Goal: Task Accomplishment & Management: Manage account settings

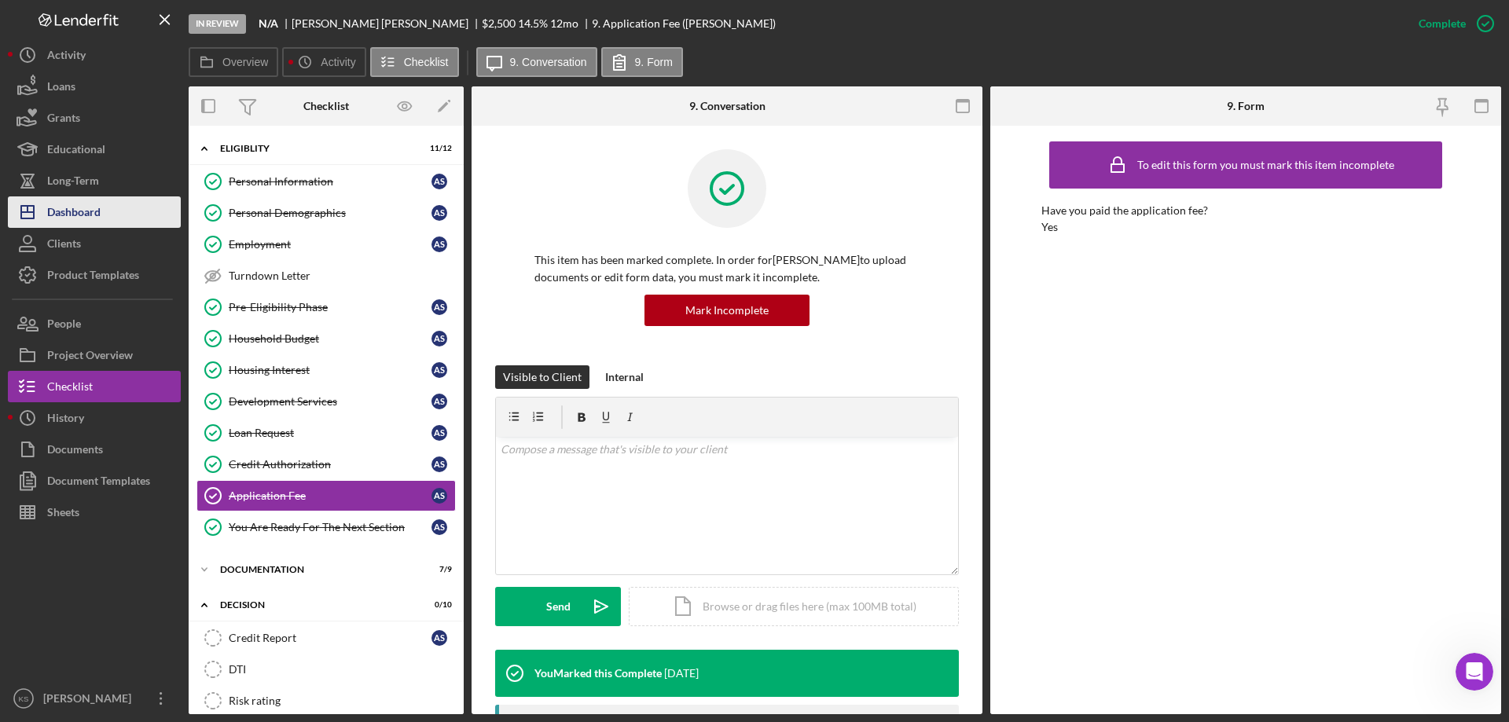
scroll to position [393, 0]
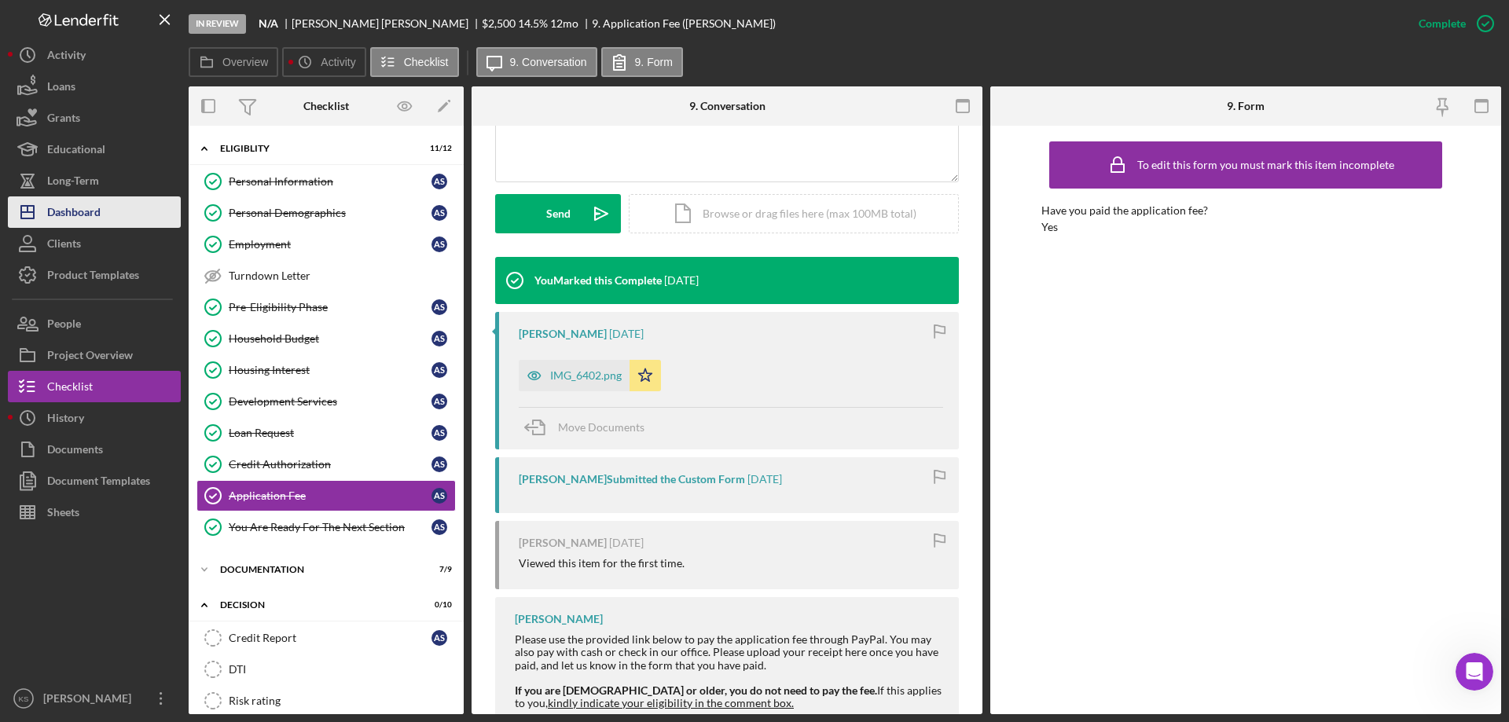
click at [94, 225] on div "Dashboard" at bounding box center [73, 214] width 53 height 35
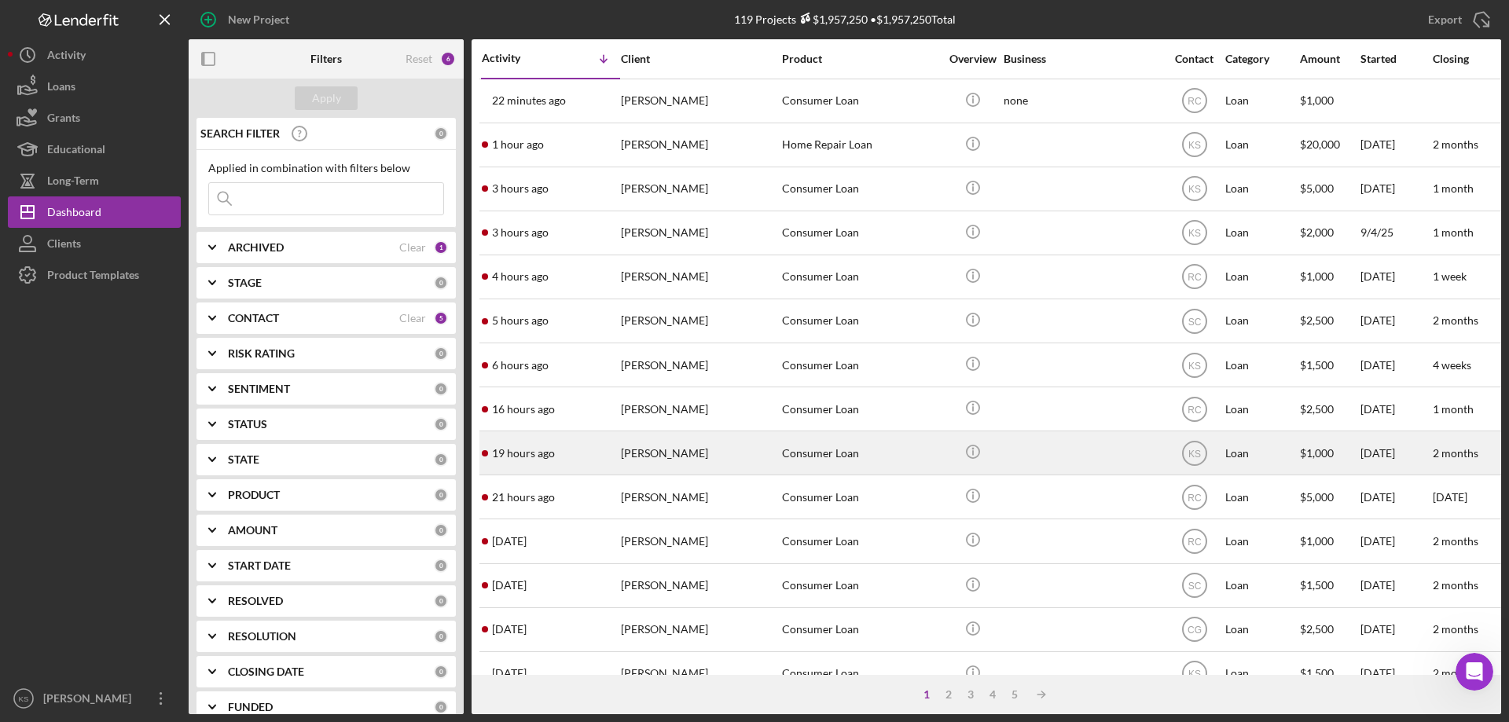
click at [736, 451] on div "[PERSON_NAME]" at bounding box center [699, 453] width 157 height 42
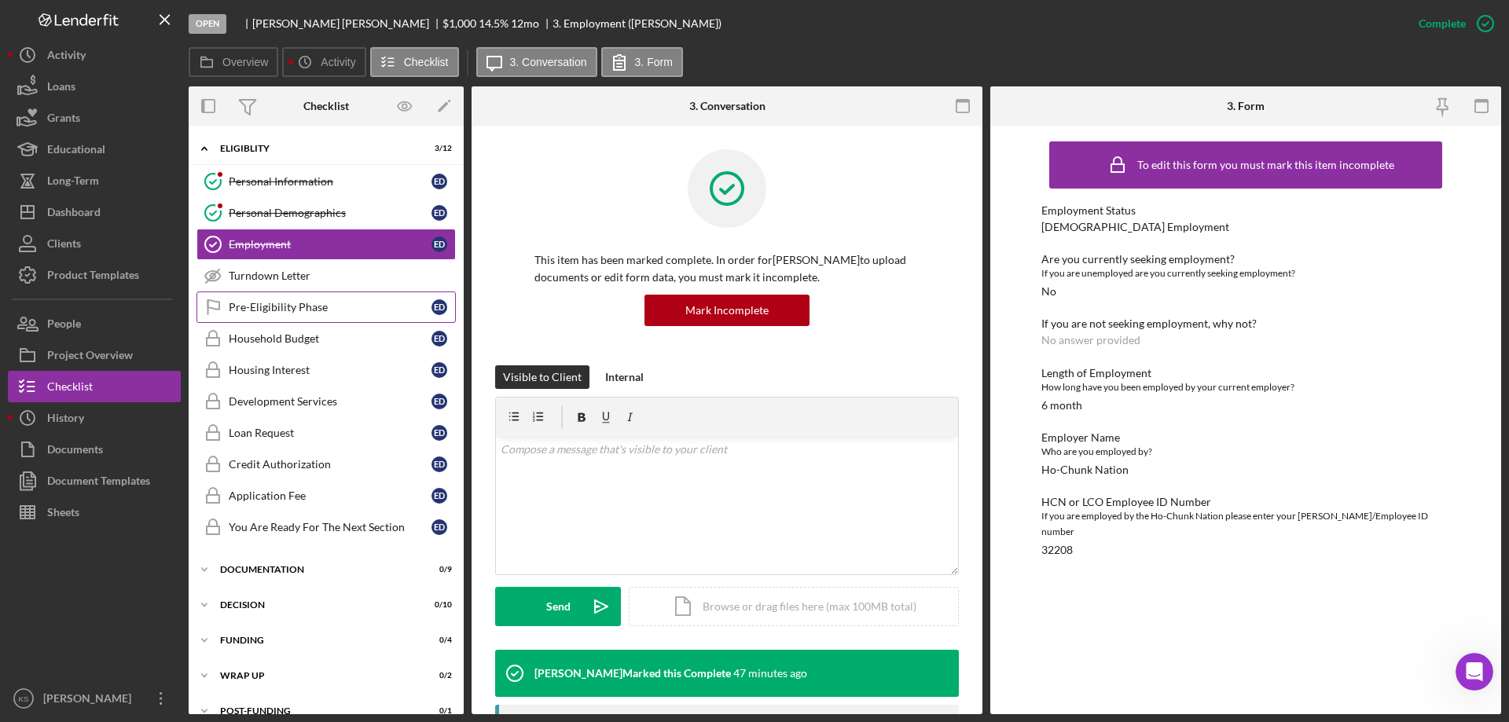
click at [279, 307] on div "Pre-Eligibility Phase" at bounding box center [330, 307] width 203 height 13
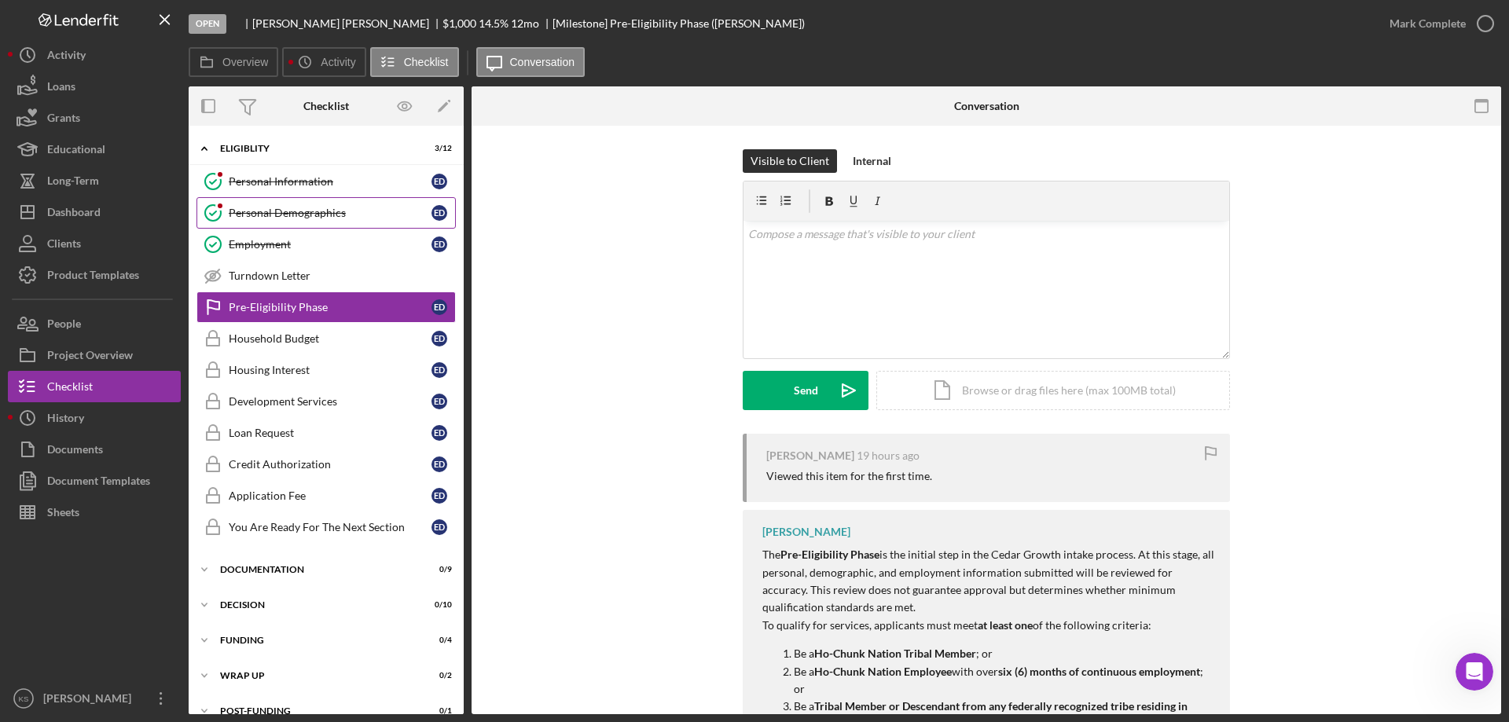
click at [295, 215] on div "Personal Demographics" at bounding box center [330, 213] width 203 height 13
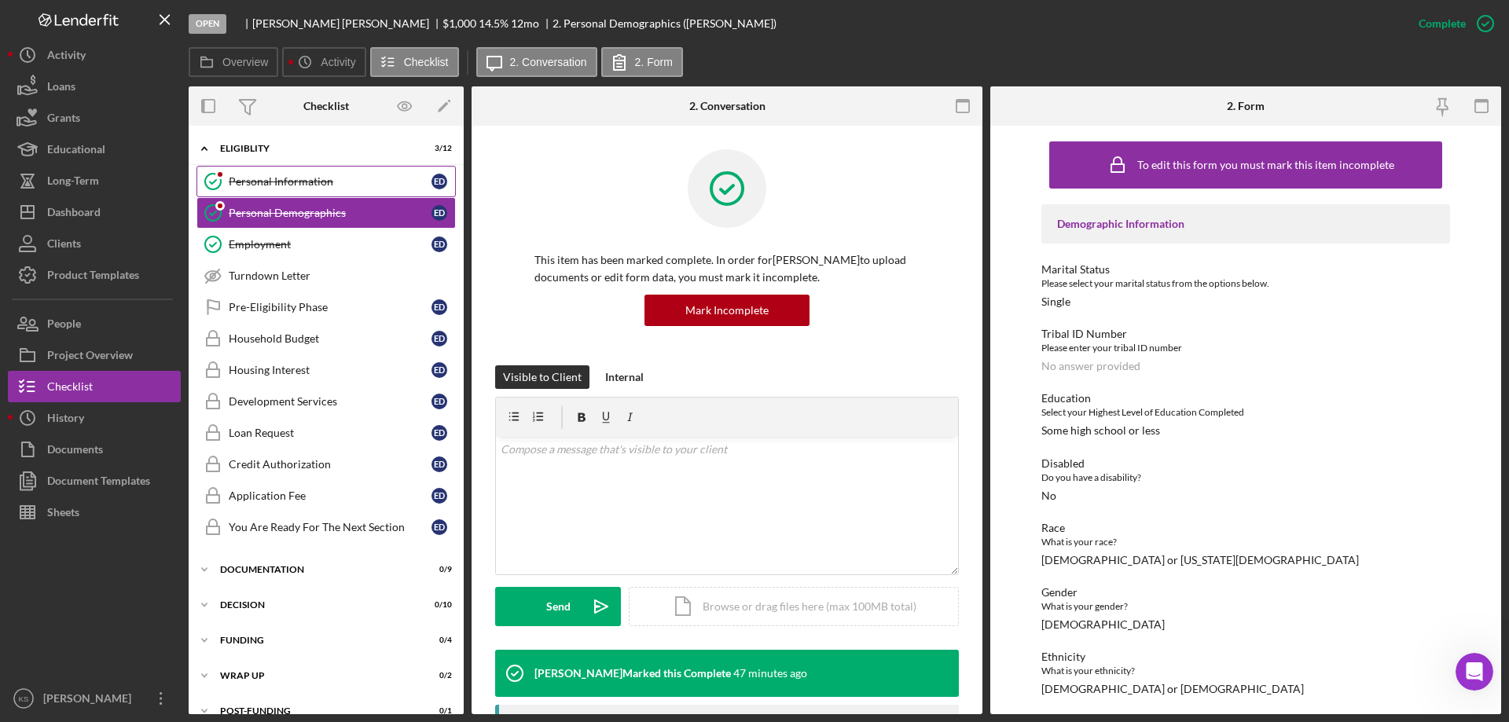
click at [270, 186] on div "Personal Information" at bounding box center [330, 181] width 203 height 13
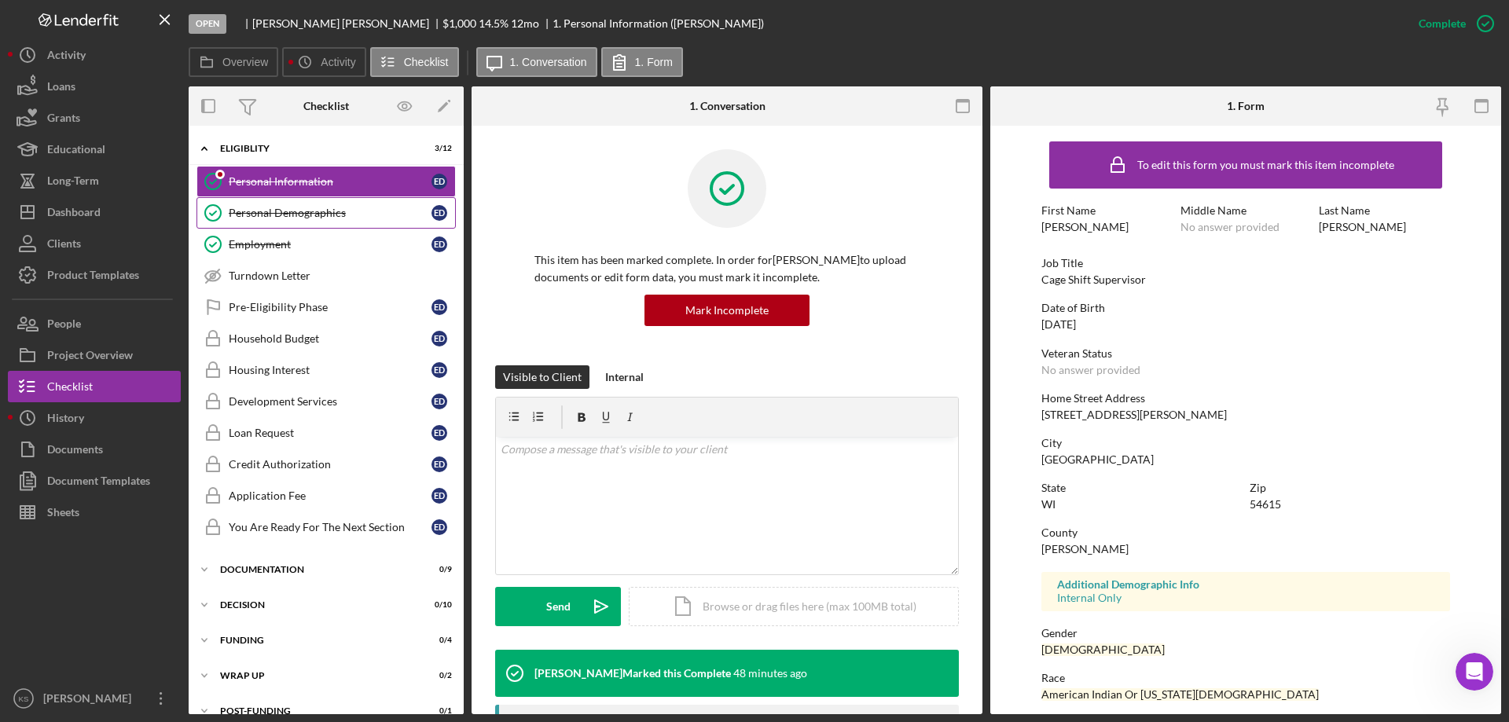
click at [281, 213] on div "Personal Demographics" at bounding box center [330, 213] width 203 height 13
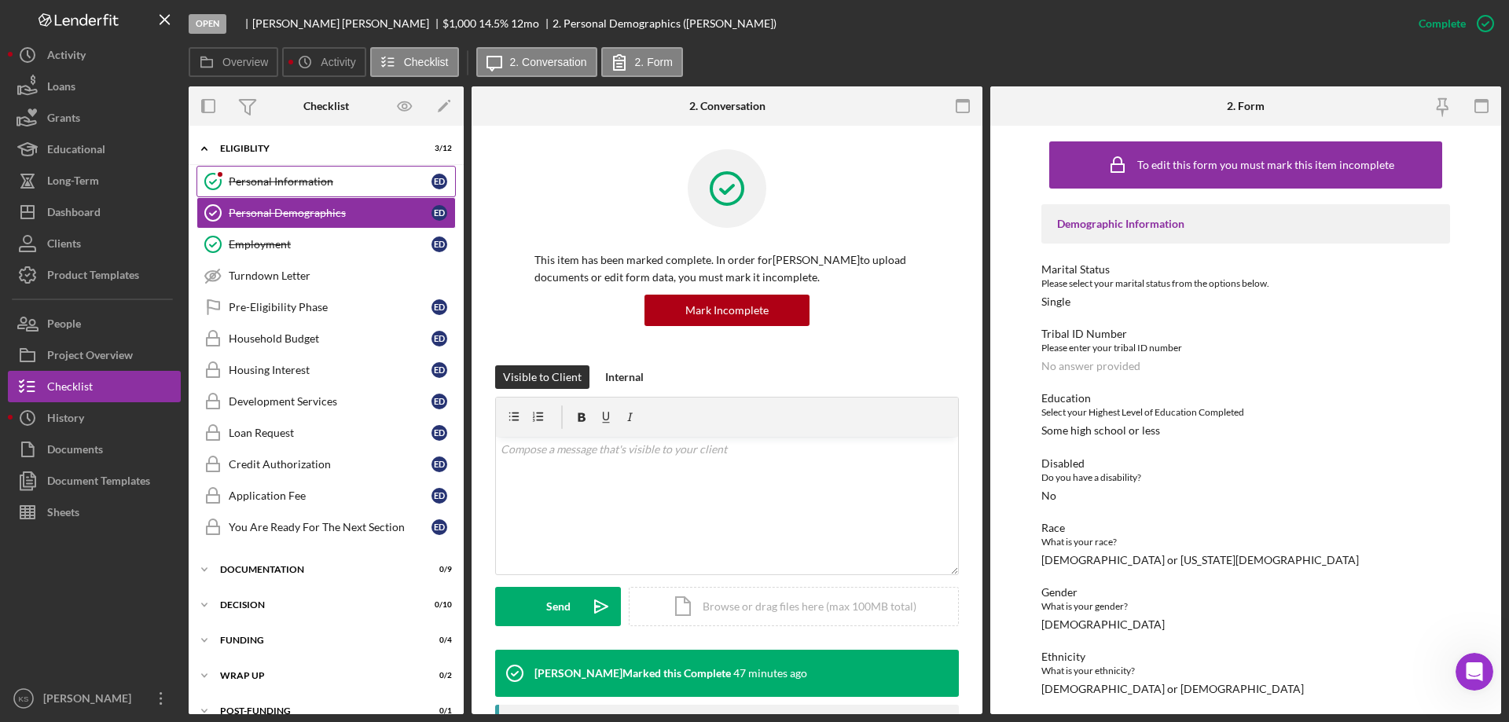
click at [289, 184] on div "Personal Information" at bounding box center [330, 181] width 203 height 13
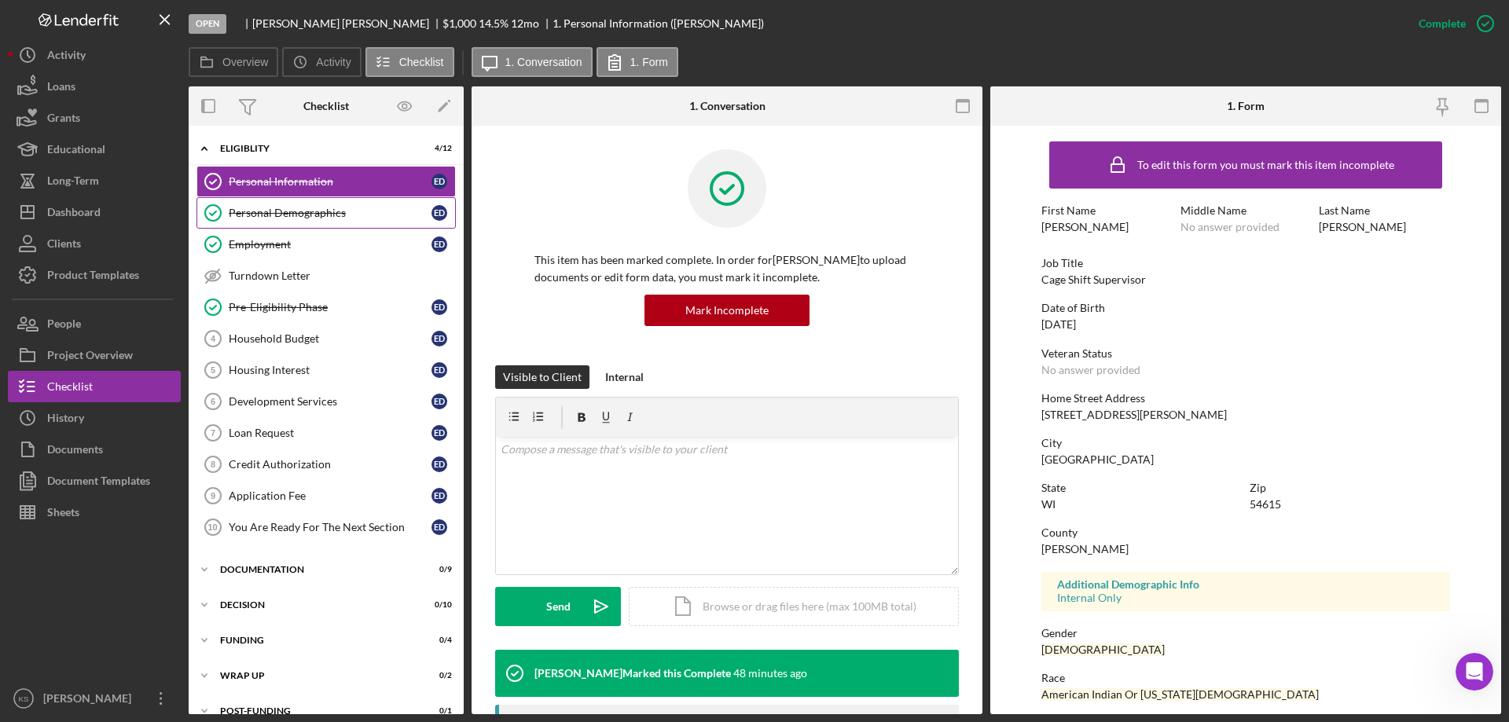
click at [268, 217] on div "Personal Demographics" at bounding box center [330, 213] width 203 height 13
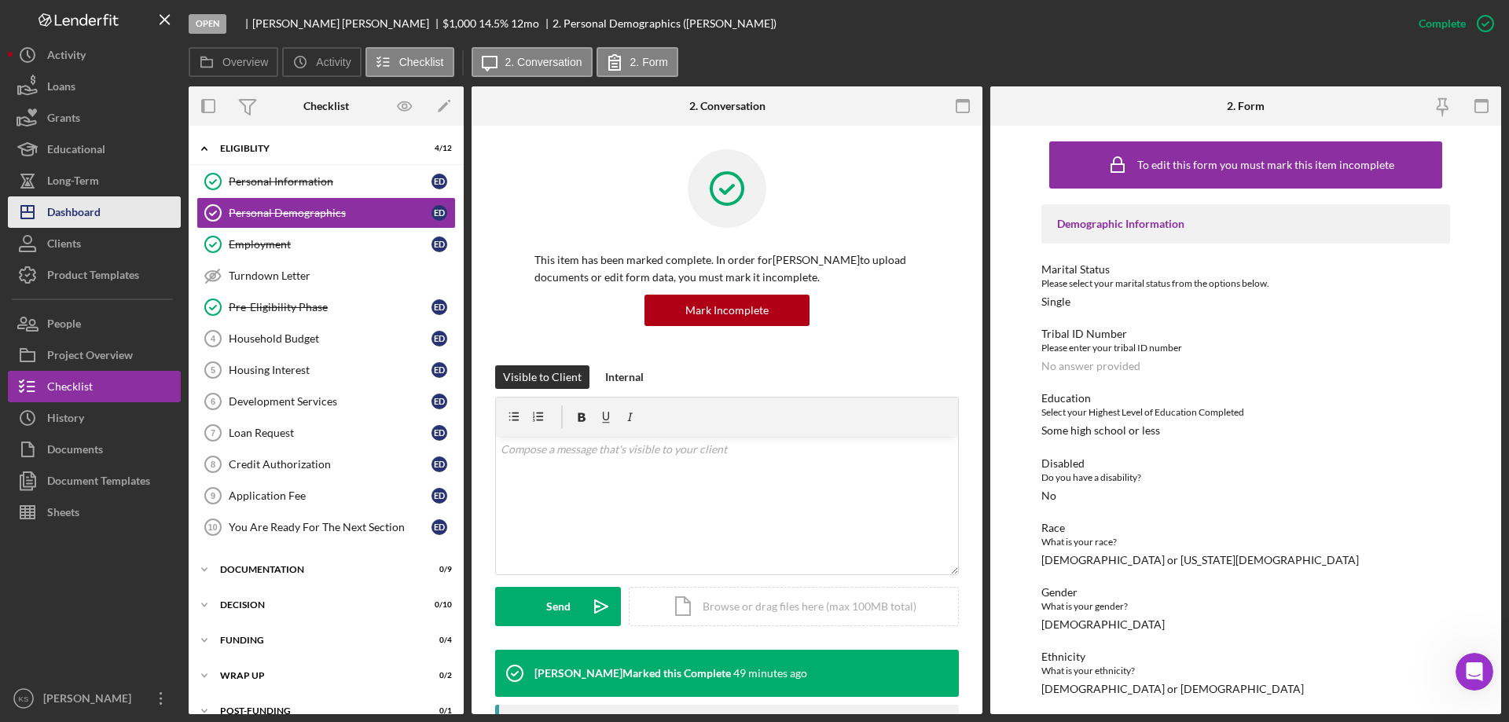
click at [108, 212] on button "Icon/Dashboard Dashboard" at bounding box center [94, 212] width 173 height 31
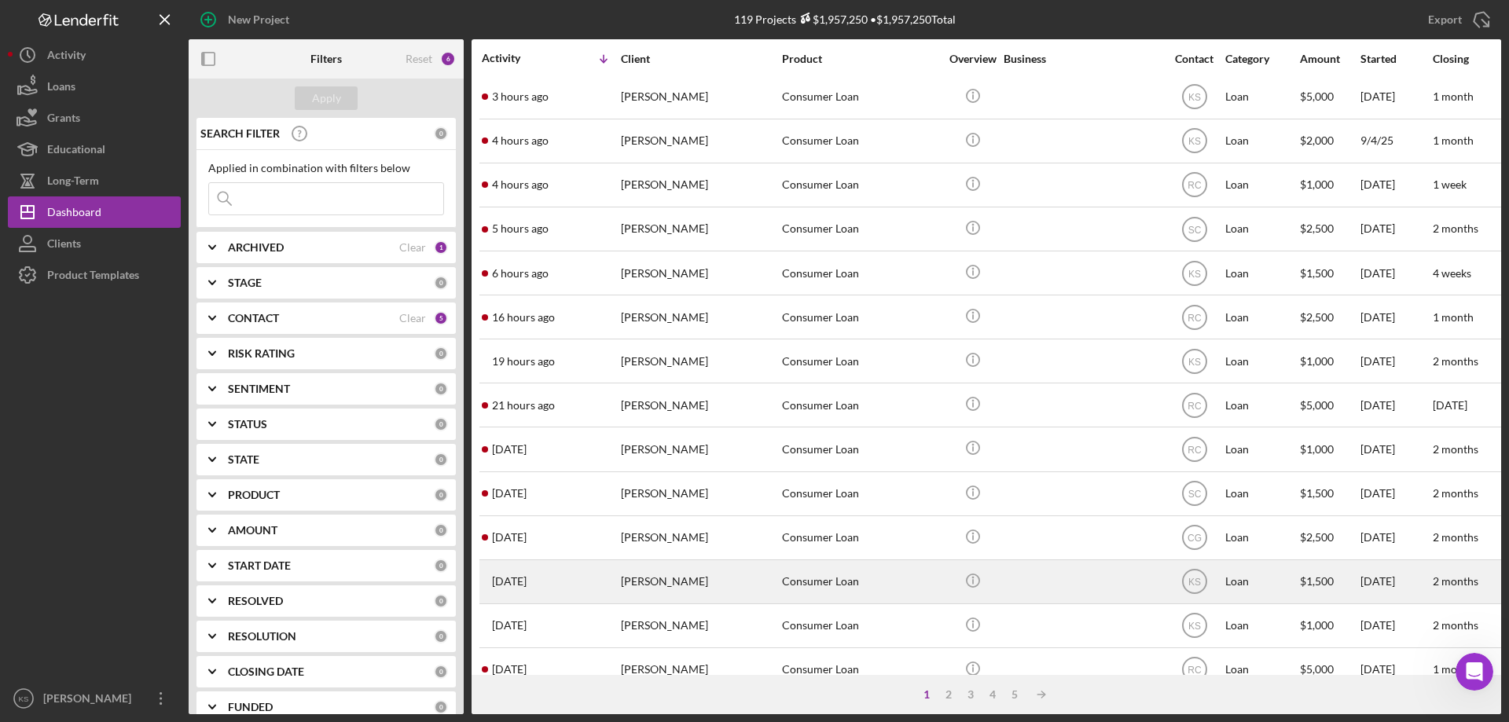
scroll to position [157, 0]
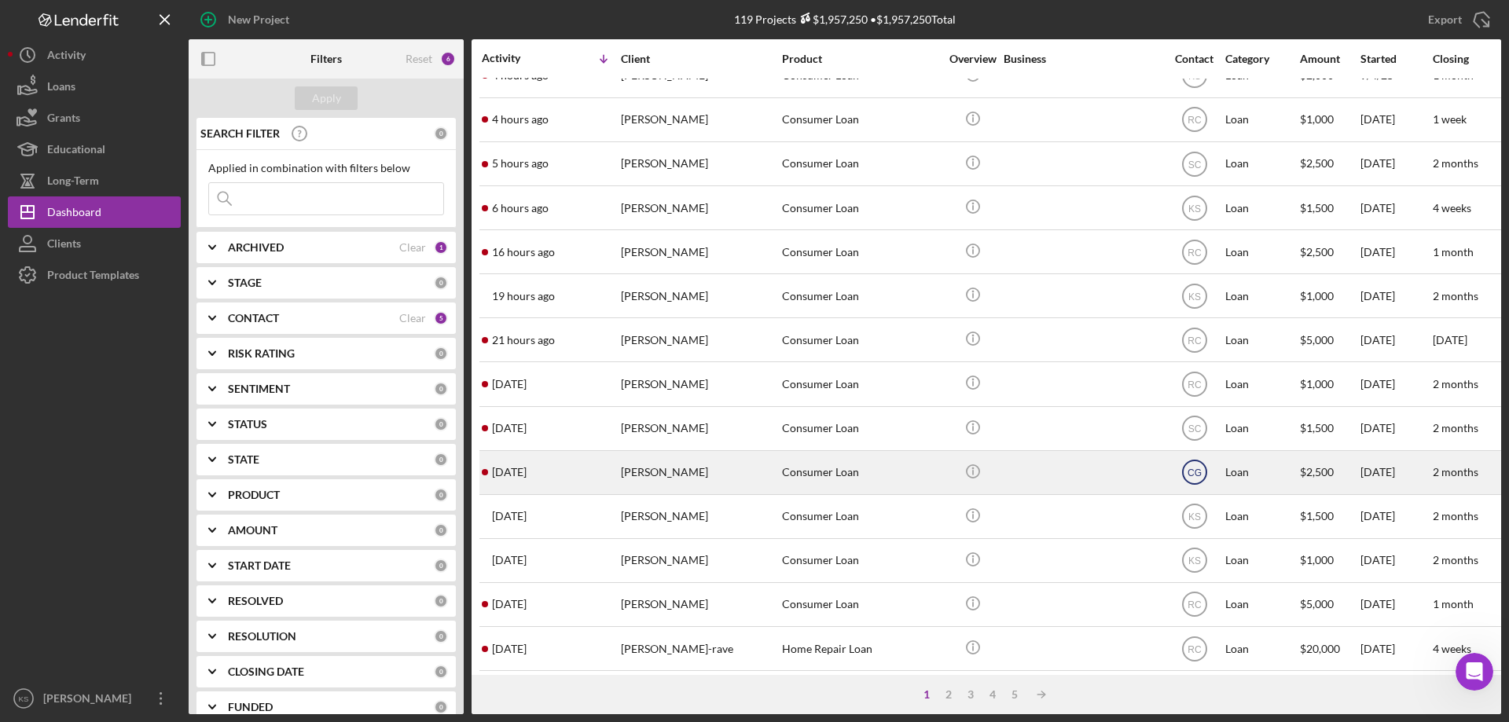
click at [1194, 465] on icon "CG" at bounding box center [1194, 472] width 39 height 39
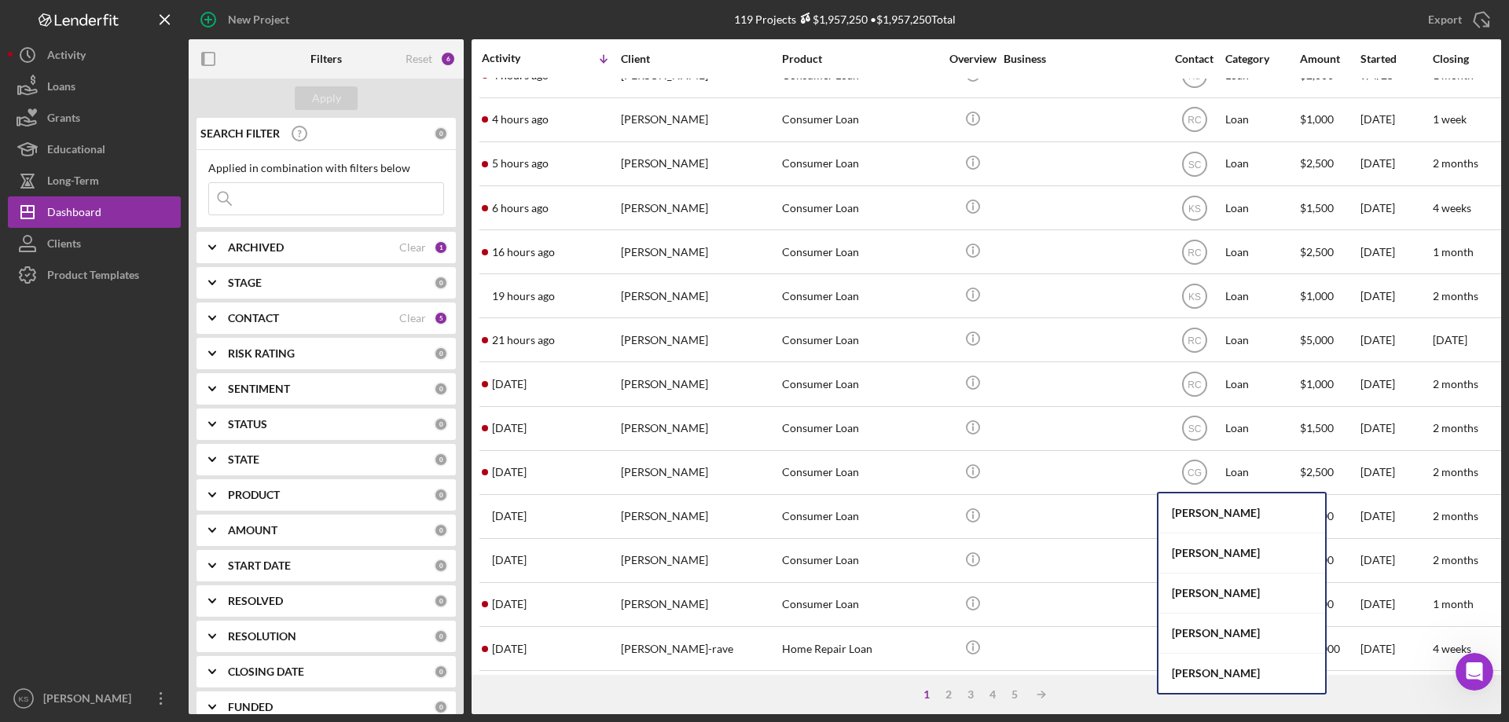
click at [1211, 676] on div "[PERSON_NAME]" at bounding box center [1242, 673] width 167 height 39
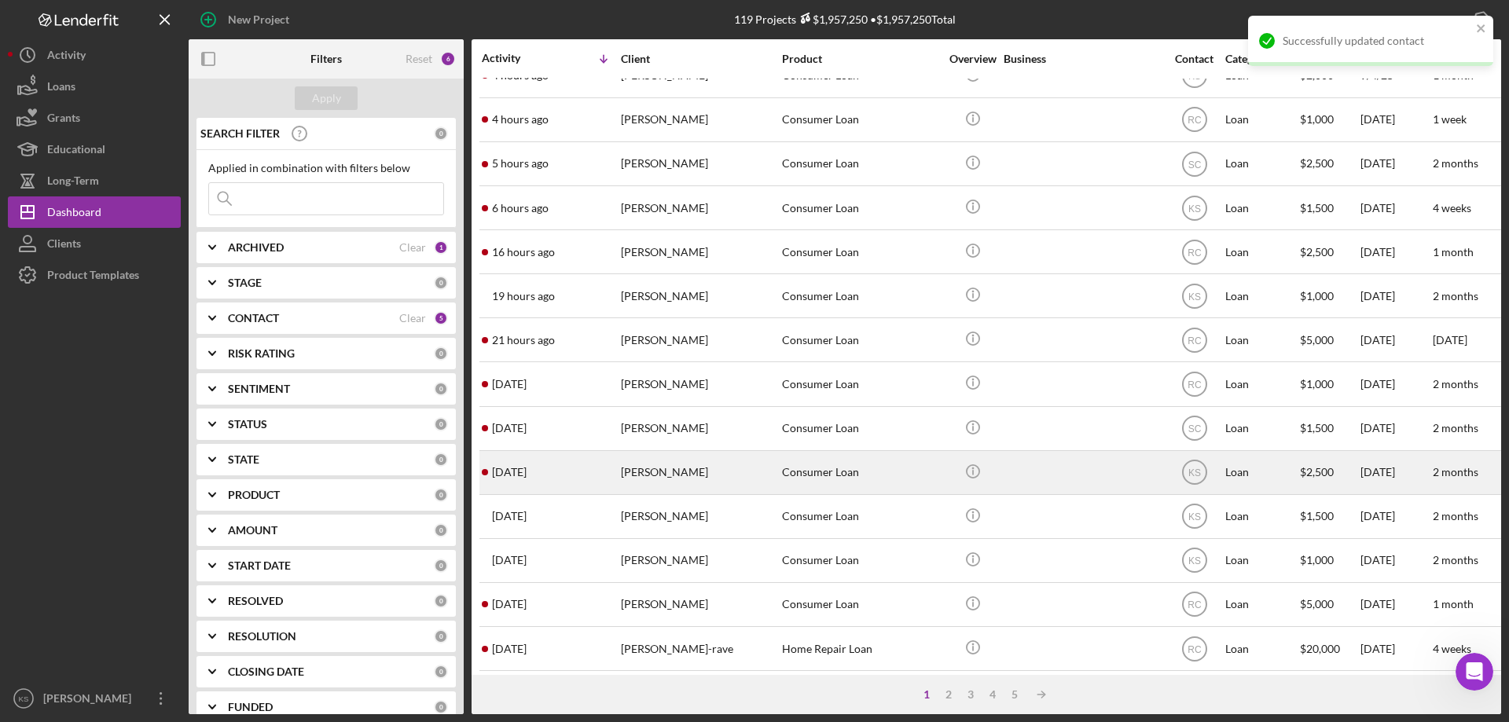
click at [814, 487] on div "Consumer Loan" at bounding box center [860, 473] width 157 height 42
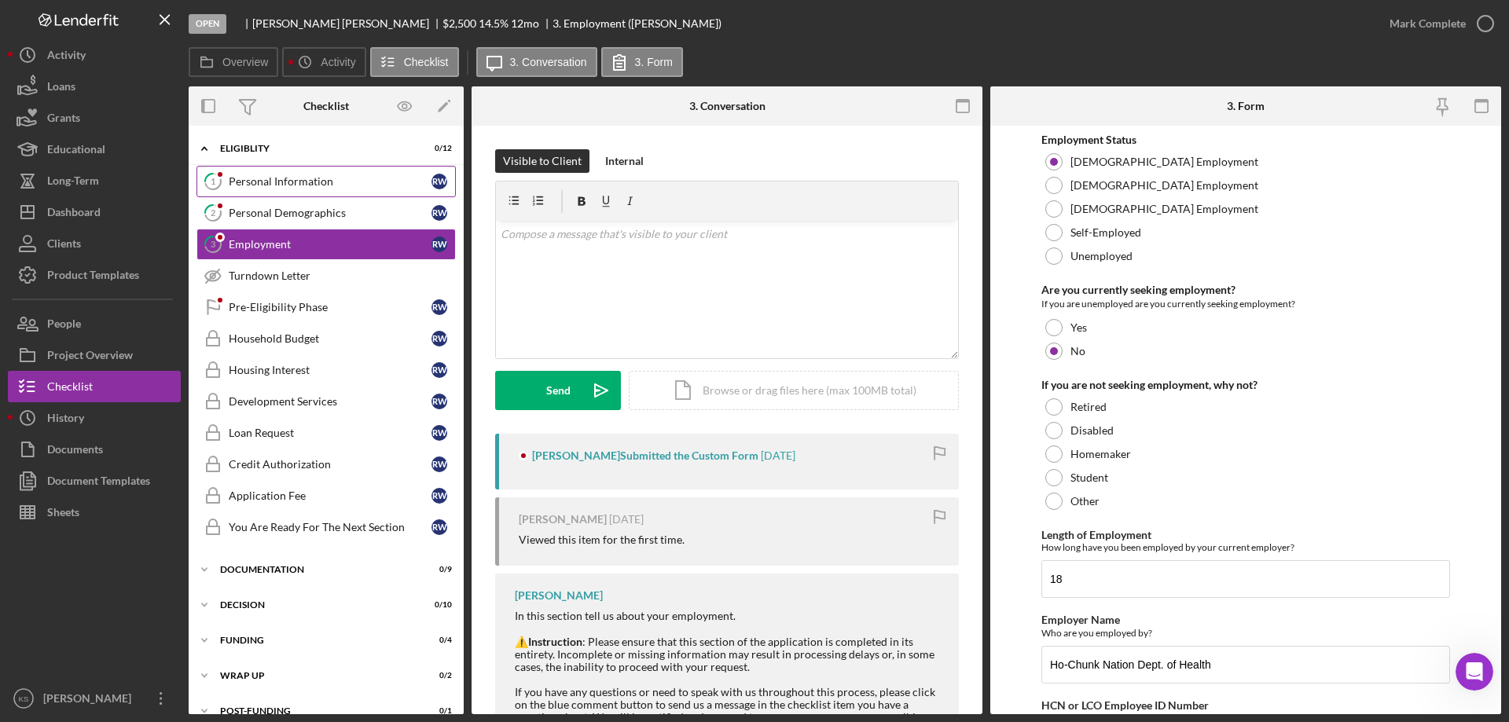
click at [307, 177] on div "Personal Information" at bounding box center [330, 181] width 203 height 13
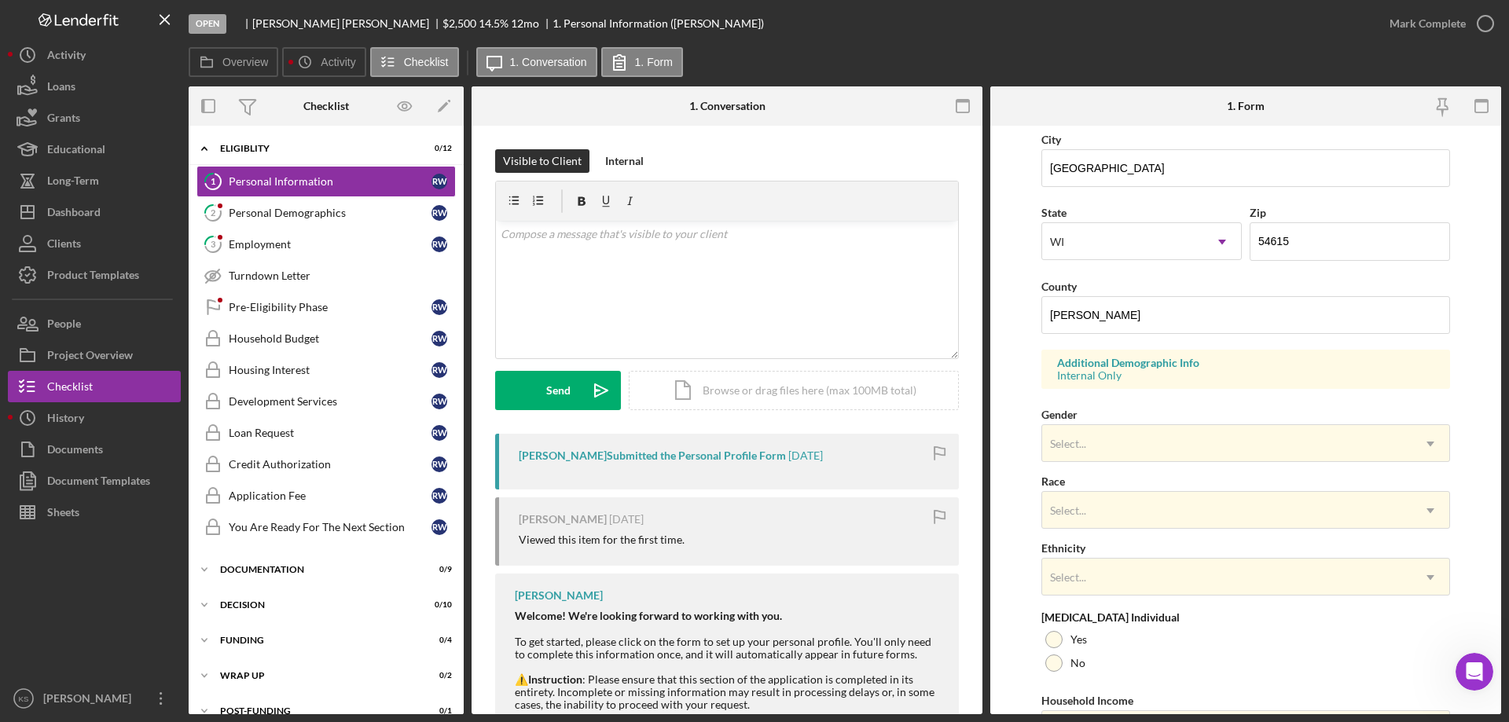
scroll to position [461, 0]
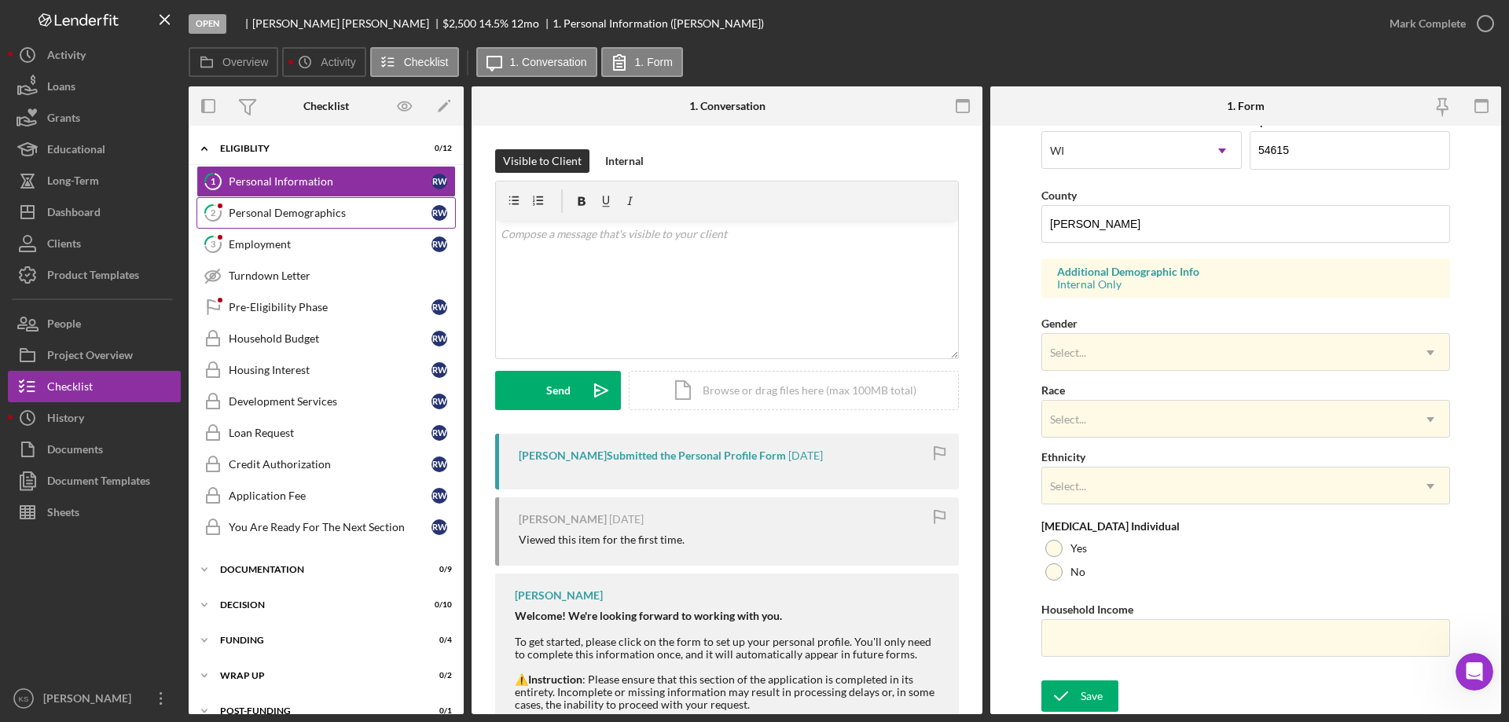
click at [327, 211] on div "Personal Demographics" at bounding box center [330, 213] width 203 height 13
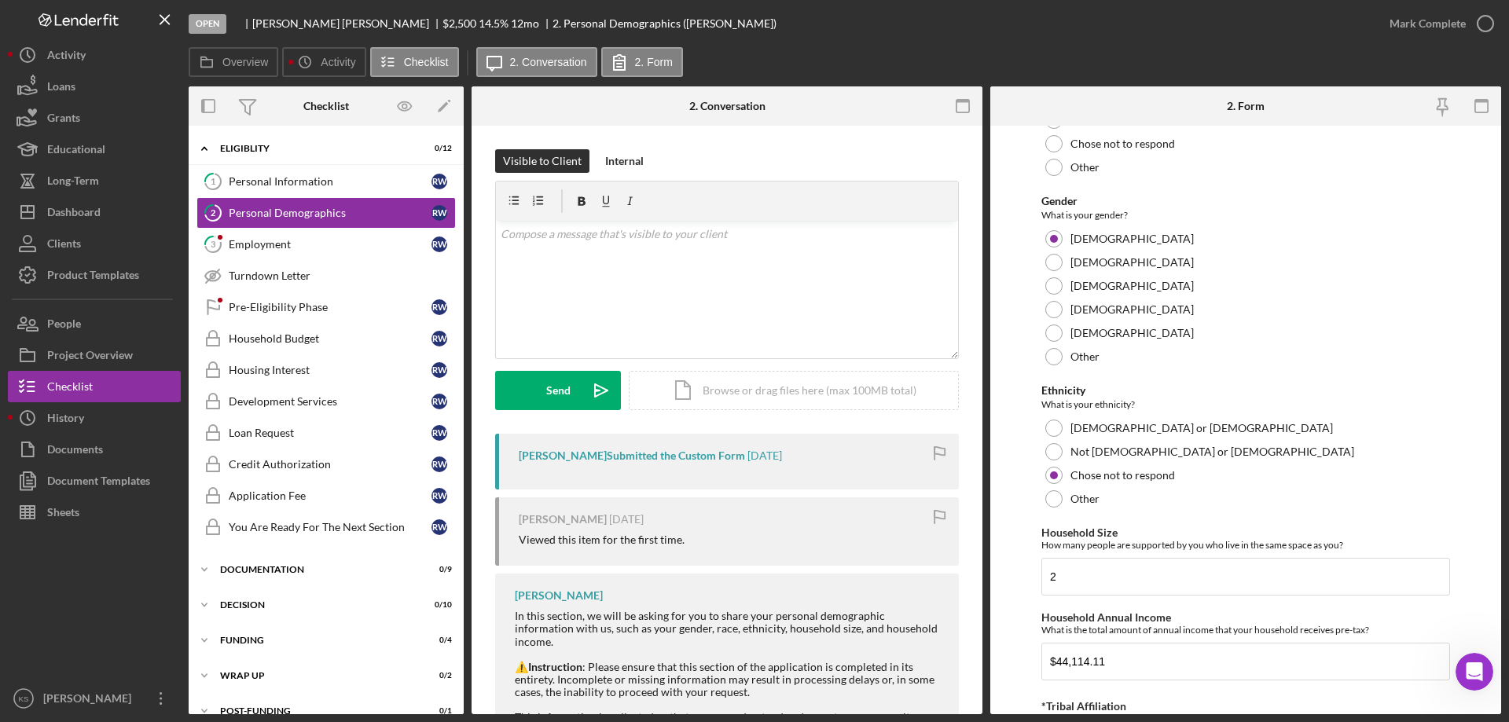
scroll to position [863, 0]
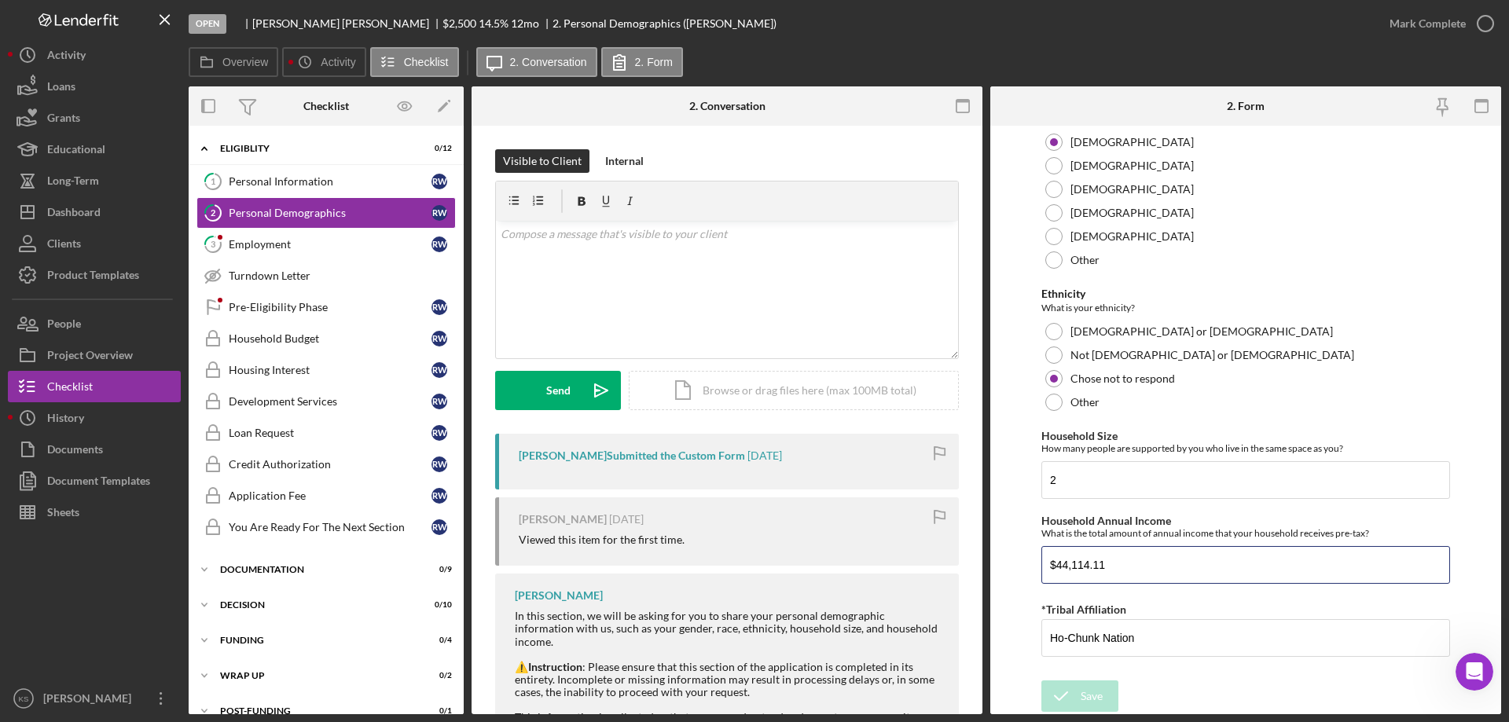
drag, startPoint x: 1086, startPoint y: 564, endPoint x: 1016, endPoint y: 561, distance: 70.0
click at [1016, 561] on form "Demographic Information Marital Status Please select your marital status from t…" at bounding box center [1246, 420] width 511 height 589
click at [1468, 19] on icon "button" at bounding box center [1485, 23] width 39 height 39
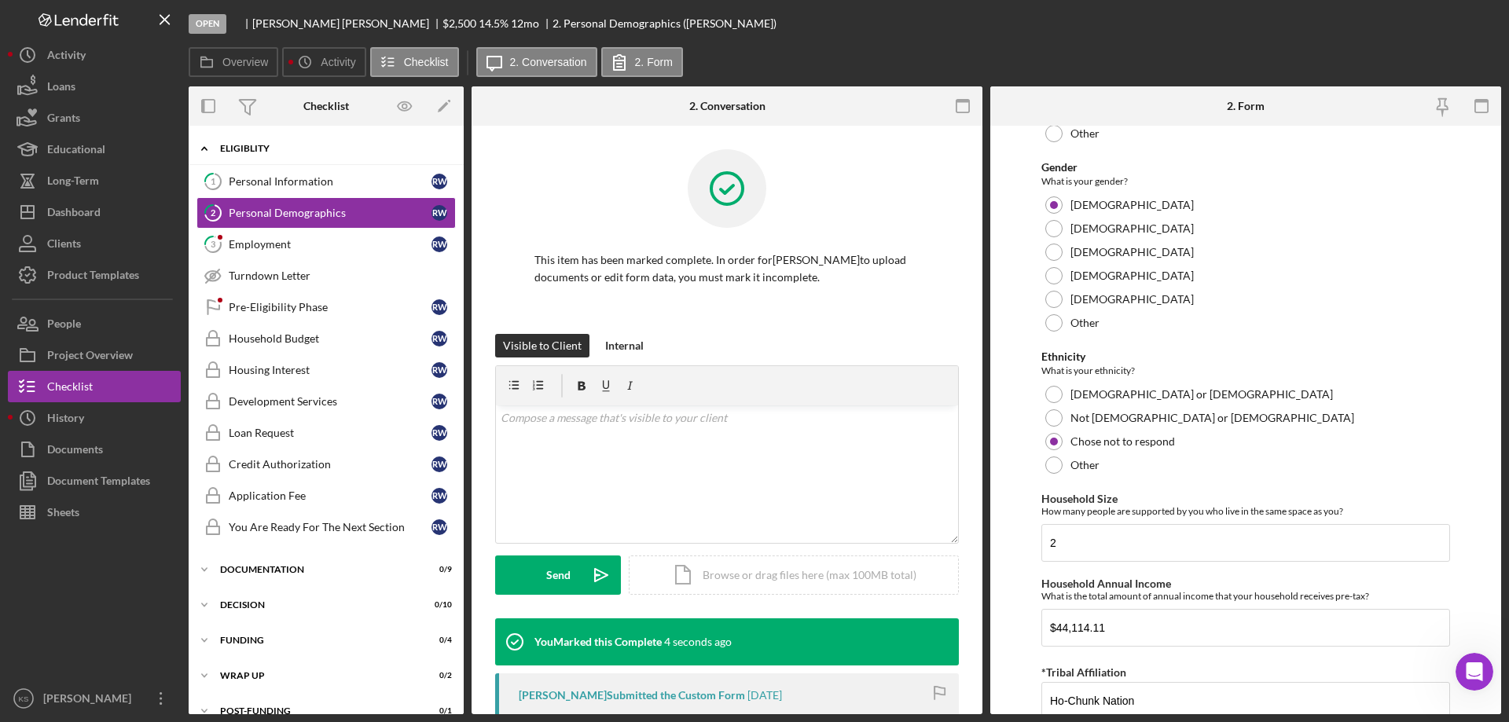
scroll to position [926, 0]
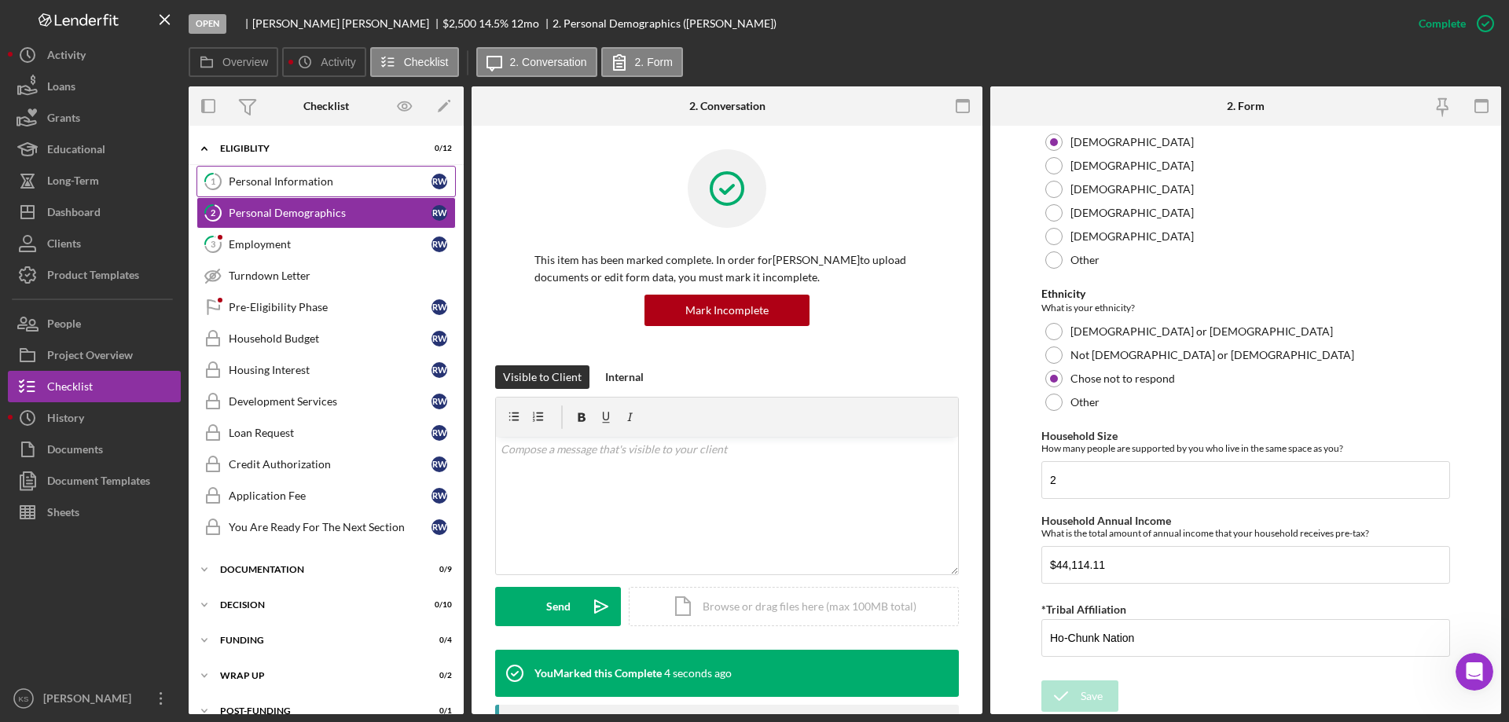
click at [306, 177] on div "Personal Information" at bounding box center [330, 181] width 203 height 13
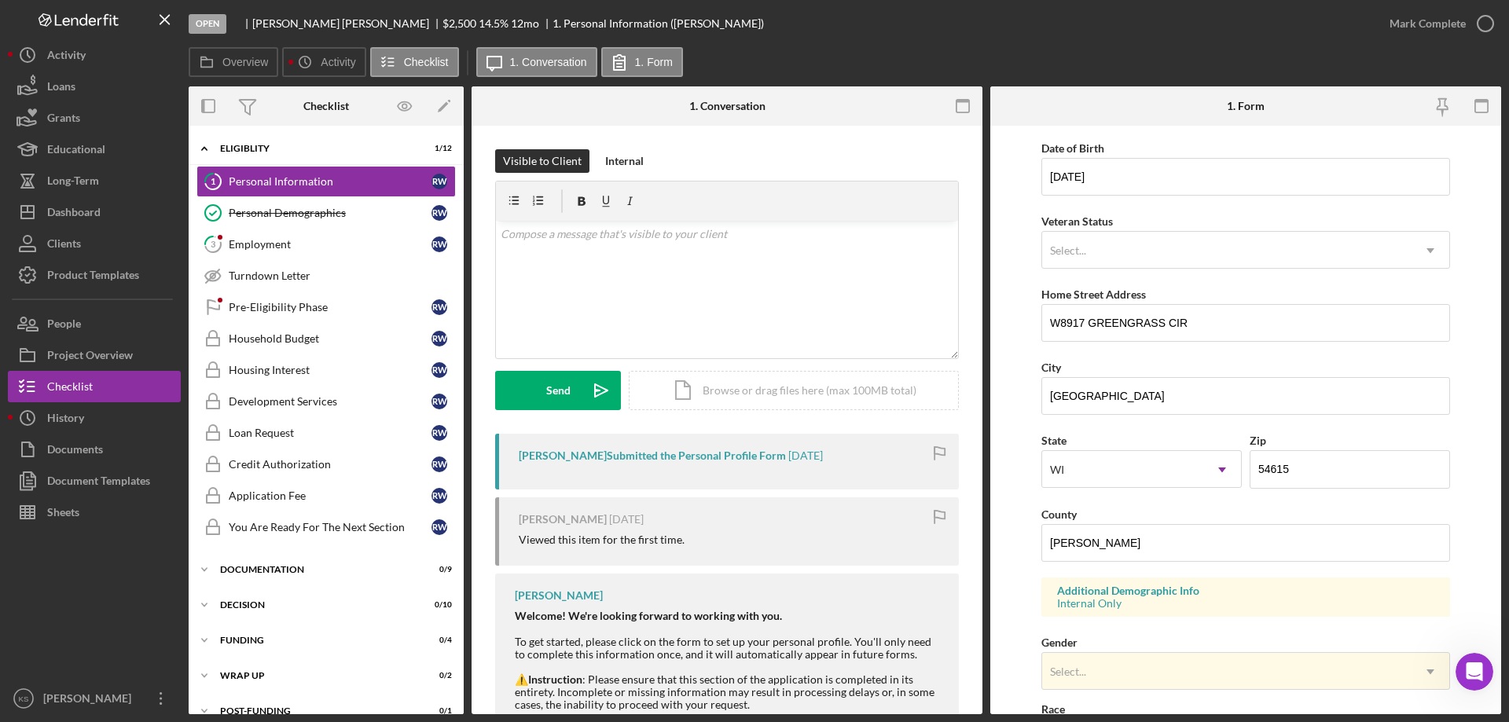
scroll to position [461, 0]
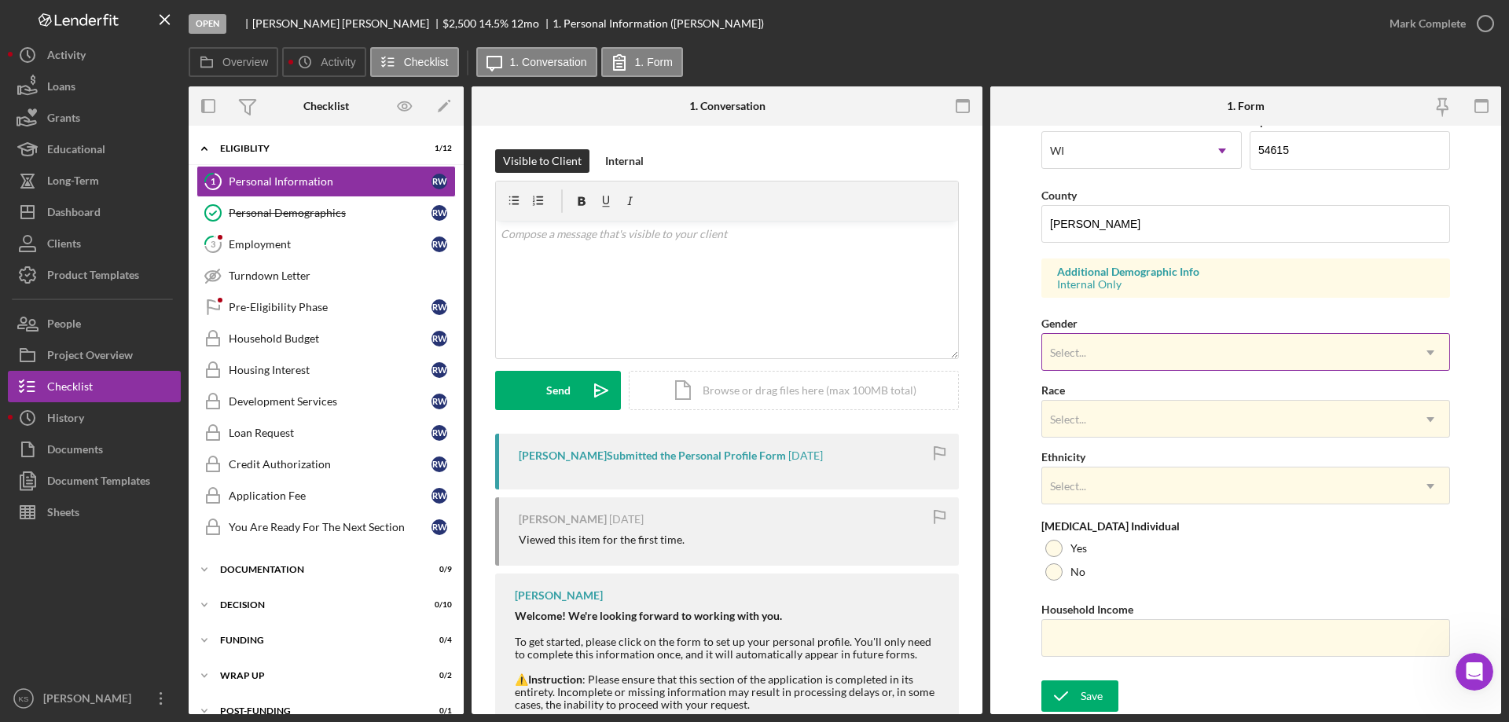
click at [1135, 345] on div "Select..." at bounding box center [1226, 353] width 369 height 36
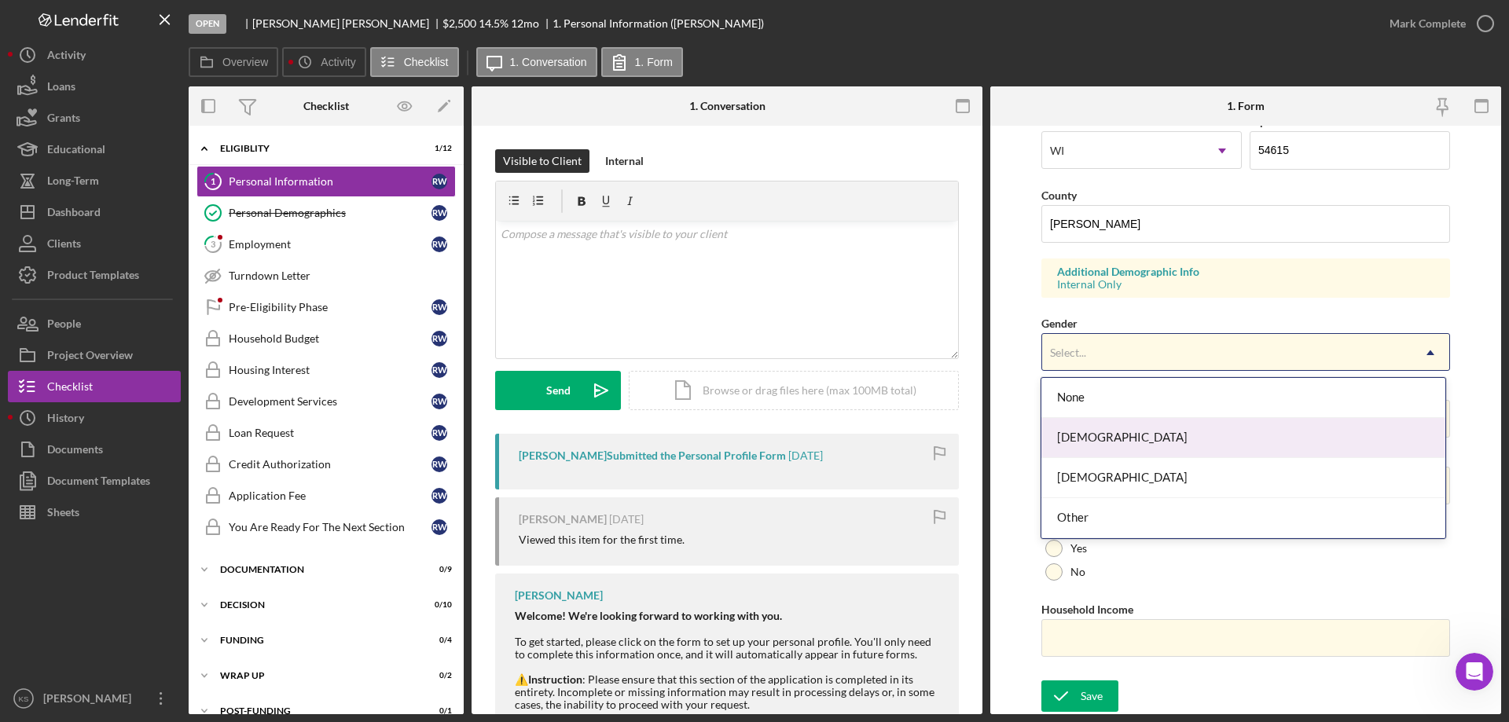
click at [1130, 433] on div "[DEMOGRAPHIC_DATA]" at bounding box center [1243, 438] width 403 height 40
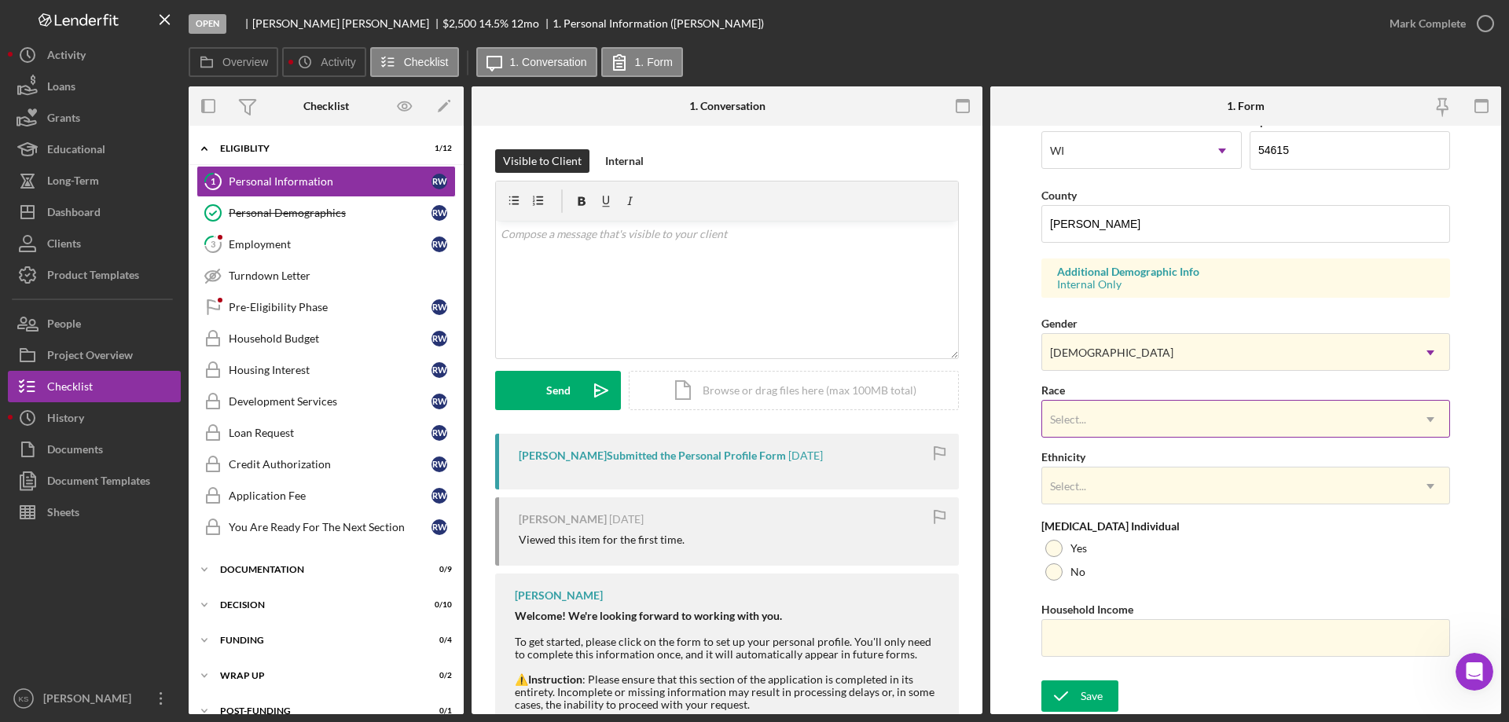
drag, startPoint x: 1156, startPoint y: 404, endPoint x: 1163, endPoint y: 413, distance: 10.7
click at [1157, 404] on div "Select..." at bounding box center [1226, 420] width 369 height 36
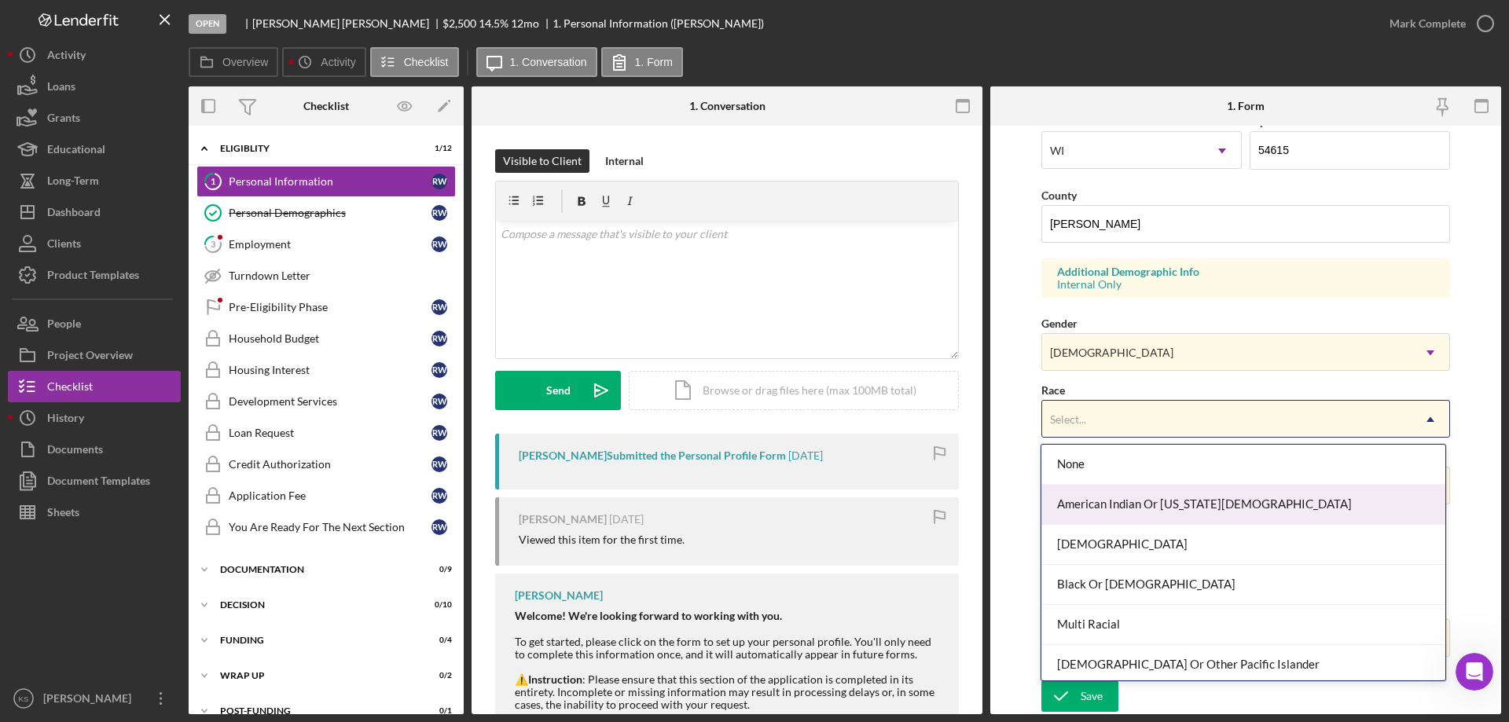
click at [1158, 498] on div "American Indian Or [US_STATE][DEMOGRAPHIC_DATA]" at bounding box center [1243, 505] width 403 height 40
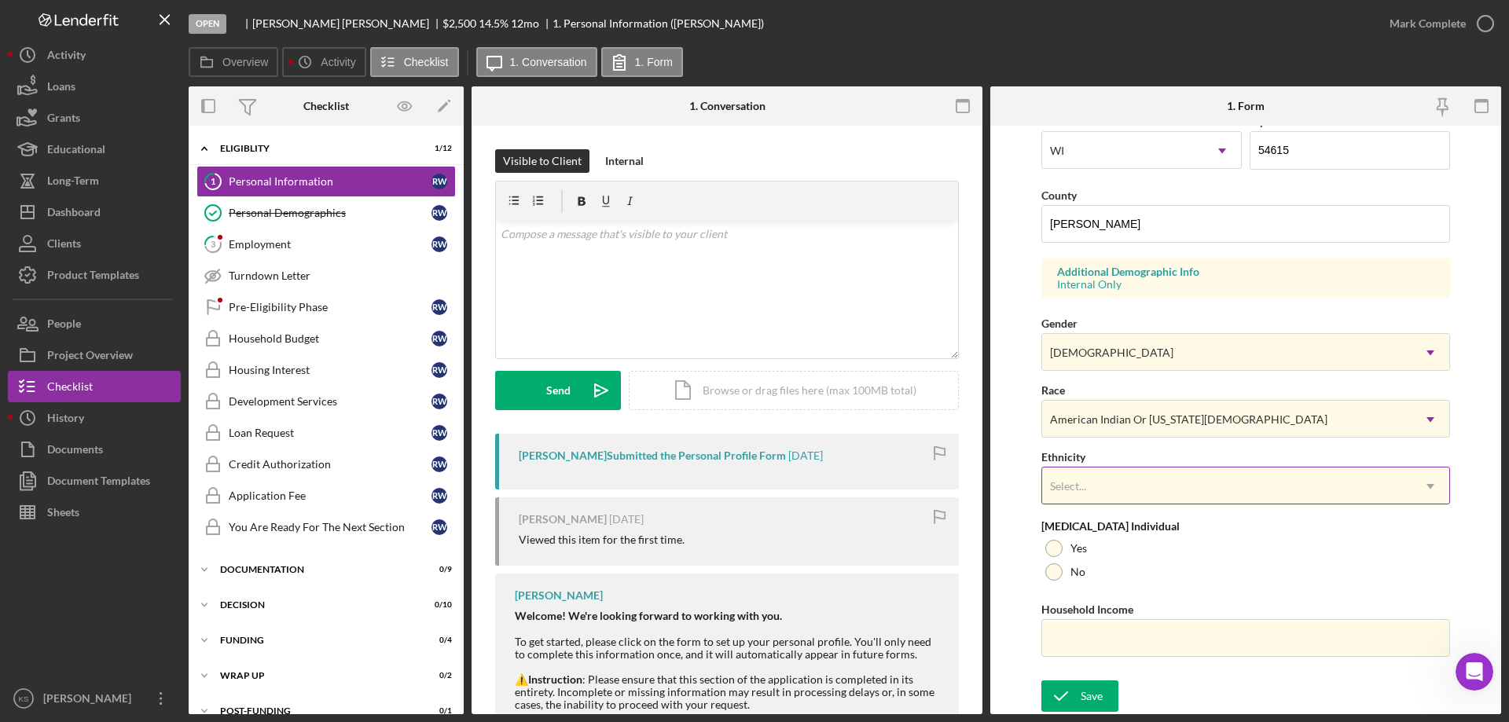
click at [1157, 498] on div "Select..." at bounding box center [1226, 487] width 369 height 36
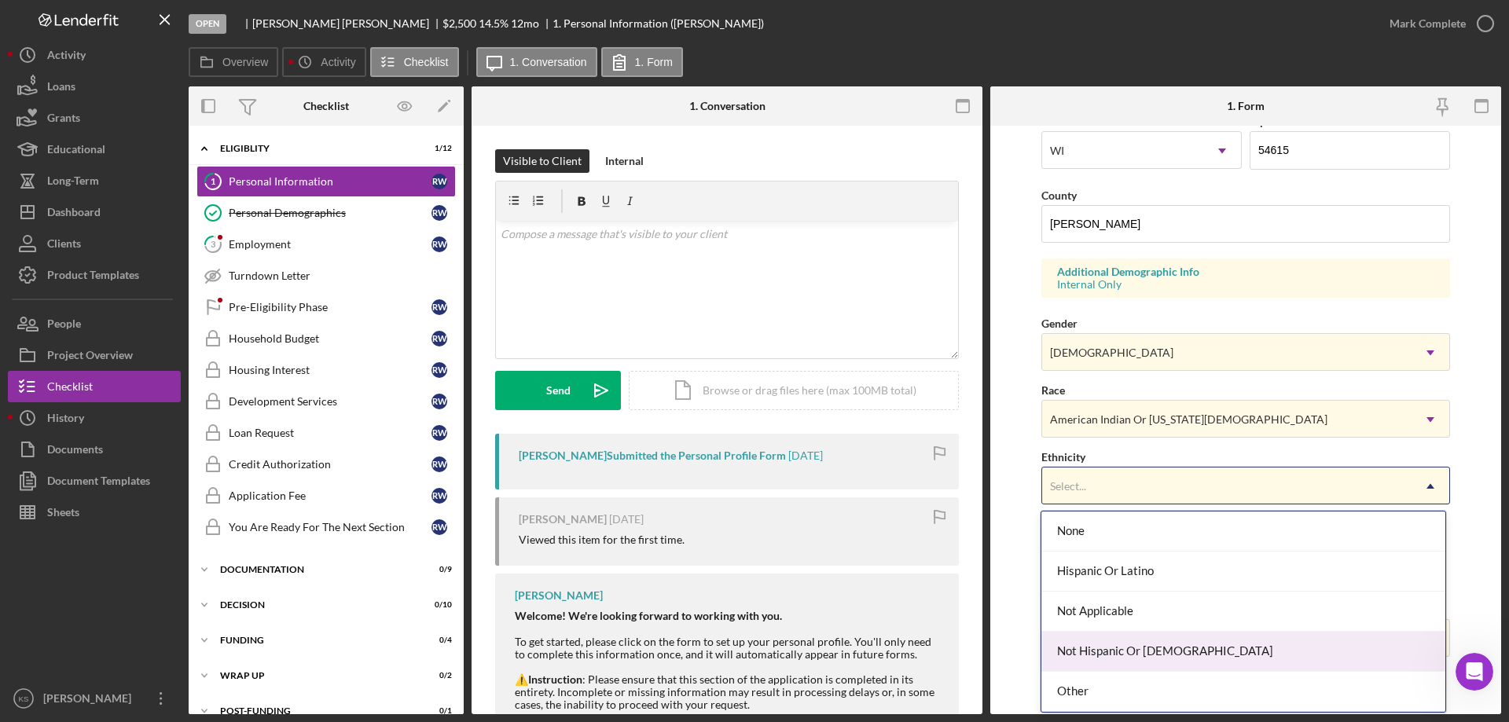
click at [1127, 658] on div "Not Hispanic Or [DEMOGRAPHIC_DATA]" at bounding box center [1243, 652] width 403 height 40
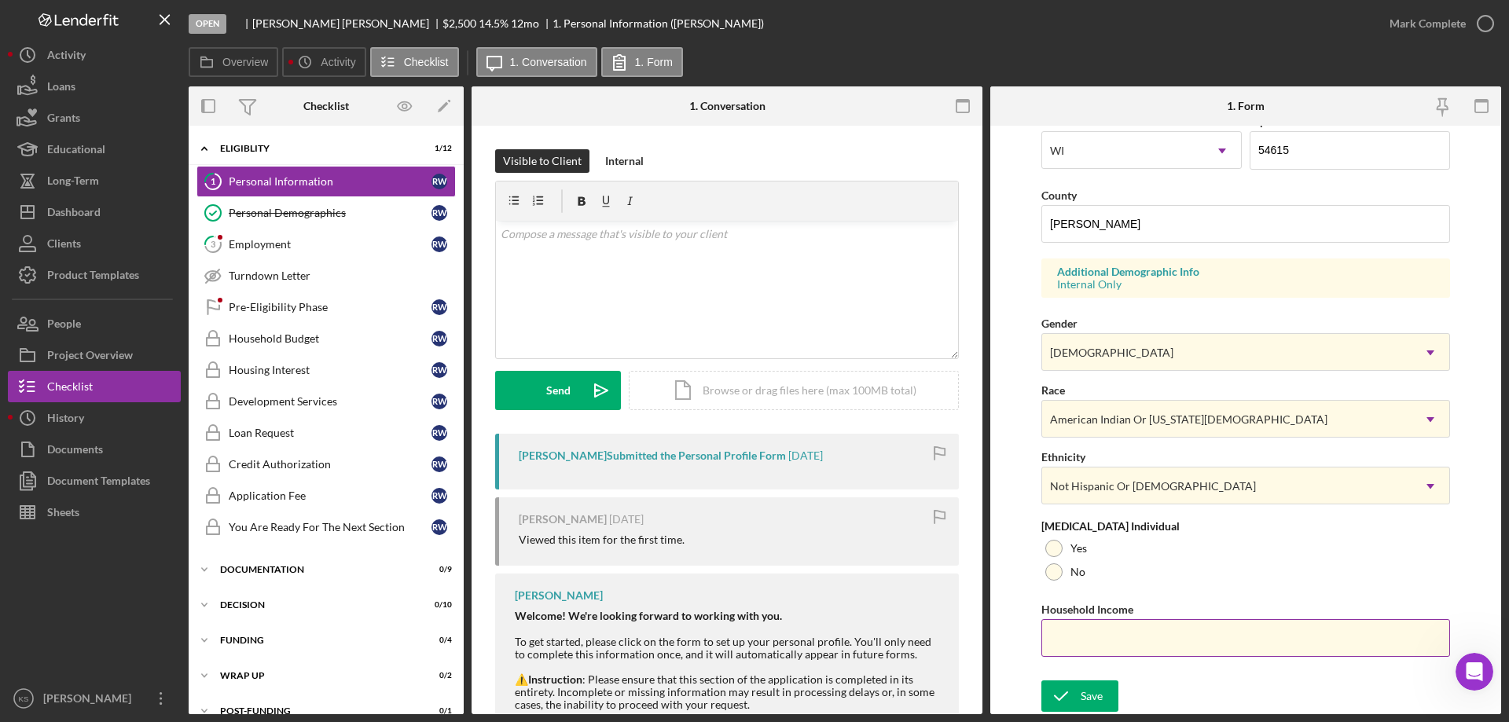
drag, startPoint x: 1071, startPoint y: 578, endPoint x: 1103, endPoint y: 655, distance: 83.5
click at [1071, 579] on div "No" at bounding box center [1246, 573] width 409 height 24
click at [1101, 655] on input "Household Income" at bounding box center [1246, 638] width 409 height 38
paste input "$44,114"
type input "$44,114"
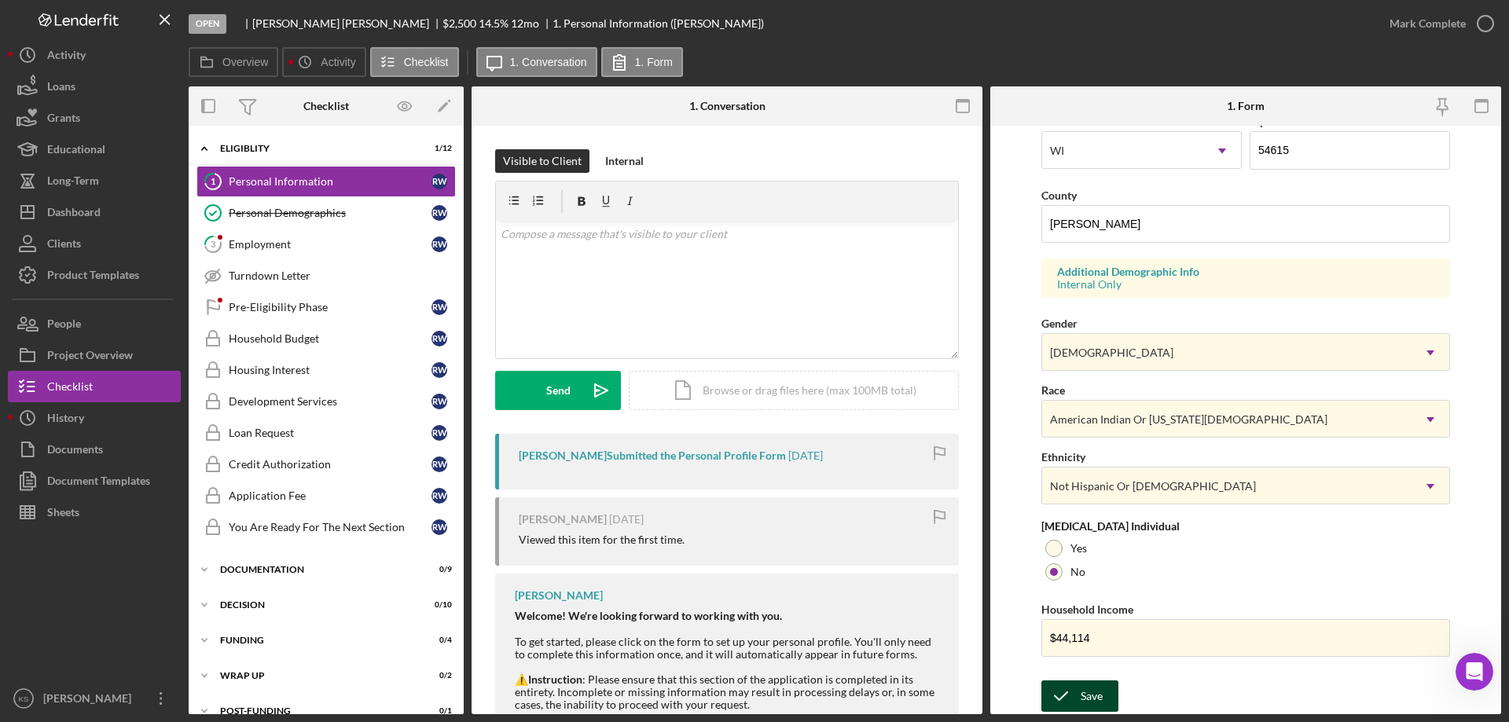
click at [1086, 691] on div "Save" at bounding box center [1092, 696] width 22 height 31
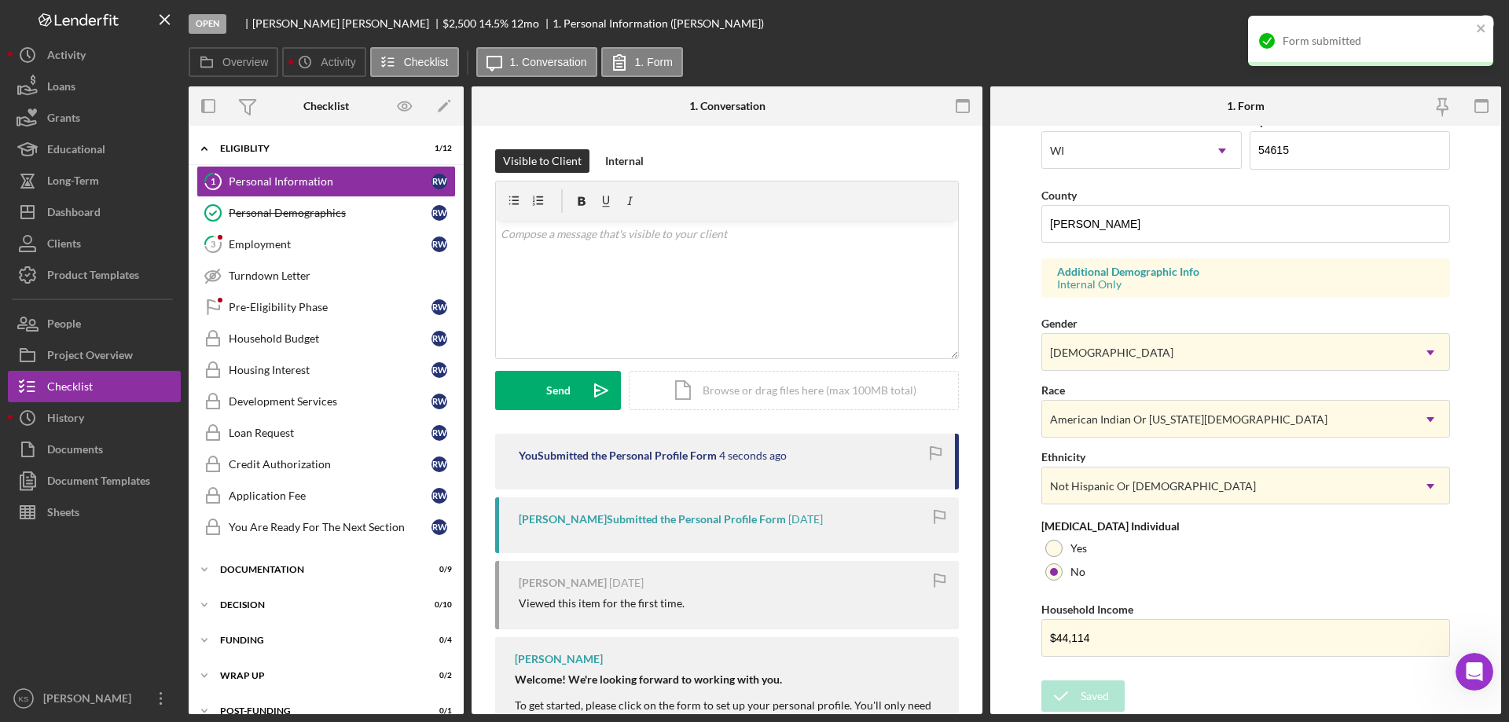
click at [1454, 24] on div "Form submitted" at bounding box center [1370, 41] width 245 height 50
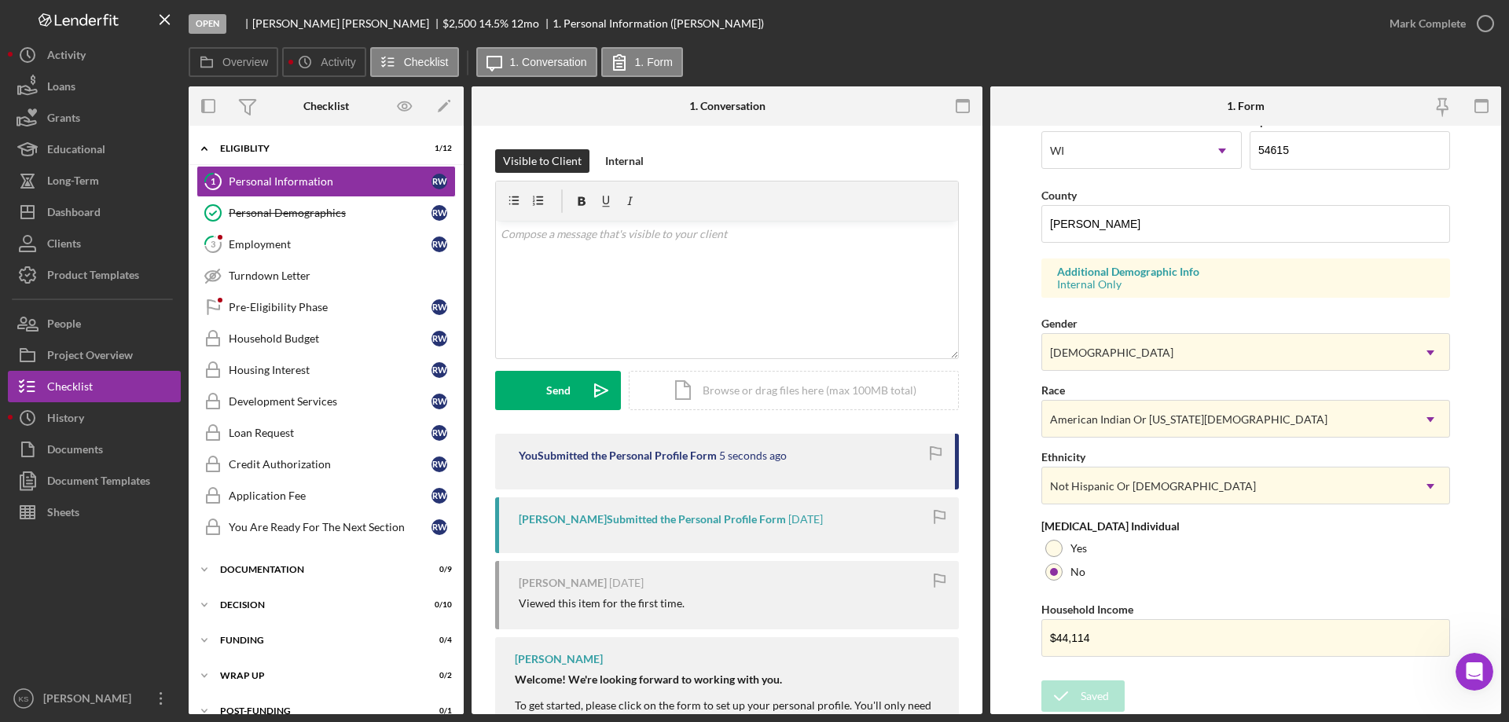
click at [1474, 26] on div "Form submitted" at bounding box center [1371, 47] width 252 height 69
click at [1442, 24] on div "Mark Complete" at bounding box center [1428, 23] width 76 height 31
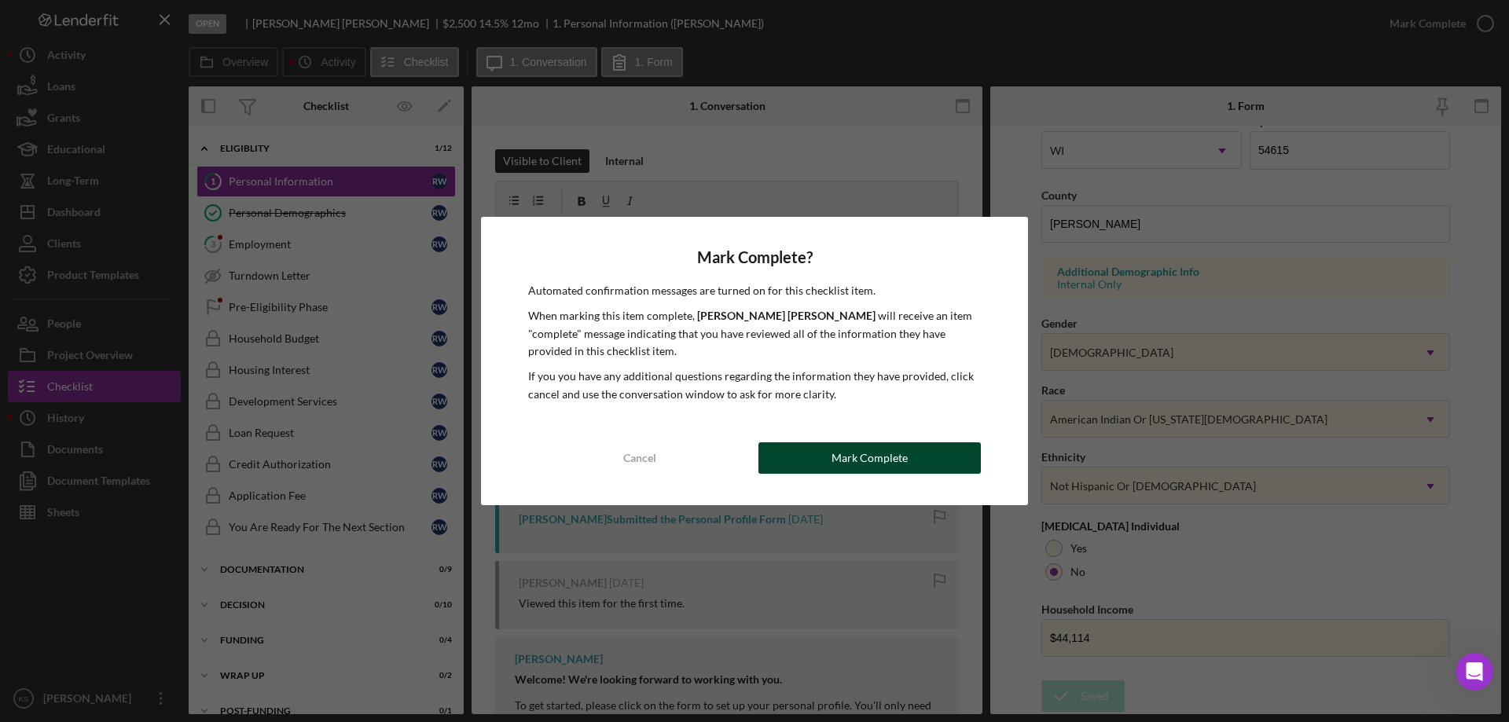
click at [910, 464] on button "Mark Complete" at bounding box center [870, 458] width 222 height 31
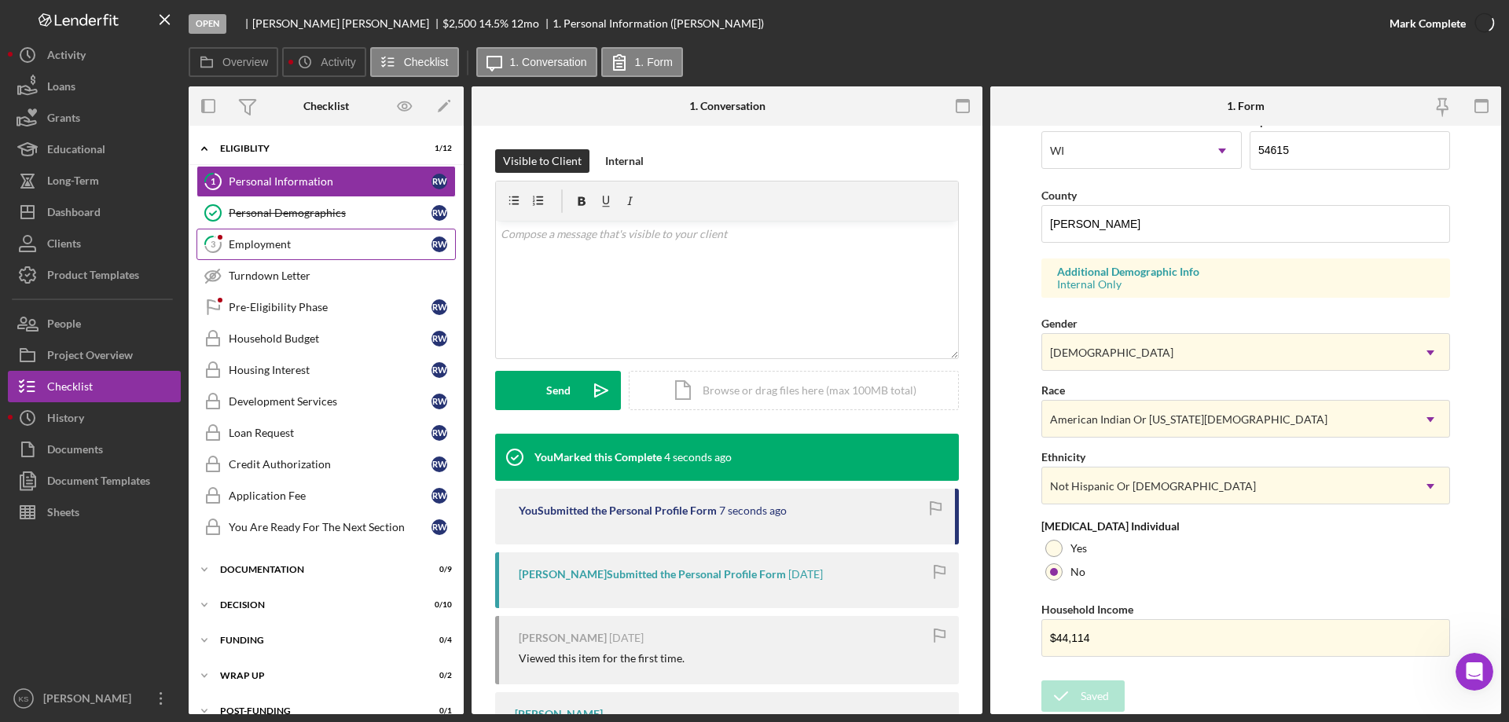
scroll to position [524, 0]
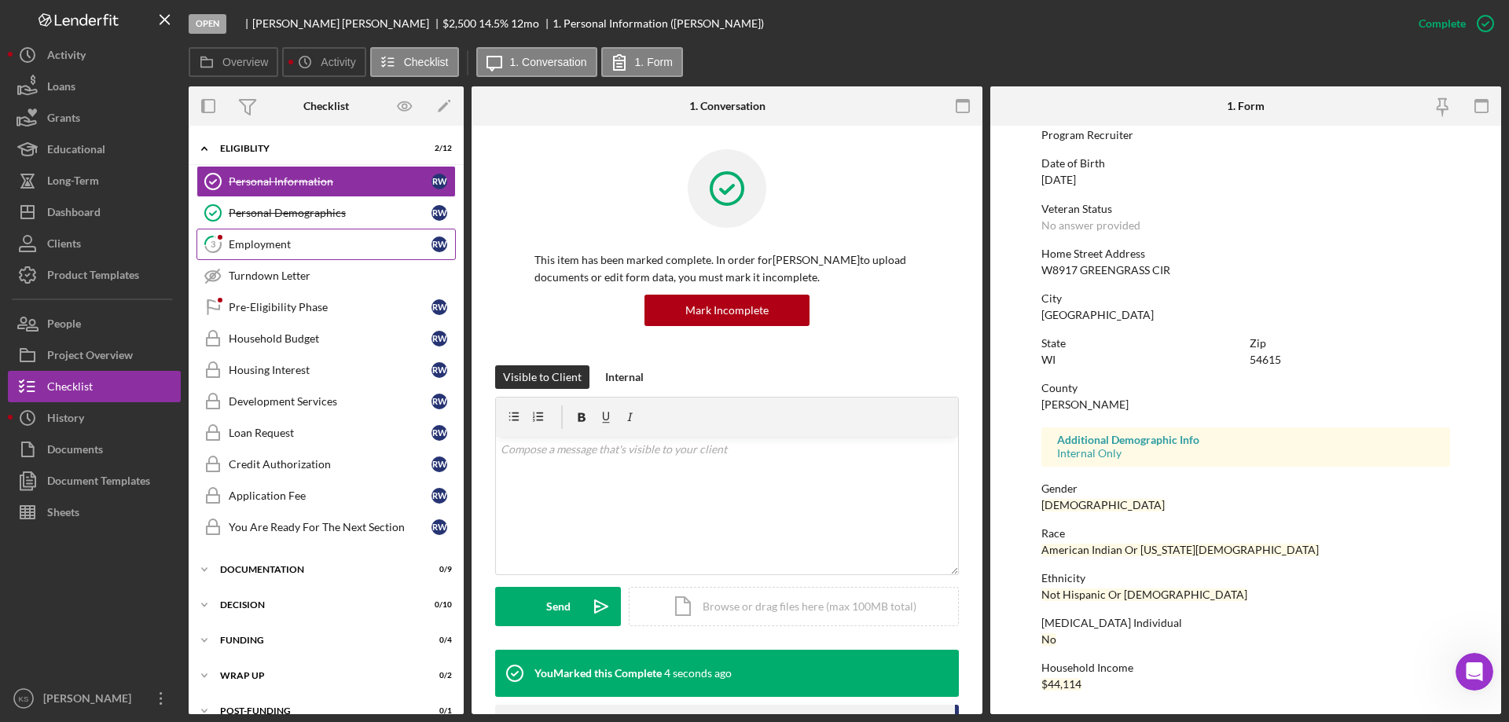
click at [343, 241] on div "Employment" at bounding box center [330, 244] width 203 height 13
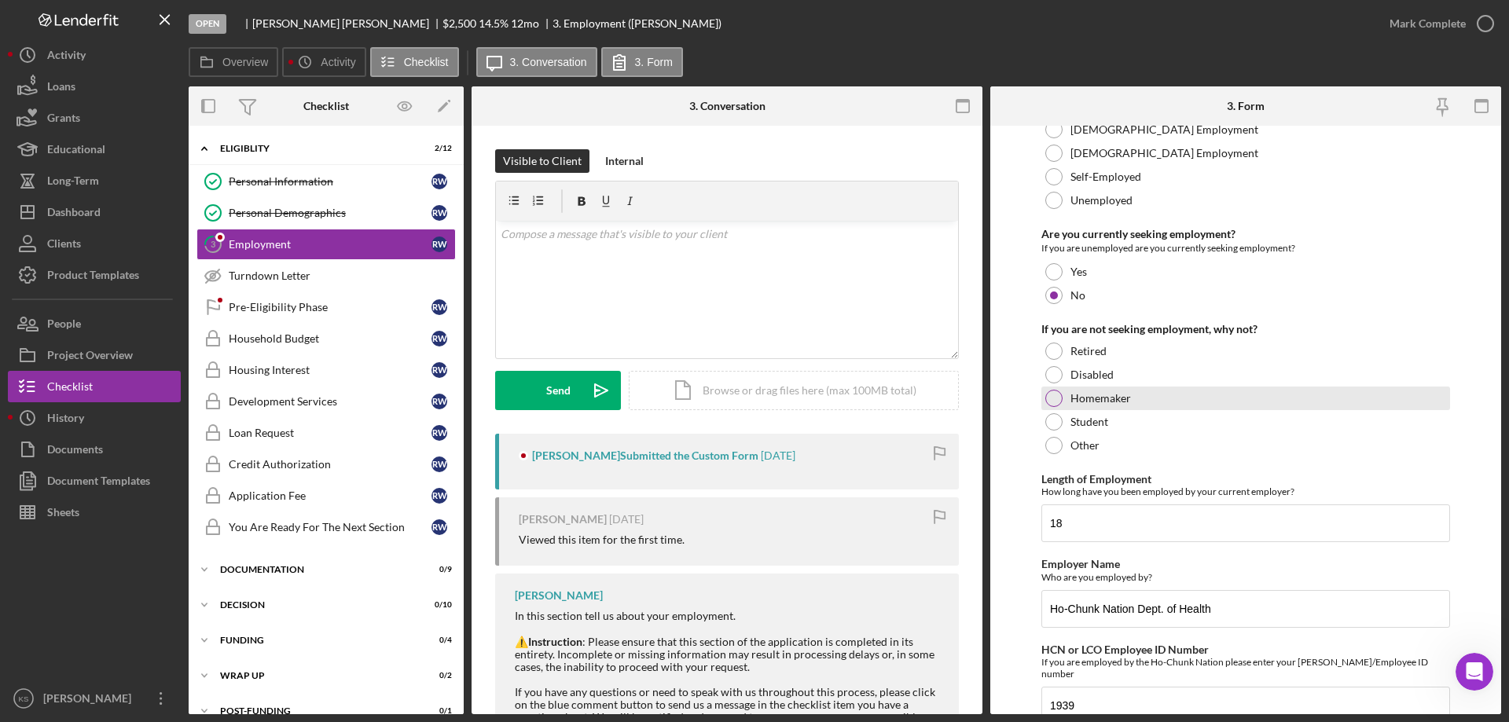
scroll to position [112, 0]
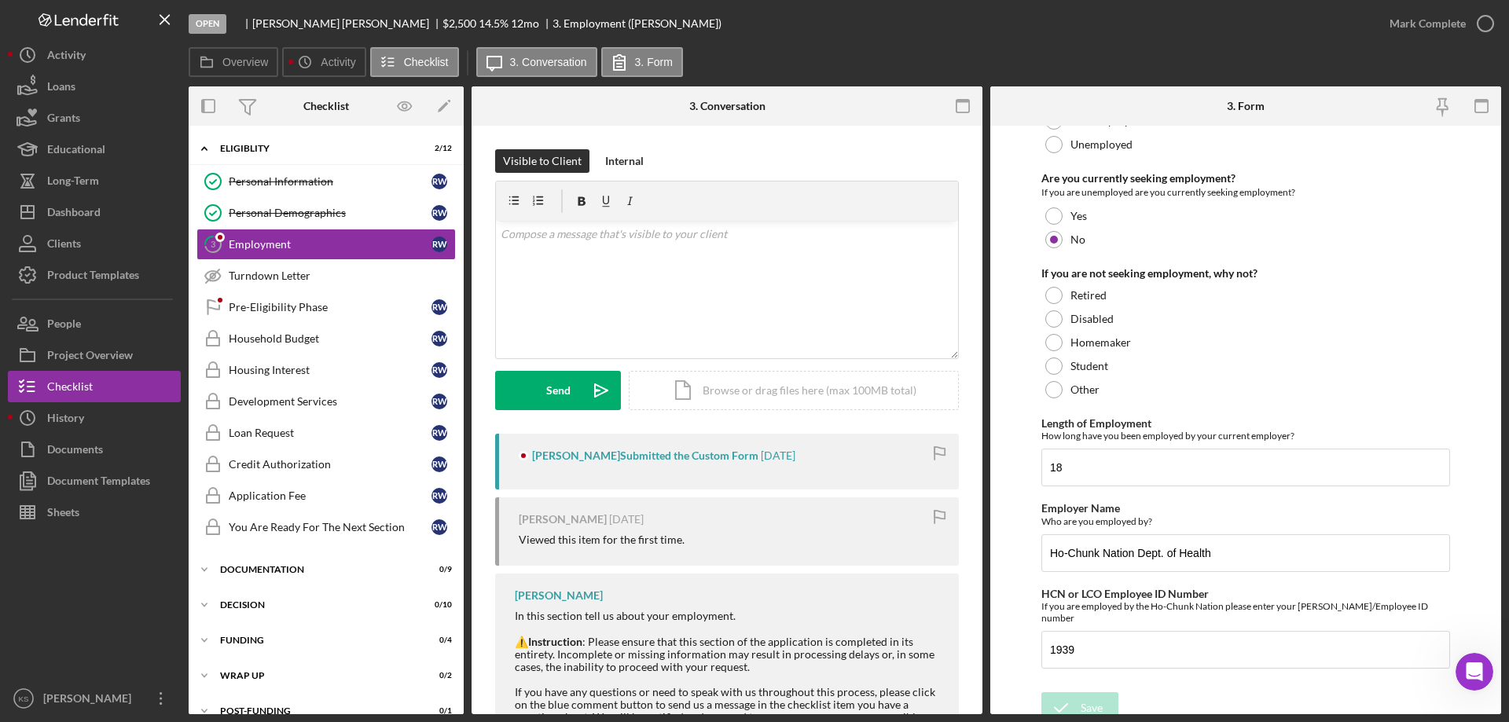
click at [1429, 39] on div "Mark Complete" at bounding box center [1437, 23] width 127 height 47
click at [1435, 28] on div "Mark Complete" at bounding box center [1428, 23] width 76 height 31
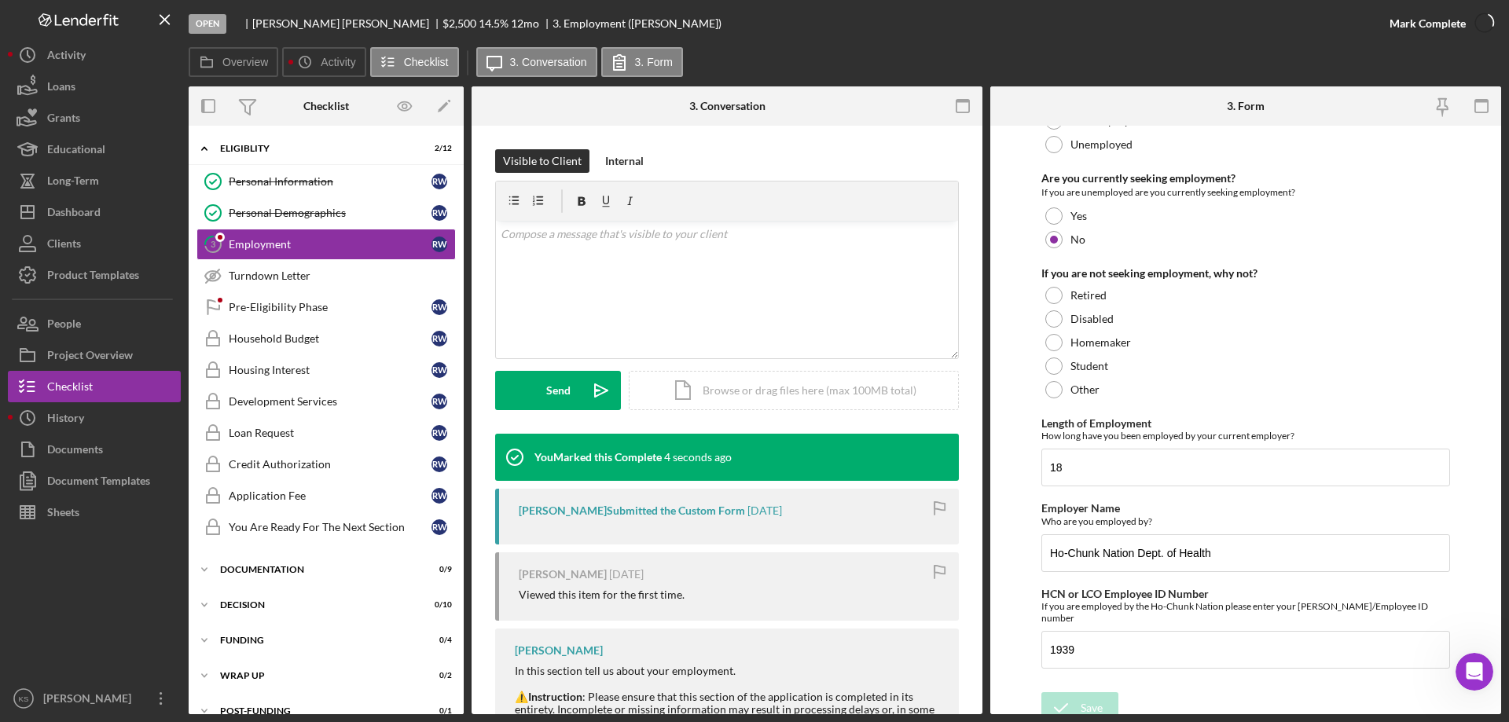
scroll to position [175, 0]
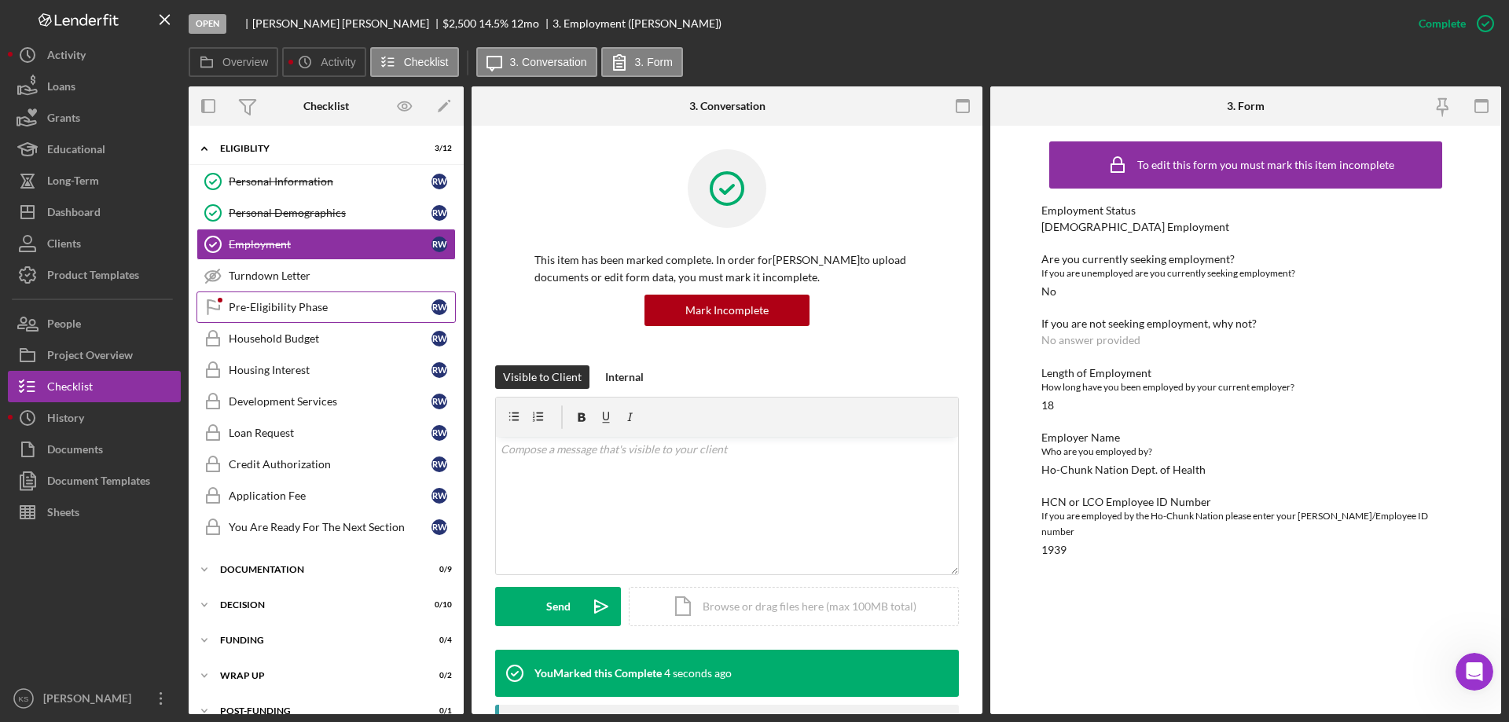
click at [269, 313] on div "Pre-Eligibility Phase" at bounding box center [330, 307] width 203 height 13
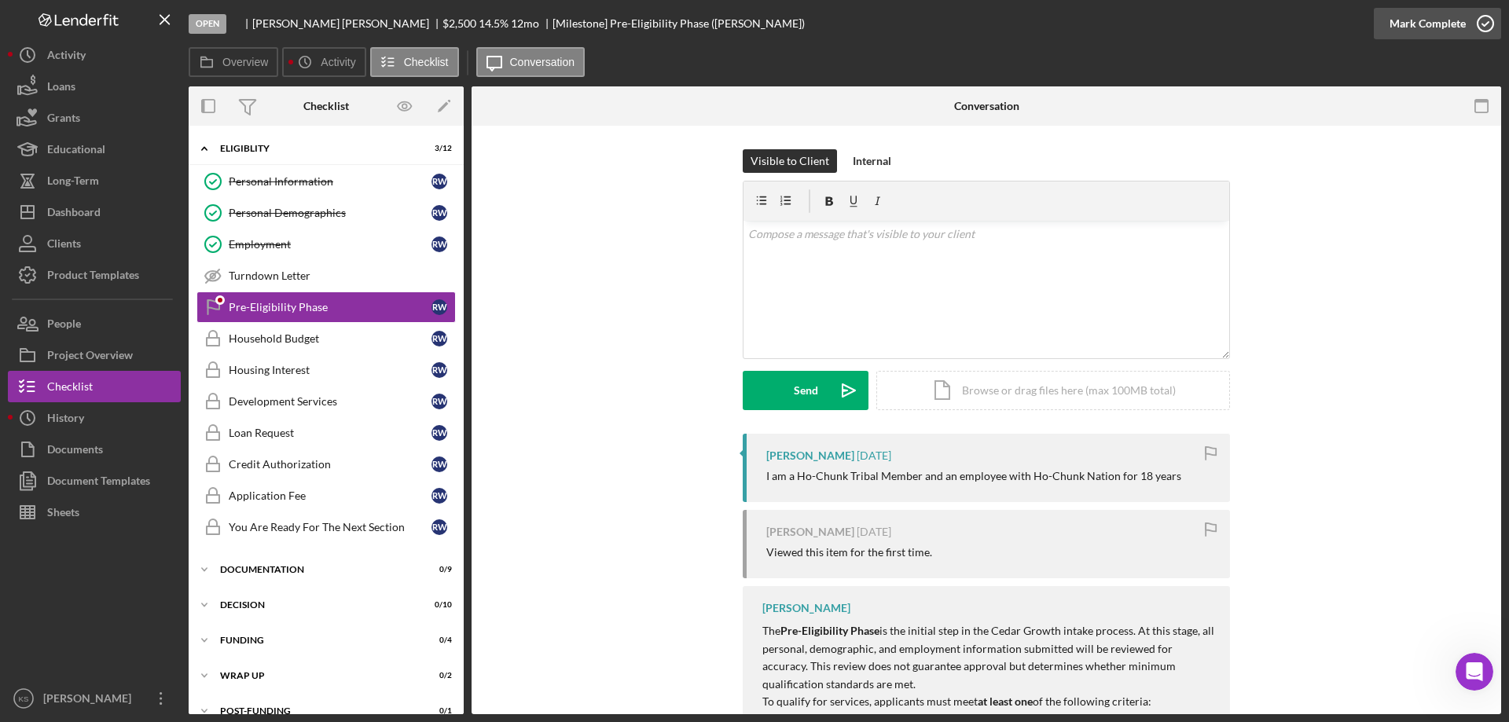
click at [1424, 29] on div "Mark Complete" at bounding box center [1428, 23] width 76 height 31
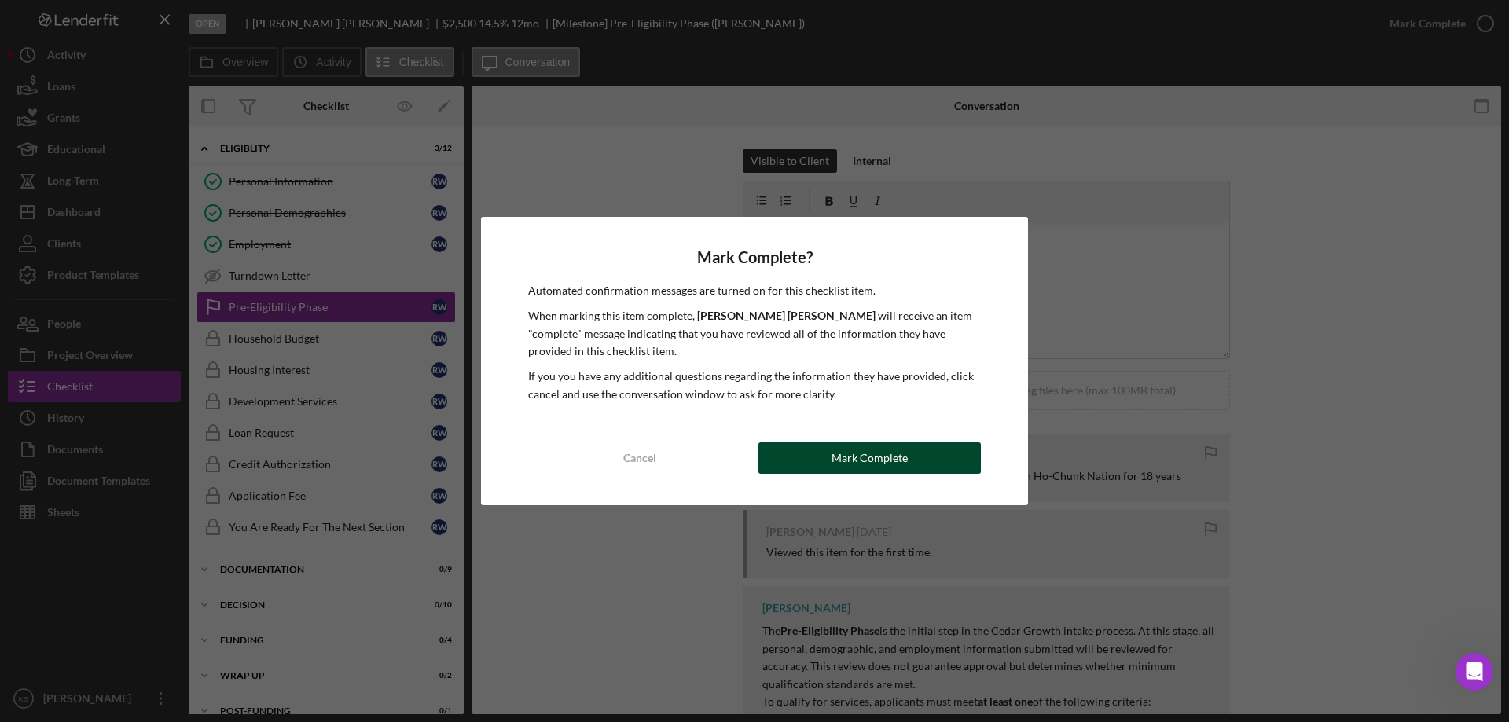
click at [919, 456] on button "Mark Complete" at bounding box center [870, 458] width 222 height 31
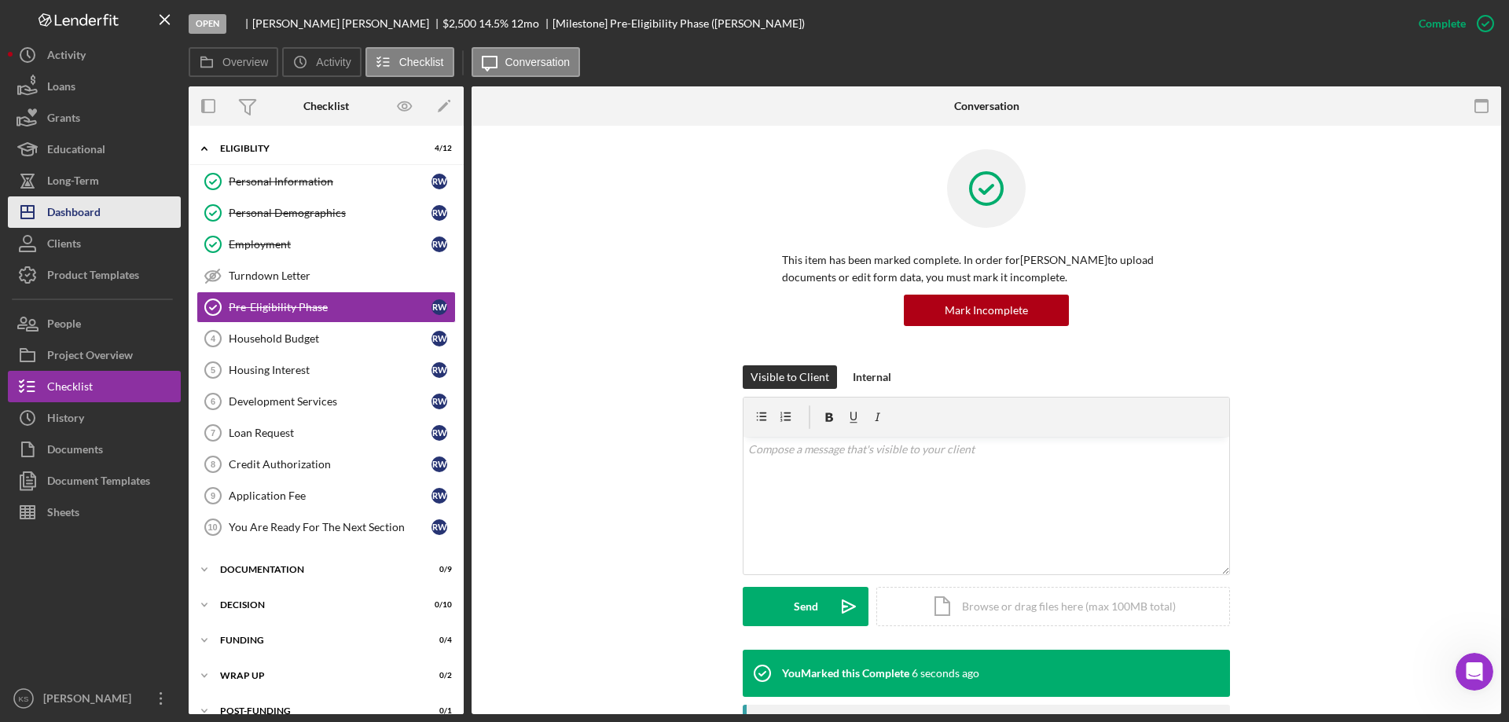
click at [97, 213] on div "Dashboard" at bounding box center [73, 214] width 53 height 35
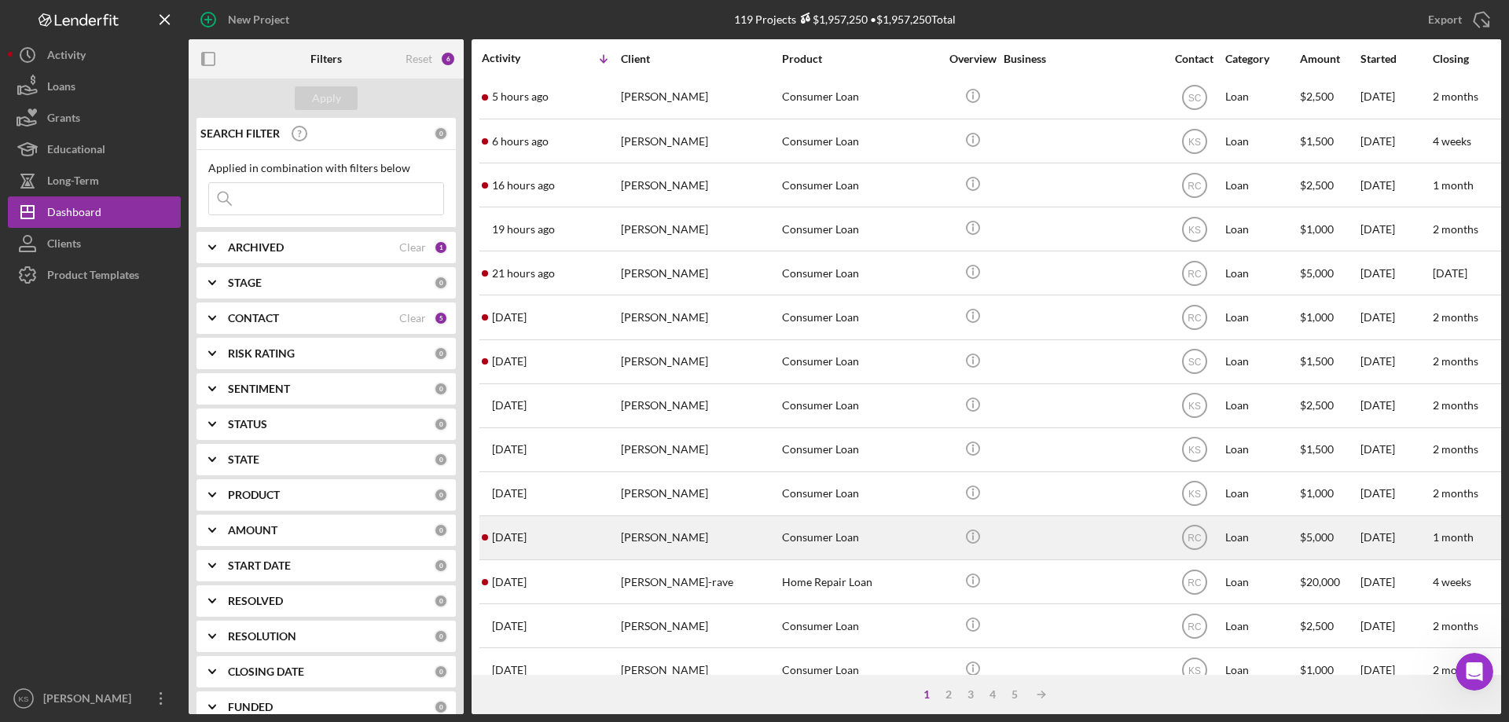
scroll to position [236, 0]
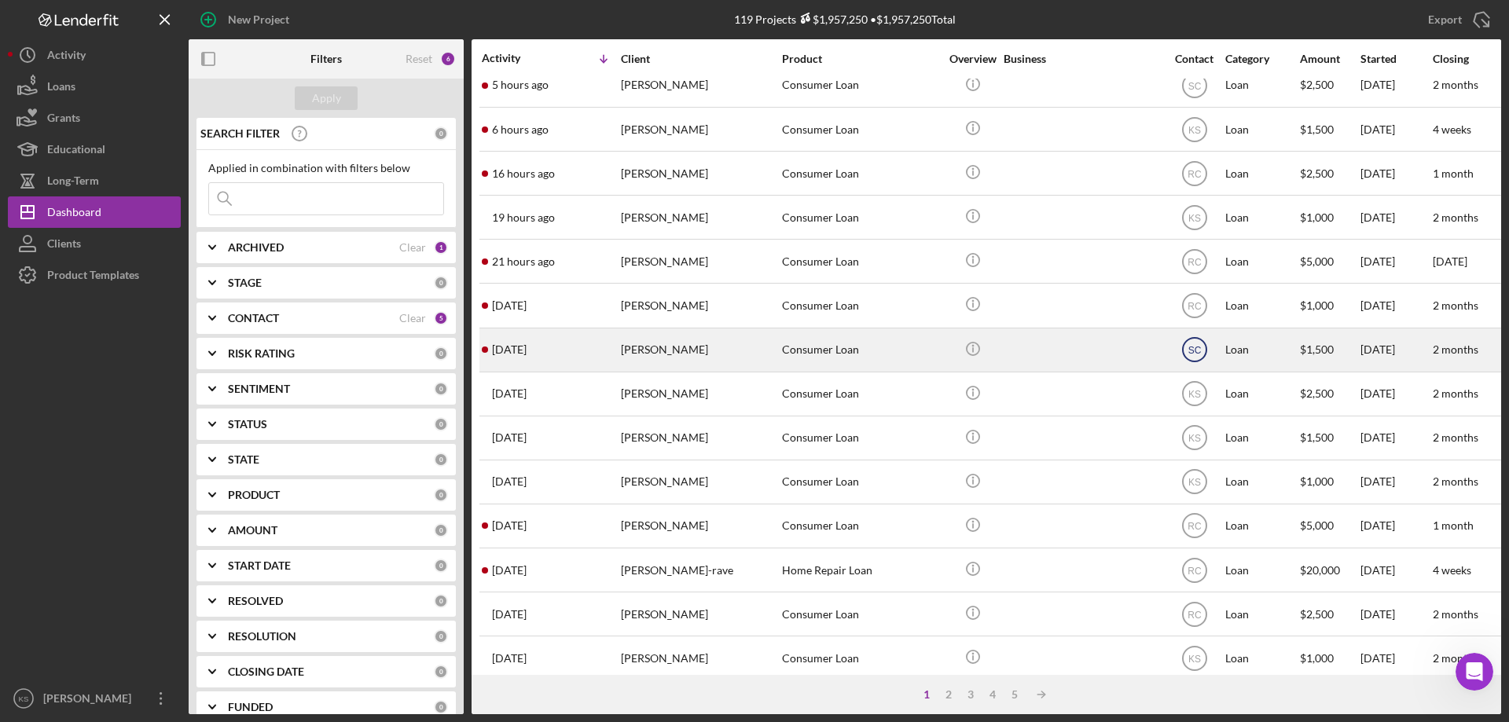
click at [1190, 347] on text "SC" at bounding box center [1194, 350] width 13 height 11
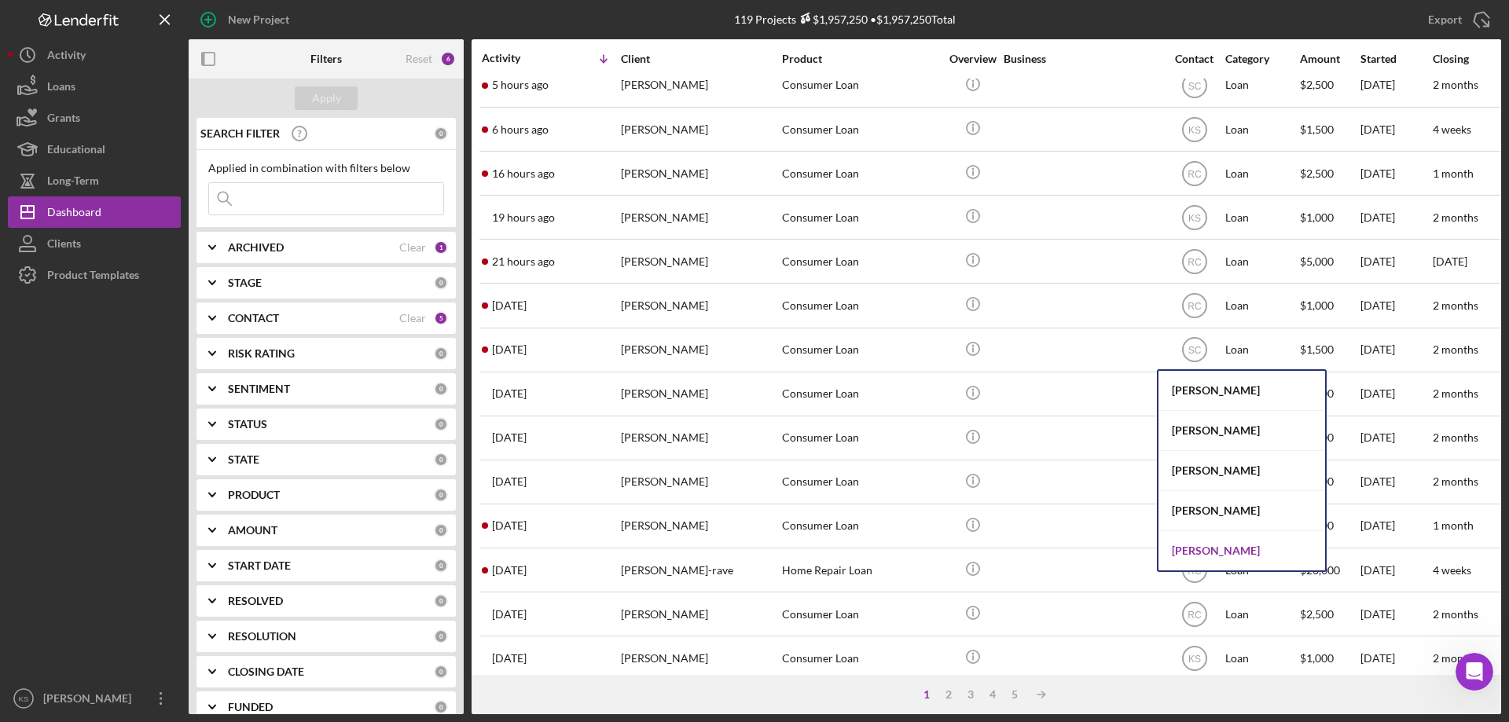
click at [1208, 538] on div "[PERSON_NAME]" at bounding box center [1242, 550] width 167 height 39
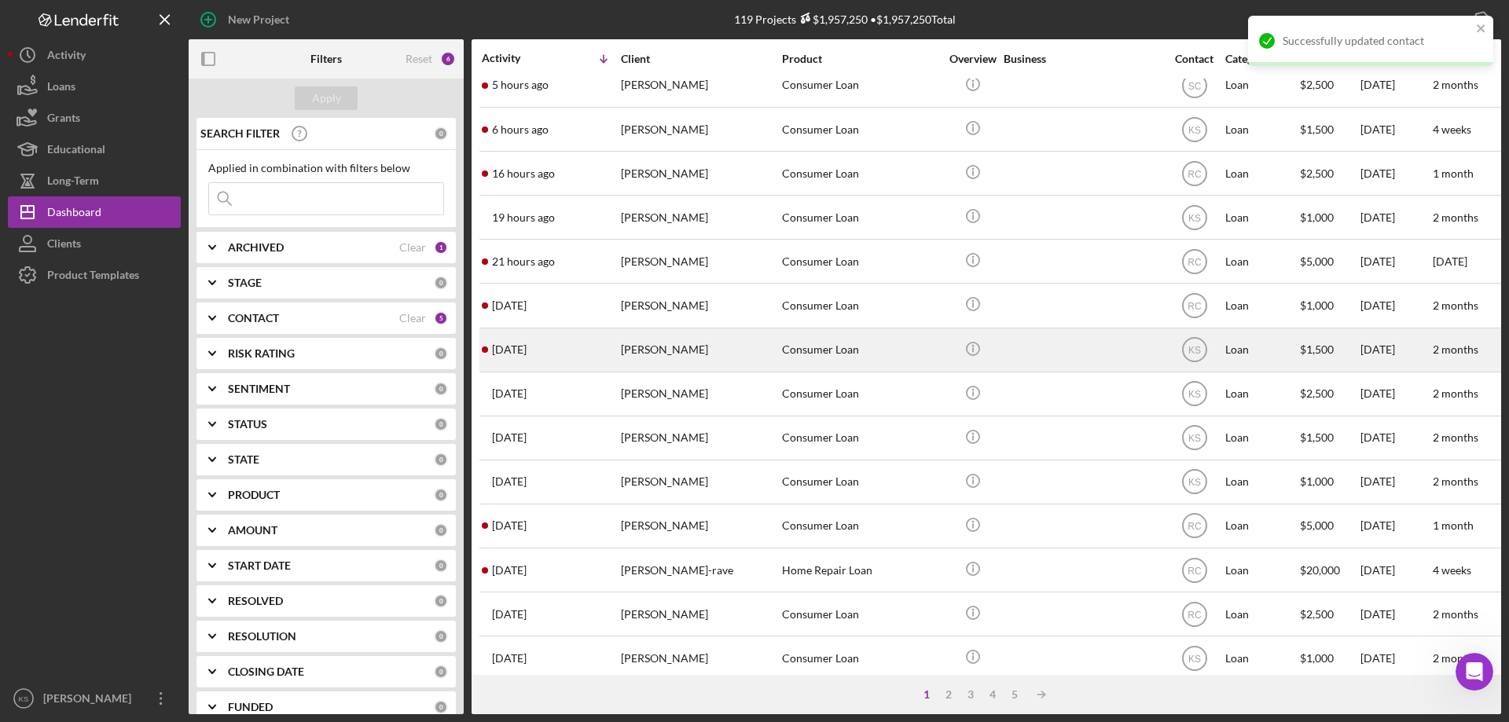
click at [763, 358] on div "[PERSON_NAME]" at bounding box center [699, 350] width 157 height 42
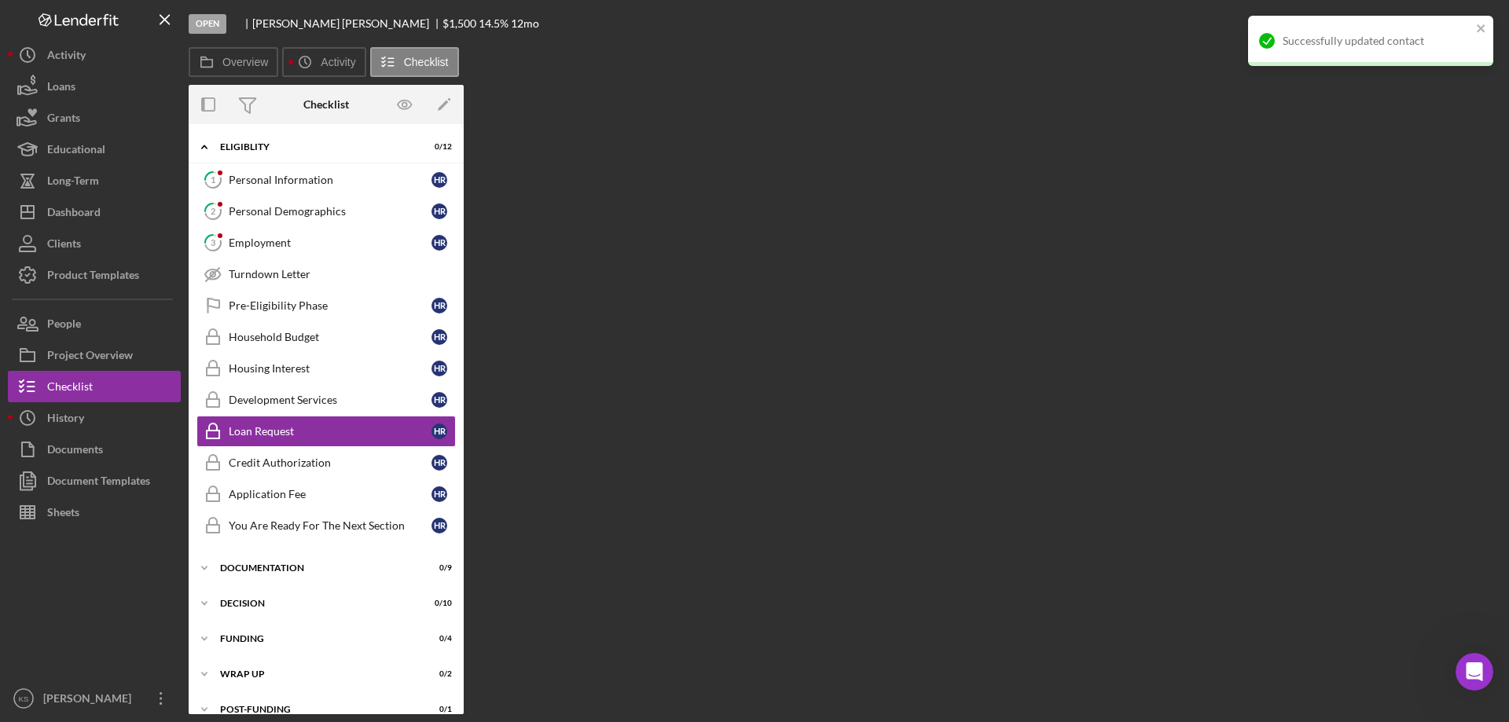
scroll to position [13, 0]
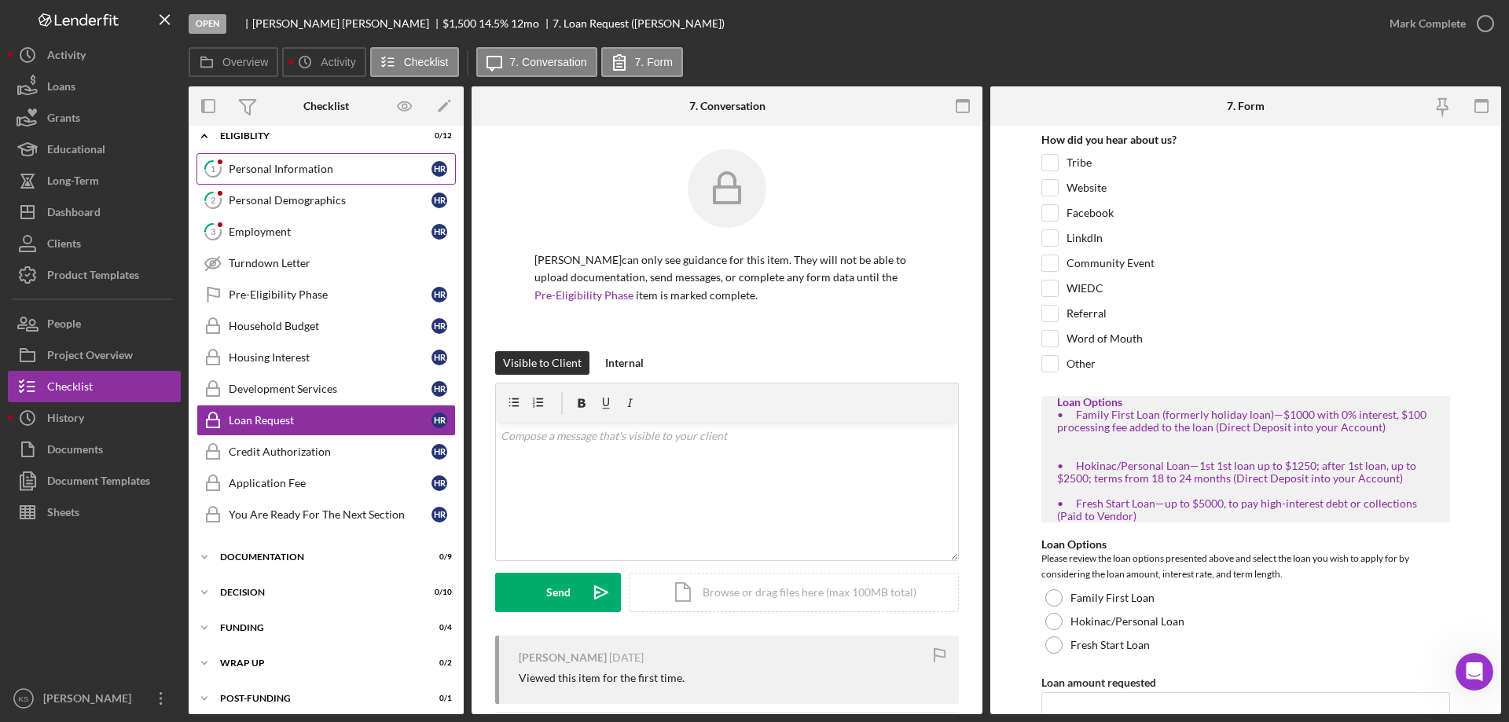
click at [310, 179] on link "1 Personal Information H R" at bounding box center [326, 168] width 259 height 31
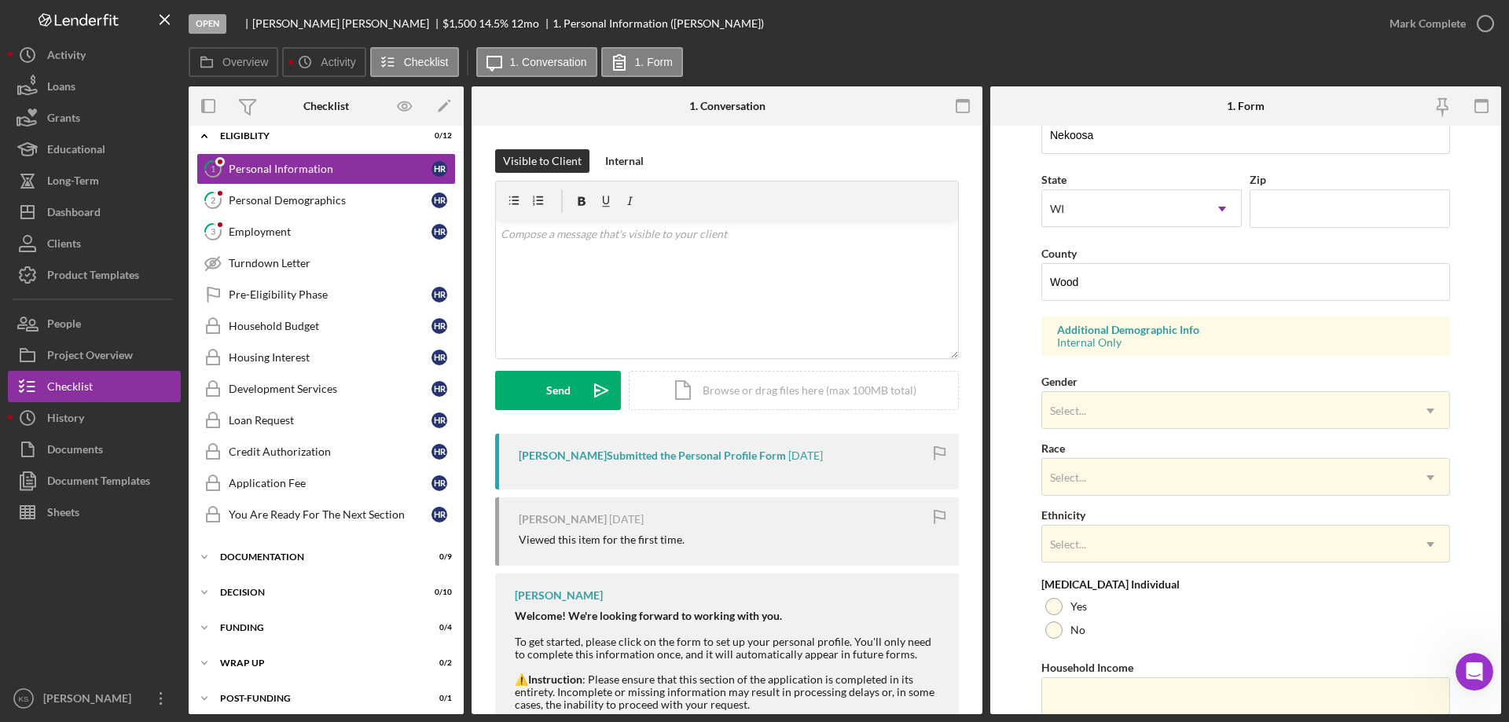
scroll to position [461, 0]
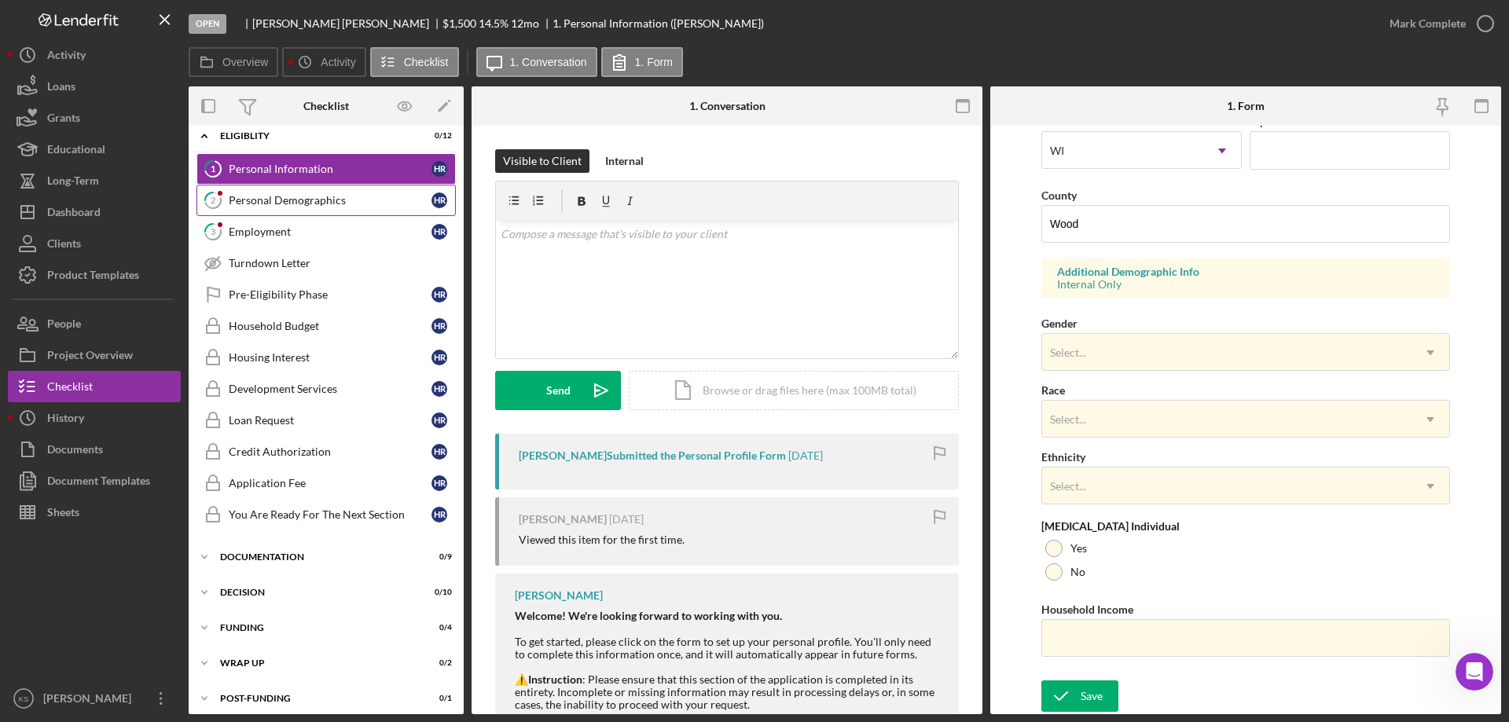
click at [292, 197] on div "Personal Demographics" at bounding box center [330, 200] width 203 height 13
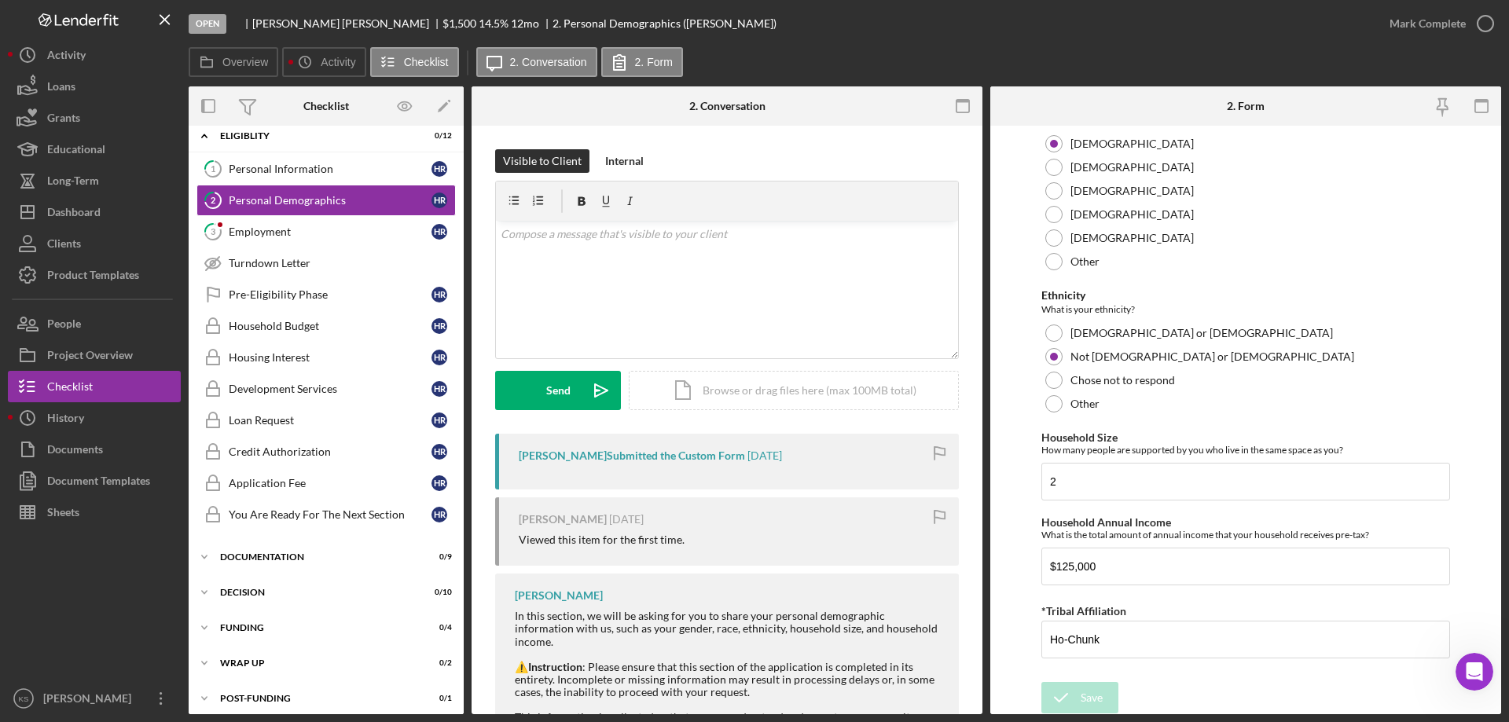
scroll to position [863, 0]
drag, startPoint x: 1145, startPoint y: 562, endPoint x: 956, endPoint y: 552, distance: 189.7
click at [956, 552] on div "Overview Internal Workflow Stage Open Icon/Dropdown Arrow Archive (can unarchiv…" at bounding box center [845, 400] width 1313 height 628
click at [354, 161] on link "1 Personal Information H R" at bounding box center [326, 168] width 259 height 31
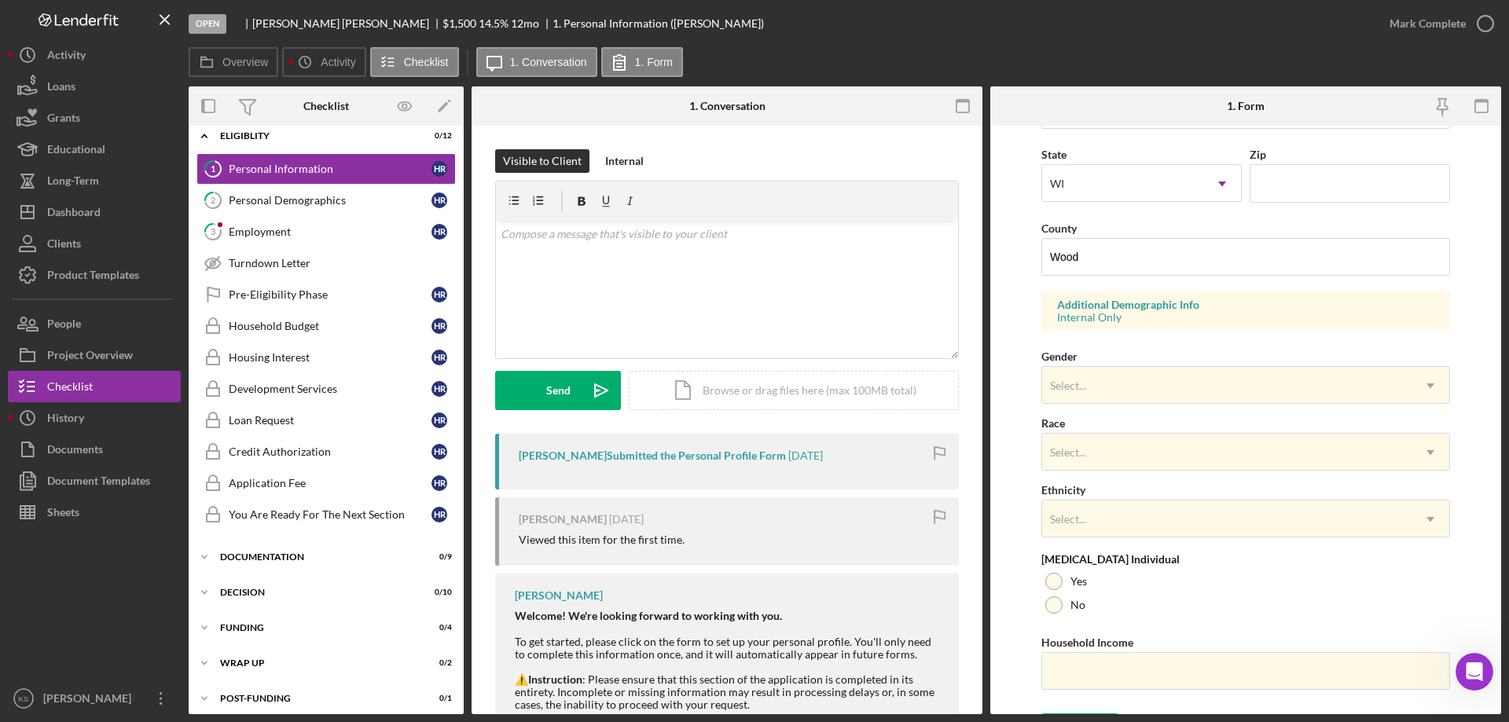
scroll to position [461, 0]
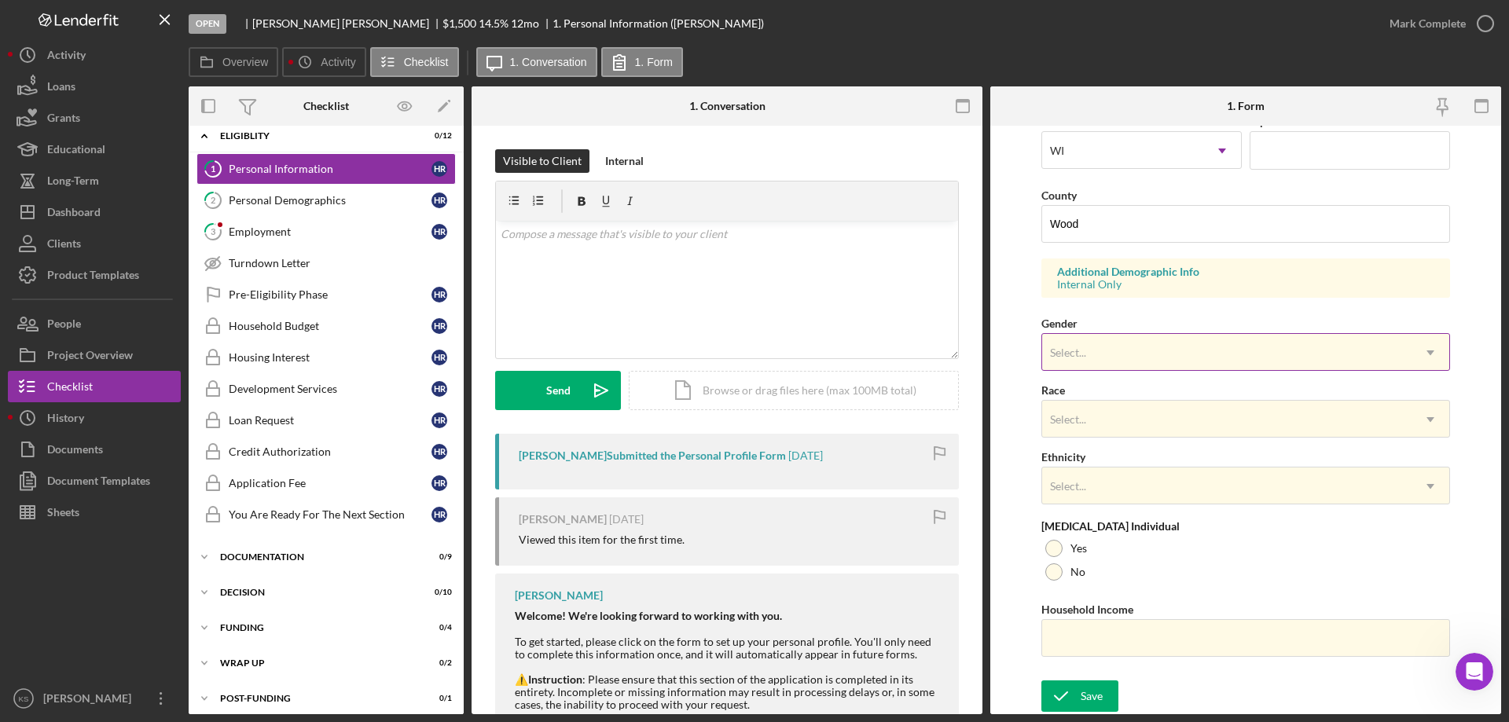
click at [1120, 345] on div "Select..." at bounding box center [1226, 353] width 369 height 36
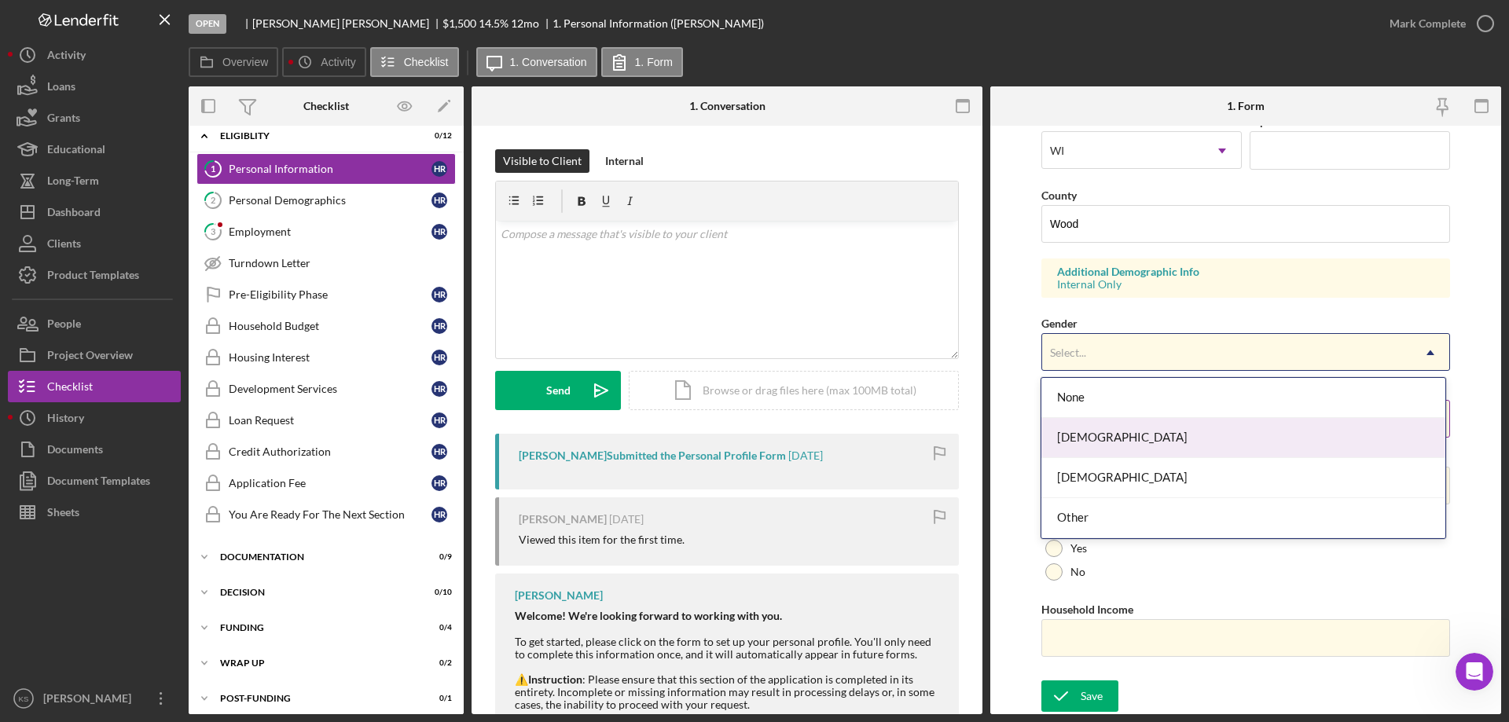
drag, startPoint x: 1127, startPoint y: 440, endPoint x: 1134, endPoint y: 432, distance: 11.2
click at [1128, 439] on div "[DEMOGRAPHIC_DATA]" at bounding box center [1243, 438] width 403 height 40
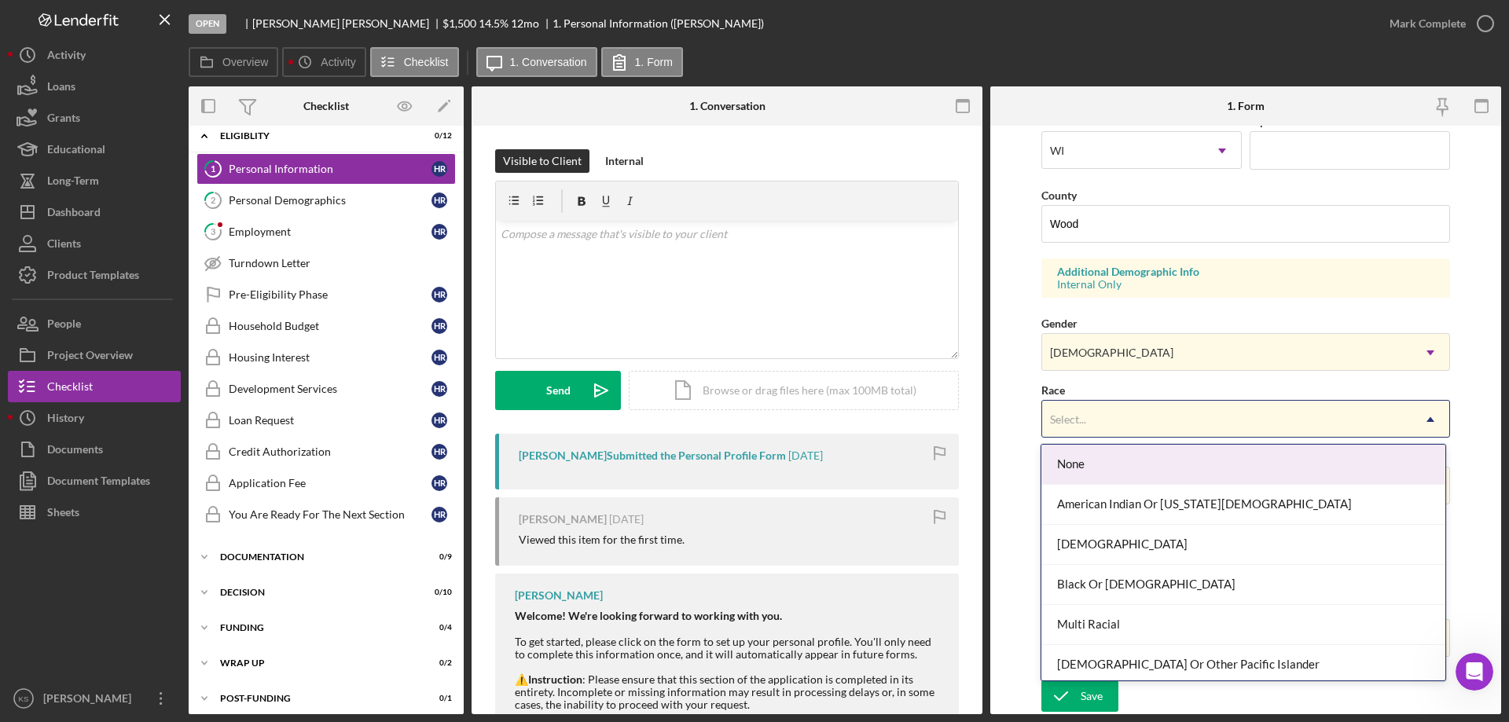
click at [1134, 432] on div "Select..." at bounding box center [1226, 420] width 369 height 36
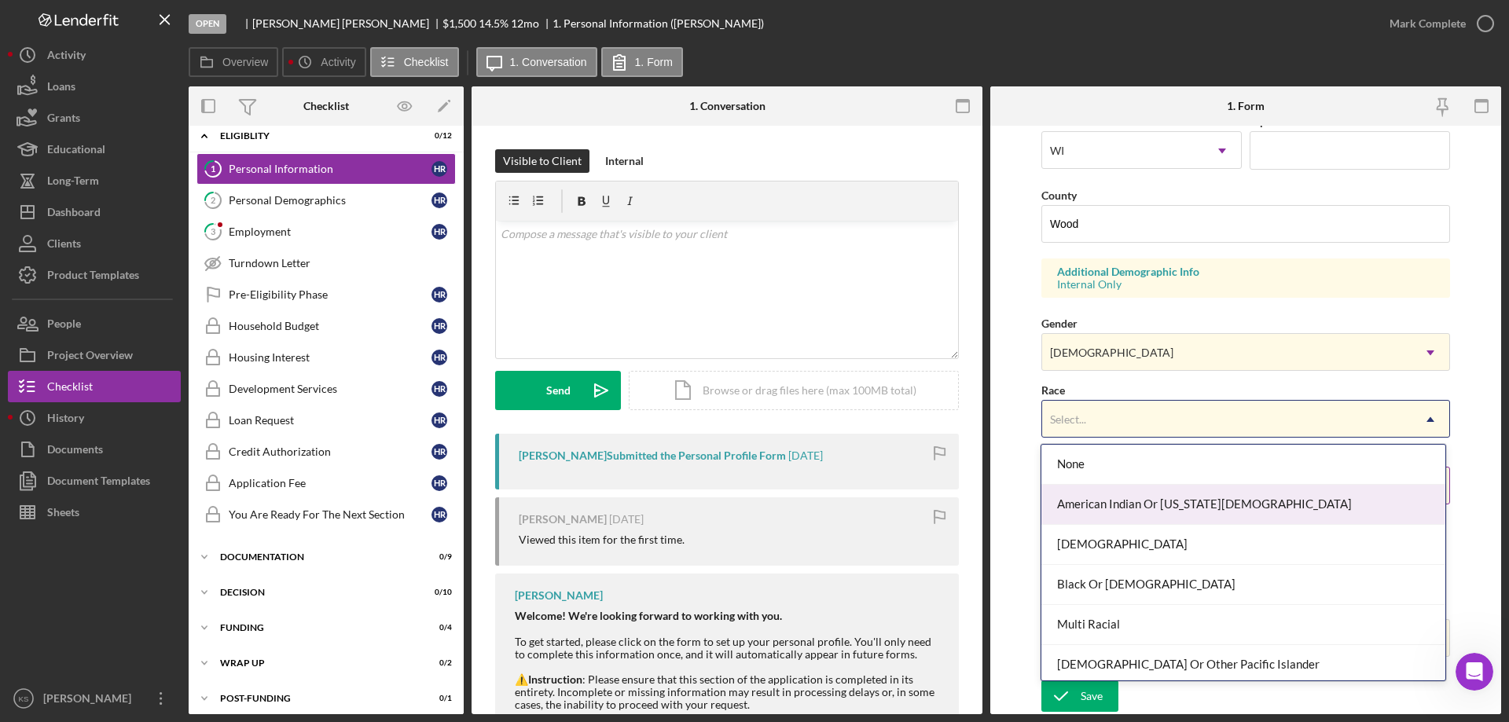
click at [1179, 490] on div "American Indian Or [US_STATE][DEMOGRAPHIC_DATA]" at bounding box center [1243, 505] width 403 height 40
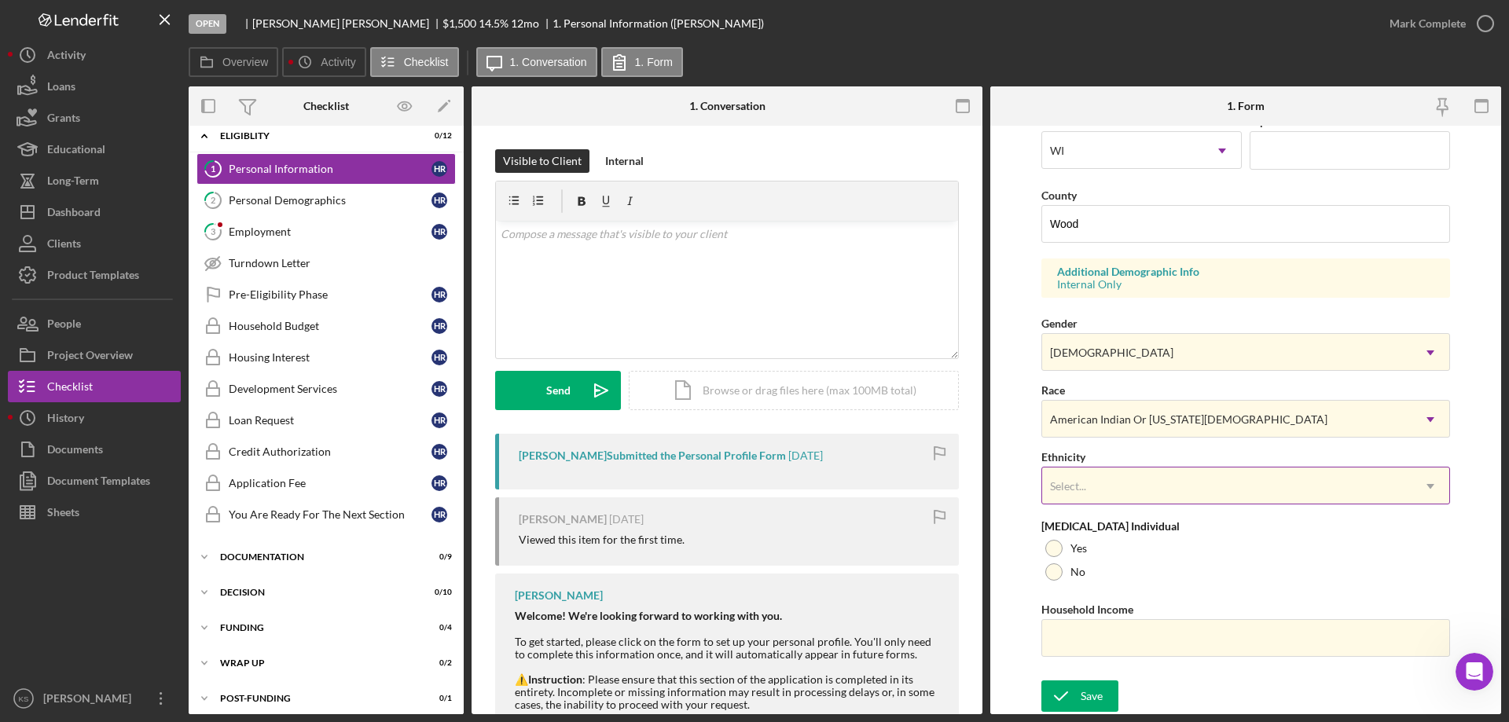
drag, startPoint x: 1180, startPoint y: 496, endPoint x: 1190, endPoint y: 502, distance: 12.0
click at [1181, 497] on div "Select..." at bounding box center [1226, 487] width 369 height 36
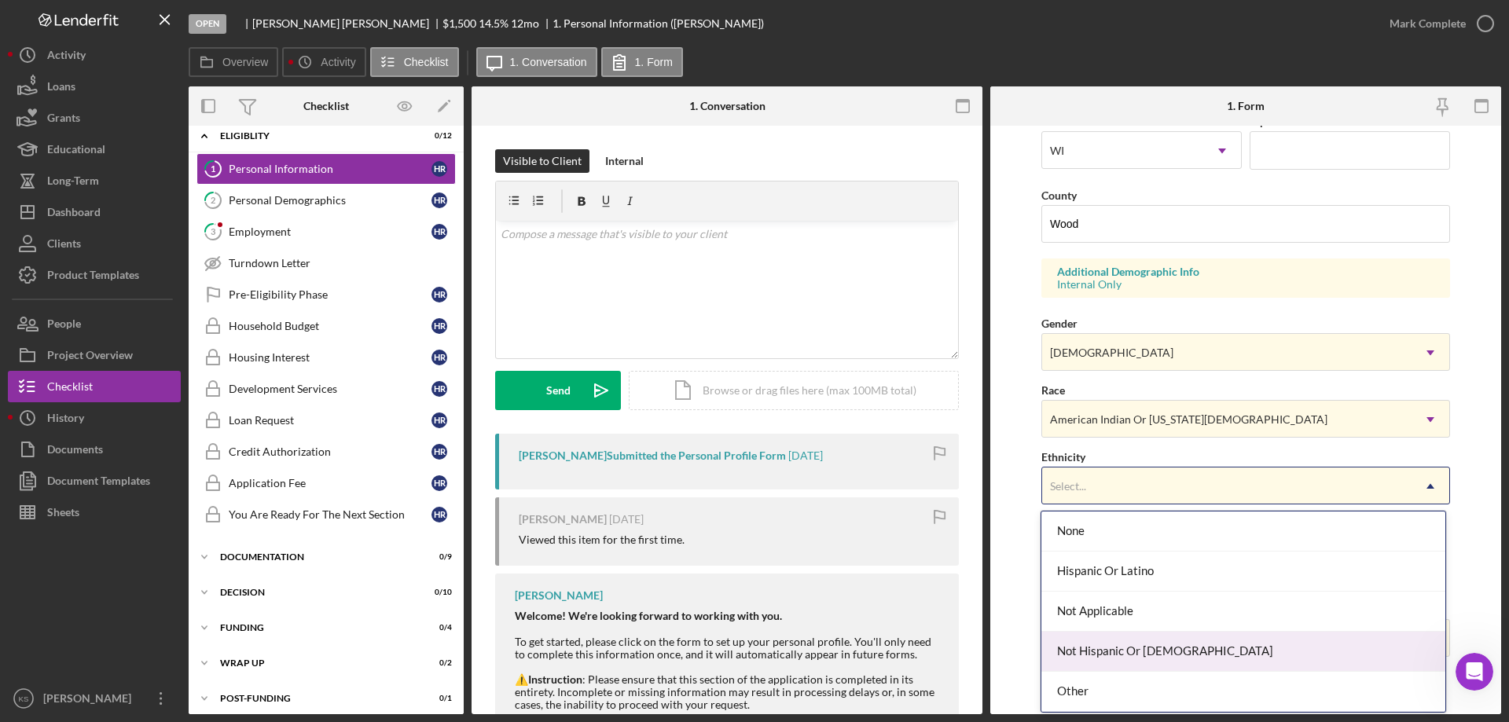
click at [1169, 653] on div "Not Hispanic Or [DEMOGRAPHIC_DATA]" at bounding box center [1243, 652] width 403 height 40
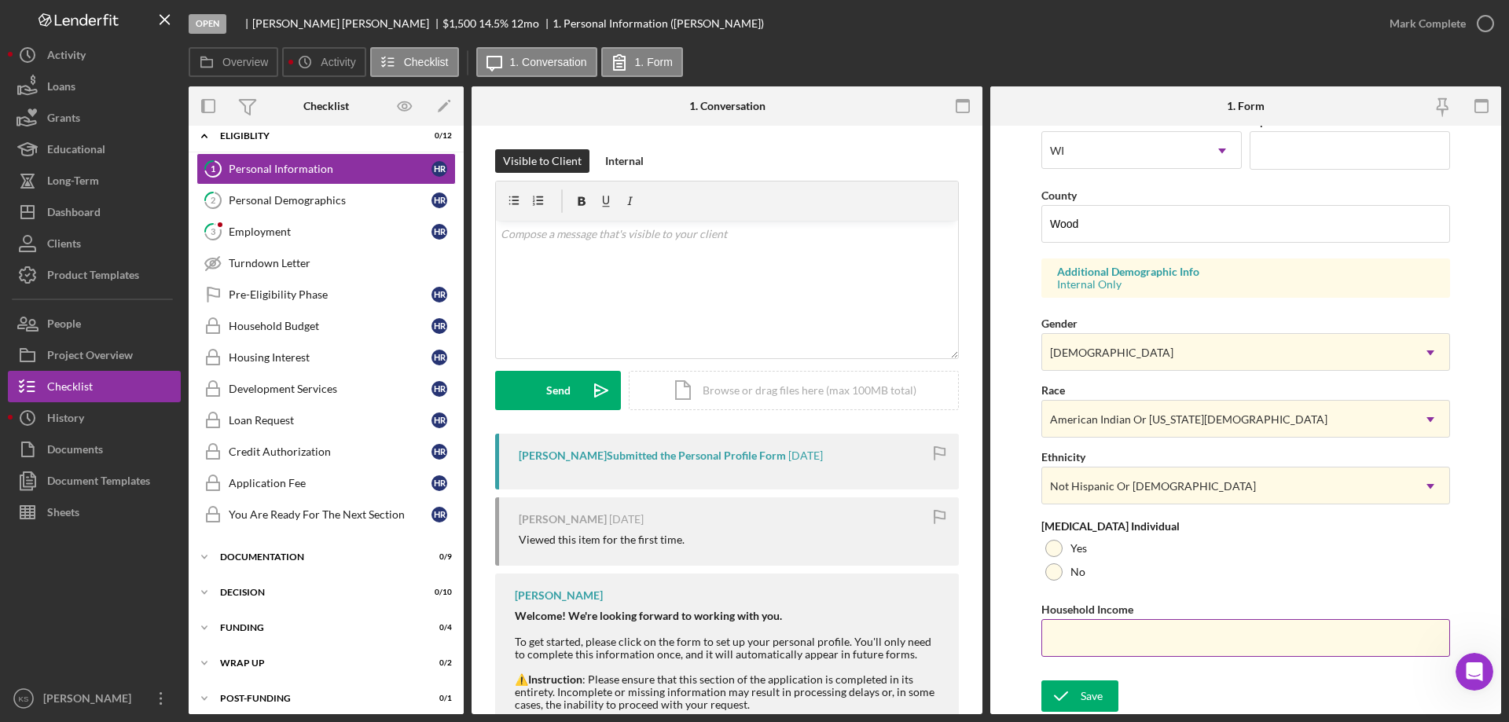
click at [1095, 604] on label "Household Income" at bounding box center [1088, 609] width 92 height 13
click at [1095, 619] on input "Household Income" at bounding box center [1246, 638] width 409 height 38
drag, startPoint x: 1042, startPoint y: 574, endPoint x: 1087, endPoint y: 641, distance: 80.9
click at [1042, 574] on div "No" at bounding box center [1246, 573] width 409 height 24
click at [1090, 641] on input "Household Income" at bounding box center [1246, 638] width 409 height 38
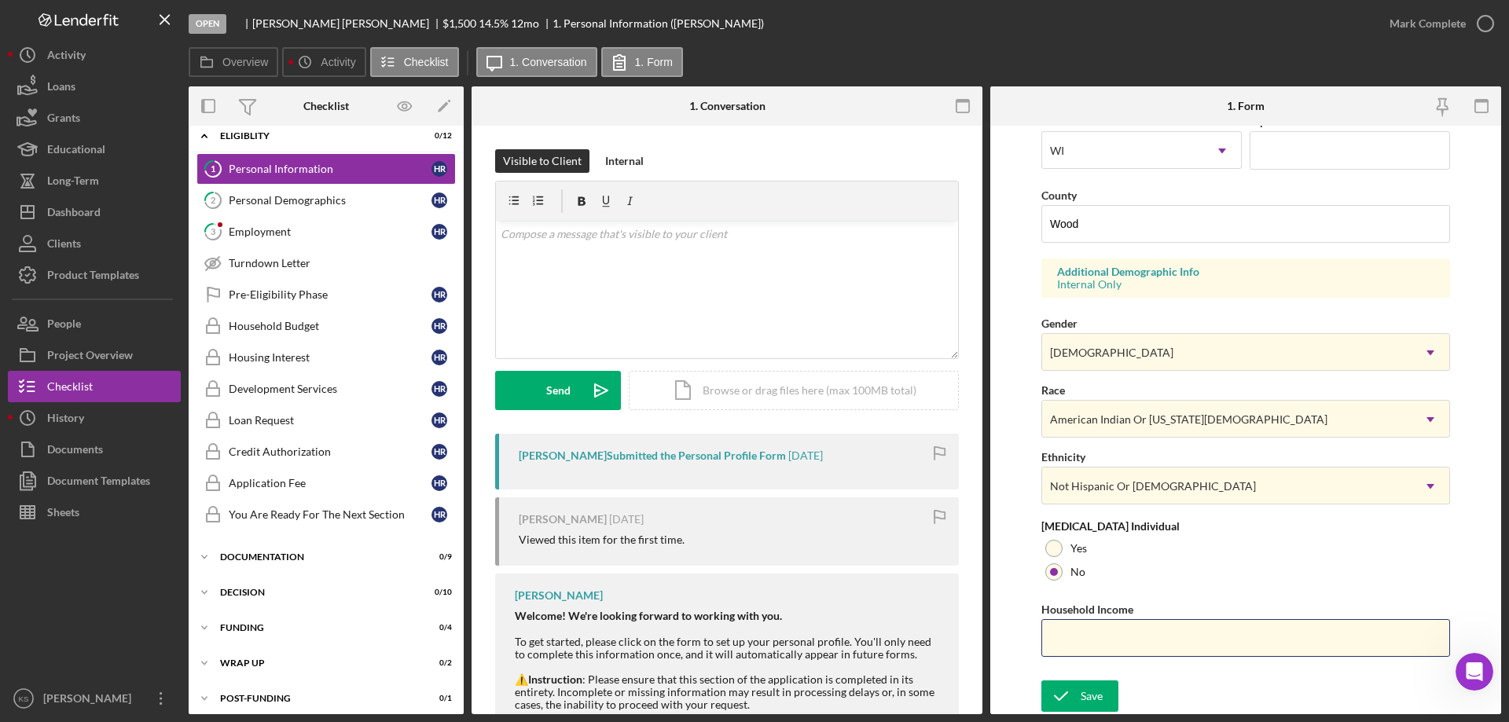
paste input "$125,000"
type input "$125,000"
click at [1085, 692] on div "Save" at bounding box center [1092, 696] width 22 height 31
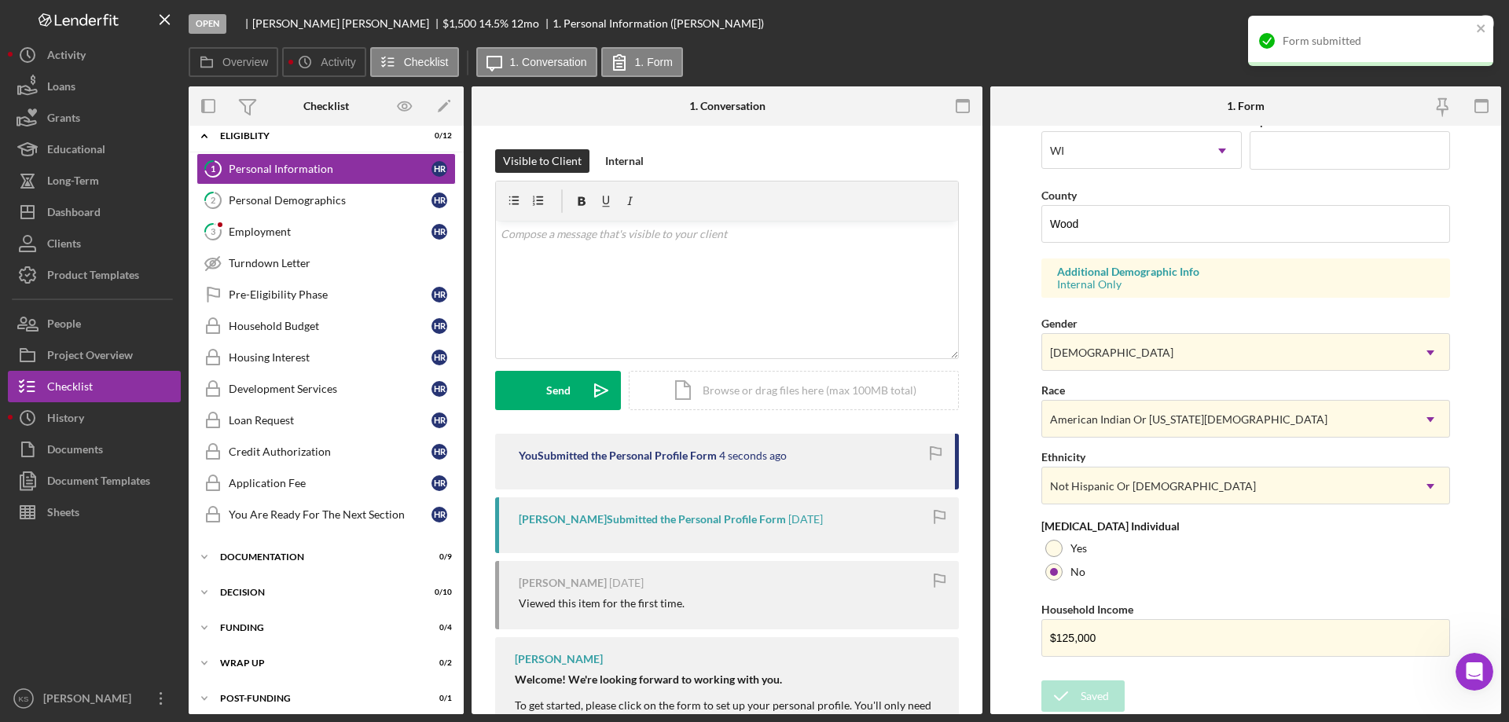
click at [1442, 21] on div "Form submitted" at bounding box center [1370, 41] width 245 height 50
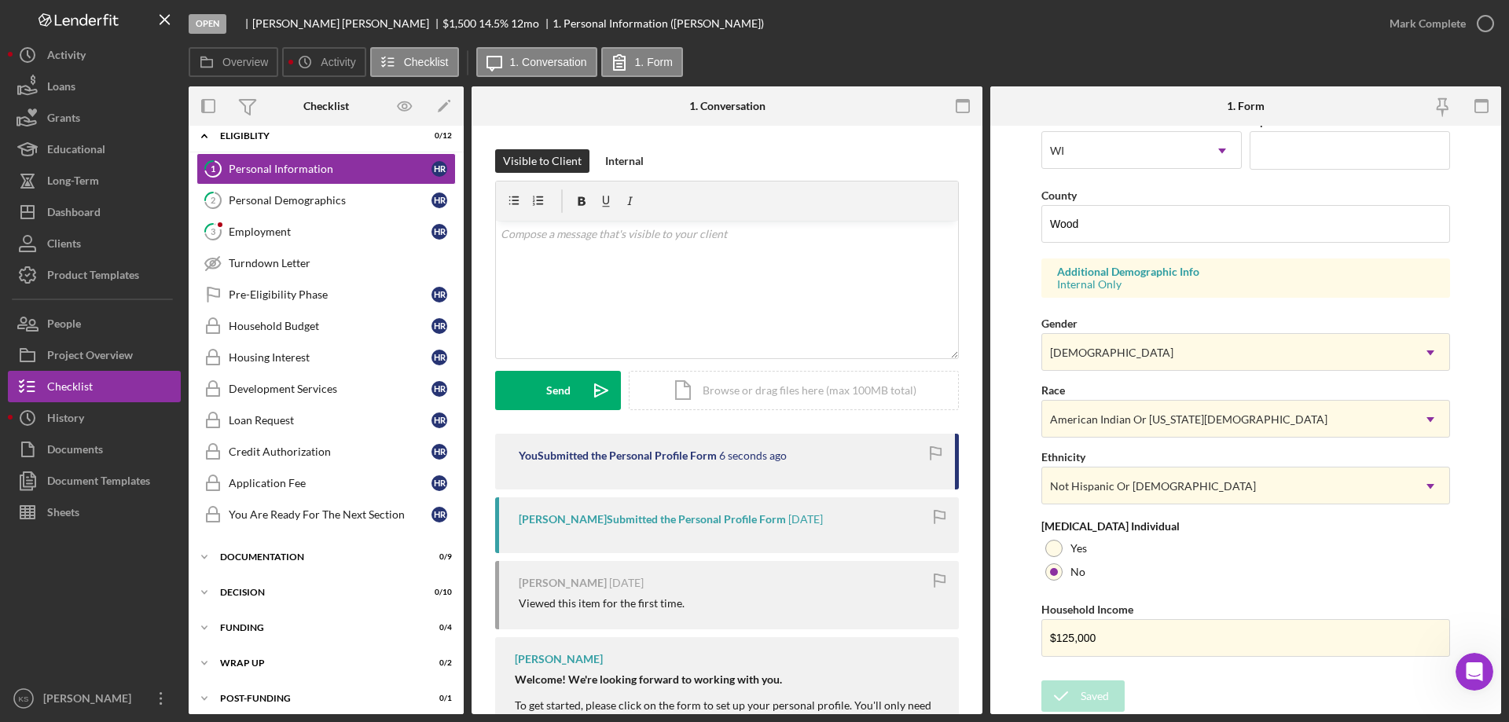
click at [1439, 19] on div "Form submitted" at bounding box center [1371, 16] width 252 height 6
click at [1435, 25] on div "Mark Complete" at bounding box center [1428, 23] width 76 height 31
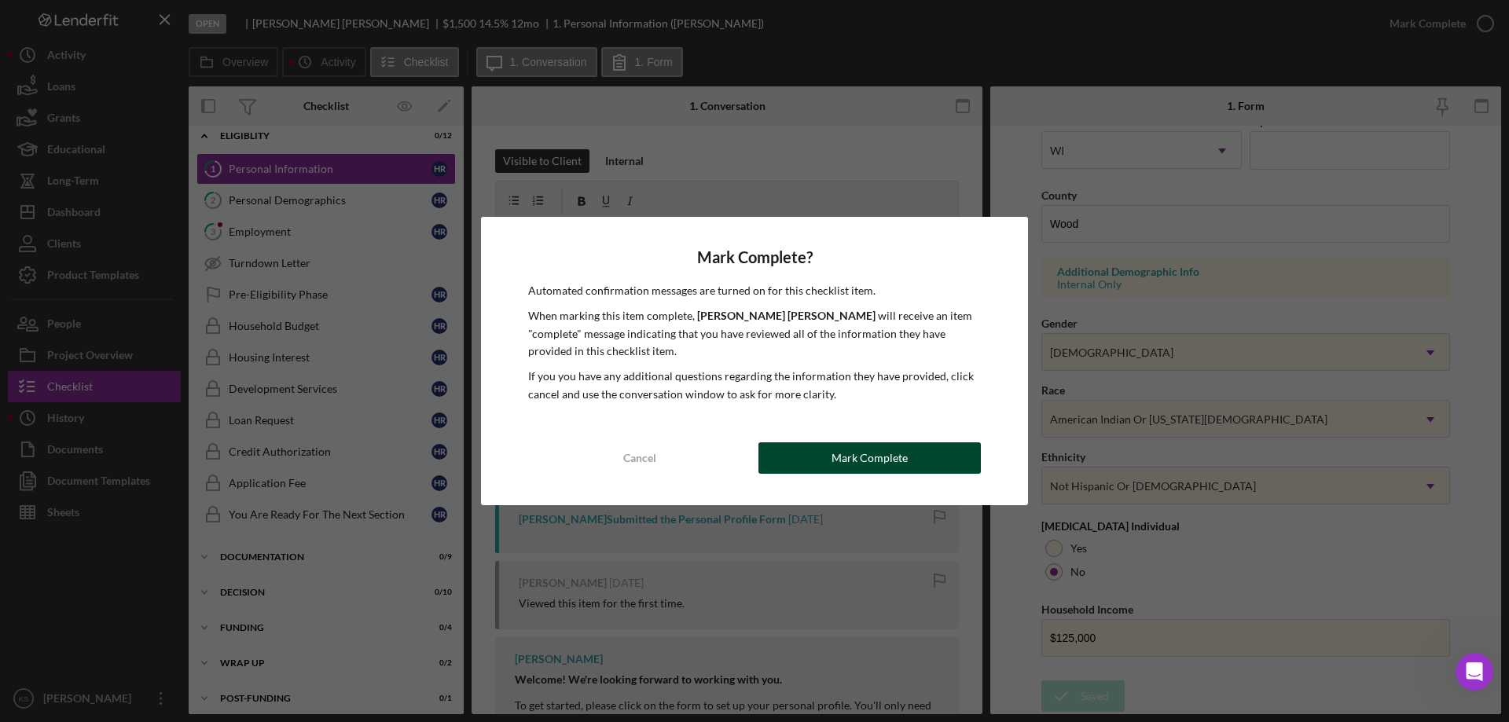
click at [850, 447] on div "Mark Complete" at bounding box center [870, 458] width 76 height 31
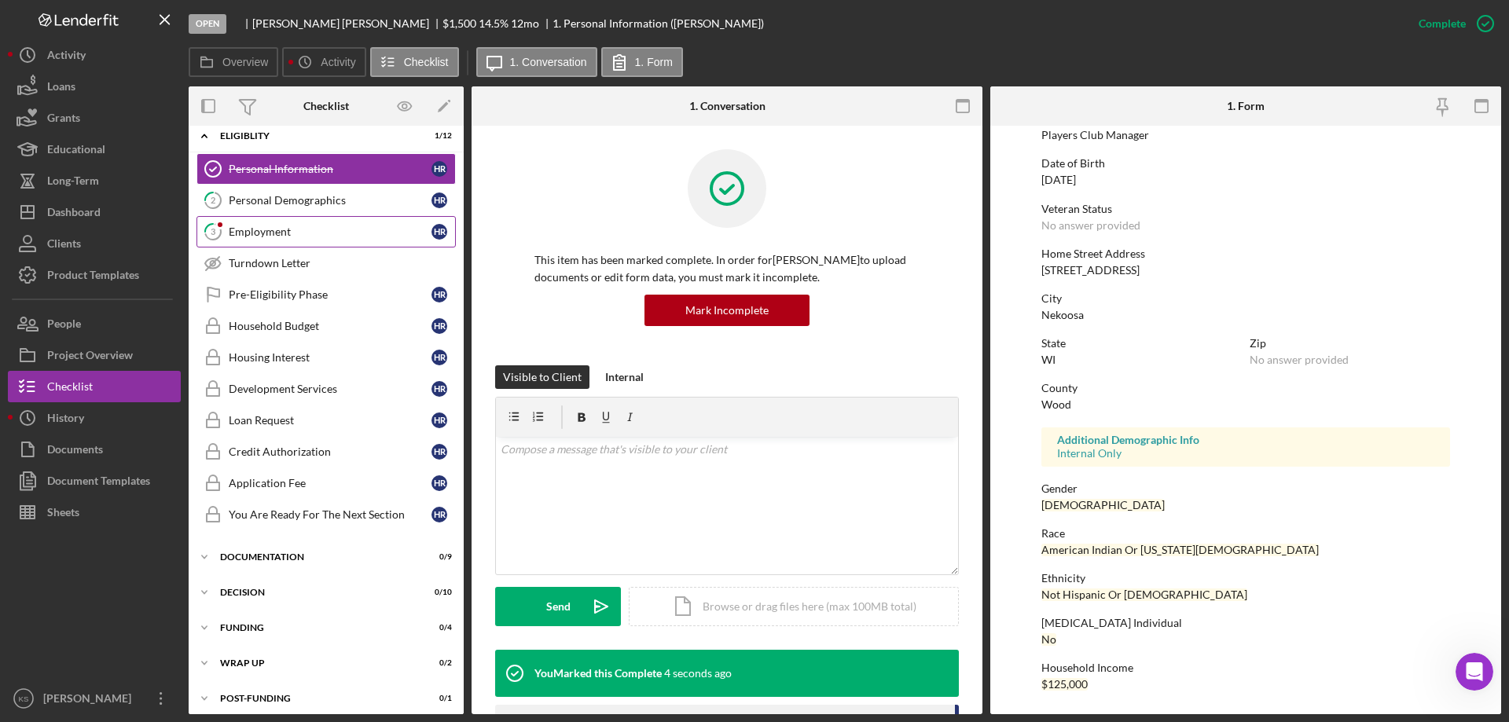
scroll to position [145, 0]
click at [336, 205] on div "Personal Demographics" at bounding box center [330, 200] width 203 height 13
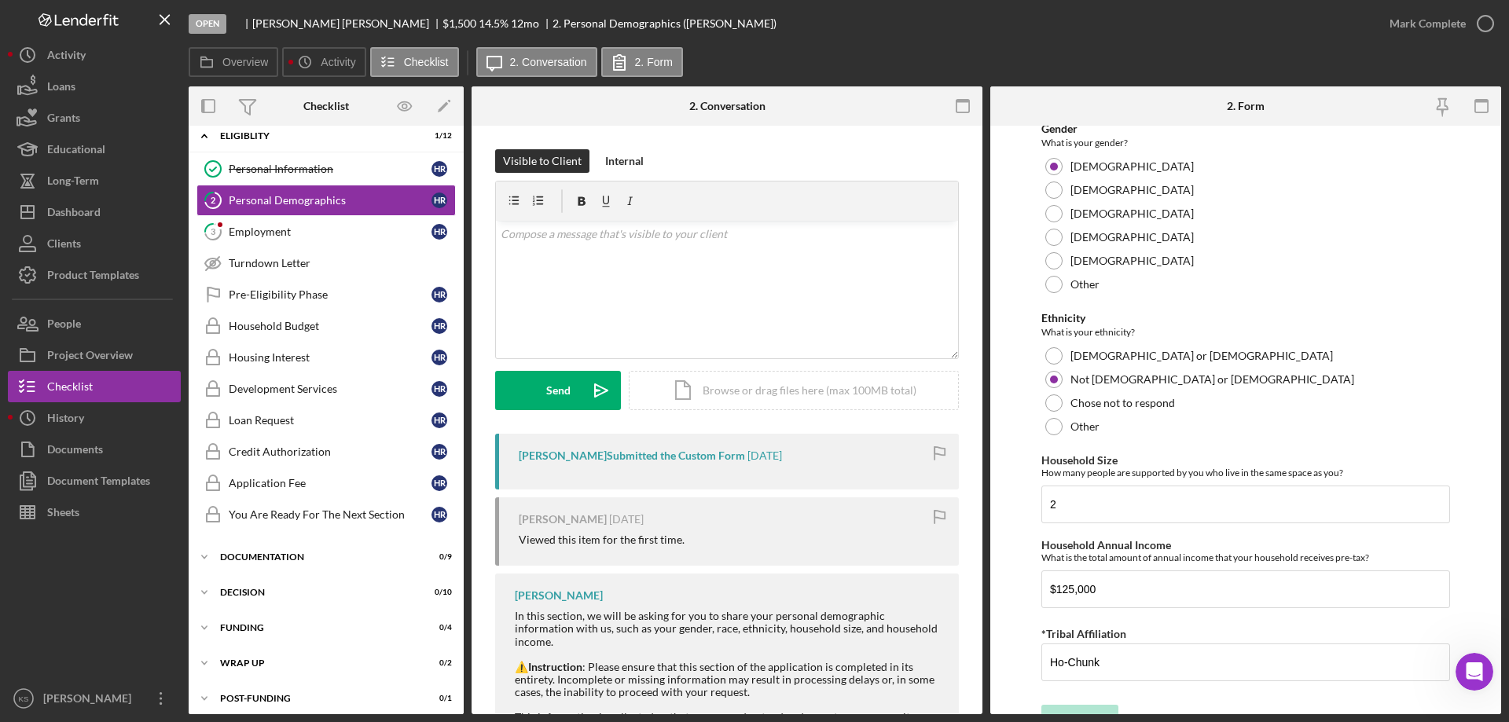
scroll to position [863, 0]
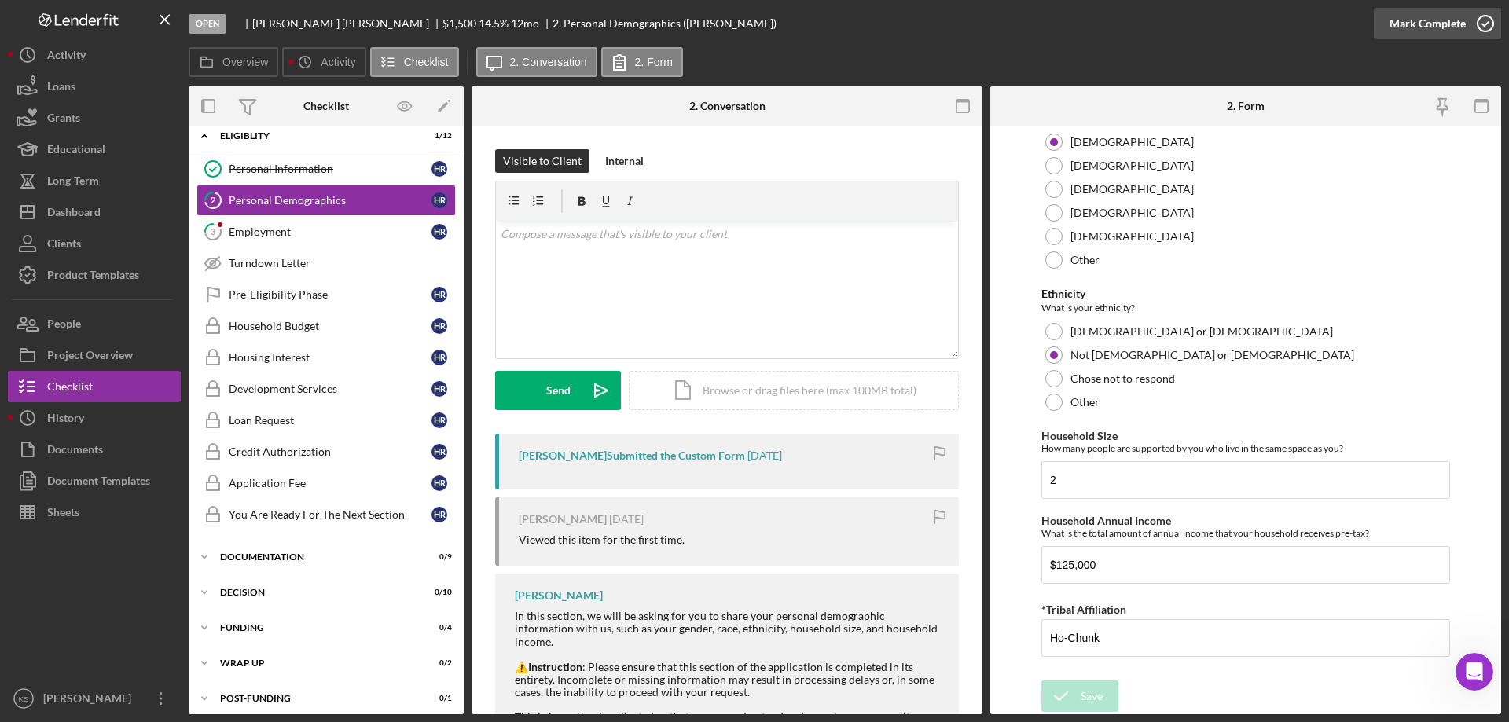
click at [1414, 24] on div "Mark Complete" at bounding box center [1428, 23] width 76 height 31
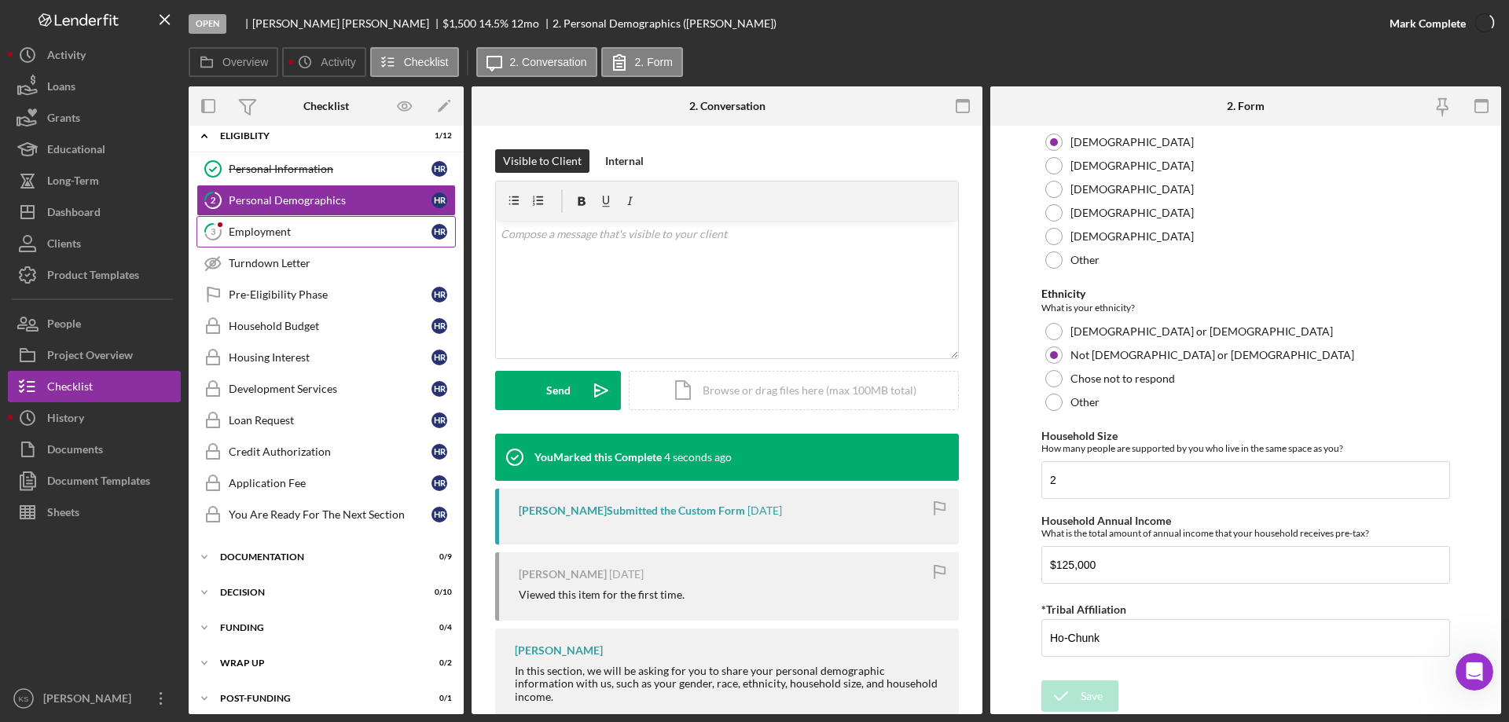
scroll to position [926, 0]
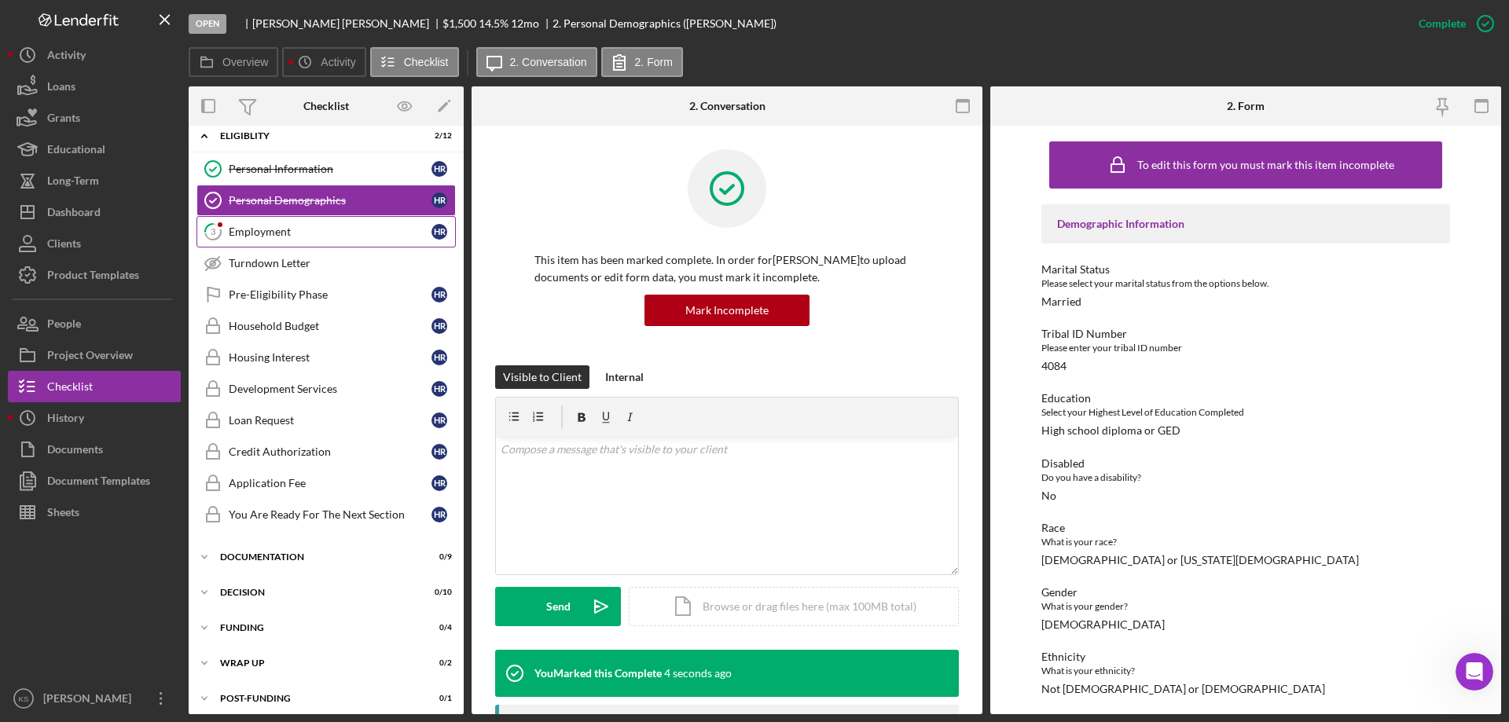
drag, startPoint x: 267, startPoint y: 243, endPoint x: 337, endPoint y: 234, distance: 70.5
click at [268, 243] on link "3 Employment H R" at bounding box center [326, 231] width 259 height 31
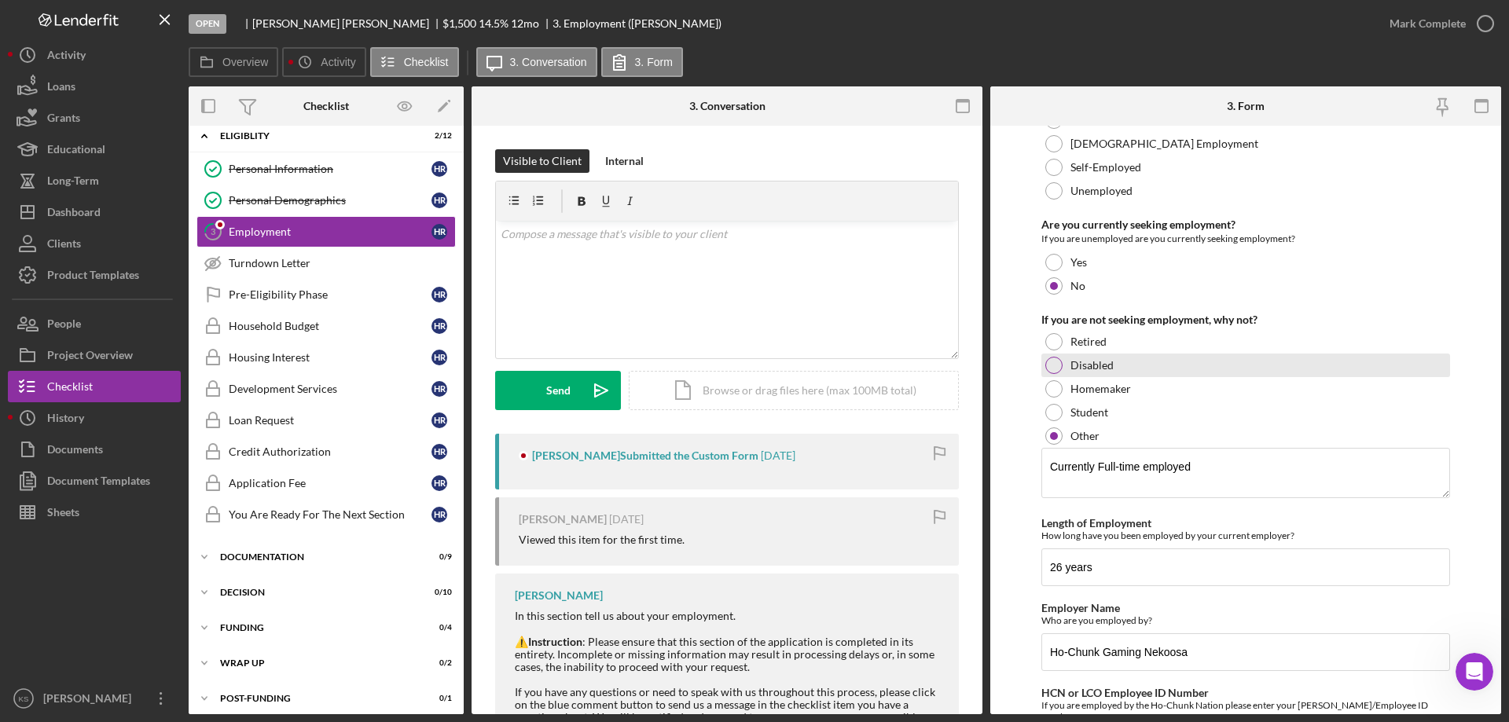
scroll to position [164, 0]
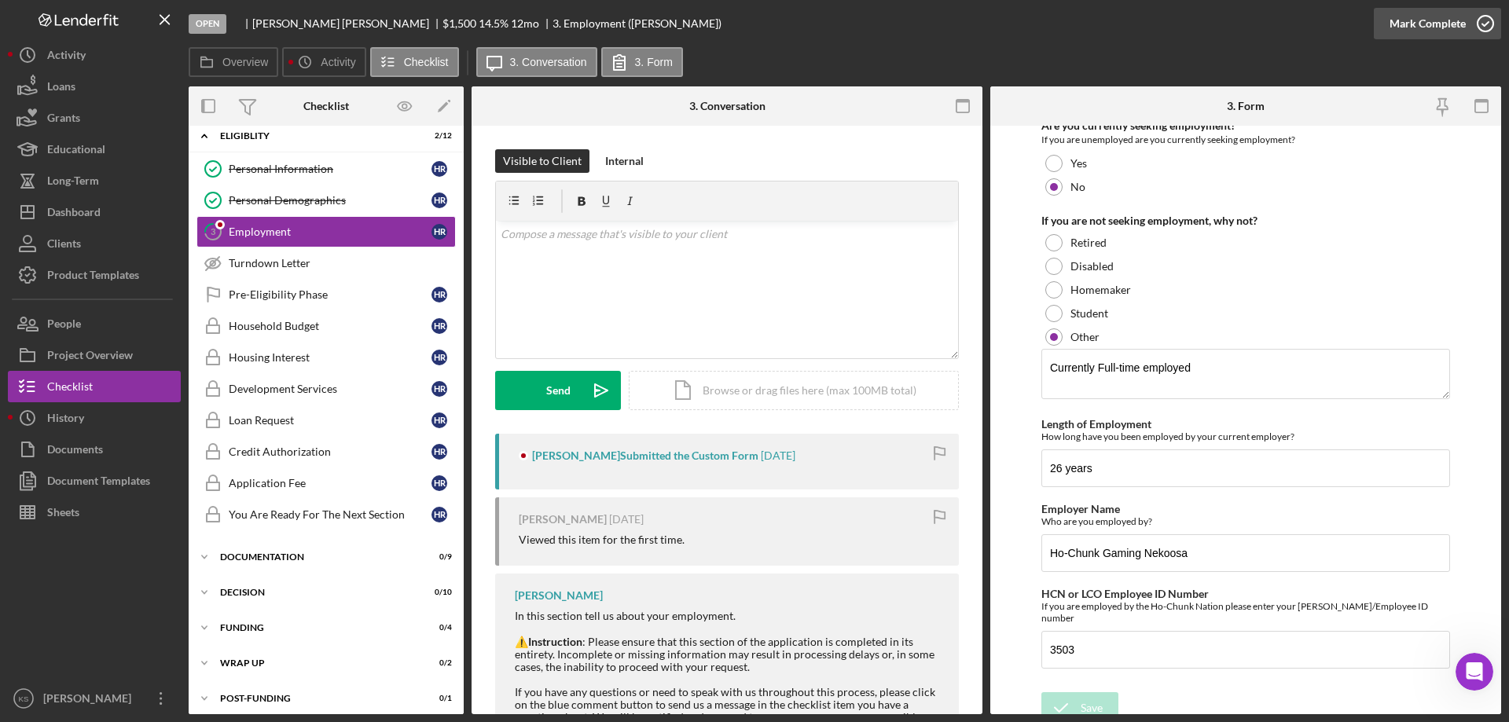
drag, startPoint x: 1434, startPoint y: 26, endPoint x: 1431, endPoint y: 34, distance: 8.5
click at [1434, 28] on div "Mark Complete" at bounding box center [1428, 23] width 76 height 31
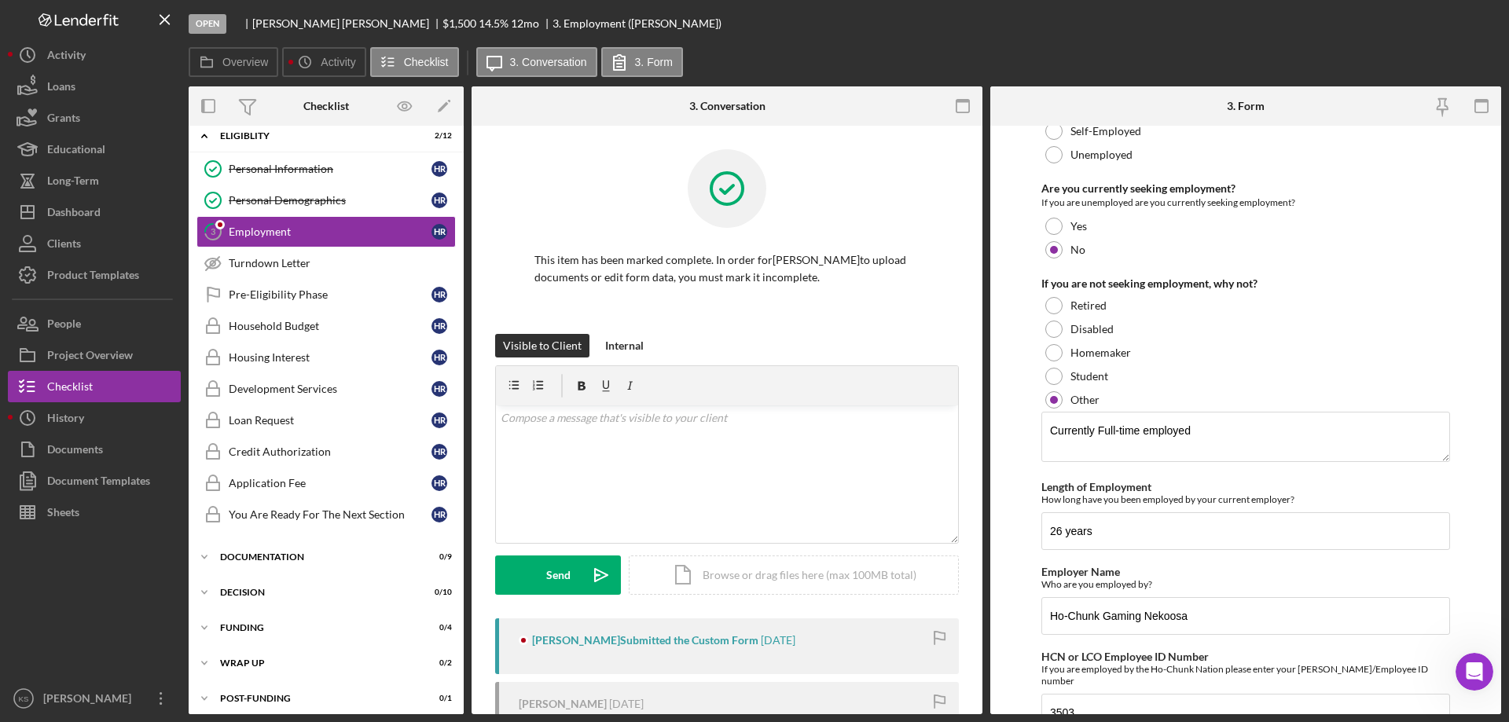
scroll to position [227, 0]
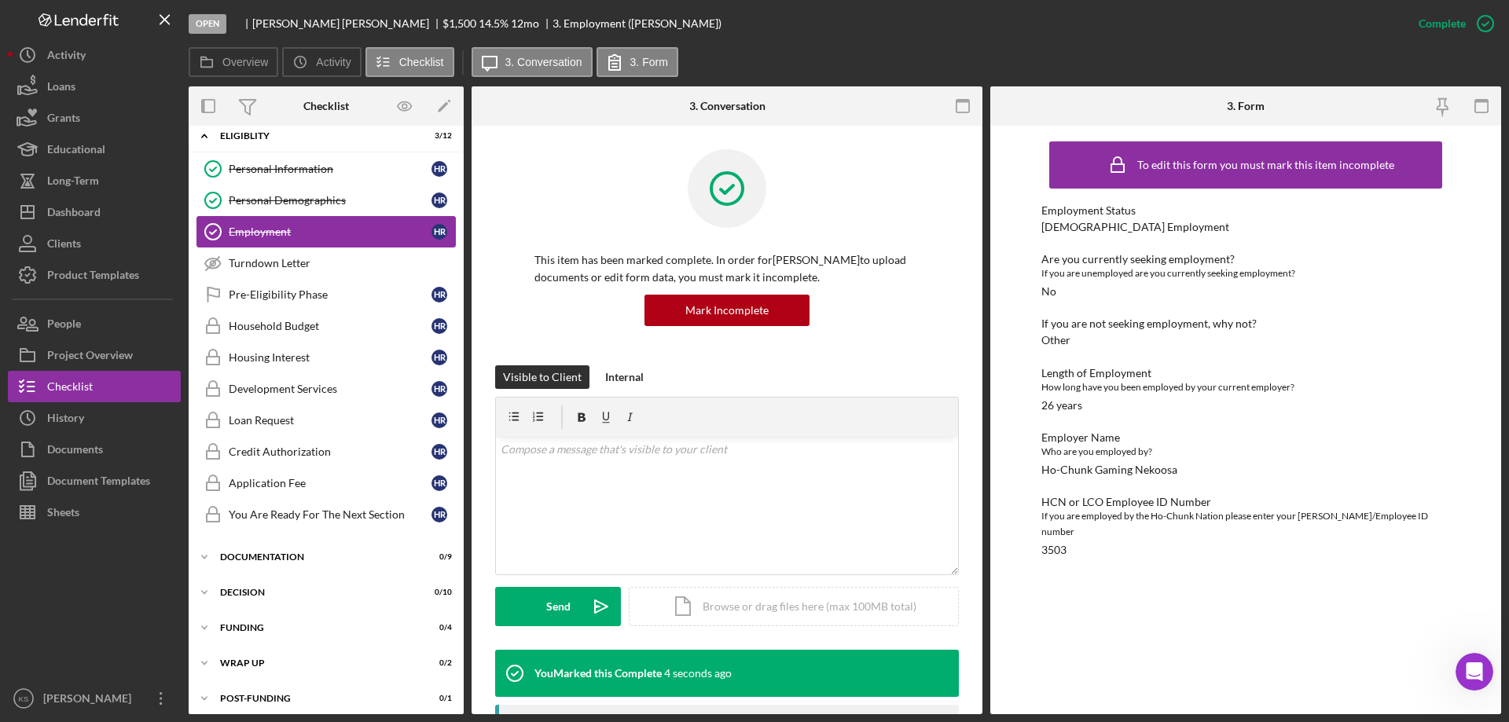
drag, startPoint x: 282, startPoint y: 287, endPoint x: 418, endPoint y: 239, distance: 144.2
click at [284, 286] on link "Pre-Eligibility Phase Pre-Eligibility Phase H R" at bounding box center [326, 294] width 259 height 31
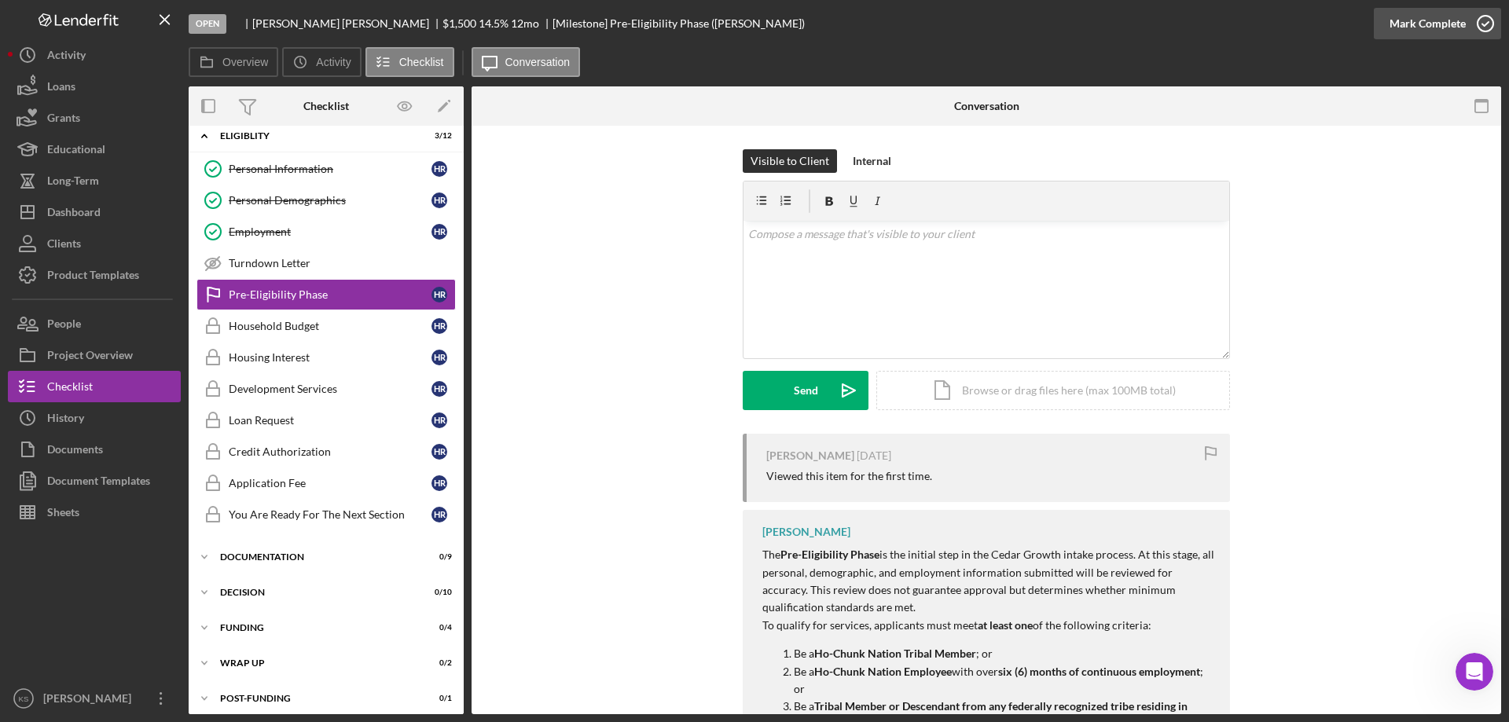
click at [1435, 23] on div "Mark Complete" at bounding box center [1428, 23] width 76 height 31
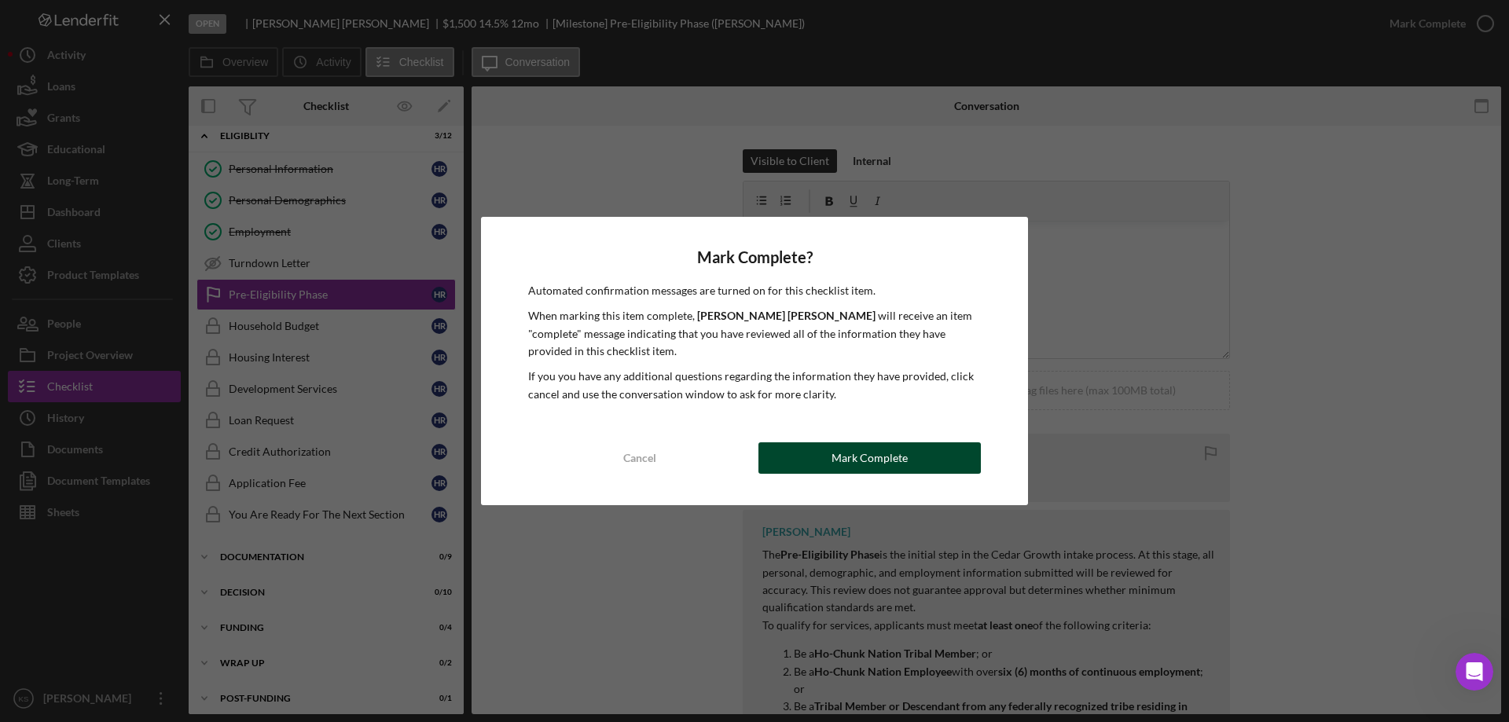
click at [898, 454] on div "Mark Complete" at bounding box center [870, 458] width 76 height 31
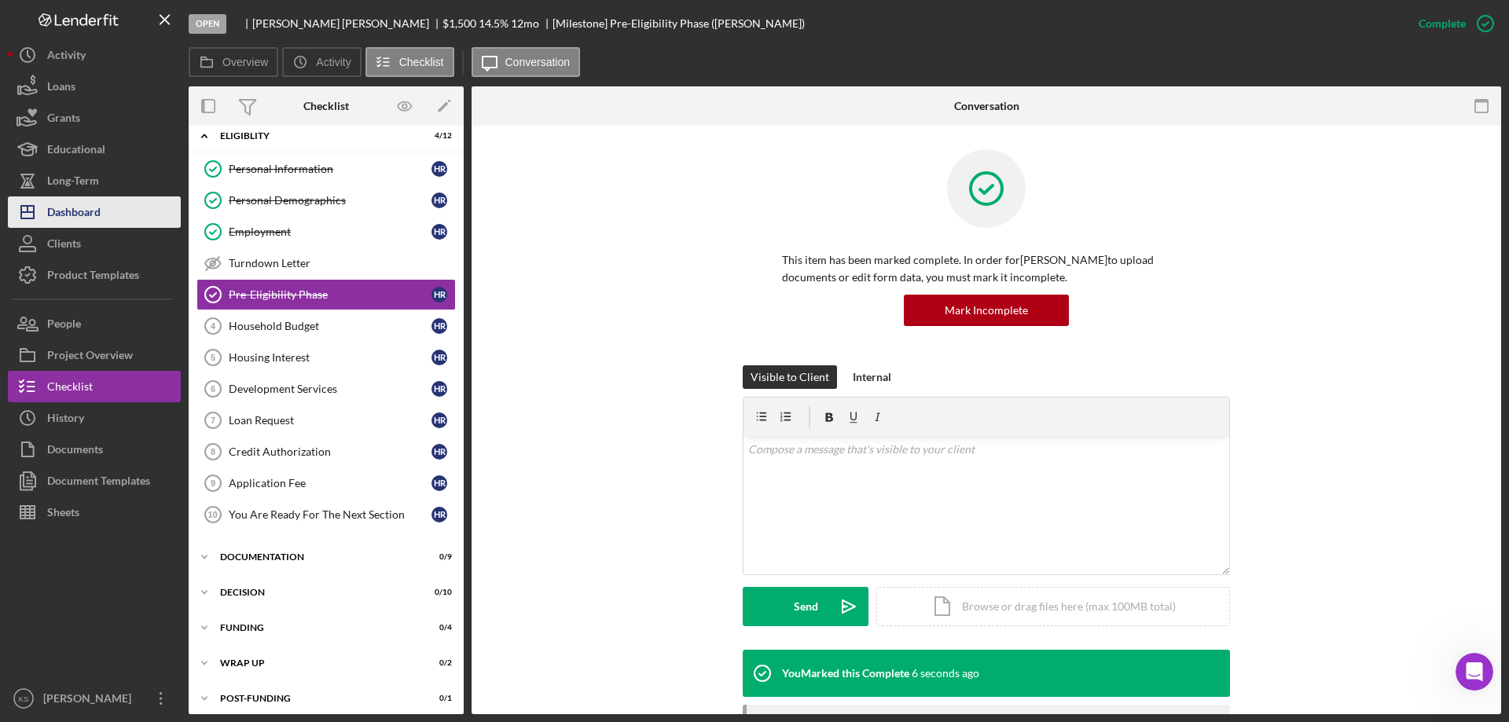
click at [86, 209] on div "Dashboard" at bounding box center [73, 214] width 53 height 35
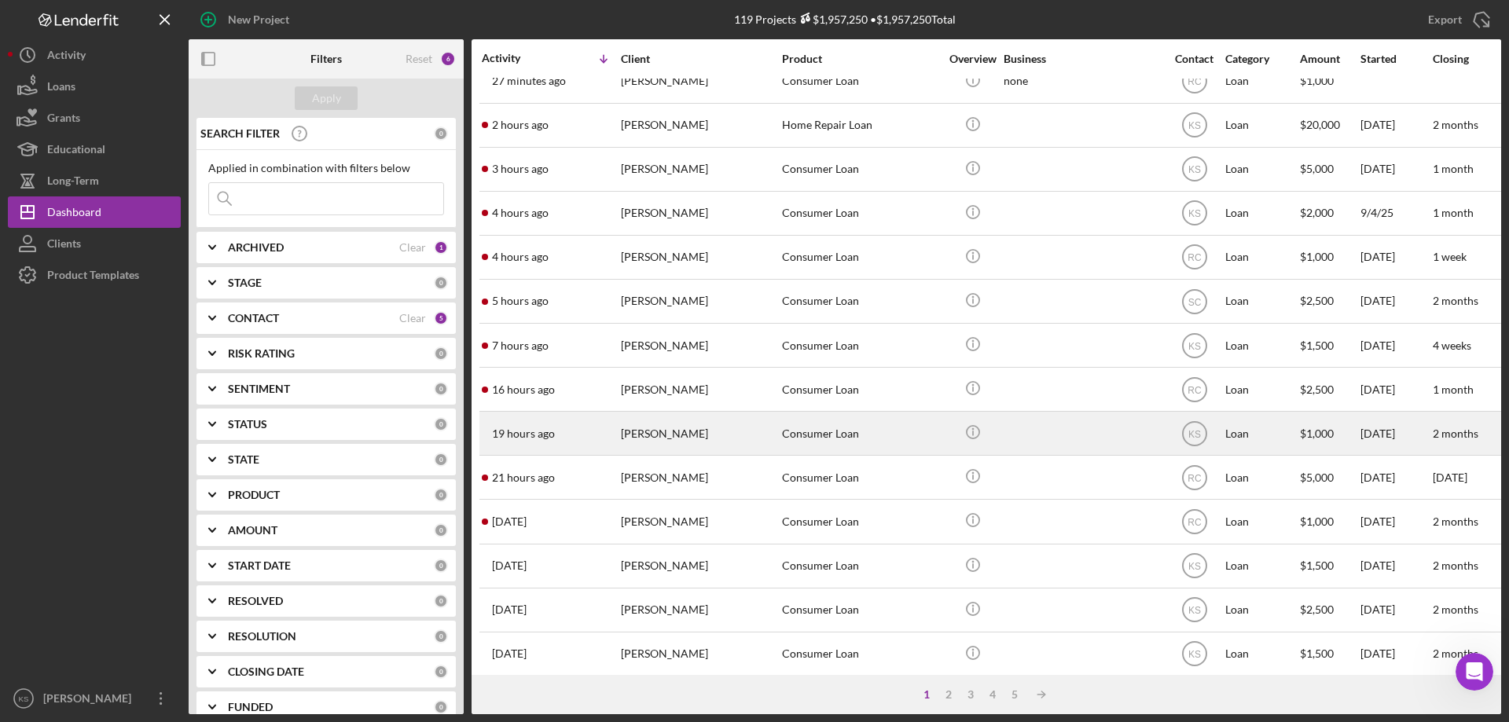
scroll to position [79, 0]
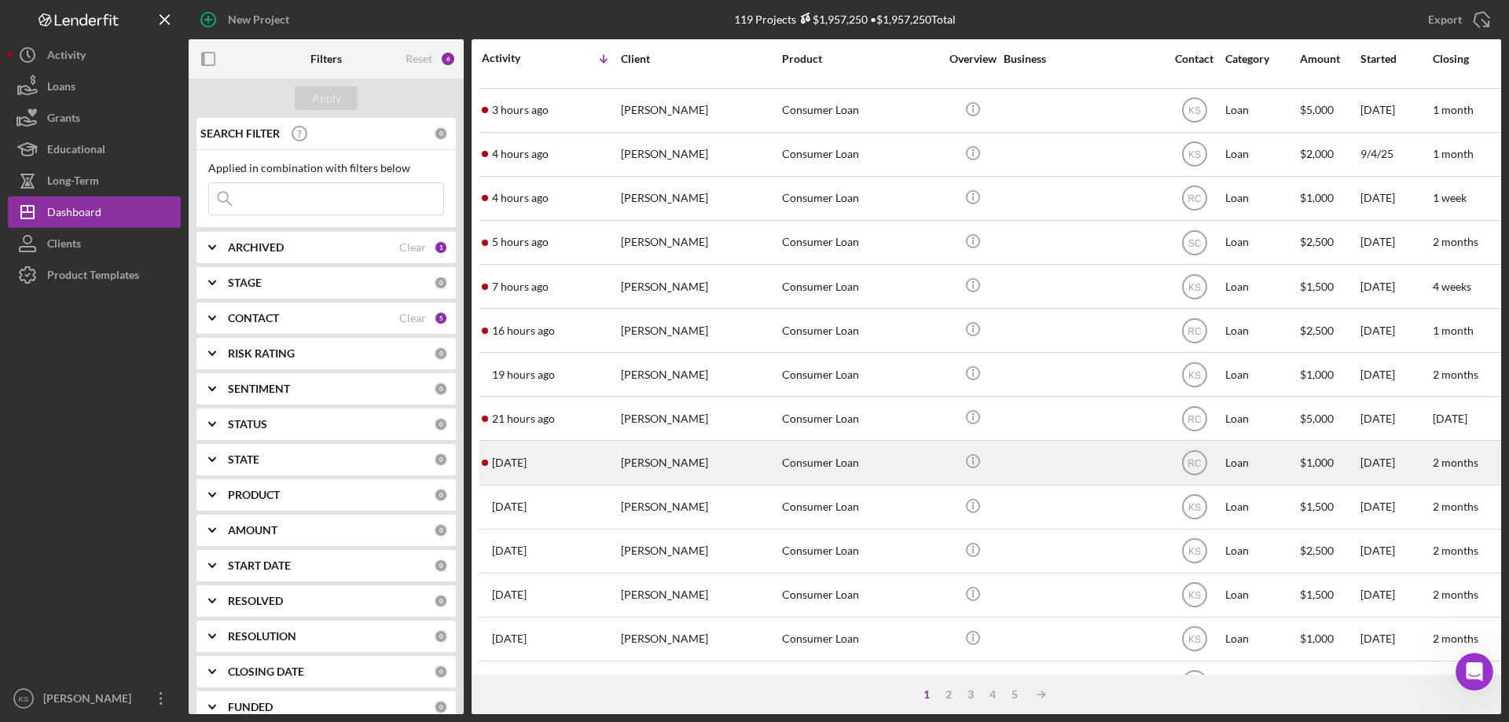
click at [895, 476] on div "Consumer Loan" at bounding box center [860, 463] width 157 height 42
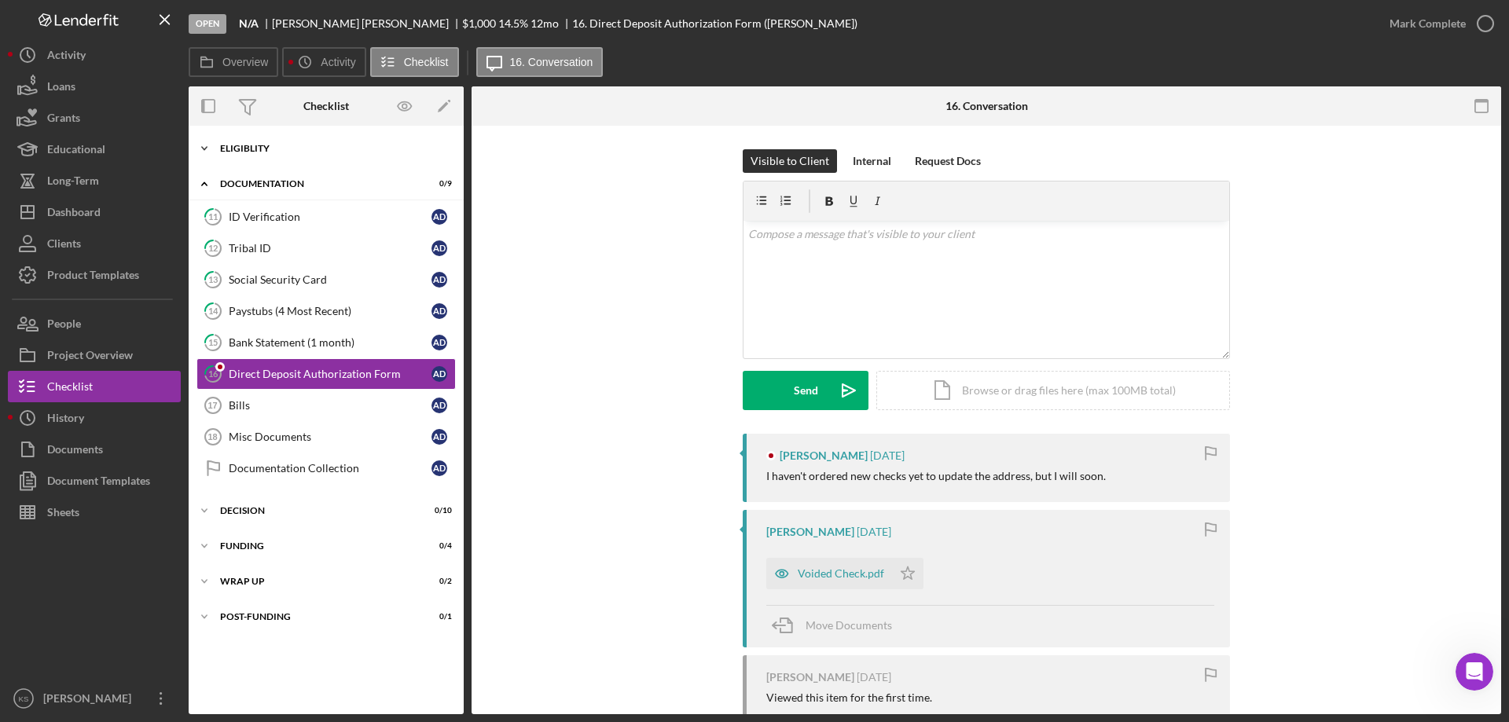
click at [274, 146] on div "Eligiblity" at bounding box center [332, 148] width 224 height 9
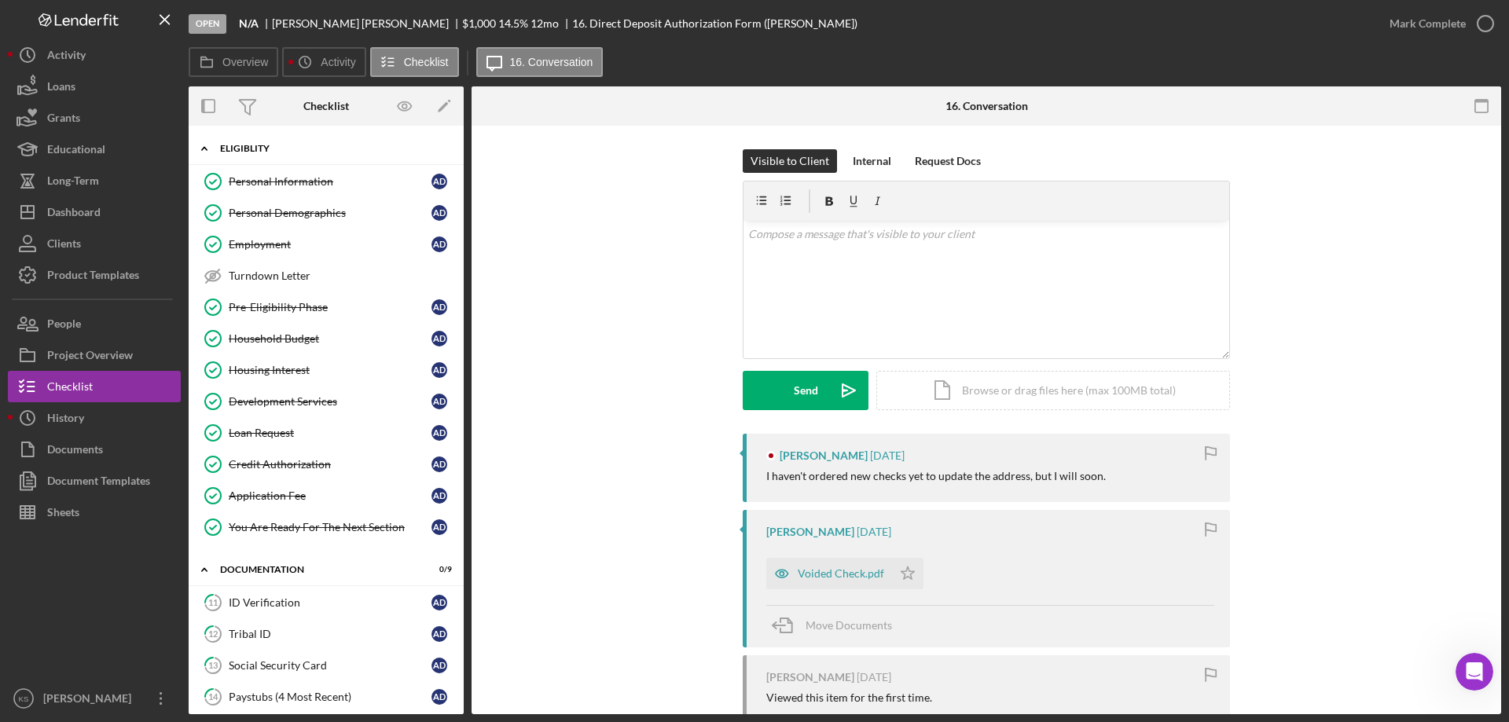
click at [274, 146] on div "Eligiblity" at bounding box center [332, 148] width 224 height 9
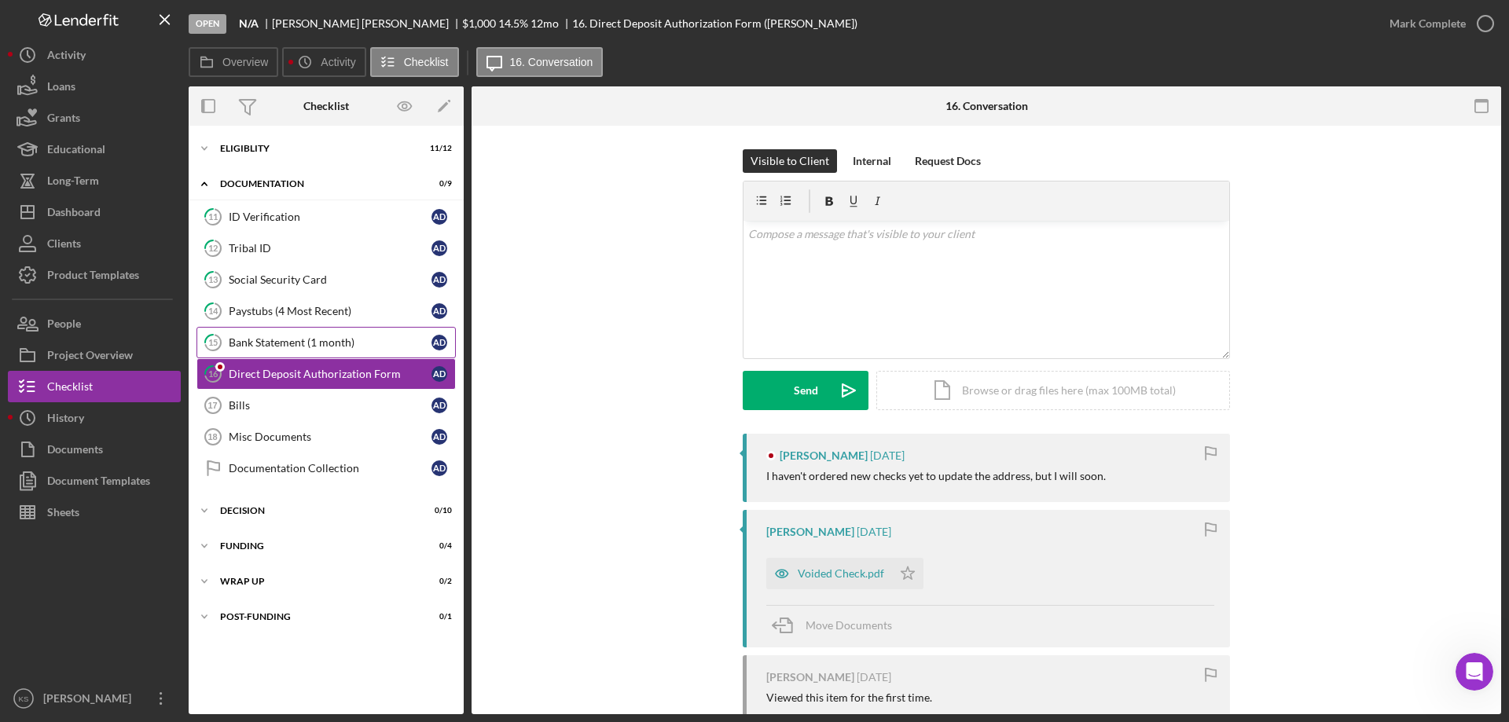
click at [300, 342] on div "Bank Statement (1 month)" at bounding box center [330, 342] width 203 height 13
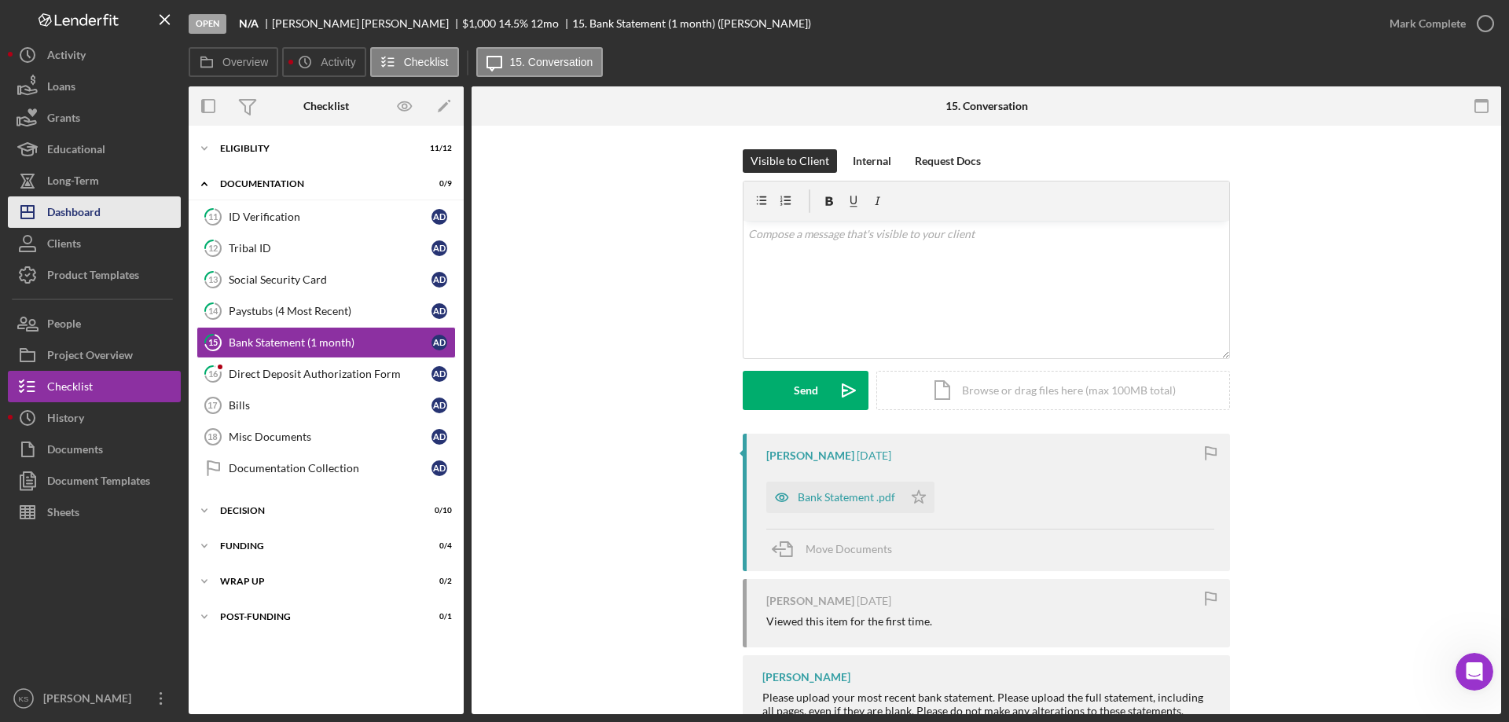
click at [97, 222] on div "Dashboard" at bounding box center [73, 214] width 53 height 35
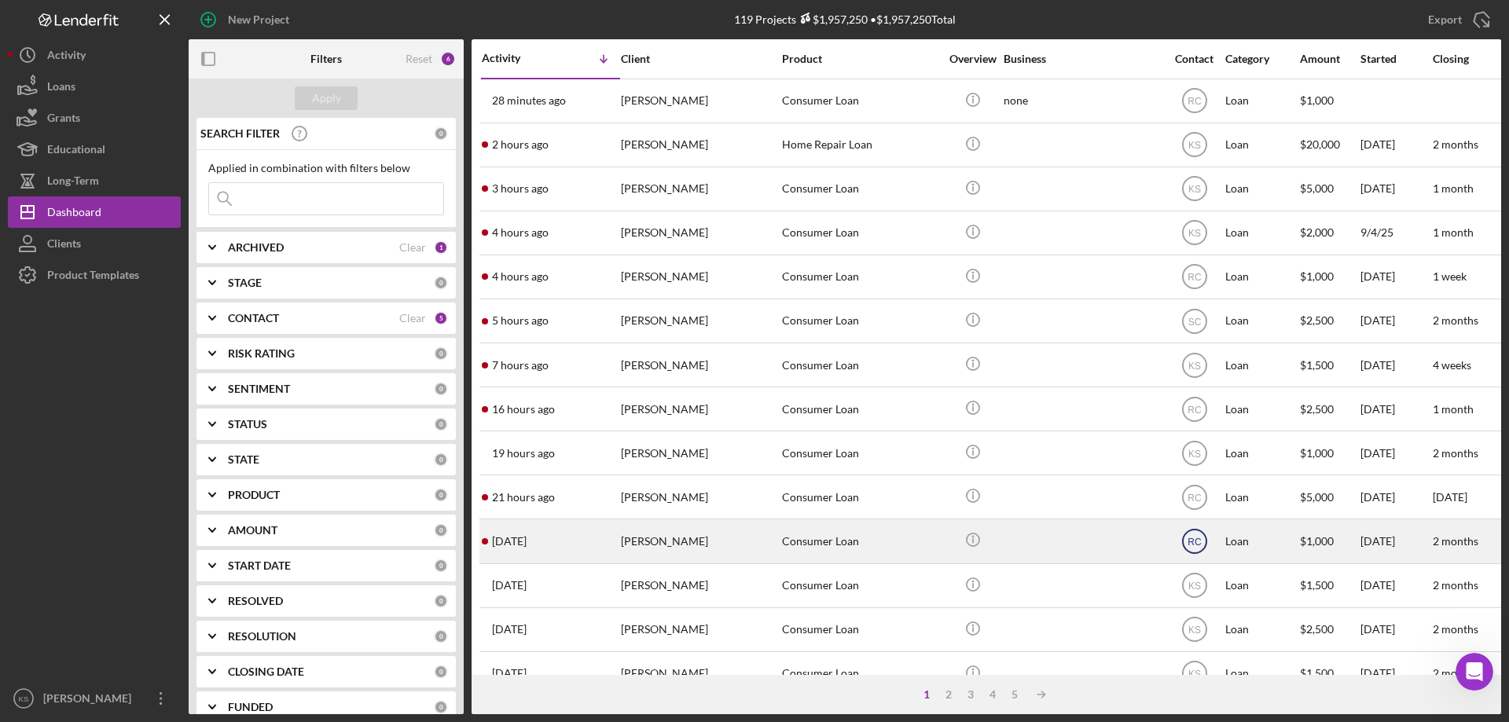
drag, startPoint x: 1197, startPoint y: 541, endPoint x: 1235, endPoint y: 547, distance: 38.3
click at [1198, 541] on text "RC" at bounding box center [1195, 542] width 14 height 11
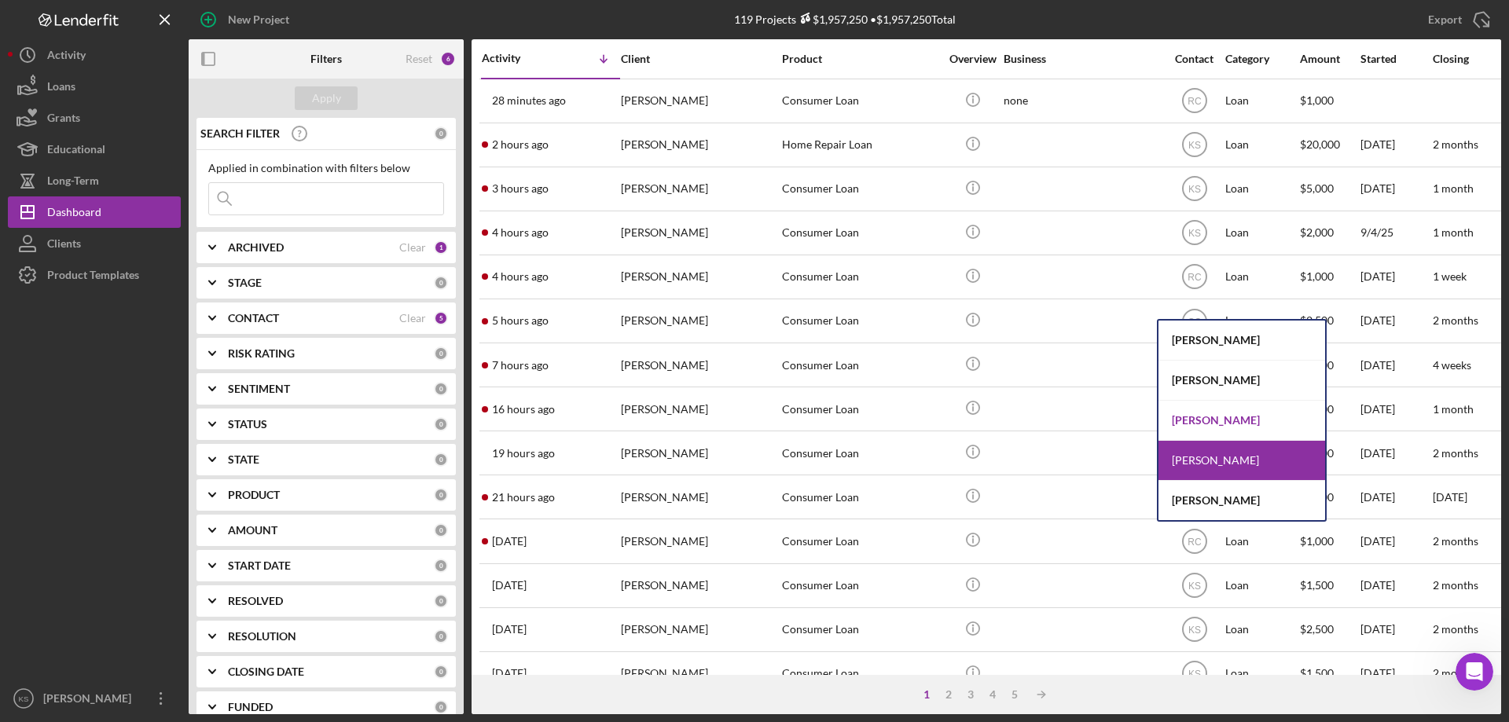
click at [1215, 429] on div "[PERSON_NAME]" at bounding box center [1242, 421] width 167 height 40
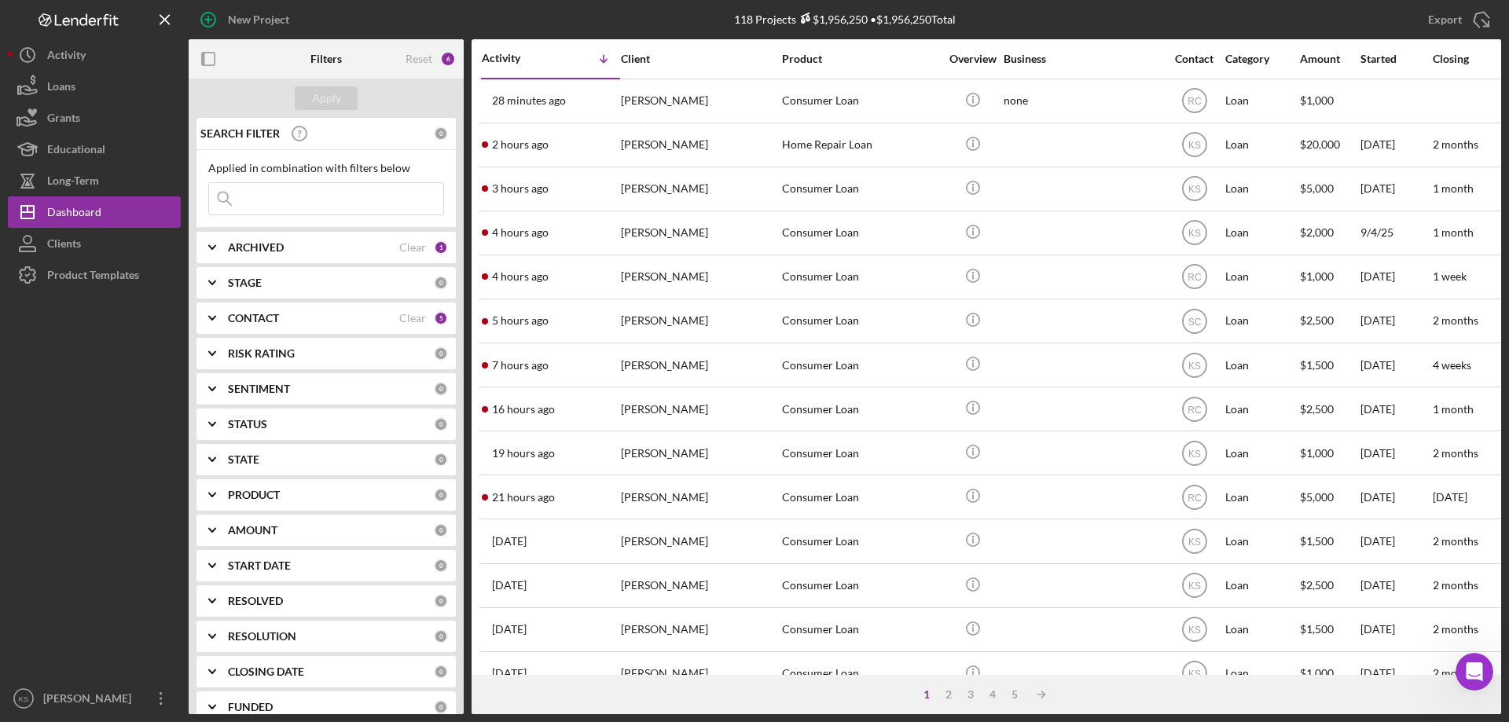
click at [266, 312] on b "CONTACT" at bounding box center [253, 318] width 51 height 13
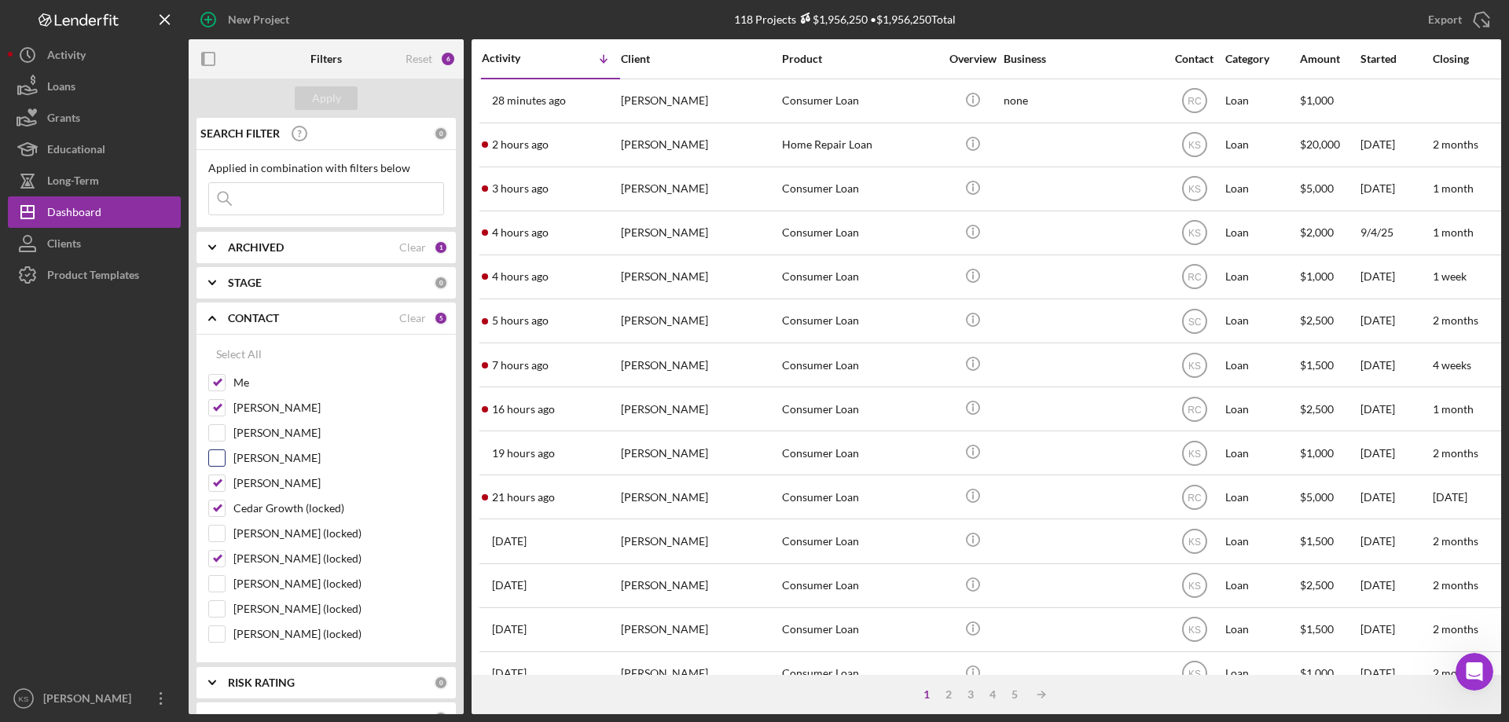
click at [217, 462] on input "[PERSON_NAME]" at bounding box center [217, 458] width 16 height 16
checkbox input "true"
click at [320, 100] on div "Apply" at bounding box center [326, 98] width 29 height 24
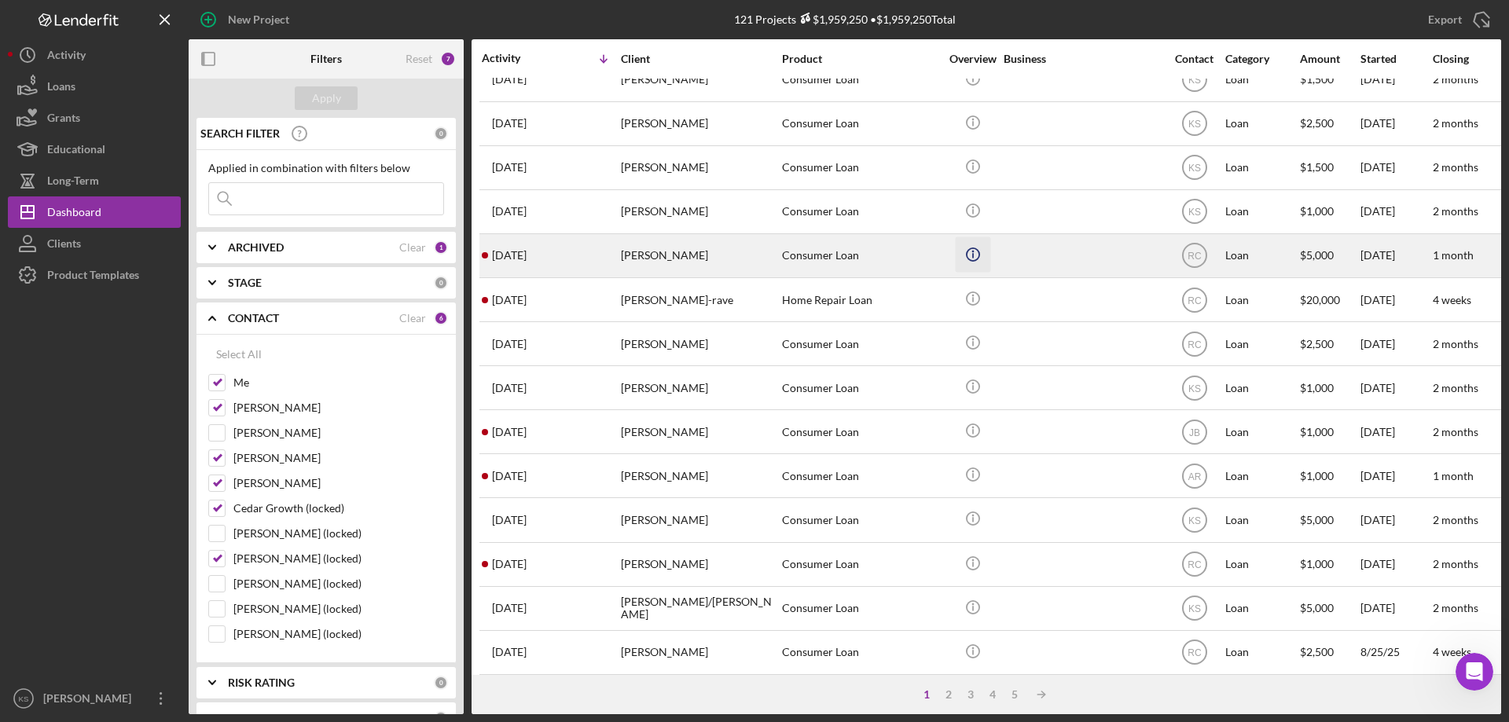
scroll to position [526, 0]
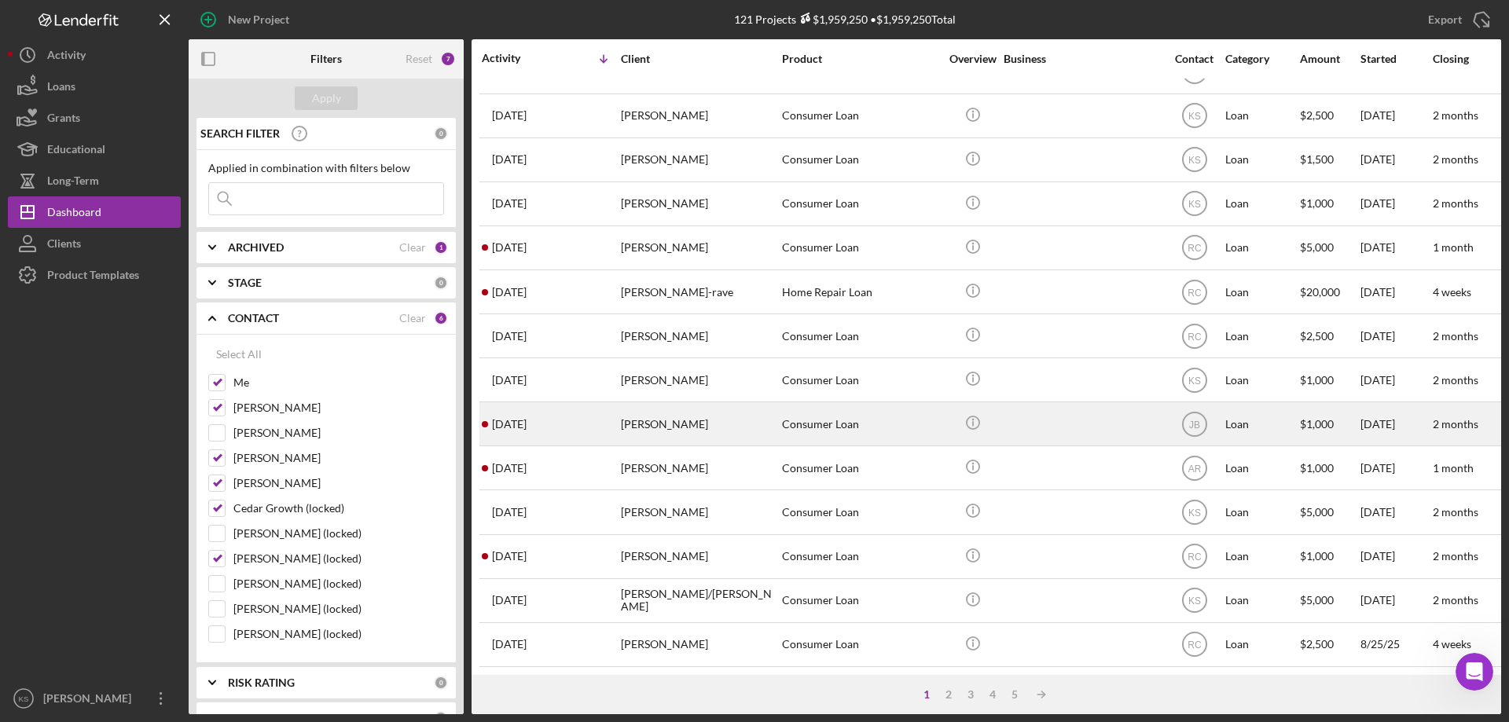
click at [666, 413] on div "[PERSON_NAME]" at bounding box center [699, 424] width 157 height 42
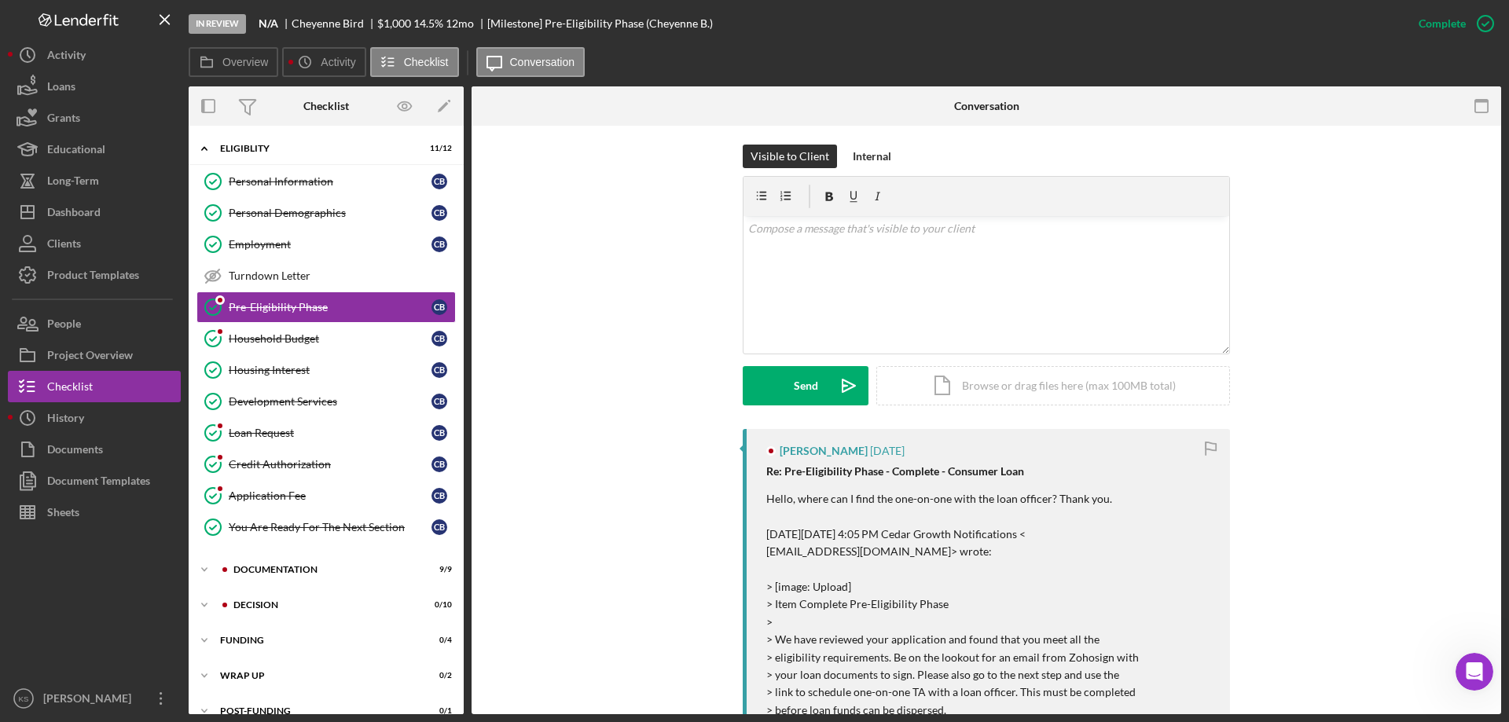
scroll to position [314, 0]
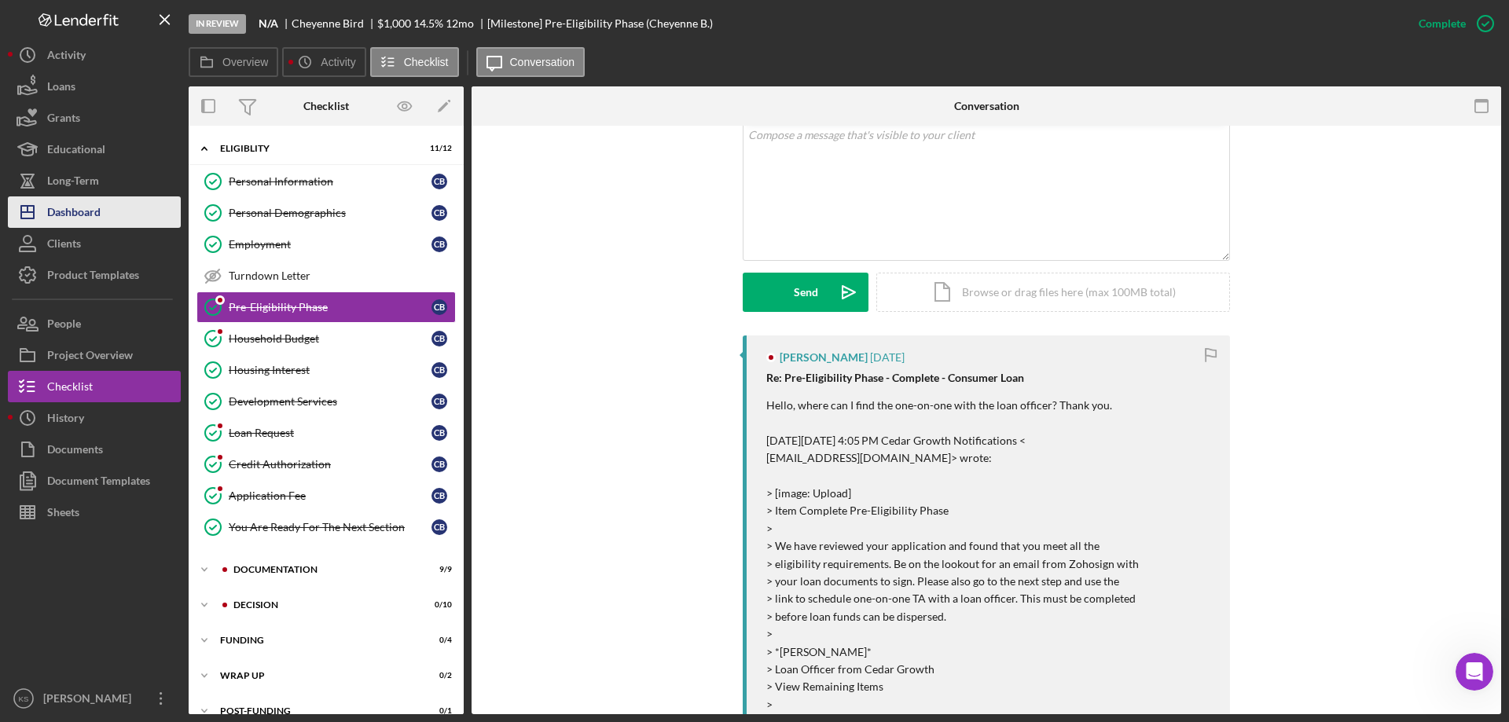
click at [82, 217] on div "Dashboard" at bounding box center [73, 214] width 53 height 35
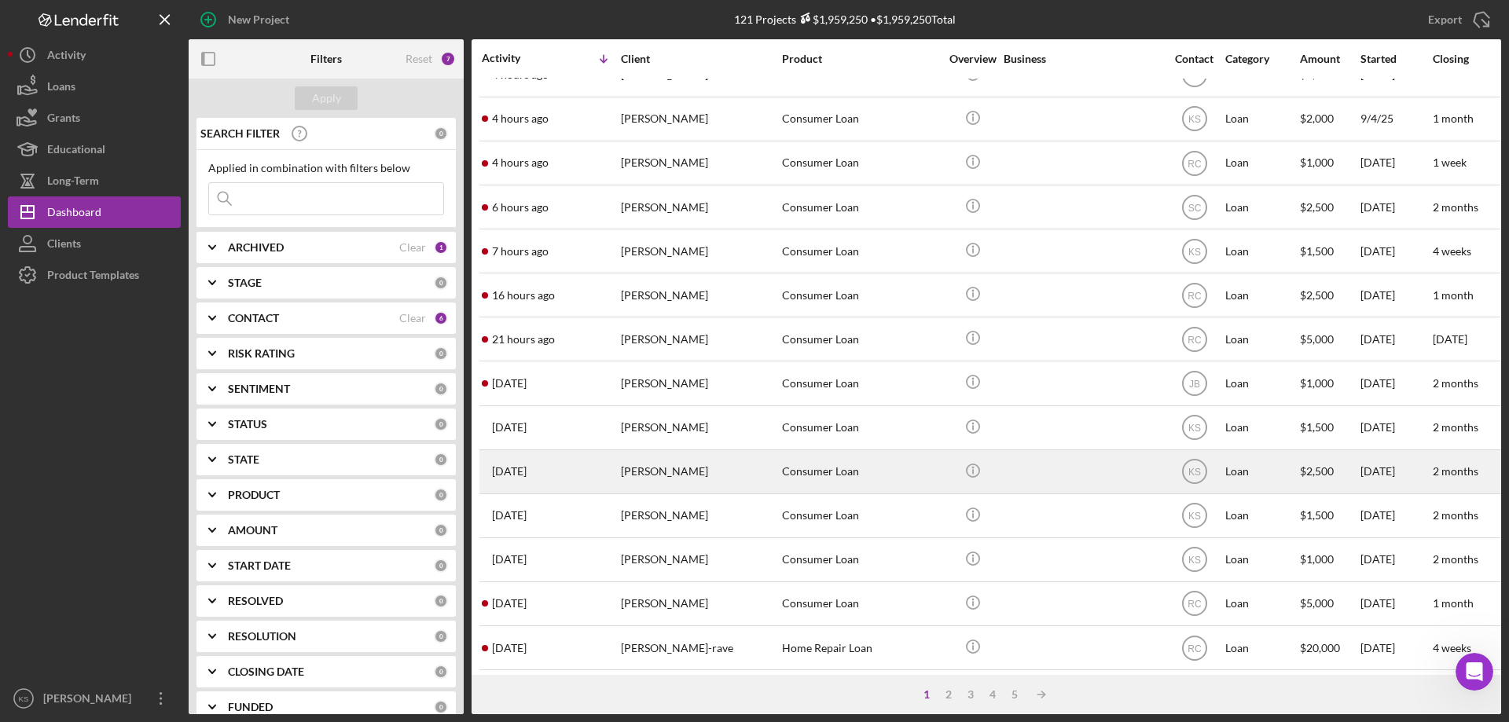
scroll to position [133, 0]
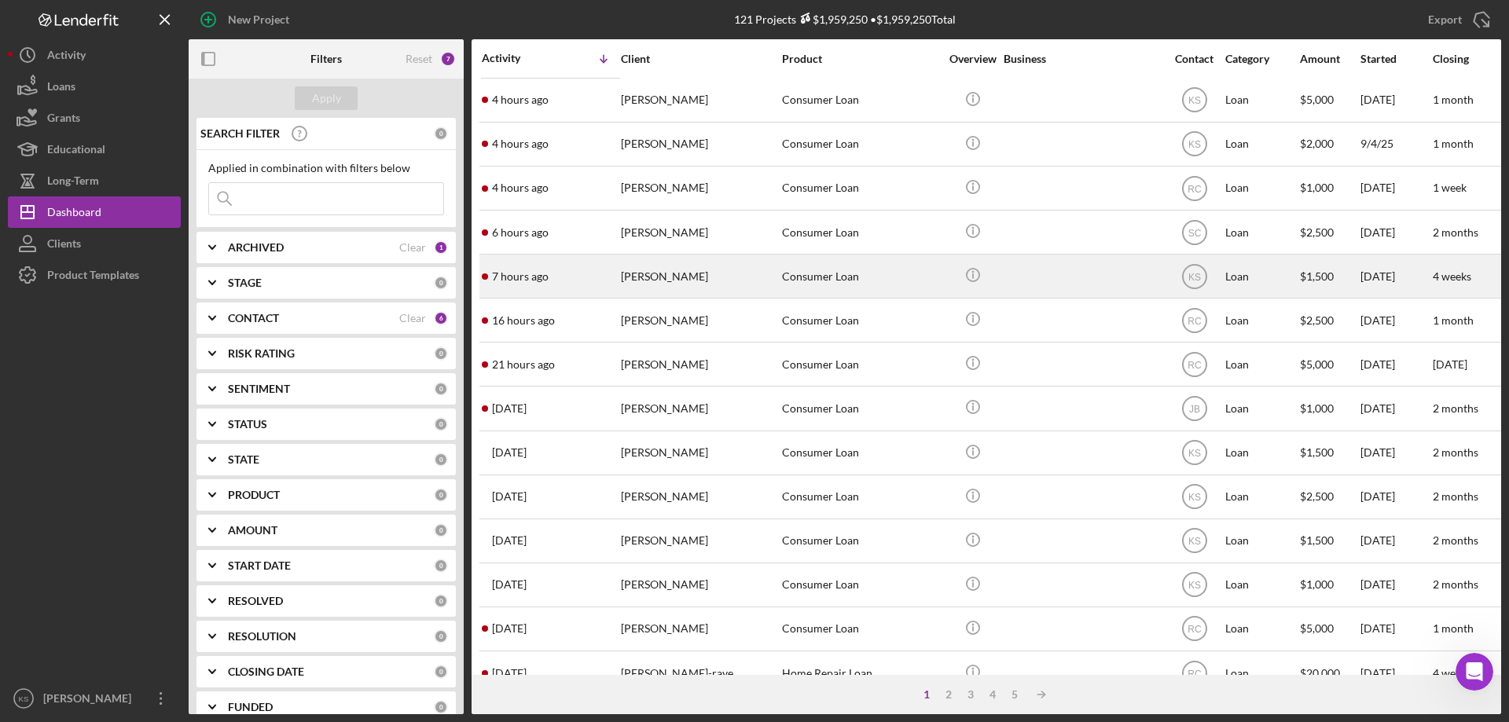
click at [752, 290] on div "[PERSON_NAME]" at bounding box center [699, 276] width 157 height 42
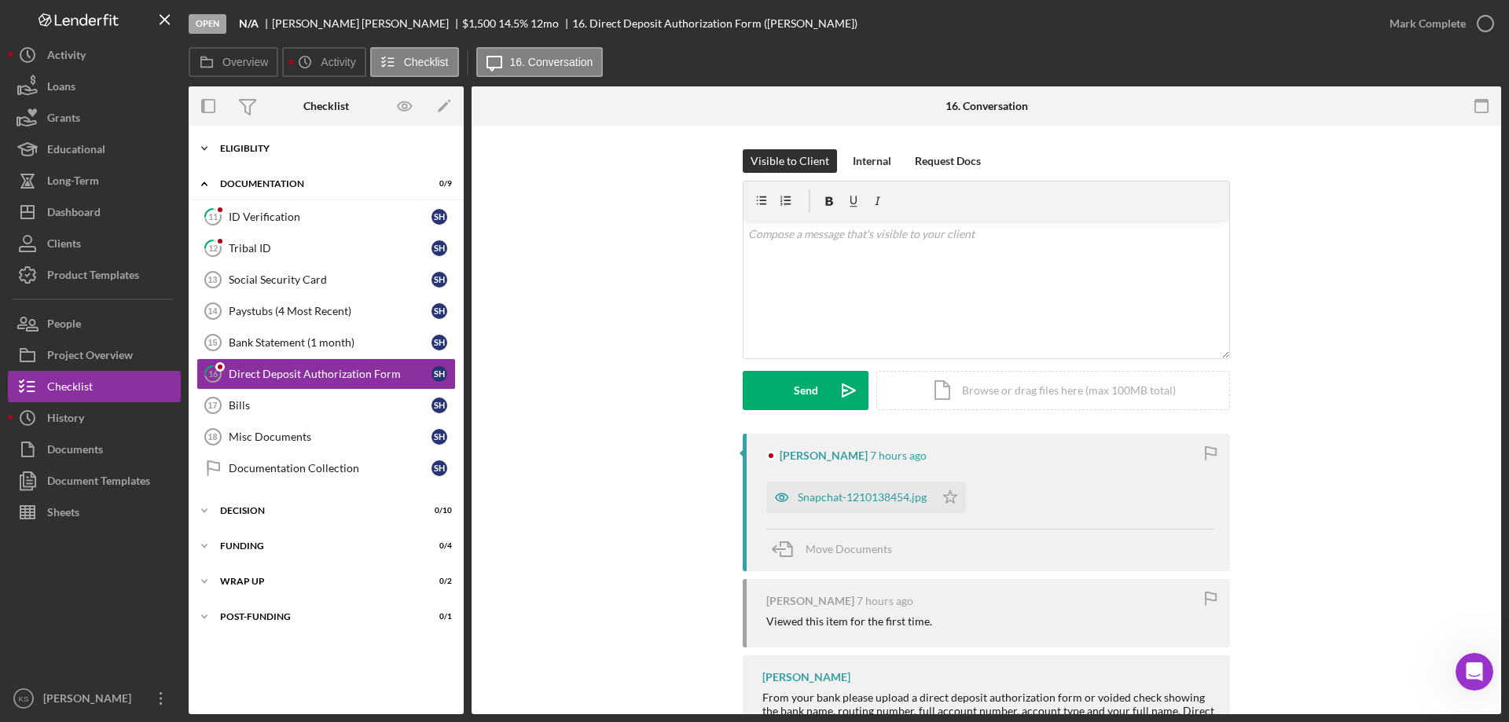
click at [252, 135] on div "Icon/Expander Eligiblity 10 / 10" at bounding box center [326, 148] width 275 height 31
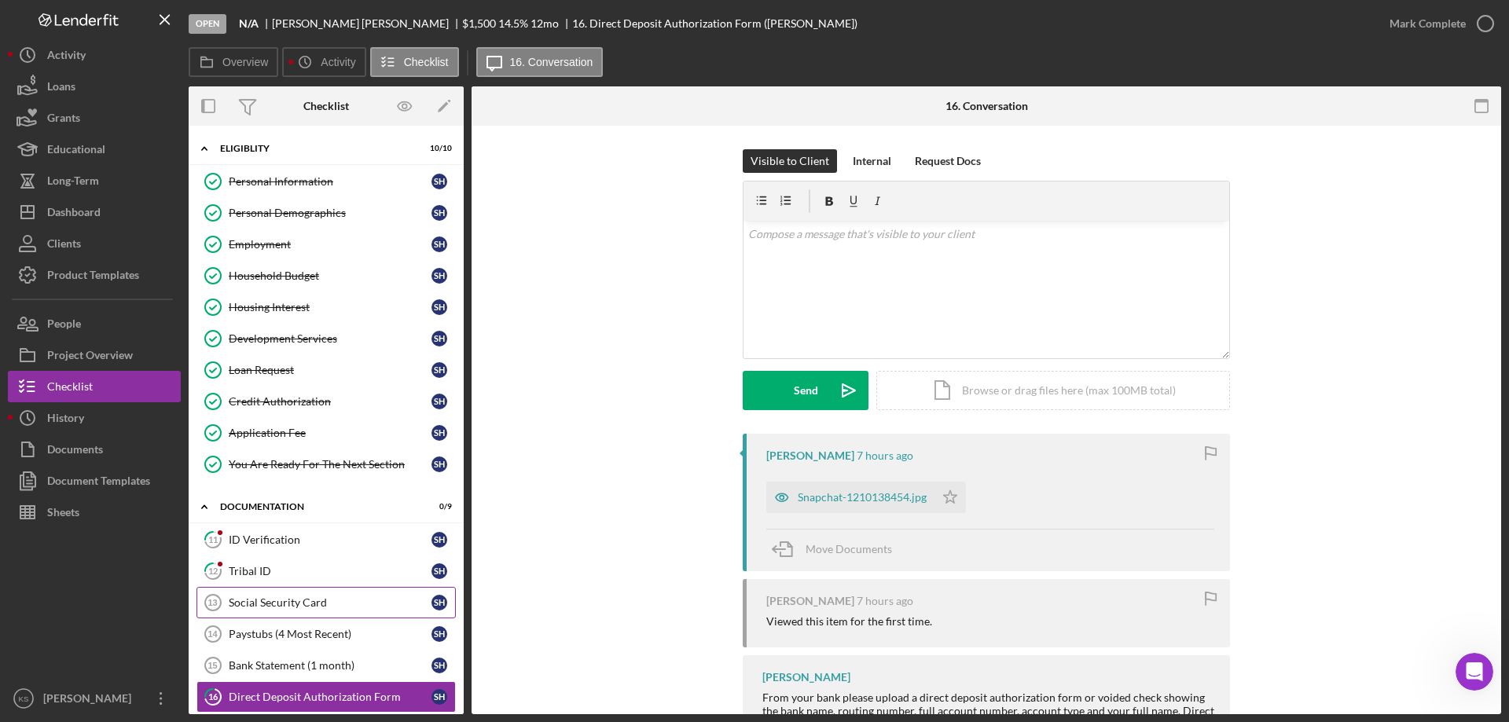
click at [299, 602] on div "Social Security Card" at bounding box center [330, 603] width 203 height 13
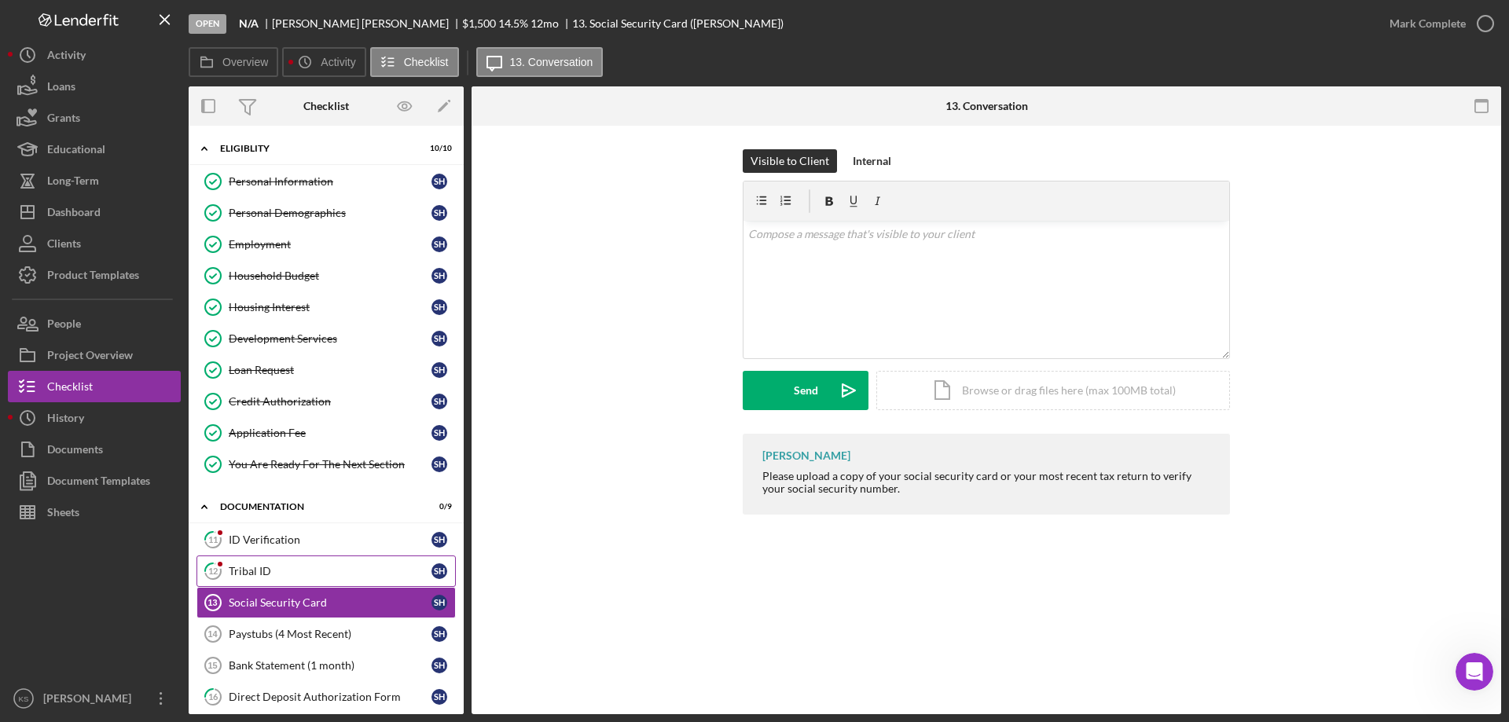
click at [284, 575] on div "Tribal ID" at bounding box center [330, 571] width 203 height 13
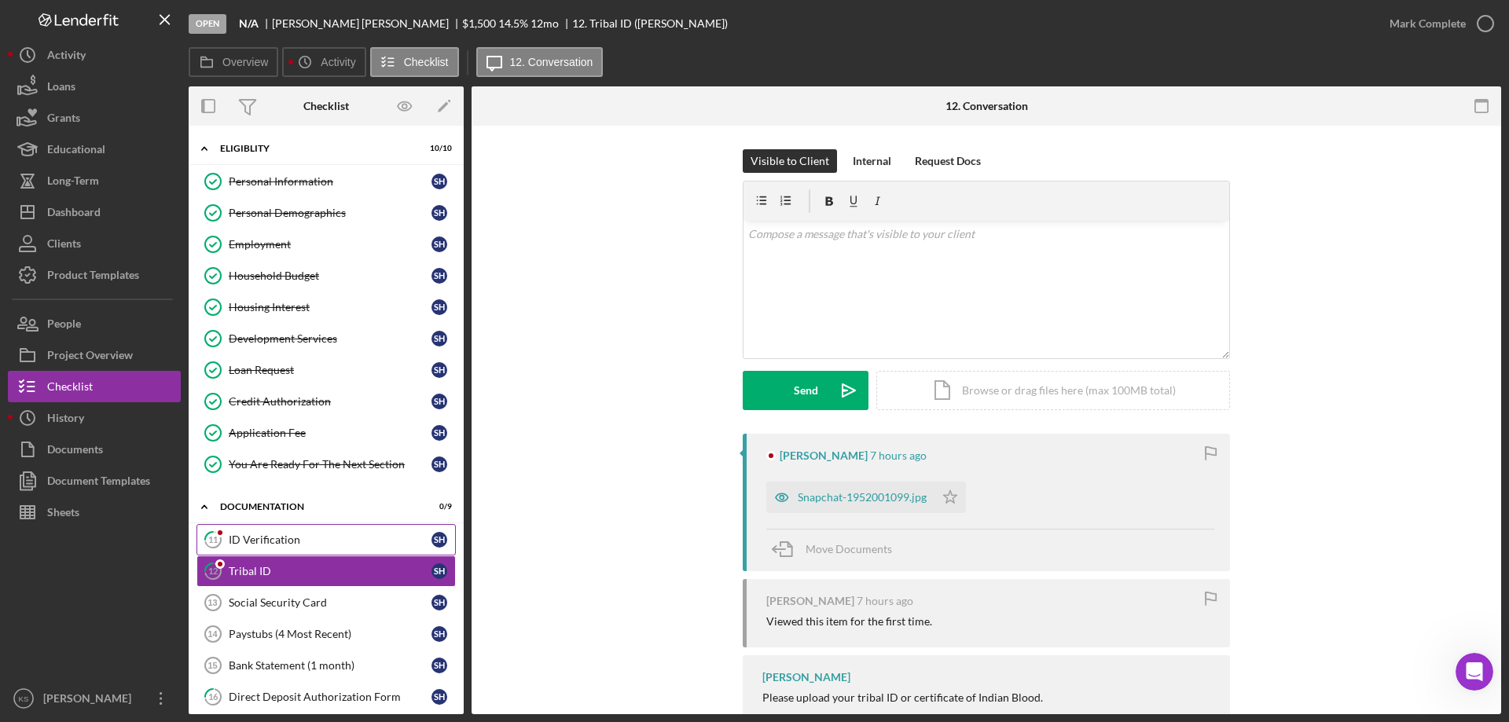
click at [293, 552] on link "11 ID Verification S H" at bounding box center [326, 539] width 259 height 31
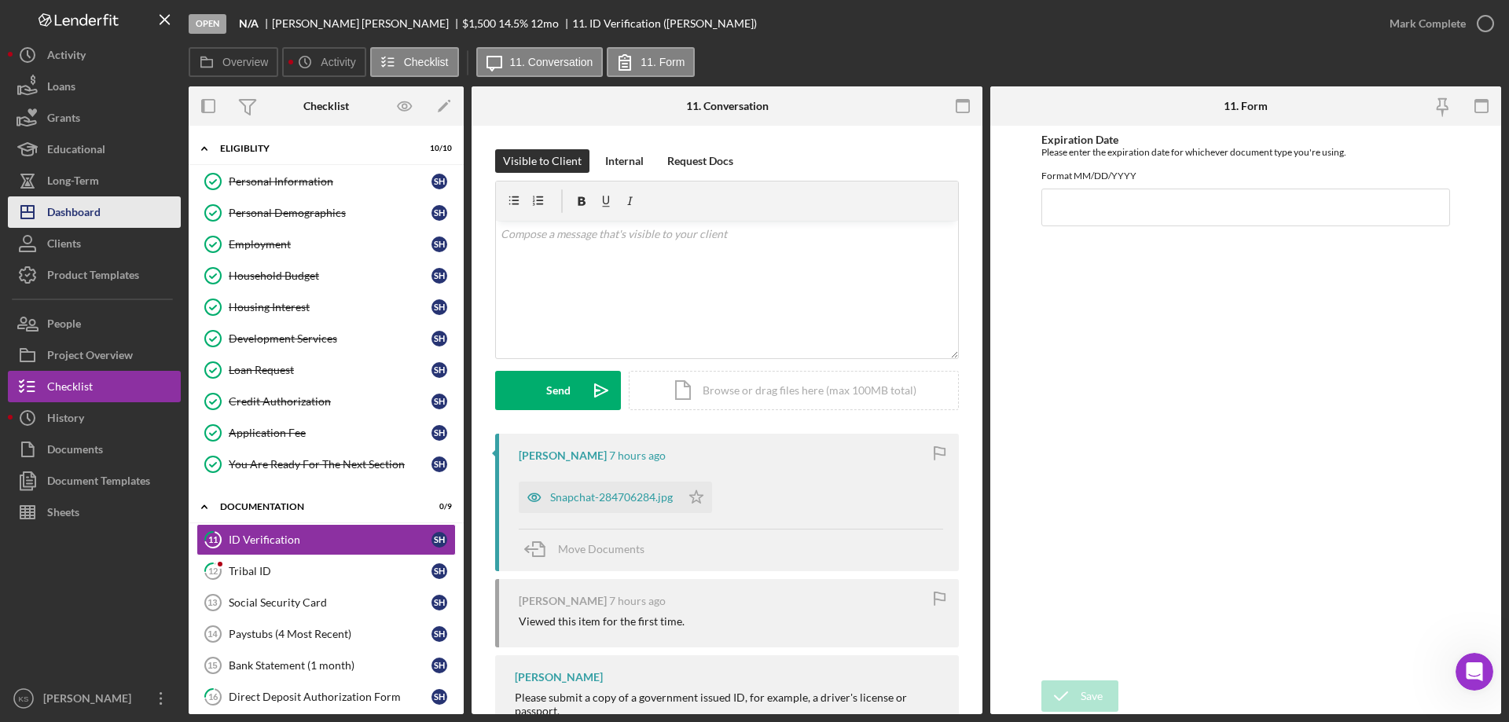
click at [119, 211] on button "Icon/Dashboard Dashboard" at bounding box center [94, 212] width 173 height 31
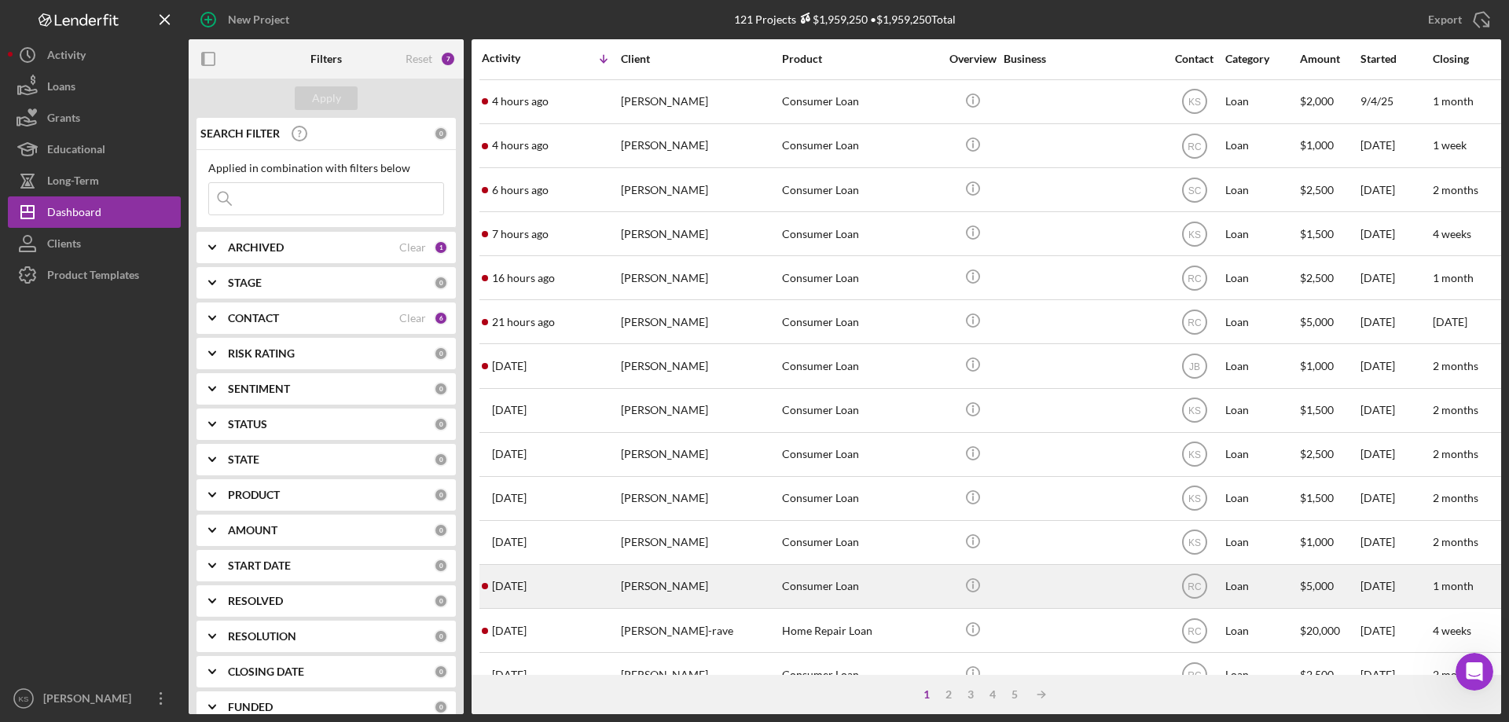
scroll to position [157, 0]
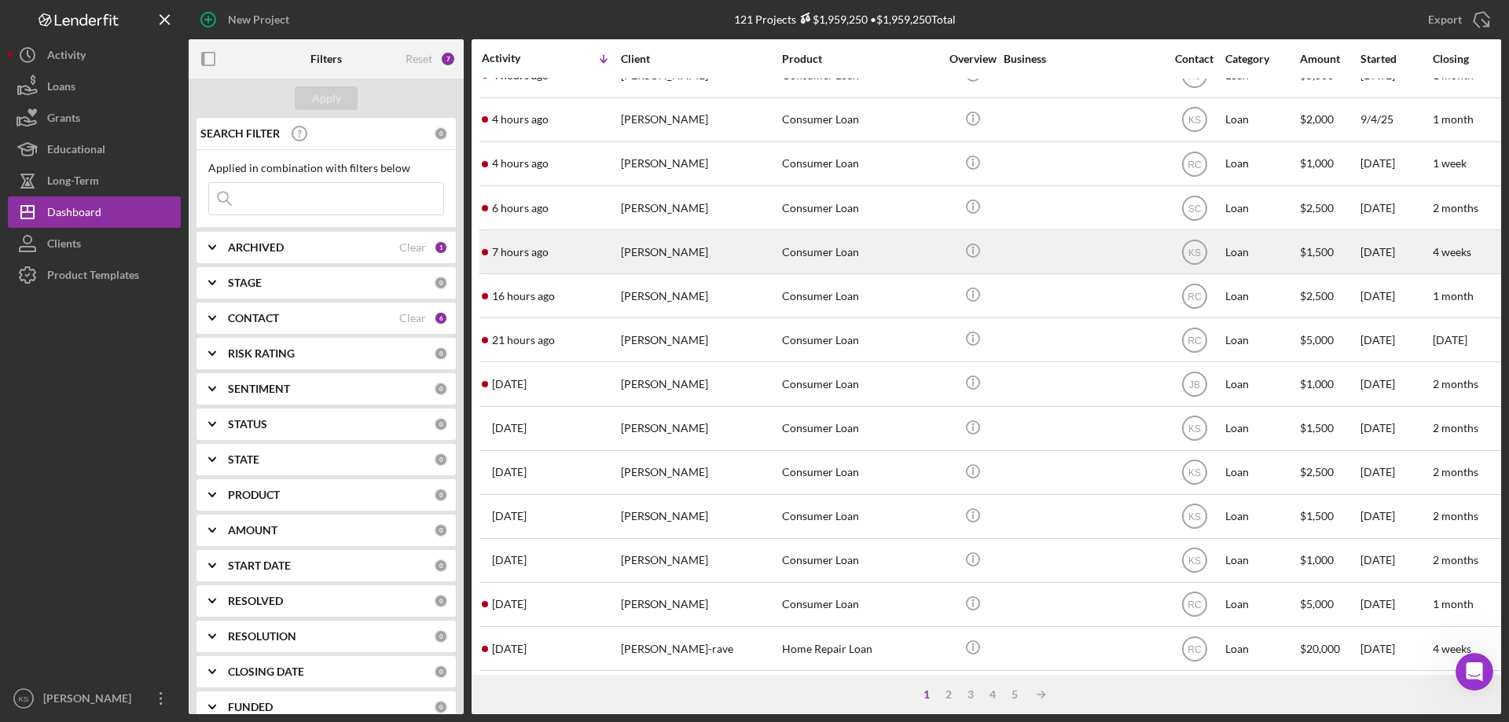
click at [1056, 259] on div at bounding box center [1082, 252] width 157 height 42
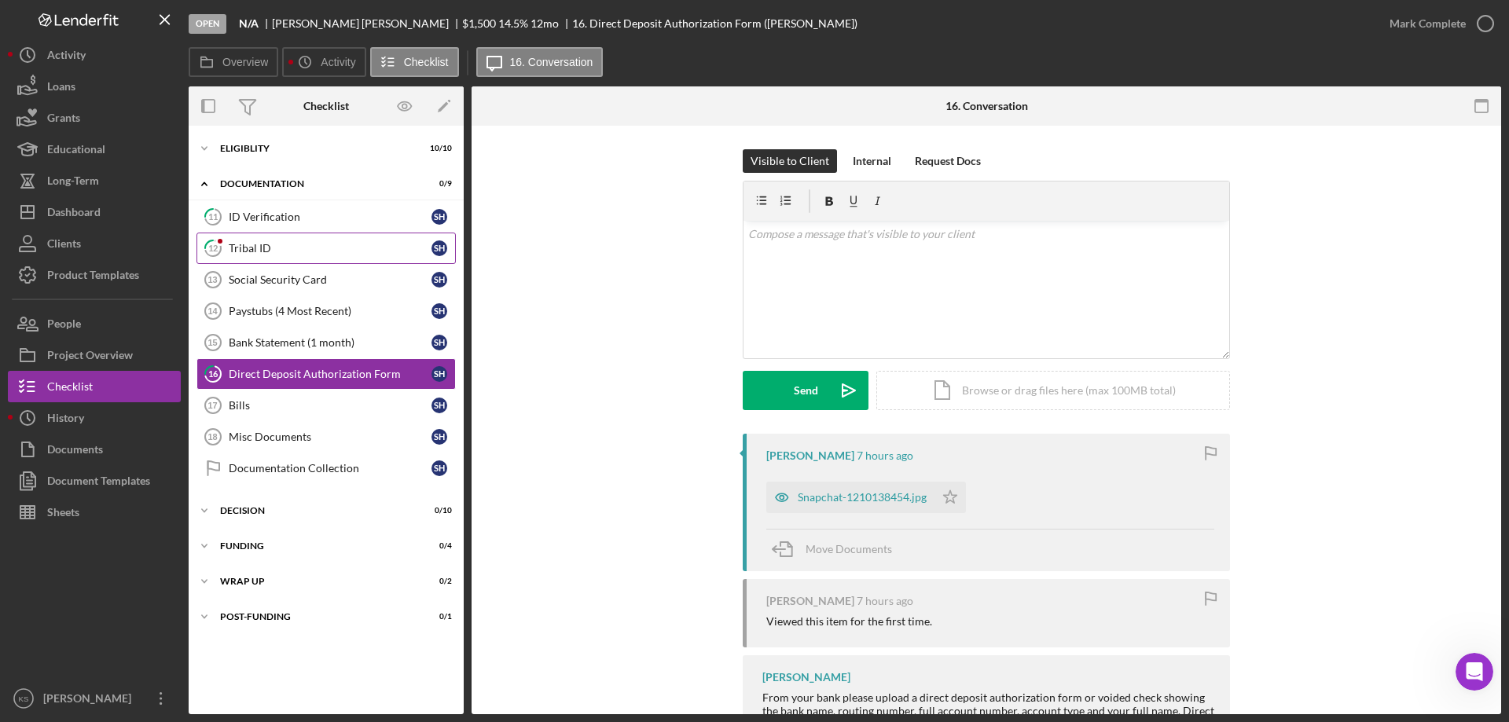
click at [237, 263] on link "12 Tribal ID S H" at bounding box center [326, 248] width 259 height 31
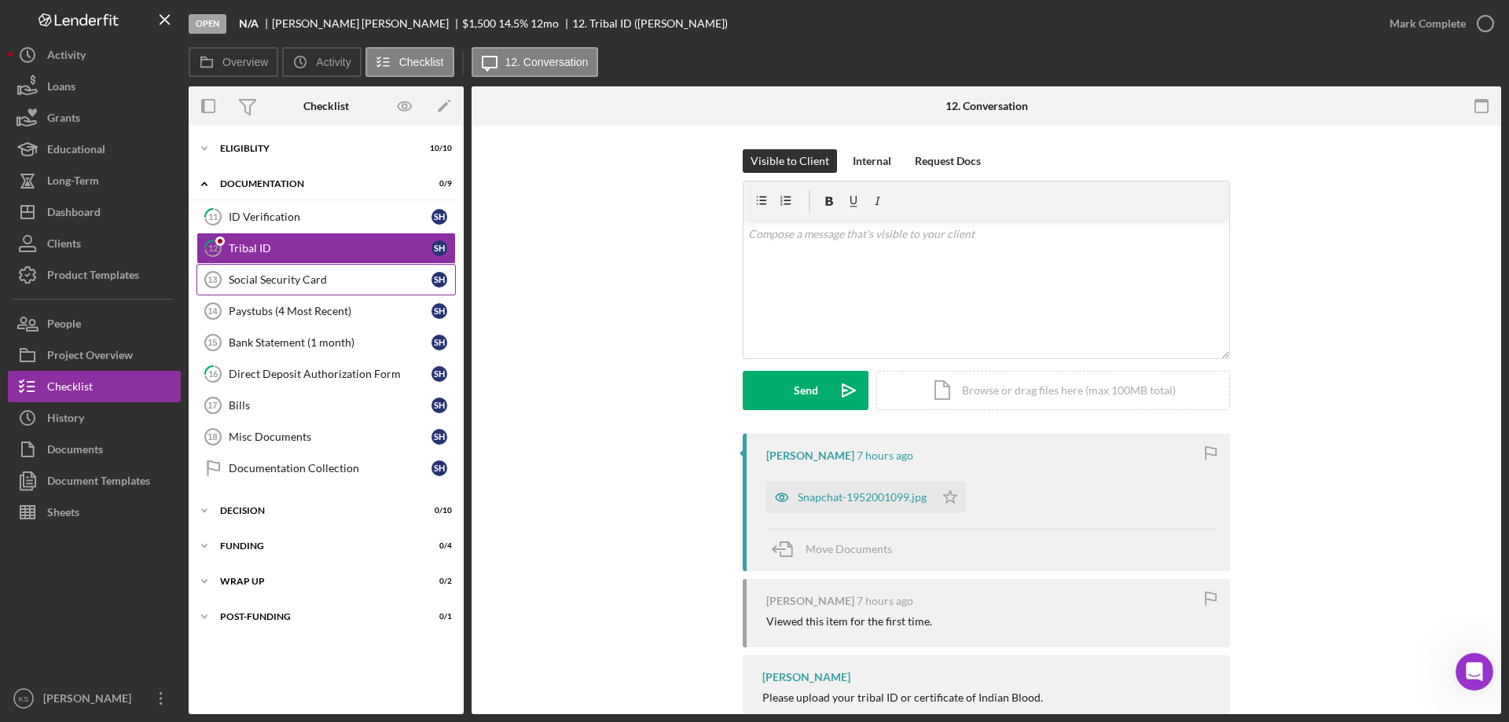
click at [321, 290] on link "Social Security Card 13 Social Security Card S H" at bounding box center [326, 279] width 259 height 31
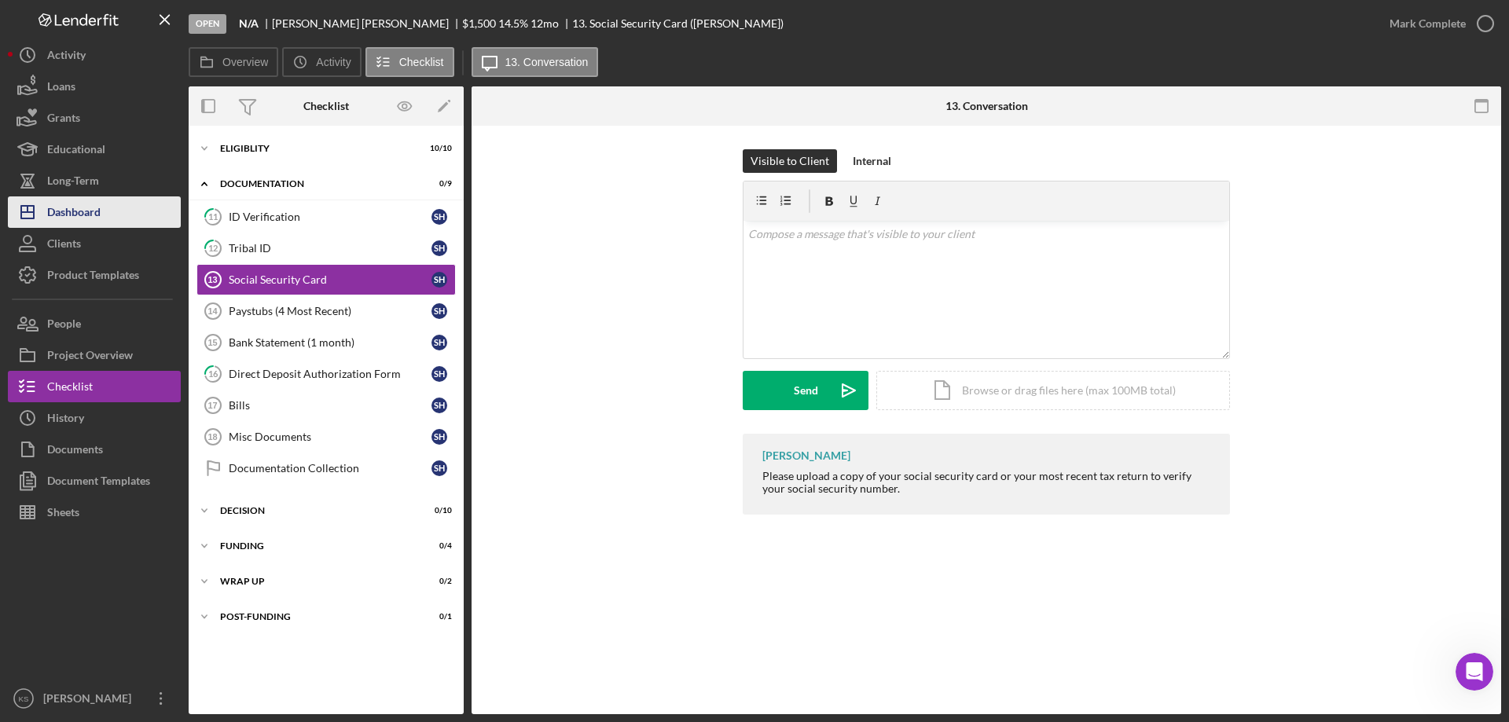
click at [80, 217] on div "Dashboard" at bounding box center [73, 214] width 53 height 35
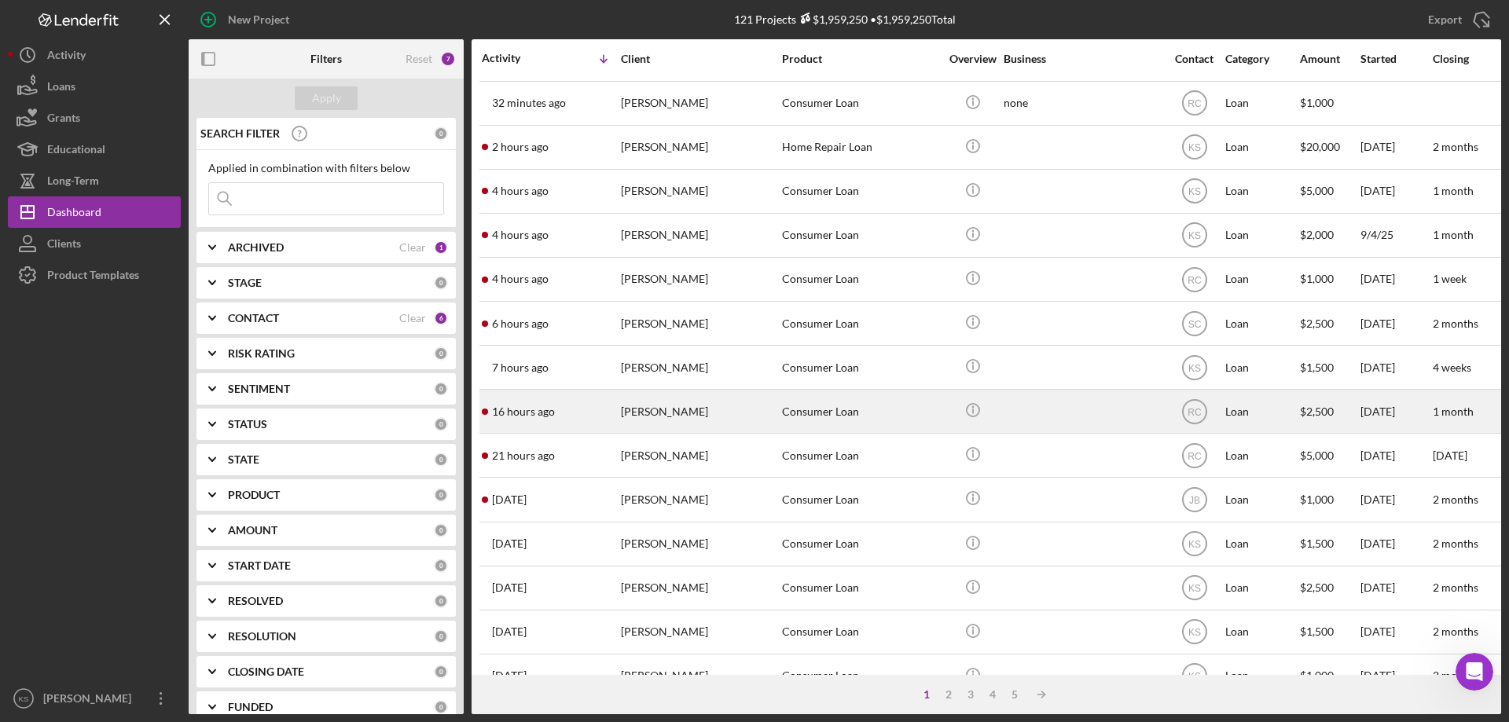
scroll to position [79, 0]
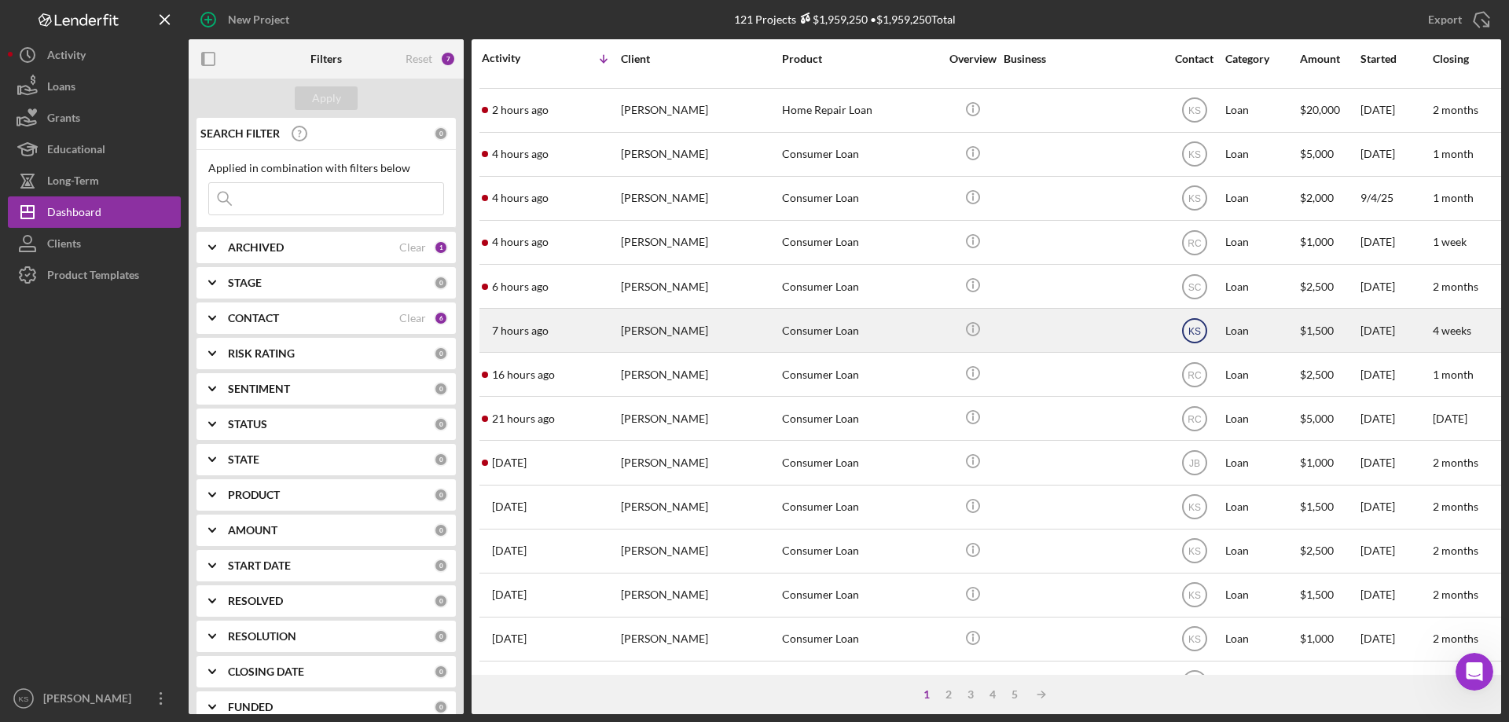
click at [1198, 334] on text "KS" at bounding box center [1194, 330] width 13 height 11
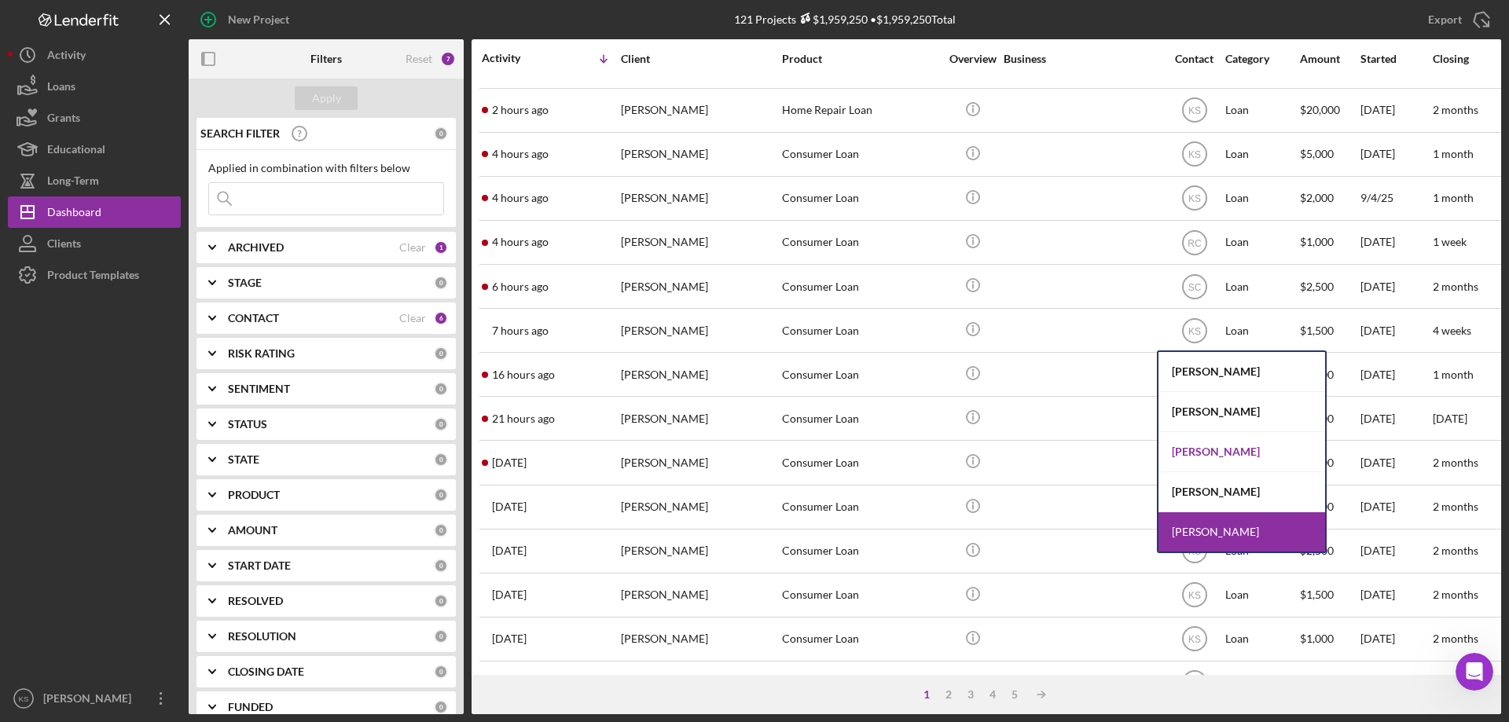
click at [1215, 454] on div "[PERSON_NAME]" at bounding box center [1242, 452] width 167 height 40
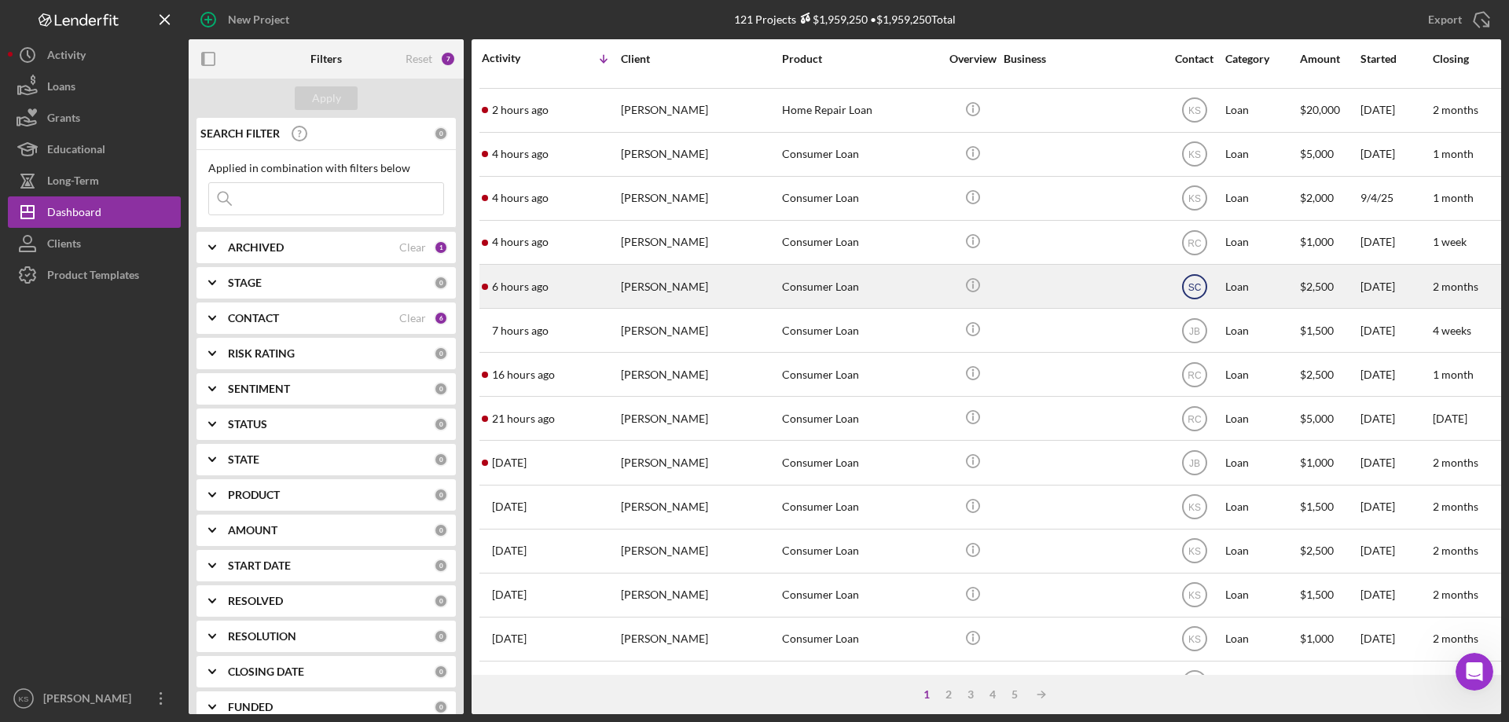
click at [1187, 292] on icon "SC" at bounding box center [1194, 286] width 39 height 39
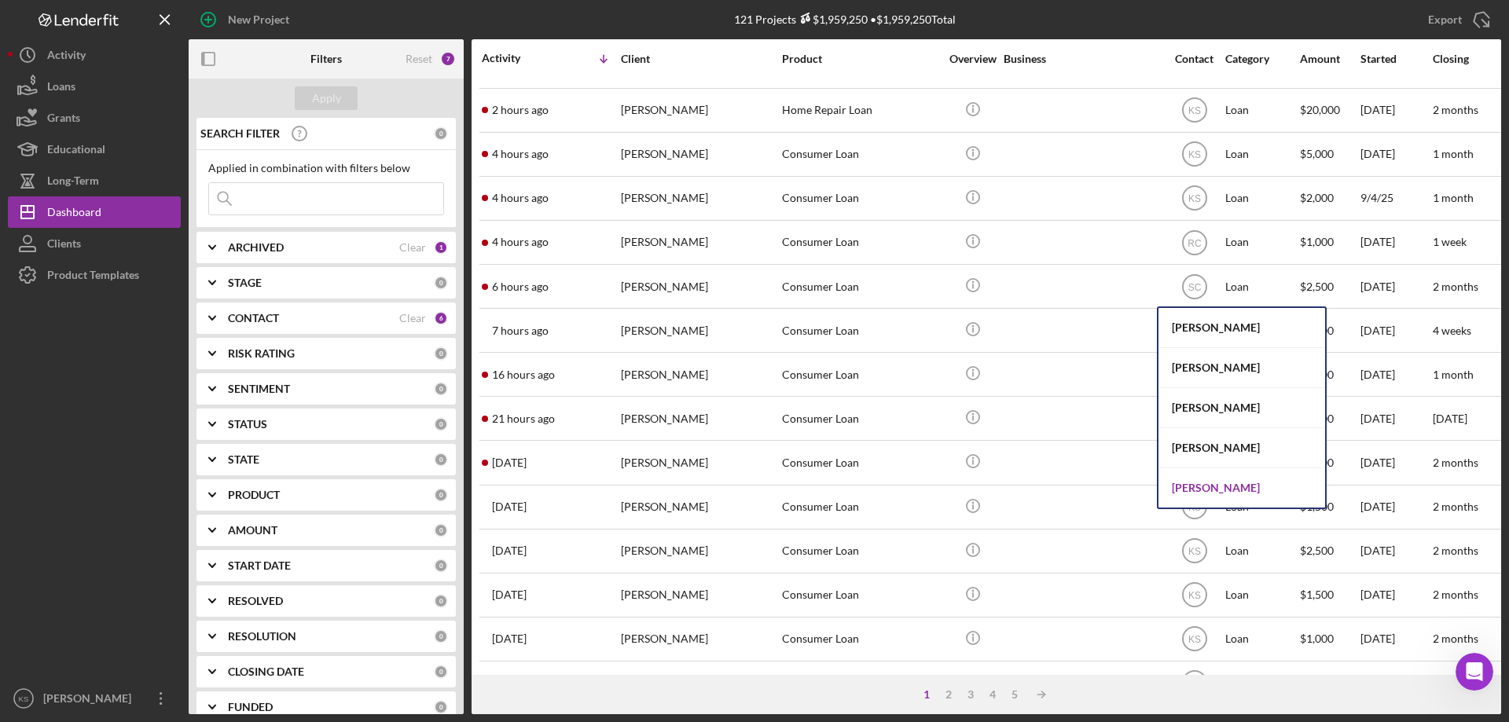
click at [1201, 487] on div "[PERSON_NAME]" at bounding box center [1242, 488] width 167 height 39
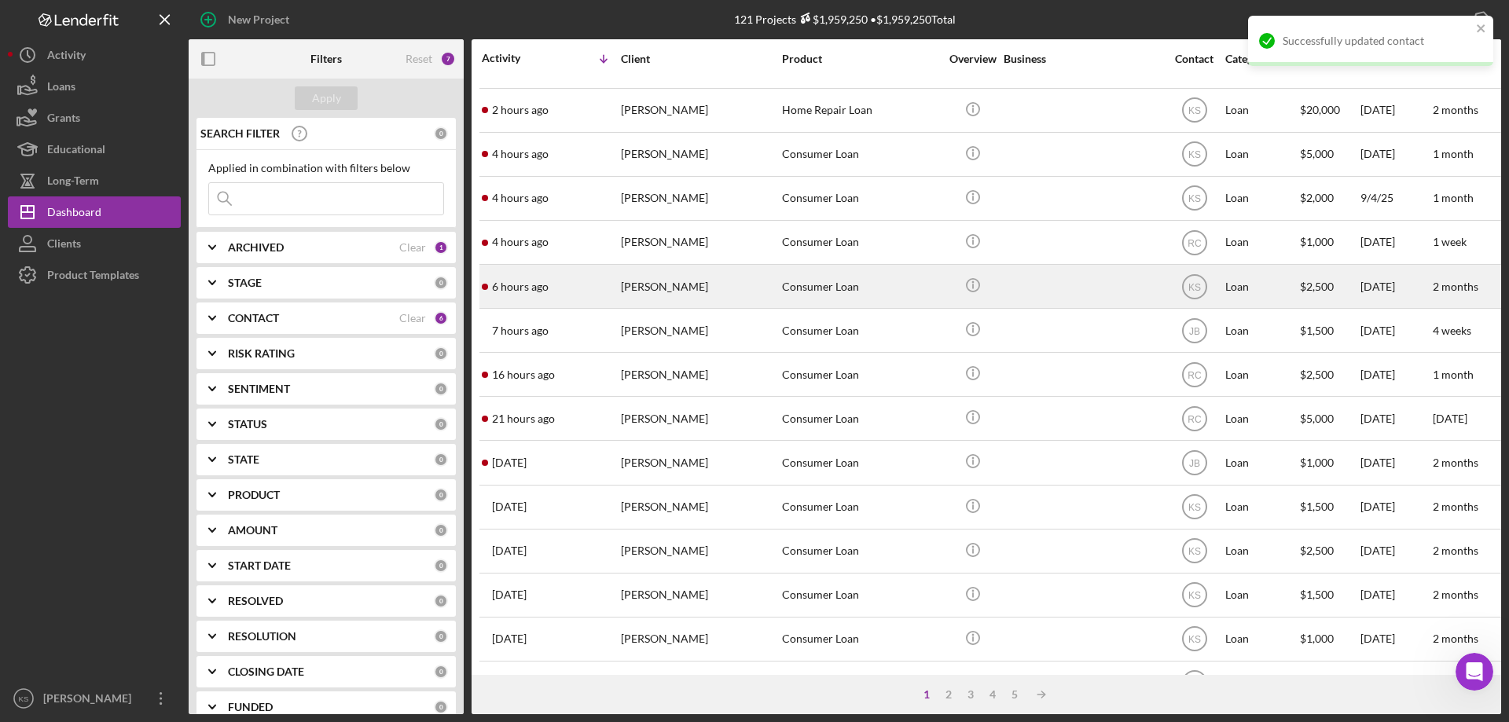
click at [704, 298] on div "[PERSON_NAME]" at bounding box center [699, 287] width 157 height 42
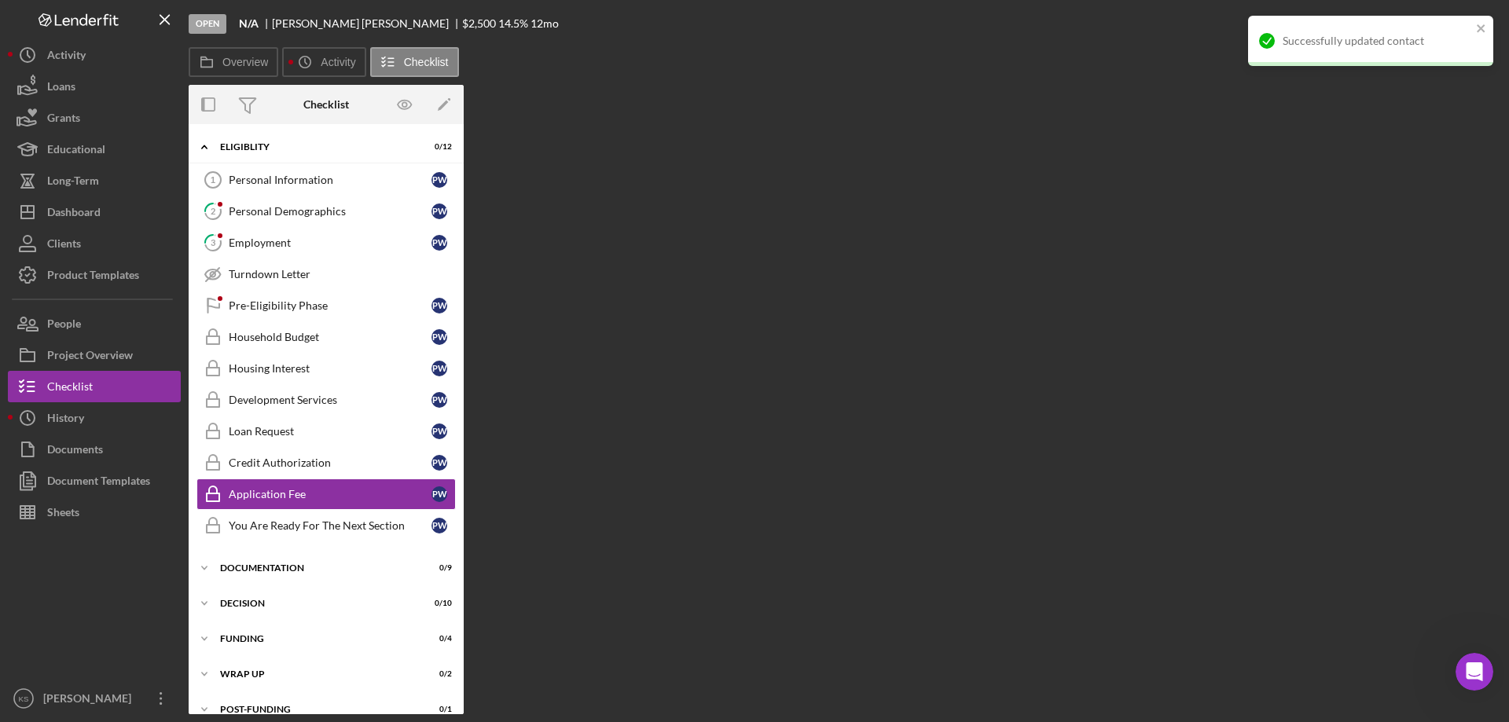
scroll to position [20, 0]
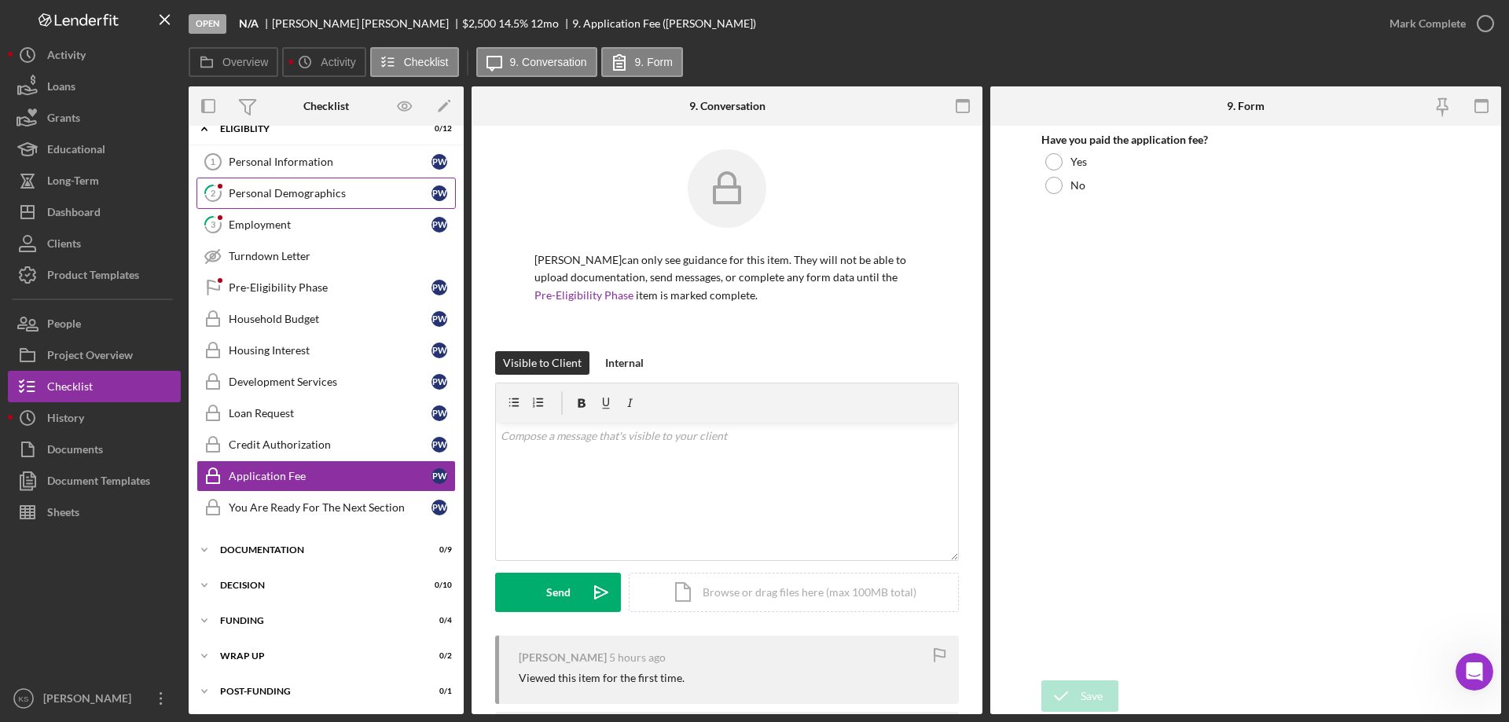
click at [288, 193] on div "Personal Demographics" at bounding box center [330, 193] width 203 height 13
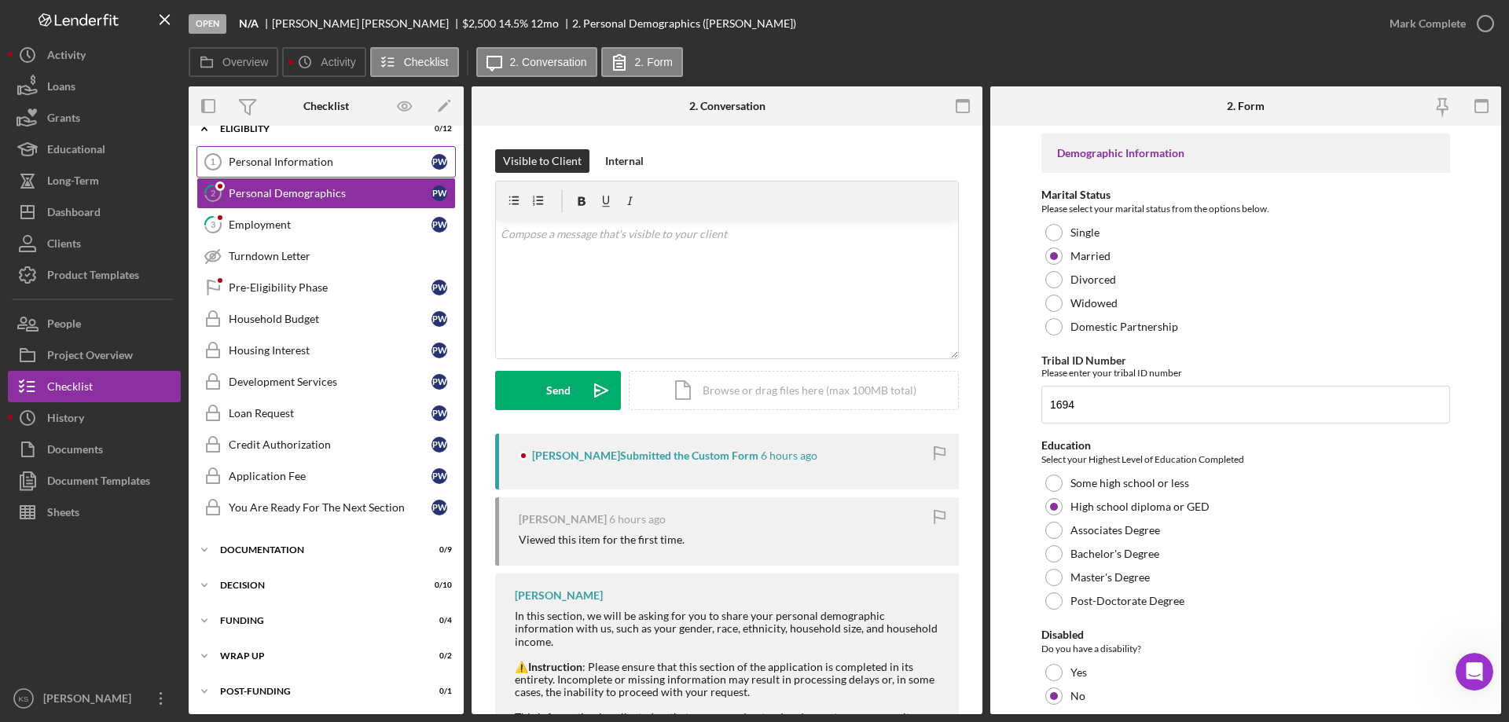
click at [293, 174] on link "Personal Information 1 Personal Information P W" at bounding box center [326, 161] width 259 height 31
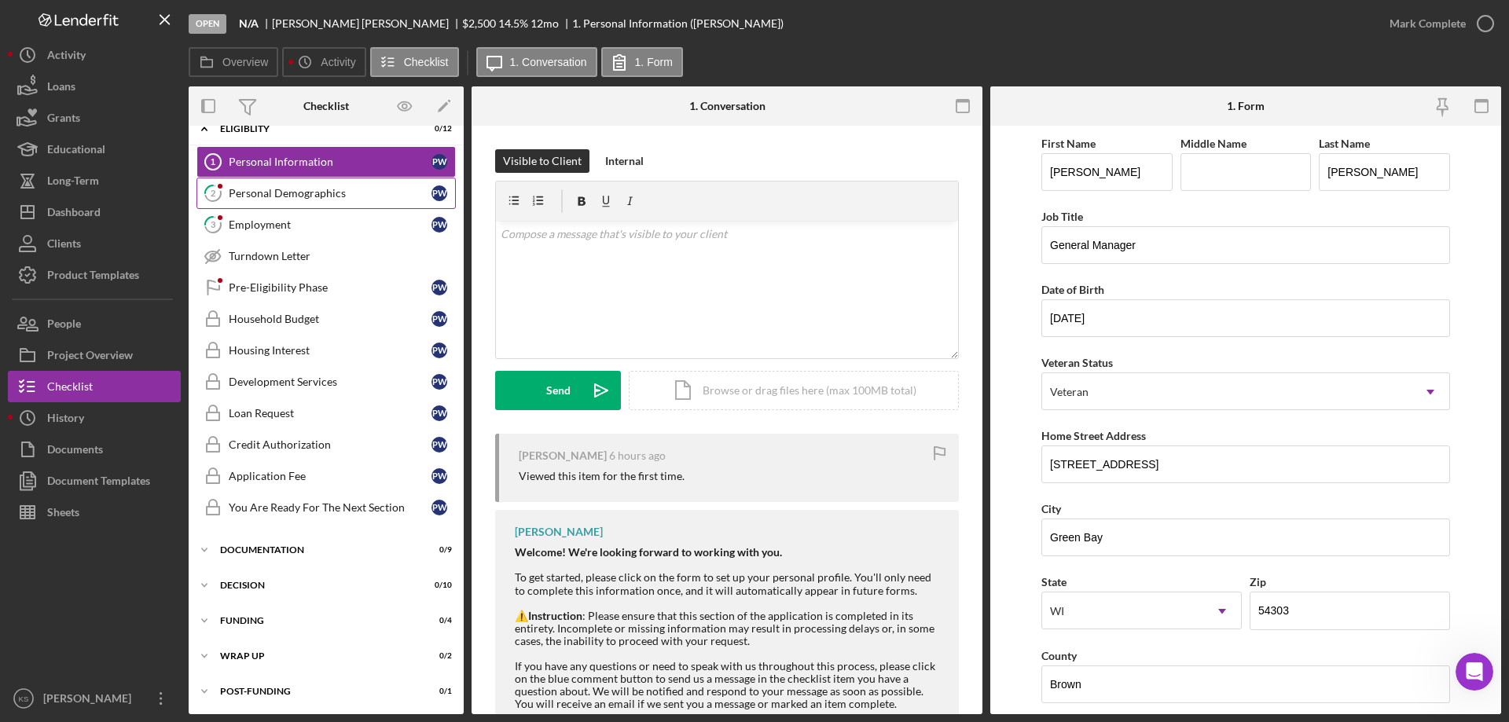
click at [280, 203] on link "2 Personal Demographics P W" at bounding box center [326, 193] width 259 height 31
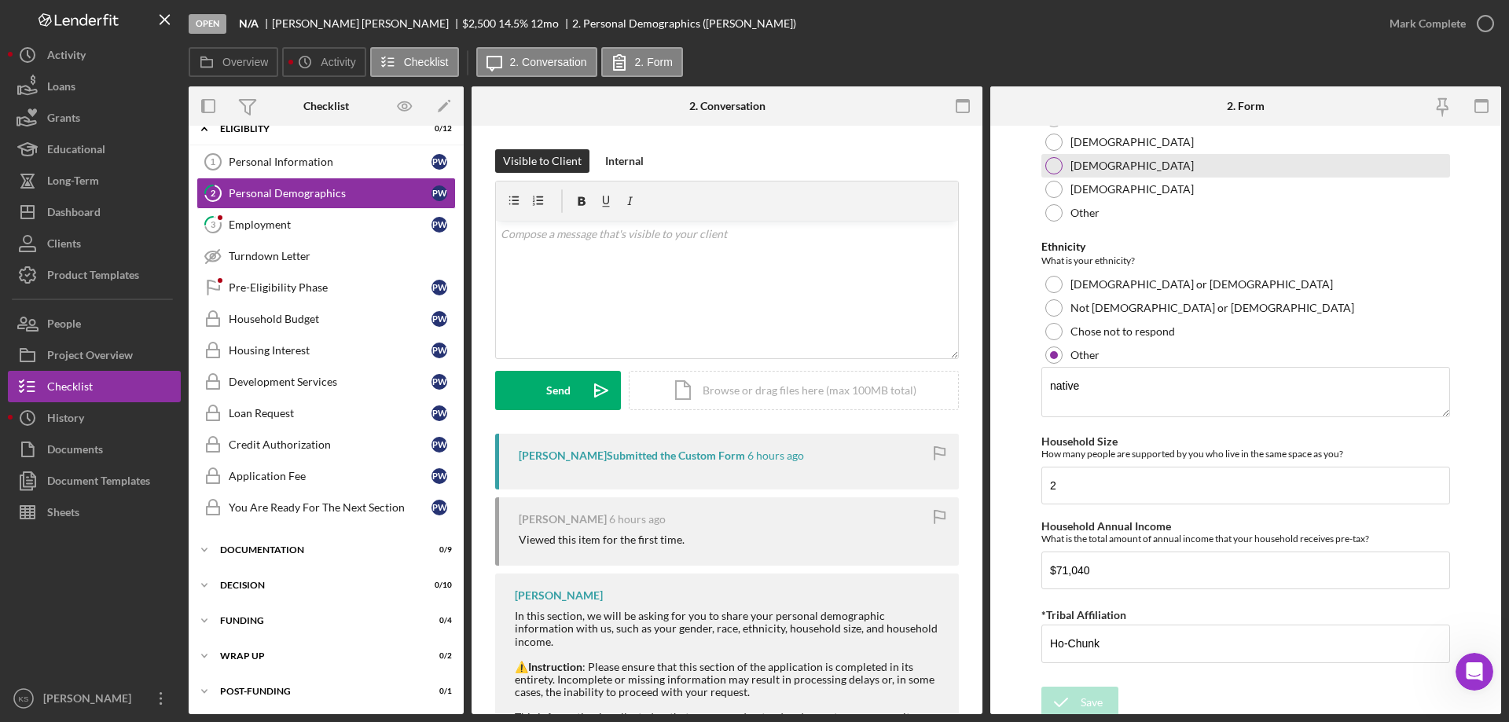
scroll to position [917, 0]
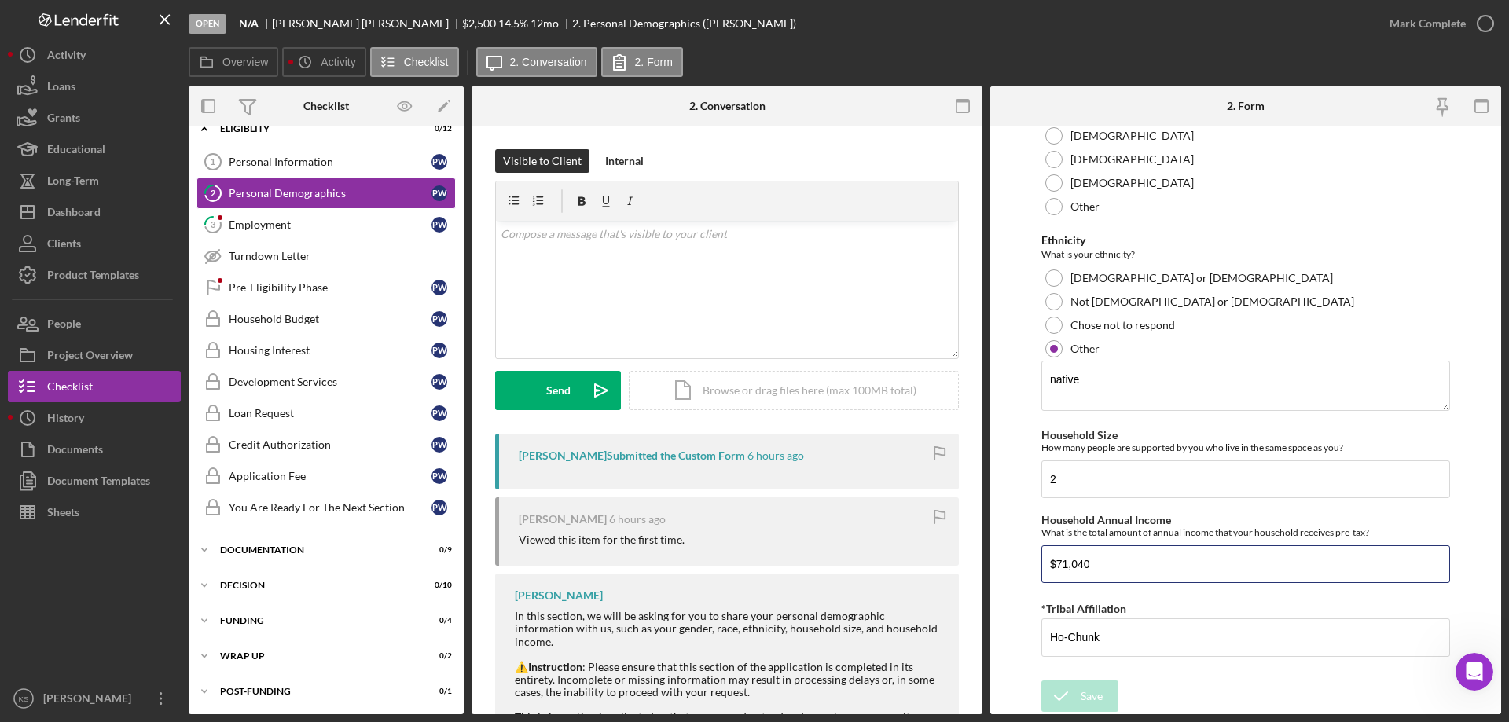
drag, startPoint x: 1141, startPoint y: 557, endPoint x: 958, endPoint y: 543, distance: 182.9
click at [958, 543] on div "Overview Internal Workflow Stage Open Icon/Dropdown Arrow Archive (can unarchiv…" at bounding box center [845, 400] width 1313 height 628
click at [341, 158] on div "Personal Information" at bounding box center [330, 162] width 203 height 13
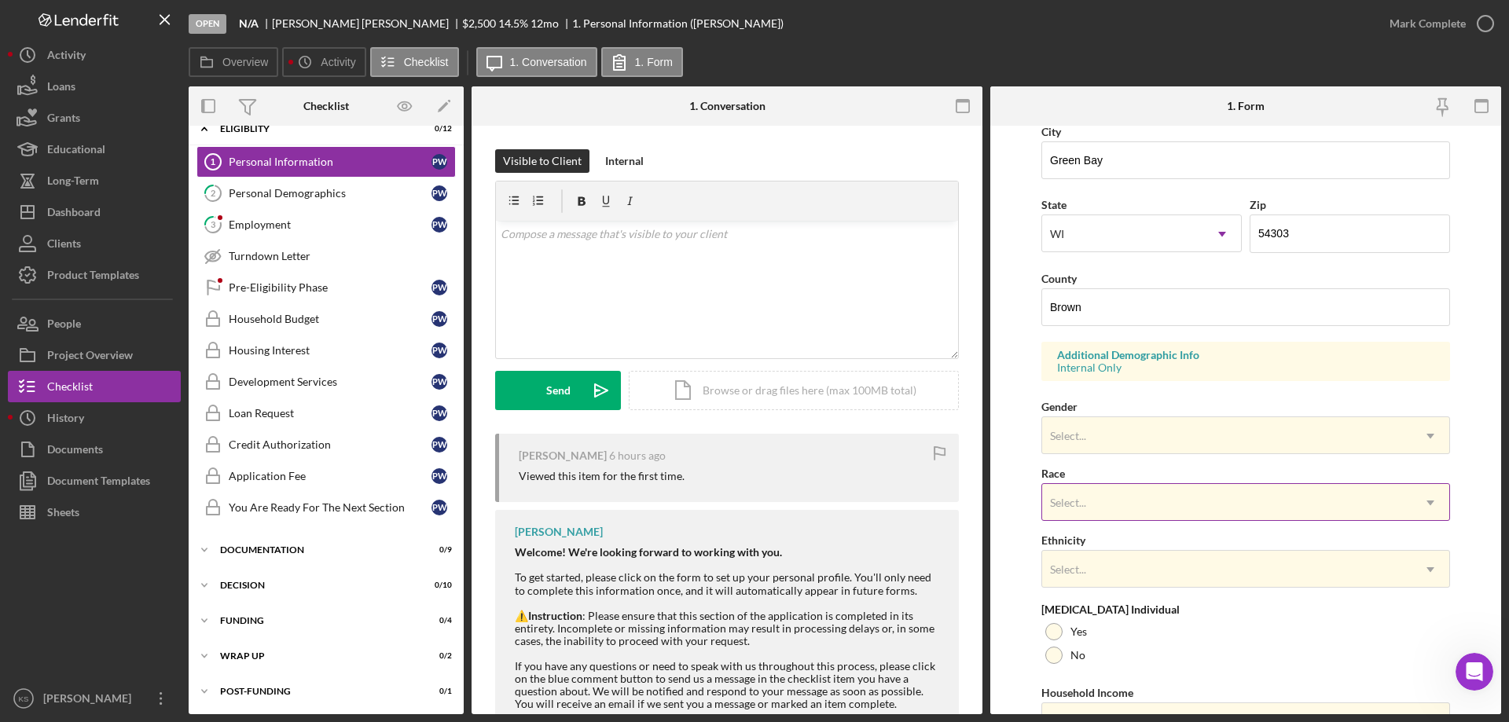
scroll to position [461, 0]
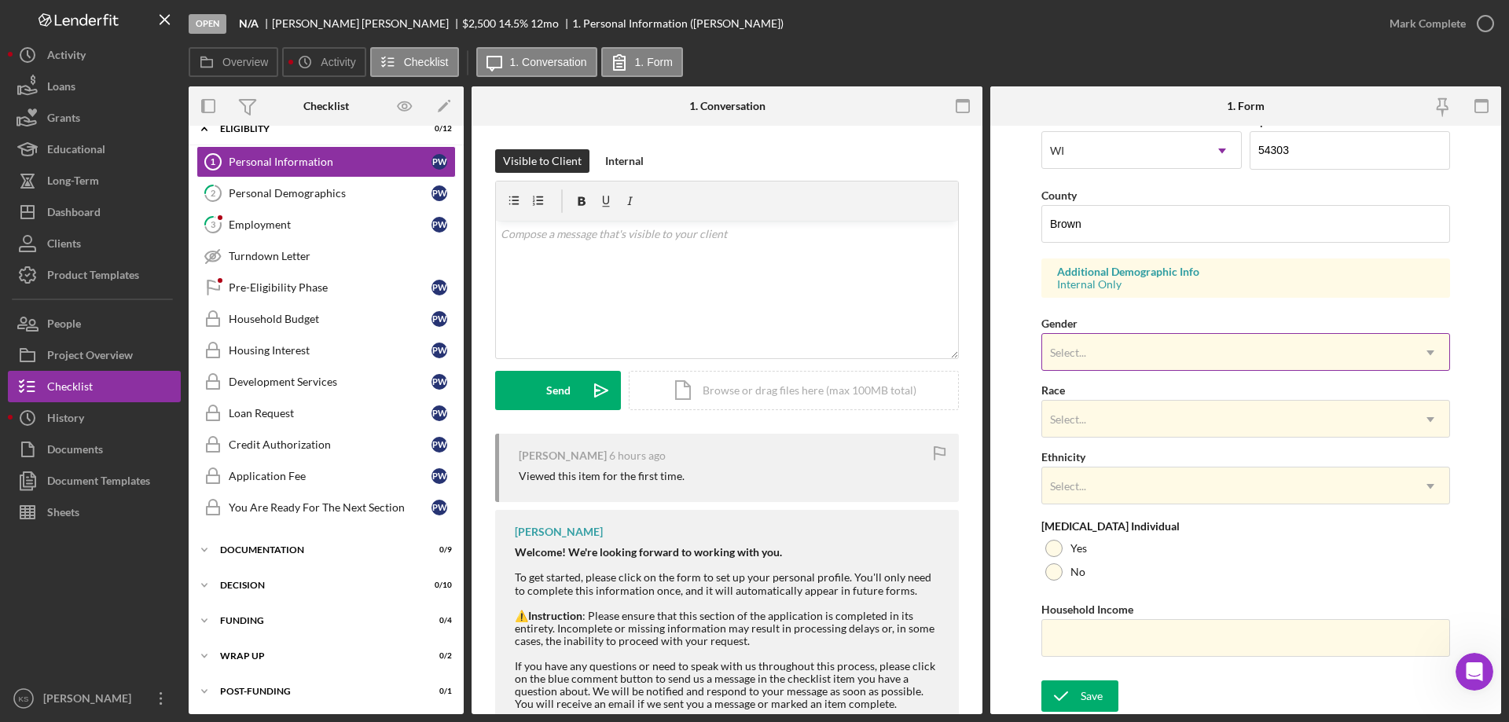
click at [1133, 355] on div "Select..." at bounding box center [1226, 353] width 369 height 36
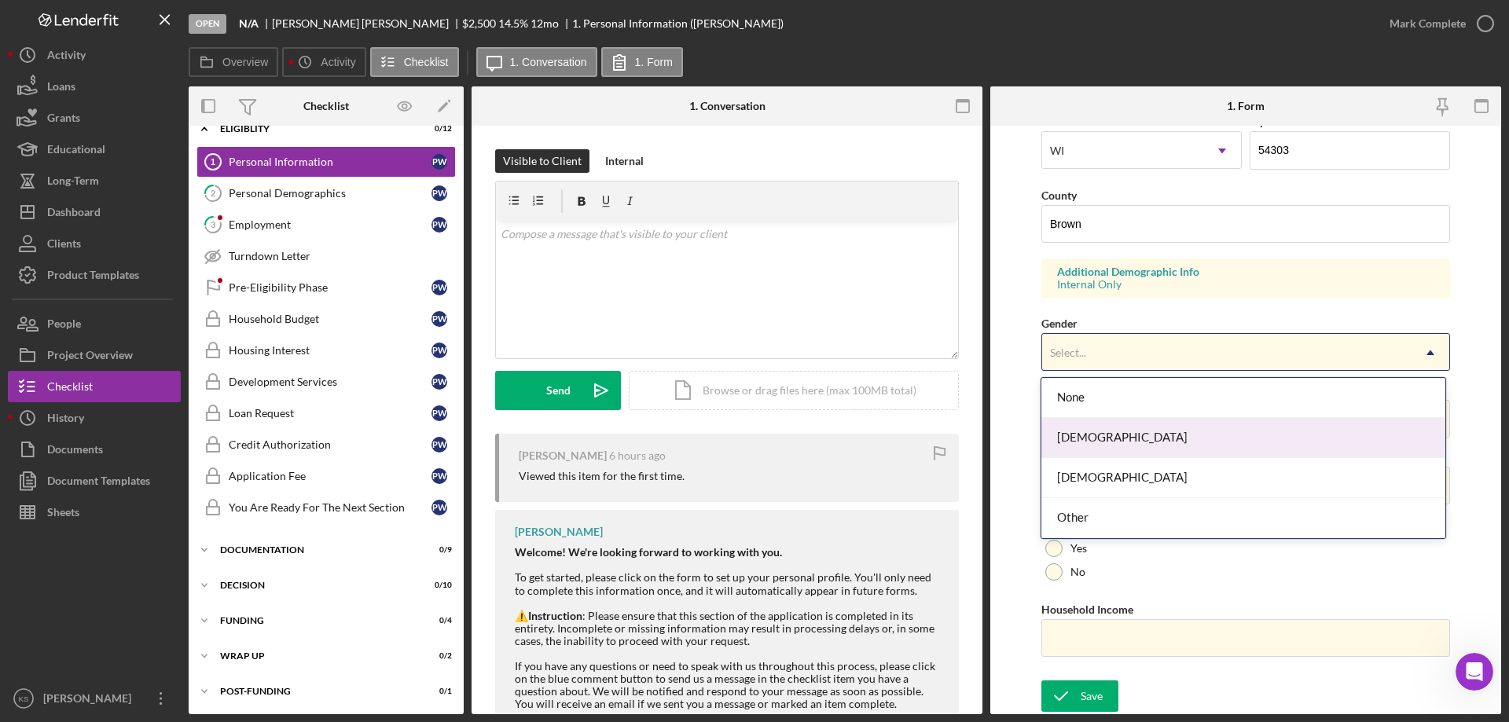
click at [1120, 430] on div "[DEMOGRAPHIC_DATA]" at bounding box center [1243, 438] width 403 height 40
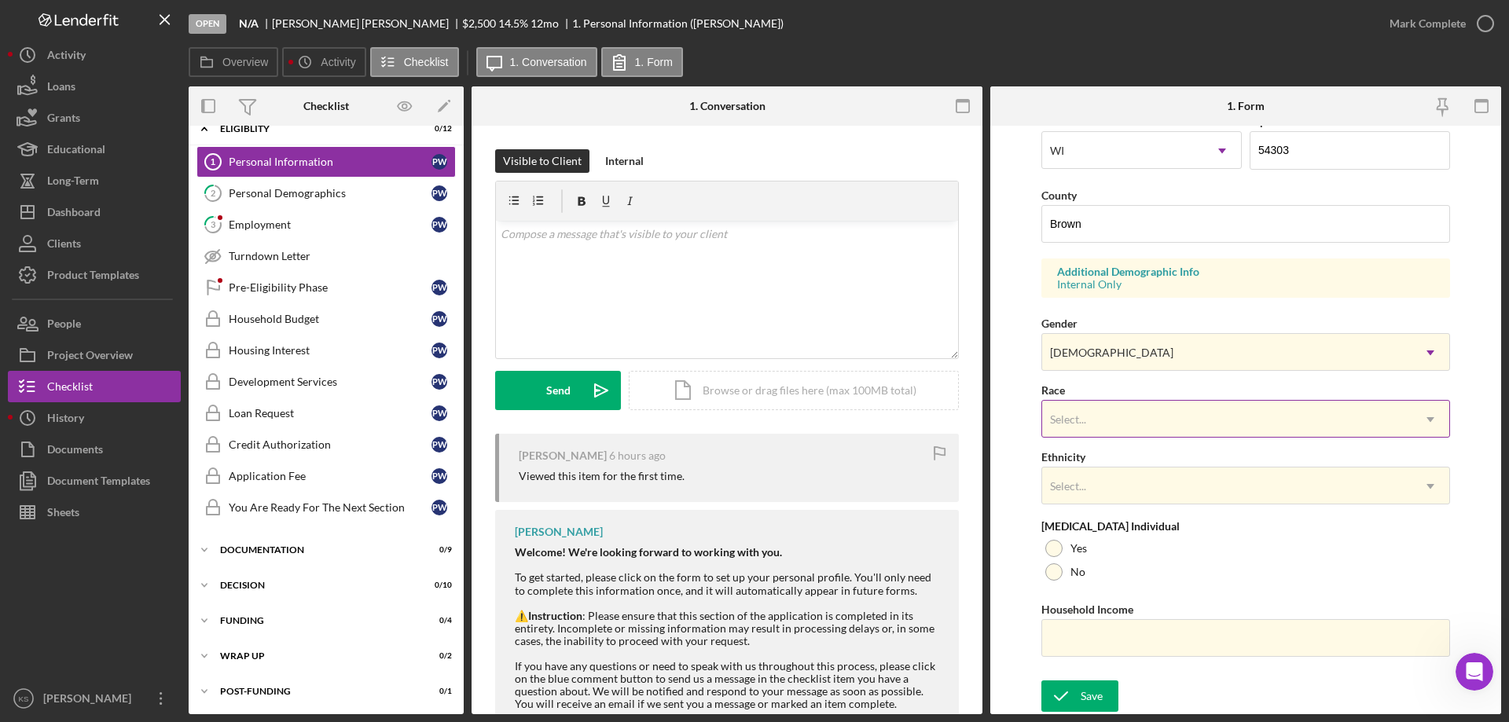
click at [1126, 422] on div "Select..." at bounding box center [1226, 420] width 369 height 36
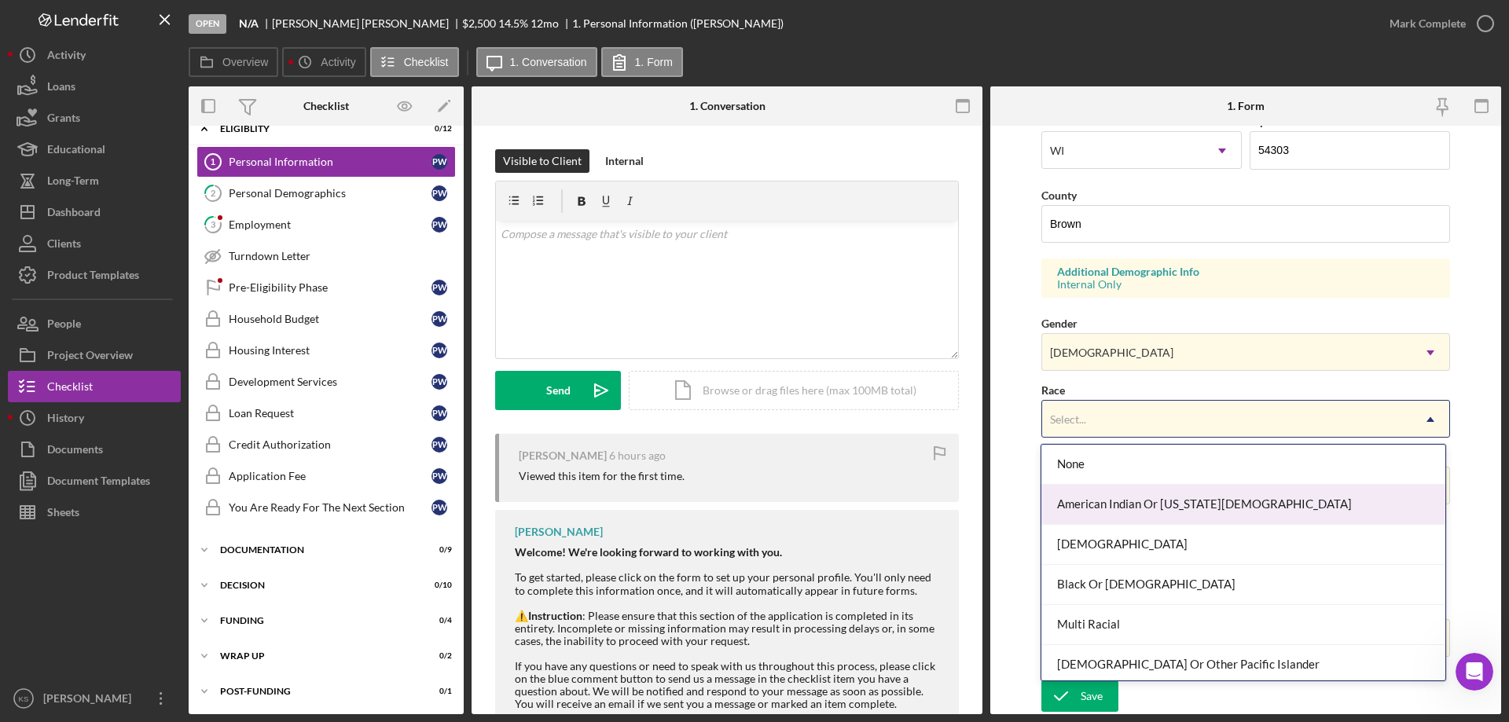
click at [1180, 520] on div "American Indian Or [US_STATE][DEMOGRAPHIC_DATA]" at bounding box center [1243, 505] width 403 height 40
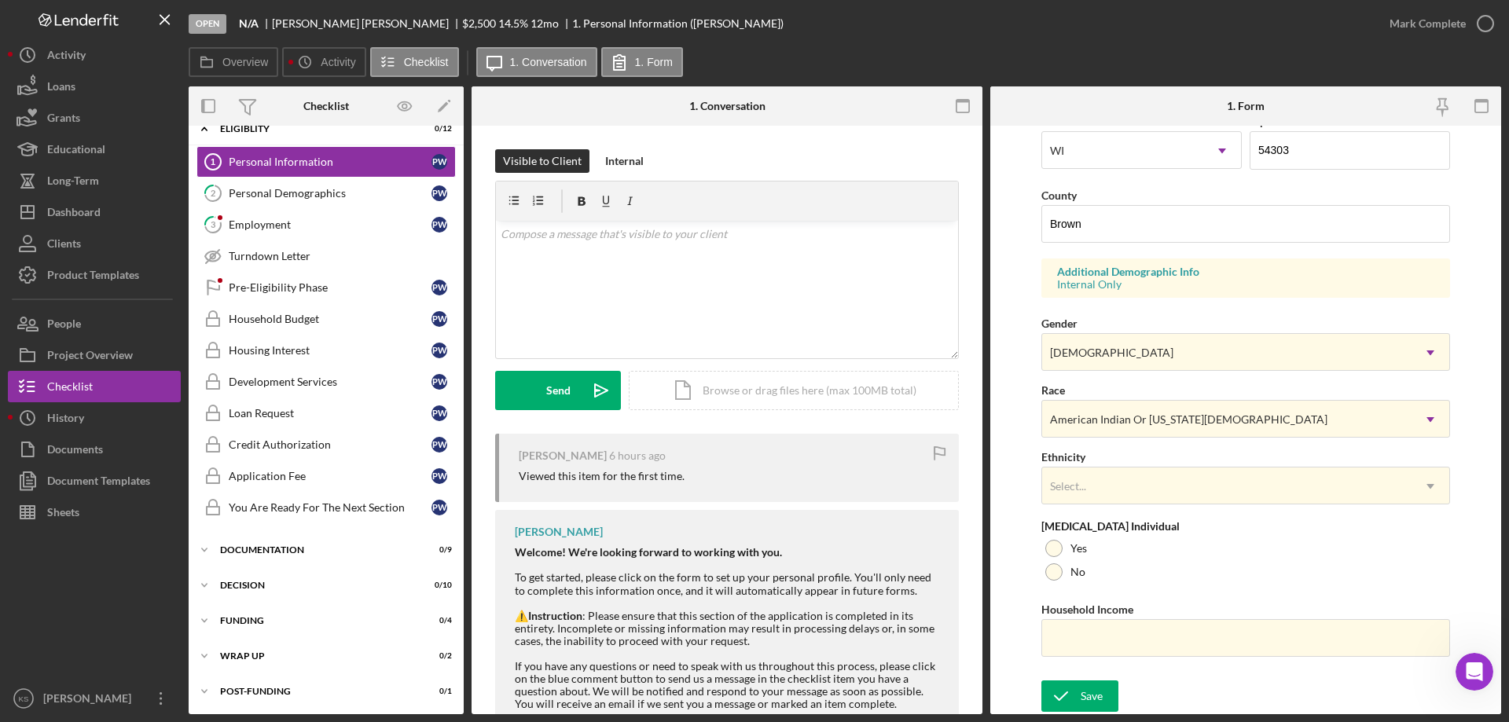
drag, startPoint x: 1182, startPoint y: 529, endPoint x: 1184, endPoint y: 515, distance: 14.3
click at [1182, 529] on div "[MEDICAL_DATA] Individual" at bounding box center [1246, 526] width 409 height 13
click at [1184, 511] on div "First Name [PERSON_NAME] Middle Name Last Name [PERSON_NAME] Job Title General …" at bounding box center [1246, 173] width 409 height 1000
click at [1184, 498] on div "Select..." at bounding box center [1226, 487] width 369 height 36
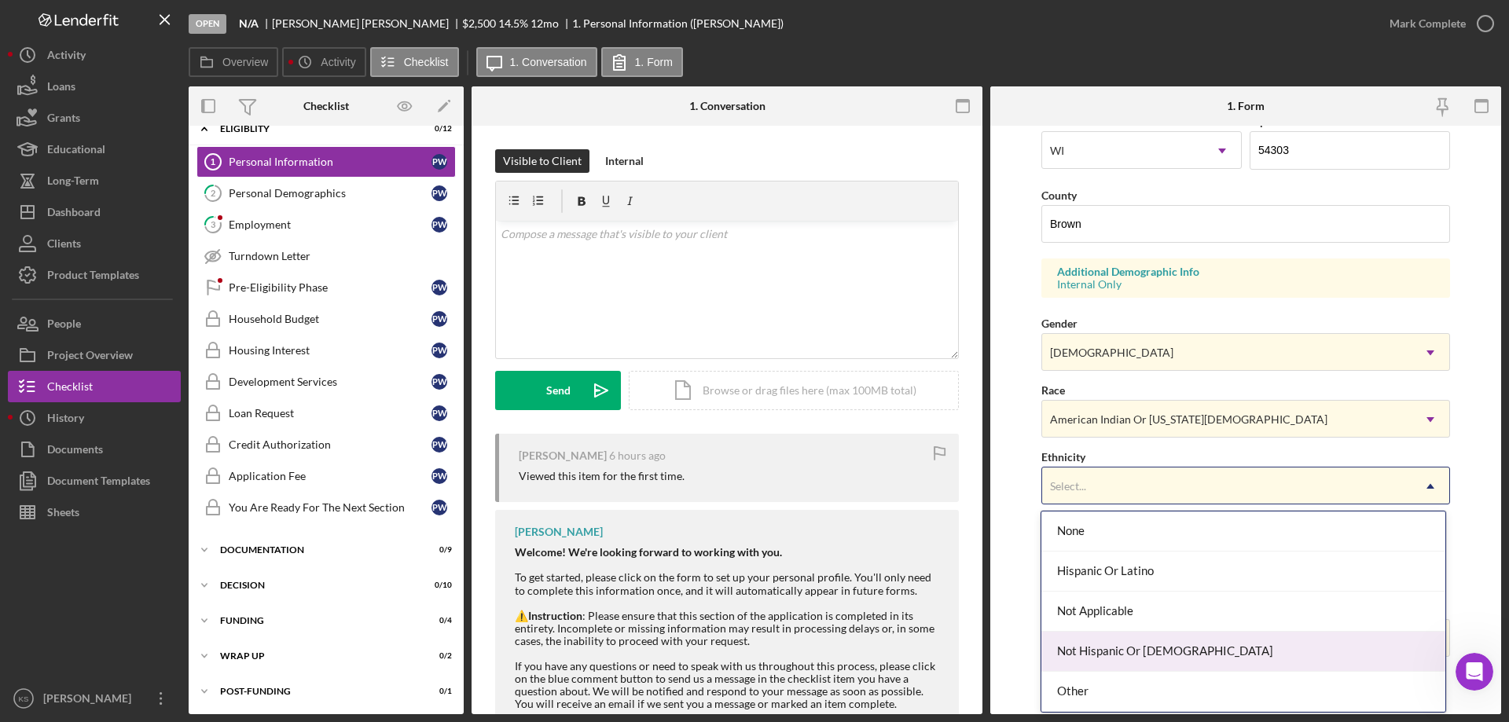
click at [1133, 660] on div "Not Hispanic Or [DEMOGRAPHIC_DATA]" at bounding box center [1243, 652] width 403 height 40
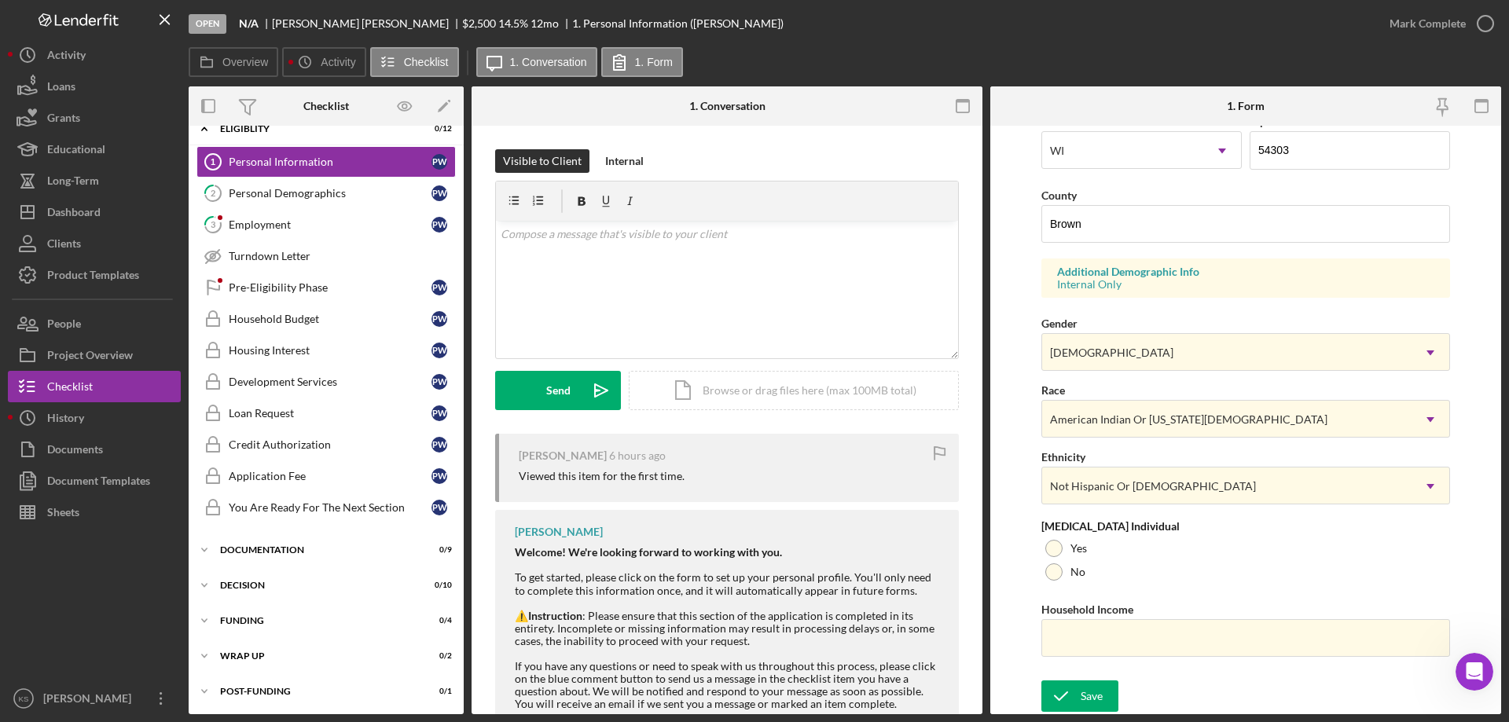
click at [1088, 589] on div "First Name [PERSON_NAME] Middle Name Last Name [PERSON_NAME] Job Title General …" at bounding box center [1246, 173] width 409 height 1000
click at [1069, 575] on div "No" at bounding box center [1246, 573] width 409 height 24
click at [1094, 634] on input "Household Income" at bounding box center [1246, 638] width 409 height 38
paste input "$71,040"
type input "$71,040"
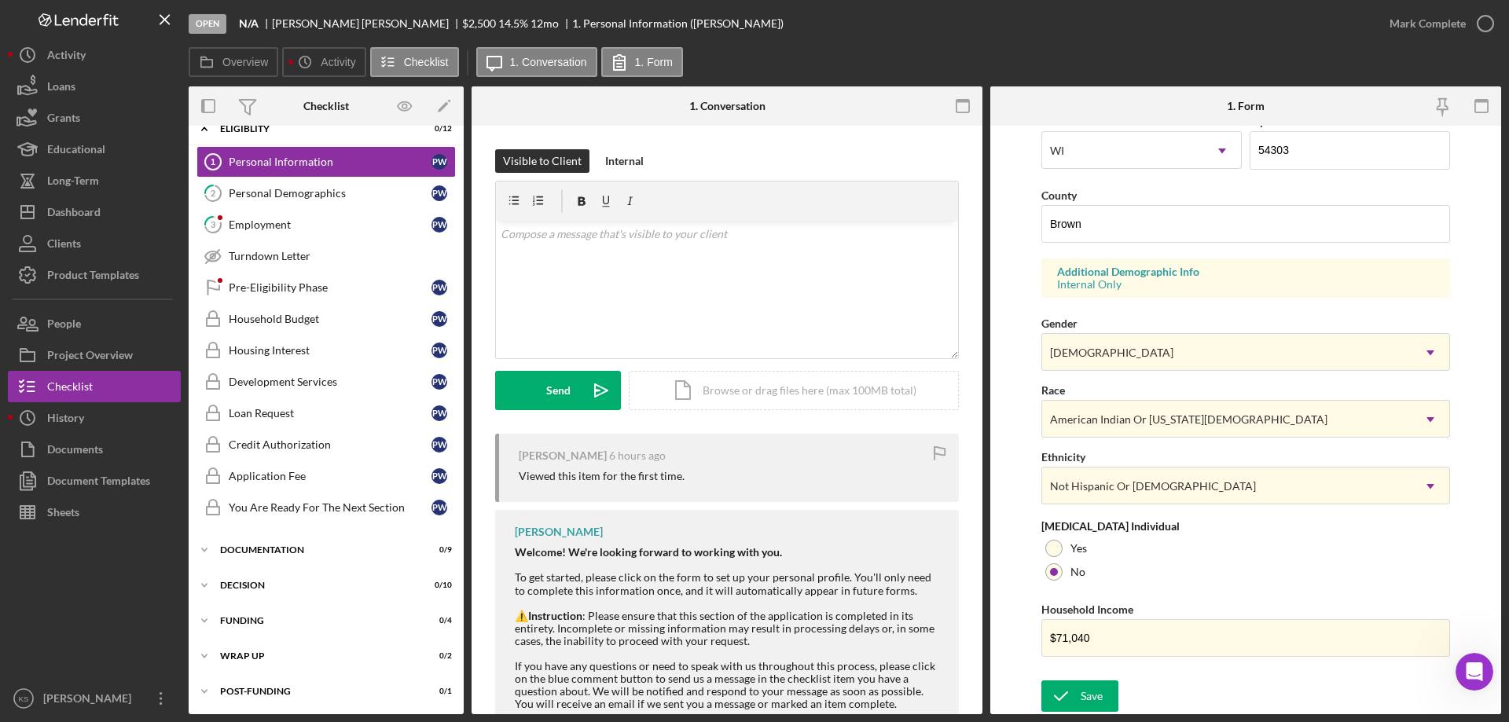
click at [1066, 715] on div "Open N/A [PERSON_NAME] $2,500 $2,500 14.5 % 12 mo 1. Personal Information ([PER…" at bounding box center [754, 361] width 1509 height 722
click at [1085, 685] on div "Save" at bounding box center [1092, 696] width 22 height 31
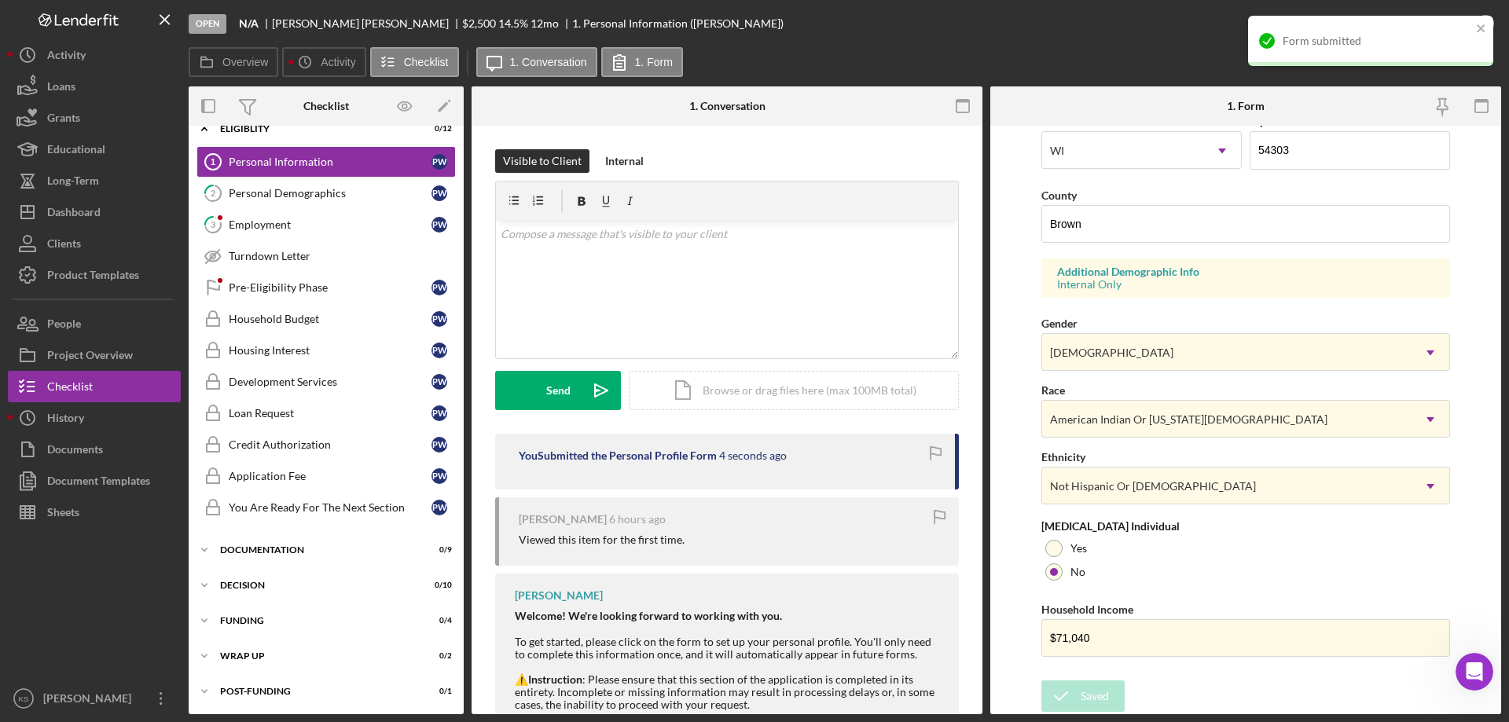
click at [1400, 47] on div "Form submitted" at bounding box center [1377, 41] width 189 height 13
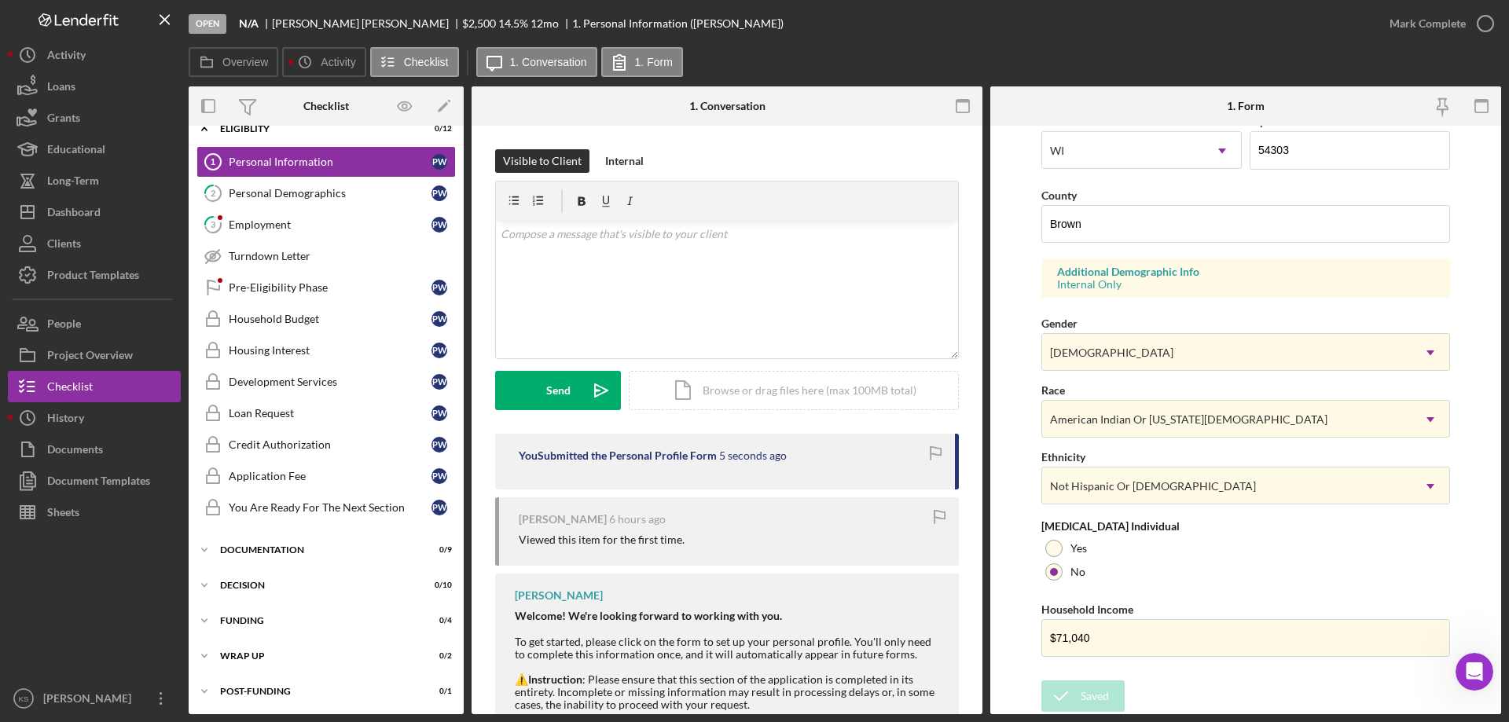
click at [1430, 20] on div "Form submitted" at bounding box center [1371, 47] width 252 height 69
click at [1430, 21] on div "Mark Complete" at bounding box center [1428, 23] width 76 height 31
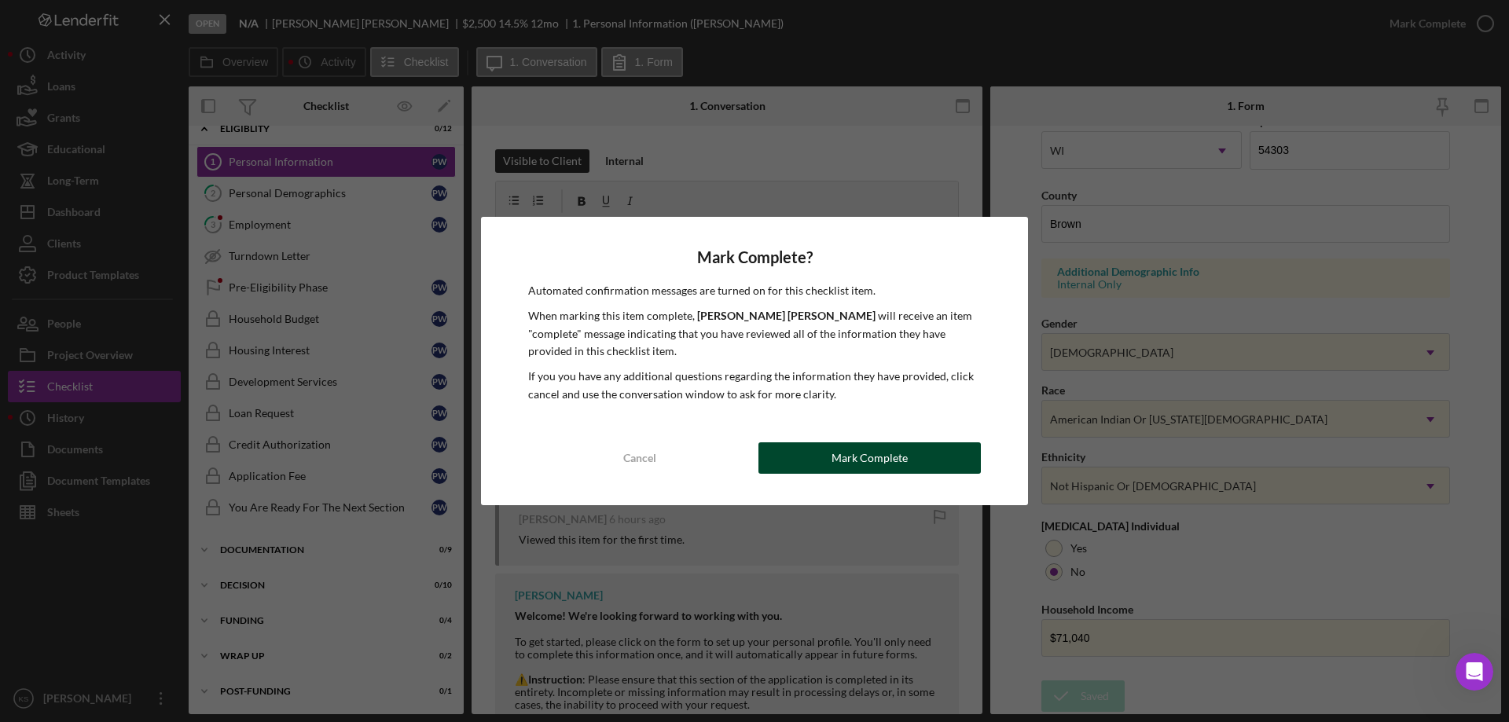
click at [917, 457] on button "Mark Complete" at bounding box center [870, 458] width 222 height 31
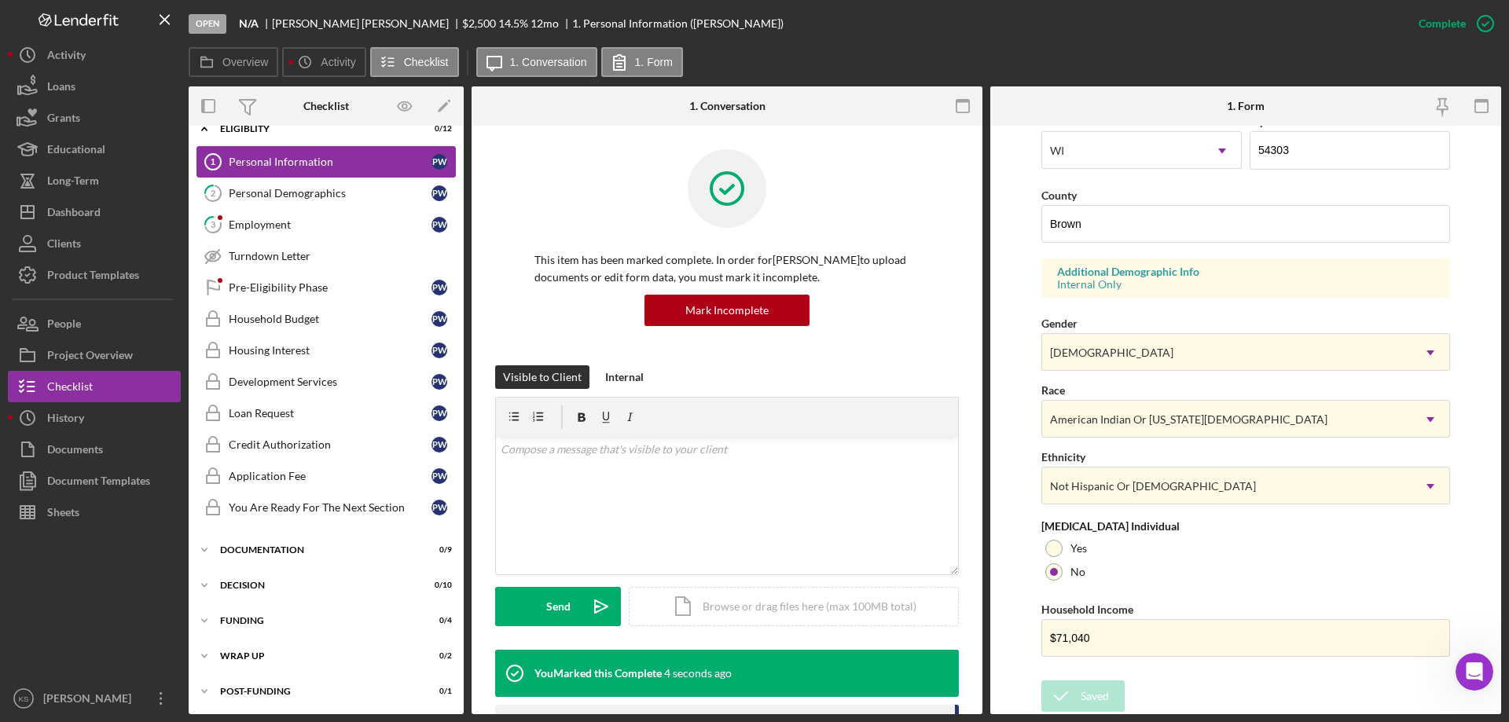
scroll to position [145, 0]
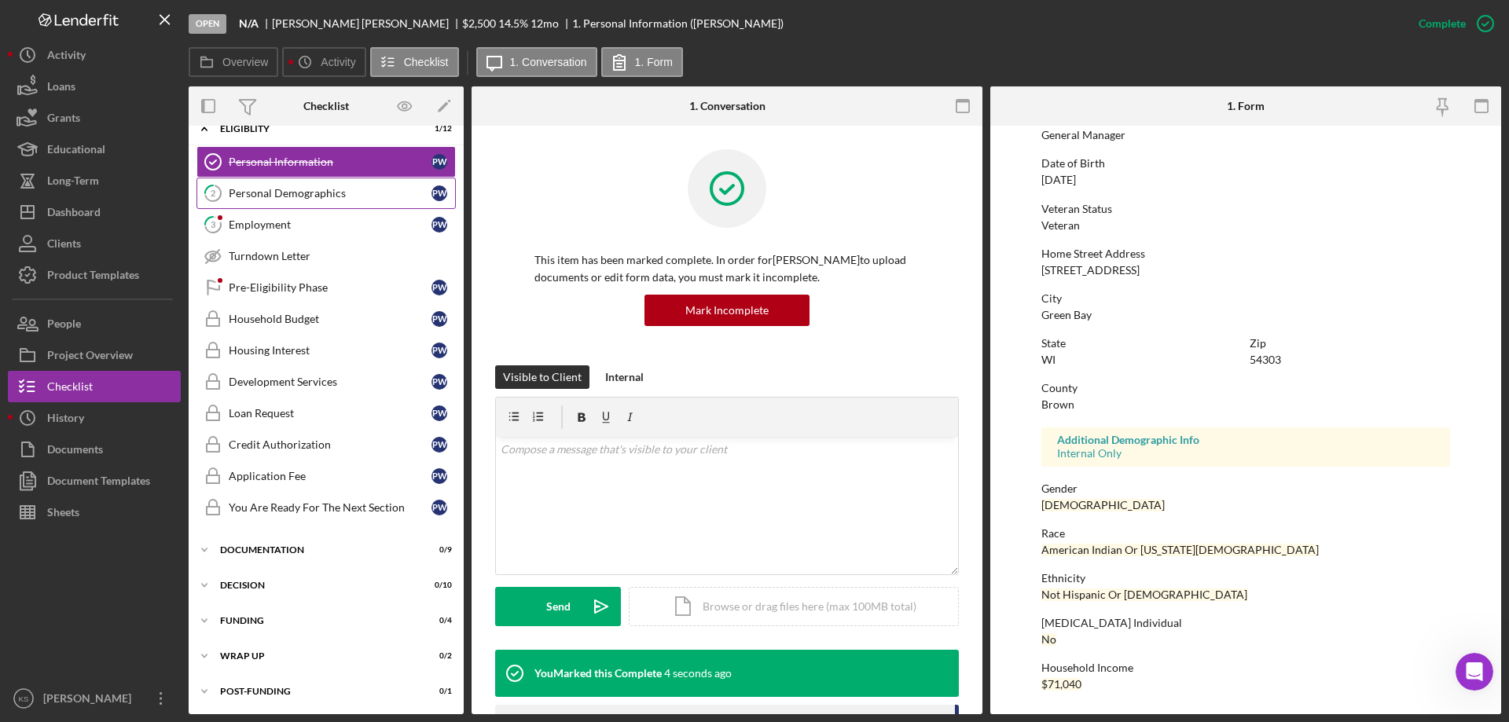
drag, startPoint x: 284, startPoint y: 203, endPoint x: 291, endPoint y: 207, distance: 8.1
click at [285, 203] on link "2 Personal Demographics P W" at bounding box center [326, 193] width 259 height 31
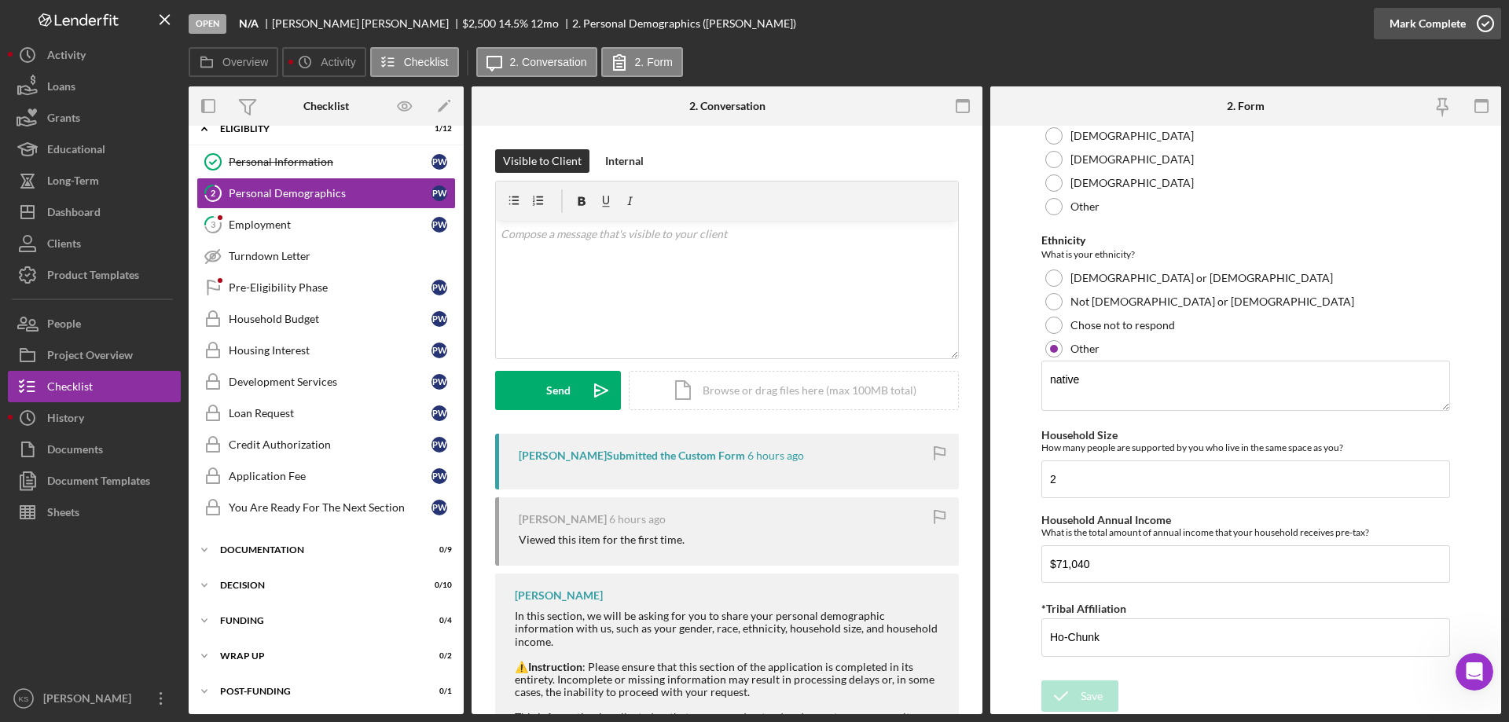
click at [1411, 28] on div "Mark Complete" at bounding box center [1428, 23] width 76 height 31
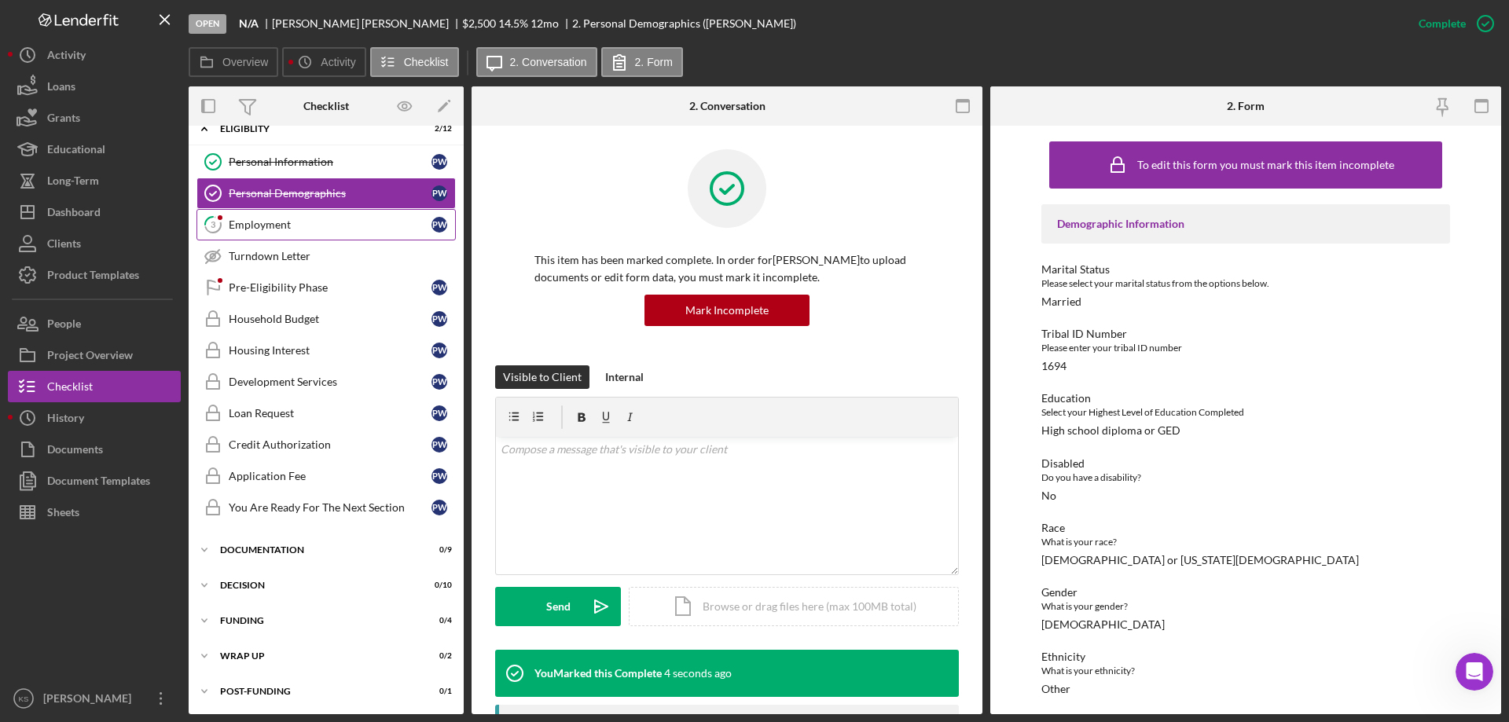
click at [289, 226] on div "Employment" at bounding box center [330, 225] width 203 height 13
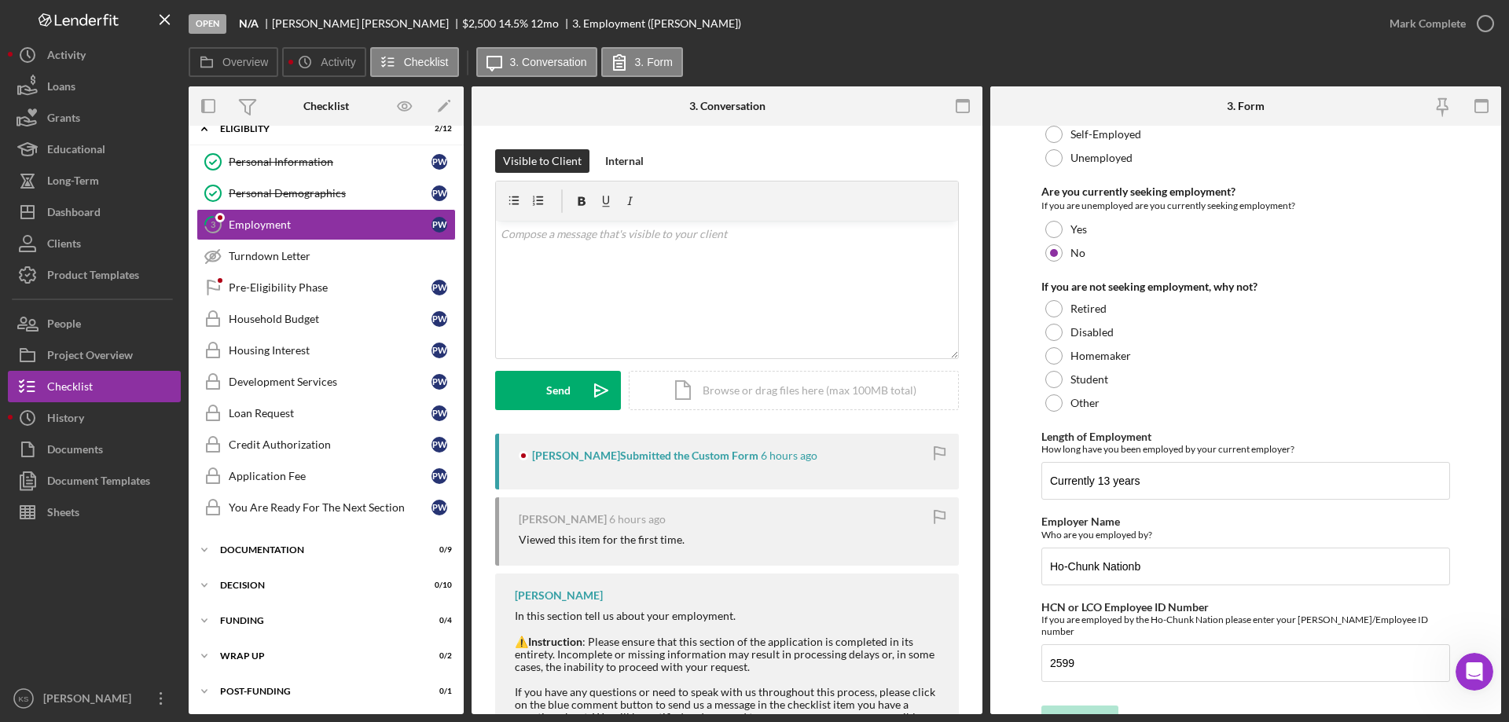
scroll to position [112, 0]
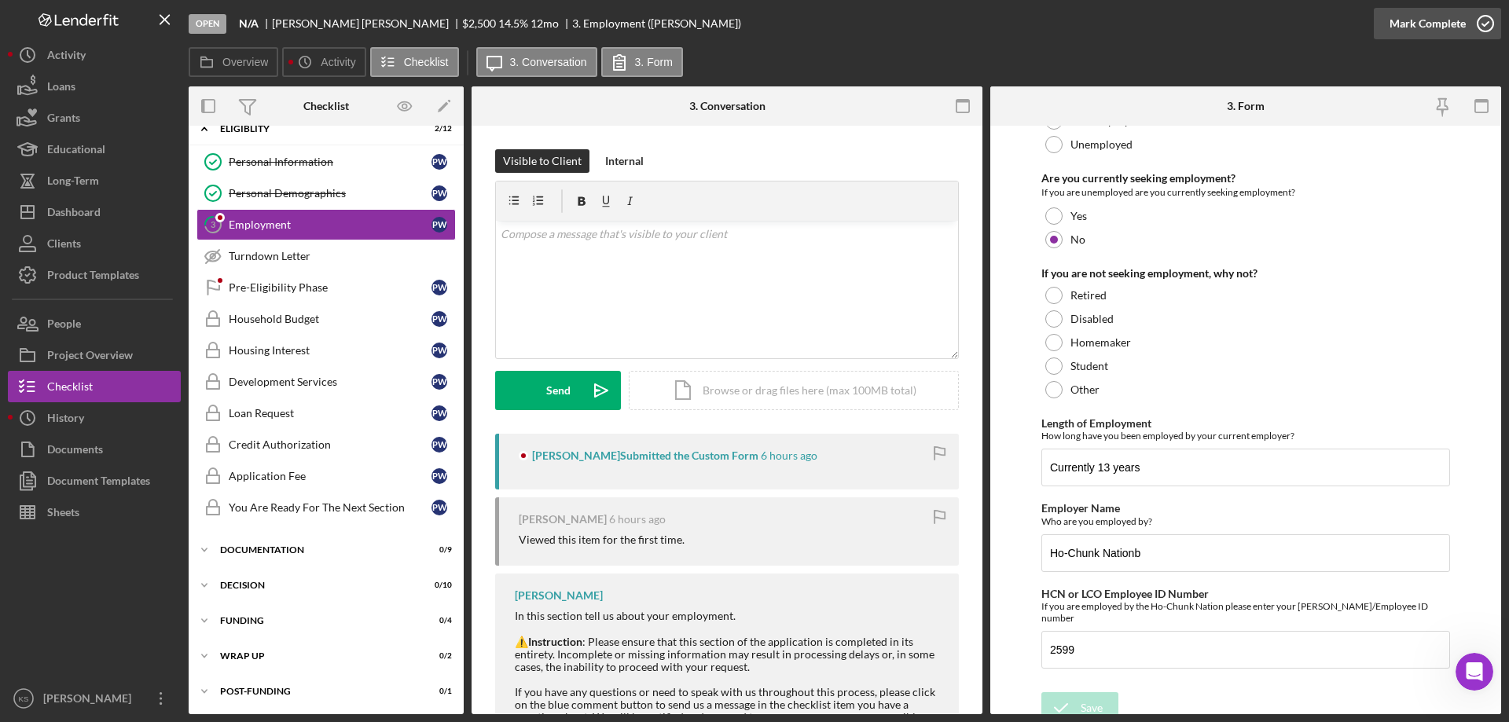
click at [1439, 18] on div "Mark Complete" at bounding box center [1428, 23] width 76 height 31
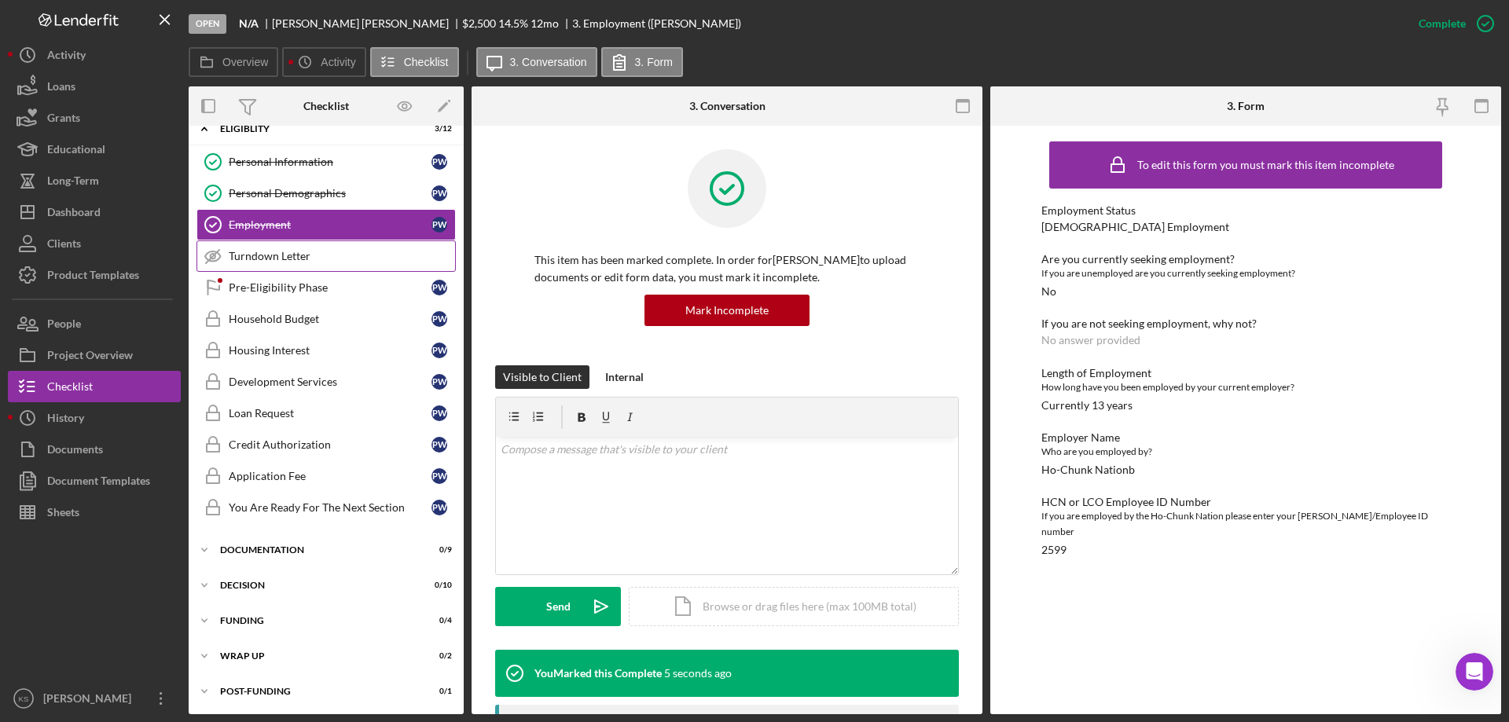
click at [270, 266] on link "Turndown Letter Turndown Letter" at bounding box center [326, 256] width 259 height 31
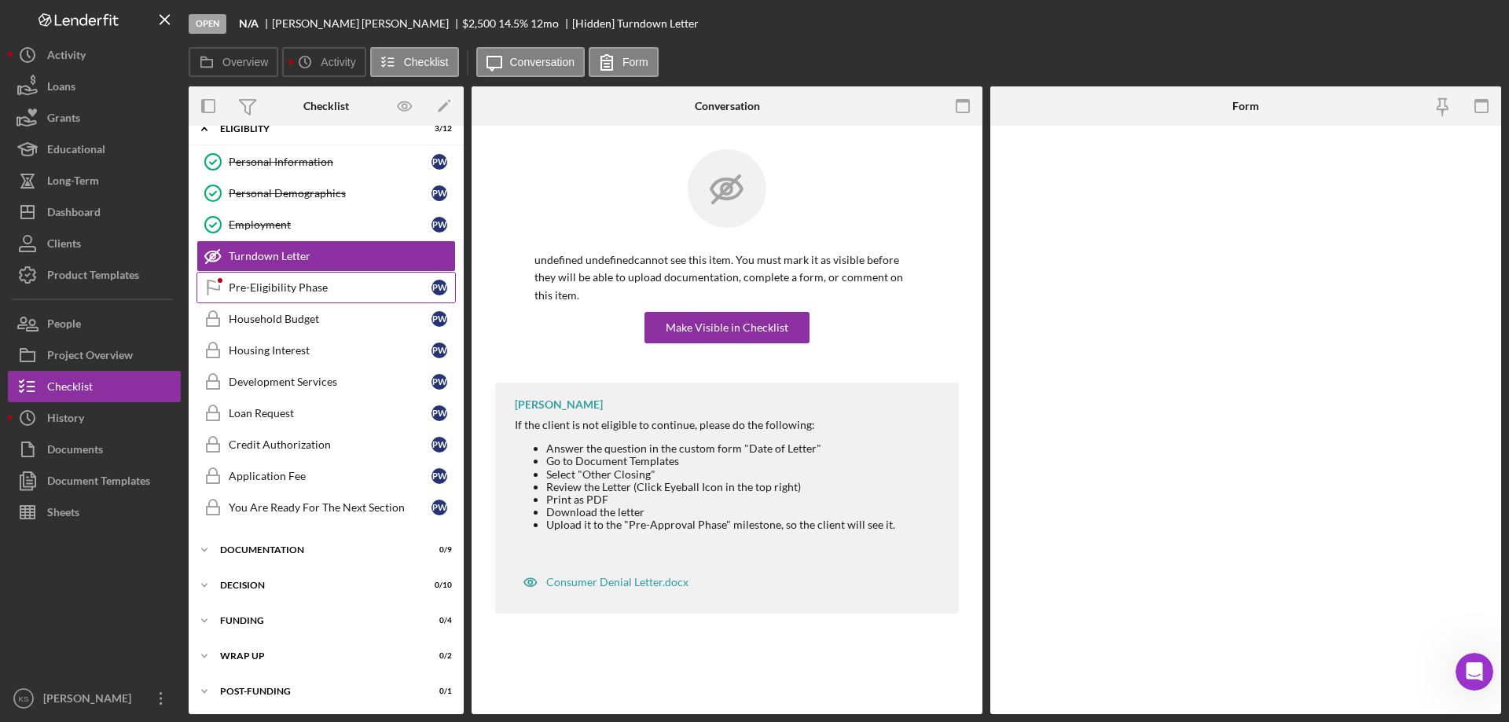
click at [274, 290] on div "Pre-Eligibility Phase" at bounding box center [330, 287] width 203 height 13
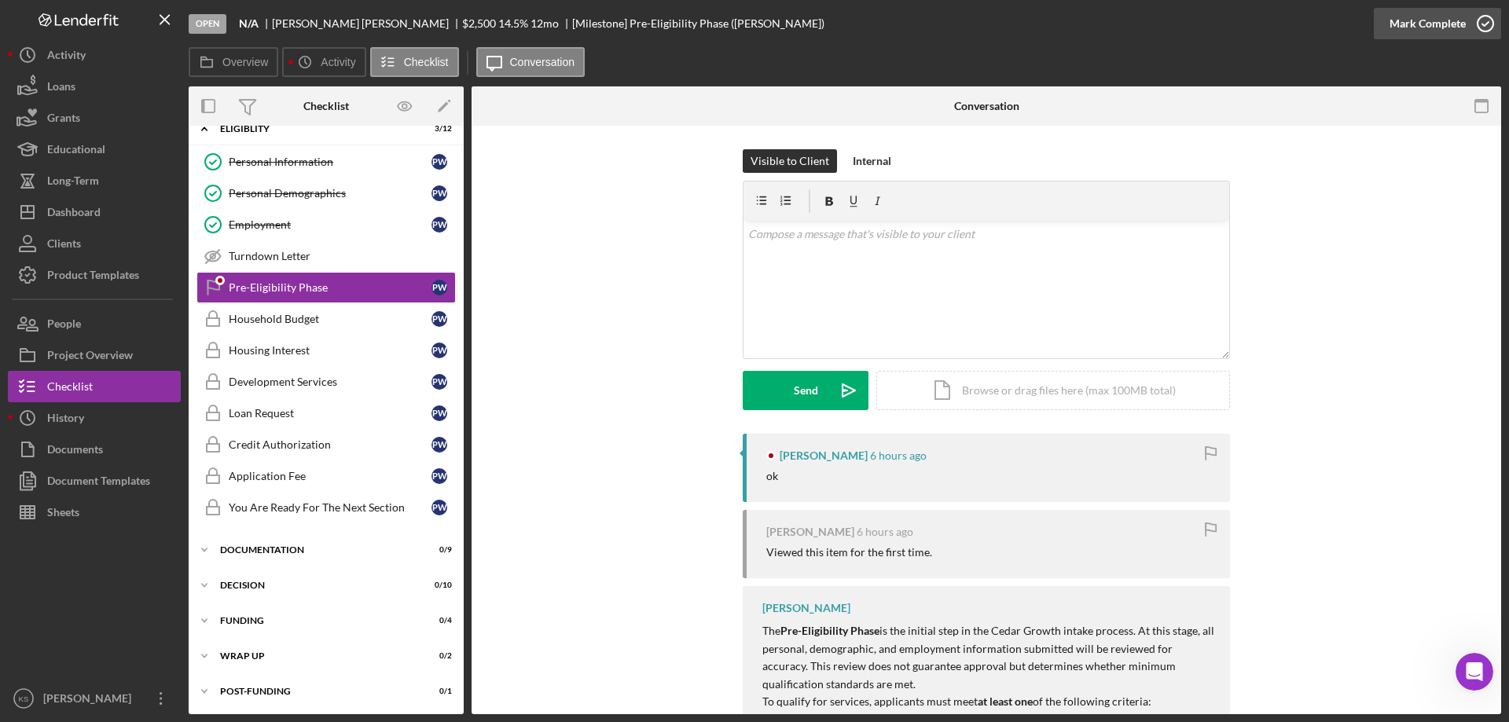
click at [1446, 36] on div "Mark Complete" at bounding box center [1428, 23] width 76 height 31
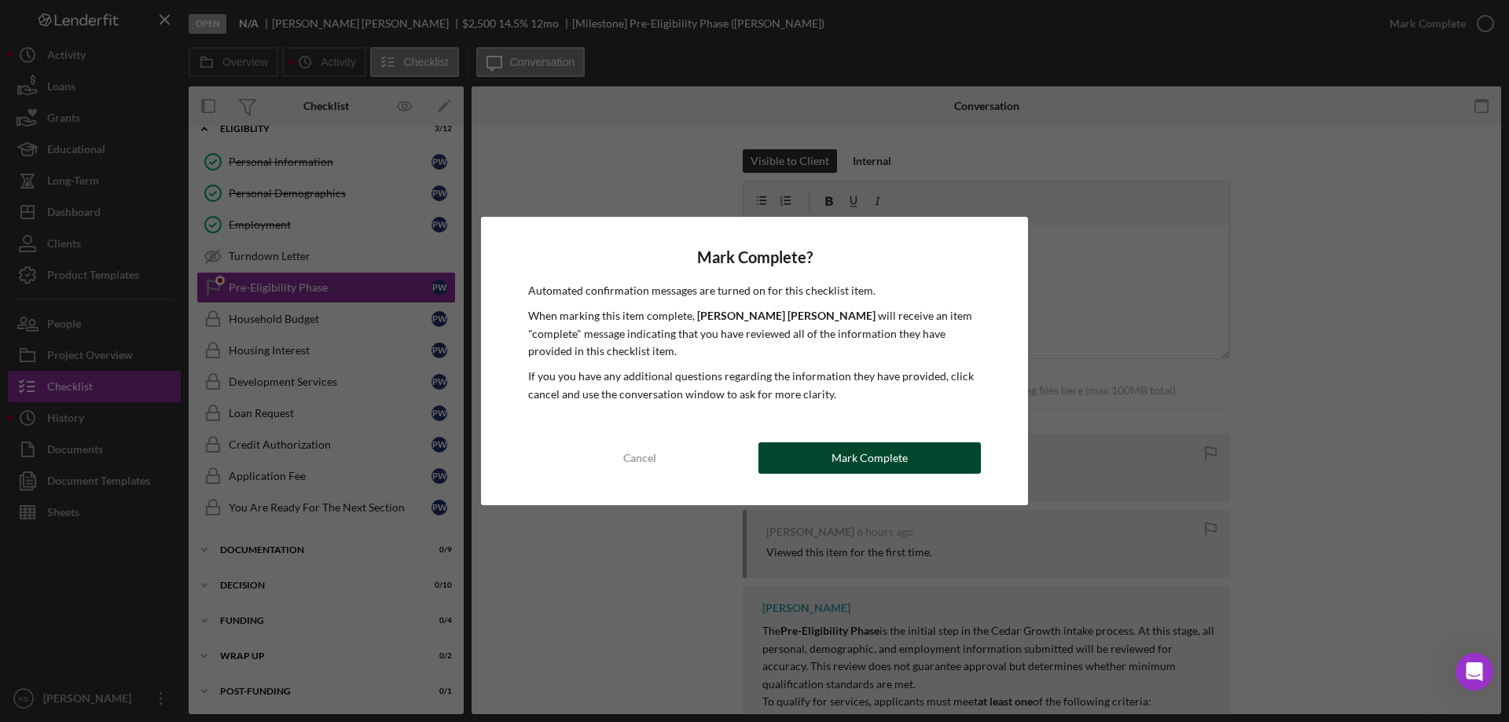
click at [877, 447] on div "Mark Complete" at bounding box center [870, 458] width 76 height 31
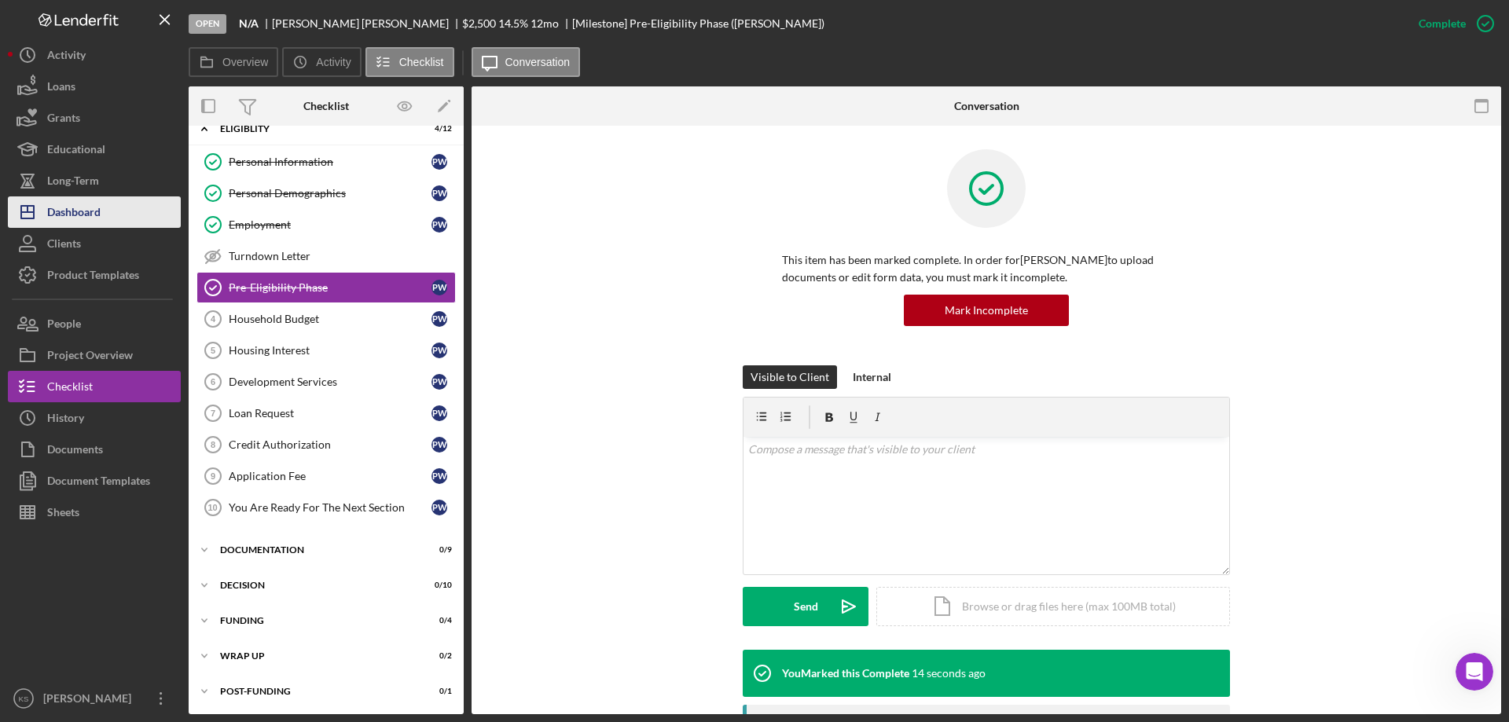
click at [104, 208] on button "Icon/Dashboard Dashboard" at bounding box center [94, 212] width 173 height 31
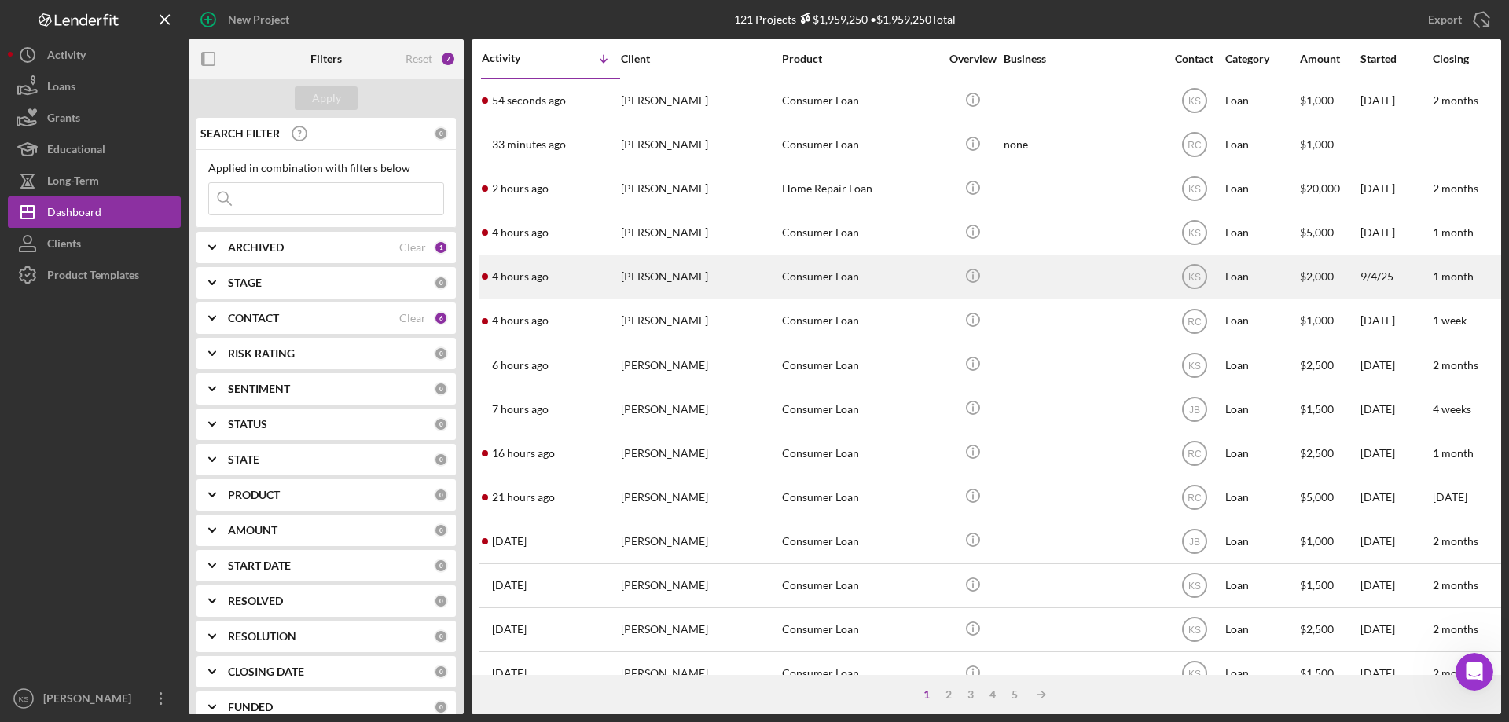
click at [814, 282] on div "Consumer Loan" at bounding box center [860, 277] width 157 height 42
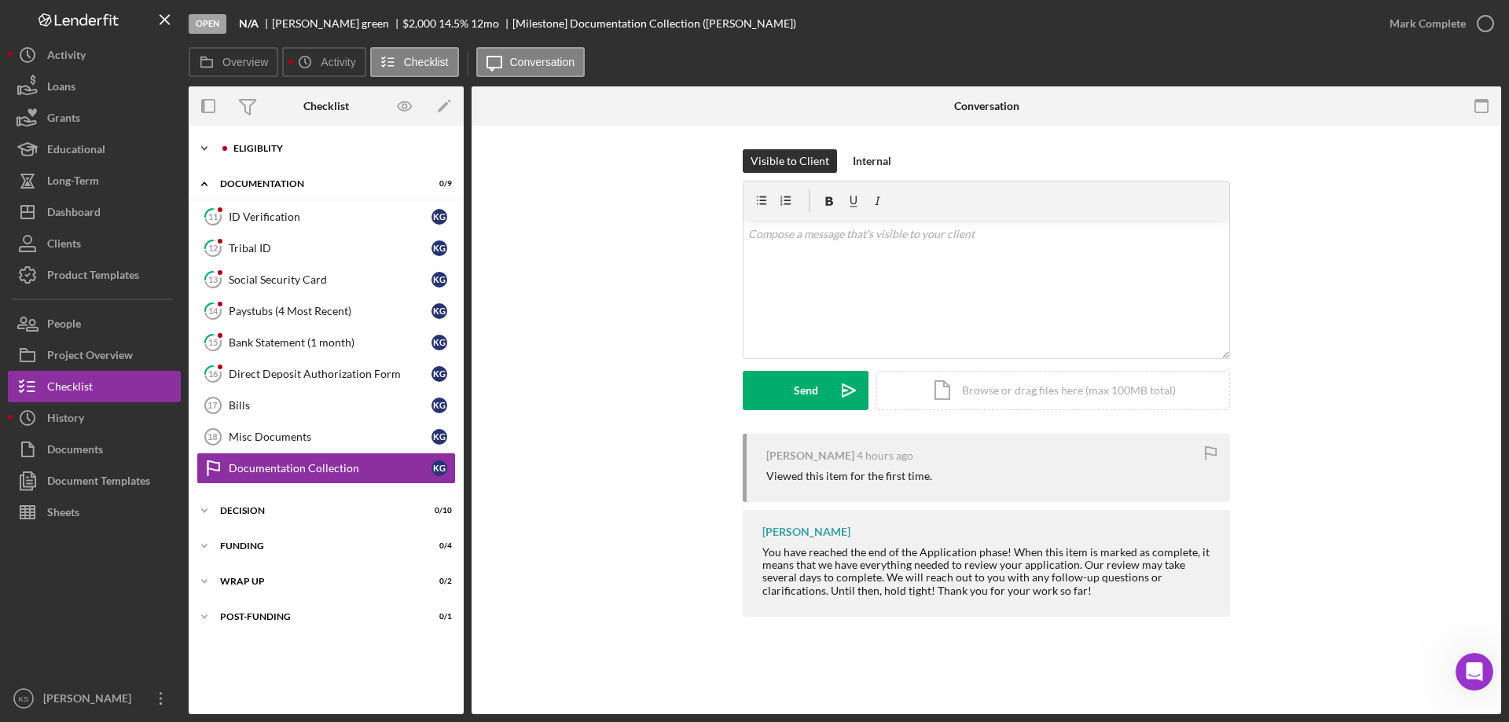
click at [277, 153] on div "Icon/Expander Eligiblity 9 / 12" at bounding box center [326, 148] width 275 height 31
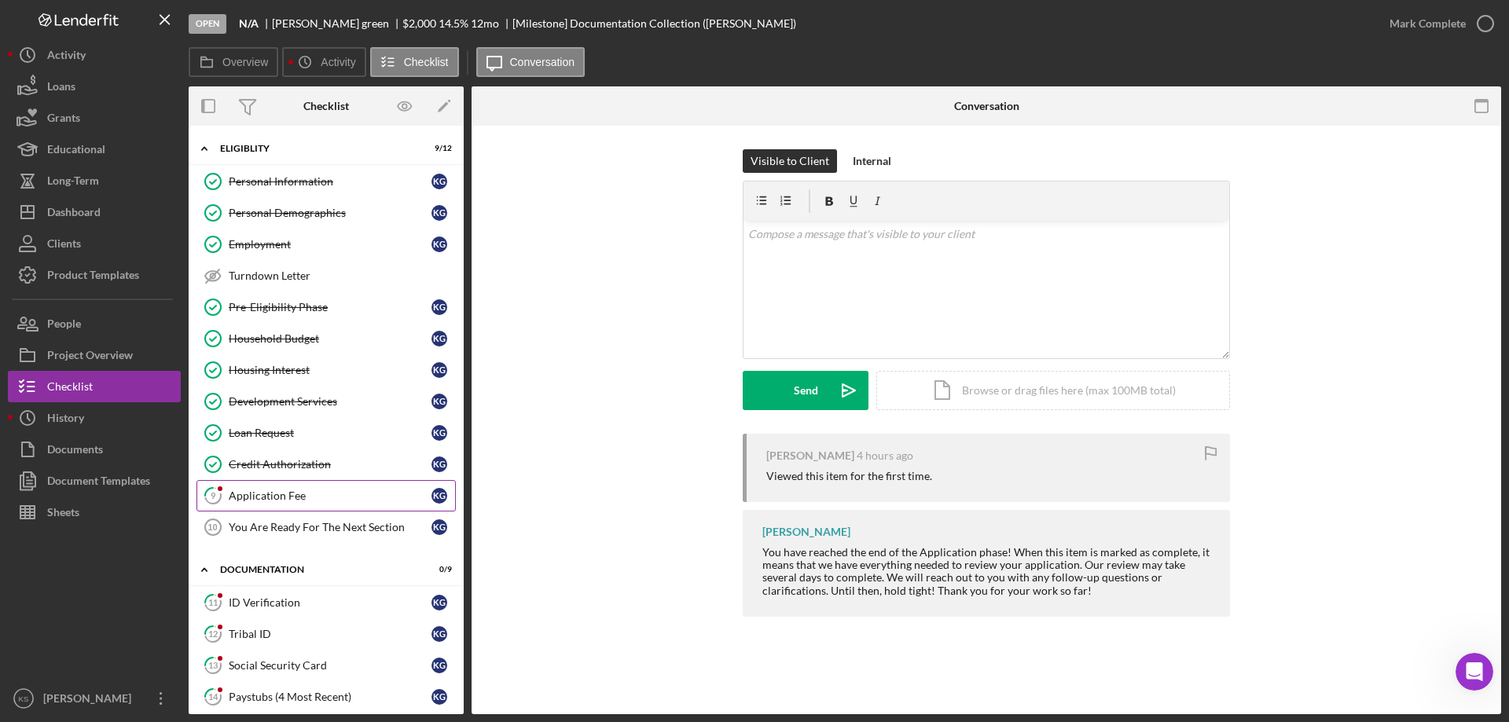
click at [294, 487] on link "9 Application Fee k g" at bounding box center [326, 495] width 259 height 31
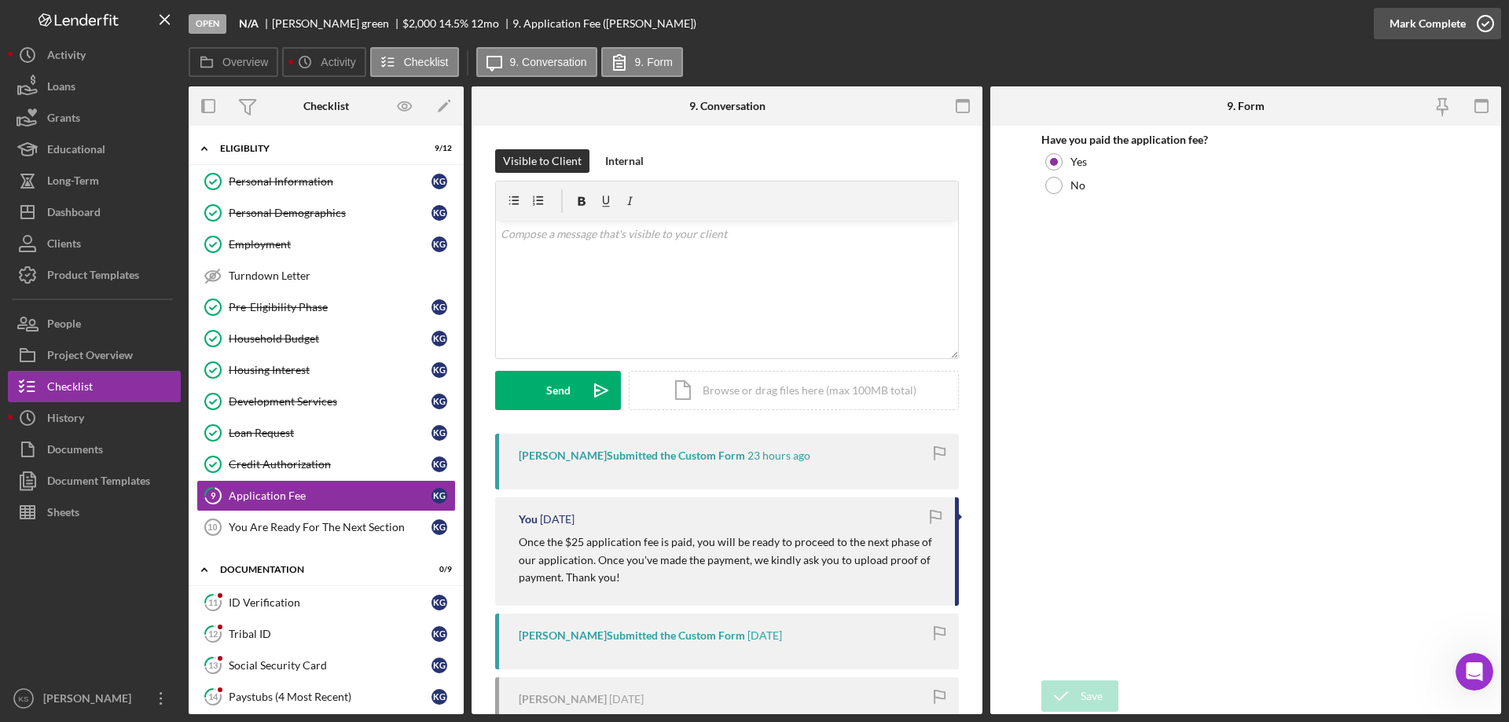
click at [1424, 29] on div "Mark Complete" at bounding box center [1428, 23] width 76 height 31
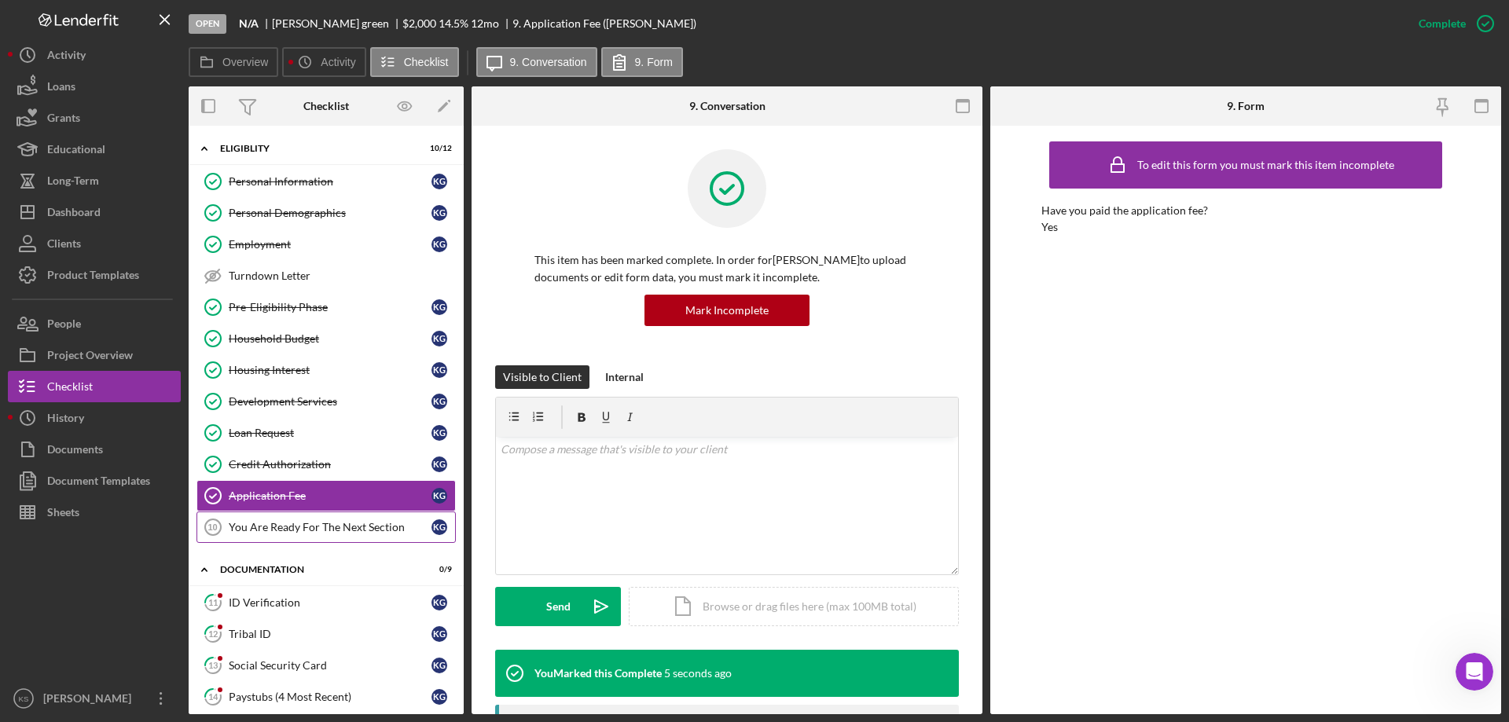
click at [320, 531] on div "You Are Ready For The Next Section" at bounding box center [330, 527] width 203 height 13
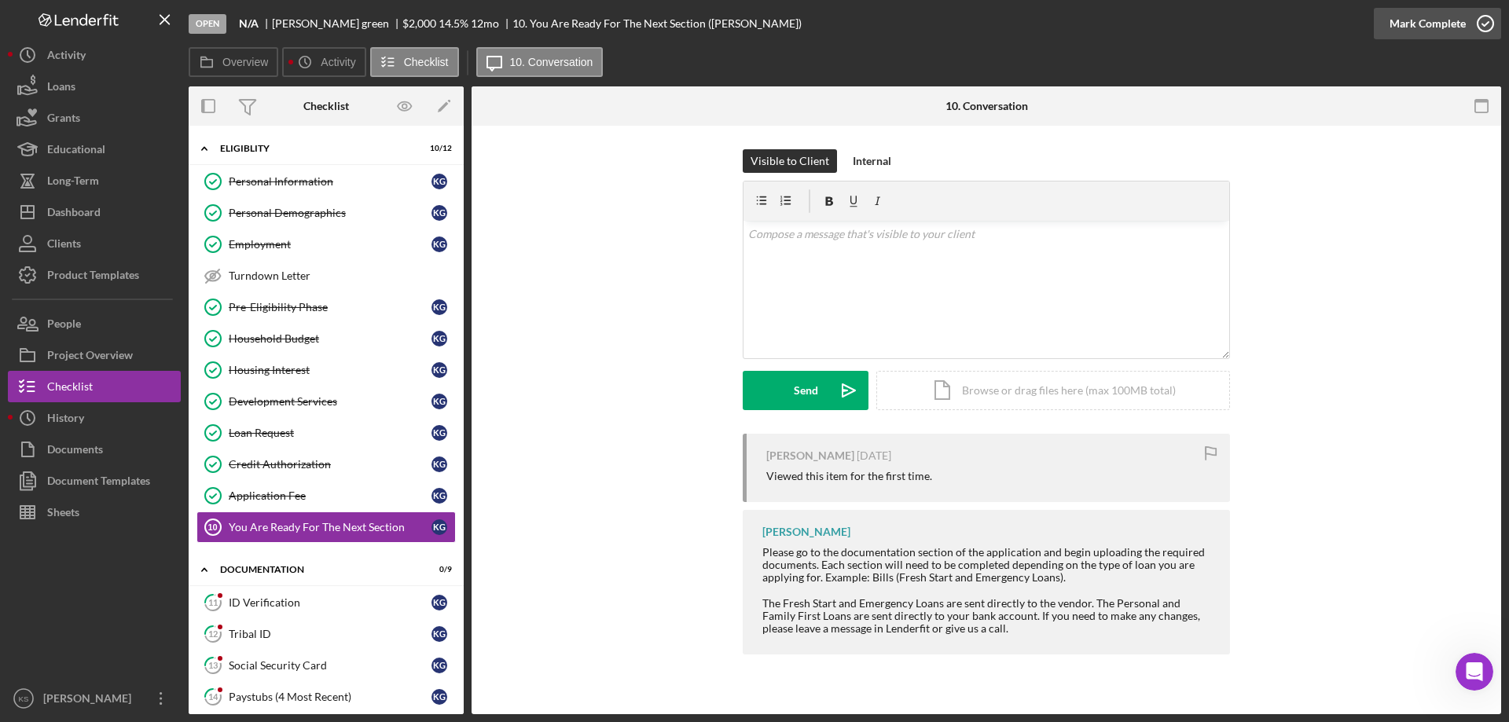
click at [1402, 17] on div "Mark Complete" at bounding box center [1428, 23] width 76 height 31
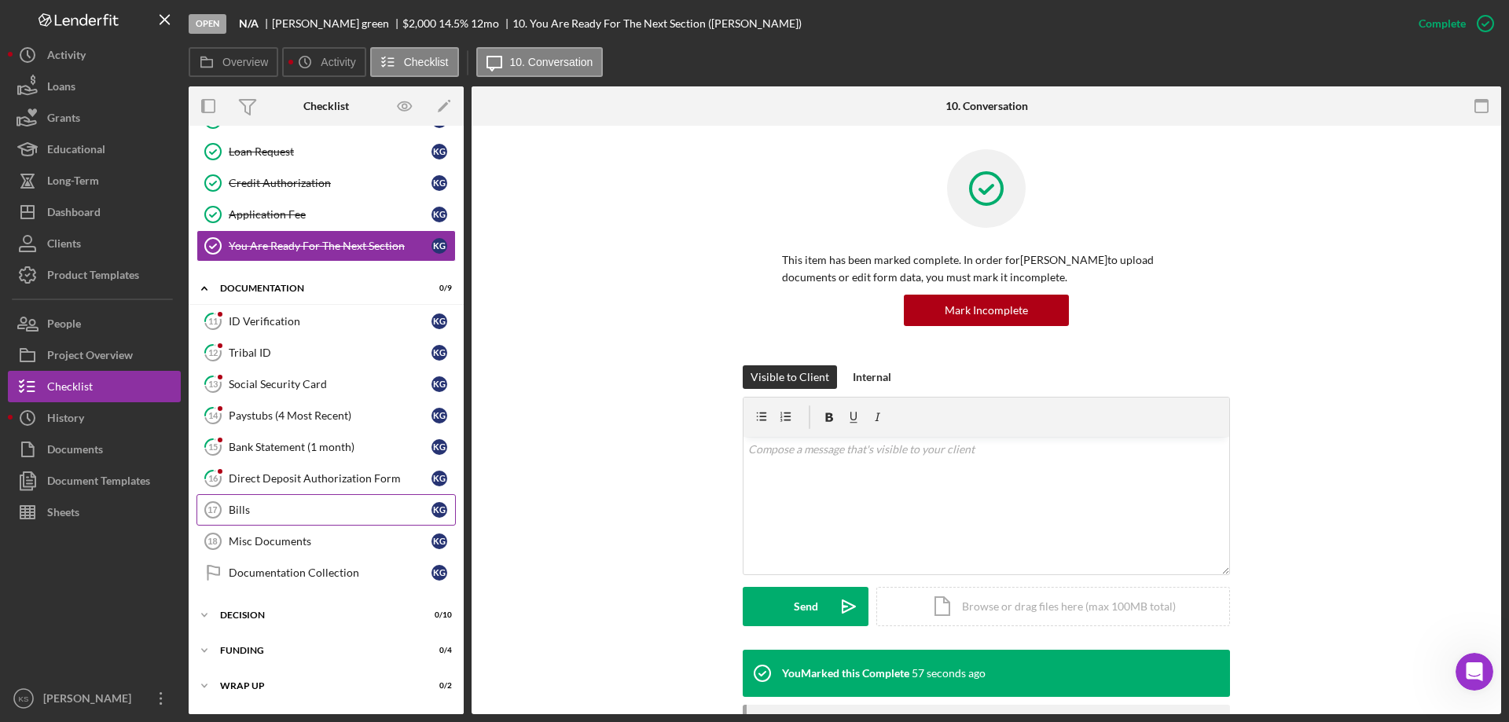
scroll to position [313, 0]
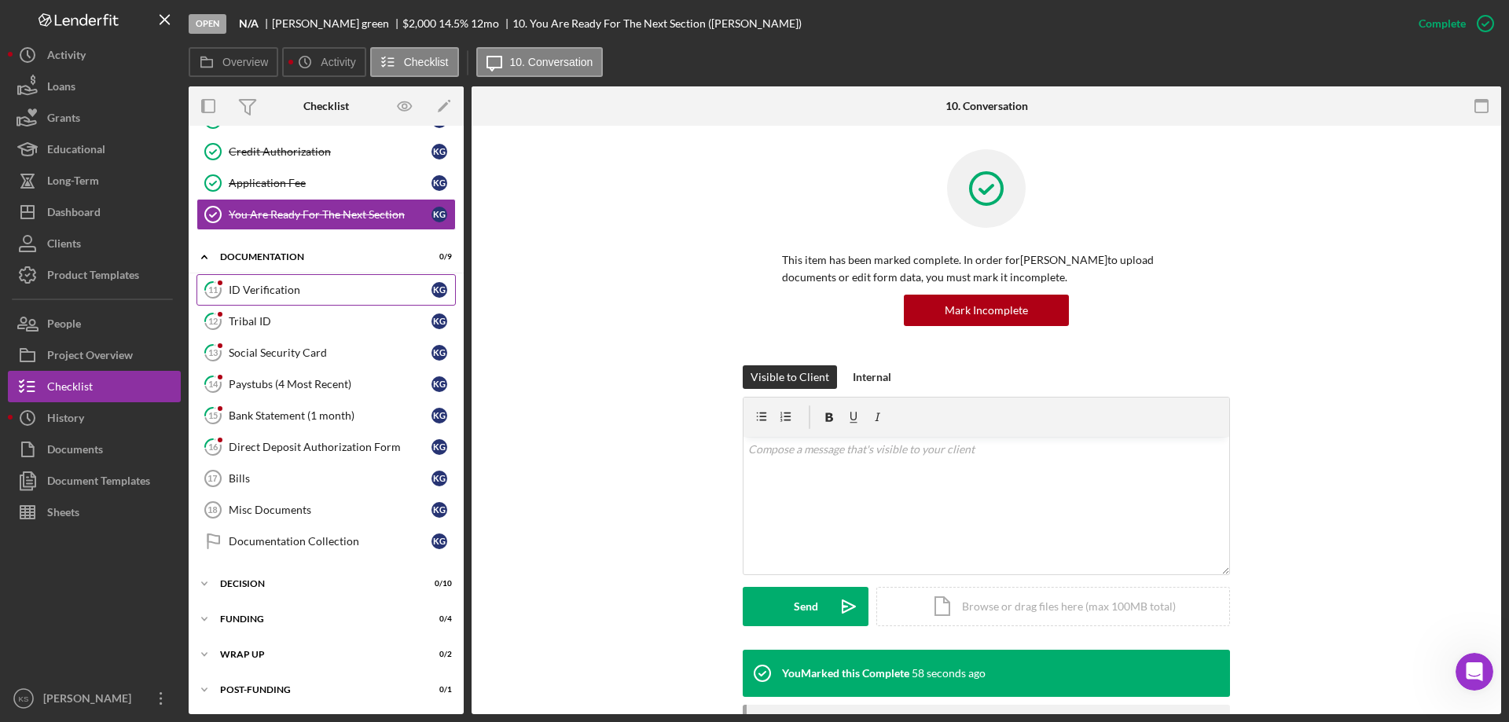
click at [274, 284] on div "ID Verification" at bounding box center [330, 290] width 203 height 13
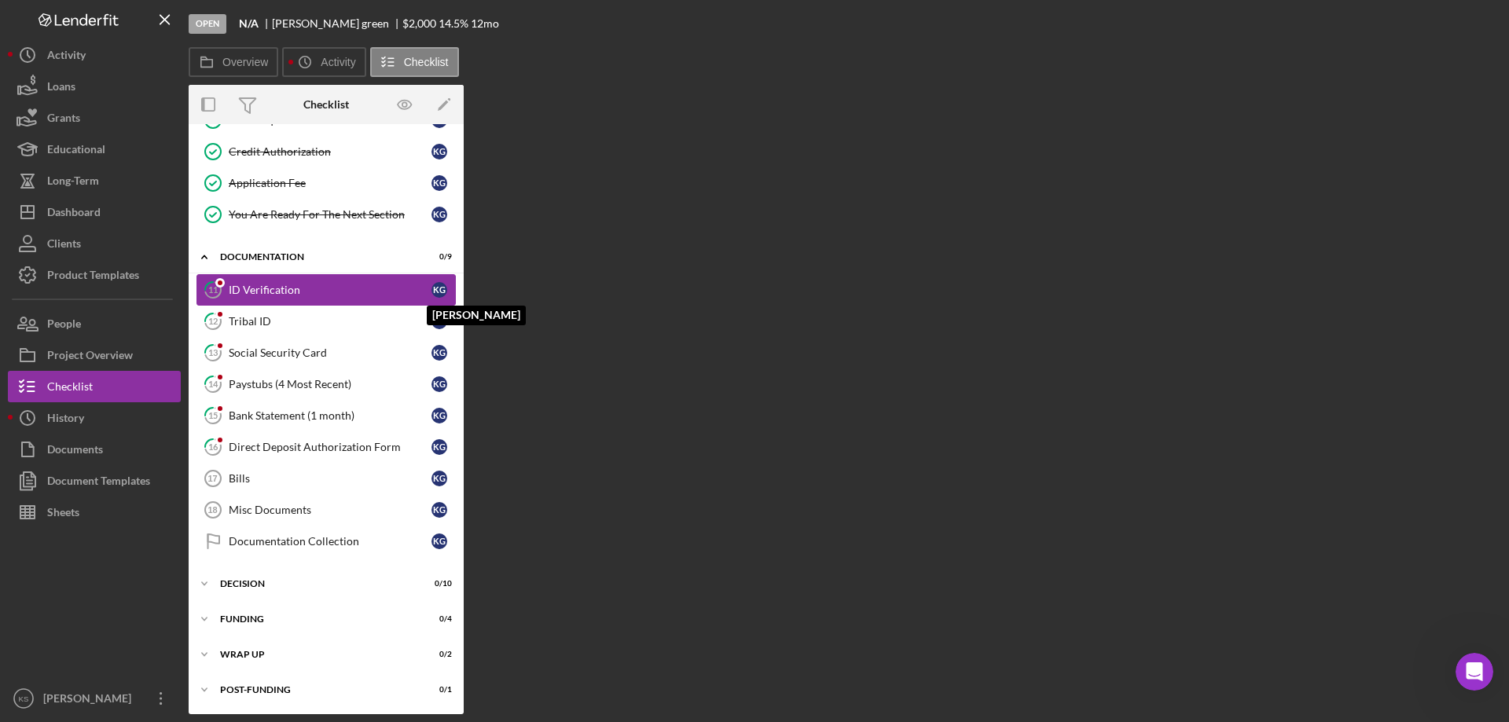
scroll to position [313, 0]
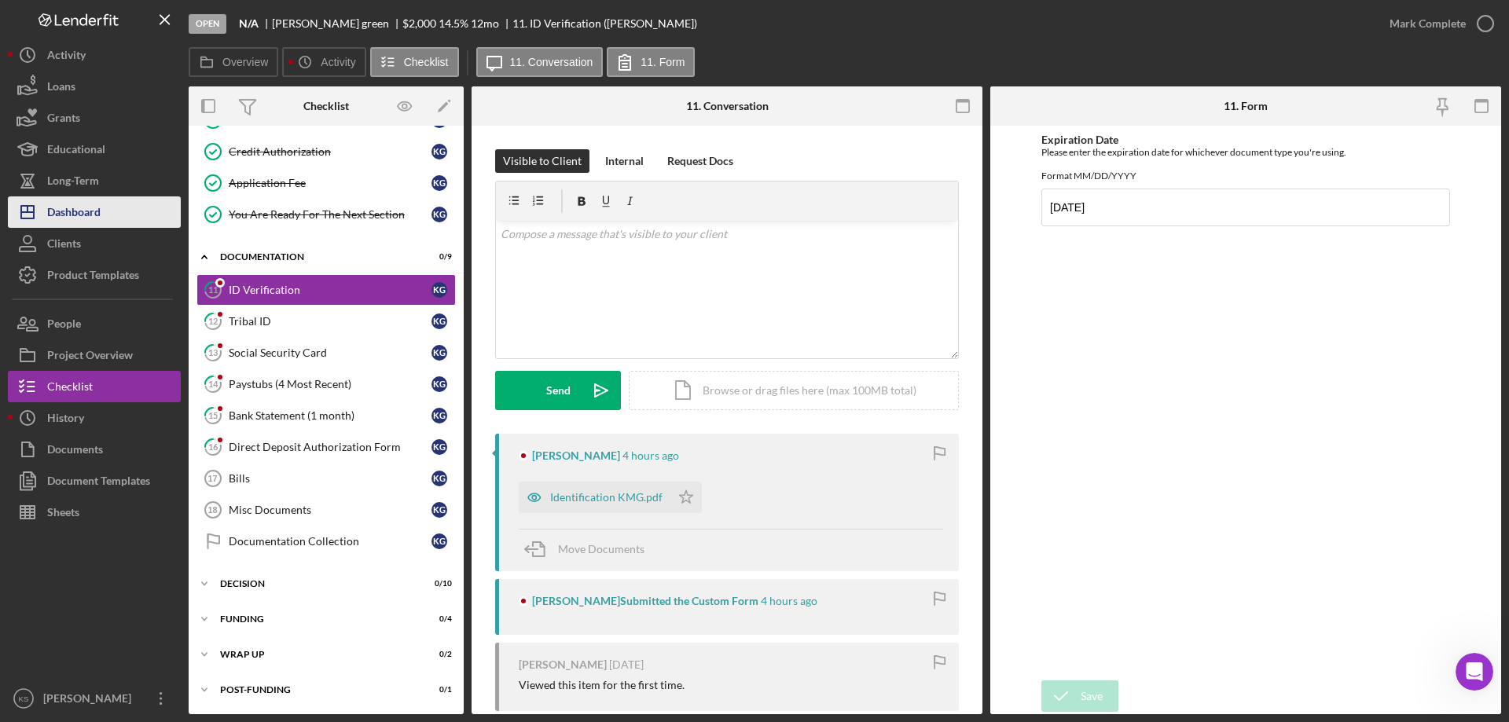
click at [124, 220] on button "Icon/Dashboard Dashboard" at bounding box center [94, 212] width 173 height 31
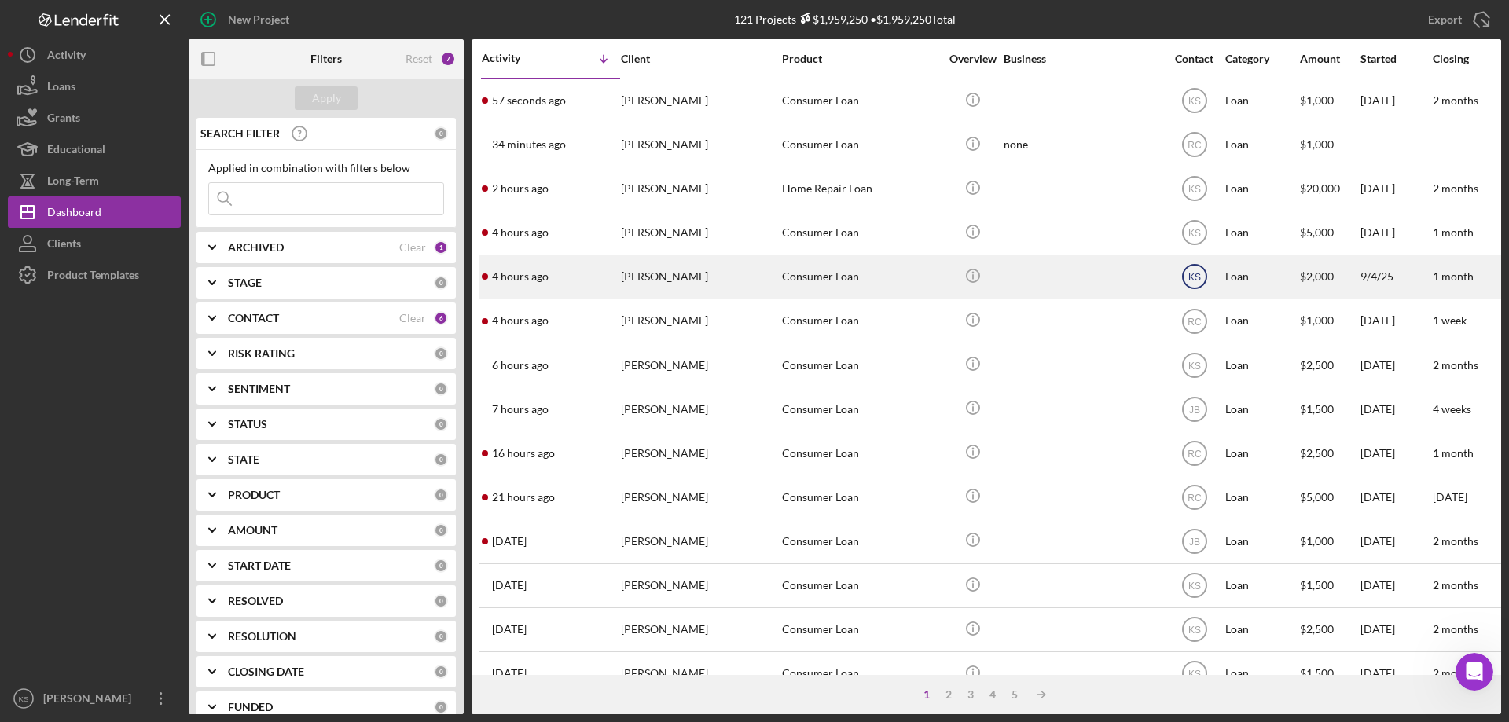
click at [1204, 285] on circle at bounding box center [1195, 277] width 24 height 24
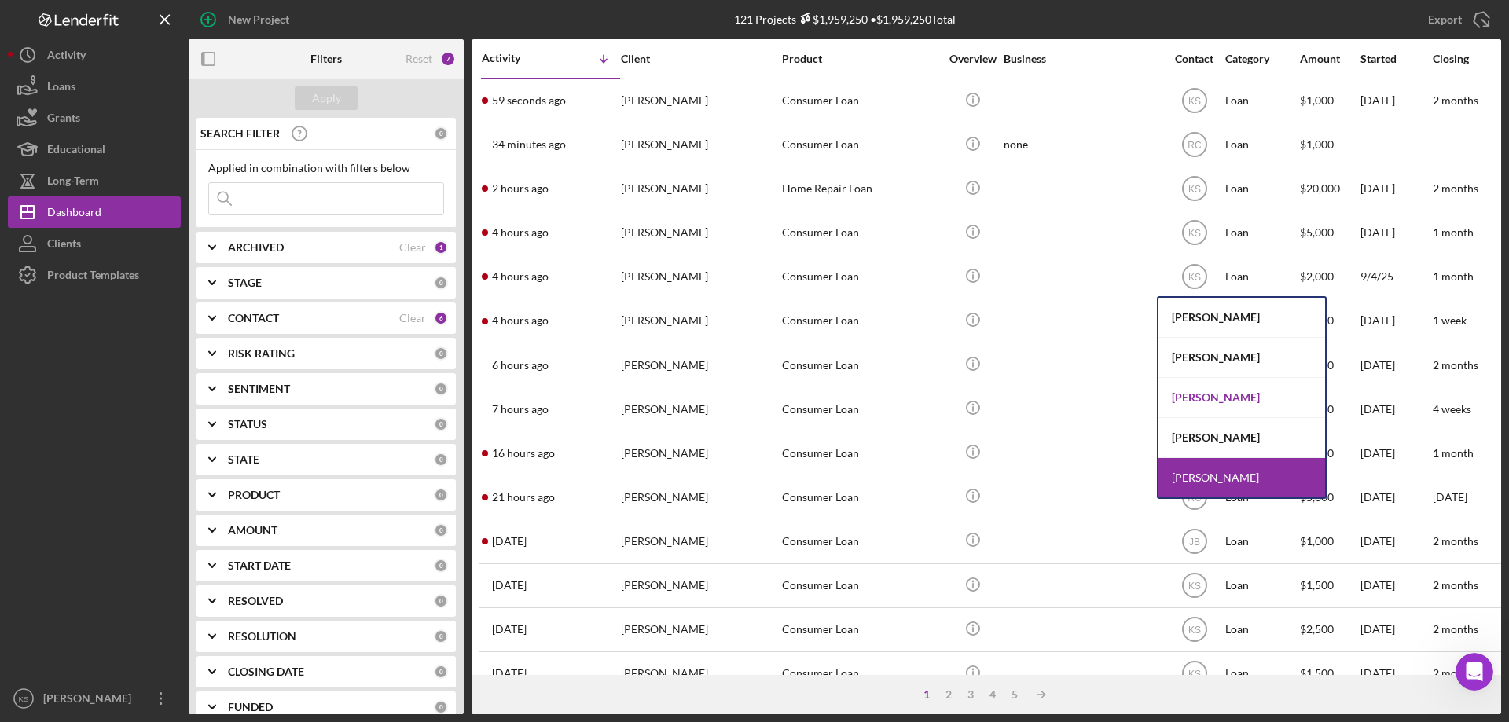
click at [1226, 397] on div "[PERSON_NAME]" at bounding box center [1242, 398] width 167 height 40
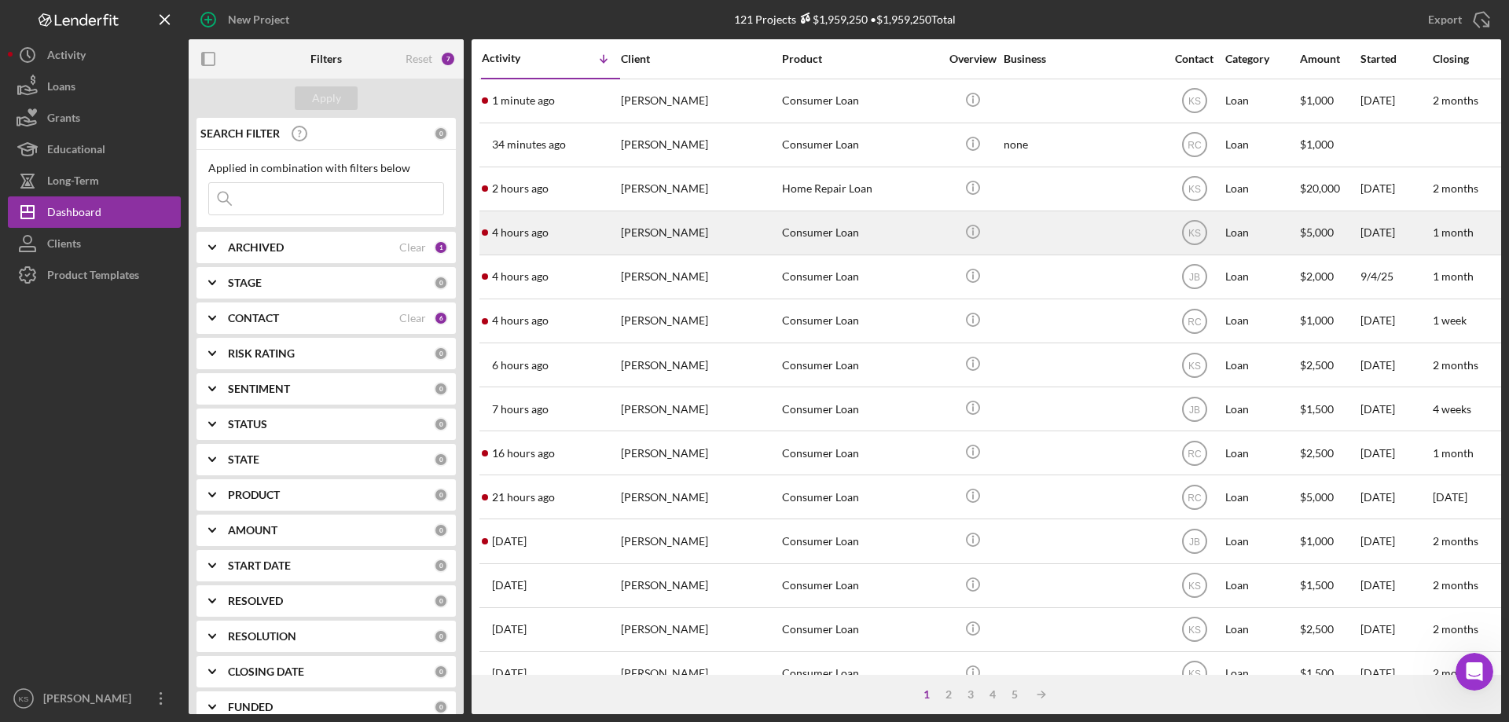
click at [763, 241] on div "[PERSON_NAME]" at bounding box center [699, 233] width 157 height 42
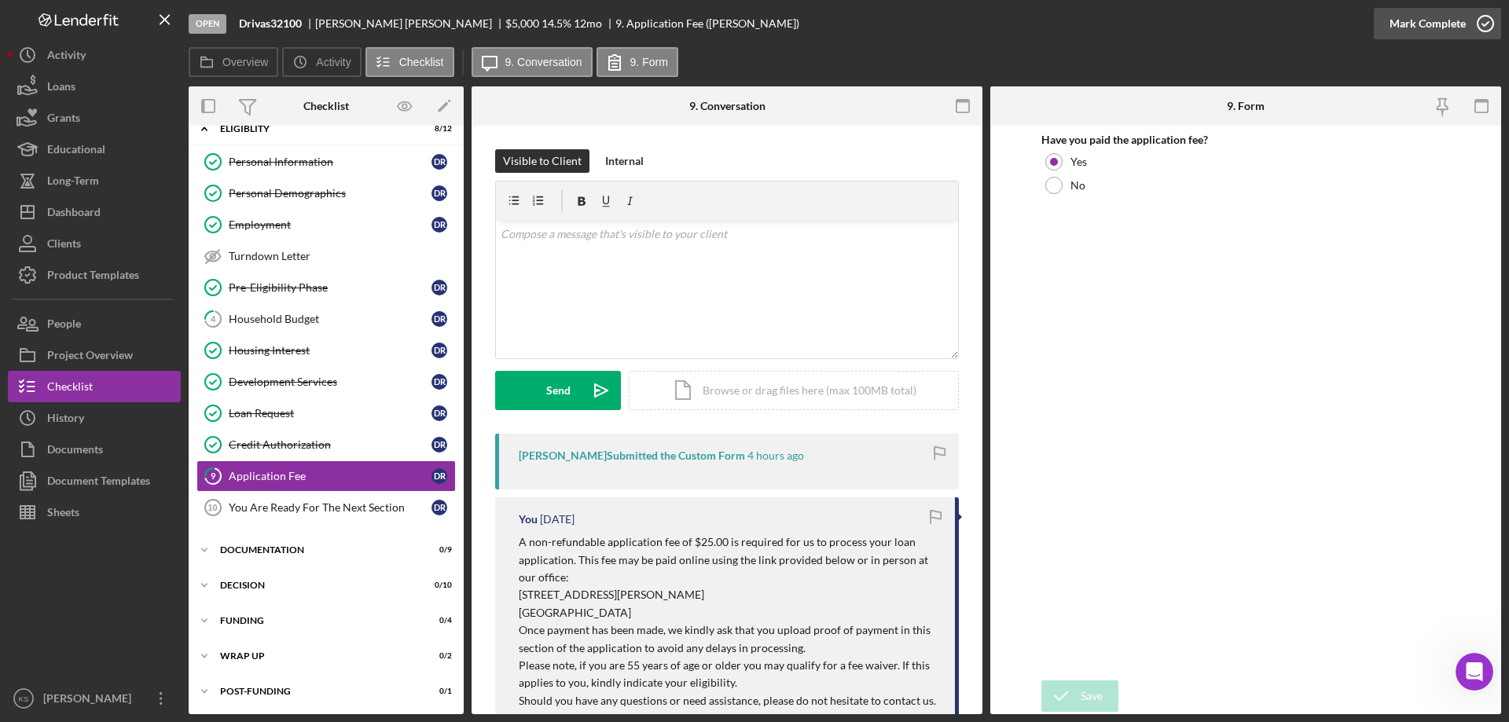
click at [1409, 29] on div "Mark Complete" at bounding box center [1428, 23] width 76 height 31
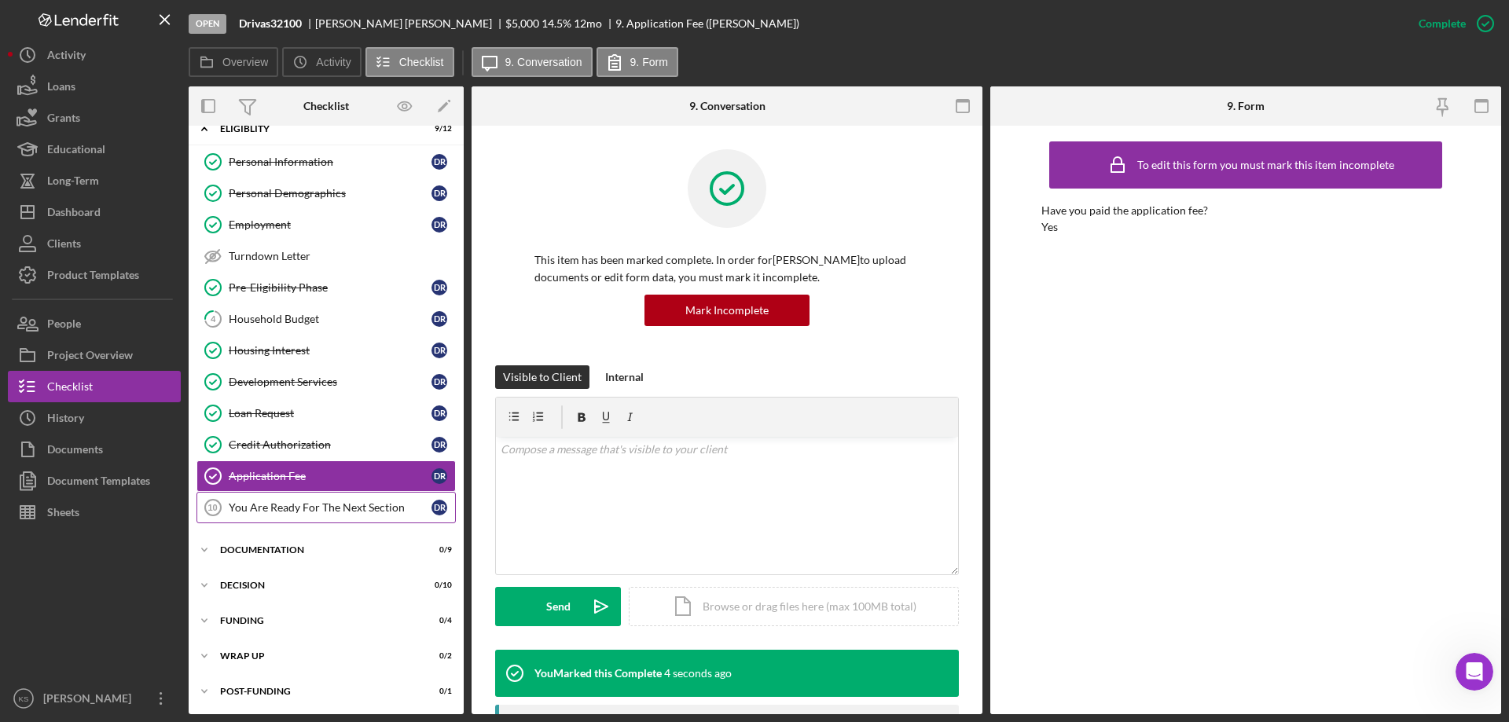
click at [331, 523] on link "You Are Ready For The Next Section 10 You Are Ready For The Next Section d R" at bounding box center [326, 507] width 259 height 31
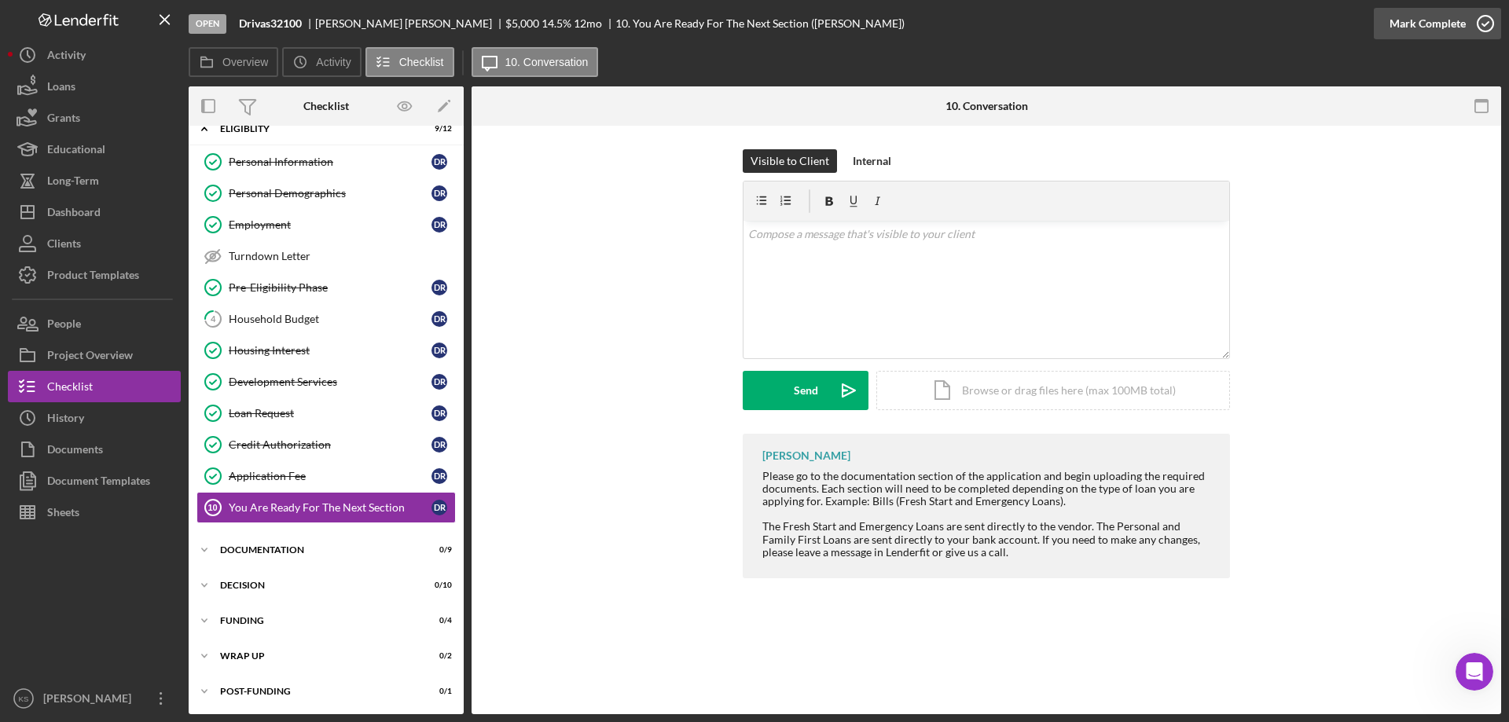
click at [1447, 20] on div "Mark Complete" at bounding box center [1428, 23] width 76 height 31
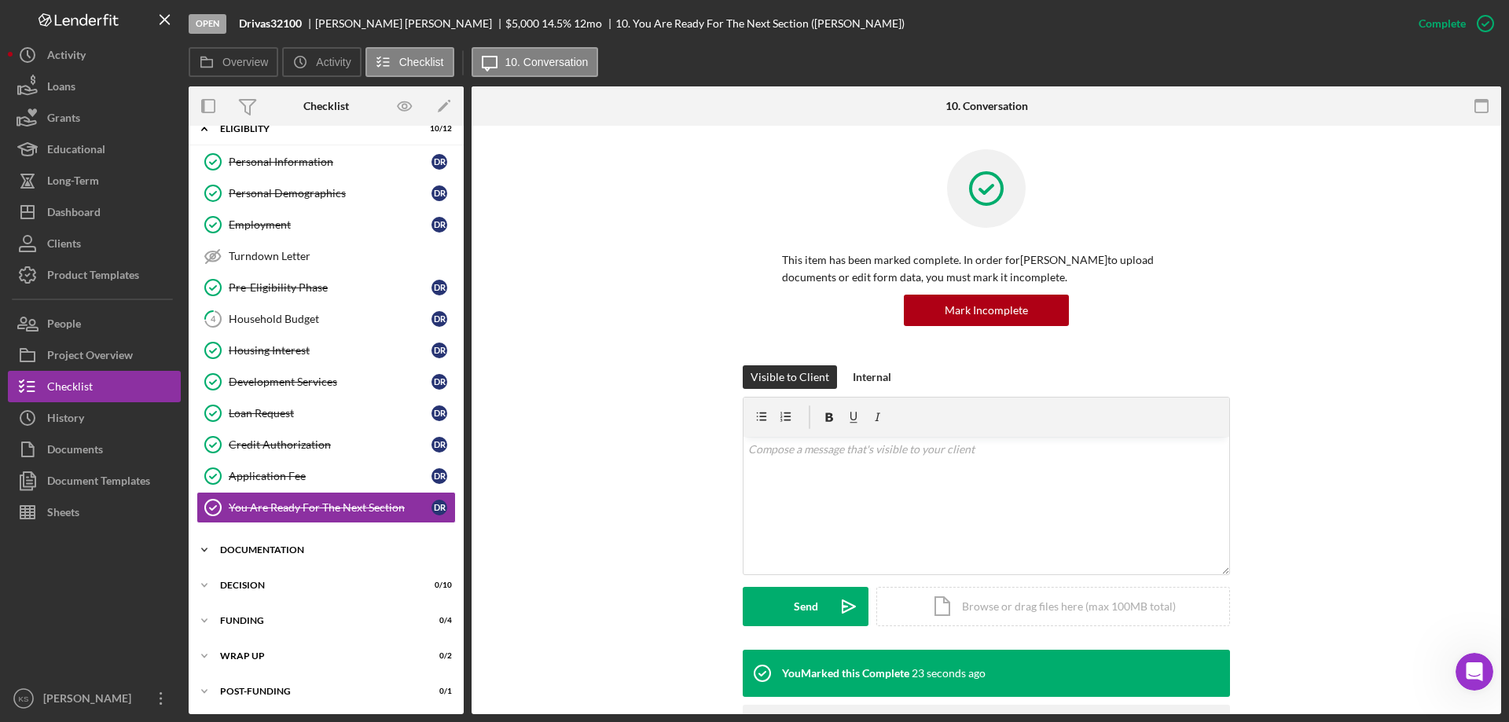
click at [244, 552] on div "Documentation" at bounding box center [332, 550] width 224 height 9
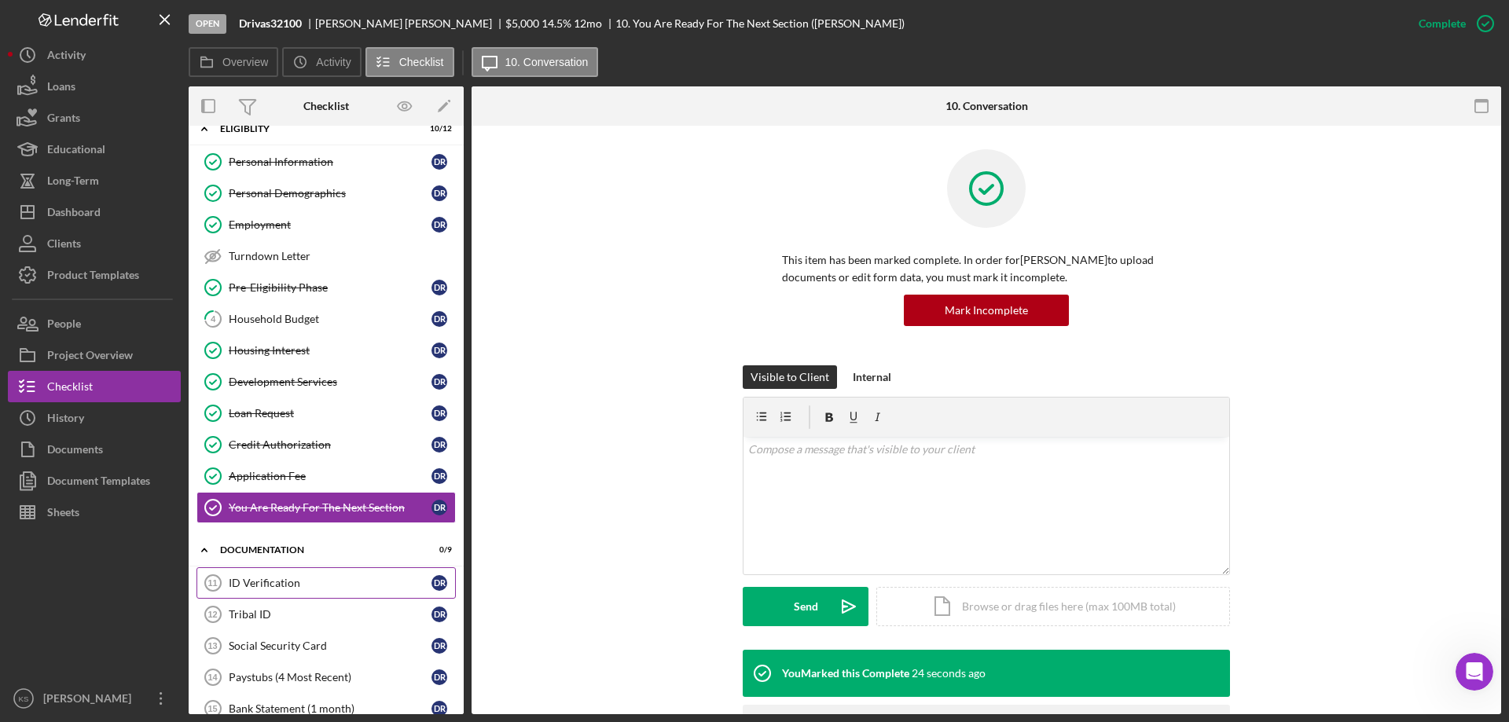
click at [307, 581] on div "ID Verification" at bounding box center [330, 583] width 203 height 13
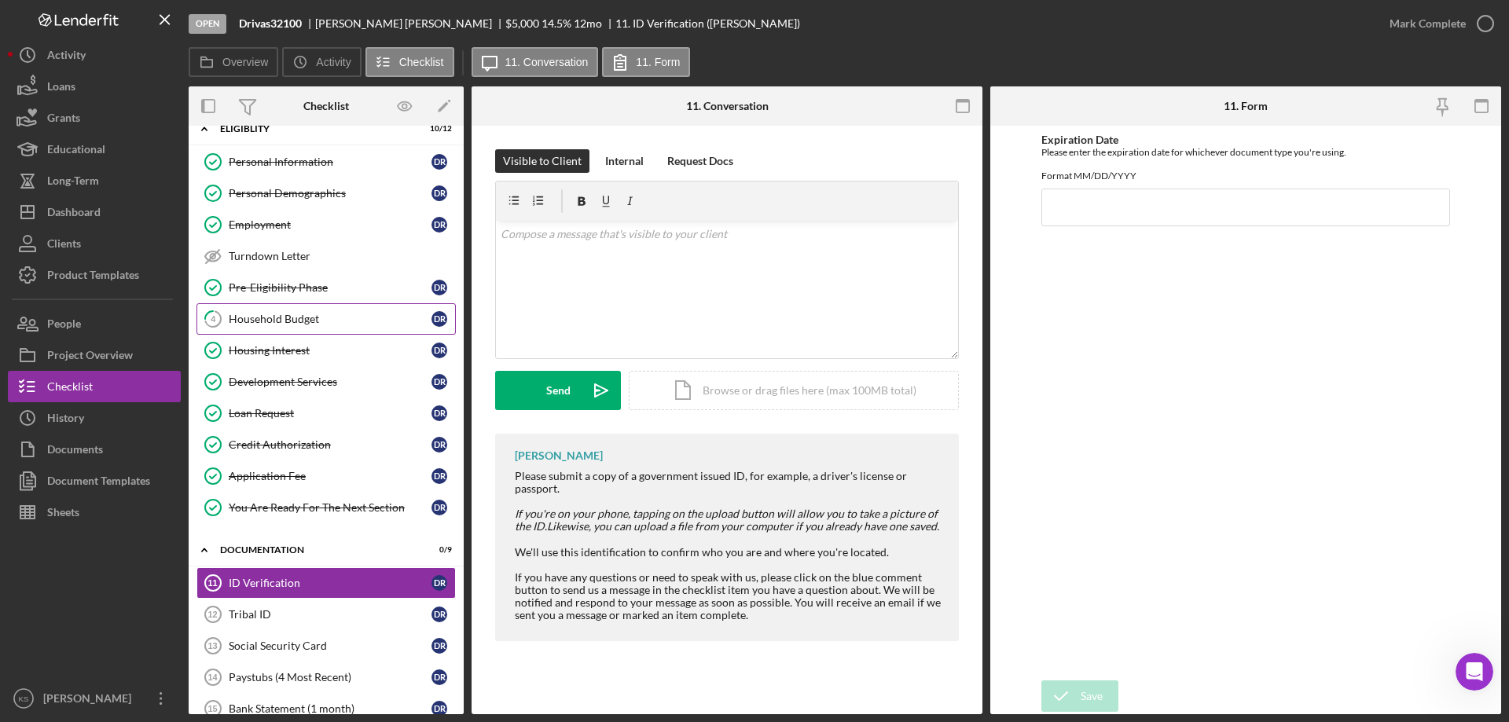
click at [322, 328] on link "4 Household Budget d R" at bounding box center [326, 318] width 259 height 31
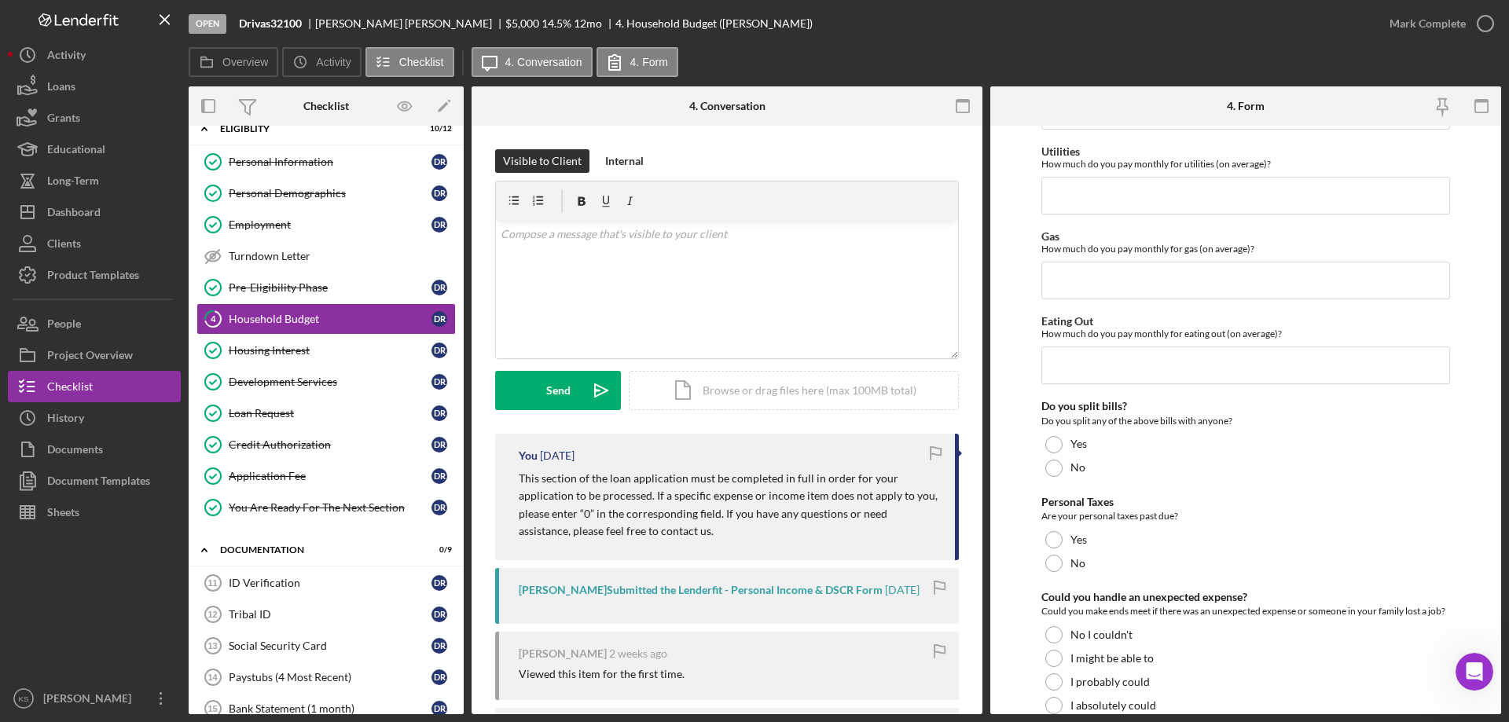
scroll to position [1020, 0]
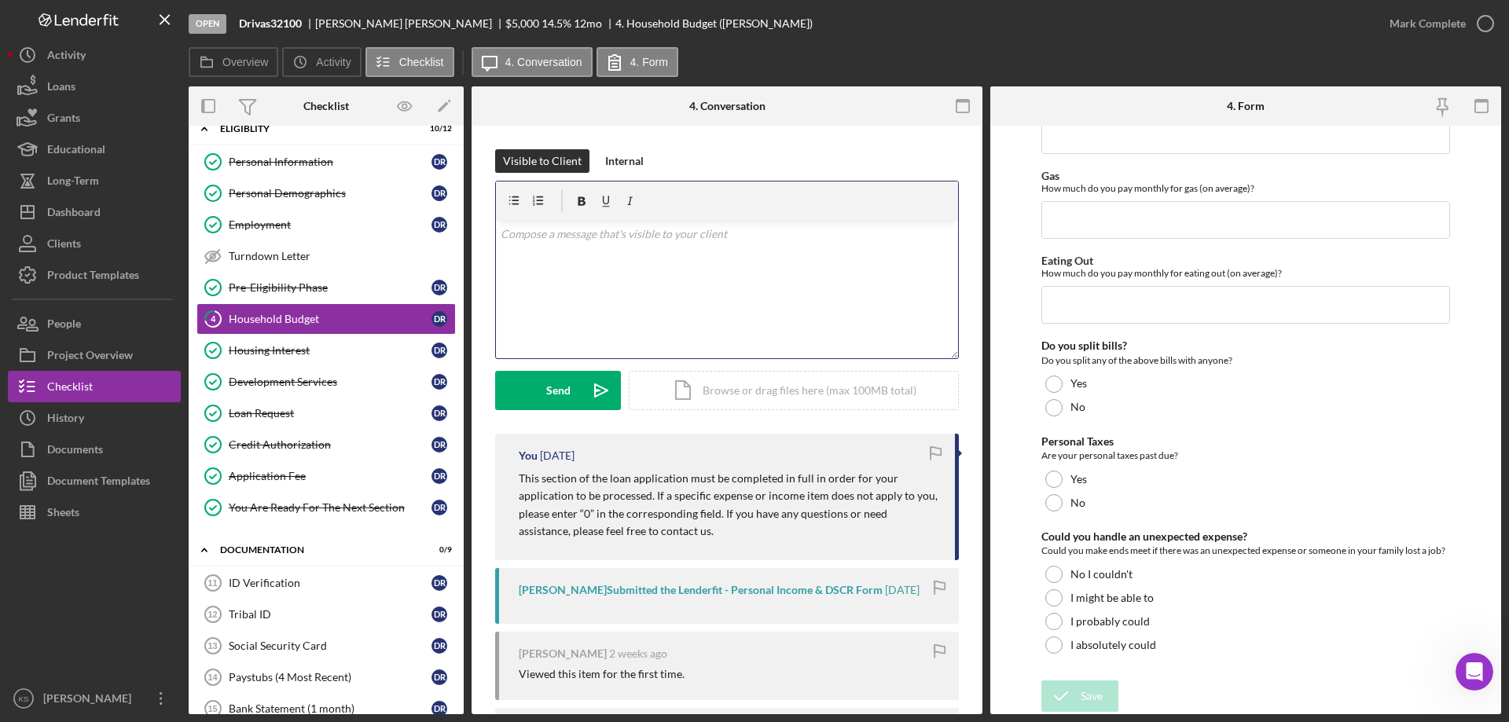
click at [675, 306] on div "v Color teal Color pink Remove color Add row above Add row below Add column bef…" at bounding box center [727, 290] width 462 height 138
click at [299, 477] on div "Application Fee" at bounding box center [330, 476] width 203 height 13
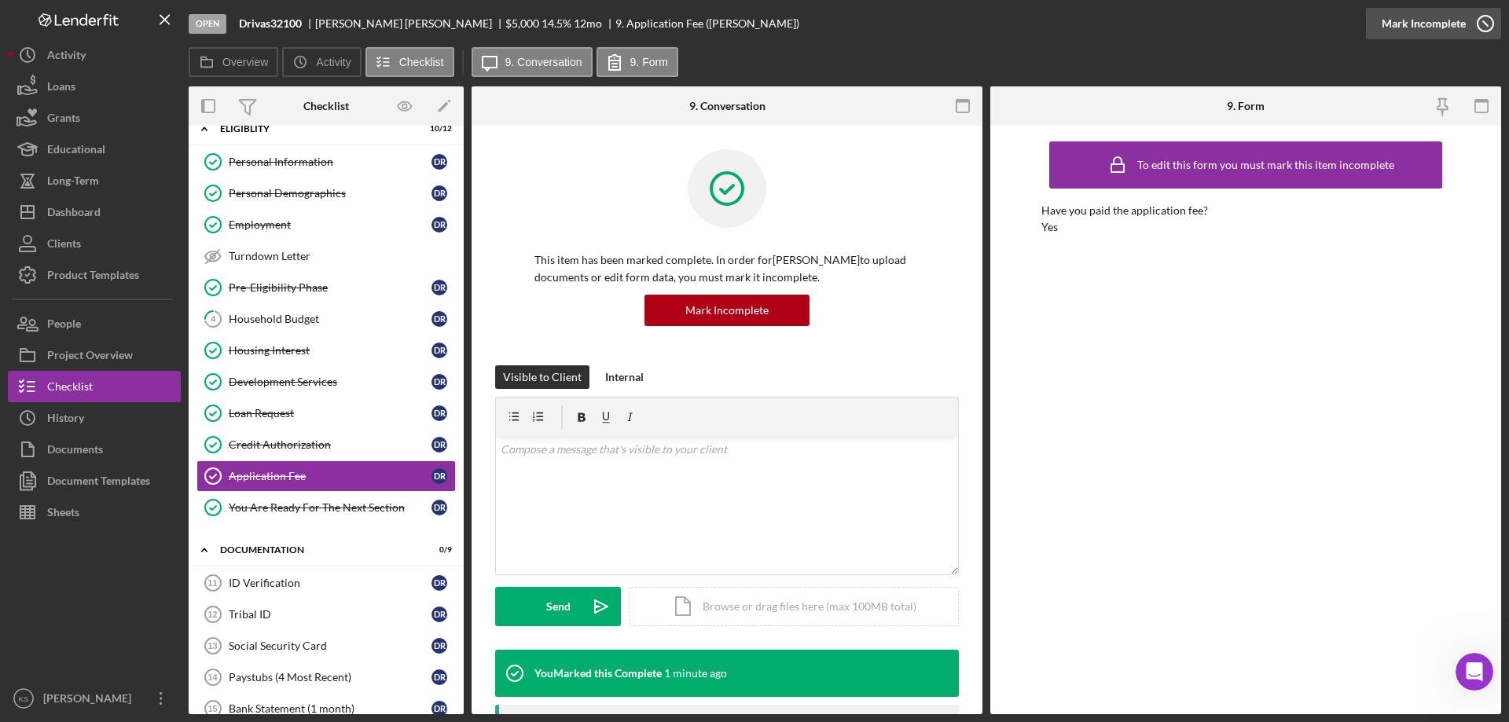
click at [1435, 25] on div "Mark Incomplete" at bounding box center [1424, 23] width 84 height 31
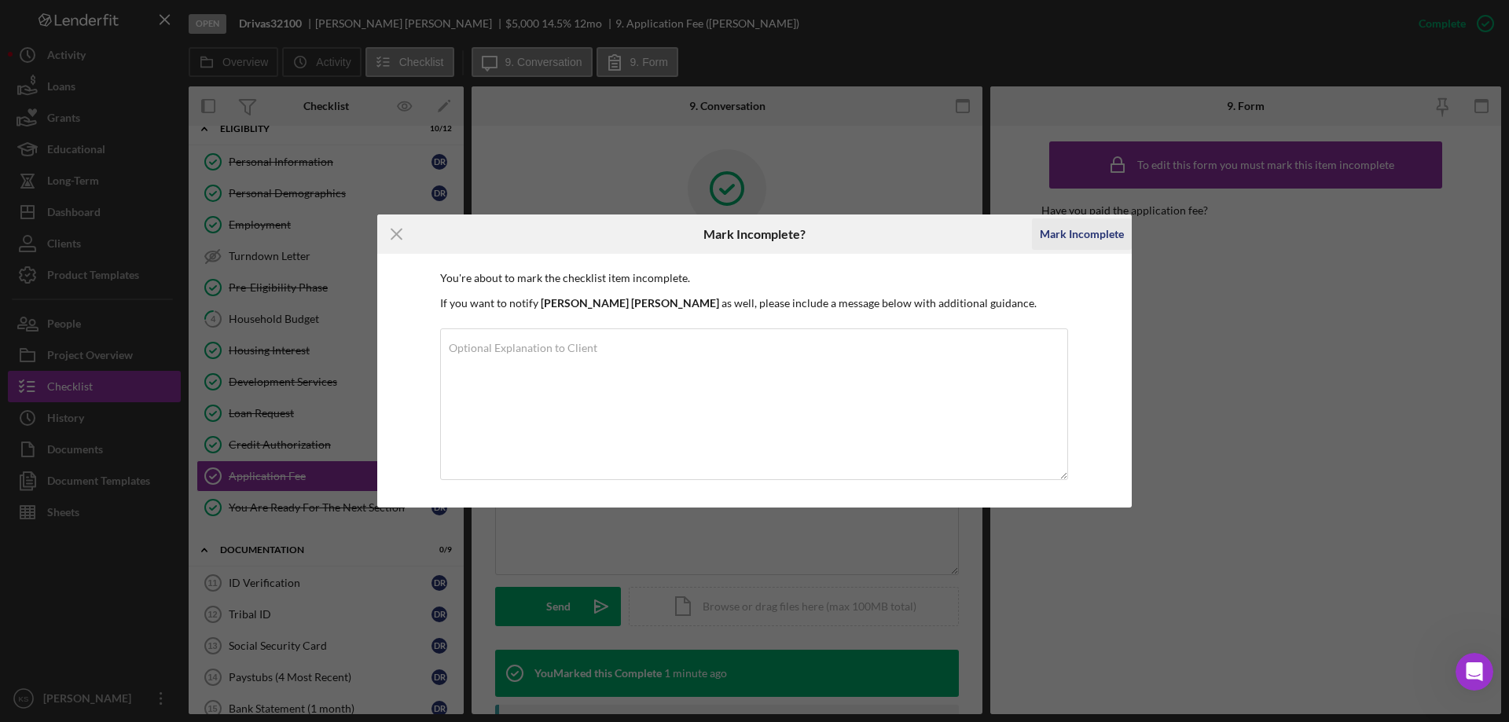
click at [1080, 235] on div "Mark Incomplete" at bounding box center [1082, 234] width 84 height 31
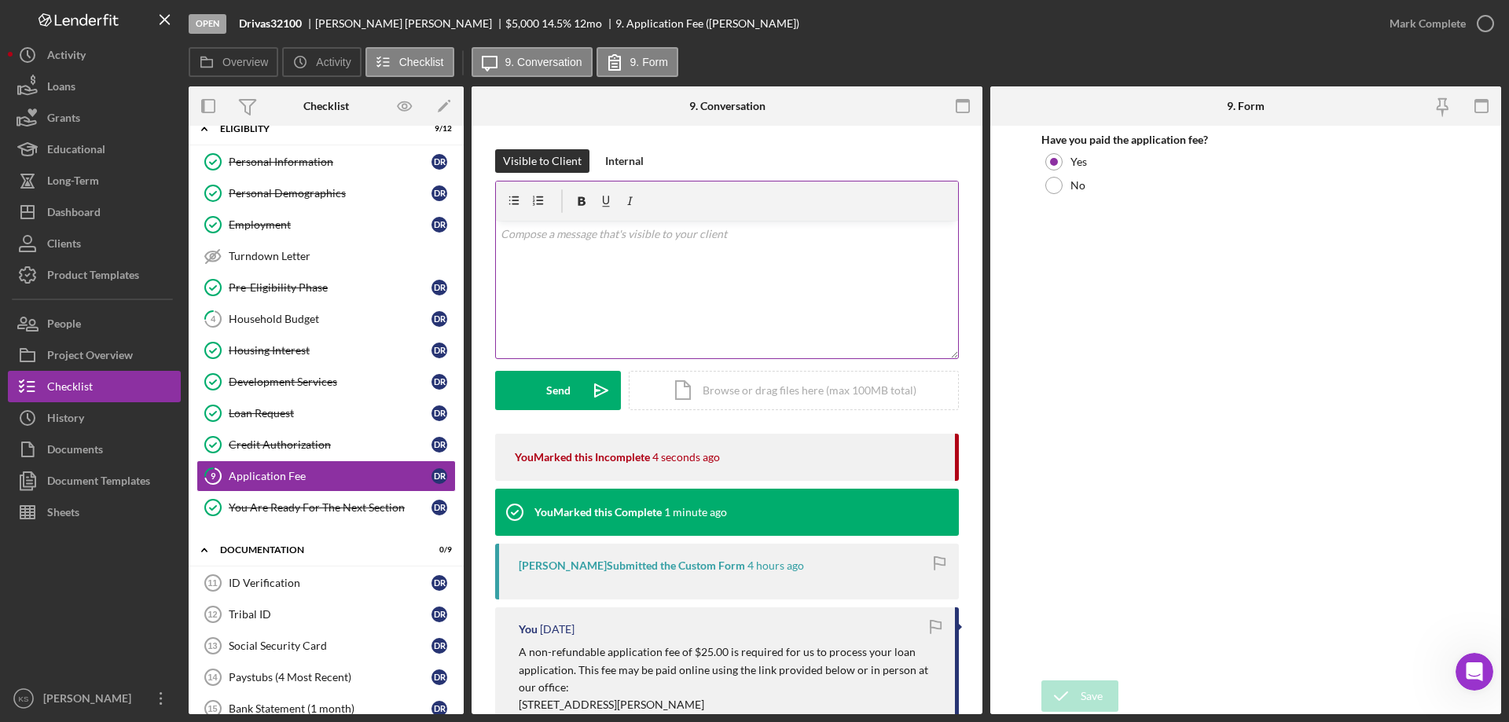
click at [799, 289] on div "v Color teal Color pink Remove color Add row above Add row below Add column bef…" at bounding box center [727, 290] width 462 height 138
click at [559, 385] on div "Send" at bounding box center [558, 390] width 24 height 39
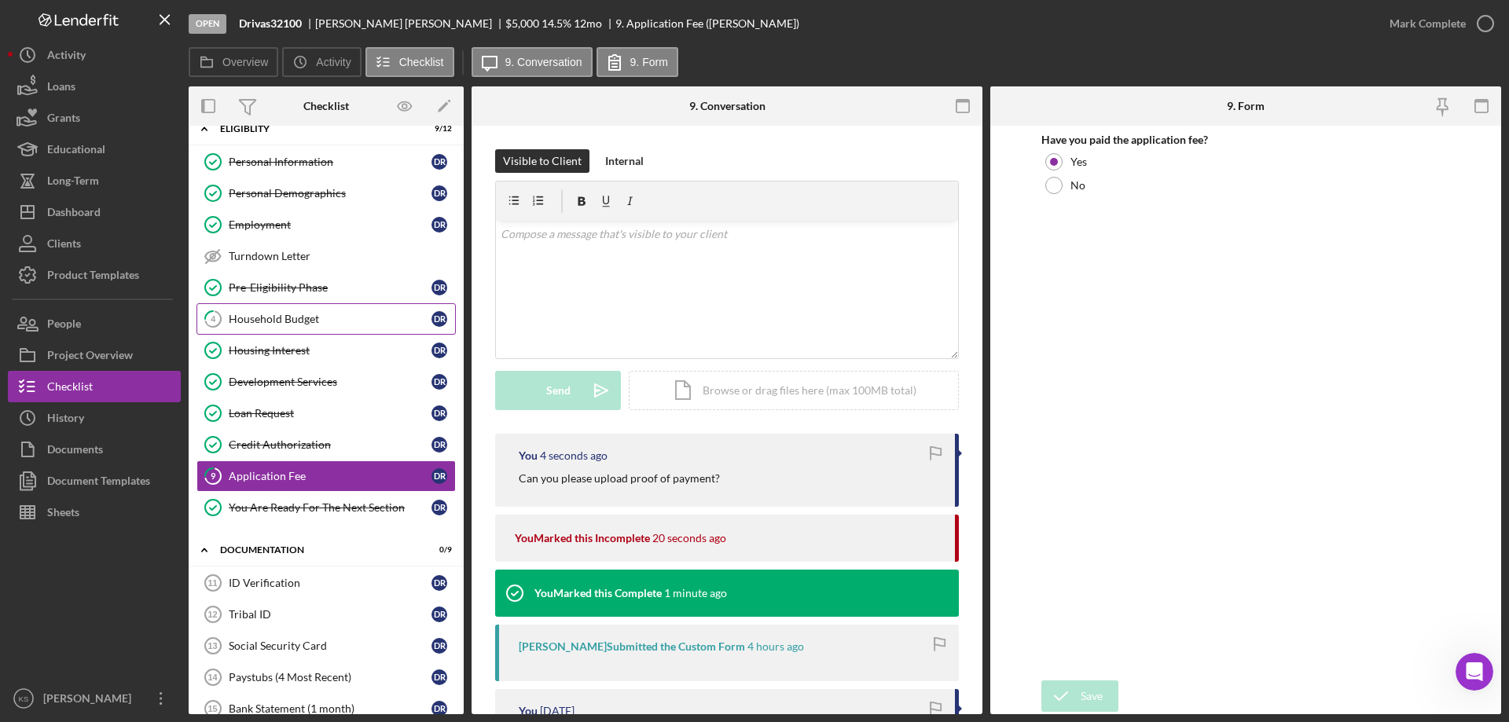
click at [324, 324] on div "Household Budget" at bounding box center [330, 319] width 203 height 13
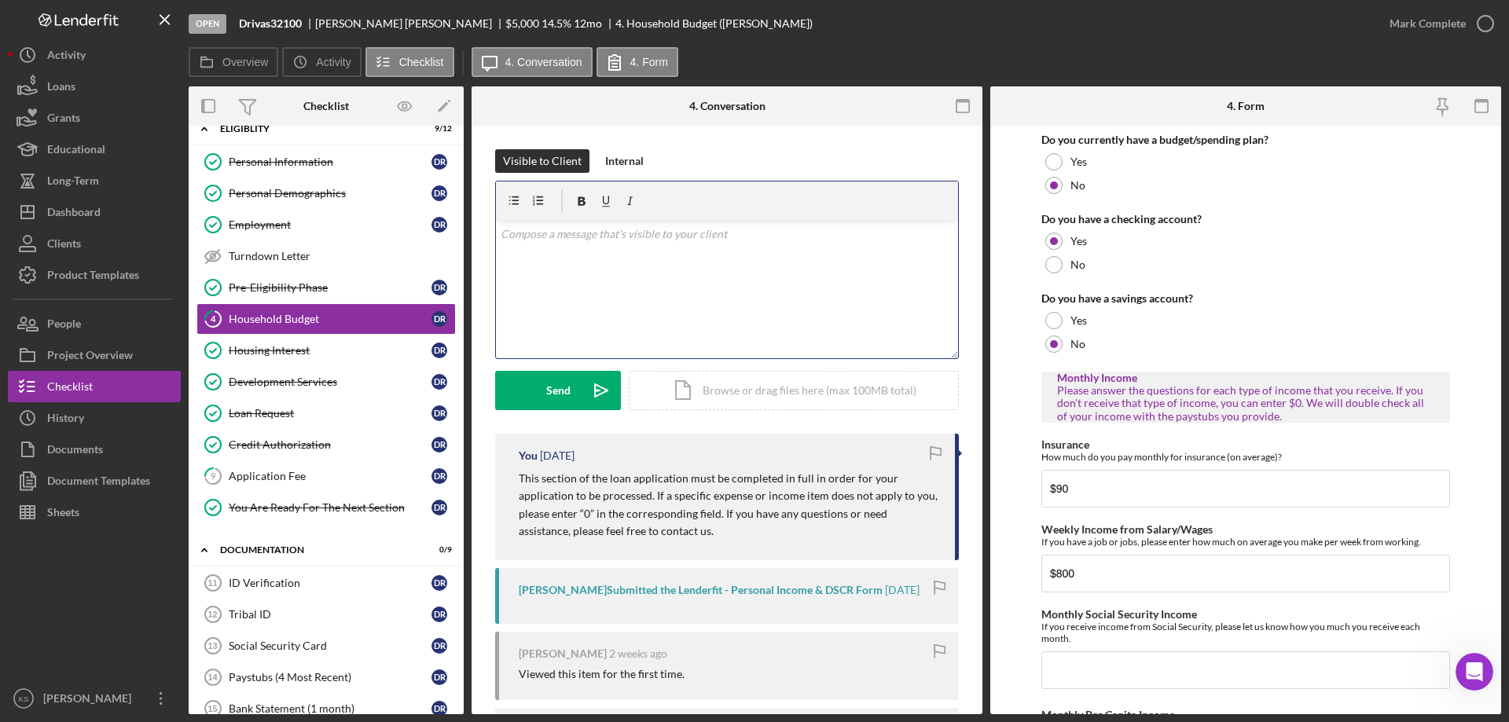
click at [671, 285] on div "v Color teal Color pink Remove color Add row above Add row below Add column bef…" at bounding box center [727, 290] width 462 height 138
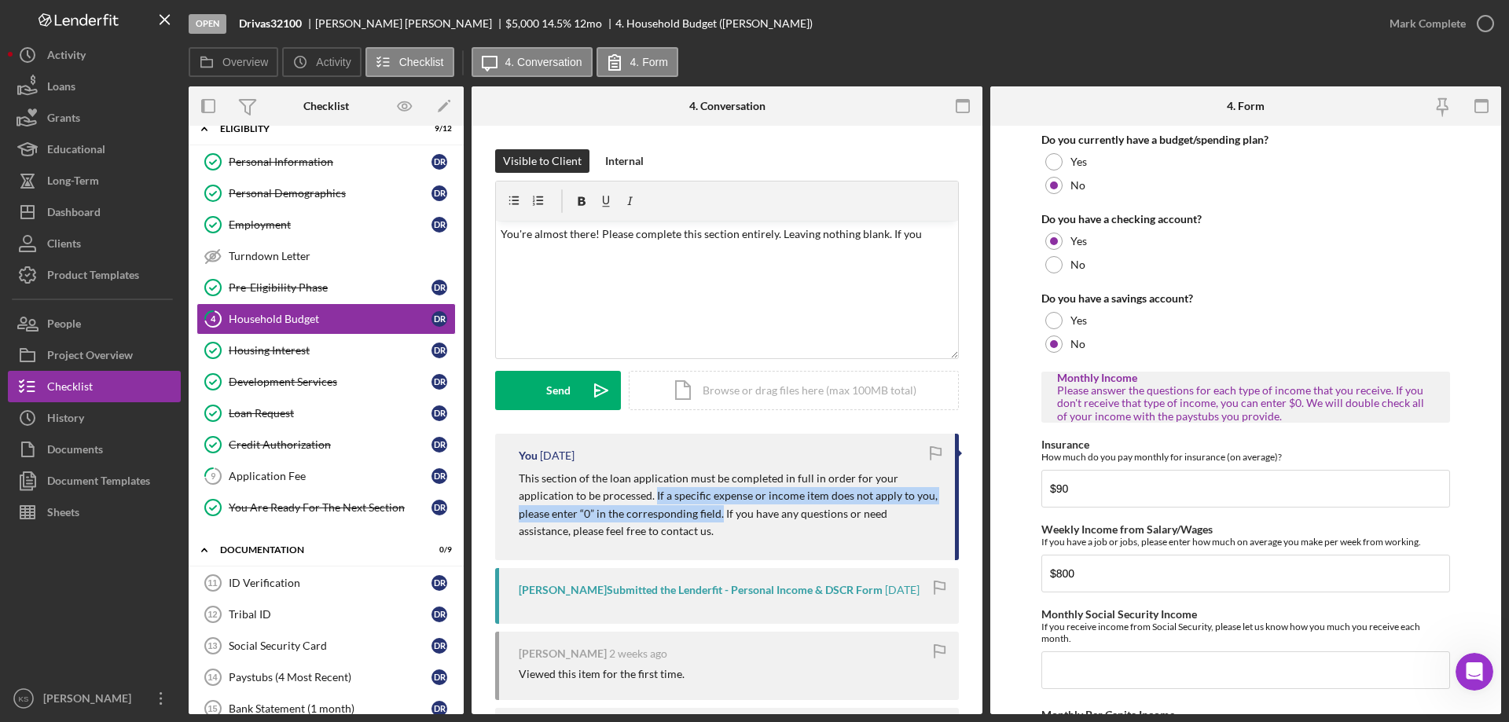
drag, startPoint x: 655, startPoint y: 496, endPoint x: 721, endPoint y: 516, distance: 68.9
click at [721, 516] on p "This section of the loan application must be completed in full in order for you…" at bounding box center [729, 505] width 421 height 71
copy p "If a specific expense or income item does not apply to you, please enter “0” in…"
click at [918, 249] on div "v Color teal Color pink Remove color Add row above Add row below Add column bef…" at bounding box center [727, 290] width 462 height 138
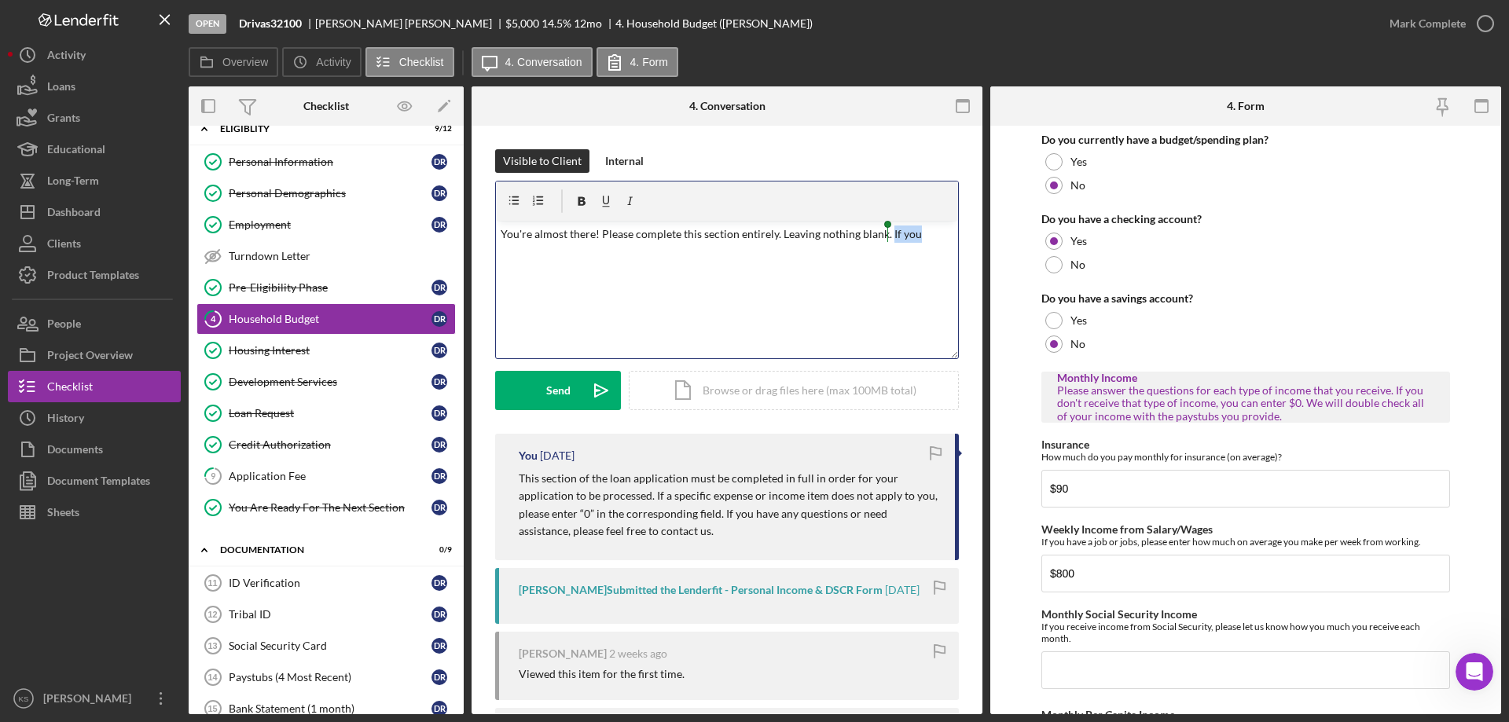
drag, startPoint x: 903, startPoint y: 238, endPoint x: 888, endPoint y: 238, distance: 14.9
click at [888, 238] on p "You're almost there! Please complete this section entirely. Leaving nothing bla…" at bounding box center [728, 234] width 454 height 17
click at [827, 314] on div "v Color teal Color pink Remove color Add row above Add row below Add column bef…" at bounding box center [727, 290] width 462 height 138
drag, startPoint x: 927, startPoint y: 252, endPoint x: 894, endPoint y: 237, distance: 36.2
click at [888, 235] on p "You're almost there! Please complete this section entirely. Leaving nothing bla…" at bounding box center [728, 243] width 454 height 35
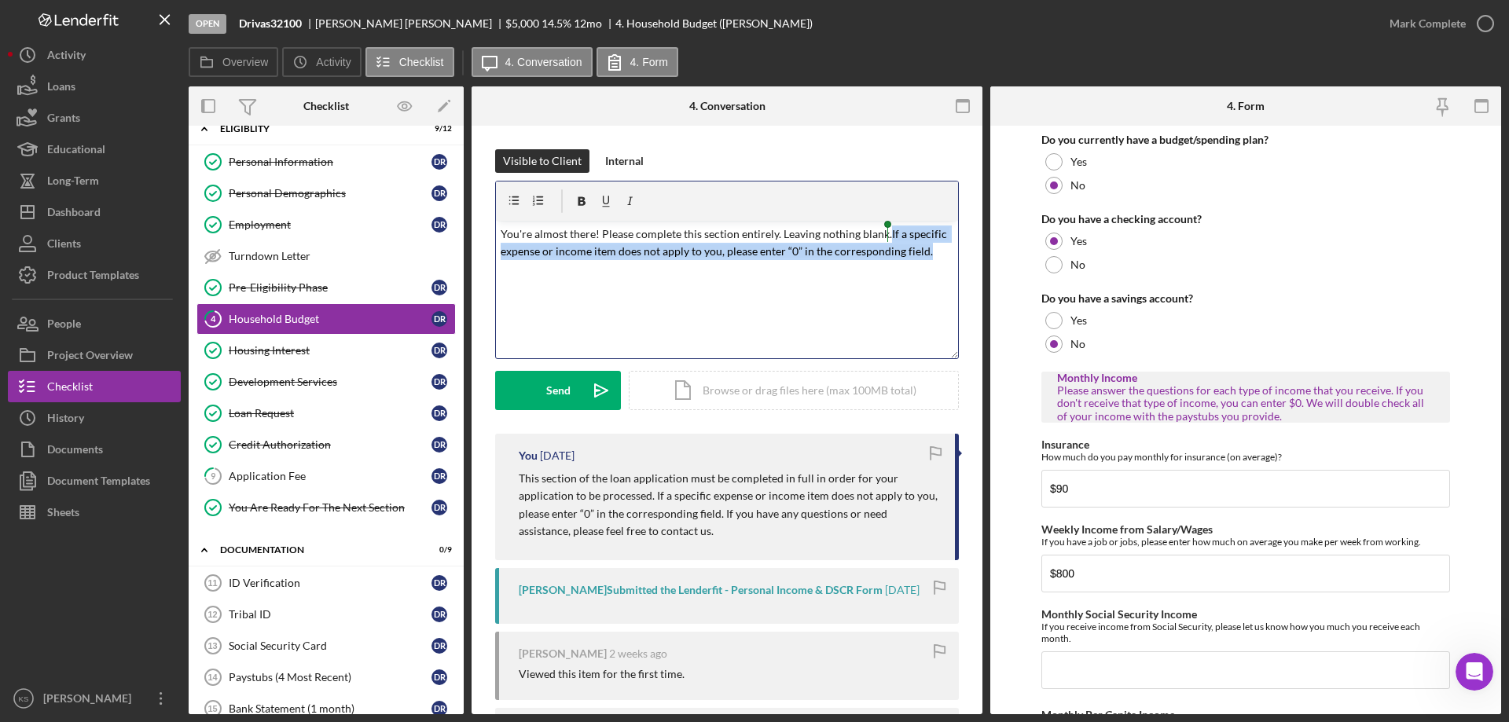
click at [902, 239] on mark "If a specific expense or income item does not apply to you, please enter “0” in…" at bounding box center [725, 242] width 449 height 31
drag, startPoint x: 930, startPoint y: 258, endPoint x: 888, endPoint y: 231, distance: 49.5
click at [888, 231] on p "You're almost there! Please complete this section entirely. Leaving nothing bla…" at bounding box center [728, 243] width 454 height 35
click at [796, 237] on p "You're almost there! Please complete this section entirely. Leaving nothing bla…" at bounding box center [728, 243] width 454 height 35
click at [705, 264] on div "v Color teal Color pink Remove color Add row above Add row below Add column bef…" at bounding box center [727, 290] width 462 height 138
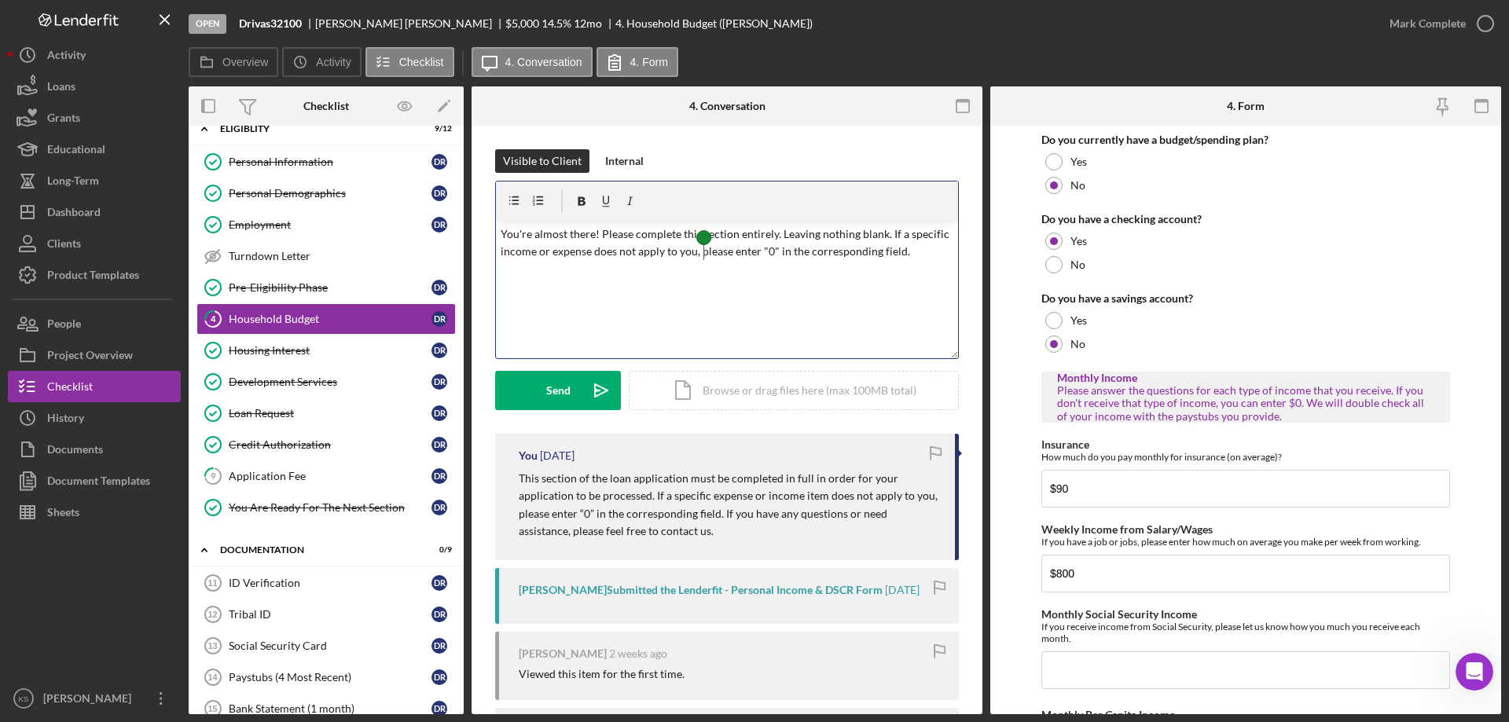
click at [725, 292] on div "v Color teal Color pink Remove color Add row above Add row below Add column bef…" at bounding box center [727, 290] width 462 height 138
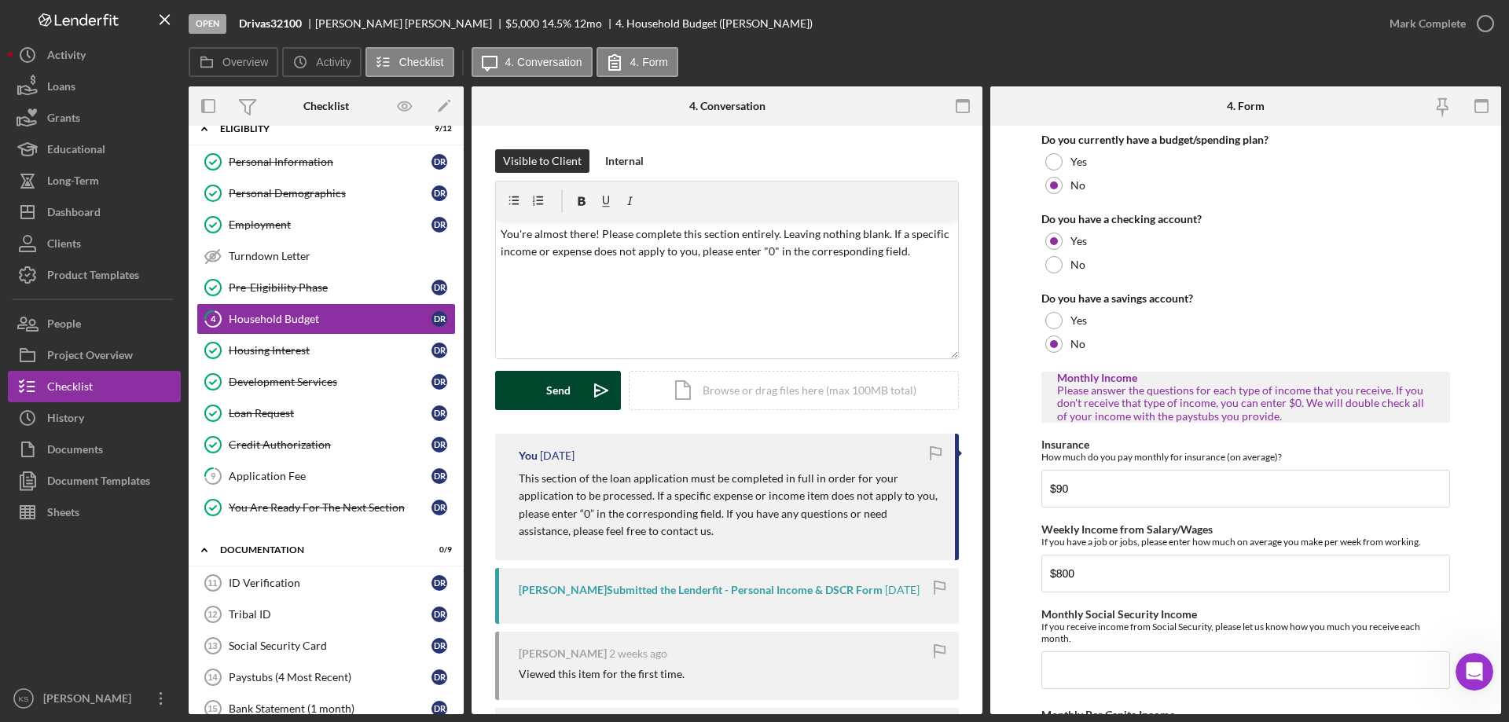
click at [542, 388] on button "Send Icon/icon-invite-send" at bounding box center [558, 390] width 126 height 39
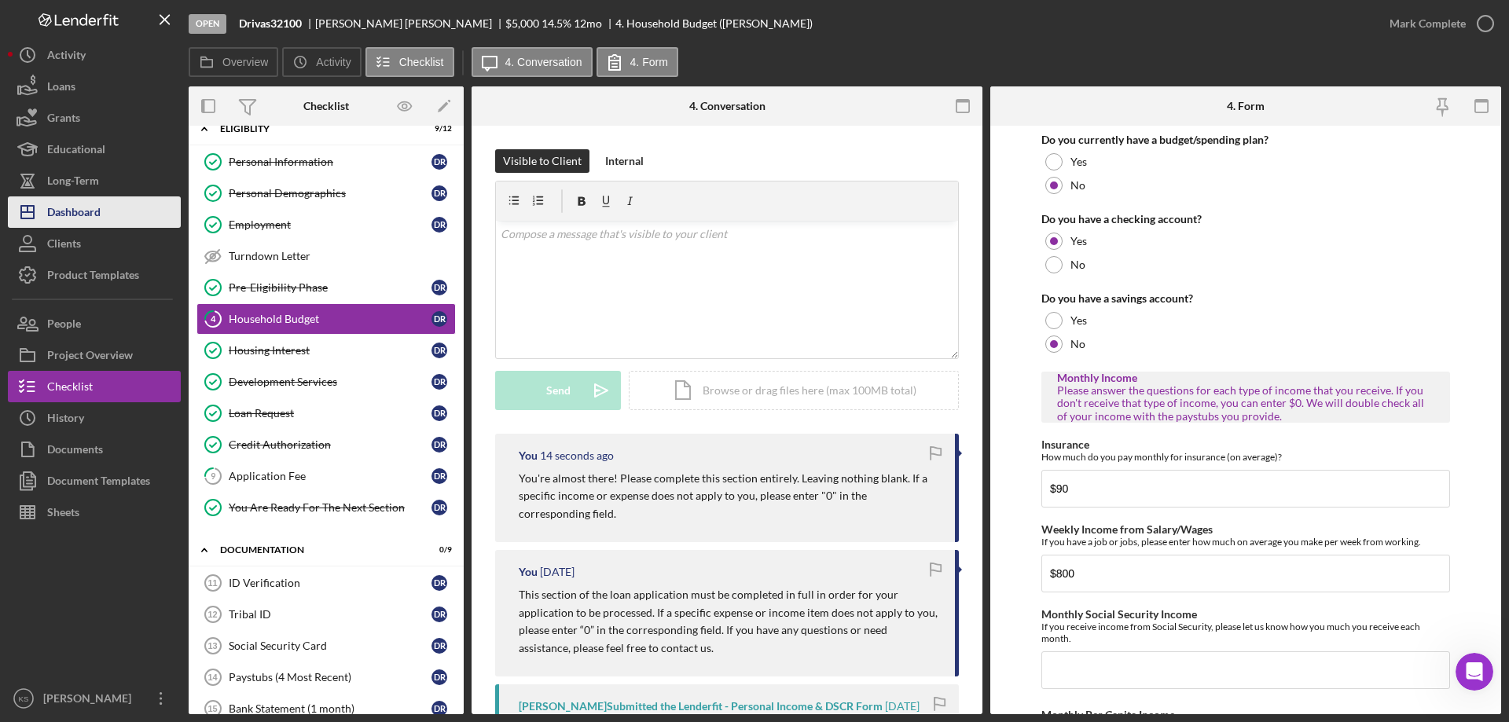
click at [103, 209] on button "Icon/Dashboard Dashboard" at bounding box center [94, 212] width 173 height 31
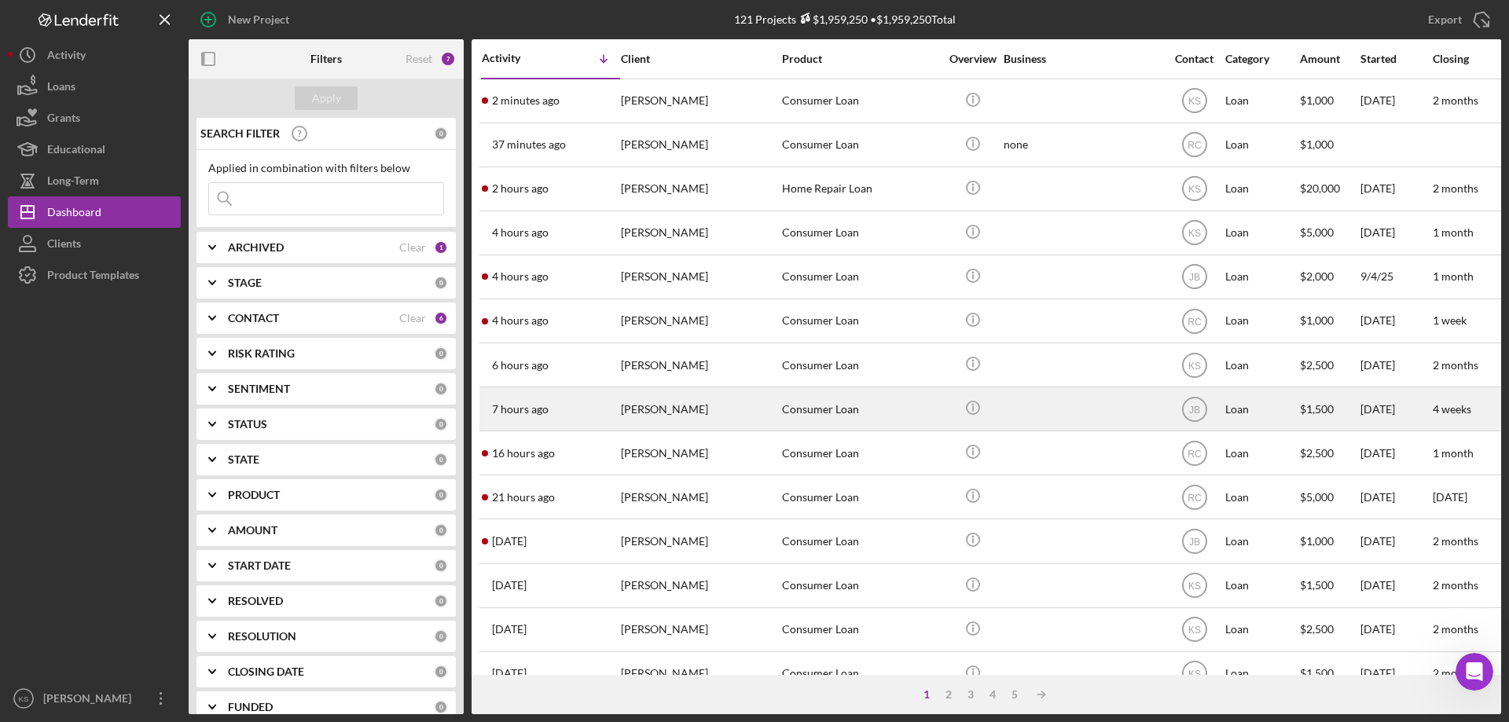
click at [719, 402] on div "[PERSON_NAME]" at bounding box center [699, 409] width 157 height 42
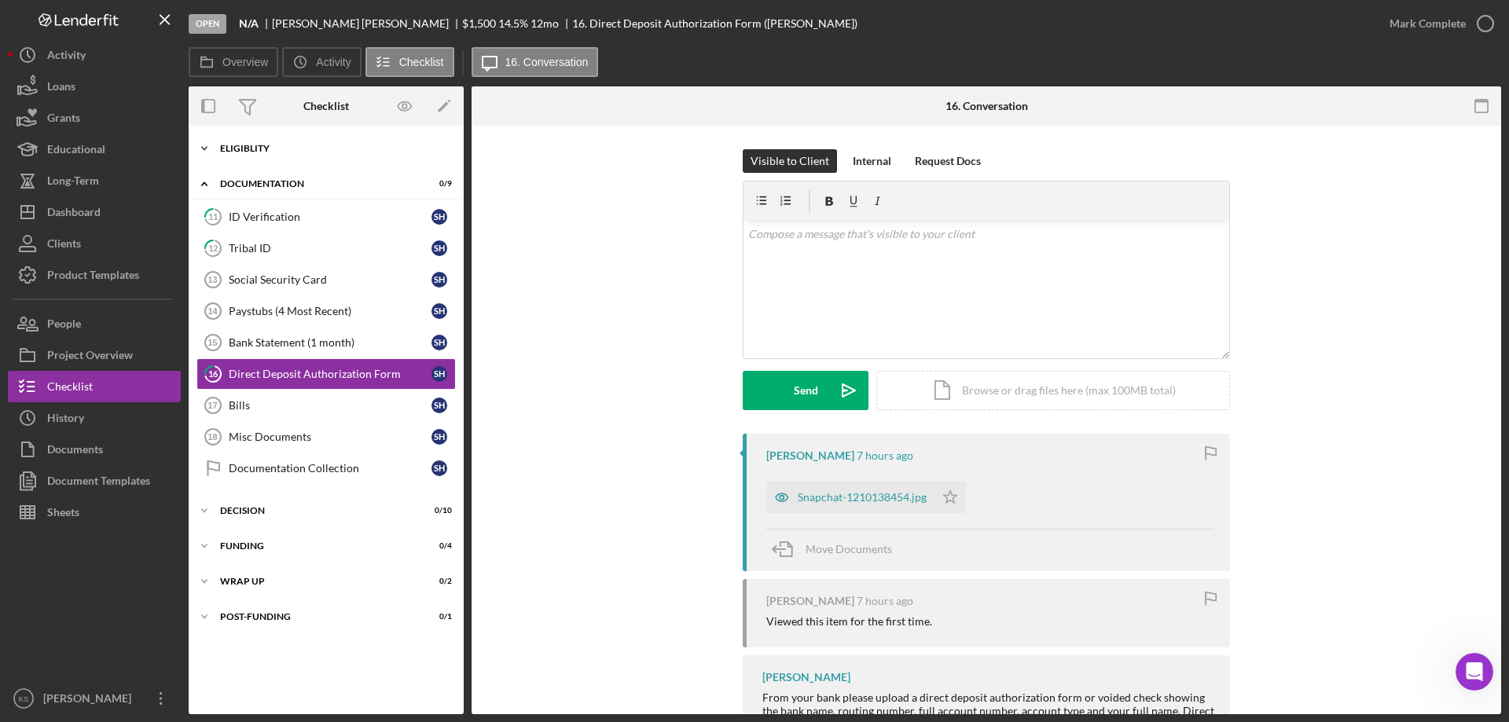
click at [271, 157] on div "Icon/Expander Eligiblity 10 / 10" at bounding box center [326, 148] width 275 height 31
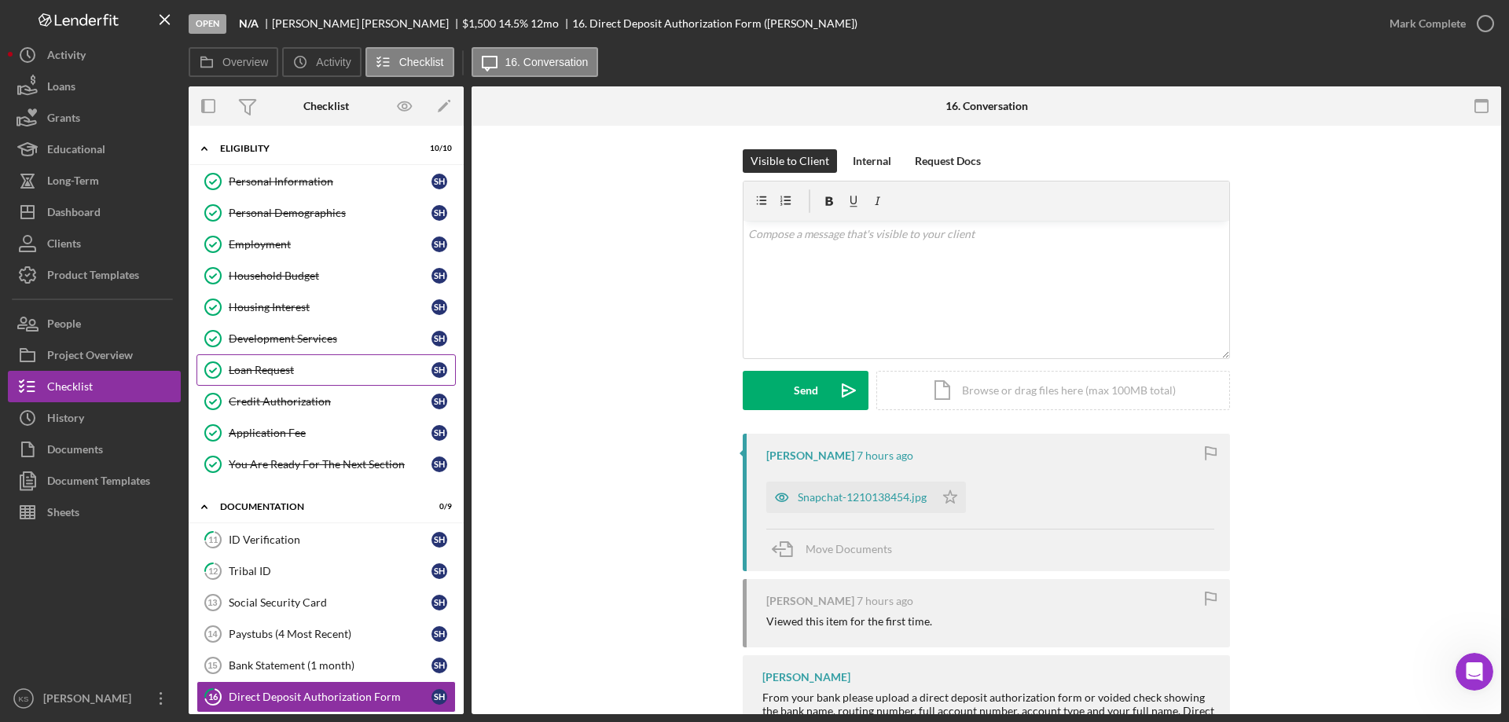
click at [314, 359] on link "Loan Request Loan Request S H" at bounding box center [326, 370] width 259 height 31
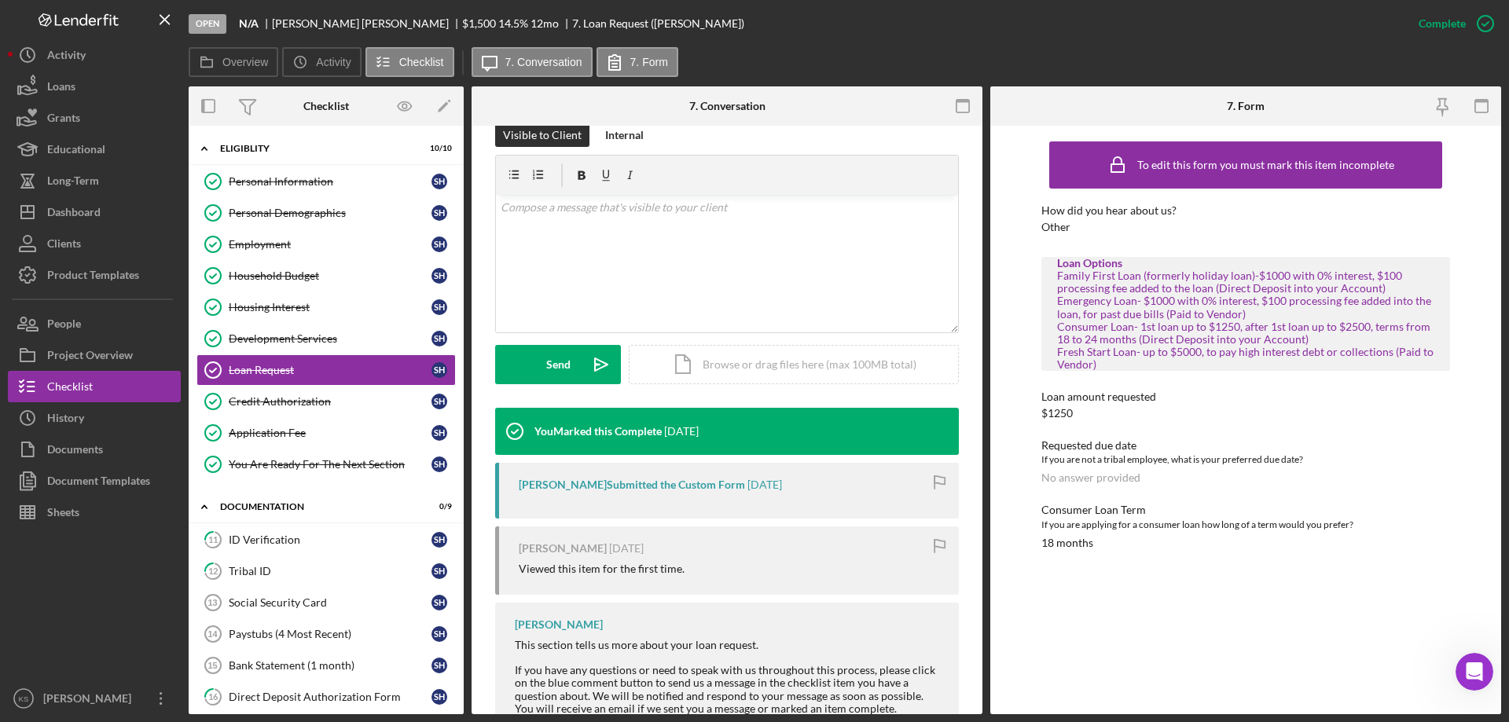
scroll to position [294, 0]
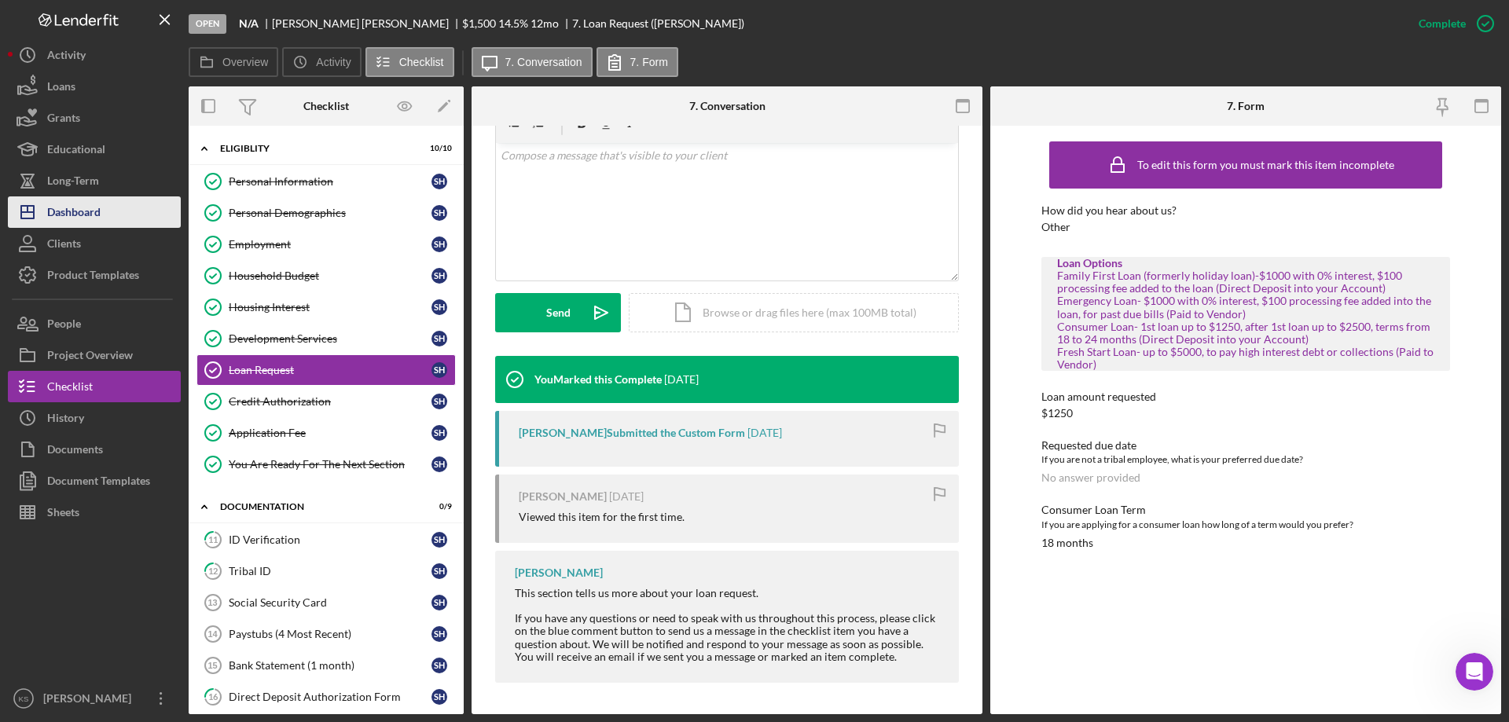
click at [91, 204] on div "Dashboard" at bounding box center [73, 214] width 53 height 35
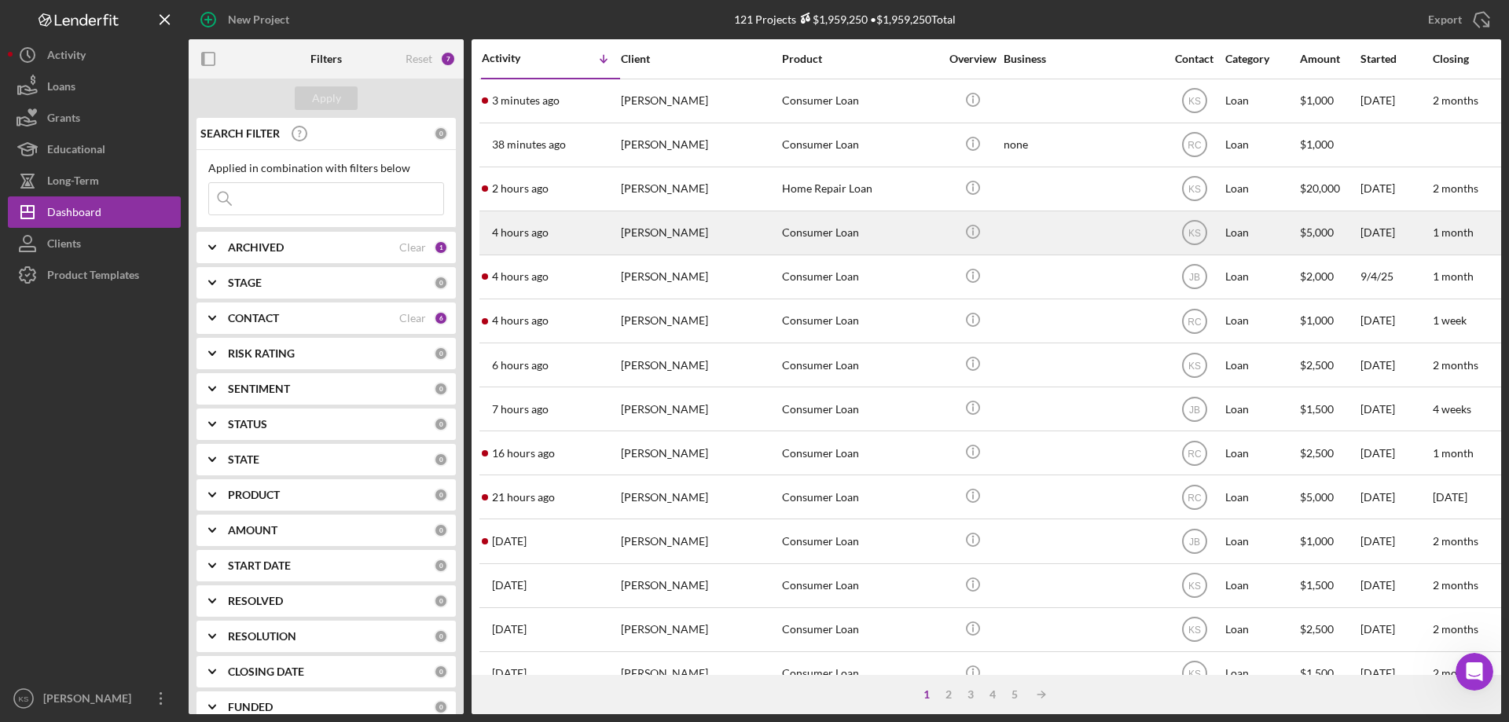
click at [1021, 222] on div at bounding box center [1082, 233] width 157 height 42
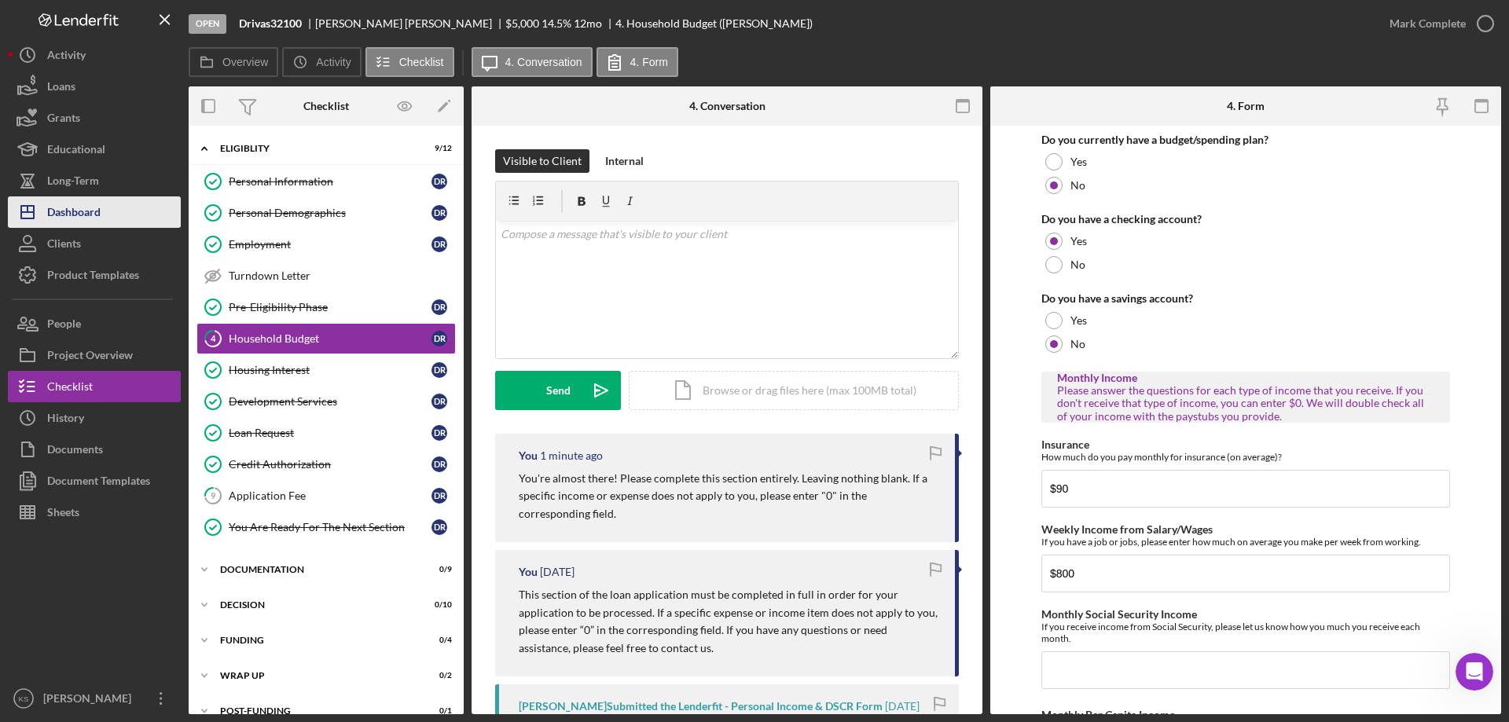
click at [76, 206] on div "Dashboard" at bounding box center [73, 214] width 53 height 35
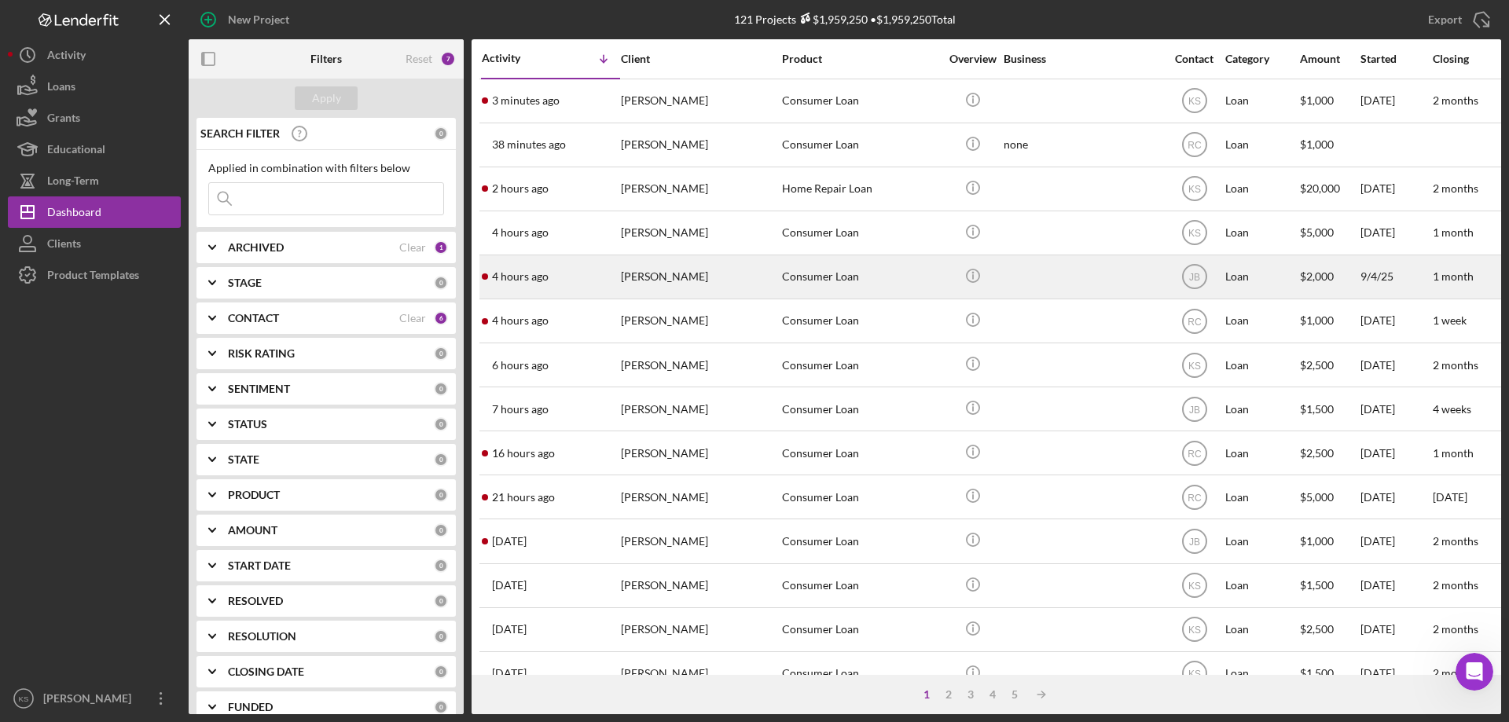
click at [818, 287] on div "Consumer Loan" at bounding box center [860, 277] width 157 height 42
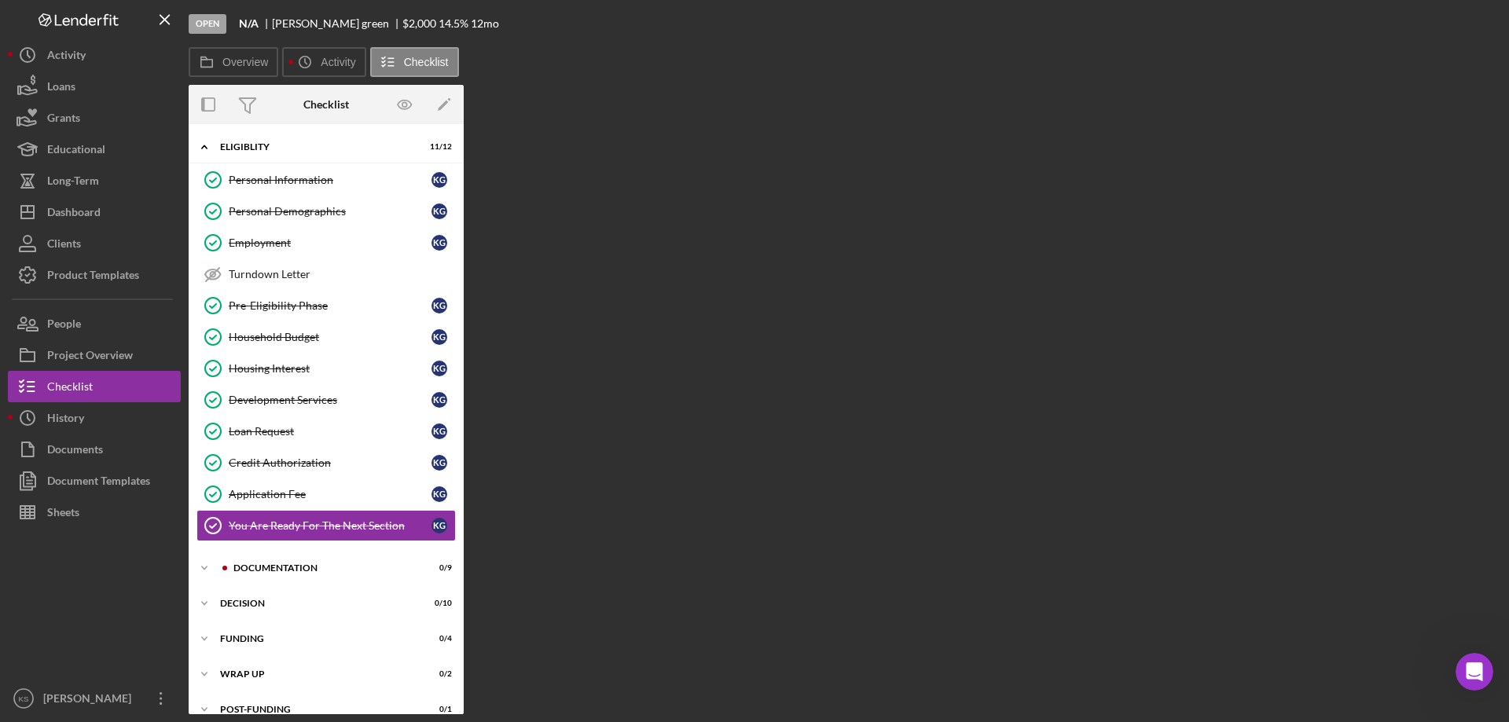
scroll to position [20, 0]
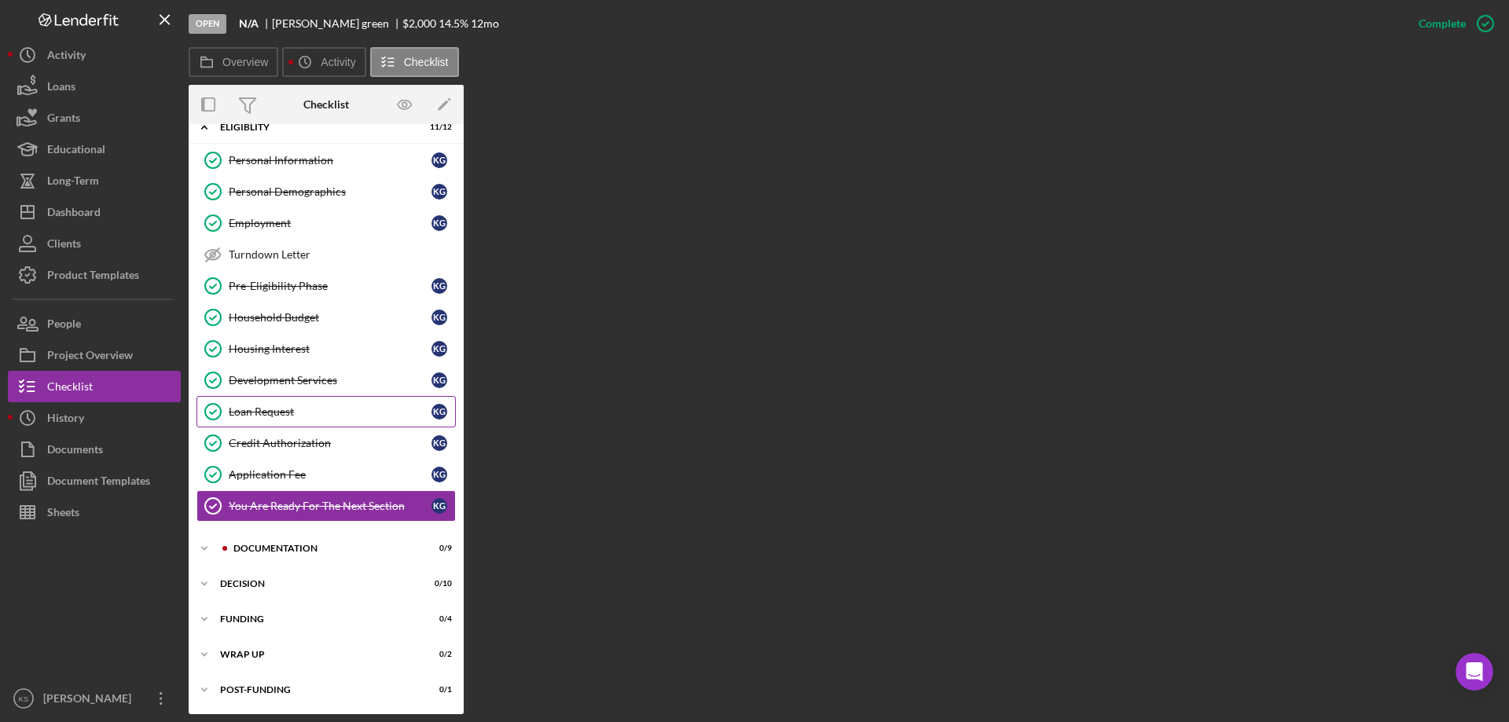
click at [272, 404] on link "Loan Request Loan Request k g" at bounding box center [326, 411] width 259 height 31
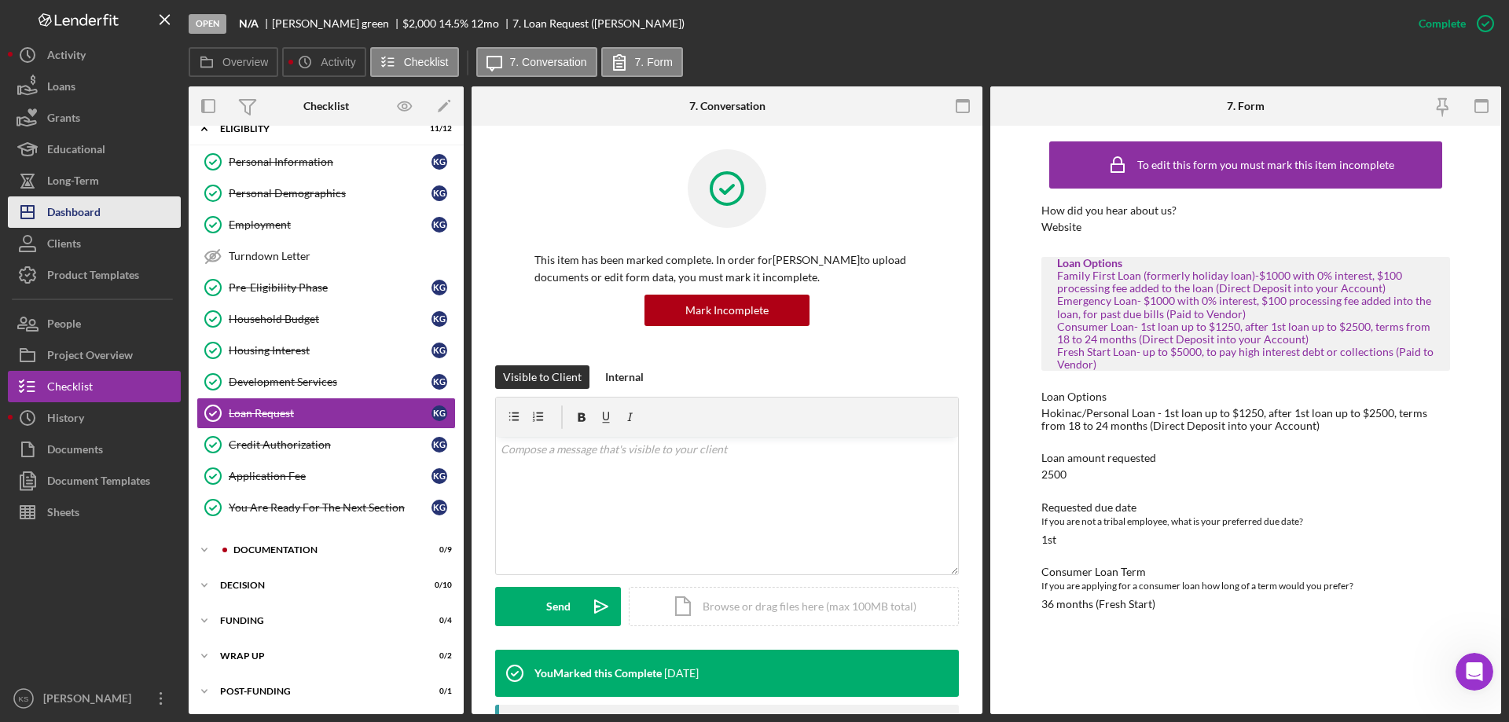
click at [105, 207] on button "Icon/Dashboard Dashboard" at bounding box center [94, 212] width 173 height 31
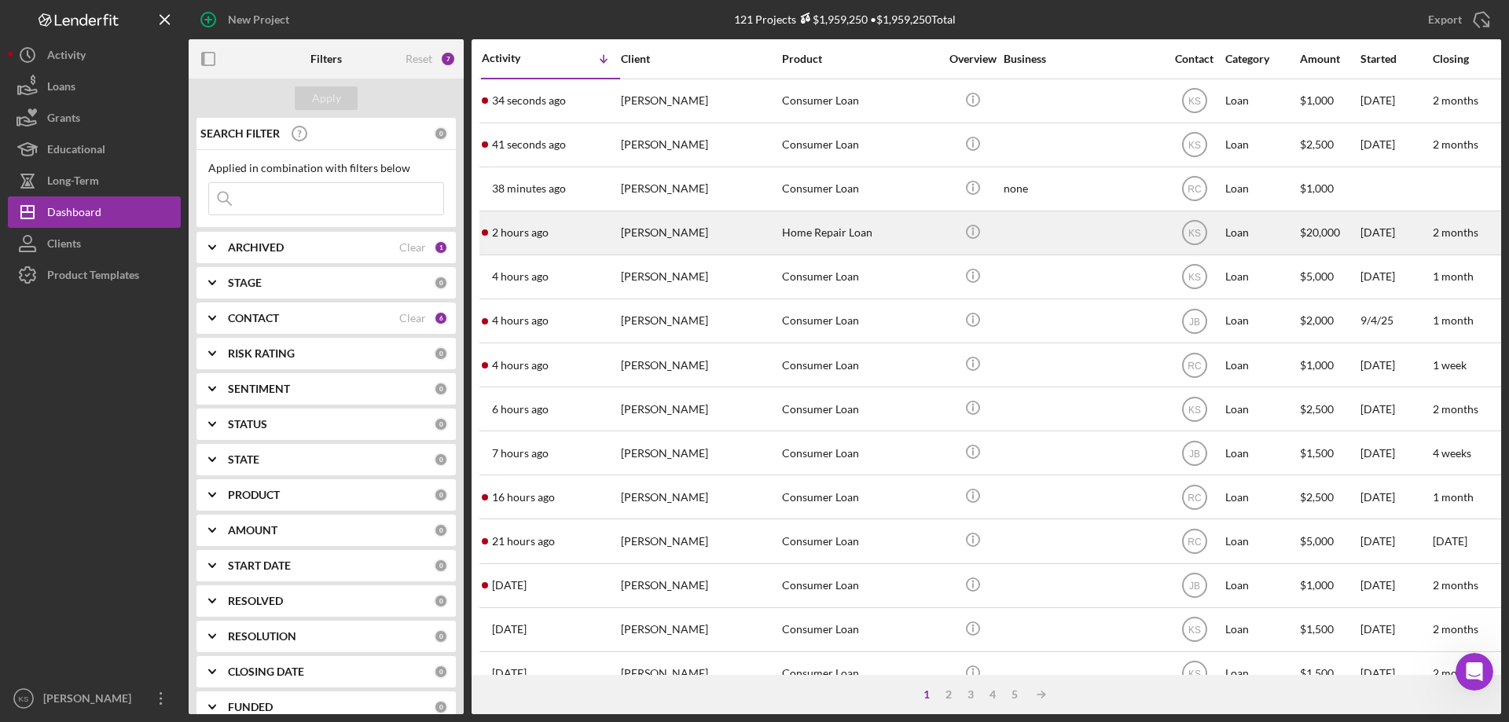
click at [855, 244] on div "Home Repair Loan" at bounding box center [860, 233] width 157 height 42
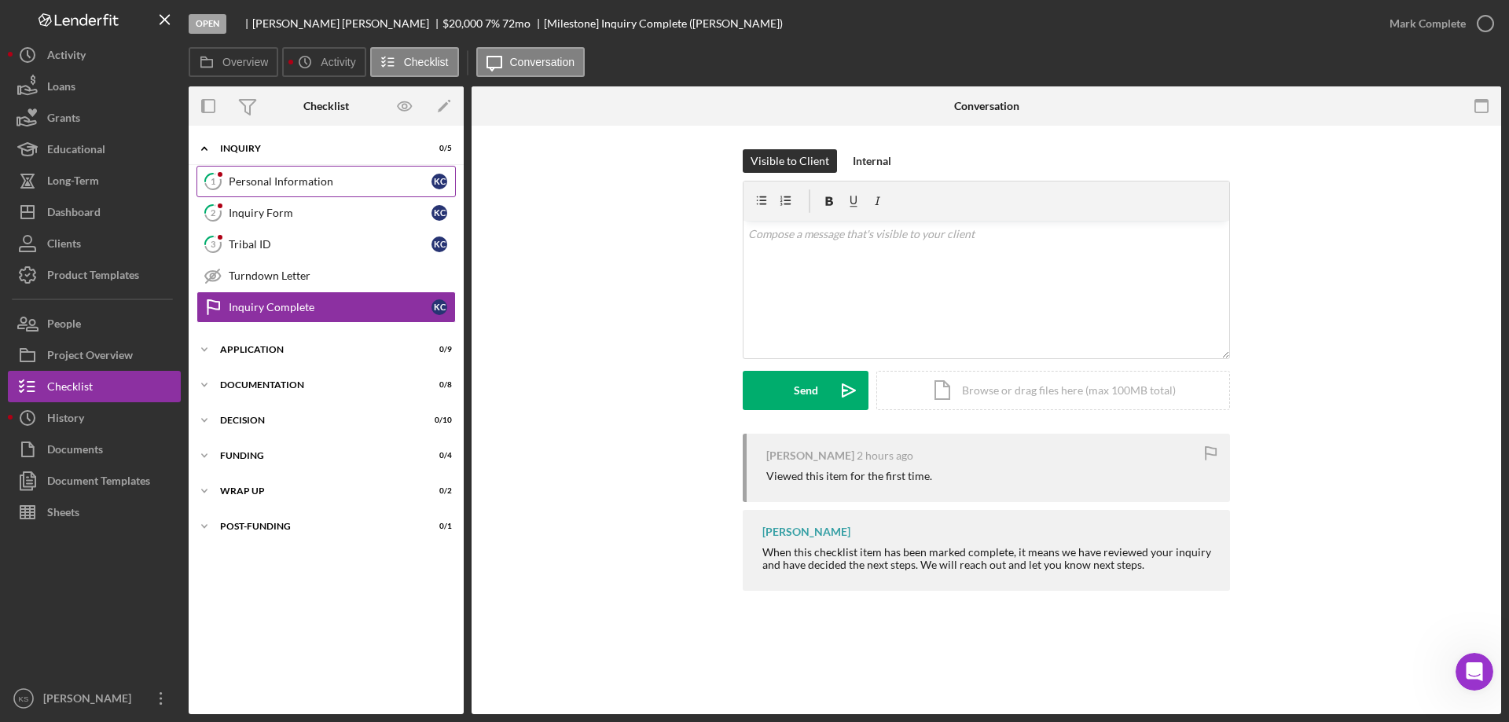
click at [289, 171] on link "1 Personal Information K C" at bounding box center [326, 181] width 259 height 31
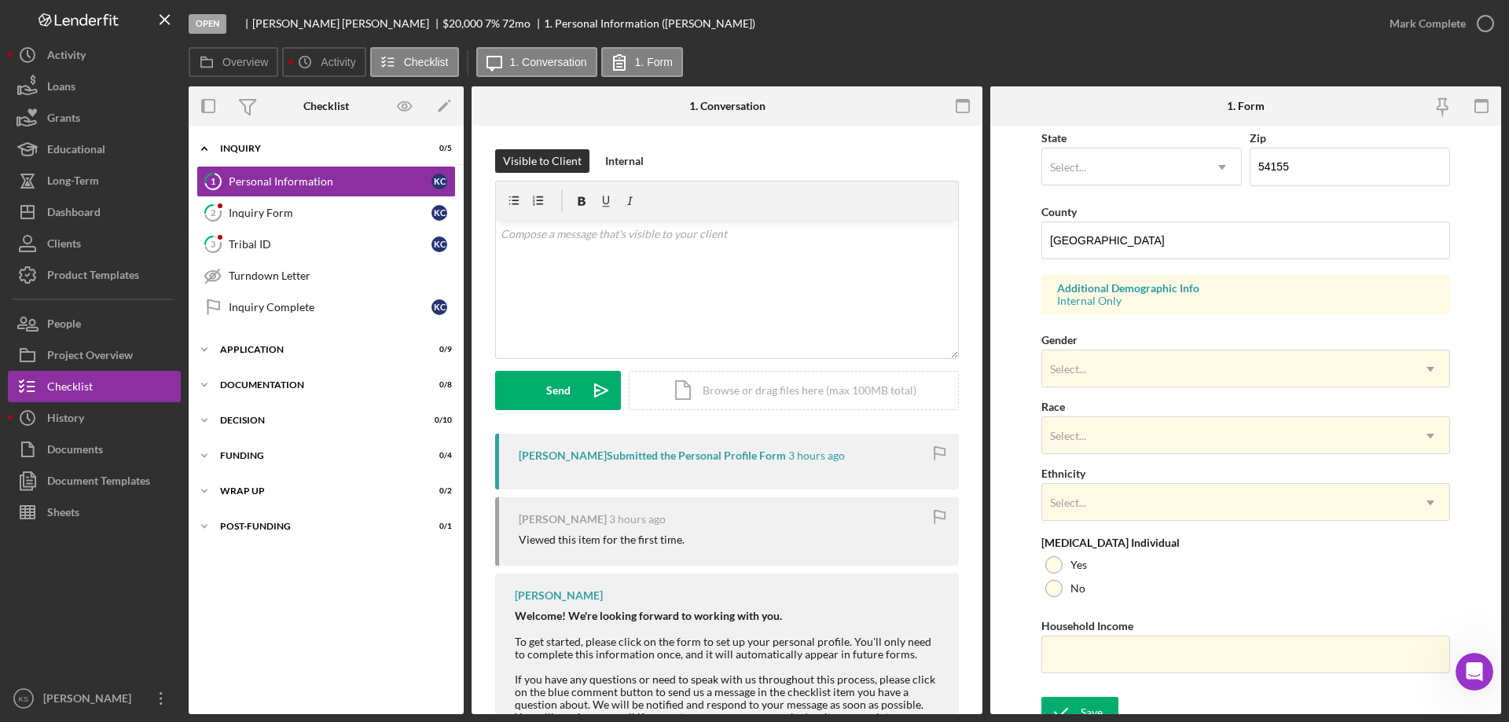
scroll to position [461, 0]
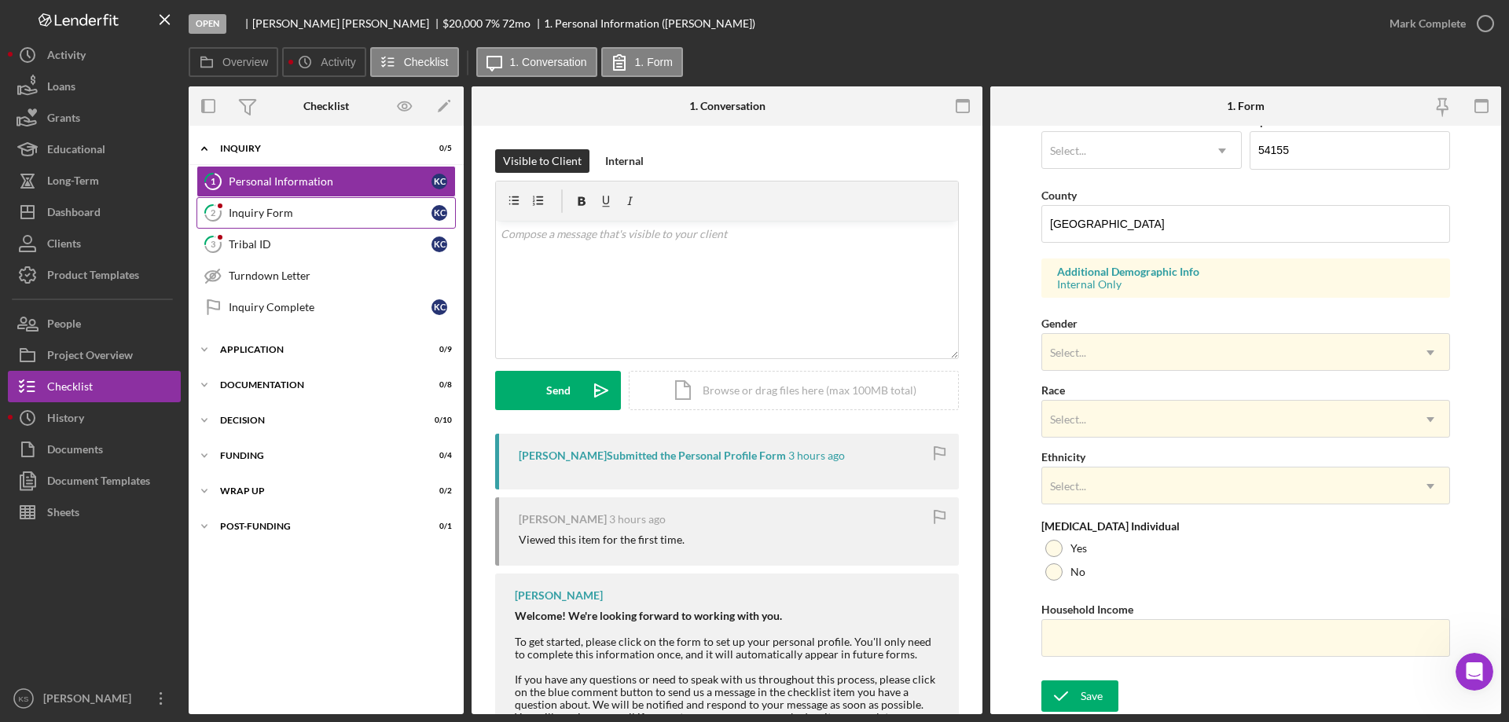
click at [271, 215] on div "Inquiry Form" at bounding box center [330, 213] width 203 height 13
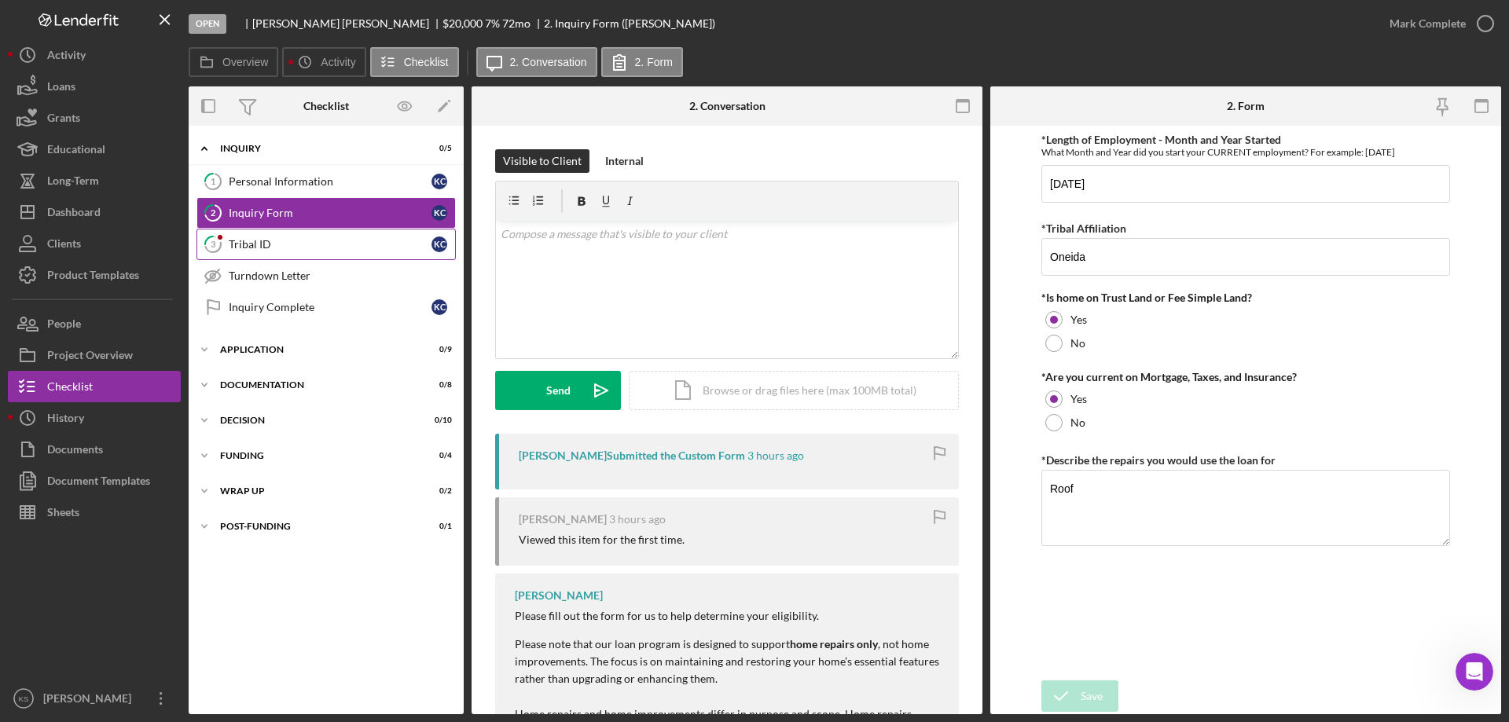
click at [276, 237] on link "3 Tribal ID K C" at bounding box center [326, 244] width 259 height 31
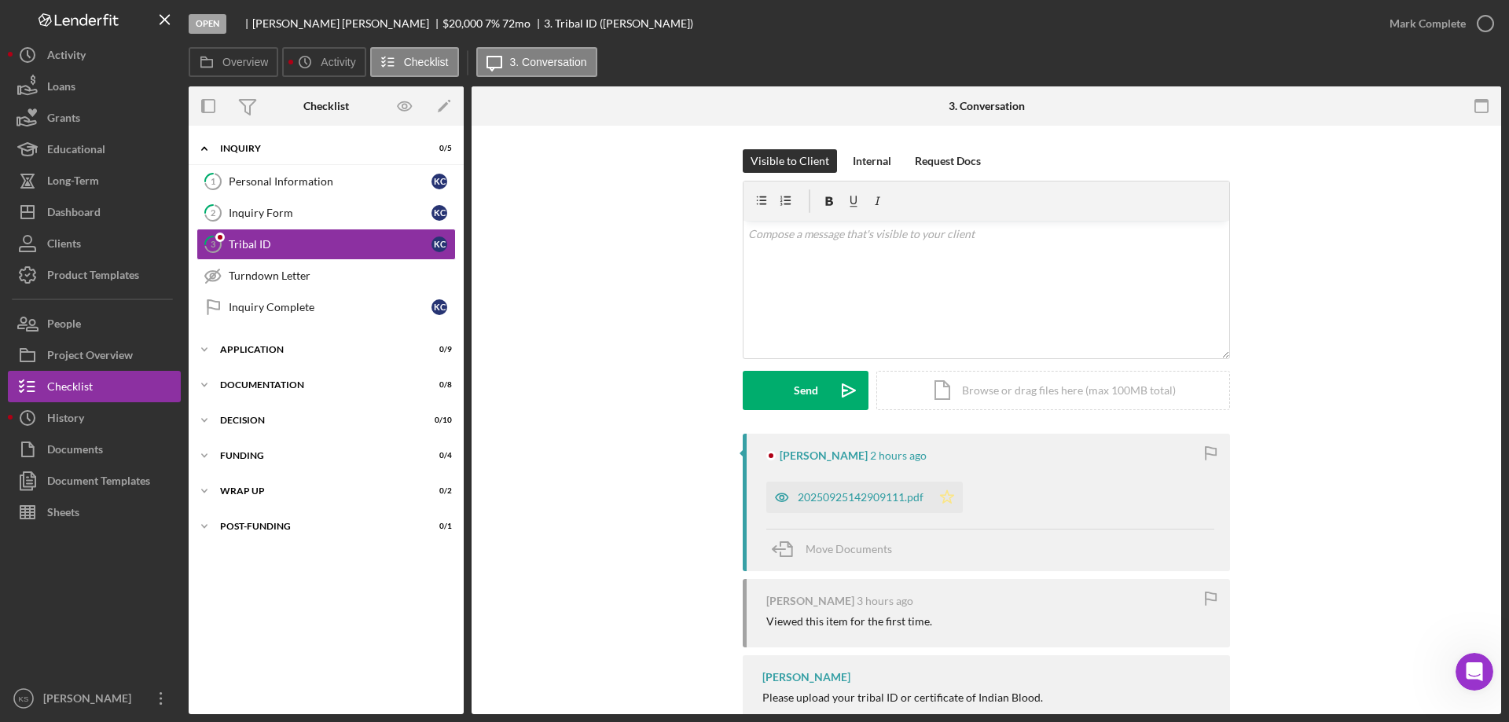
click at [937, 508] on icon "Icon/Star" at bounding box center [947, 497] width 31 height 31
click at [251, 170] on link "1 Personal Information K C" at bounding box center [326, 181] width 259 height 31
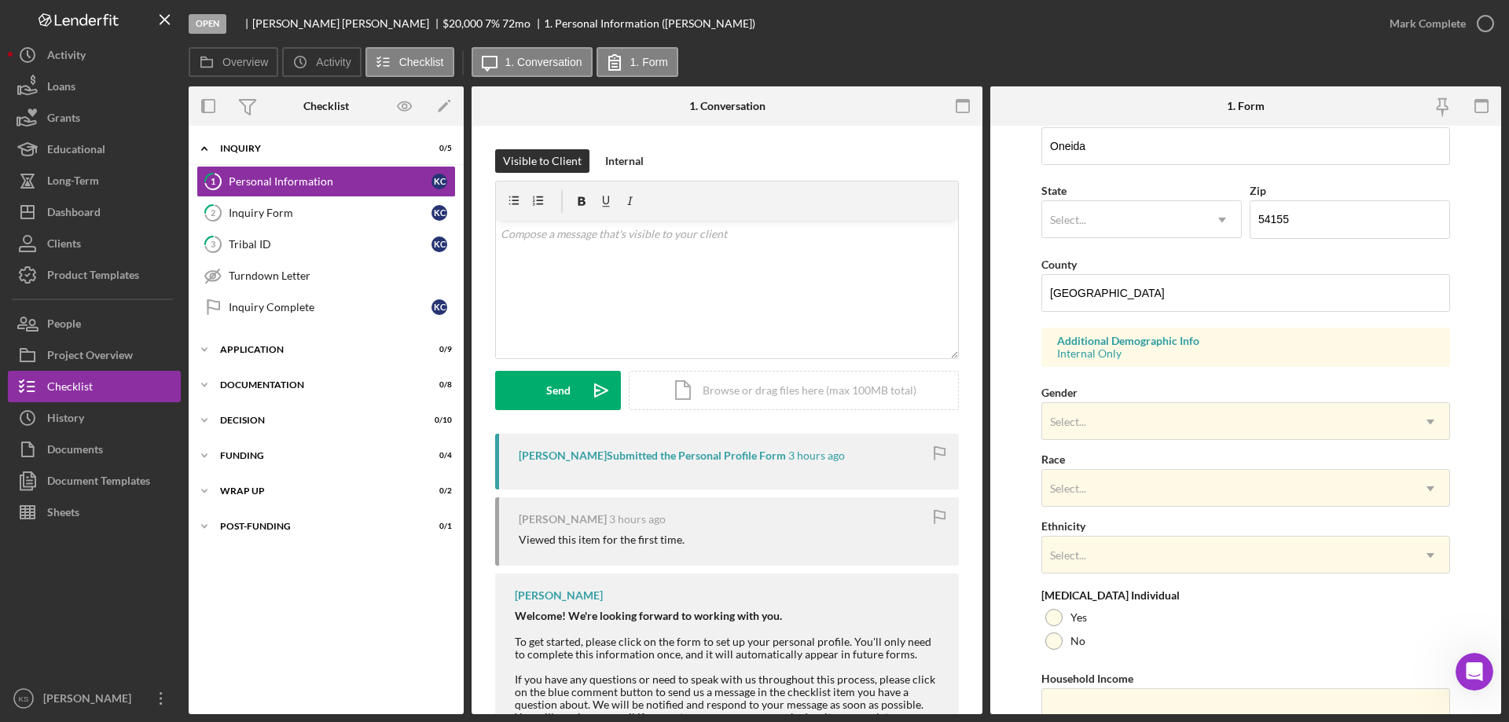
scroll to position [393, 0]
click at [300, 317] on link "Inquiry Complete Inquiry Complete K C" at bounding box center [326, 307] width 259 height 31
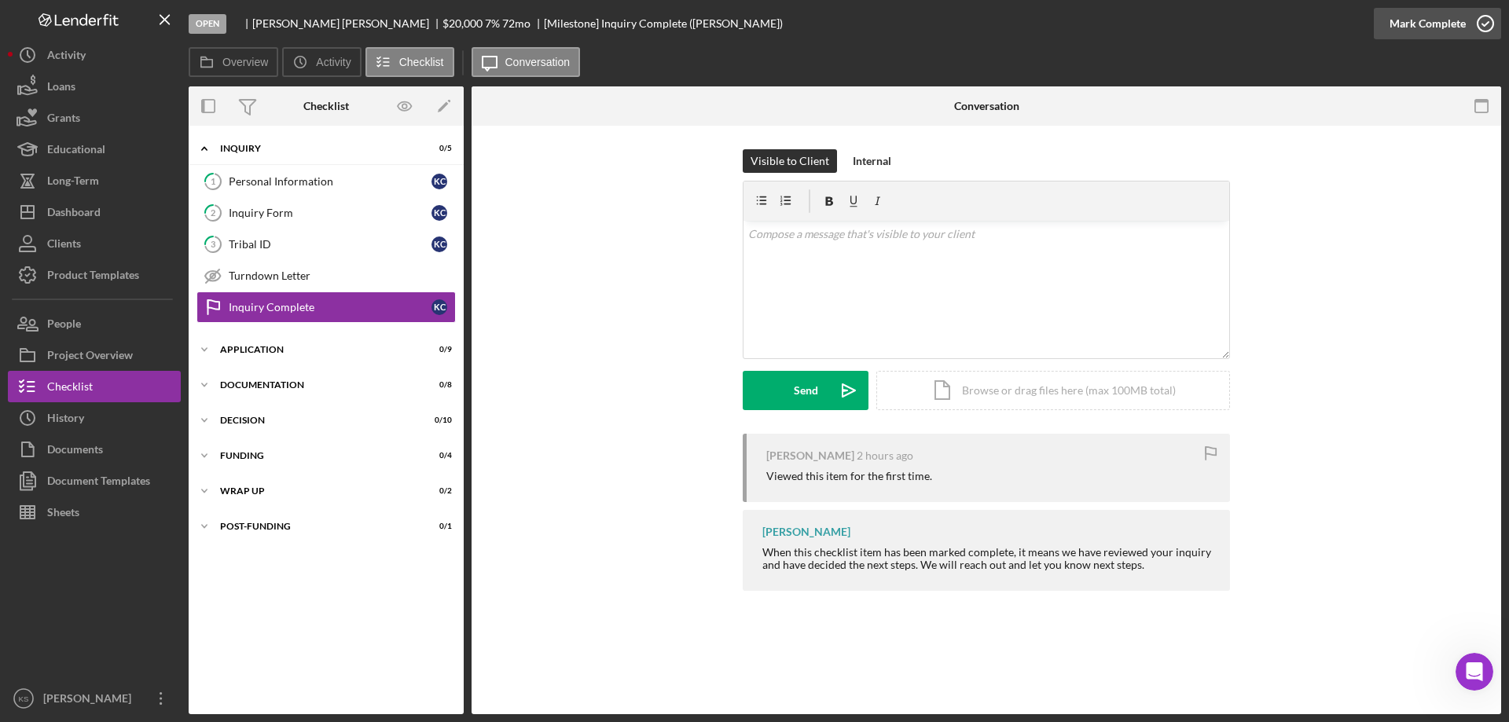
click at [1458, 24] on div "Mark Complete" at bounding box center [1428, 23] width 76 height 31
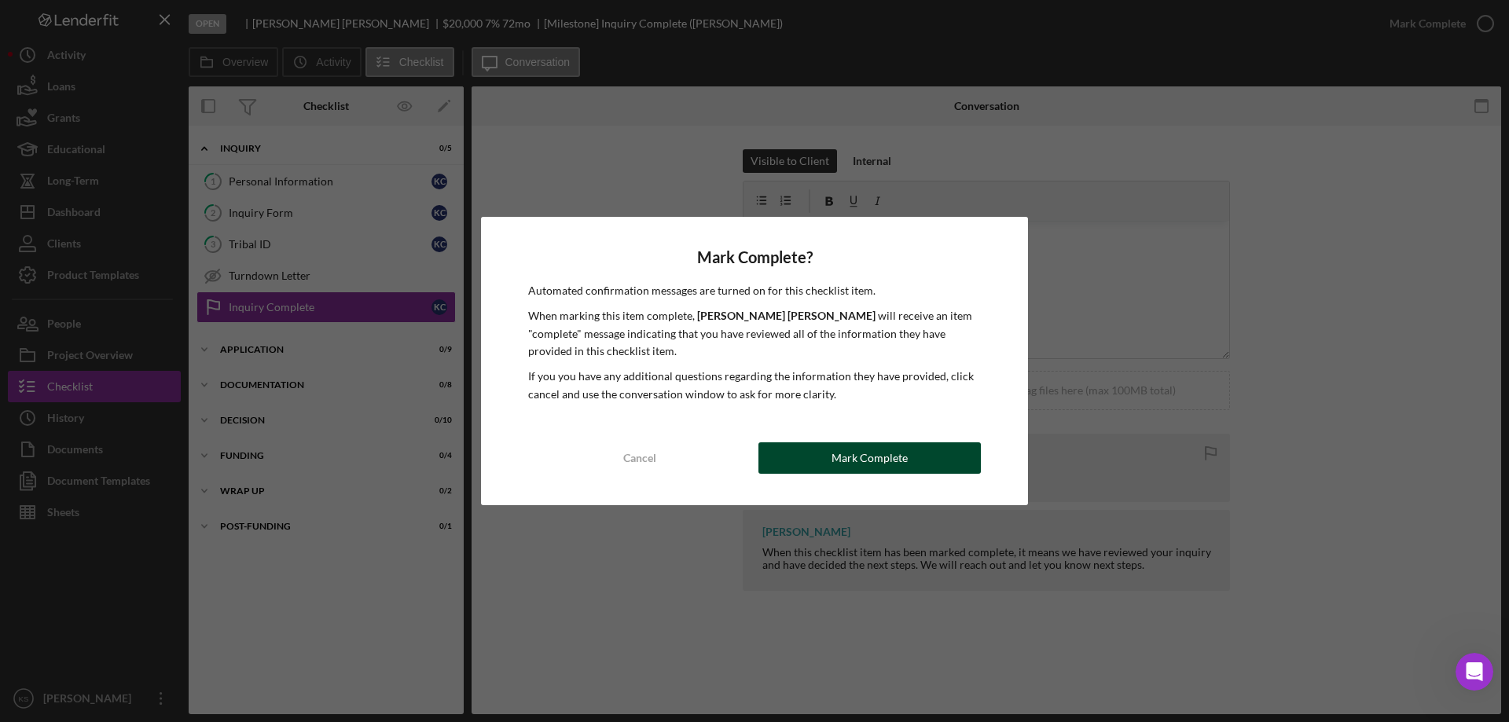
click at [880, 472] on div "Mark Complete" at bounding box center [870, 458] width 76 height 31
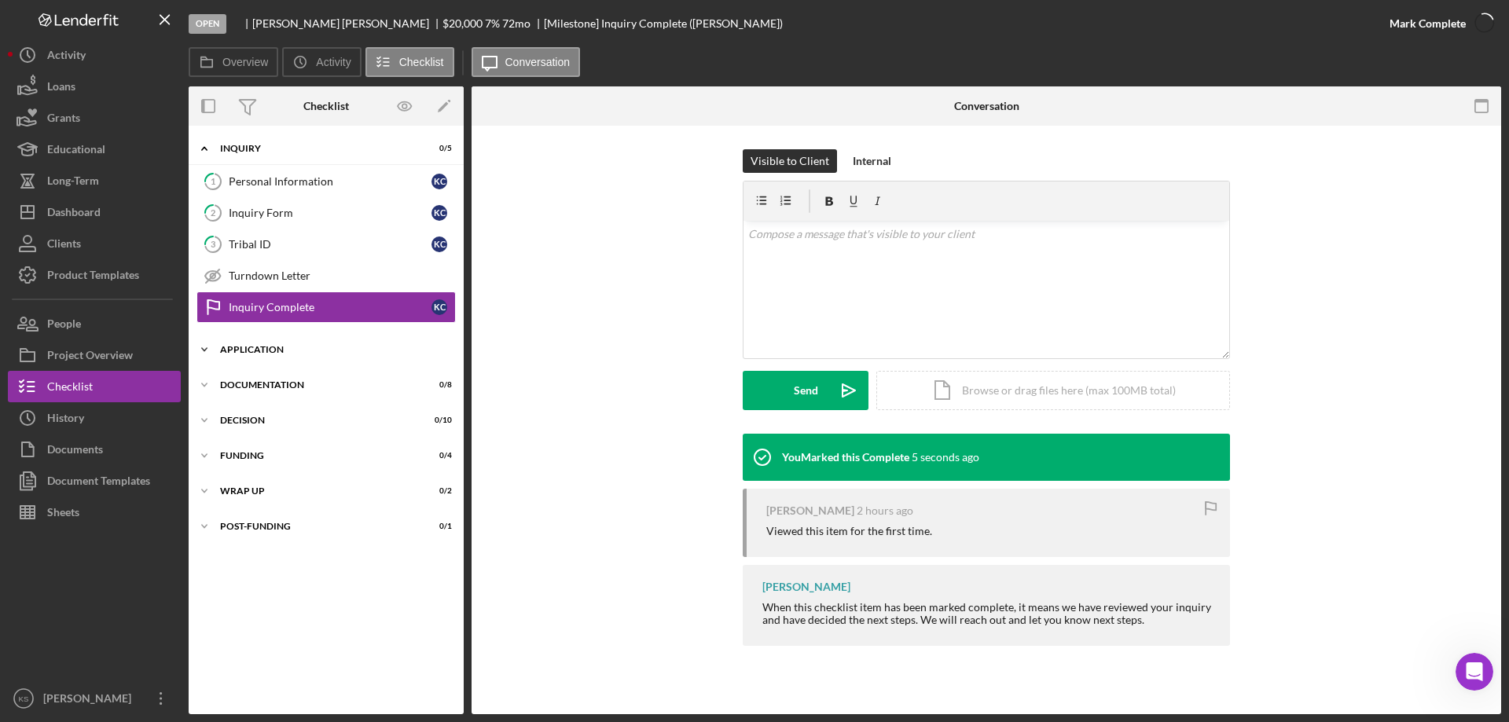
click at [249, 350] on div "Application" at bounding box center [332, 349] width 224 height 9
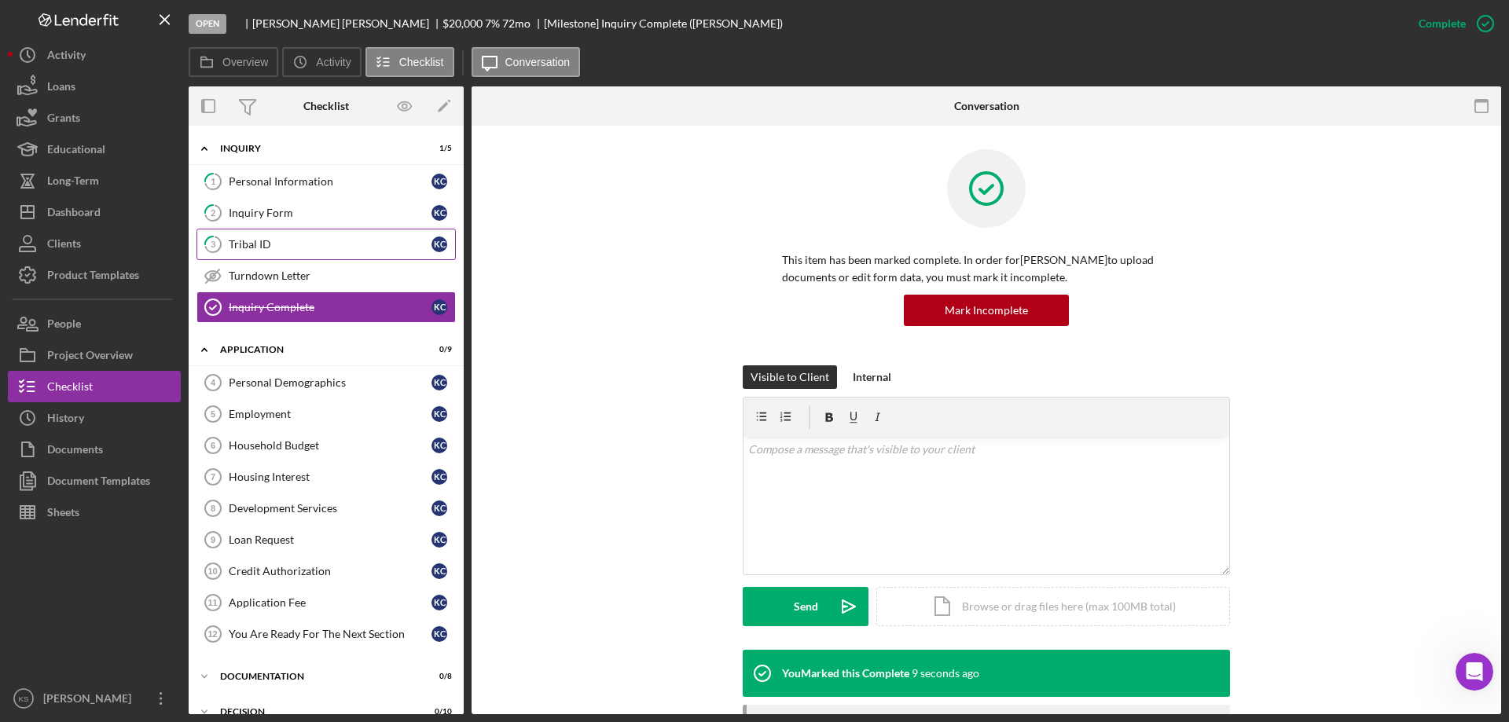
click at [303, 244] on div "Tribal ID" at bounding box center [330, 244] width 203 height 13
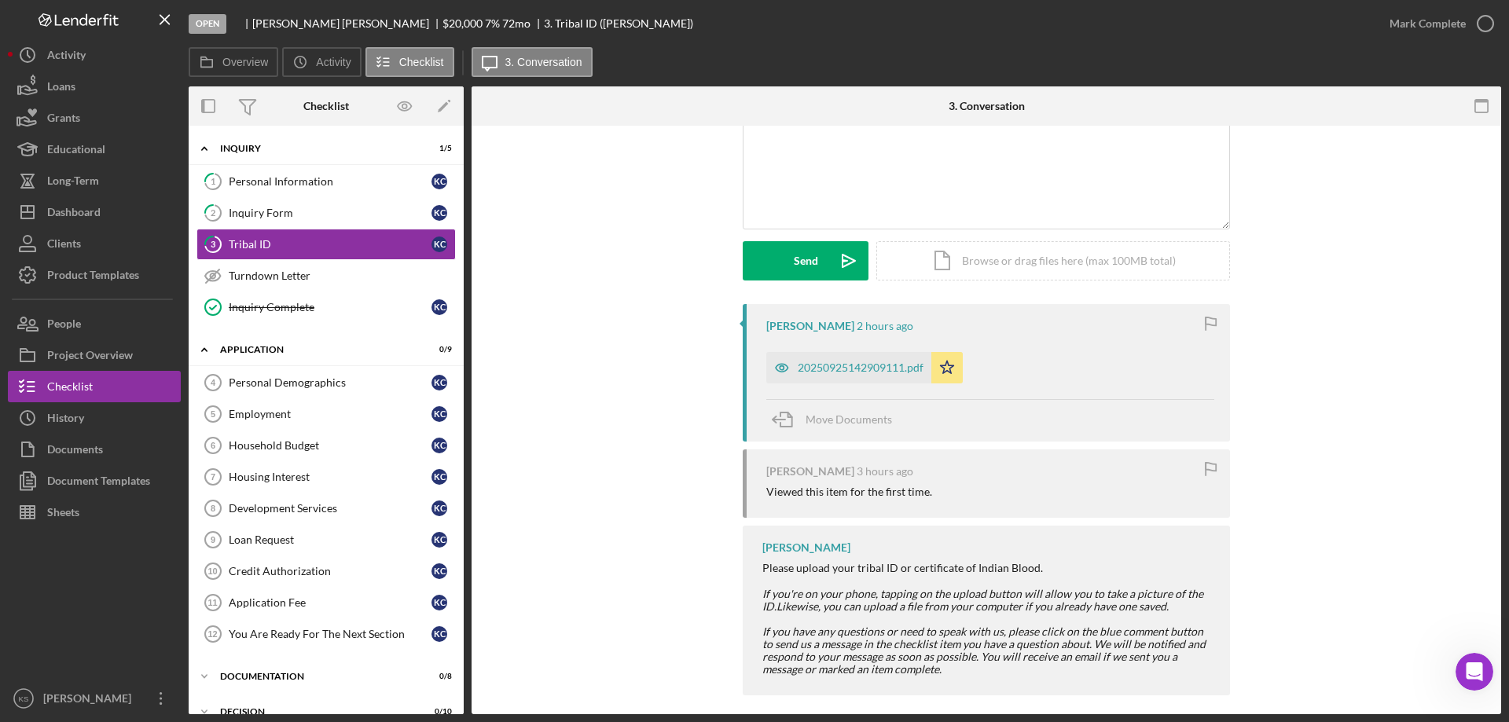
scroll to position [142, 0]
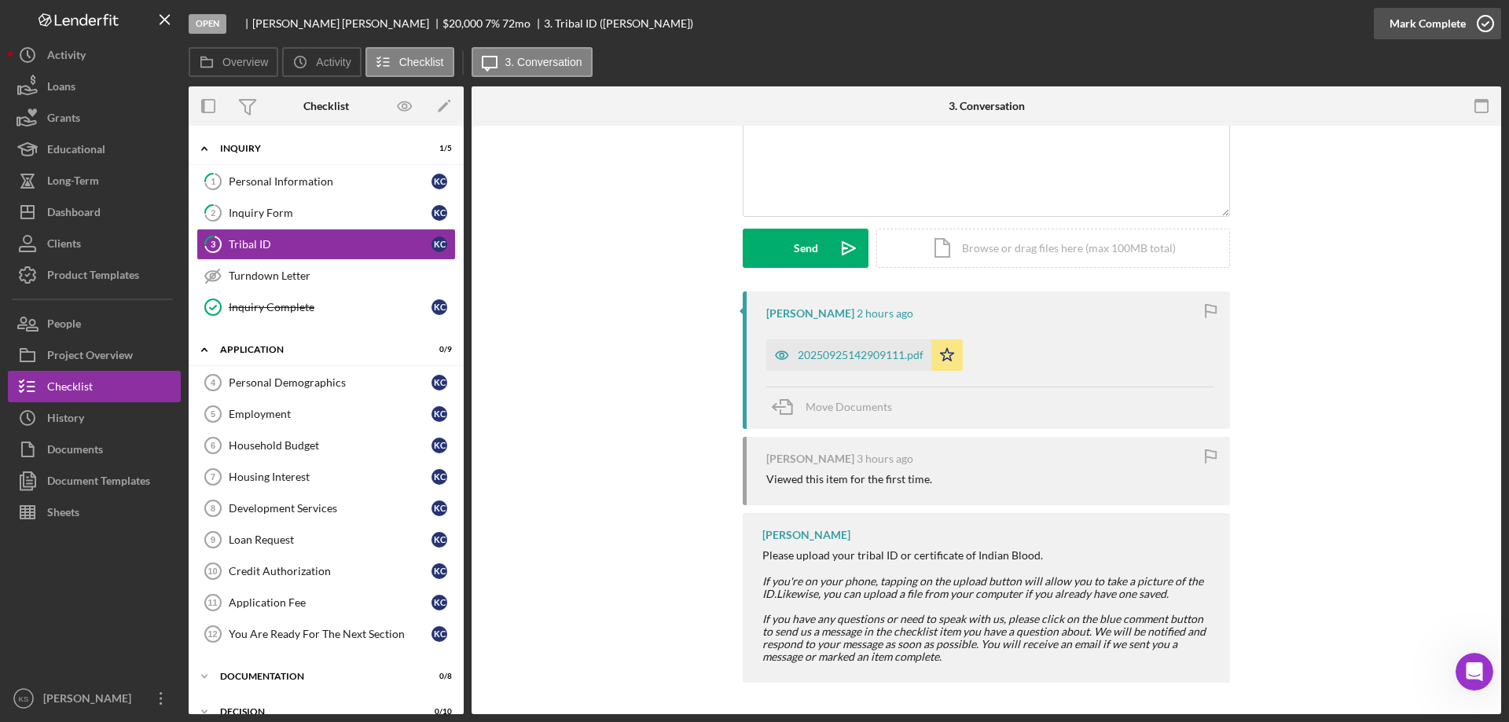
click at [1432, 22] on div "Mark Complete" at bounding box center [1428, 23] width 76 height 31
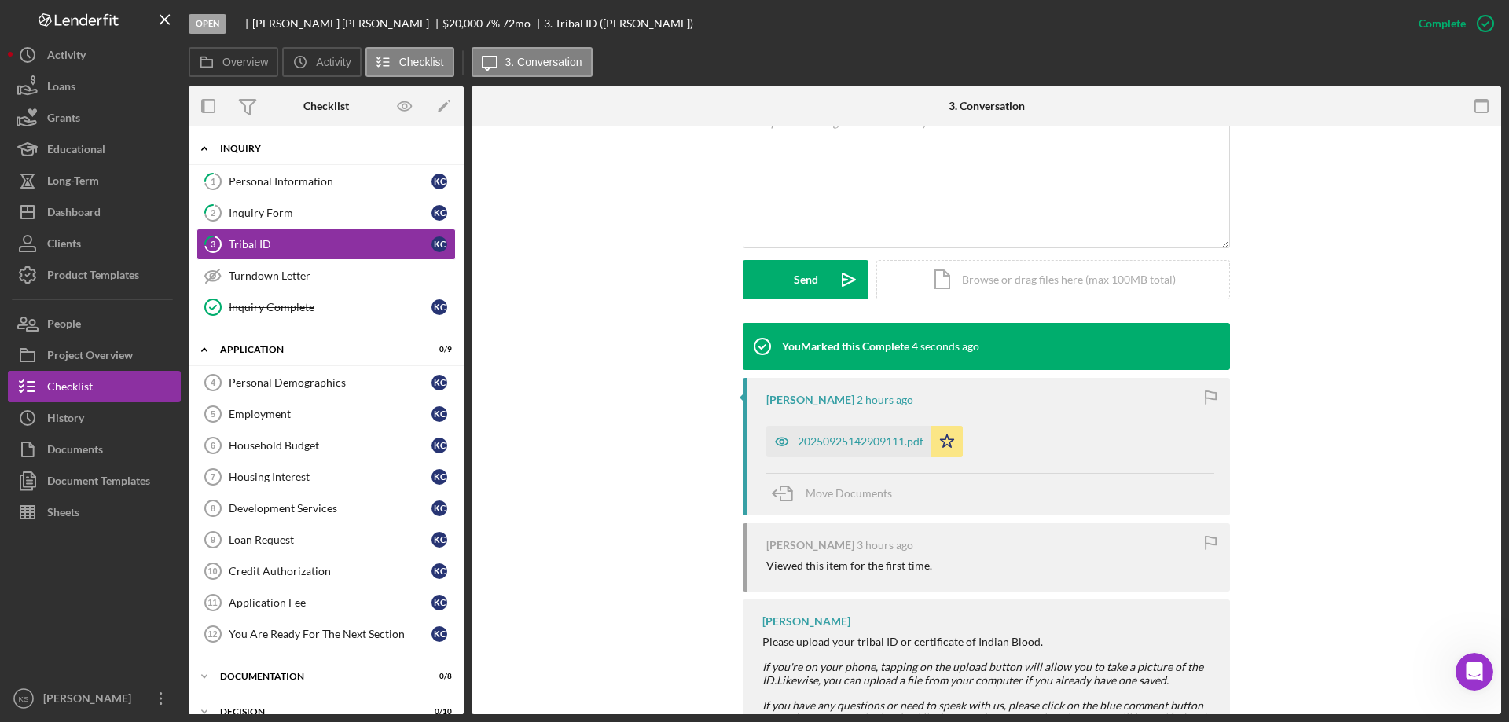
scroll to position [358, 0]
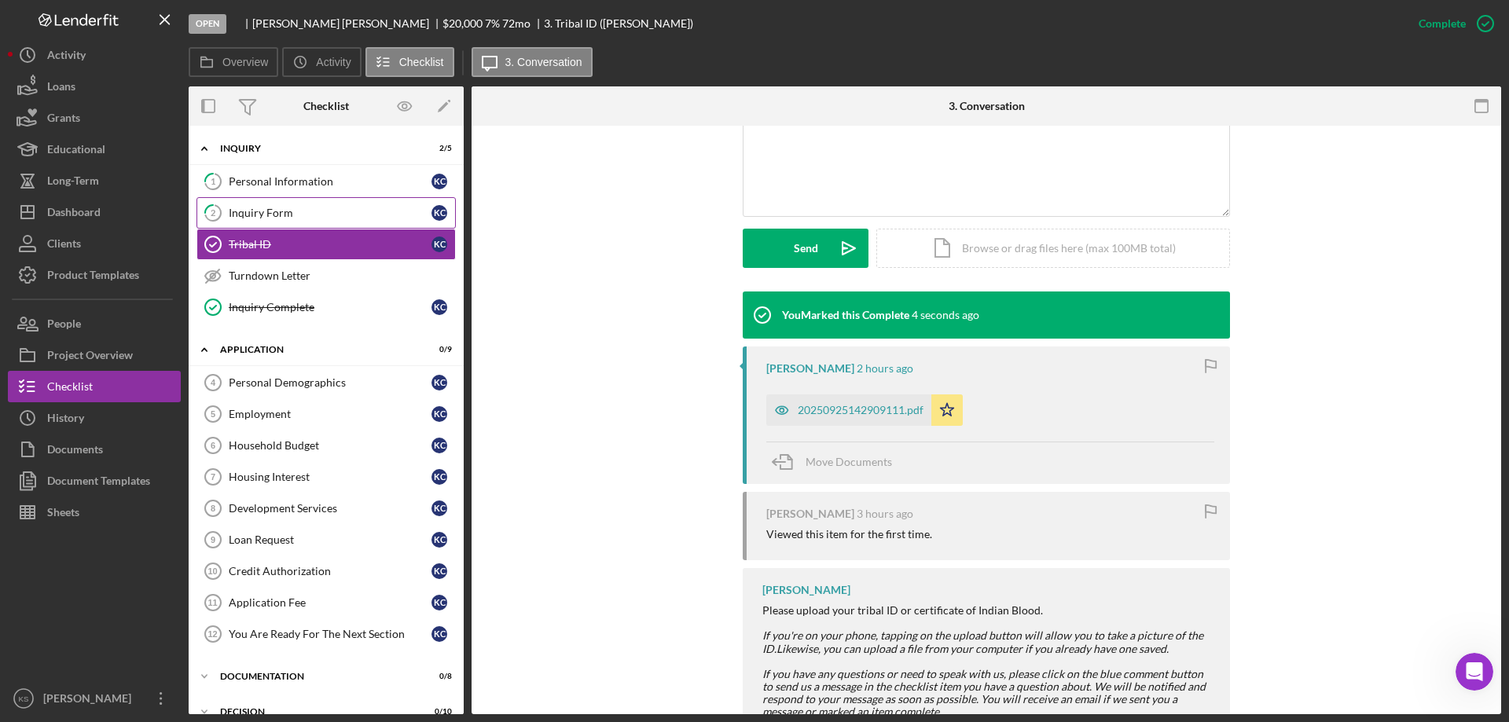
click at [289, 213] on div "Inquiry Form" at bounding box center [330, 213] width 203 height 13
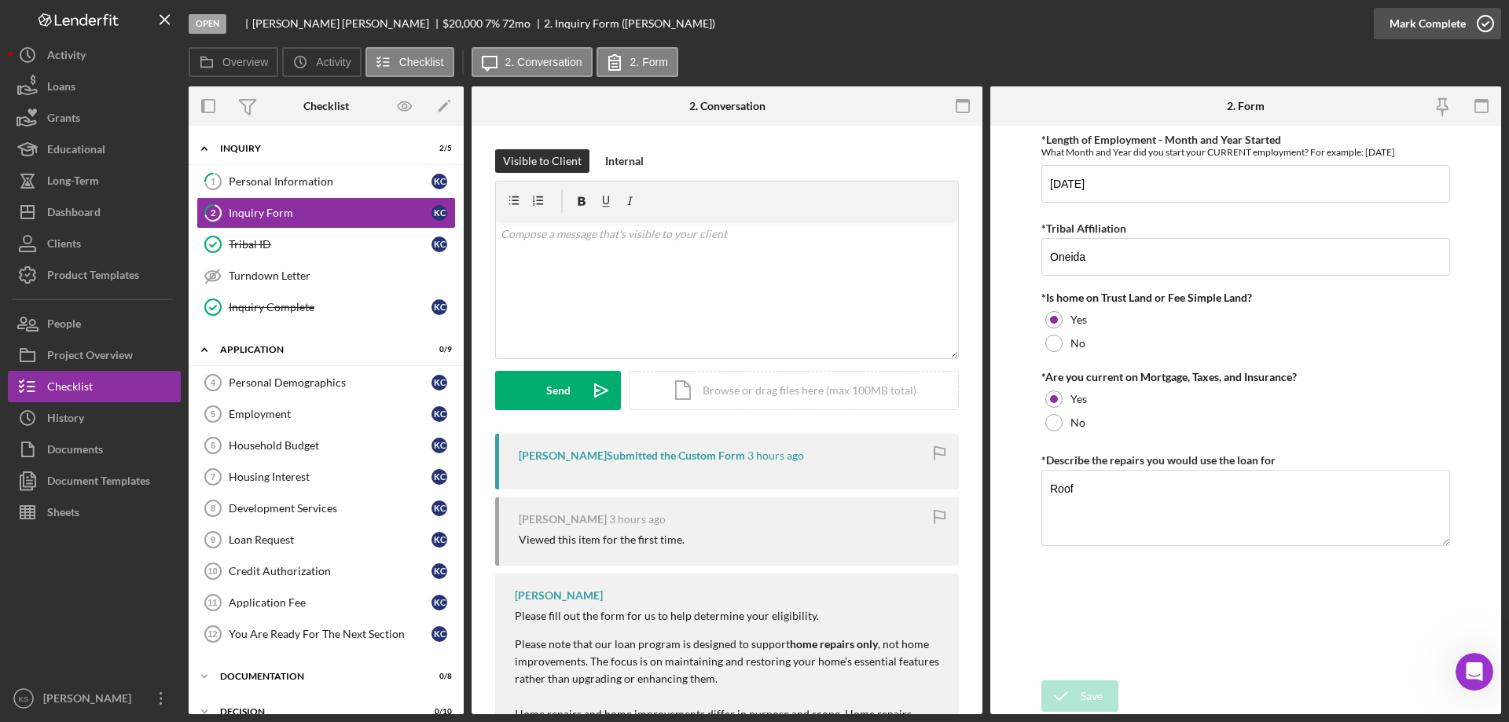
click at [1439, 13] on div "Mark Complete" at bounding box center [1428, 23] width 76 height 31
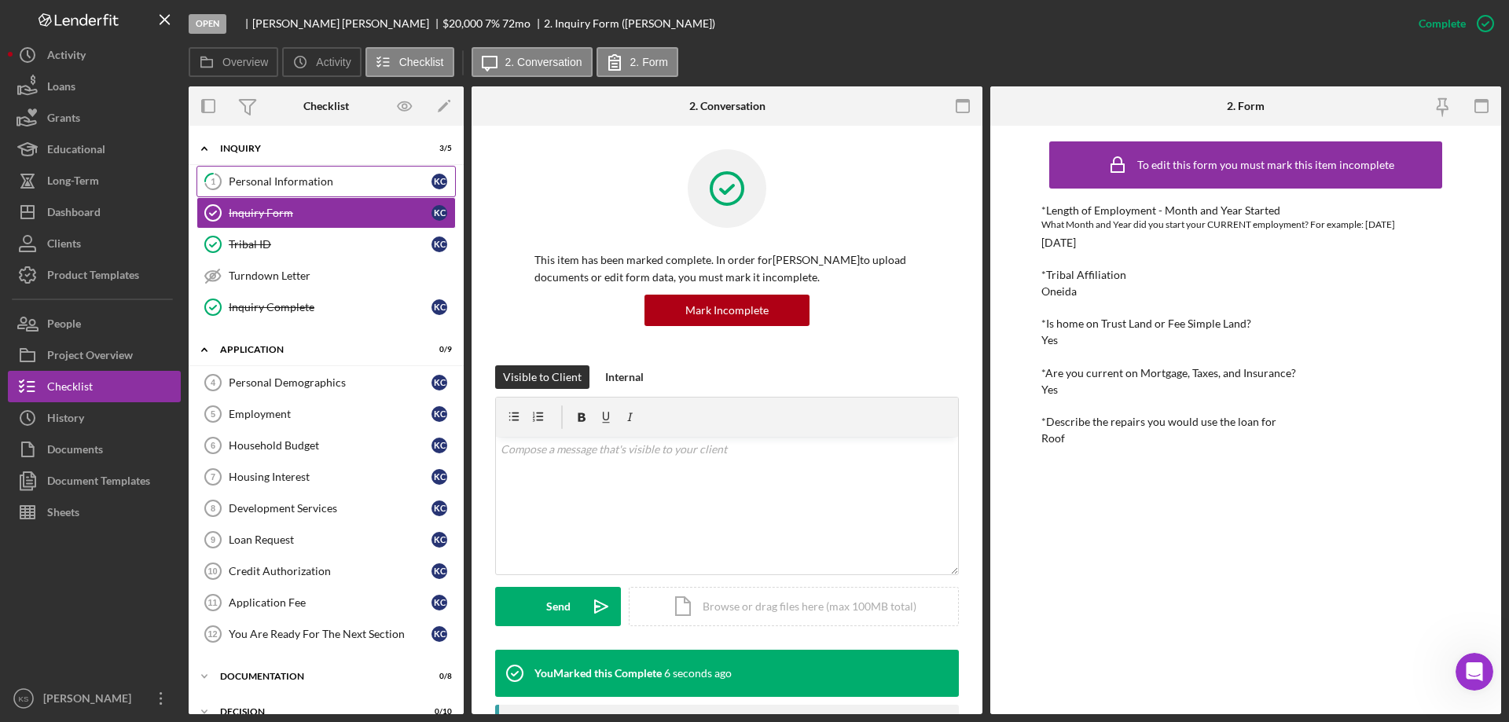
click at [307, 172] on link "1 Personal Information K C" at bounding box center [326, 181] width 259 height 31
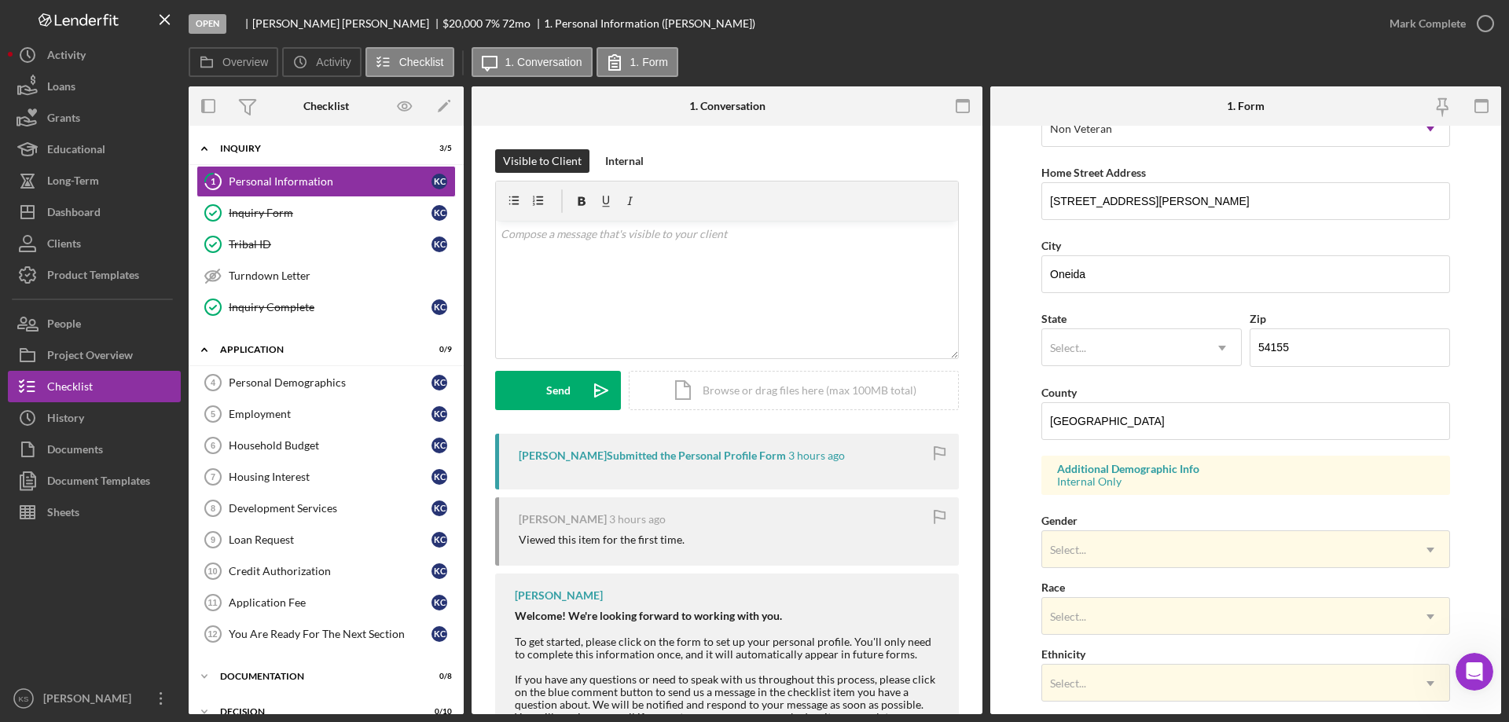
scroll to position [393, 0]
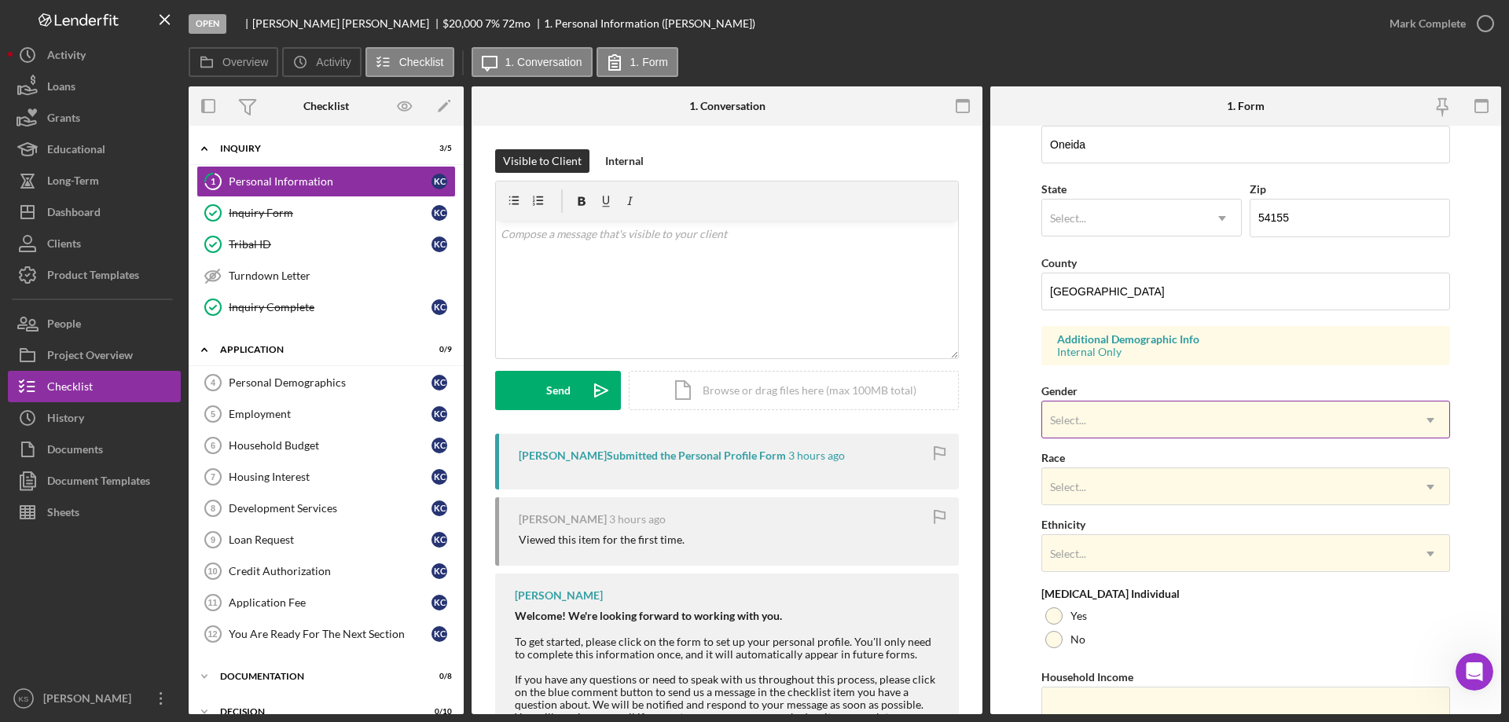
click at [1090, 417] on div "Select..." at bounding box center [1226, 420] width 369 height 36
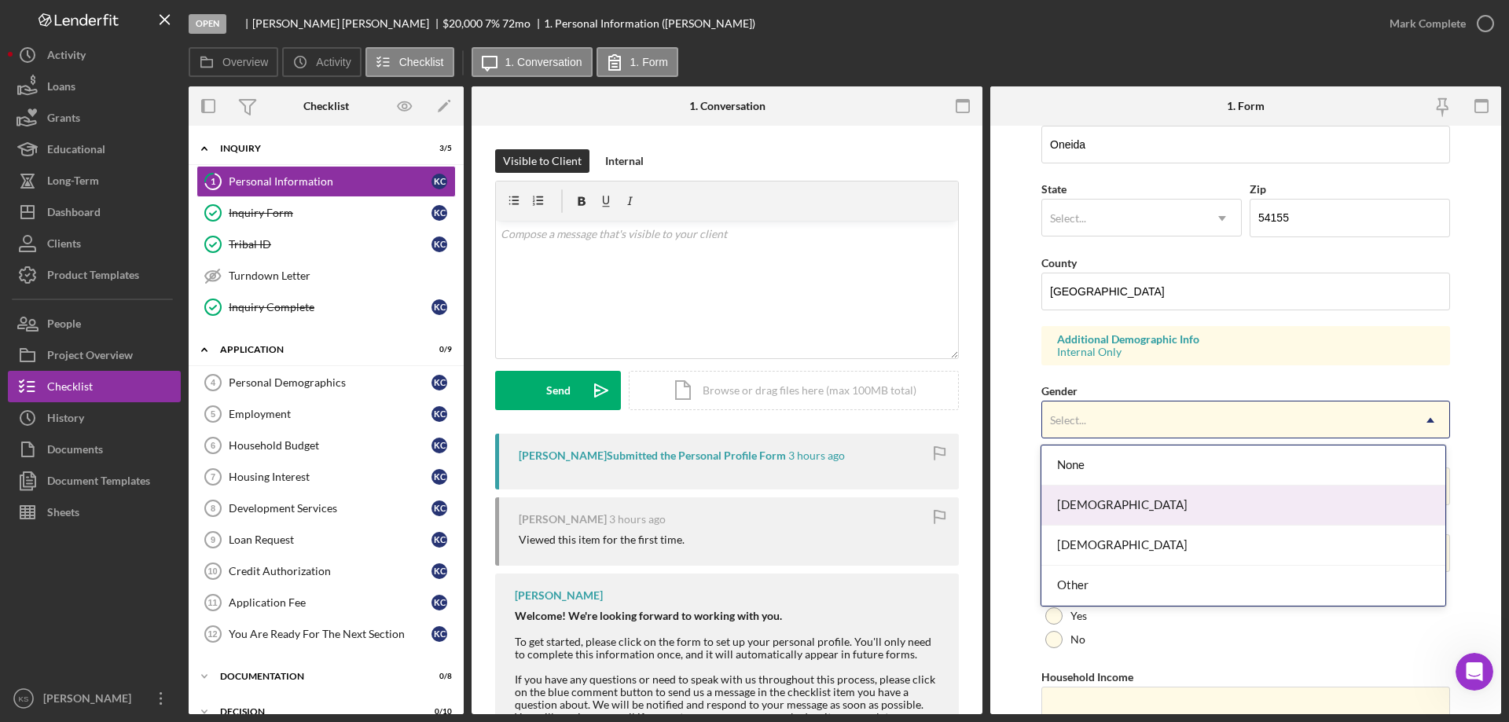
click at [1108, 503] on div "[DEMOGRAPHIC_DATA]" at bounding box center [1243, 506] width 403 height 40
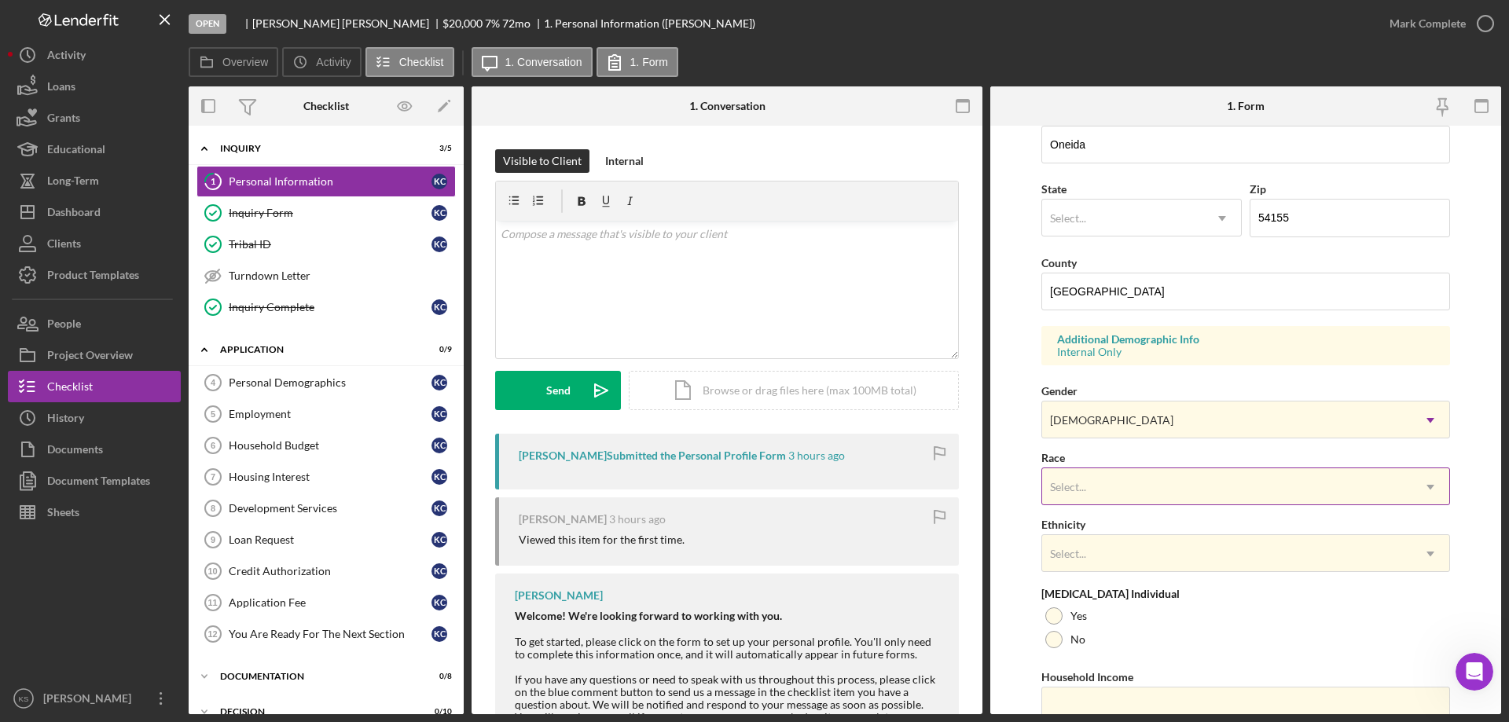
click at [1108, 498] on div "Select..." at bounding box center [1226, 487] width 369 height 36
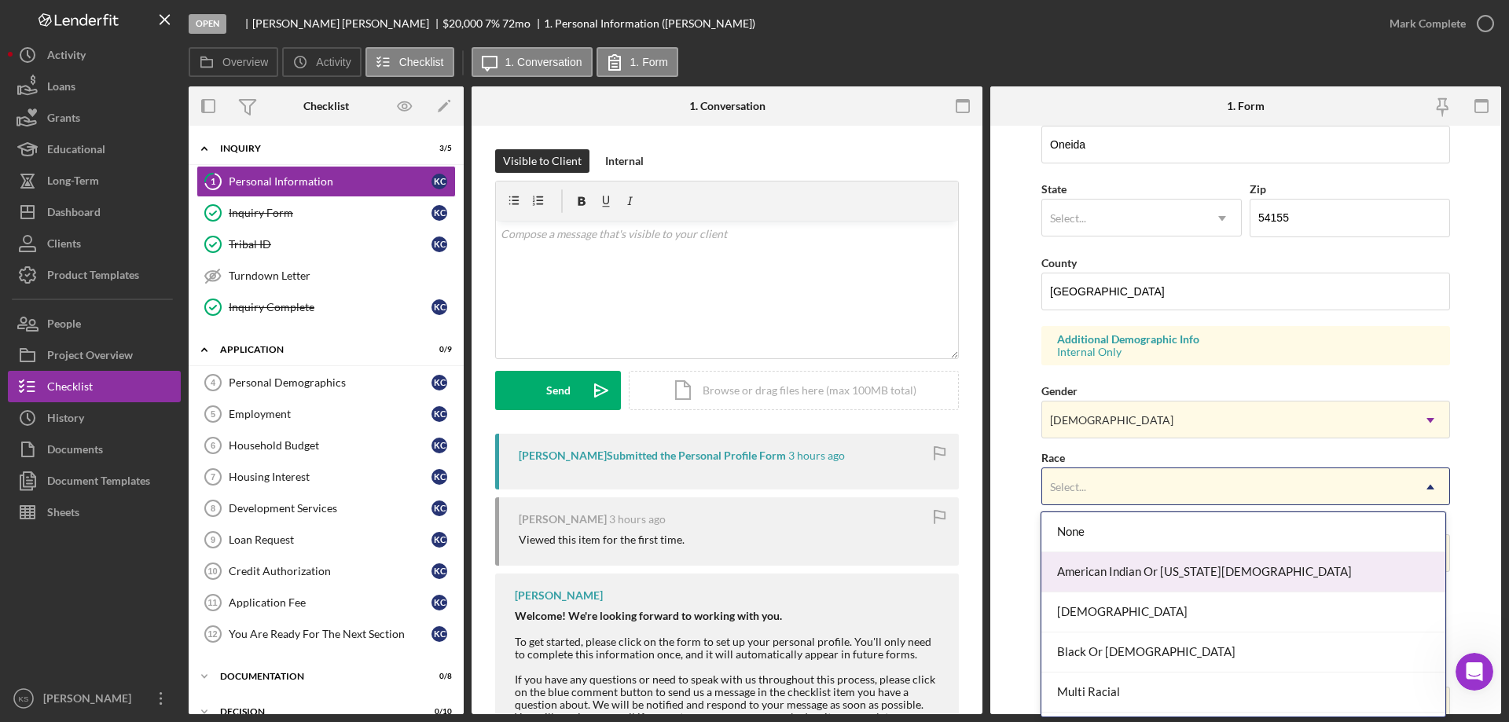
click at [1145, 566] on div "American Indian Or [US_STATE][DEMOGRAPHIC_DATA]" at bounding box center [1243, 573] width 403 height 40
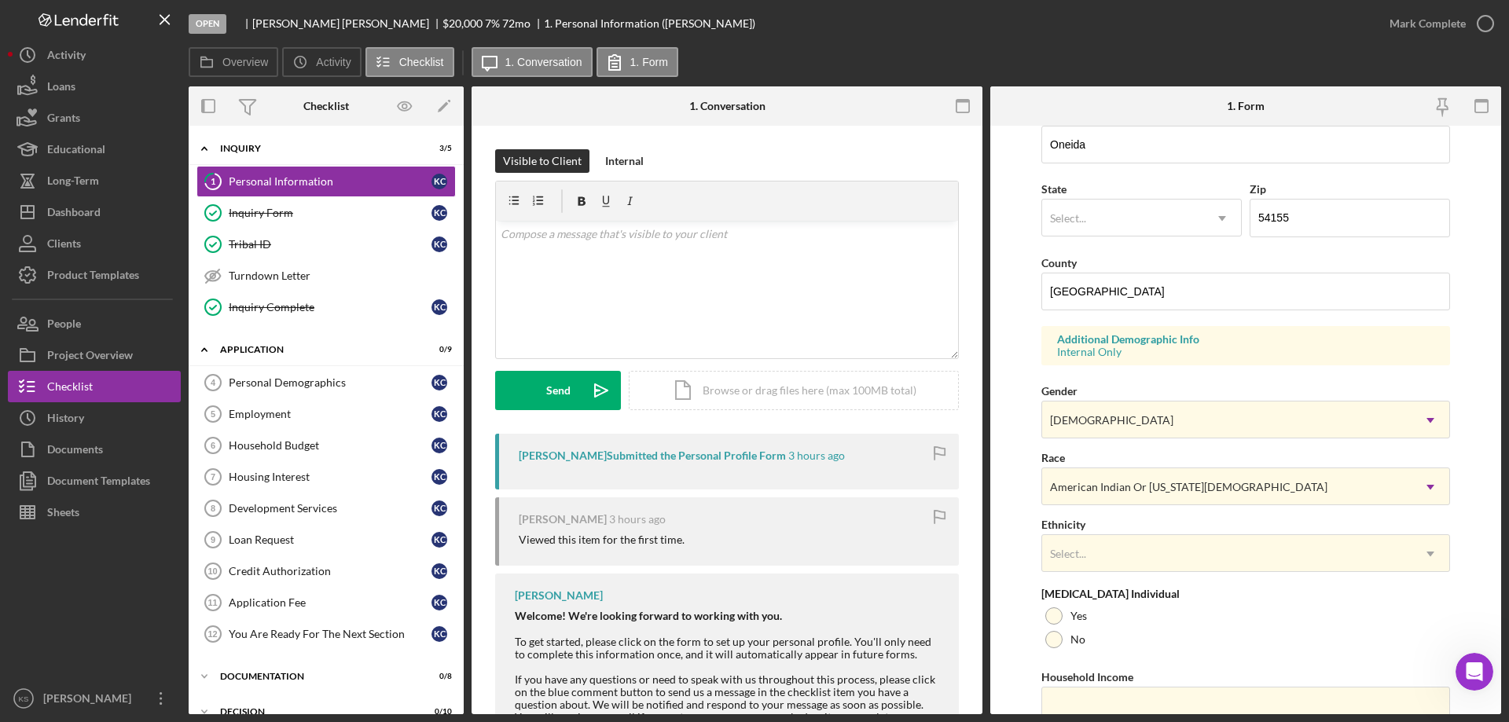
click at [1145, 566] on div "Select..." at bounding box center [1226, 554] width 369 height 36
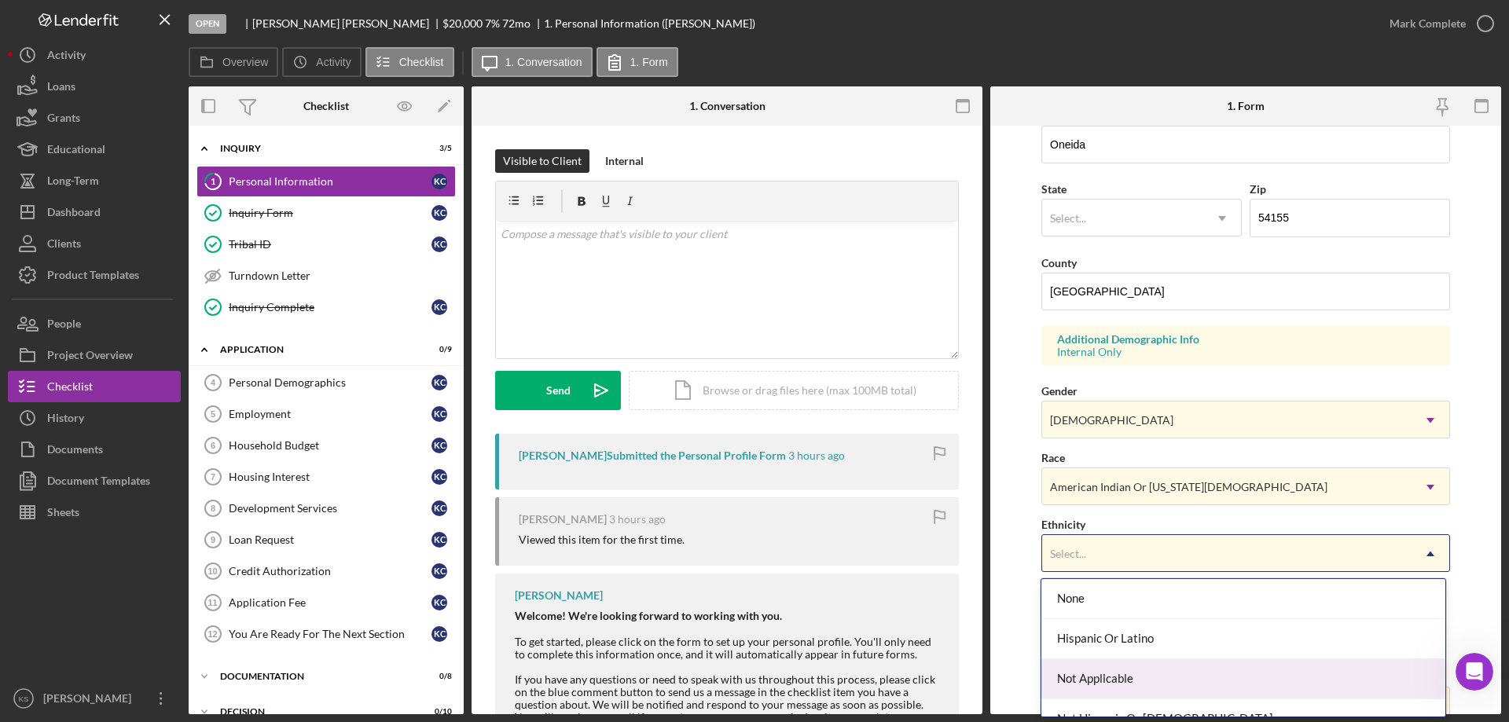
click at [1141, 678] on div "Not Applicable" at bounding box center [1243, 680] width 403 height 40
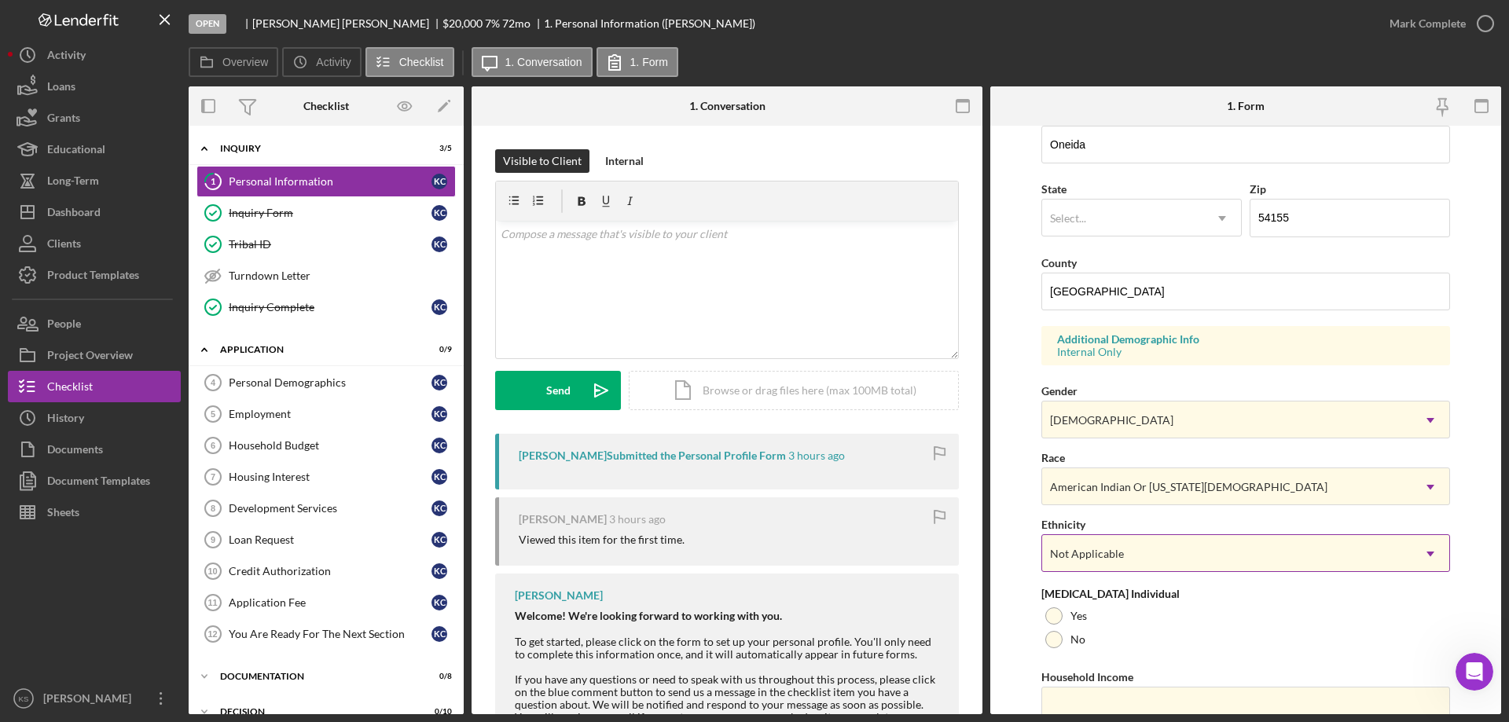
drag, startPoint x: 1143, startPoint y: 578, endPoint x: 1141, endPoint y: 569, distance: 9.0
click at [1141, 574] on div "First Name [PERSON_NAME] Middle Name Last Name [PERSON_NAME] Job Title Co-teach…" at bounding box center [1246, 241] width 409 height 1000
click at [1140, 559] on div "Not Applicable" at bounding box center [1226, 554] width 369 height 36
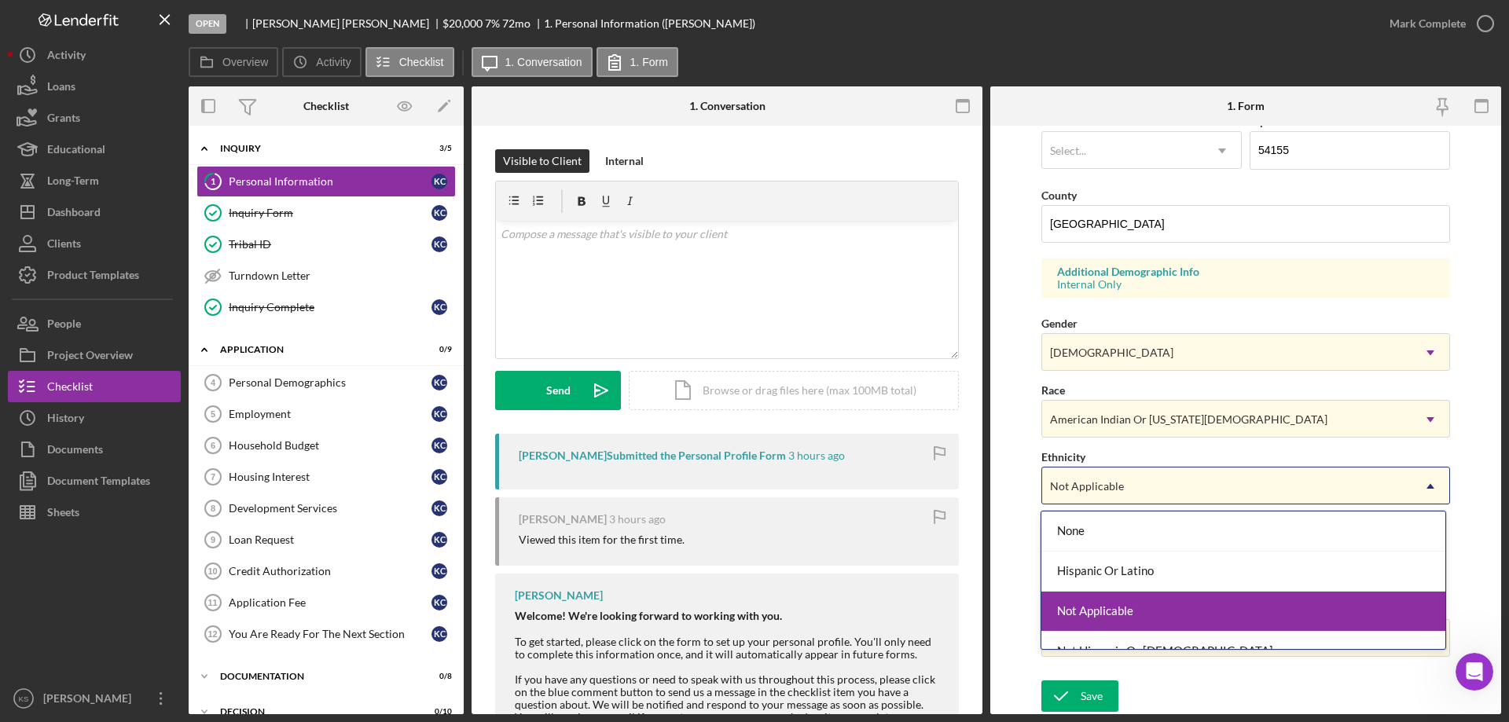
scroll to position [63, 0]
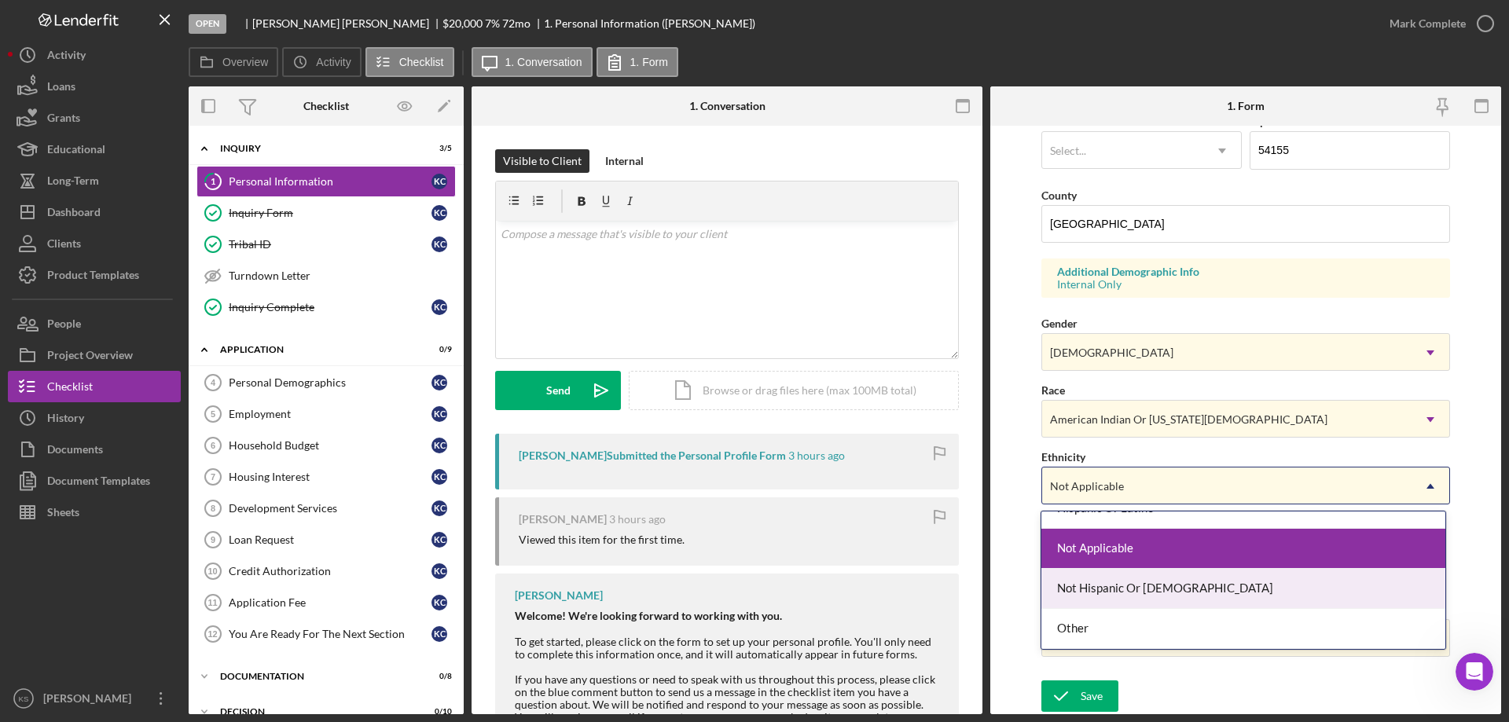
click at [1150, 591] on div "Not Hispanic Or [DEMOGRAPHIC_DATA]" at bounding box center [1243, 589] width 403 height 40
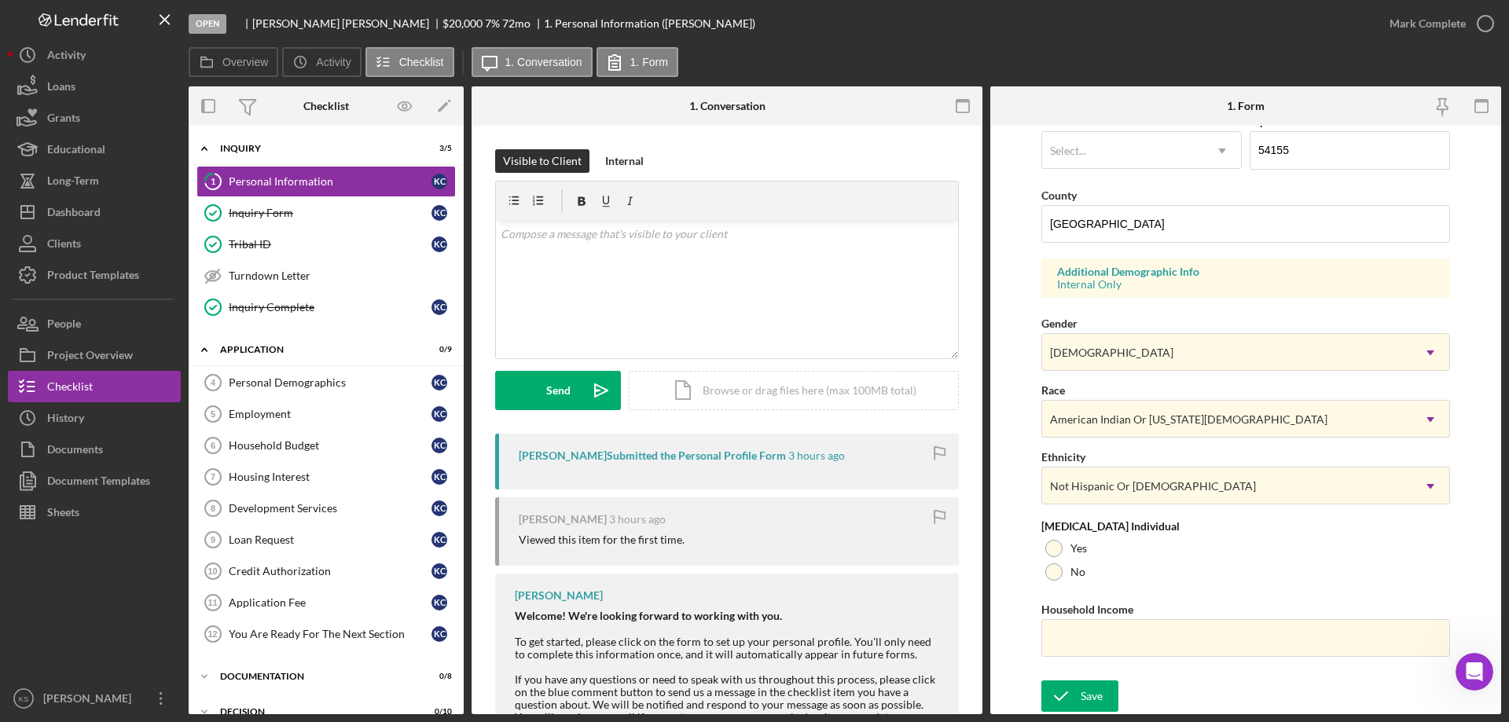
click at [1024, 572] on form "First Name [PERSON_NAME] Middle Name Last Name [PERSON_NAME] Job Title Co-teach…" at bounding box center [1246, 420] width 511 height 589
click at [1064, 697] on polyline "submit" at bounding box center [1061, 697] width 13 height 8
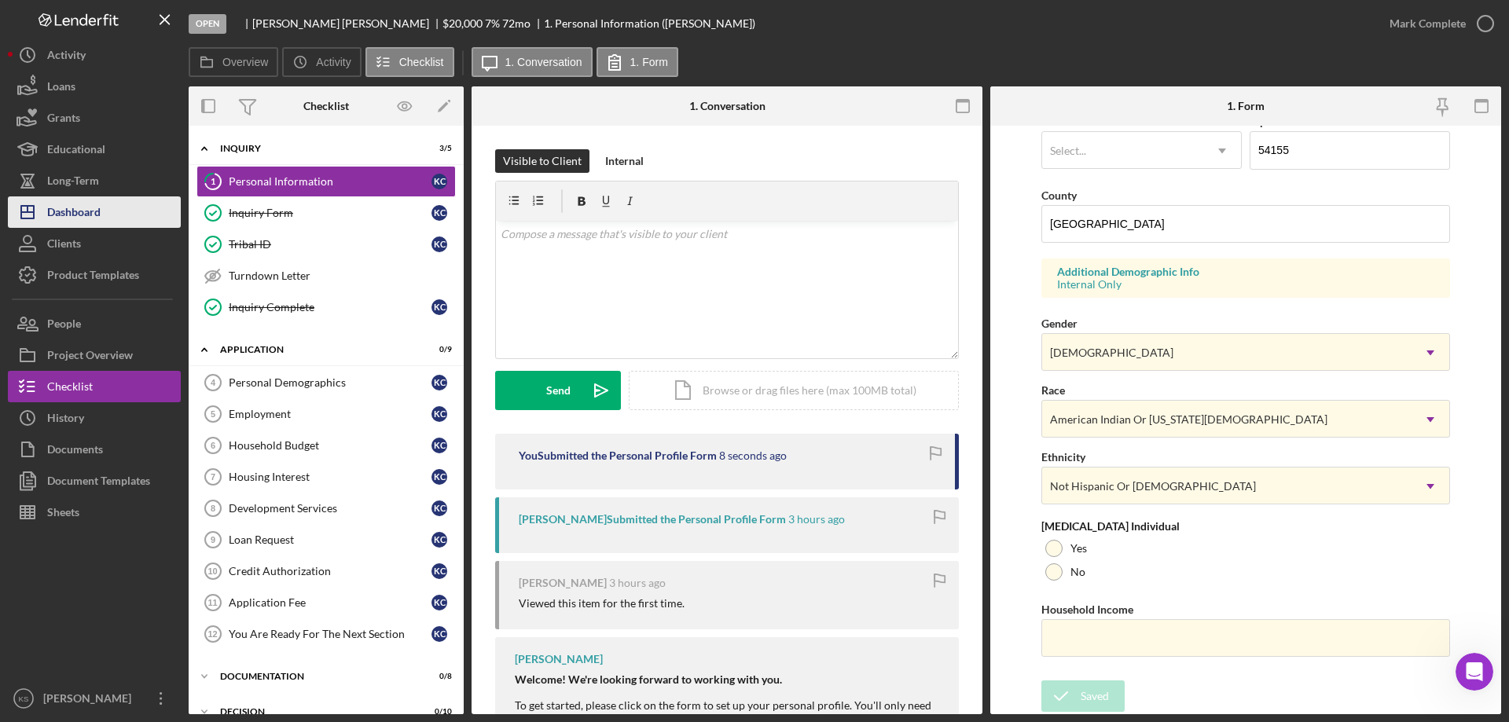
click at [90, 221] on div "Dashboard" at bounding box center [73, 214] width 53 height 35
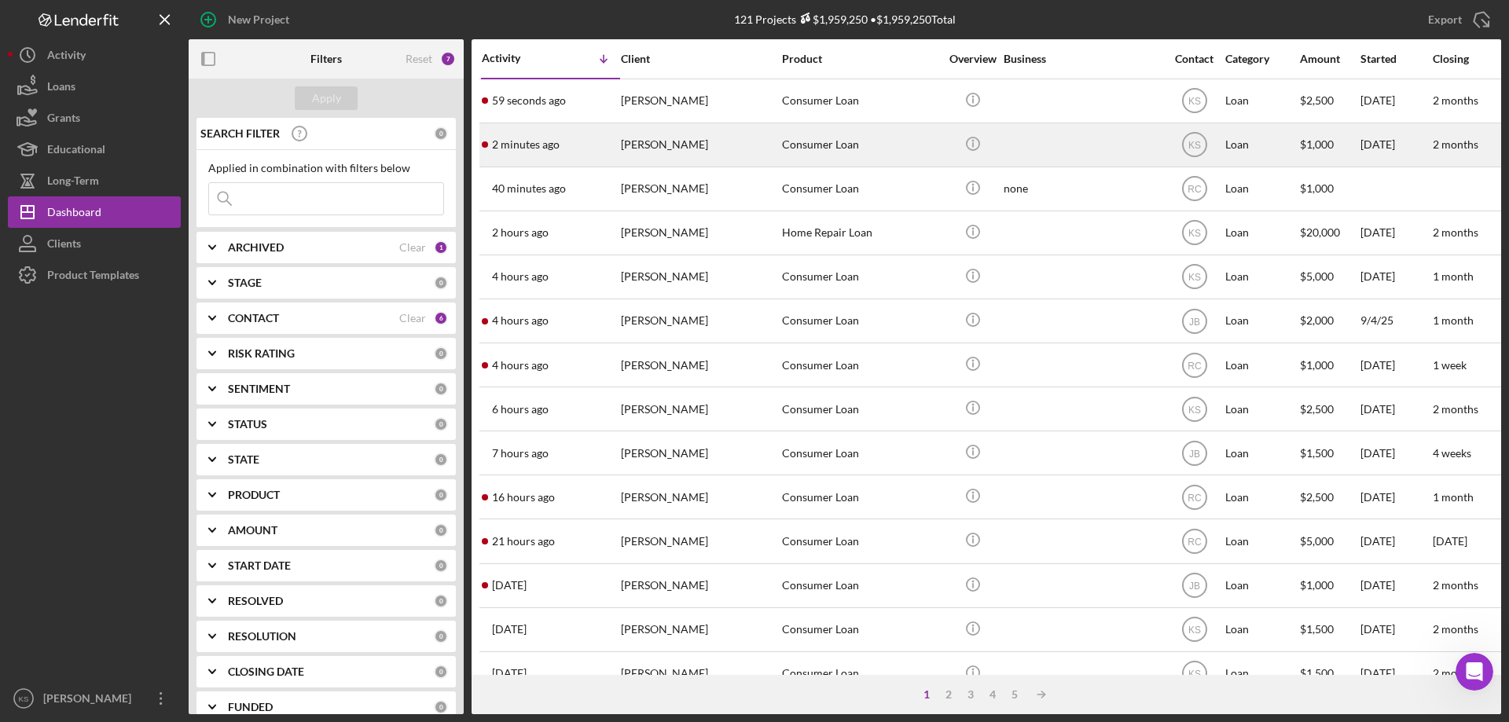
click at [708, 158] on div "[PERSON_NAME]" at bounding box center [699, 145] width 157 height 42
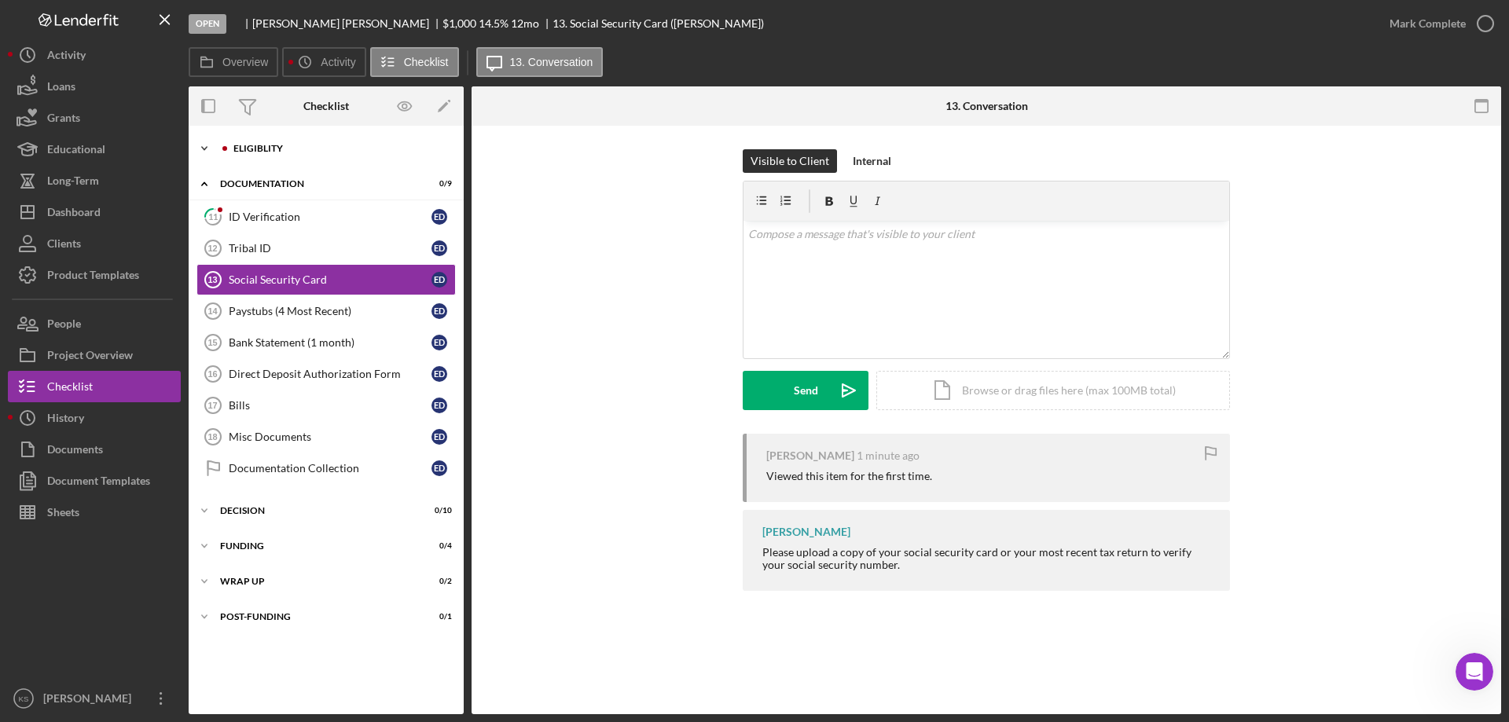
click at [273, 153] on div "Eligiblity" at bounding box center [338, 148] width 211 height 9
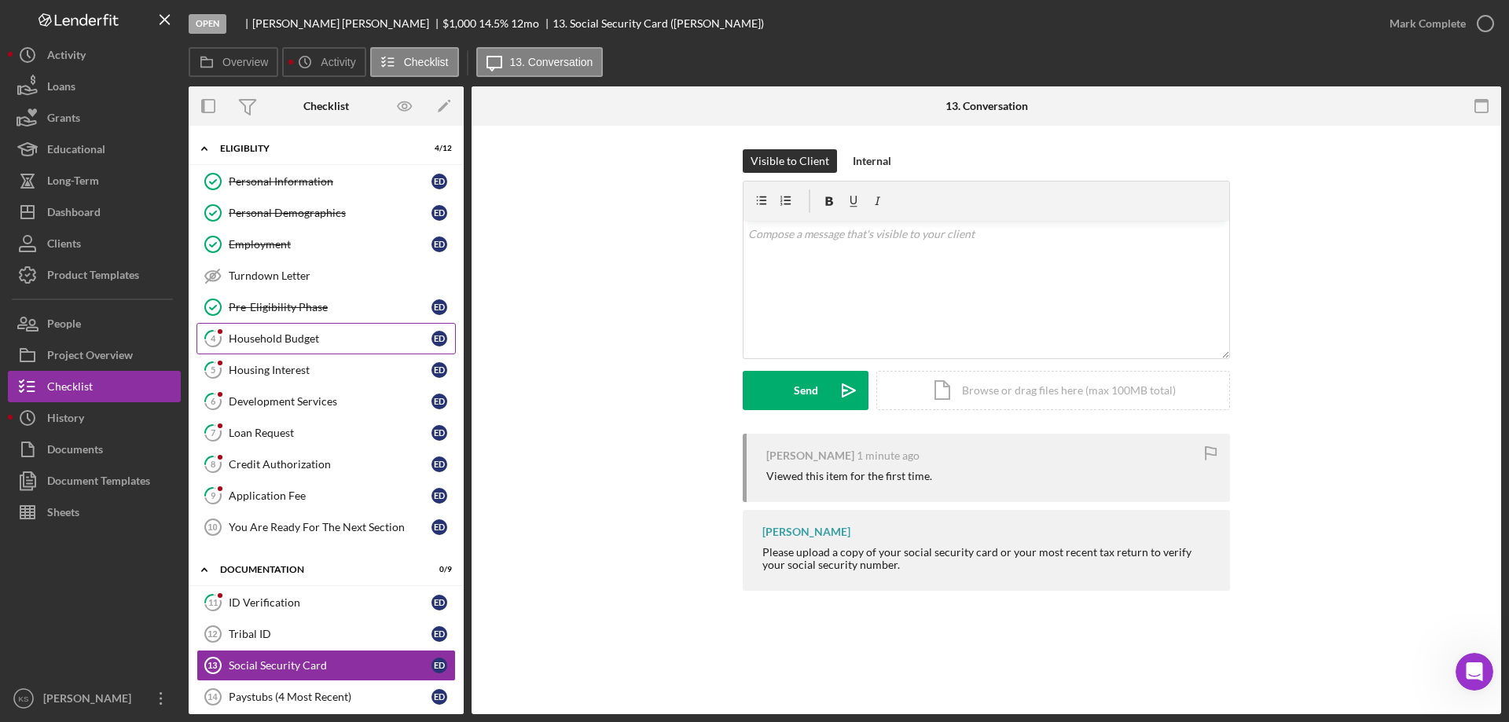
click at [310, 333] on div "Household Budget" at bounding box center [330, 339] width 203 height 13
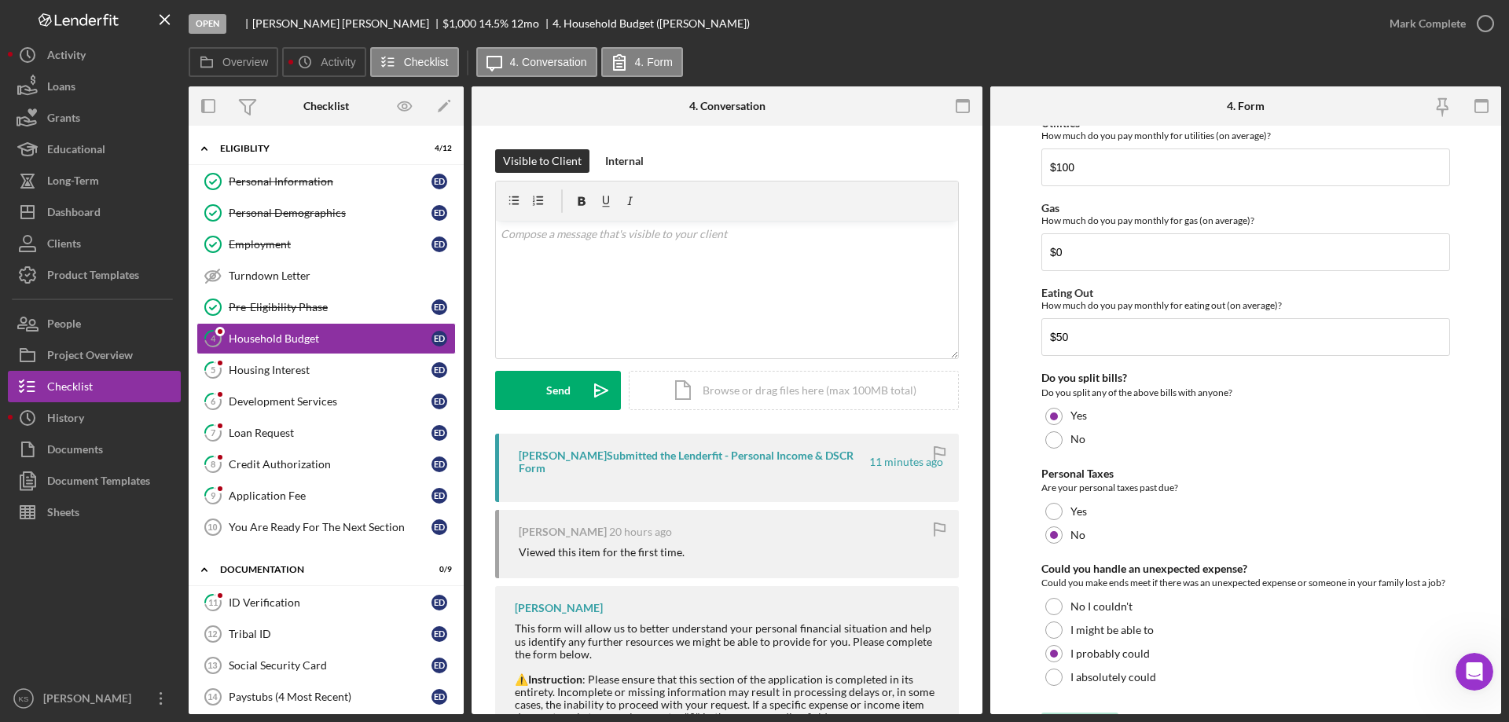
scroll to position [1020, 0]
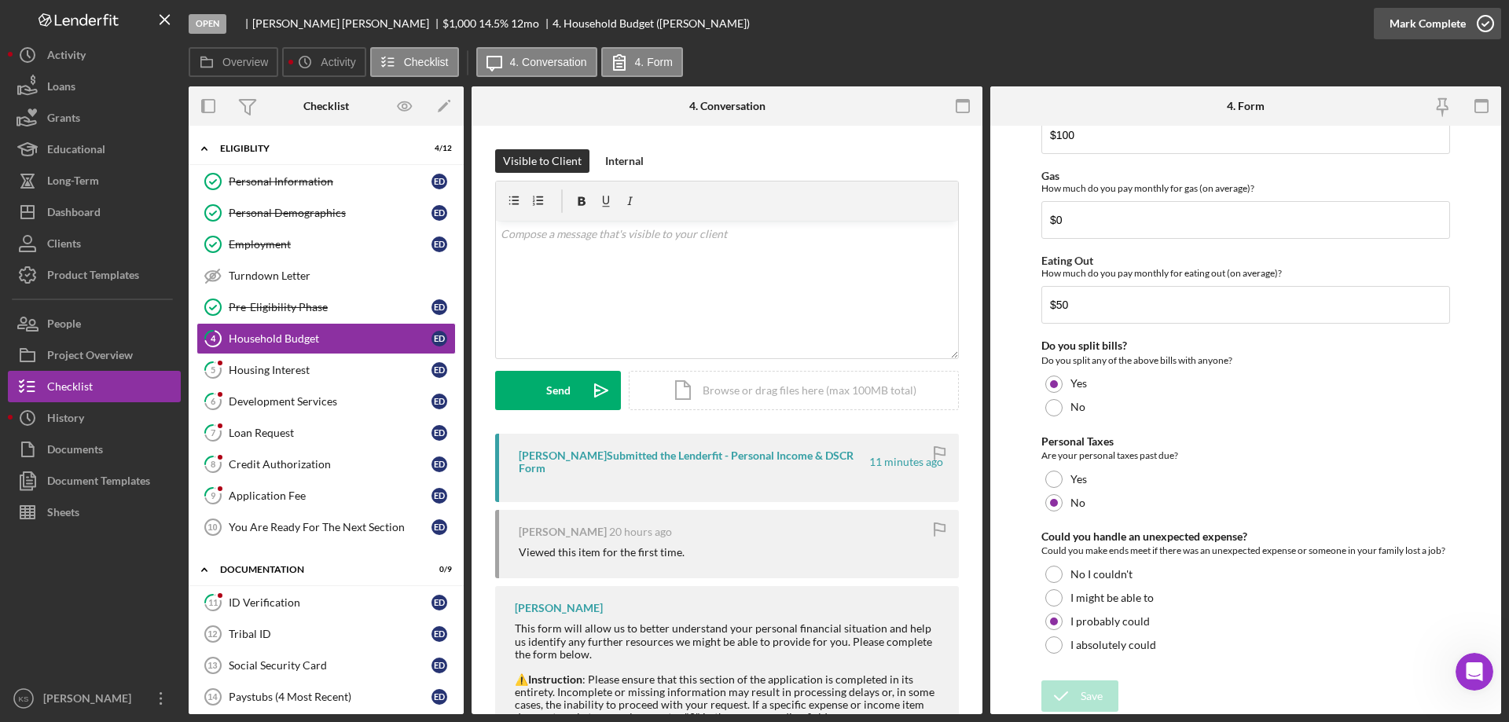
click at [1424, 16] on div "Mark Complete" at bounding box center [1428, 23] width 76 height 31
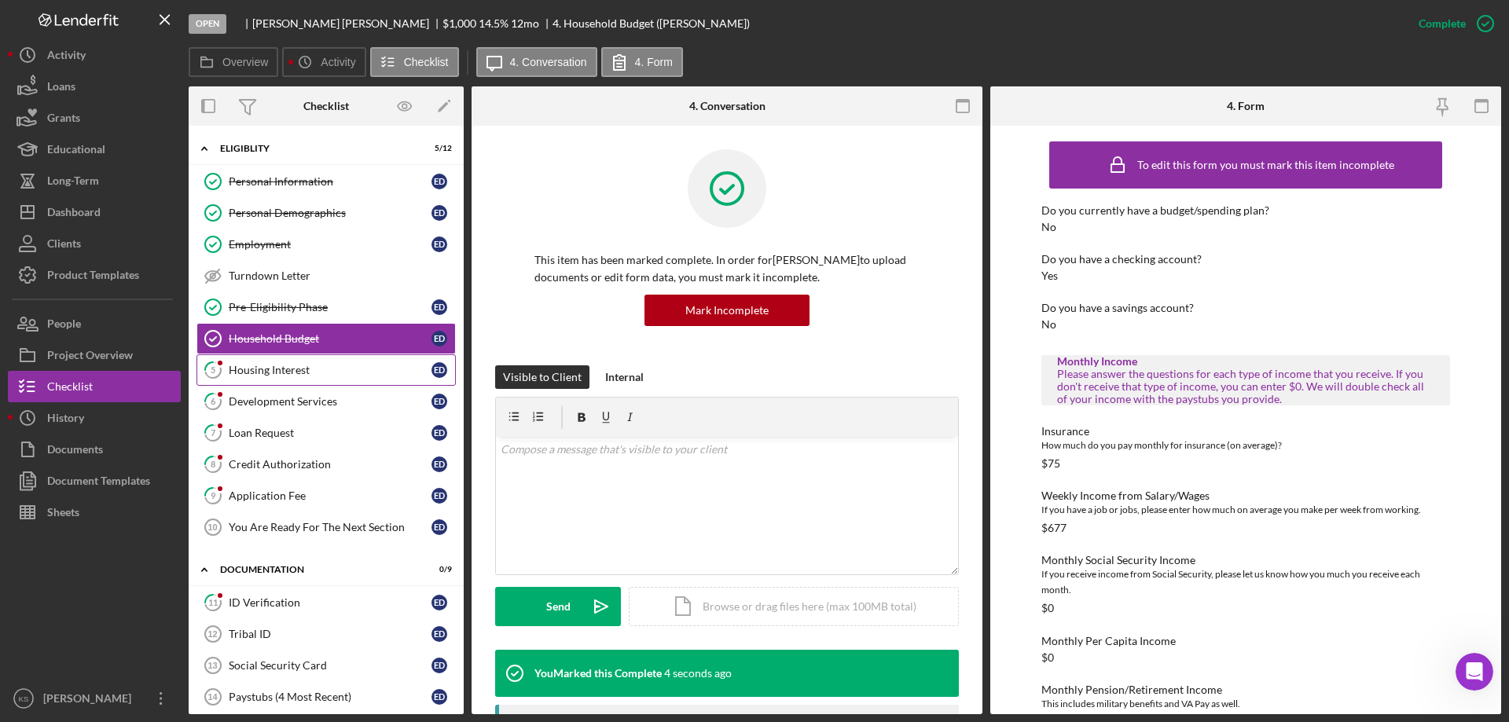
click at [300, 362] on link "5 Housing Interest E D" at bounding box center [326, 370] width 259 height 31
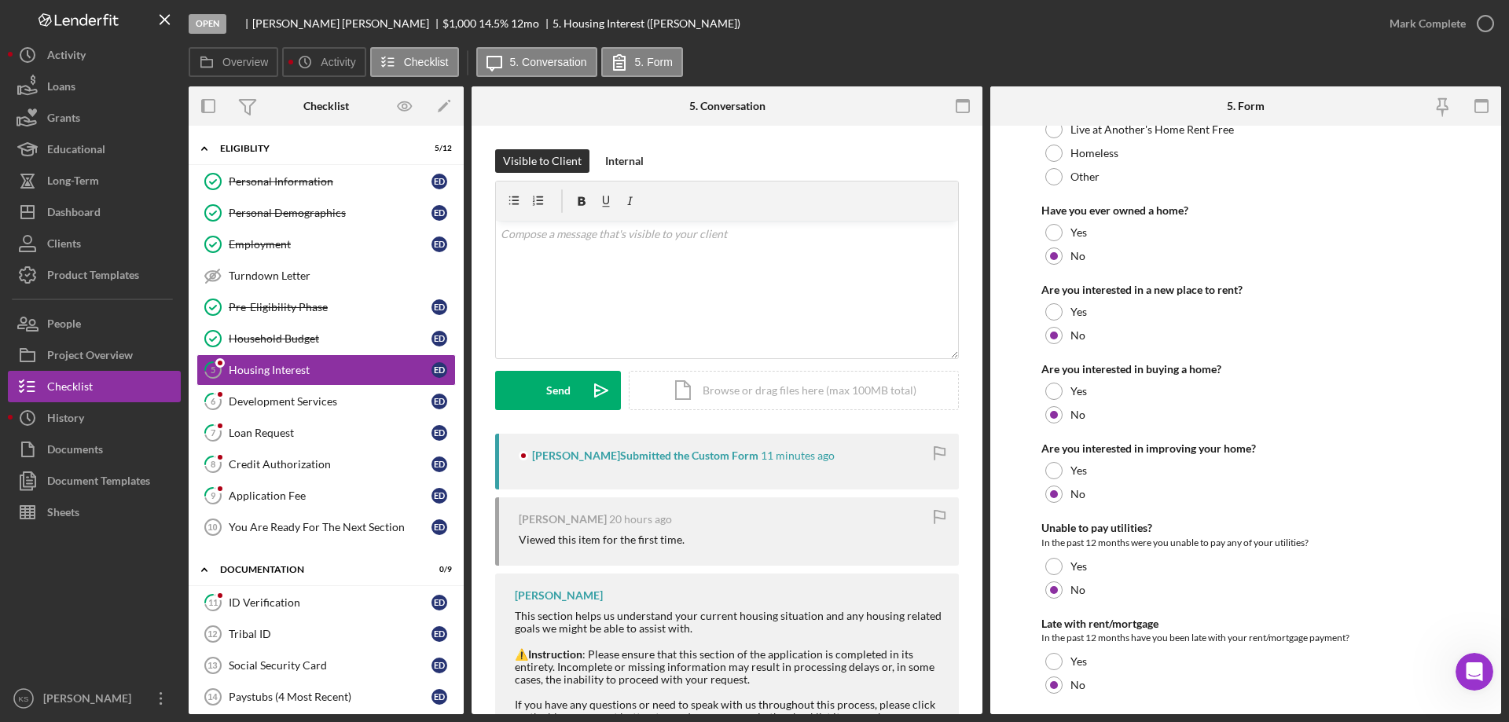
scroll to position [215, 0]
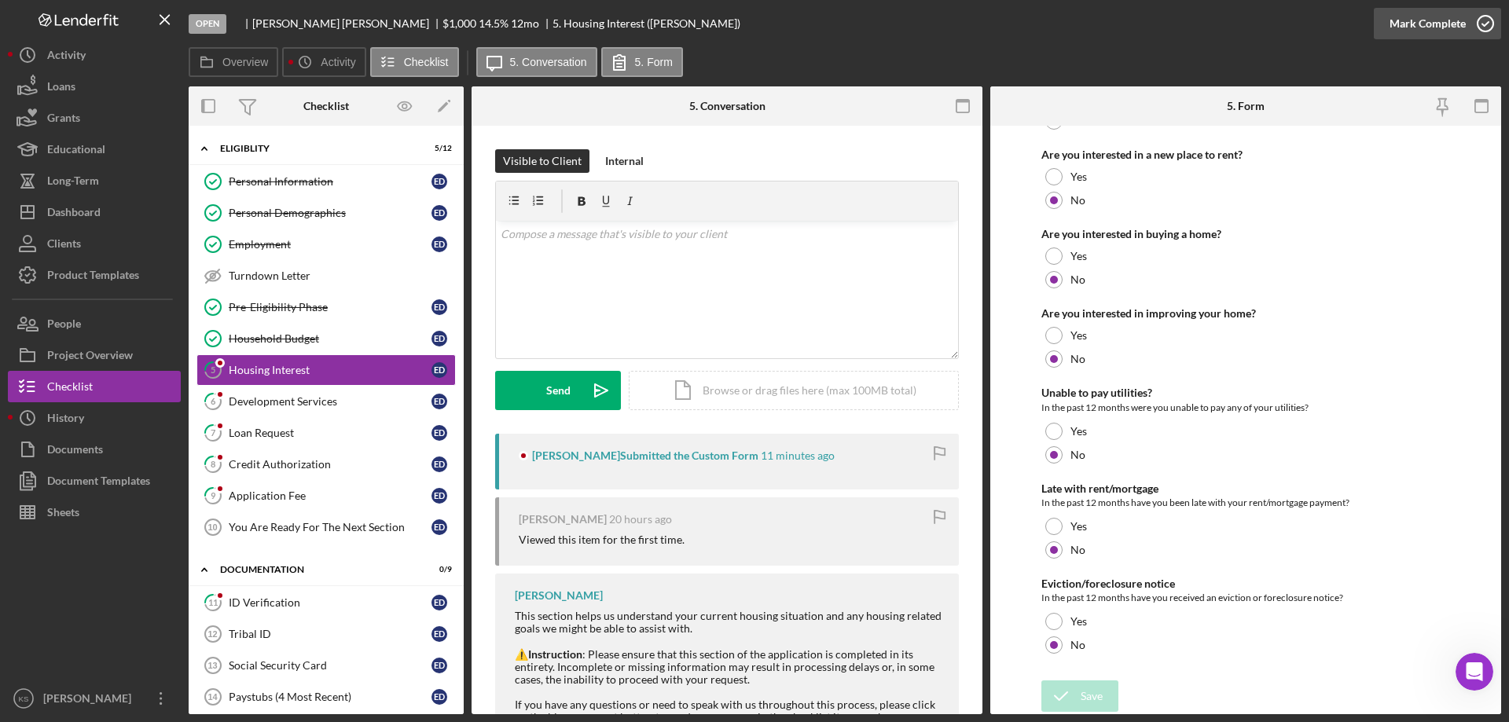
click at [1455, 34] on div "Mark Complete" at bounding box center [1428, 23] width 76 height 31
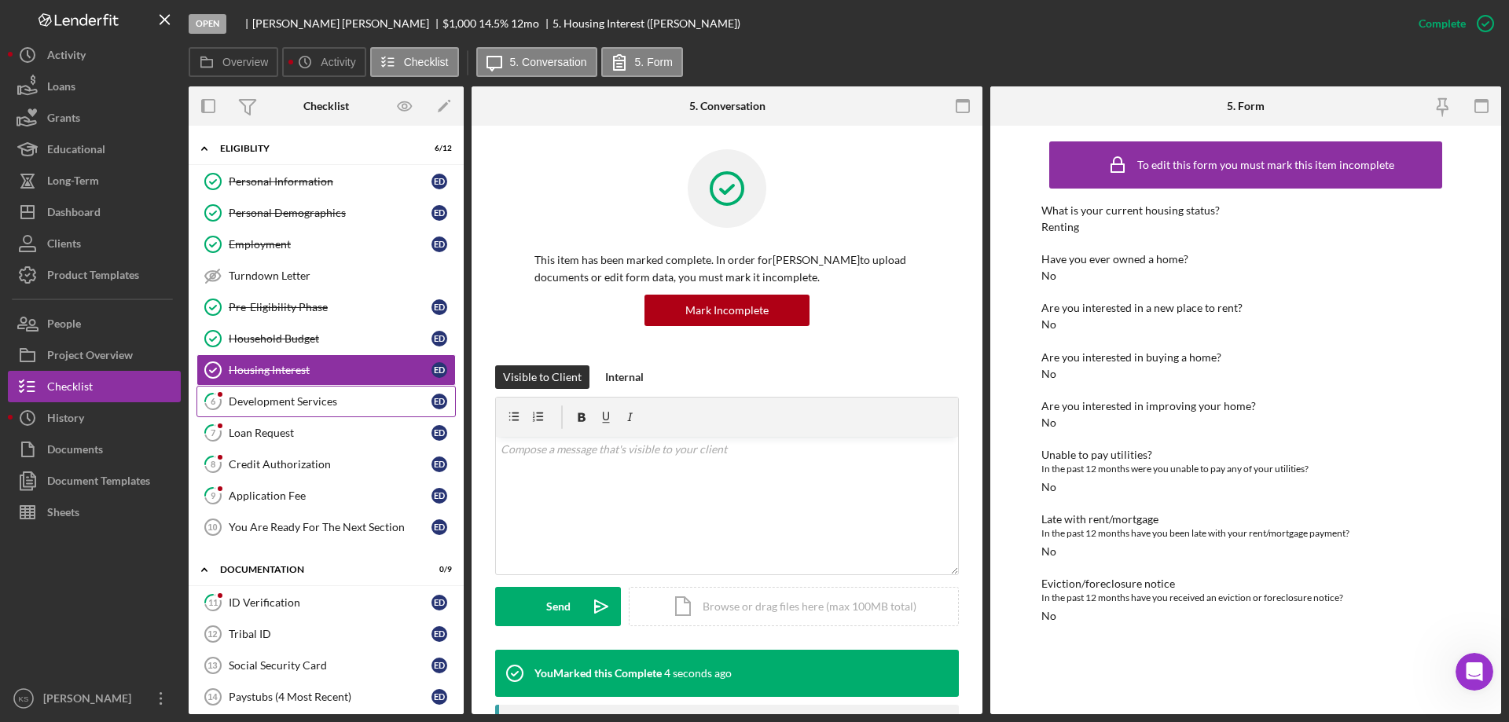
click at [331, 399] on div "Development Services" at bounding box center [330, 401] width 203 height 13
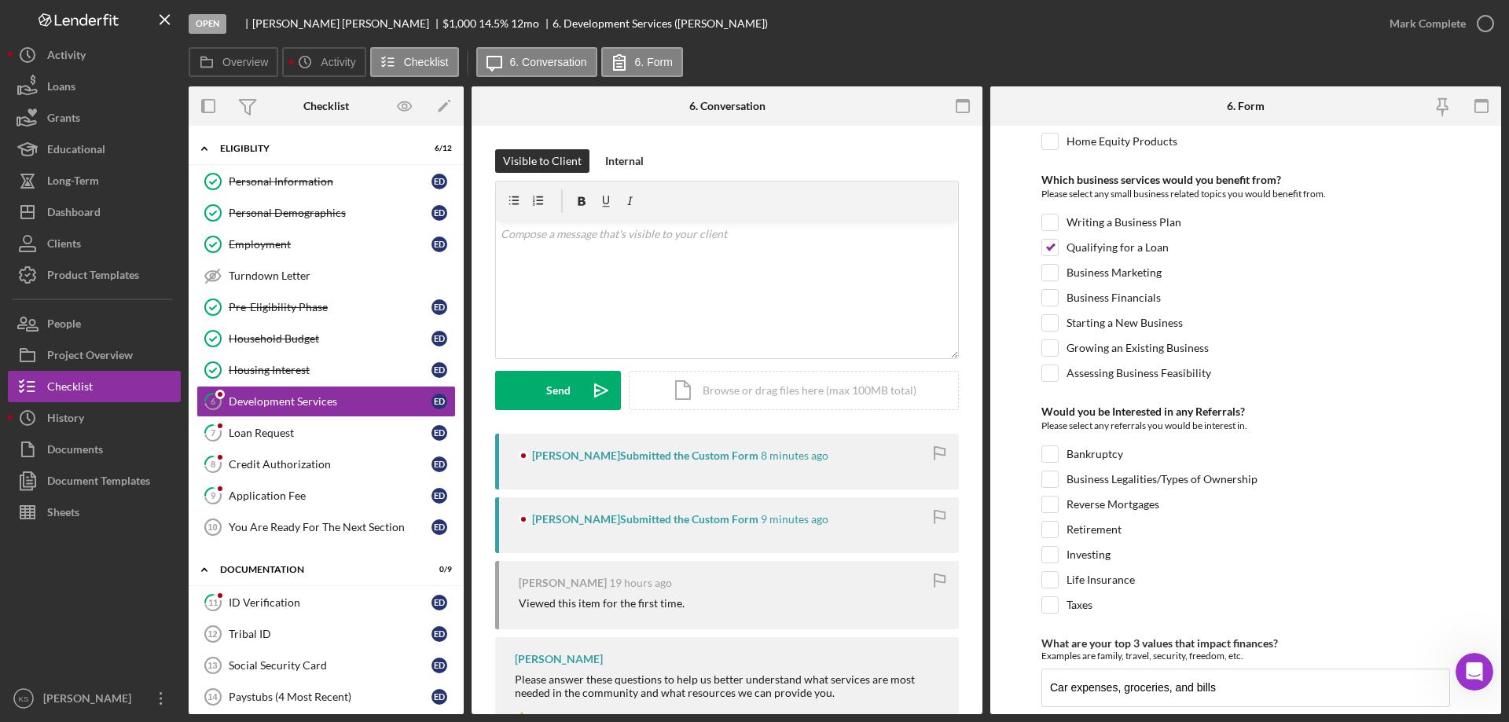
scroll to position [660, 0]
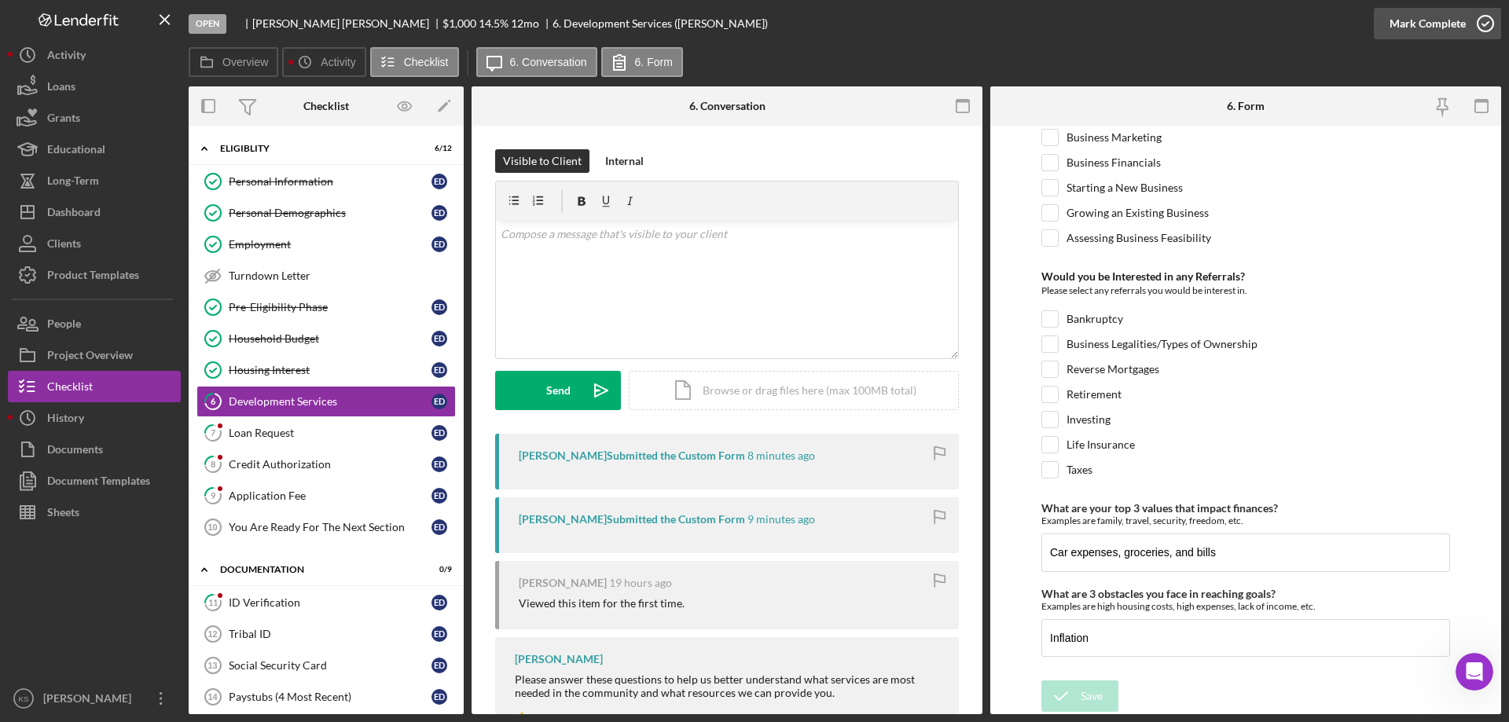
click at [1452, 33] on div "Mark Complete" at bounding box center [1428, 23] width 76 height 31
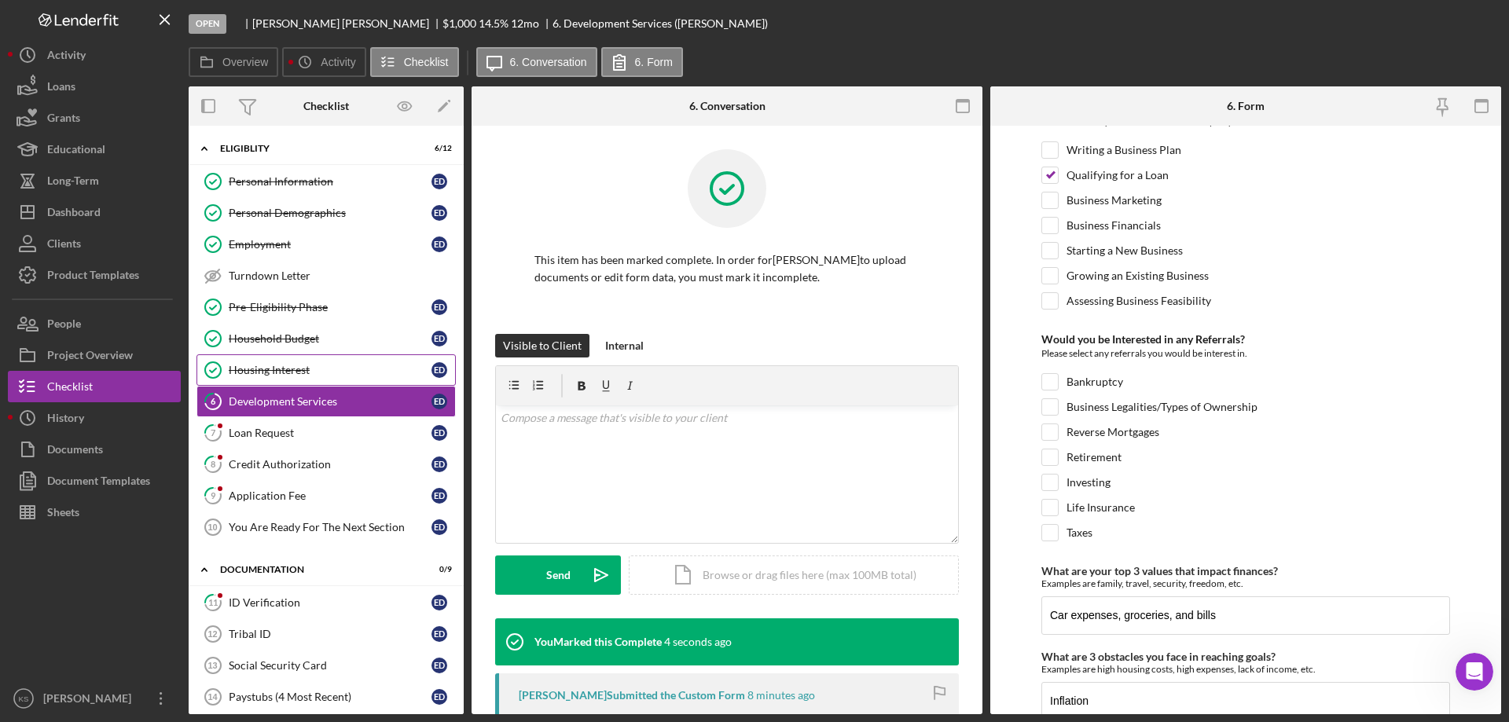
scroll to position [722, 0]
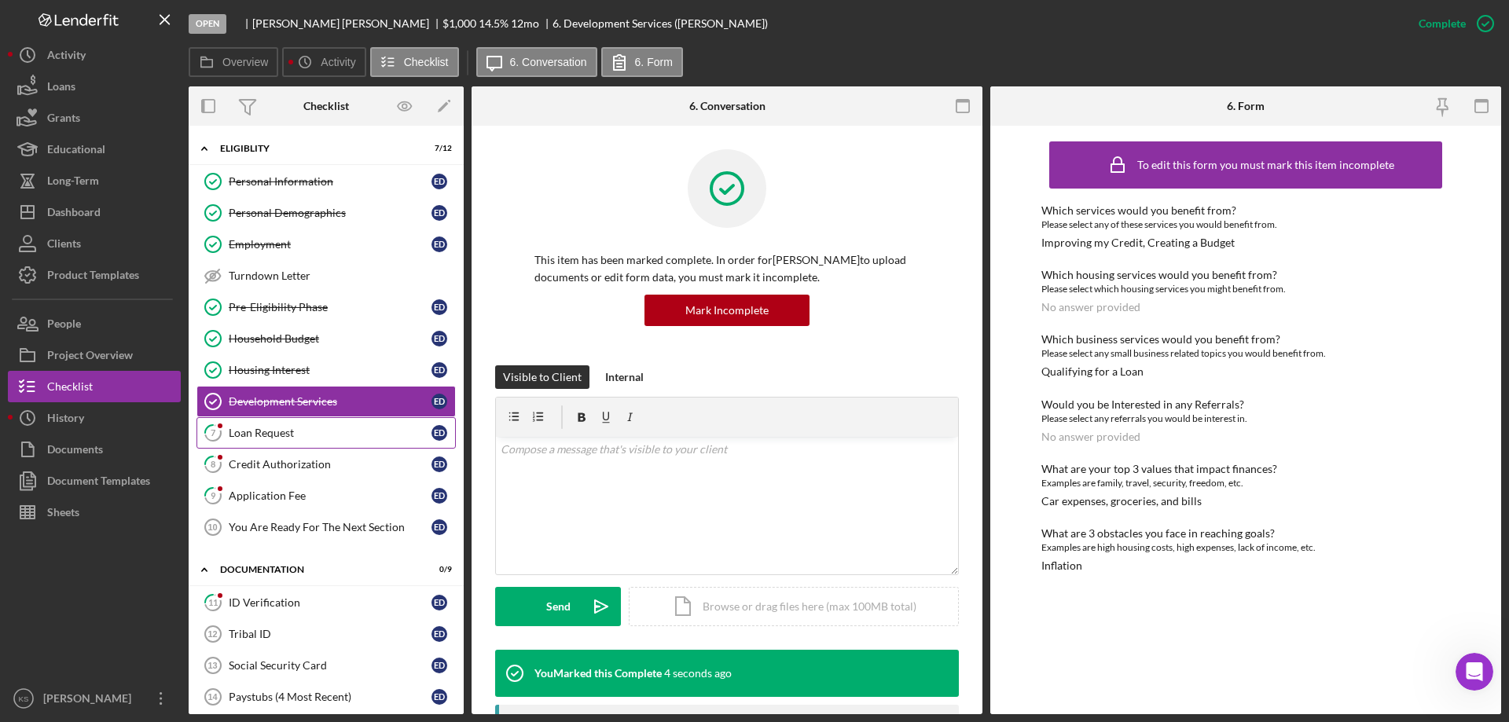
click at [258, 434] on div "Loan Request" at bounding box center [330, 433] width 203 height 13
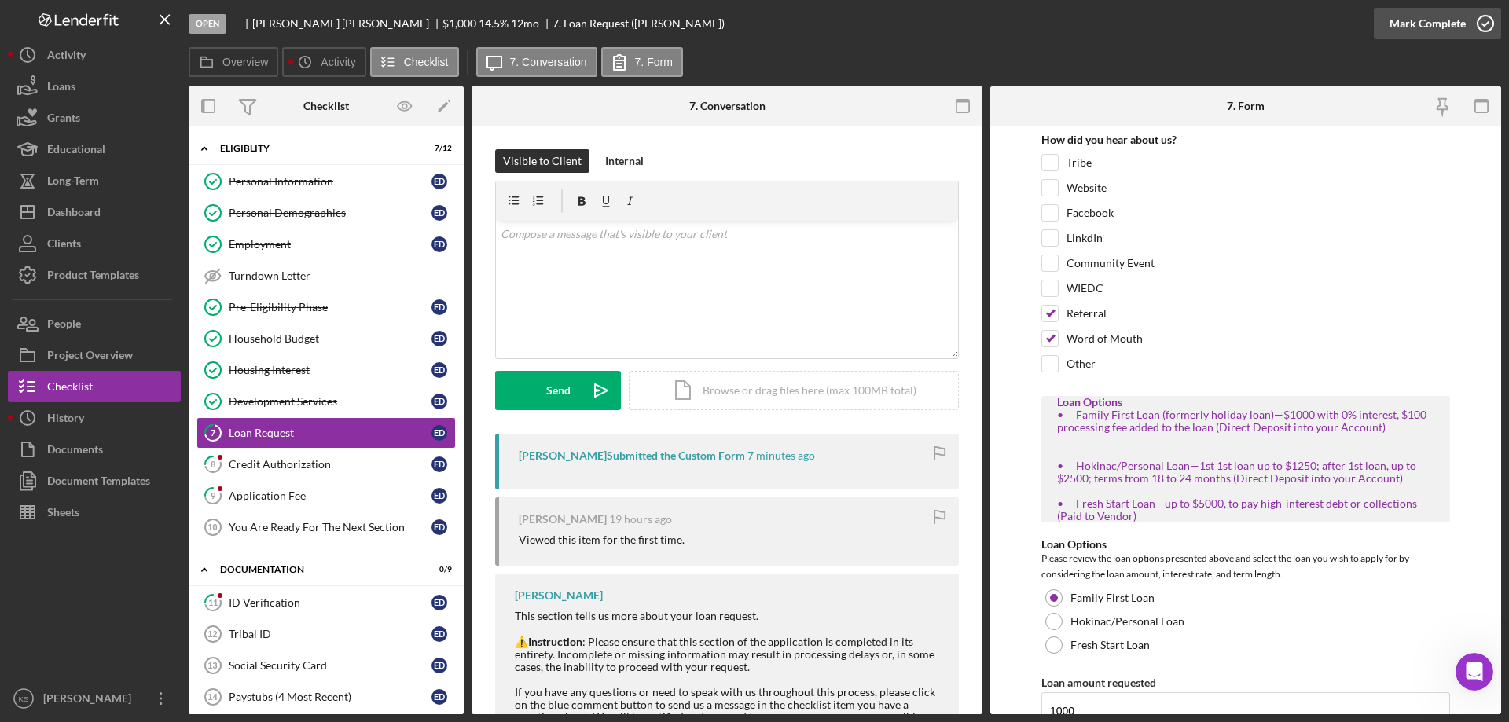
click at [1435, 20] on div "Mark Complete" at bounding box center [1428, 23] width 76 height 31
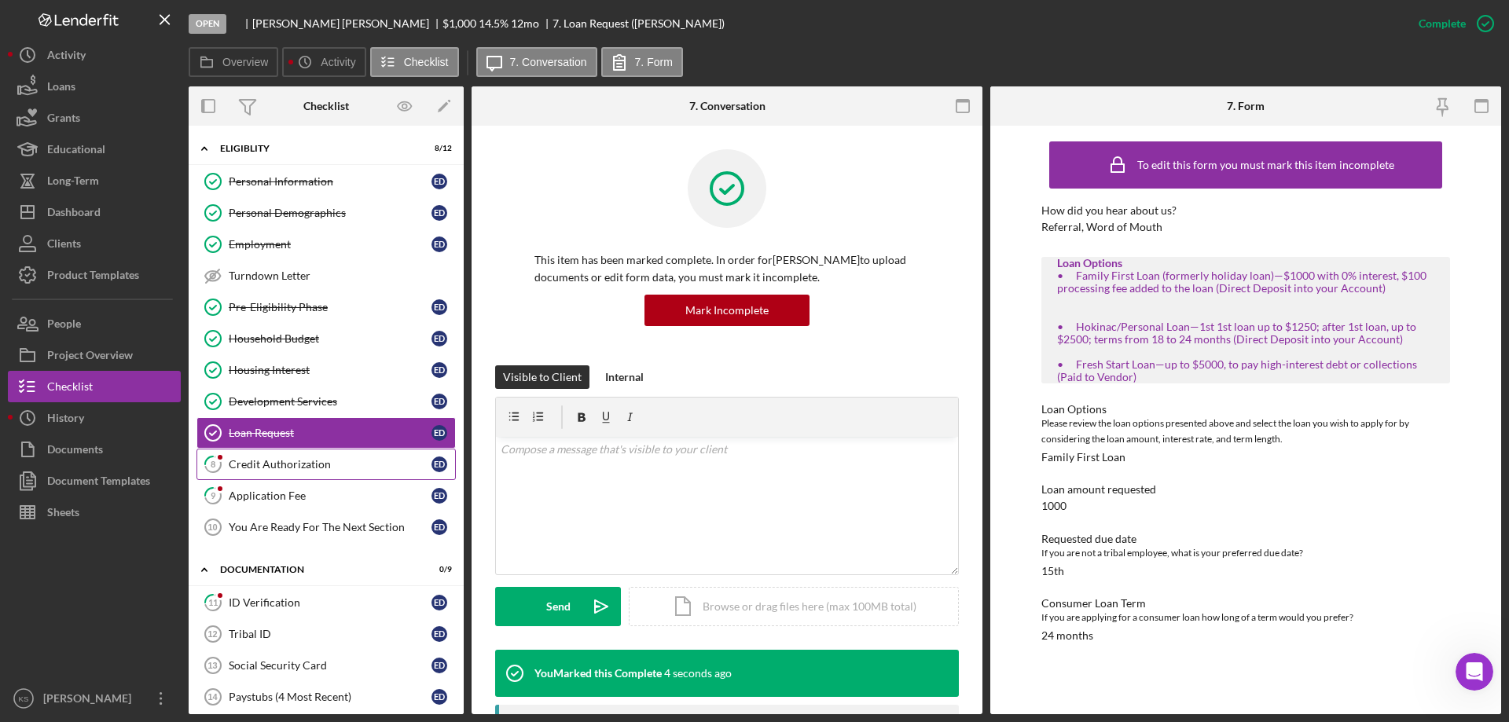
click at [263, 453] on link "8 Credit Authorization E D" at bounding box center [326, 464] width 259 height 31
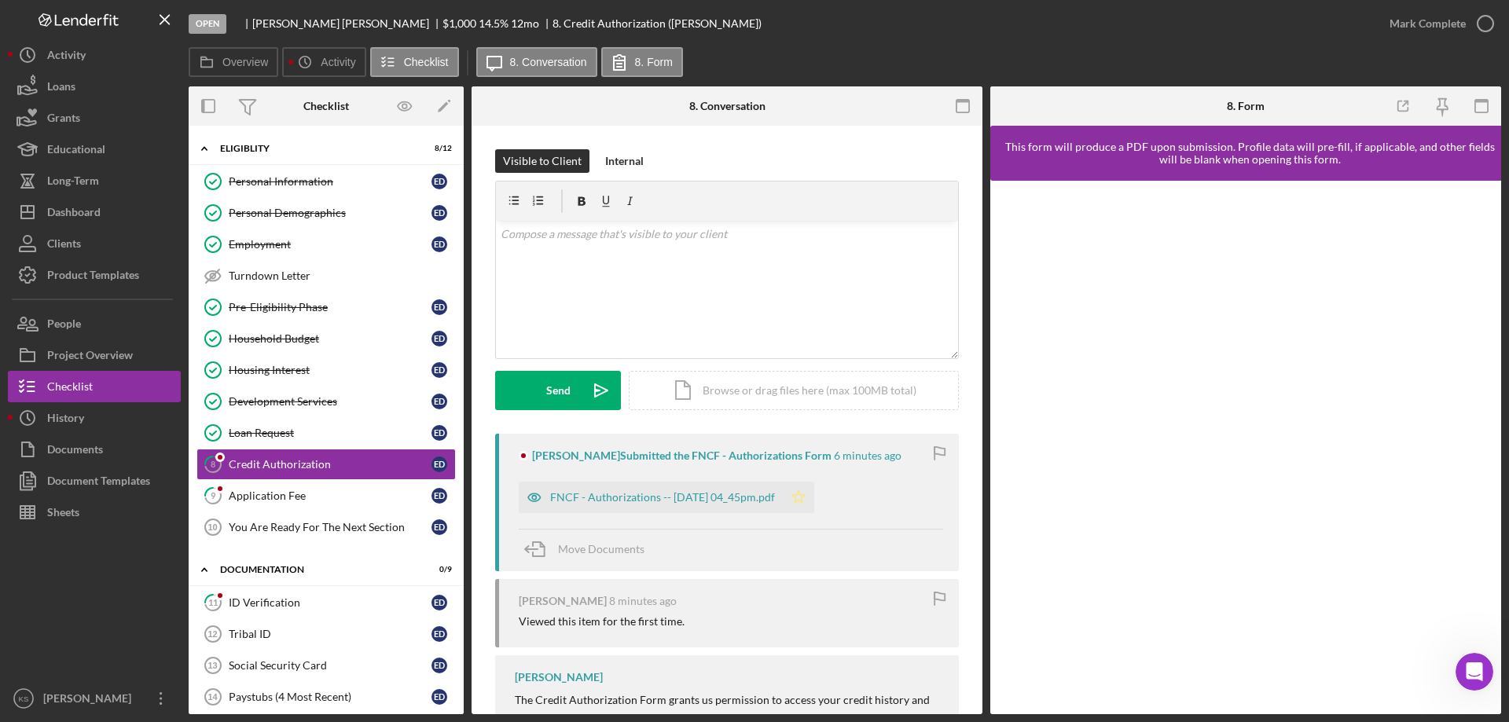
click at [806, 503] on polygon "button" at bounding box center [798, 497] width 13 height 13
click at [1413, 21] on div "Mark Complete" at bounding box center [1428, 23] width 76 height 31
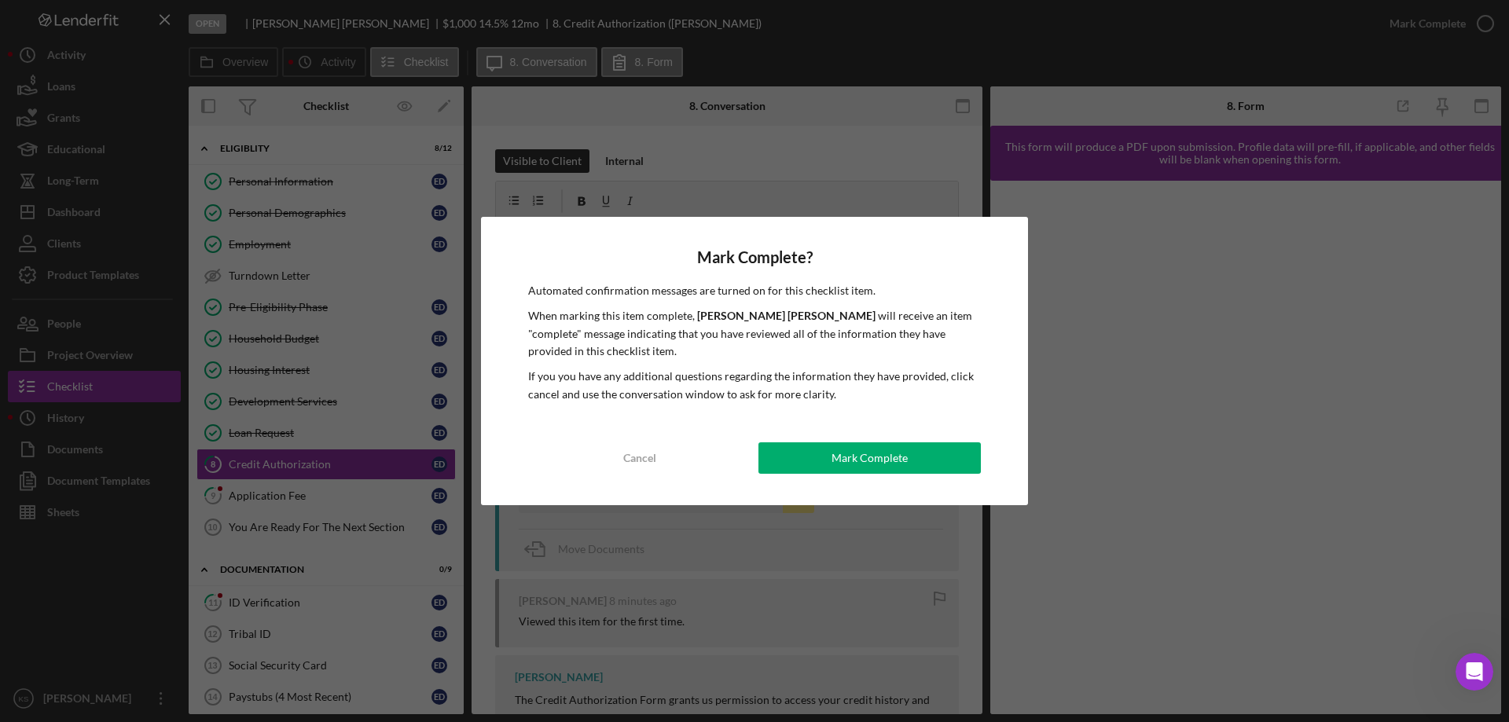
click at [839, 435] on div "Mark Complete? Automated confirmation messages are turned on for this checklist…" at bounding box center [754, 361] width 547 height 289
drag, startPoint x: 905, startPoint y: 455, endPoint x: 935, endPoint y: 458, distance: 30.0
click at [905, 456] on div "Mark Complete" at bounding box center [870, 458] width 76 height 31
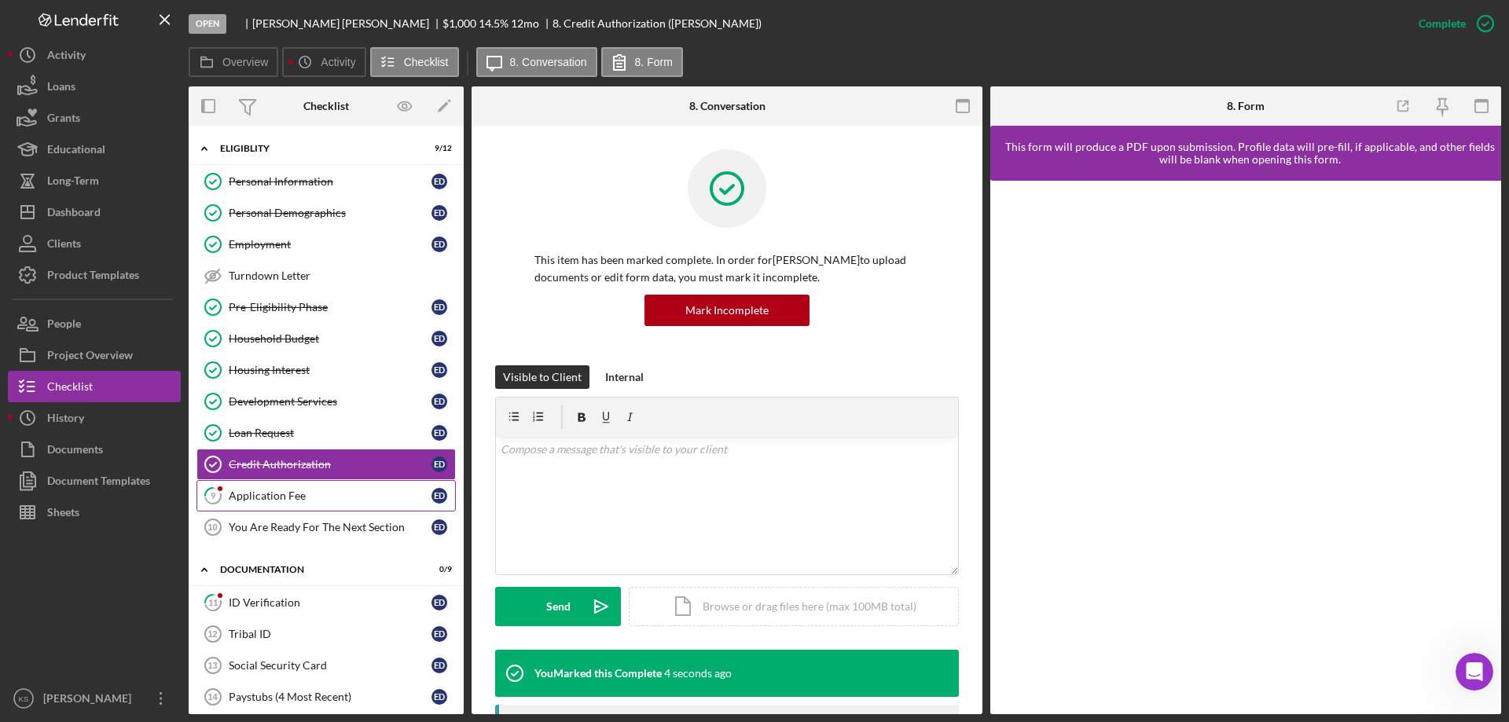
click at [278, 506] on link "9 Application Fee E D" at bounding box center [326, 495] width 259 height 31
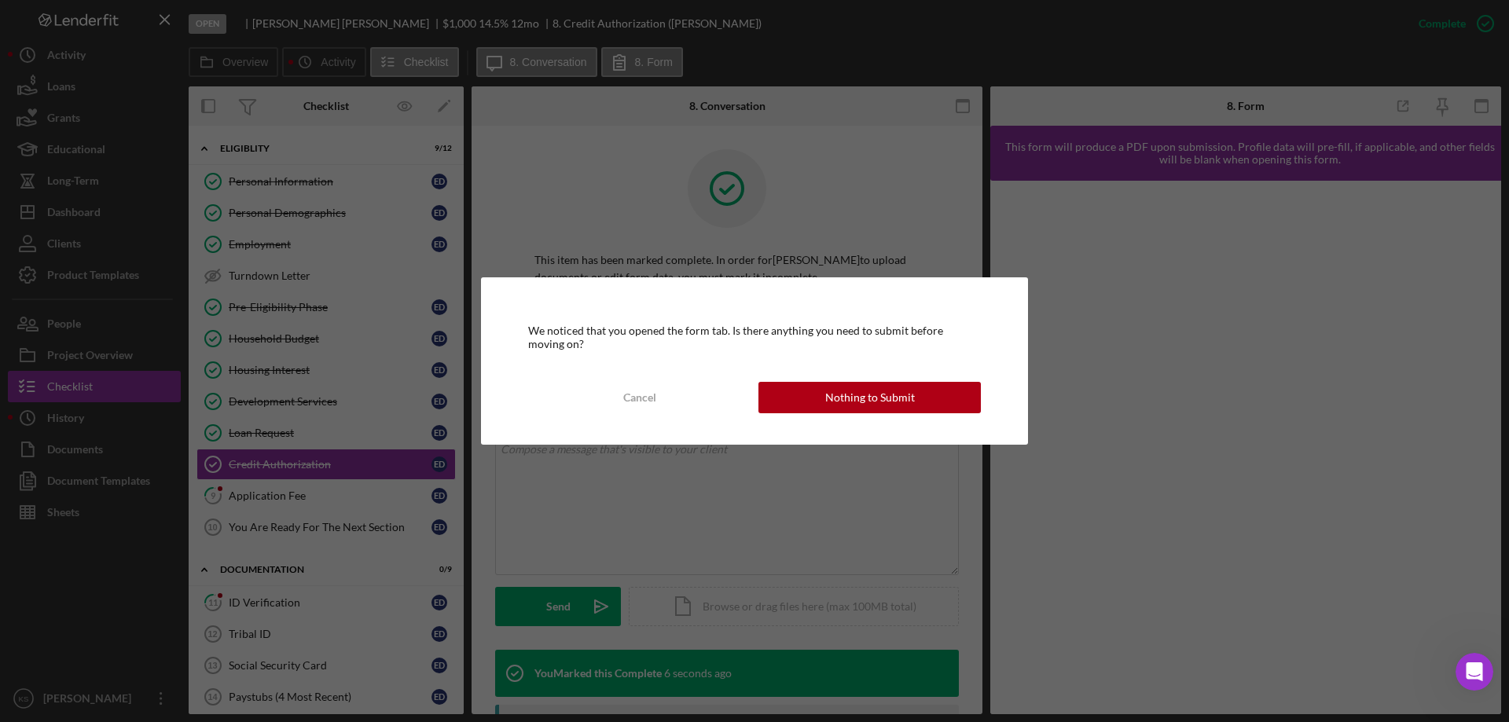
drag, startPoint x: 1033, startPoint y: 410, endPoint x: 996, endPoint y: 410, distance: 36.9
click at [1016, 410] on div "We noticed that you opened the form tab. Is there anything you need to submit b…" at bounding box center [754, 361] width 1509 height 722
click at [978, 407] on div "Cancel Nothing to Submit" at bounding box center [754, 397] width 453 height 31
drag, startPoint x: 929, startPoint y: 393, endPoint x: 1032, endPoint y: 388, distance: 103.1
click at [930, 393] on button "Nothing to Submit" at bounding box center [870, 397] width 222 height 31
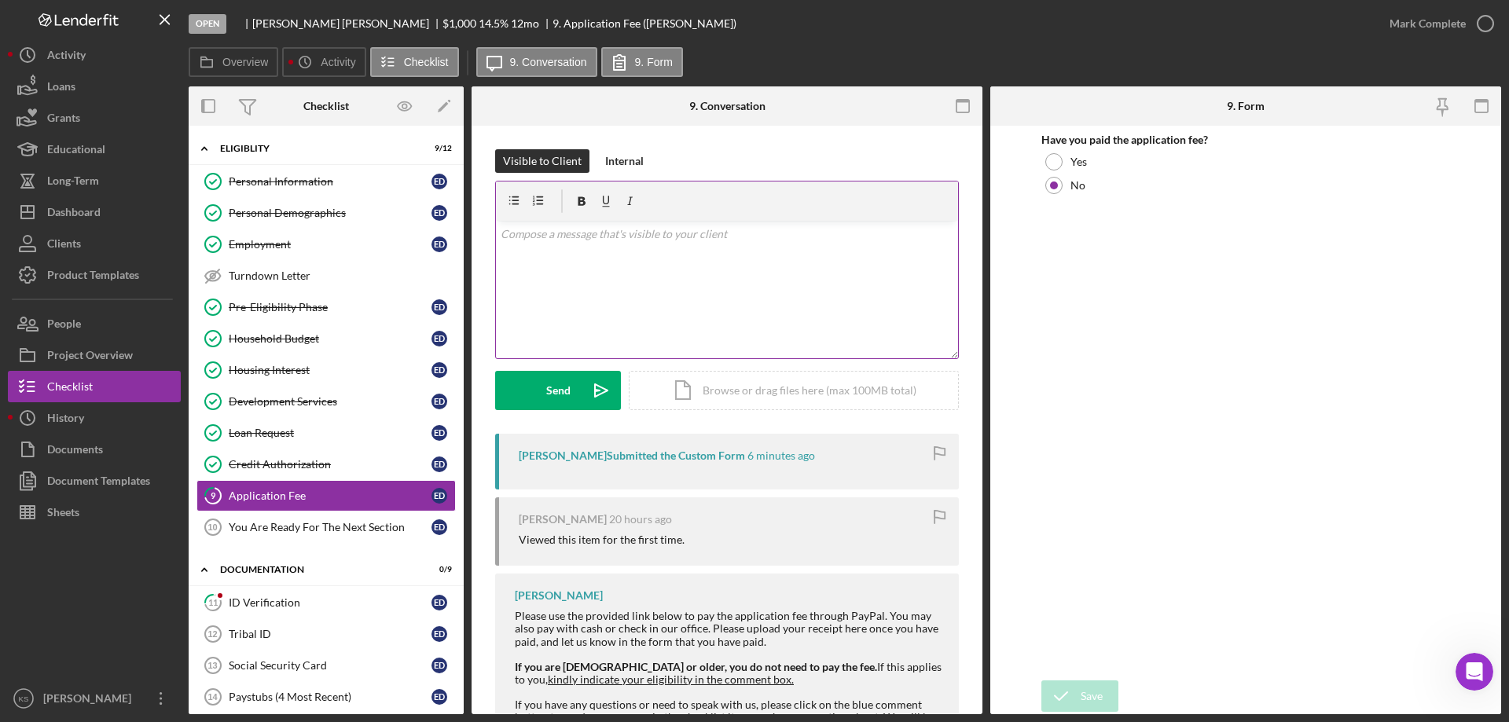
click at [667, 274] on div "v Color teal Color pink Remove color Add row above Add row below Add column bef…" at bounding box center [727, 290] width 462 height 138
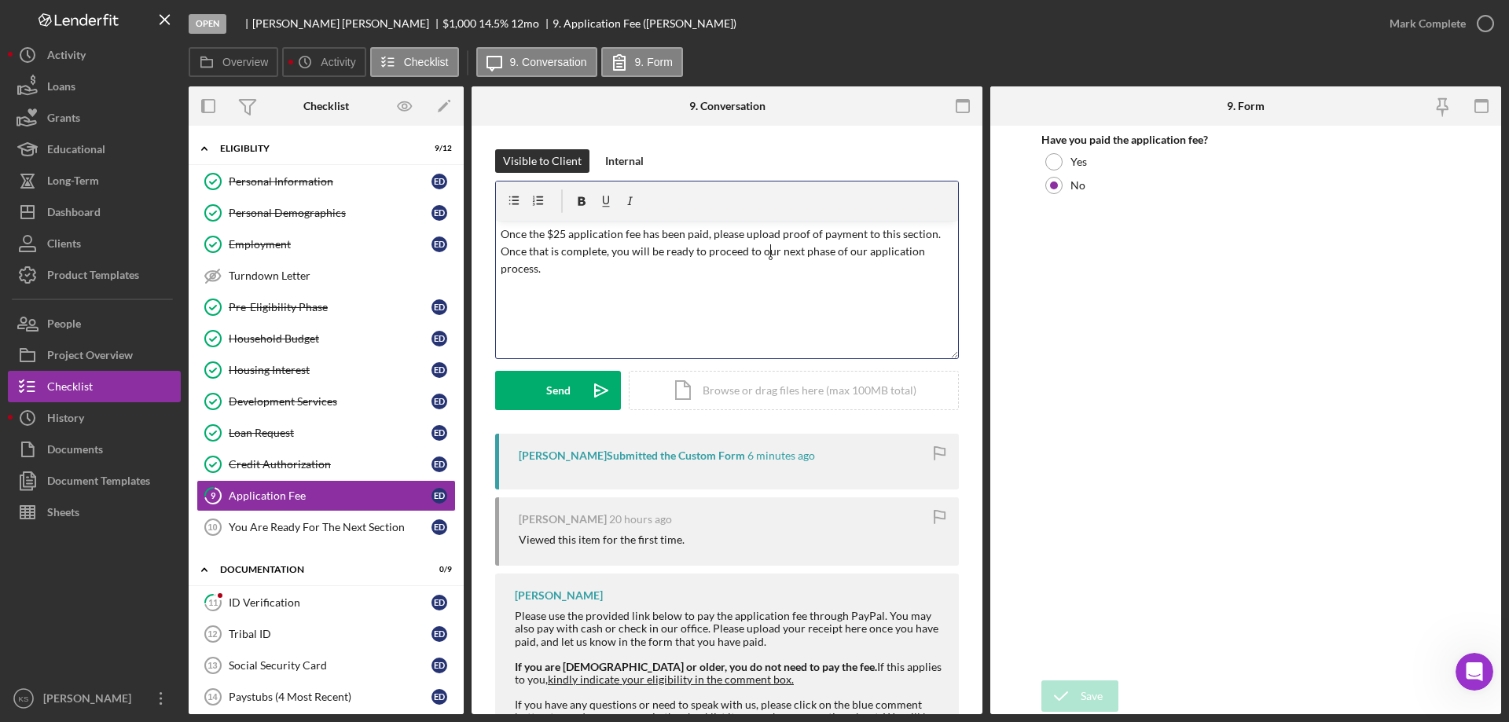
click at [768, 253] on p "Once the $25 application fee has been paid, please upload proof of payment to t…" at bounding box center [728, 252] width 454 height 53
click at [0, 0] on span "the" at bounding box center [0, 0] width 0 height 0
click at [566, 390] on div "Send" at bounding box center [558, 390] width 24 height 39
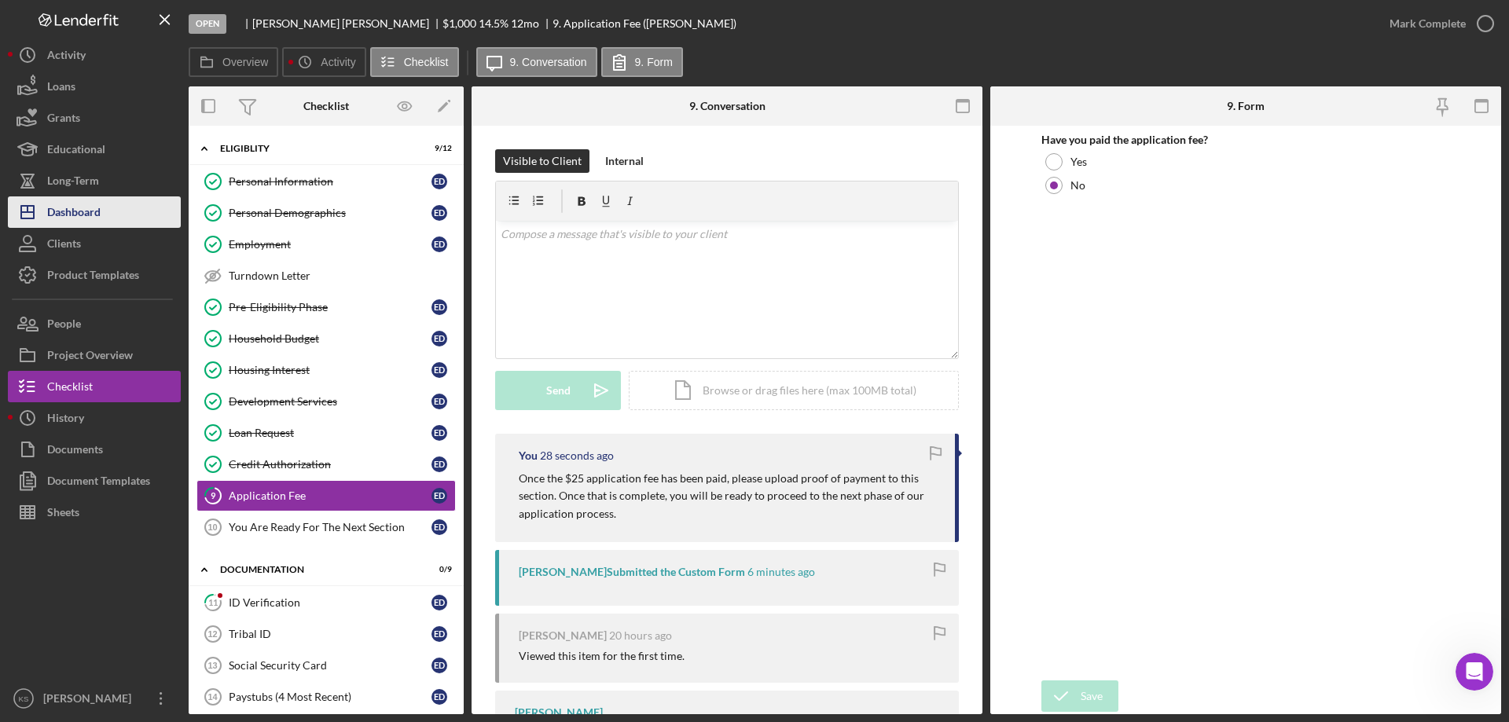
click at [83, 208] on div "Dashboard" at bounding box center [73, 214] width 53 height 35
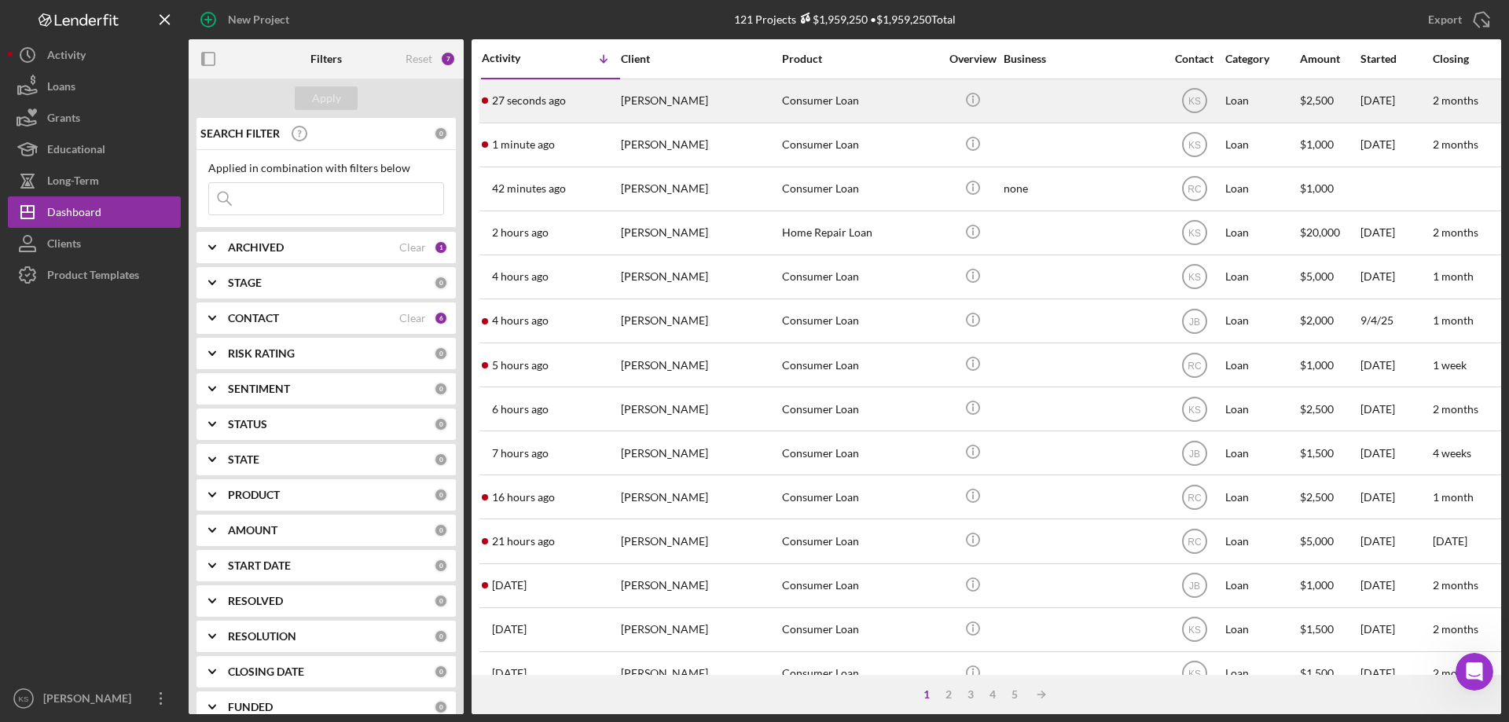
click at [697, 108] on div "[PERSON_NAME]" at bounding box center [699, 101] width 157 height 42
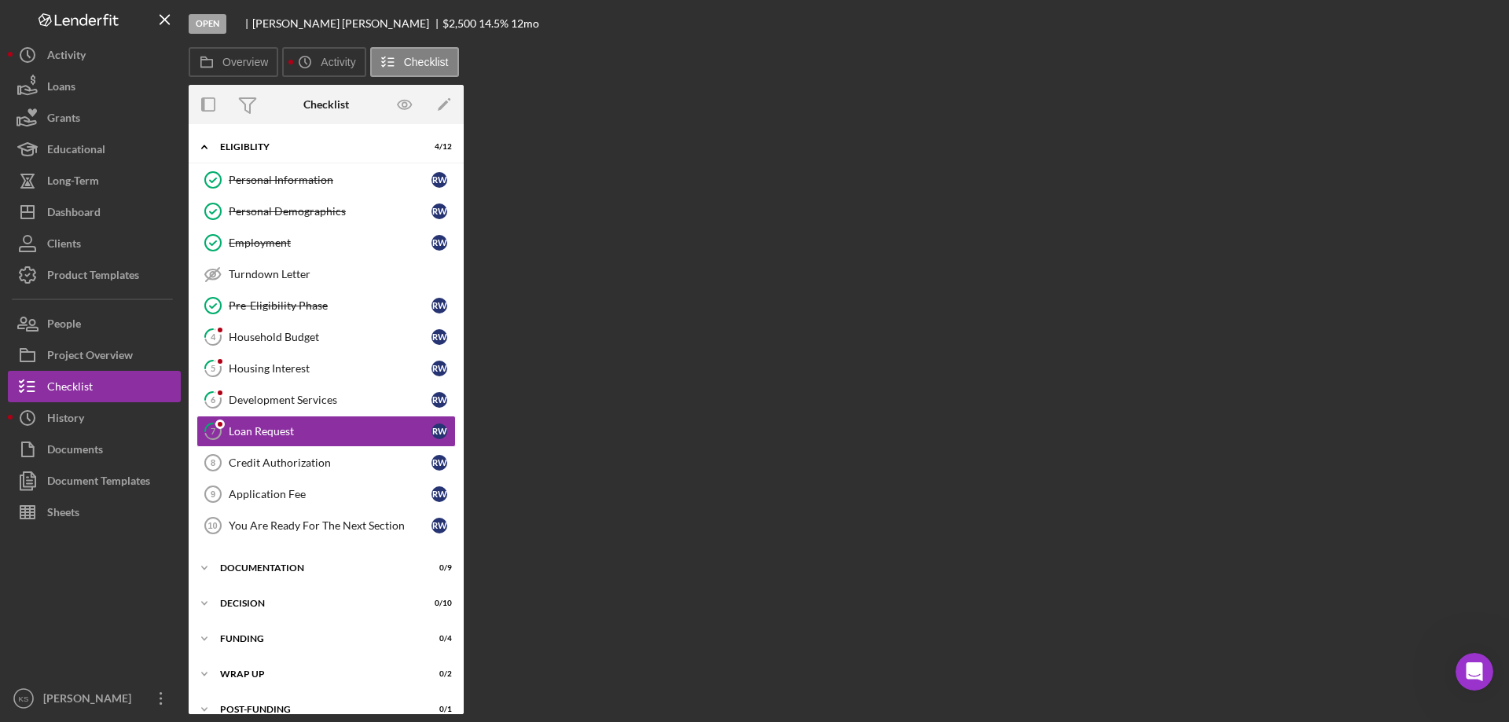
scroll to position [13, 0]
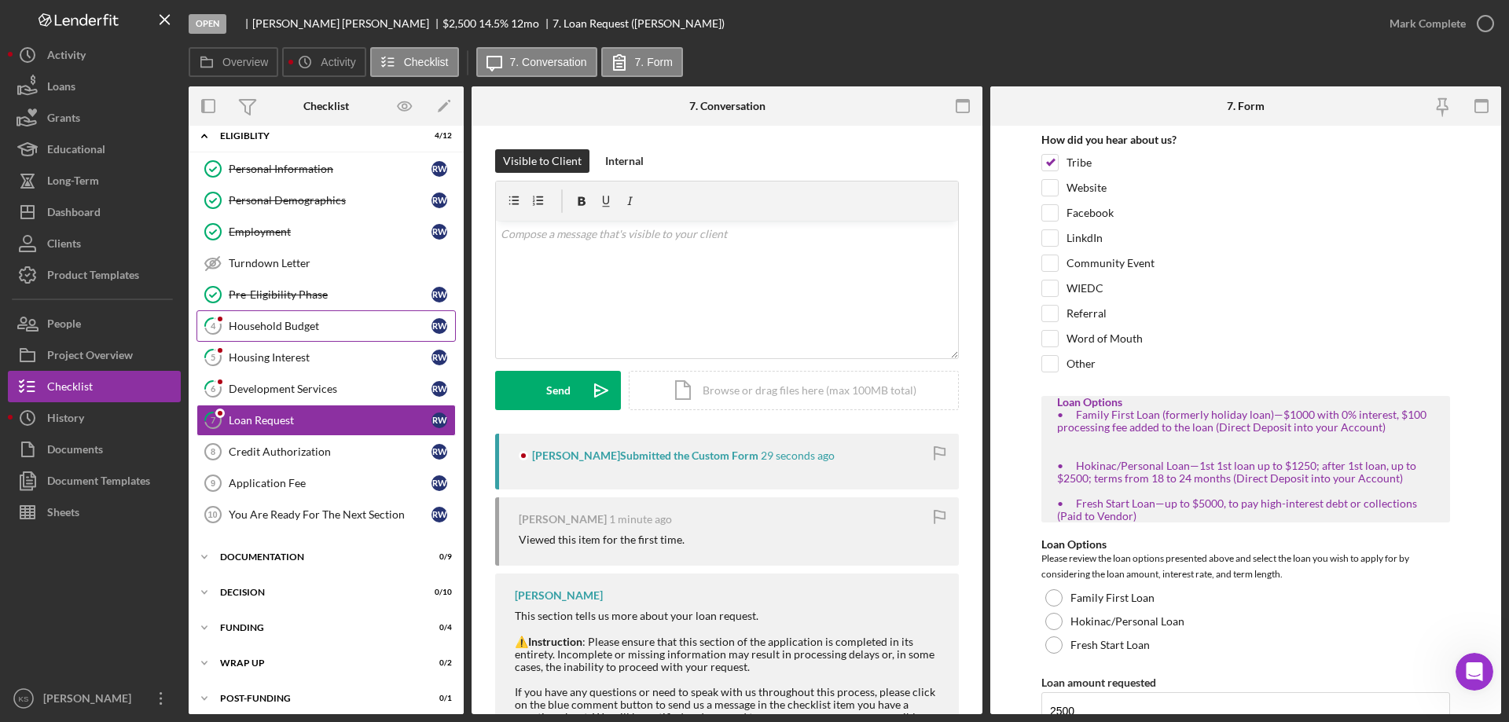
click at [281, 325] on div "Household Budget" at bounding box center [330, 326] width 203 height 13
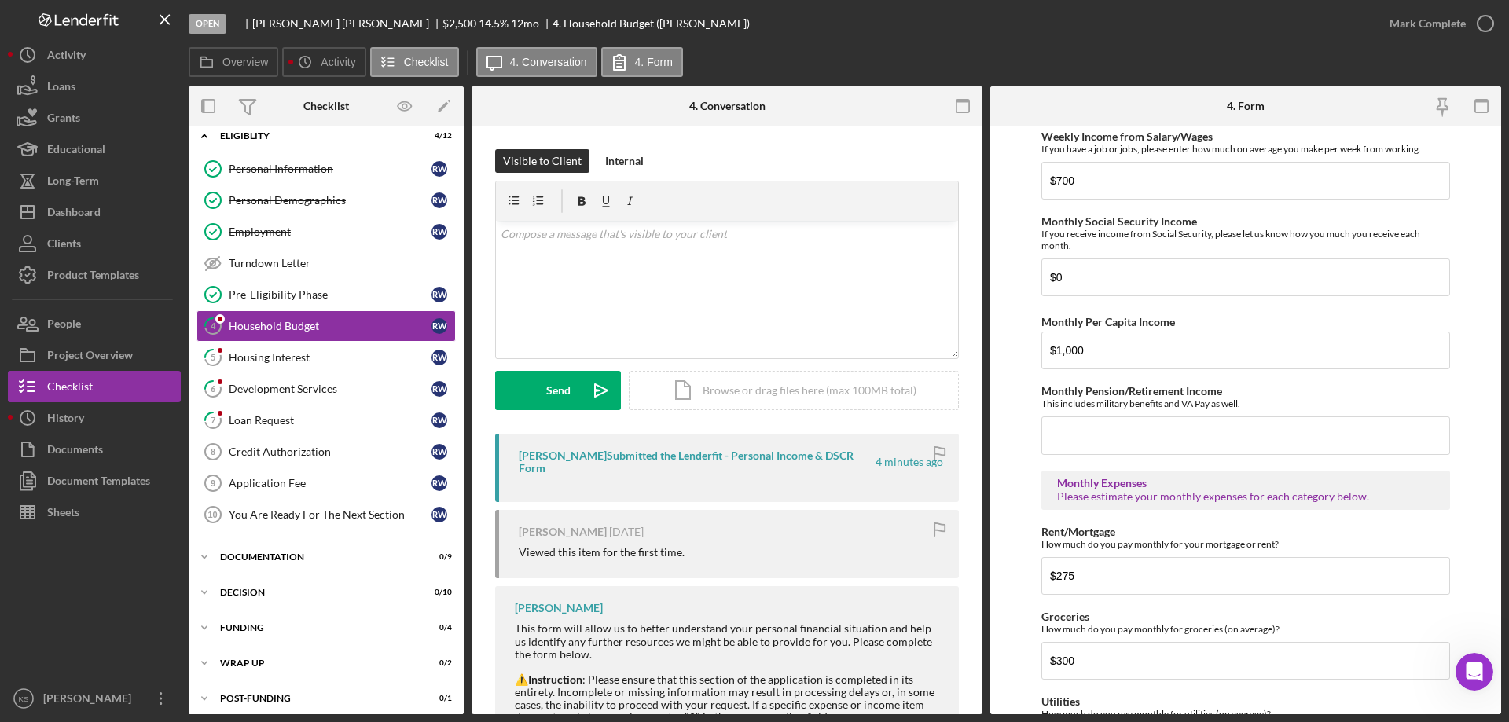
scroll to position [472, 0]
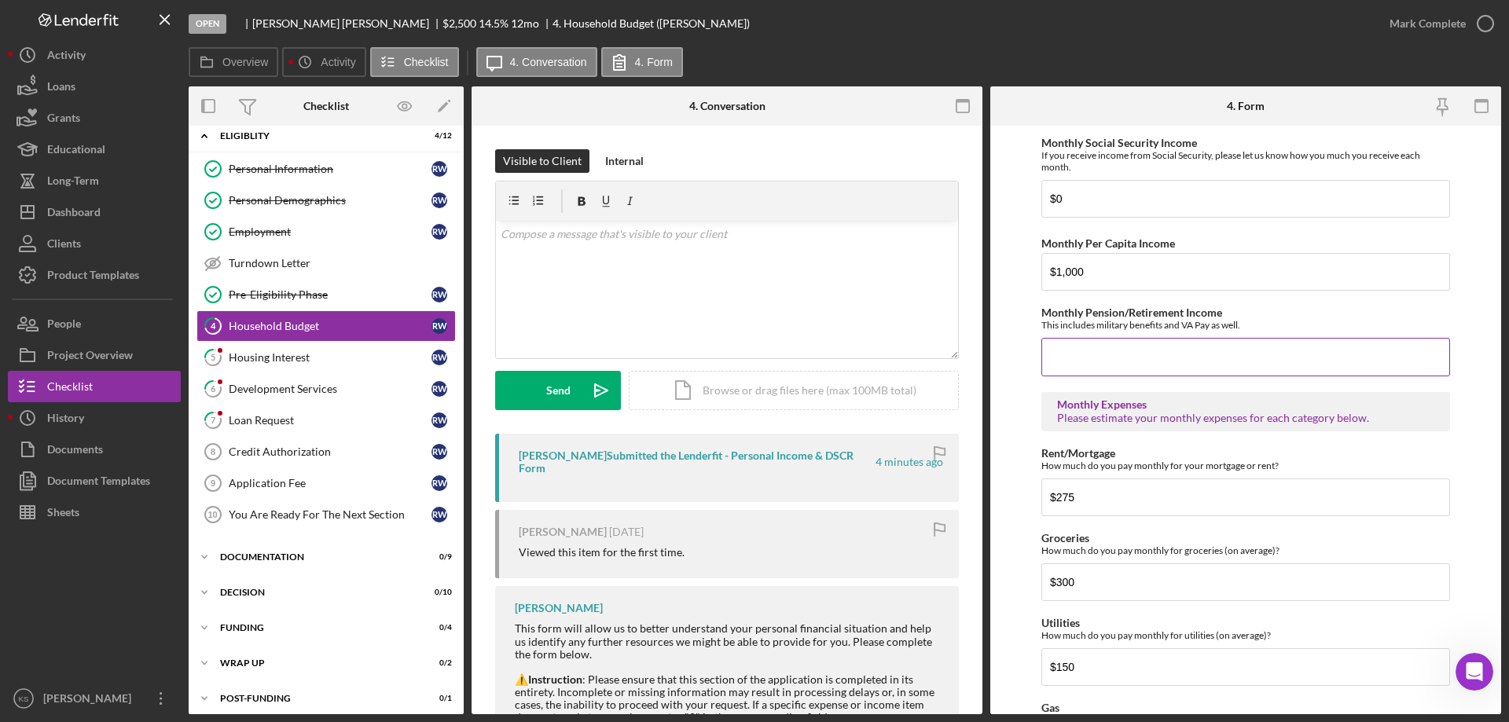
click at [1068, 359] on input "Monthly Pension/Retirement Income" at bounding box center [1246, 357] width 409 height 38
type input "$0"
click at [1230, 418] on div "Please estimate your monthly expenses for each category below." at bounding box center [1245, 418] width 377 height 13
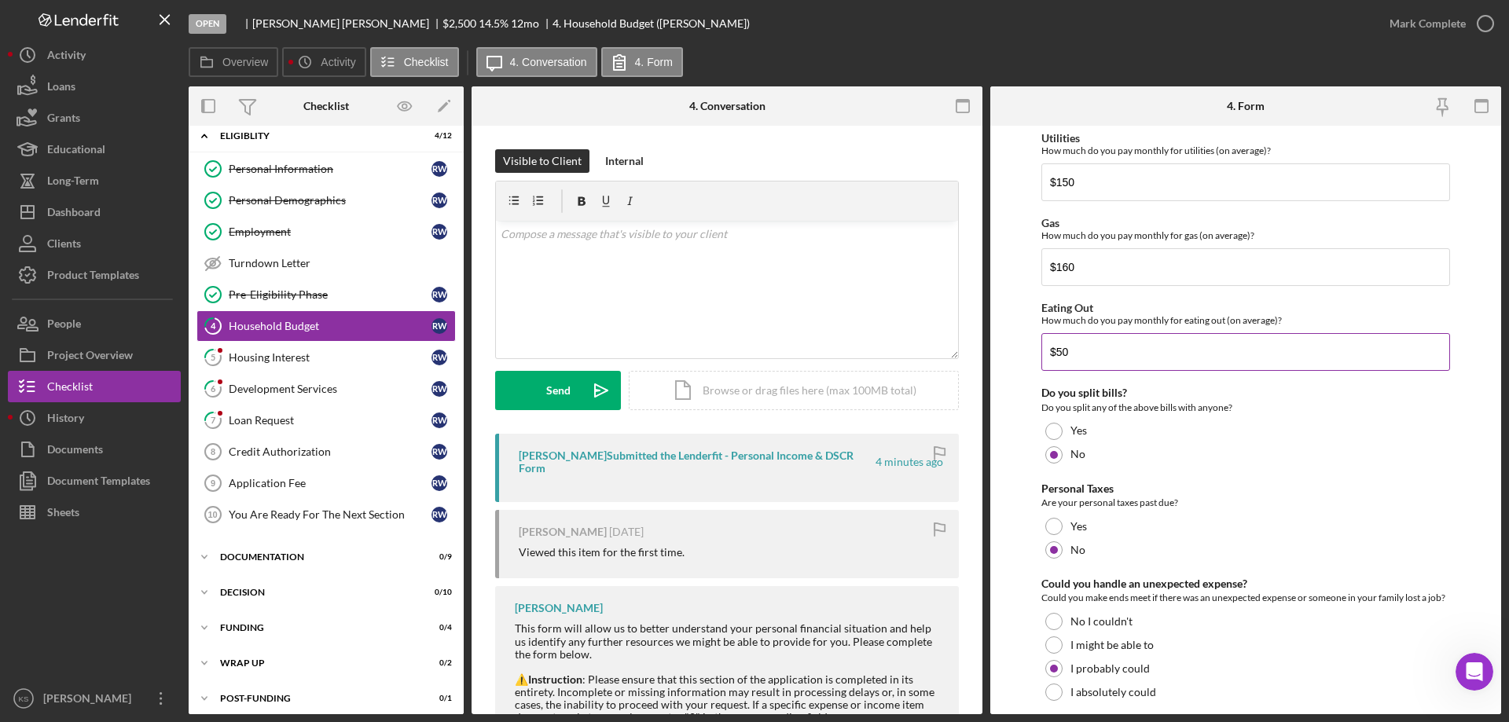
scroll to position [1020, 0]
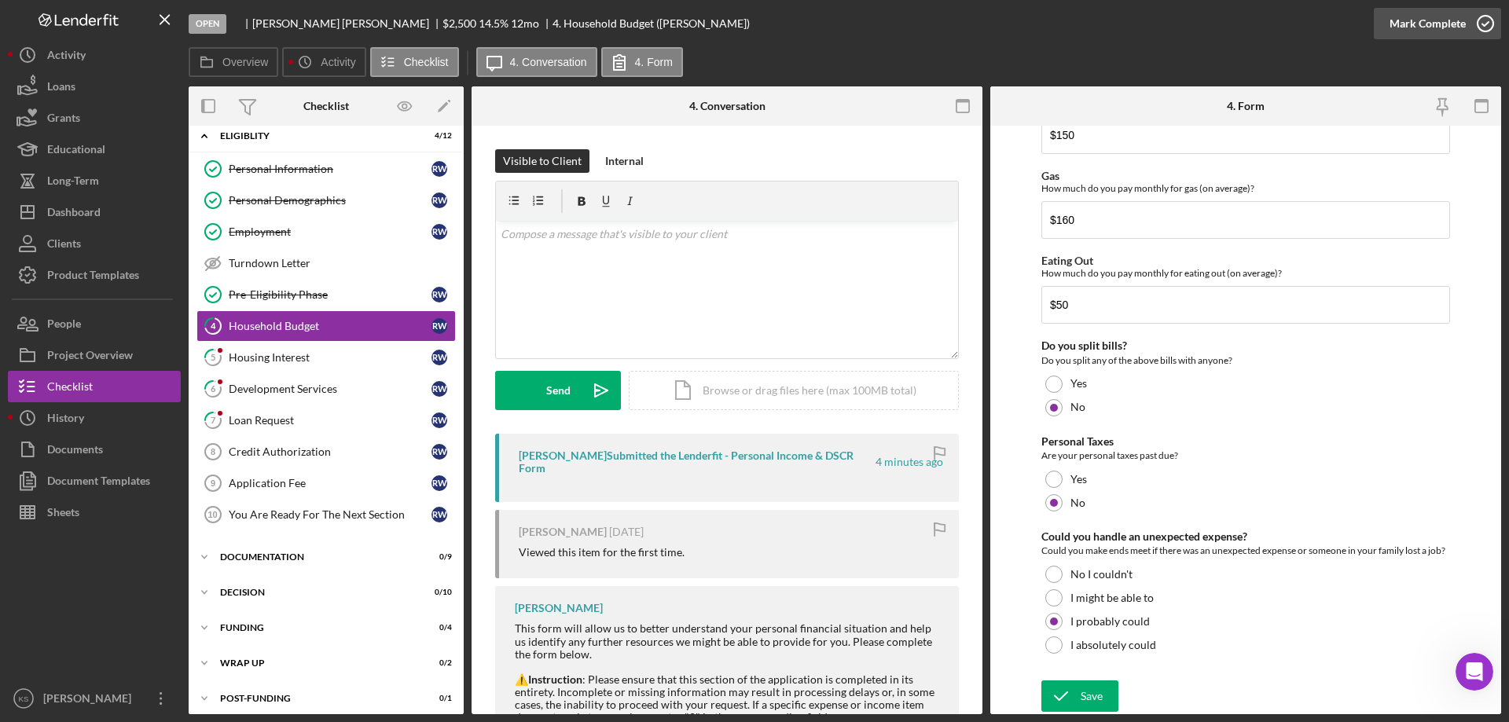
click at [1435, 25] on div "Mark Complete" at bounding box center [1428, 23] width 76 height 31
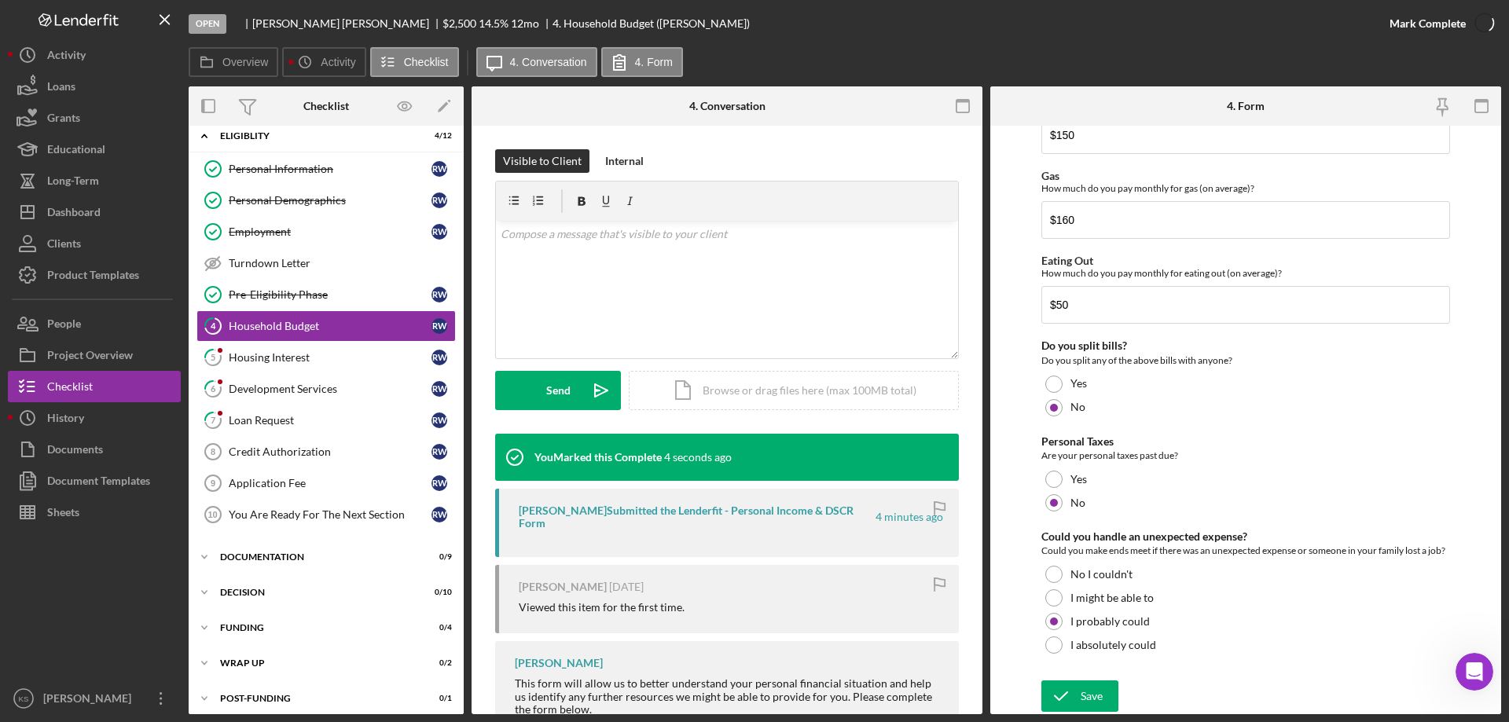
scroll to position [1082, 0]
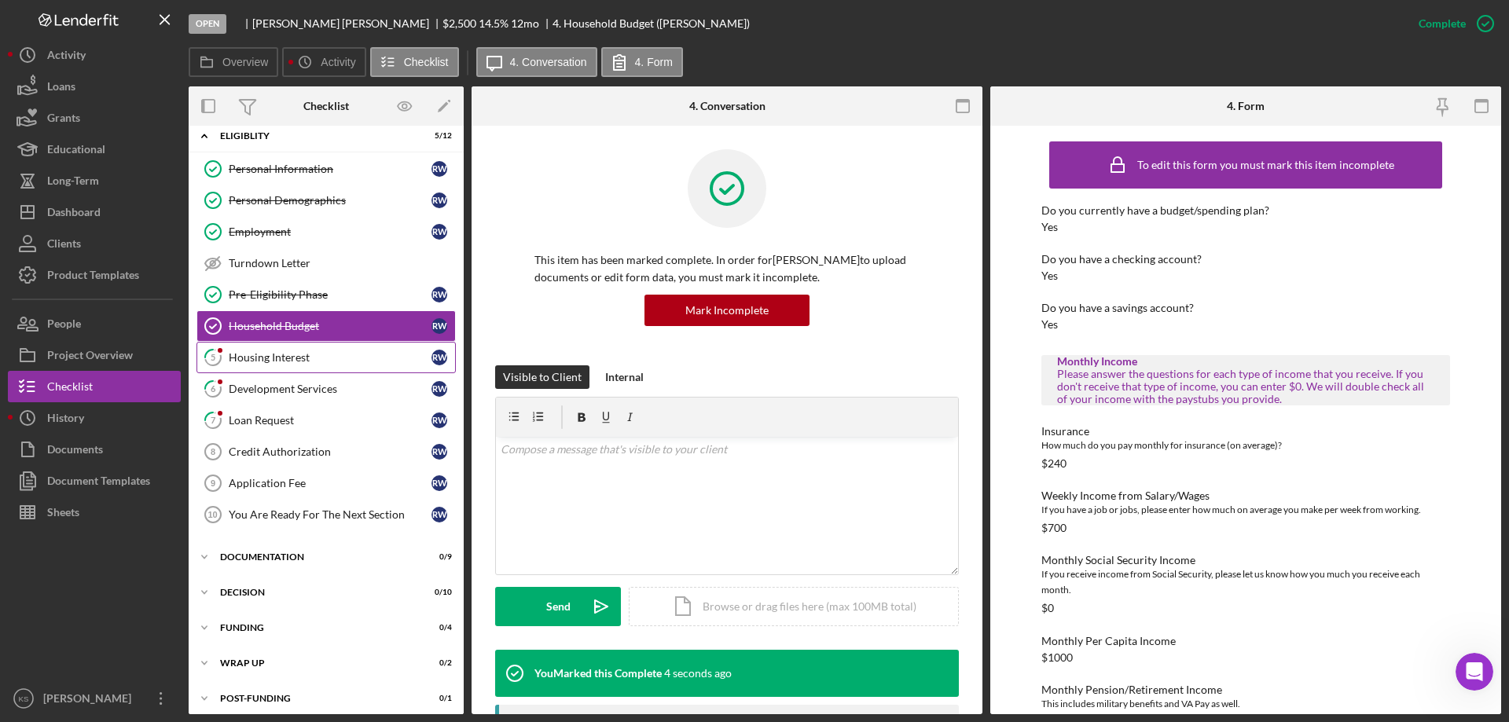
click at [309, 357] on div "Housing Interest" at bounding box center [330, 357] width 203 height 13
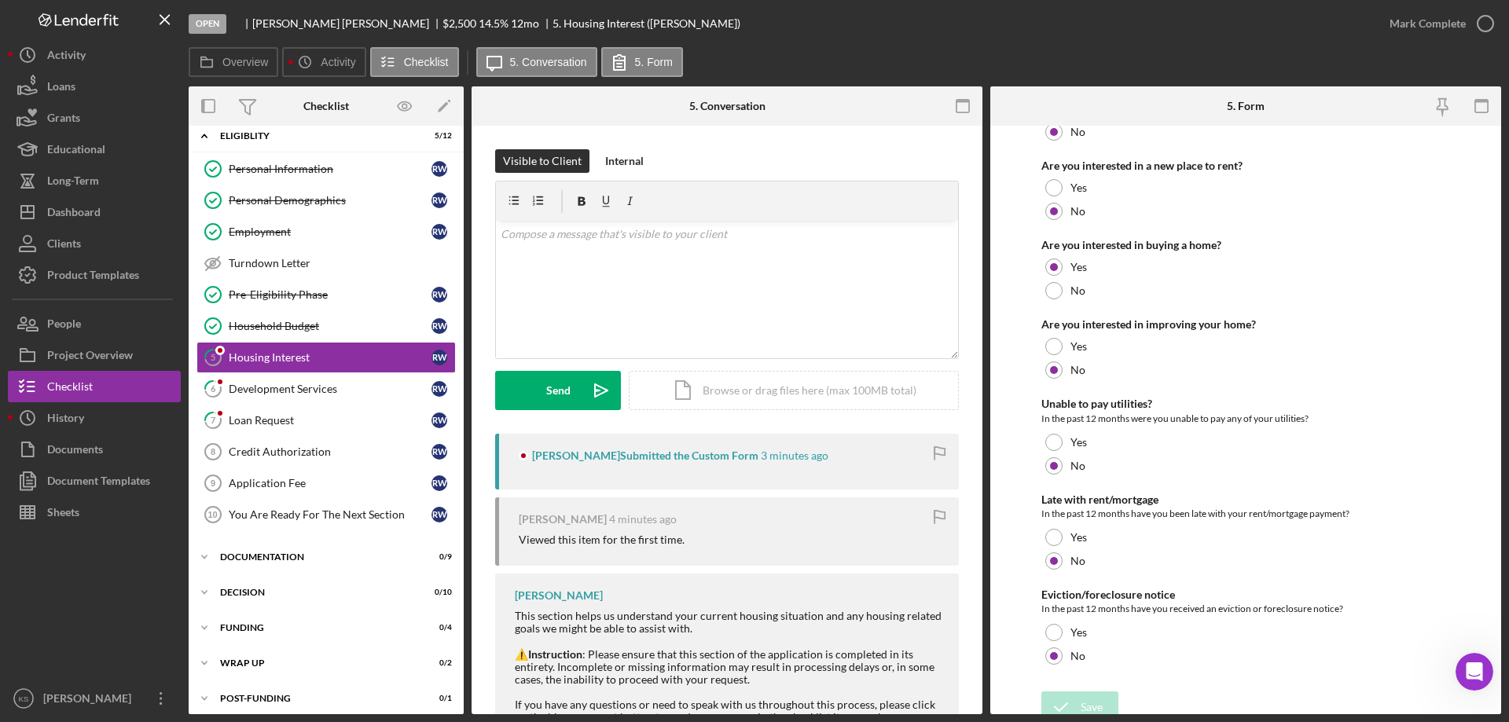
scroll to position [215, 0]
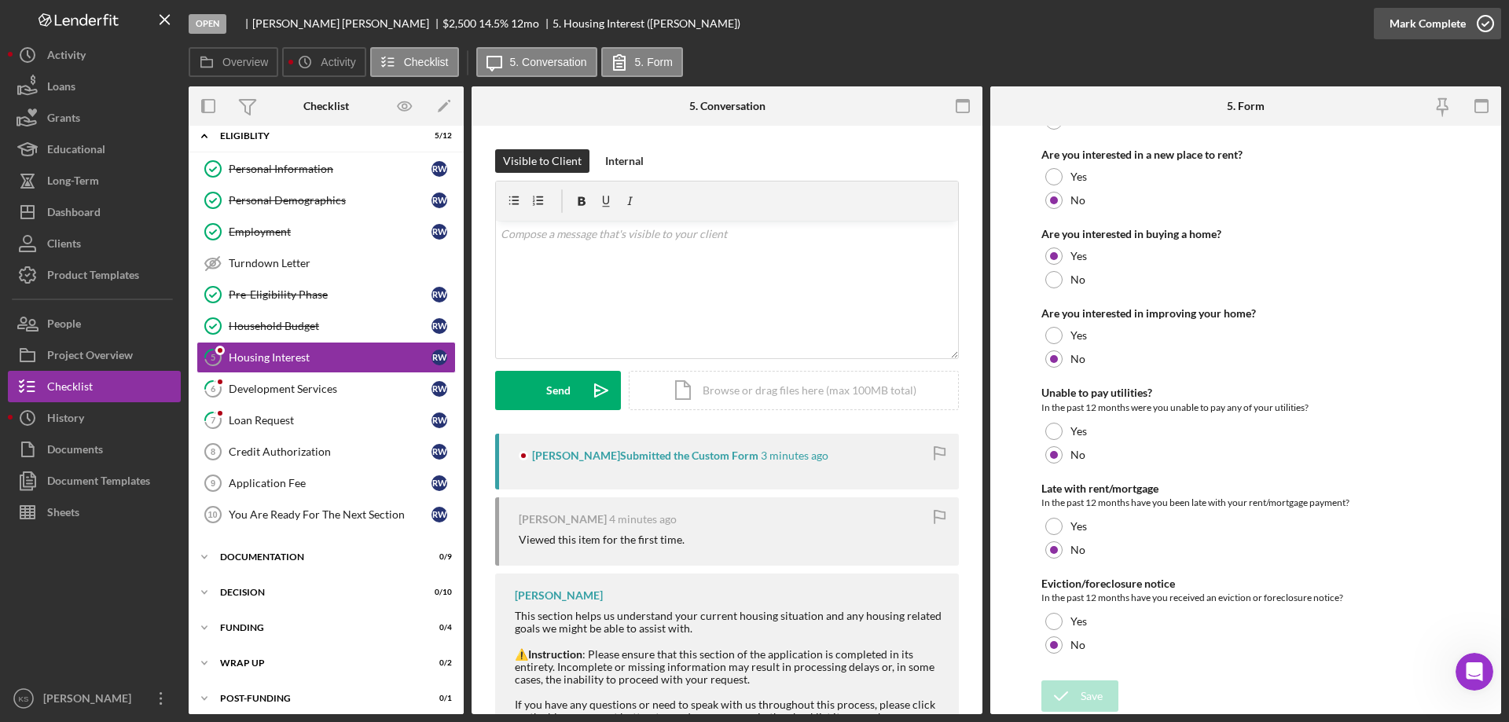
click at [1422, 35] on div "Mark Complete" at bounding box center [1428, 23] width 76 height 31
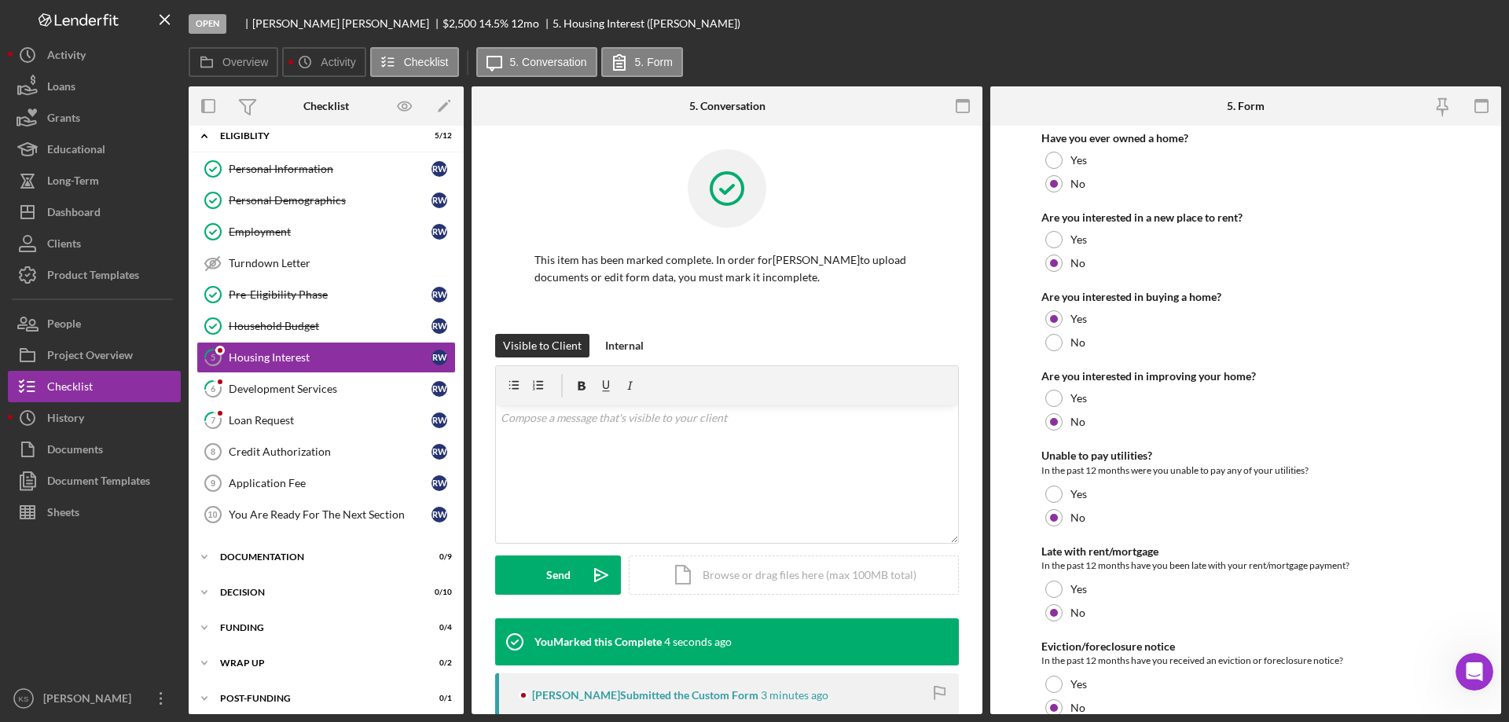
scroll to position [278, 0]
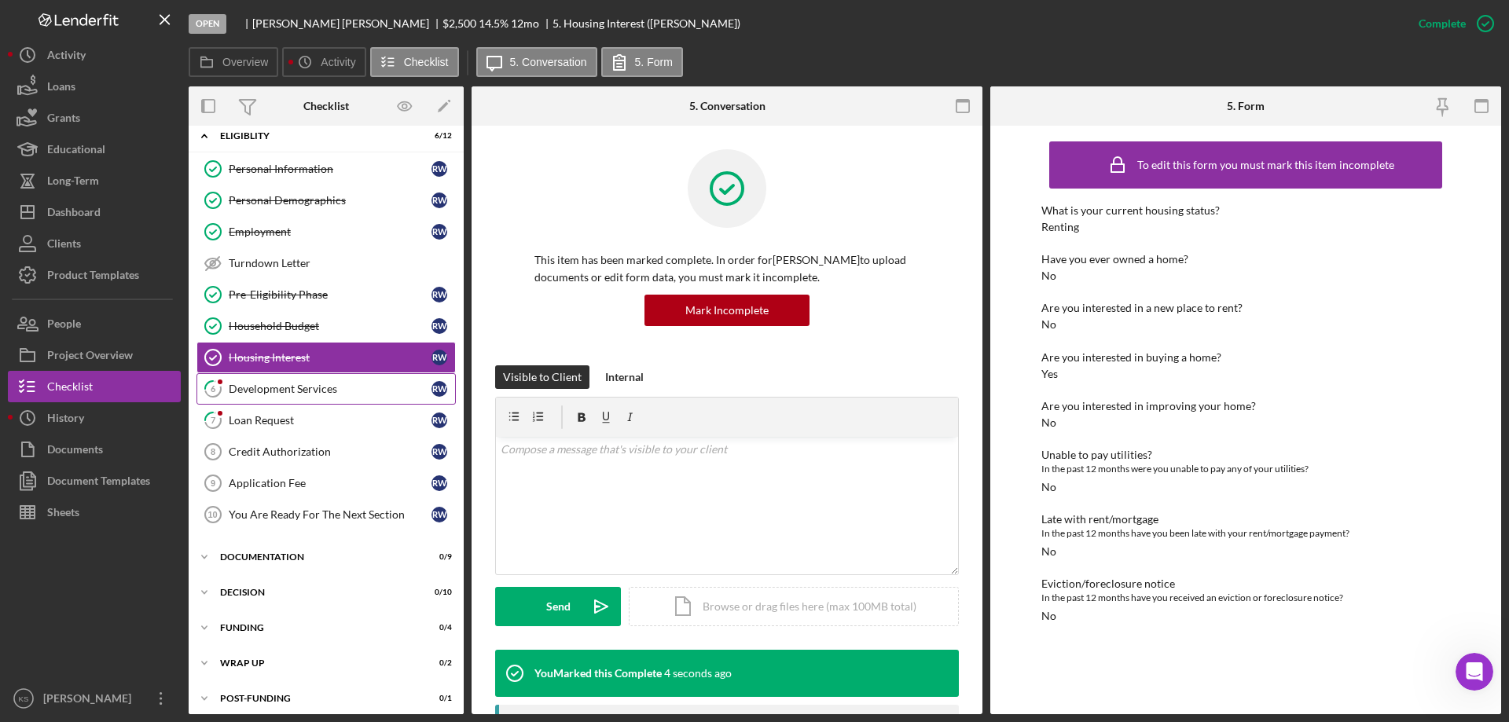
click at [305, 389] on div "Development Services" at bounding box center [330, 389] width 203 height 13
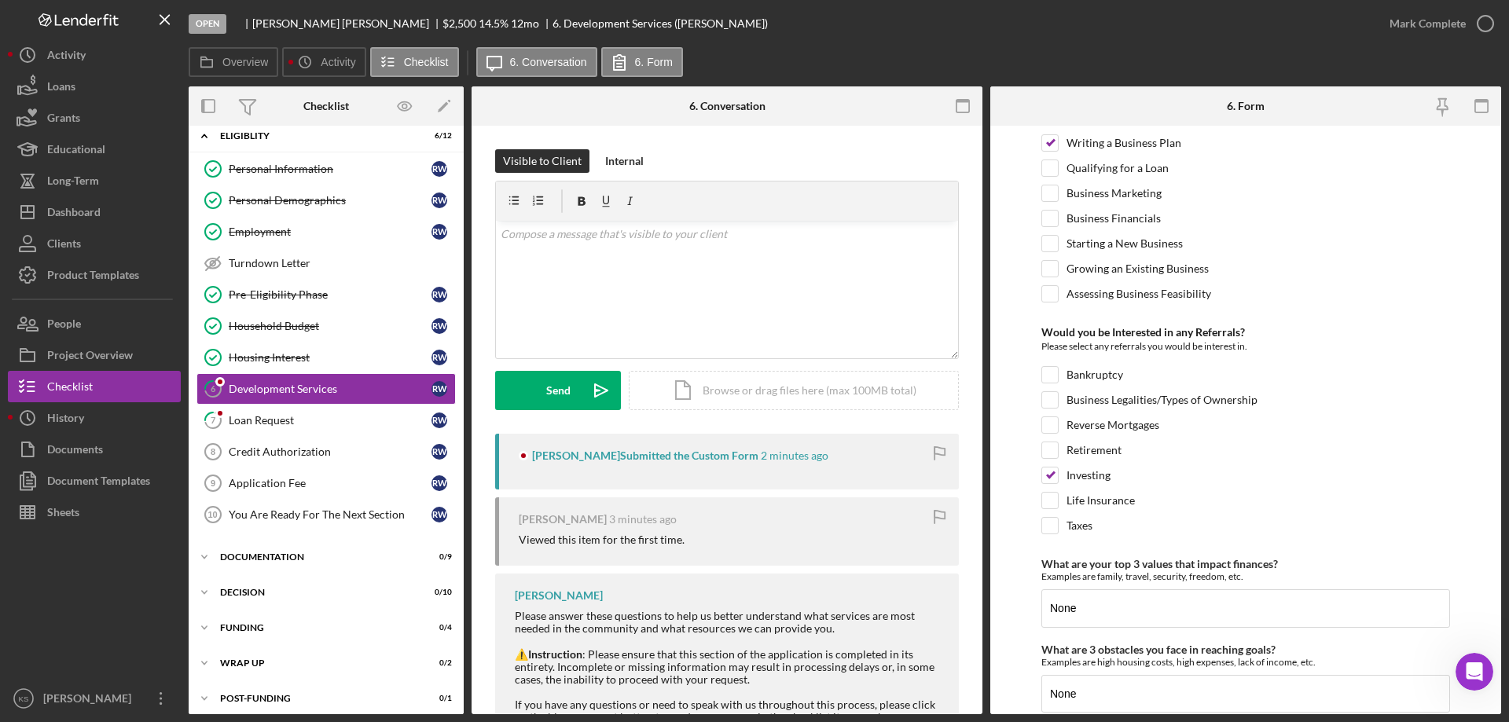
scroll to position [660, 0]
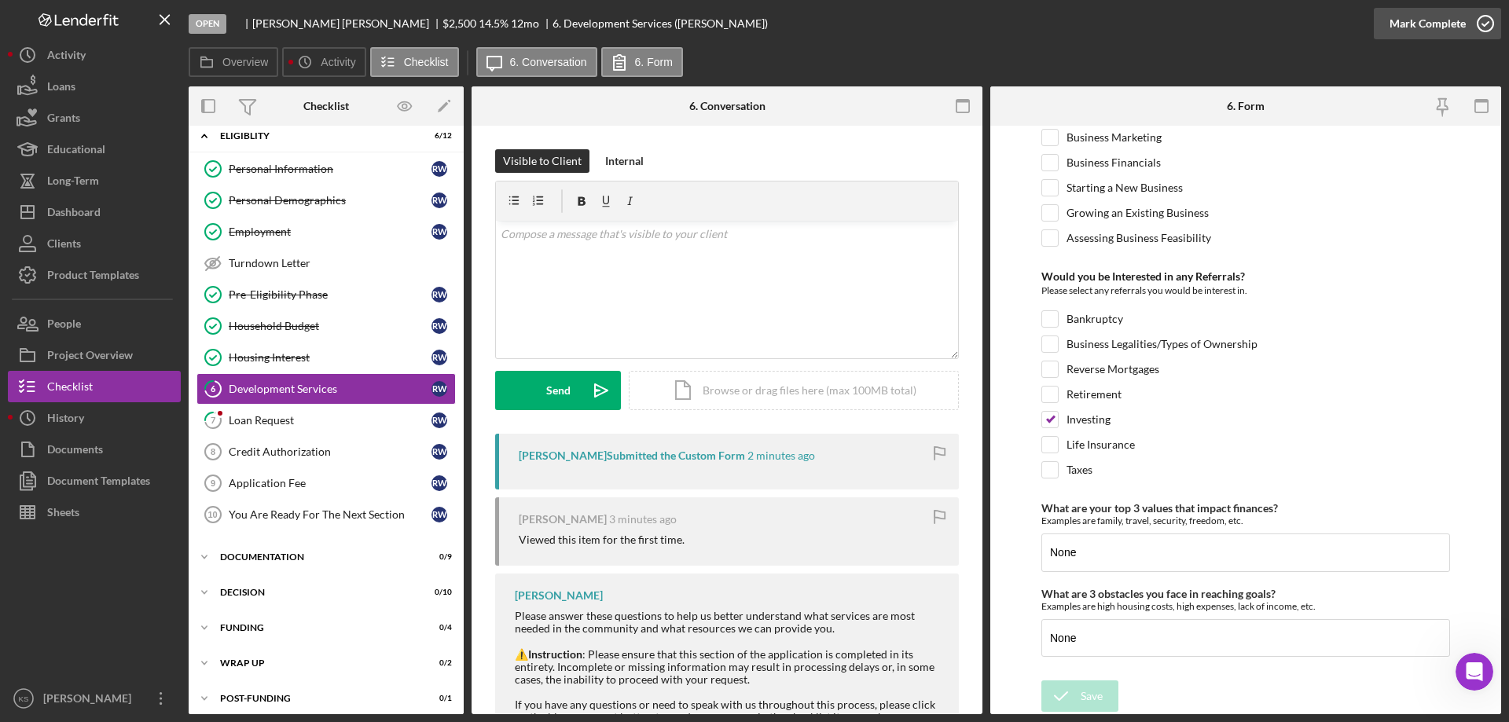
click at [1442, 19] on div "Mark Complete" at bounding box center [1428, 23] width 76 height 31
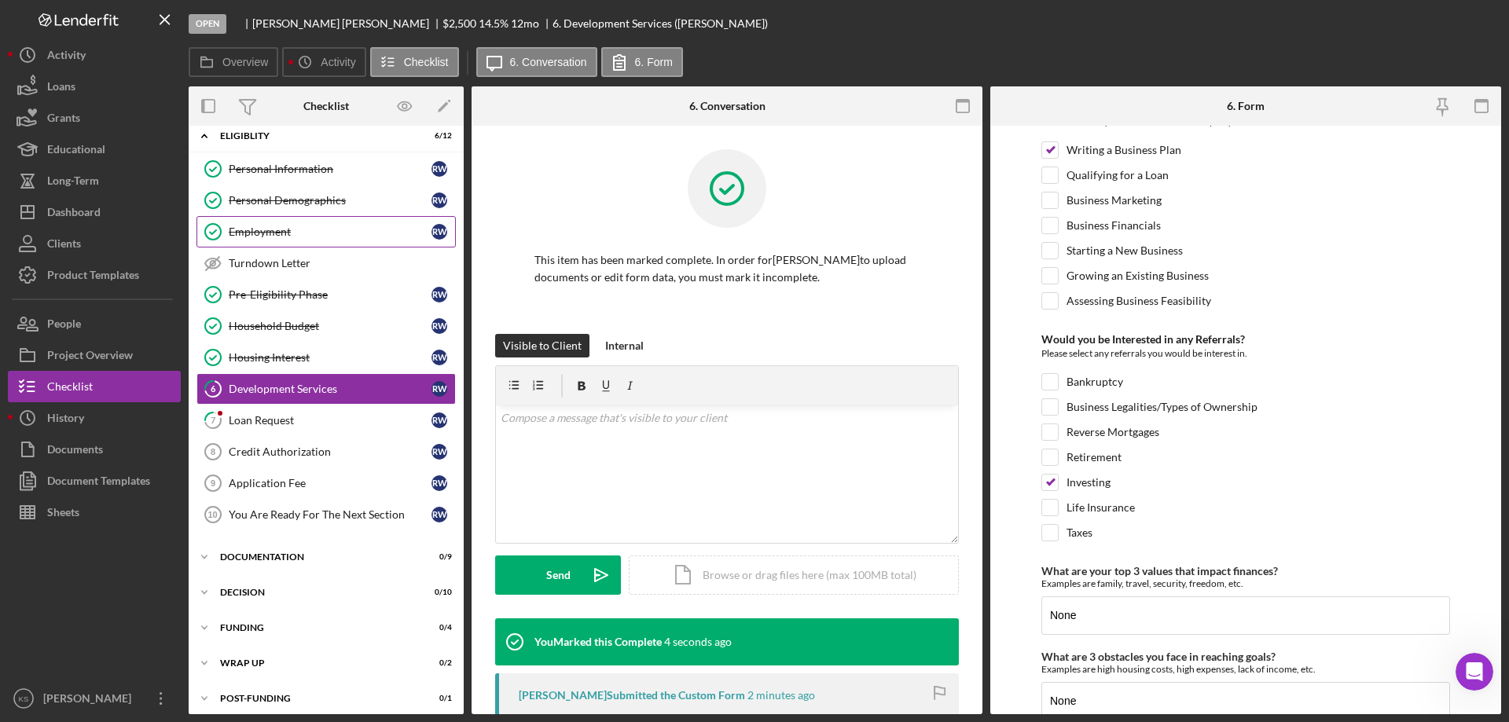
scroll to position [722, 0]
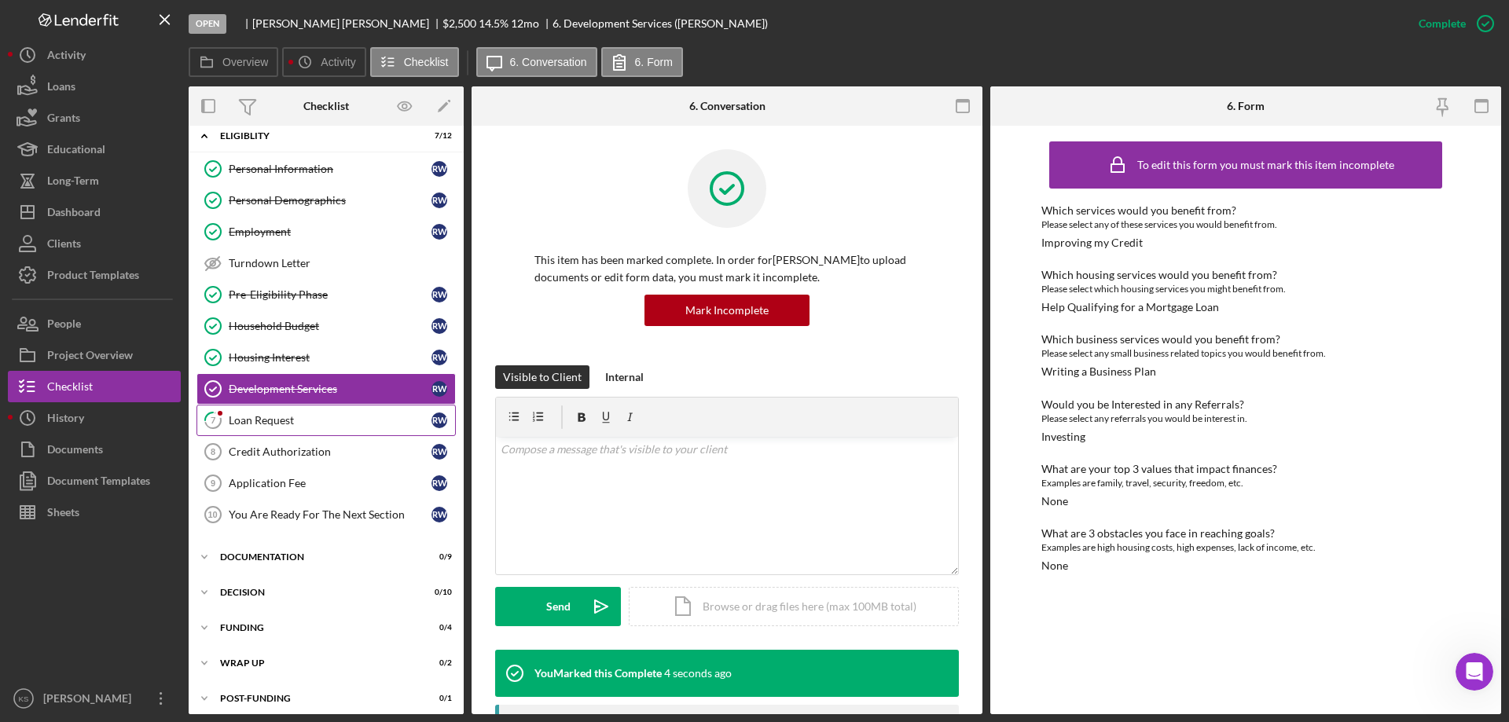
click at [290, 417] on div "Loan Request" at bounding box center [330, 420] width 203 height 13
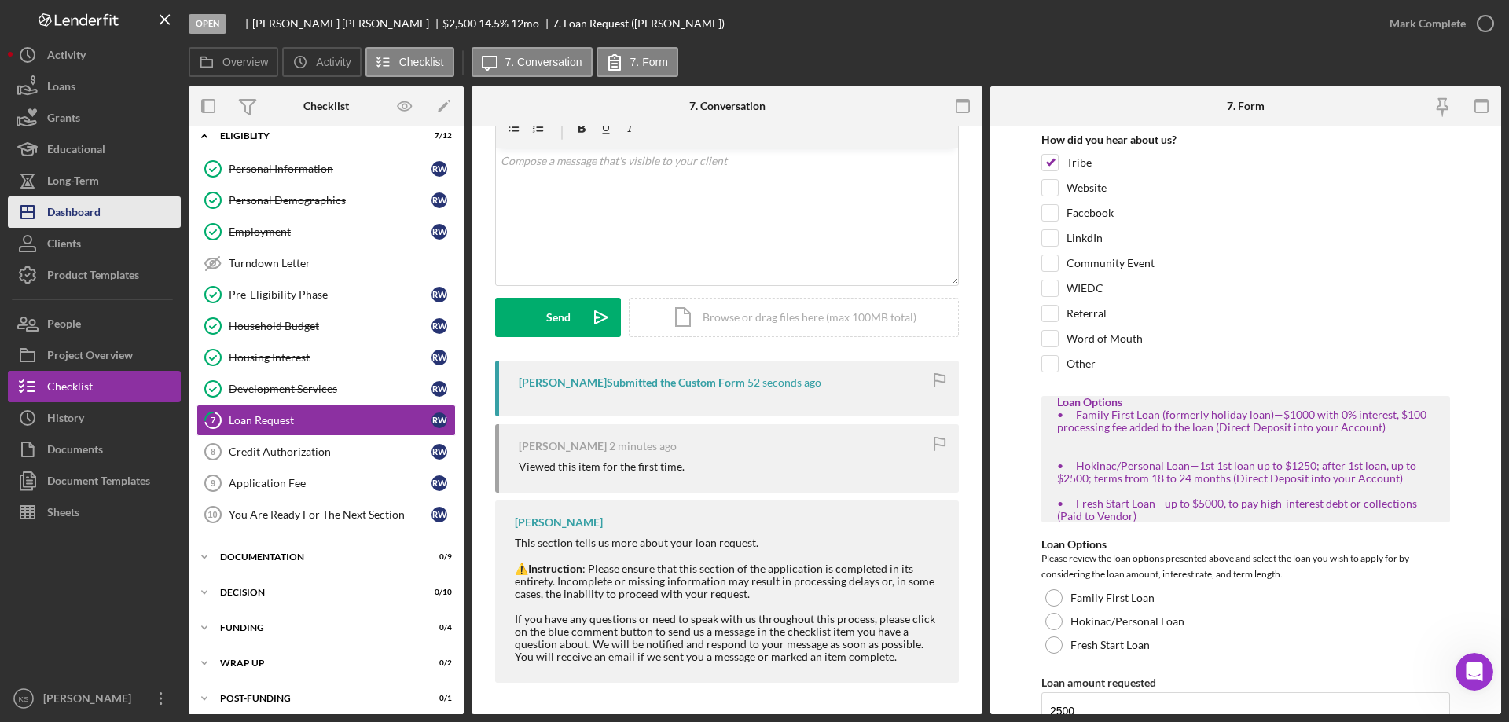
click at [102, 201] on button "Icon/Dashboard Dashboard" at bounding box center [94, 212] width 173 height 31
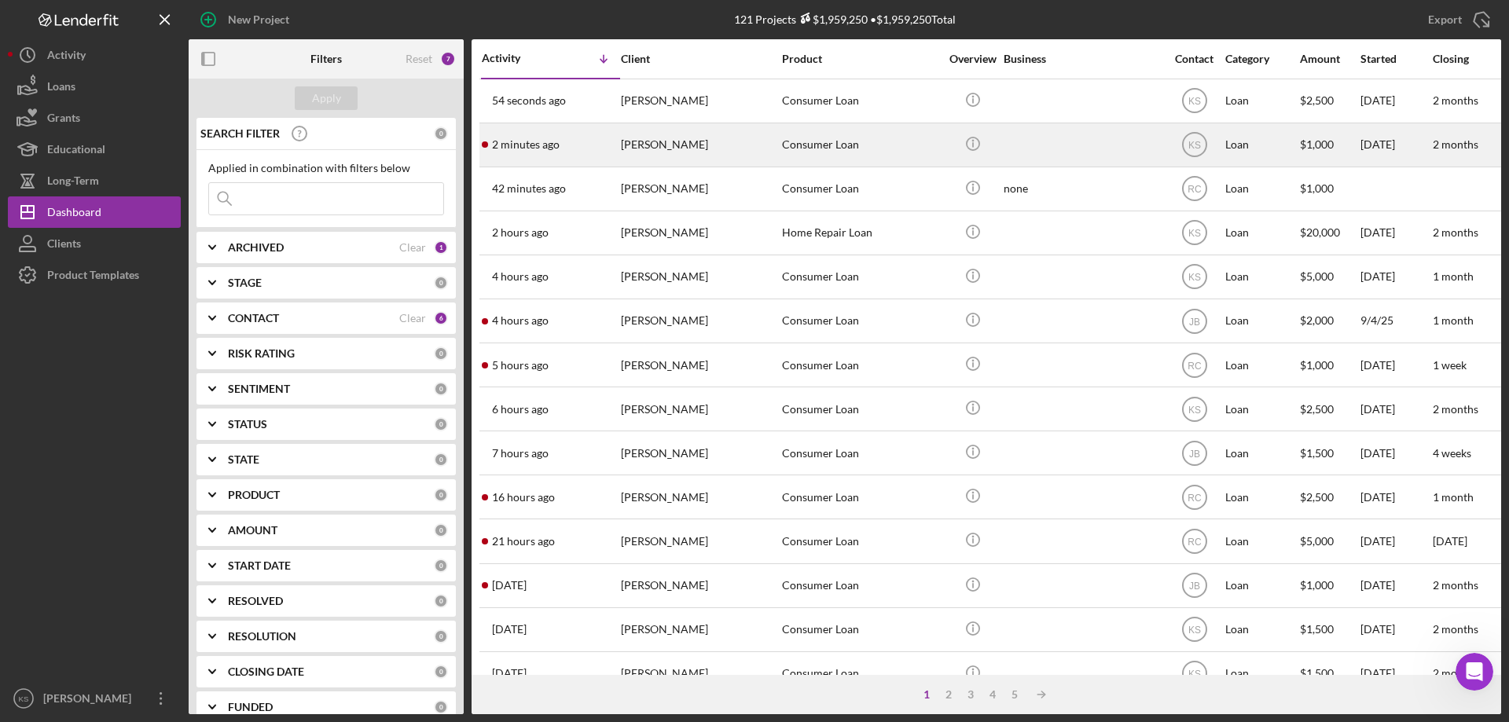
click at [746, 152] on div "[PERSON_NAME]" at bounding box center [699, 145] width 157 height 42
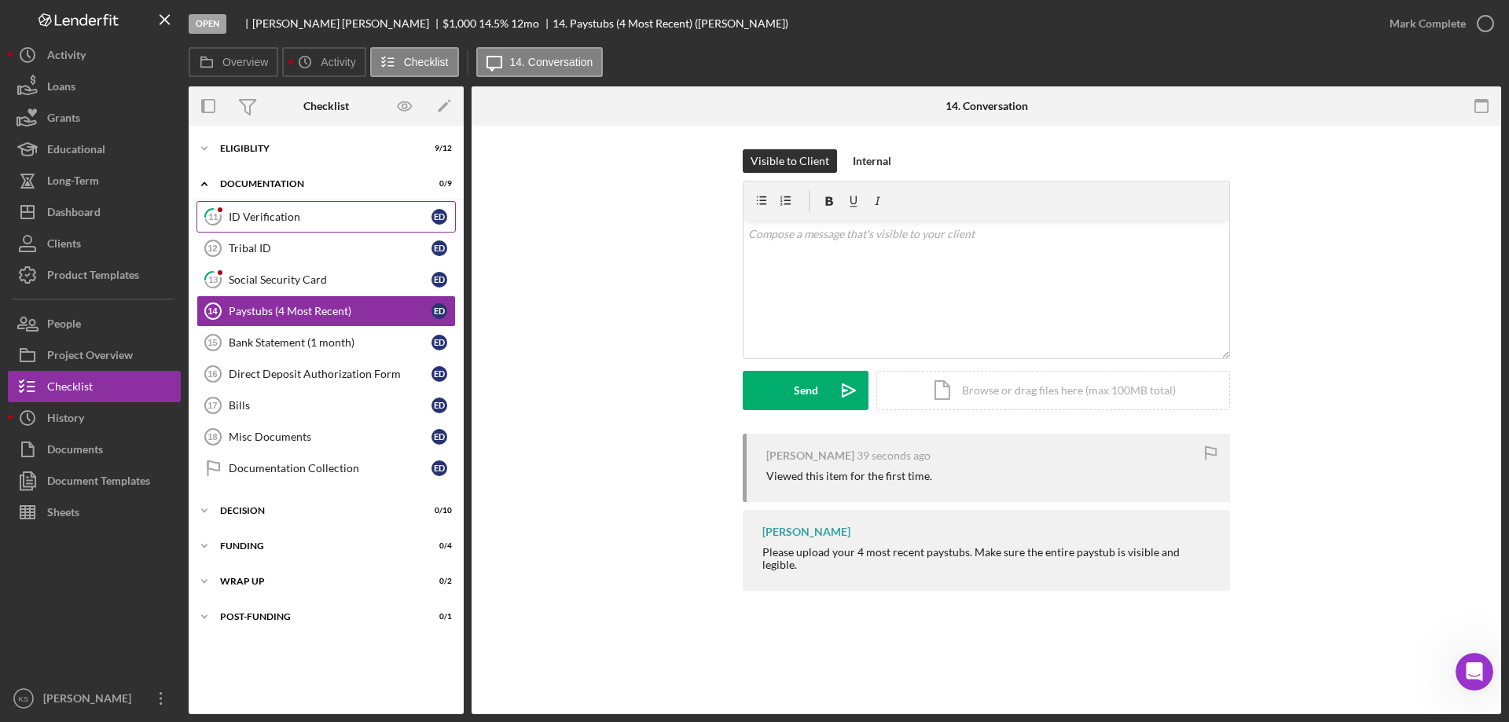
click at [278, 212] on div "ID Verification" at bounding box center [330, 217] width 203 height 13
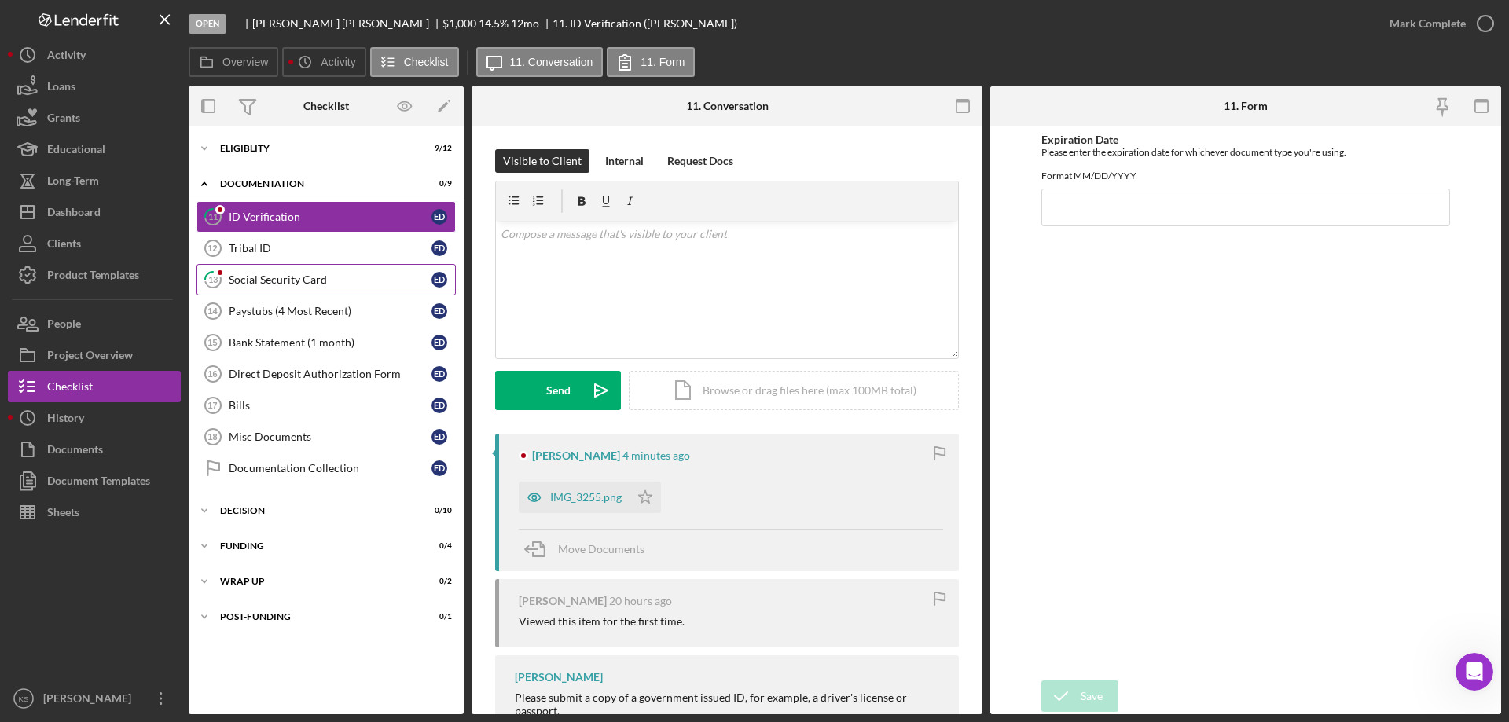
click at [275, 286] on div "Social Security Card" at bounding box center [330, 280] width 203 height 13
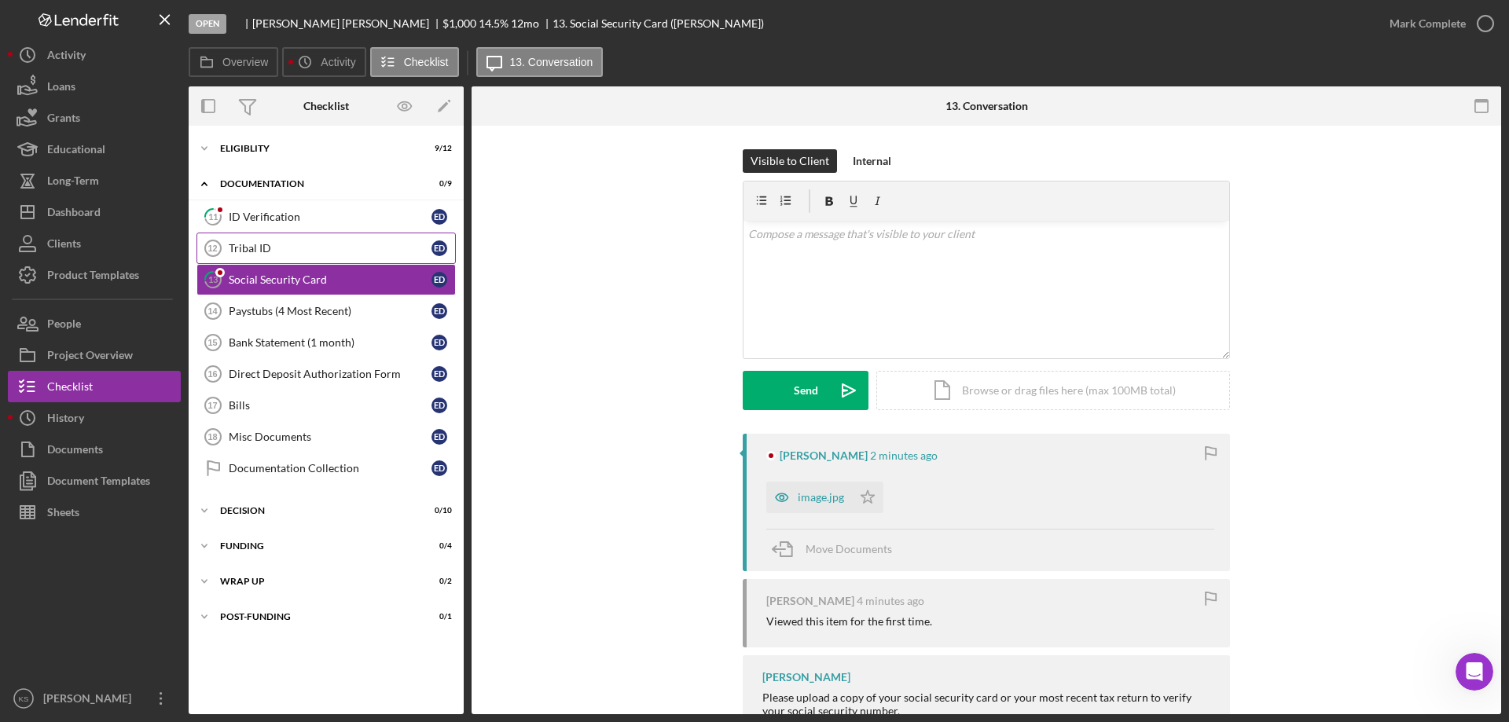
click at [274, 255] on link "Tribal ID 12 Tribal ID E D" at bounding box center [326, 248] width 259 height 31
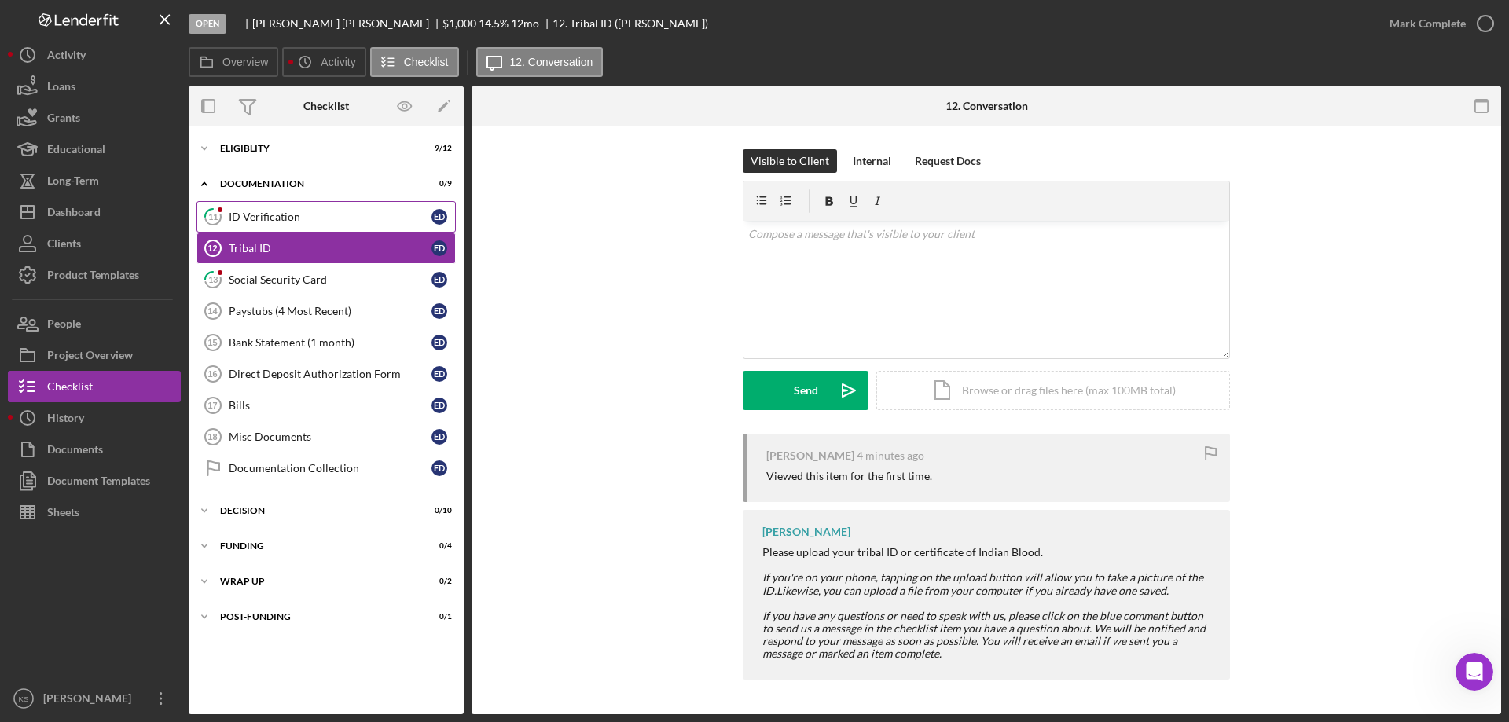
click at [274, 222] on div "ID Verification" at bounding box center [330, 217] width 203 height 13
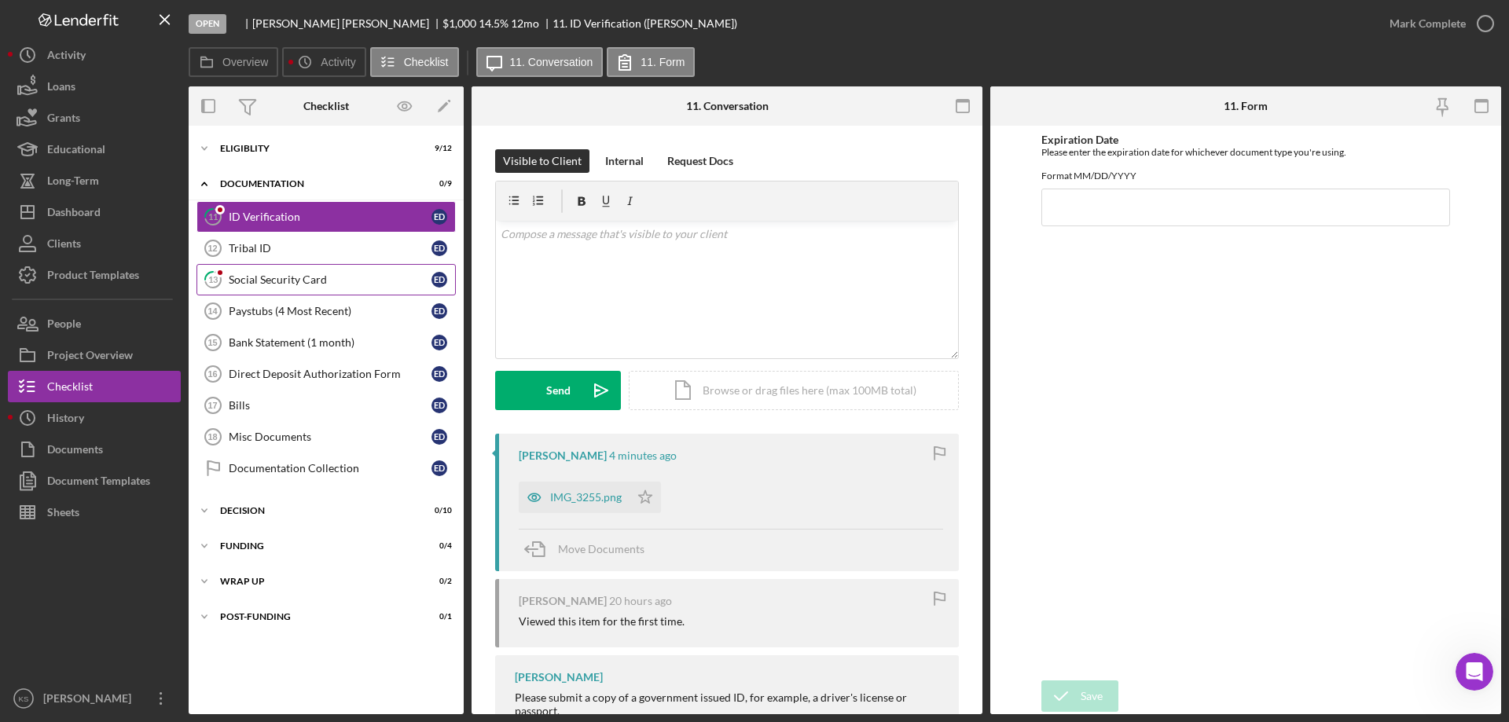
click at [263, 277] on div "Social Security Card" at bounding box center [330, 280] width 203 height 13
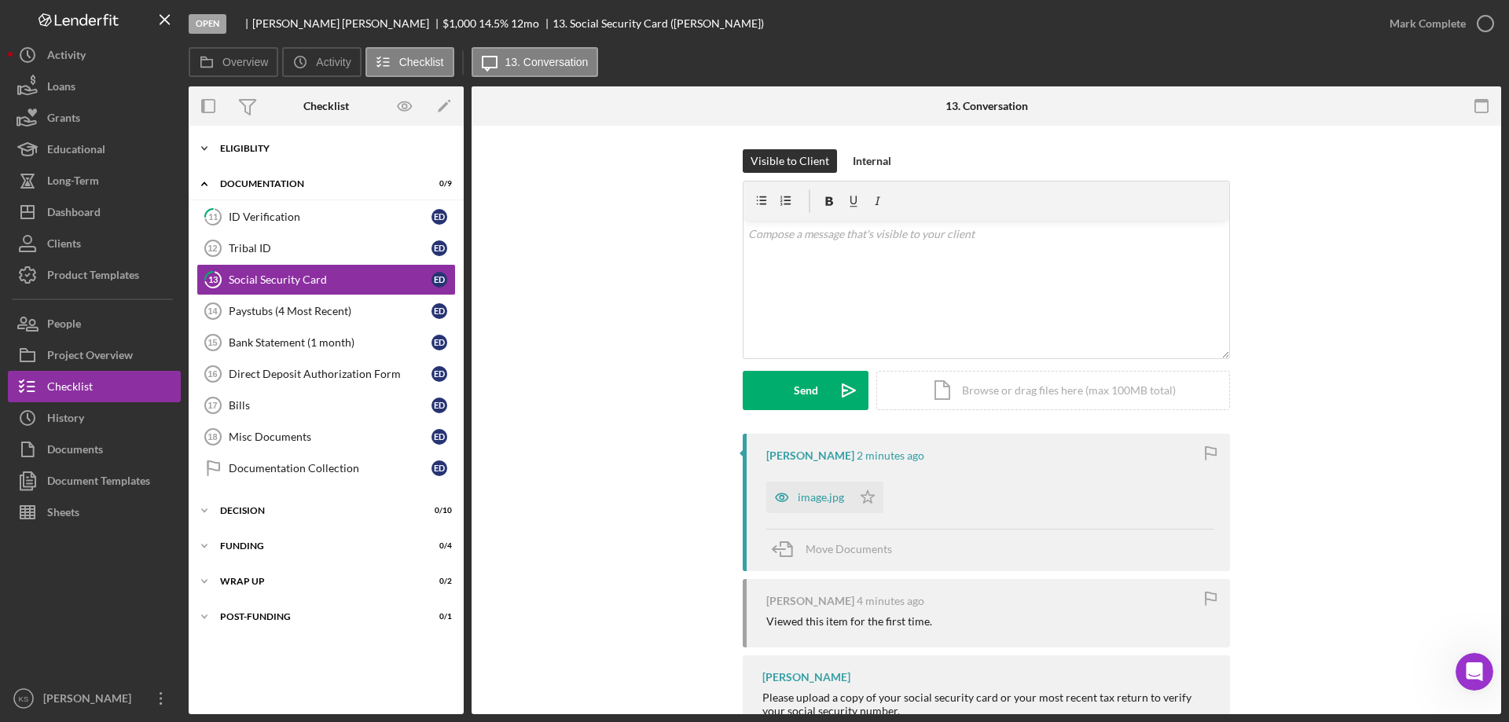
click at [248, 142] on div "Icon/Expander Eligiblity 9 / 12" at bounding box center [326, 148] width 275 height 31
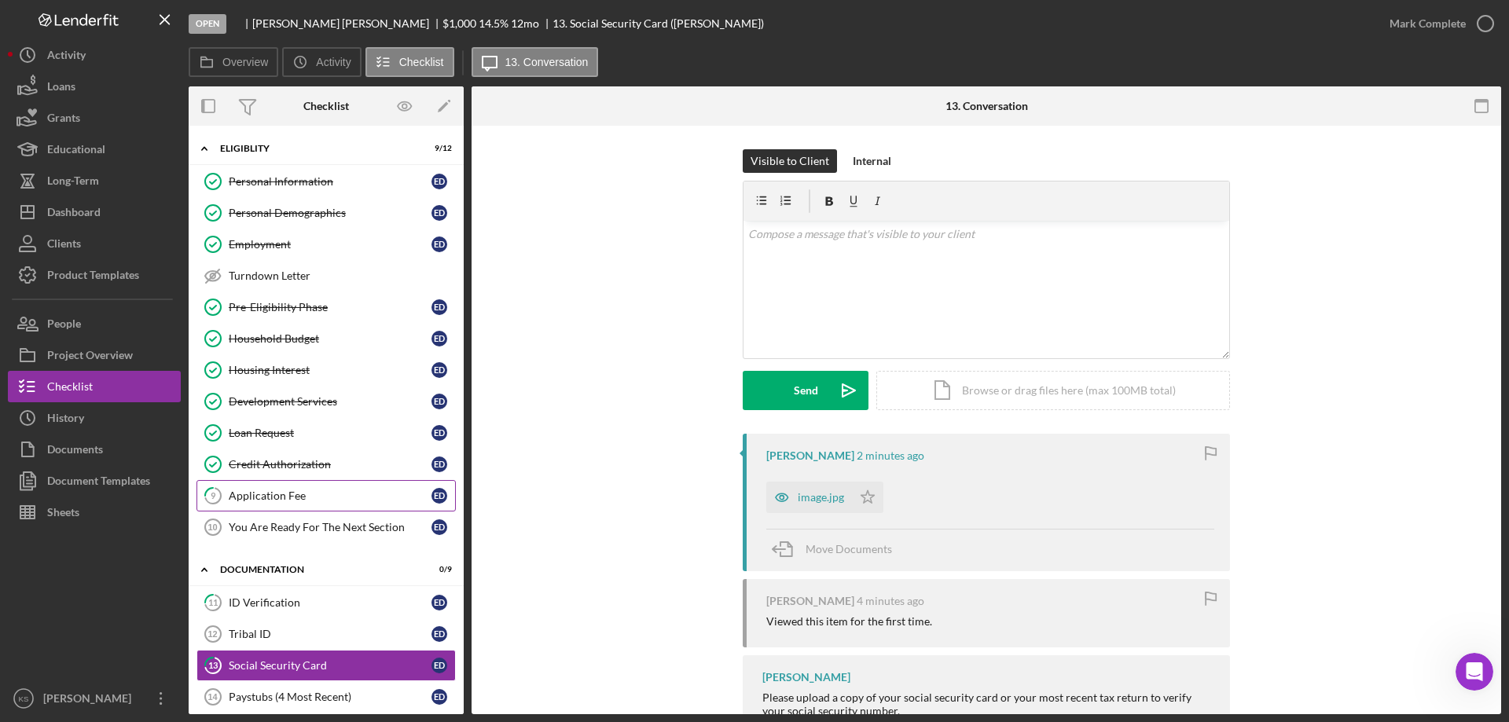
click at [265, 490] on div "Application Fee" at bounding box center [330, 496] width 203 height 13
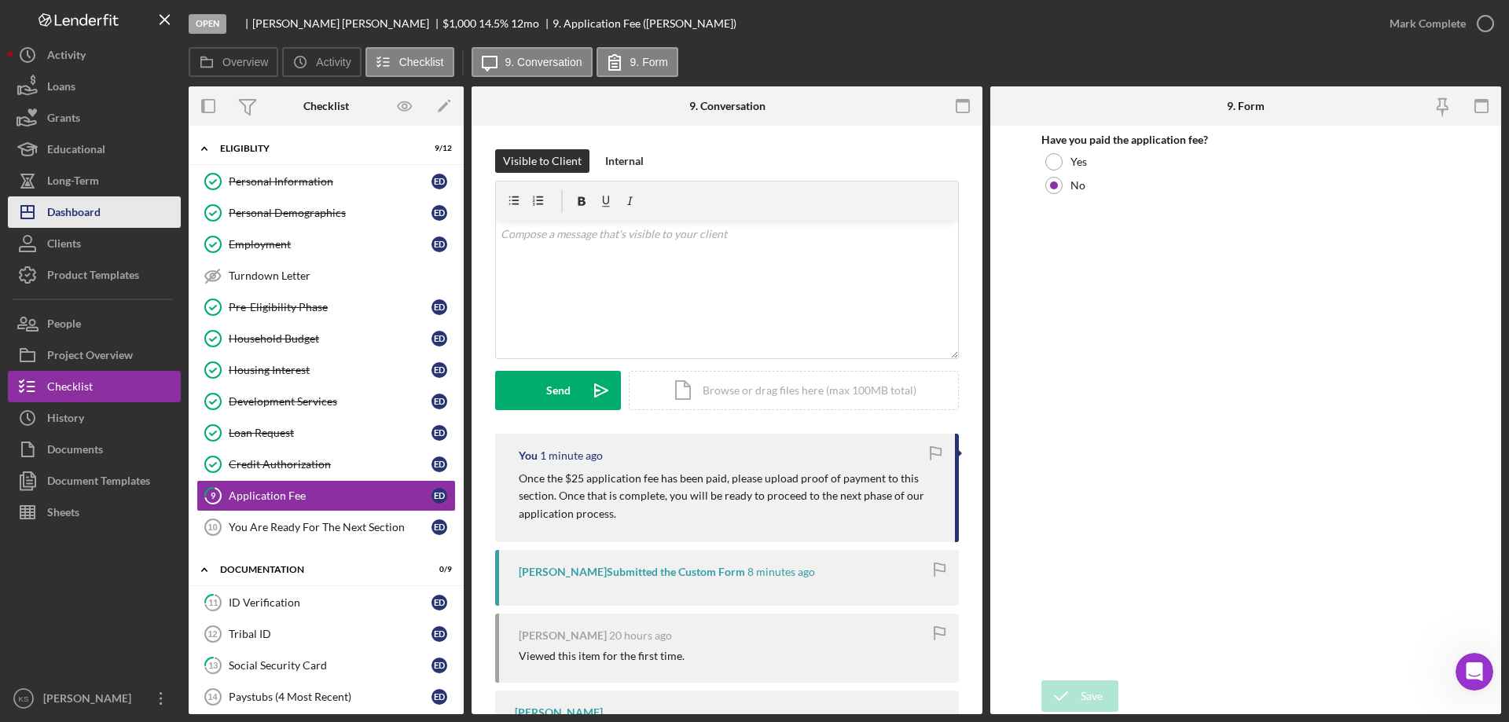
click at [75, 210] on div "Dashboard" at bounding box center [73, 214] width 53 height 35
